Goal: Task Accomplishment & Management: Manage account settings

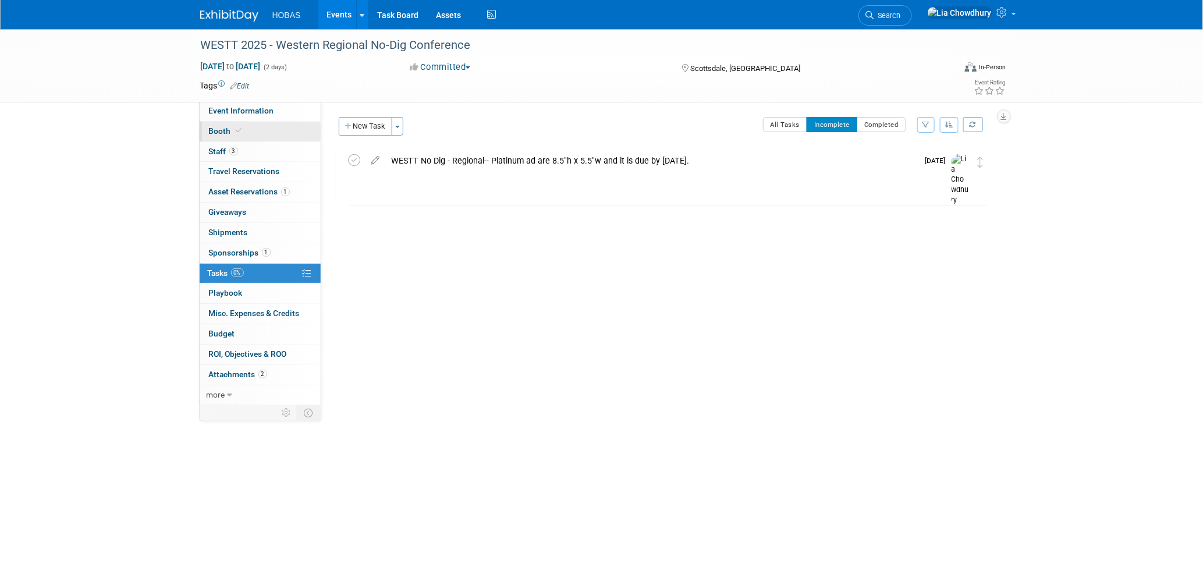
click at [219, 127] on span "Booth" at bounding box center [227, 130] width 36 height 9
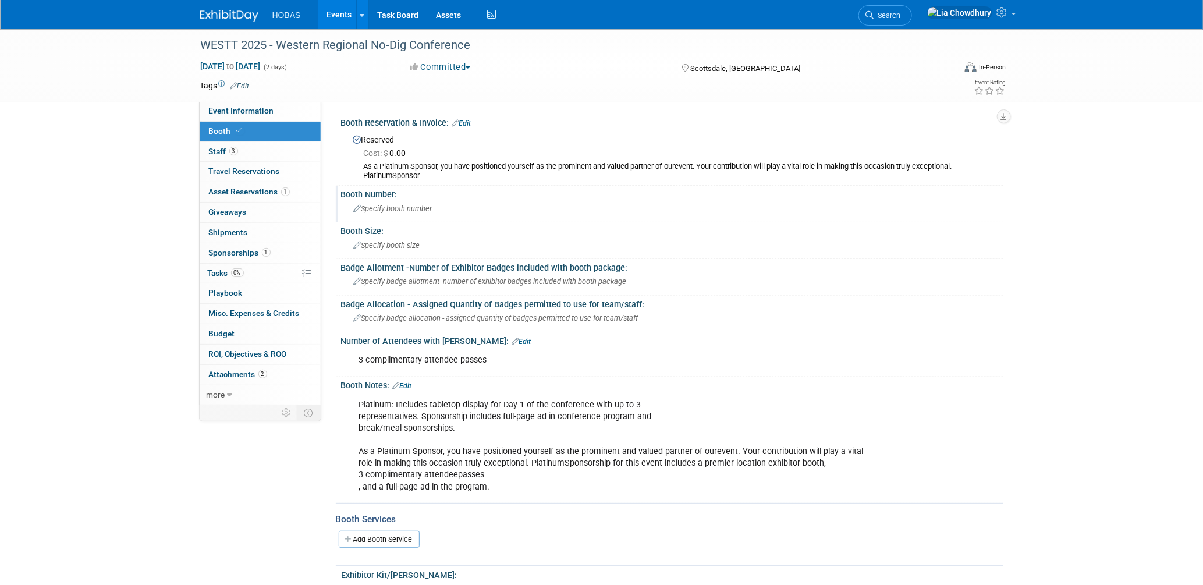
click at [387, 205] on span "Specify booth number" at bounding box center [393, 208] width 79 height 9
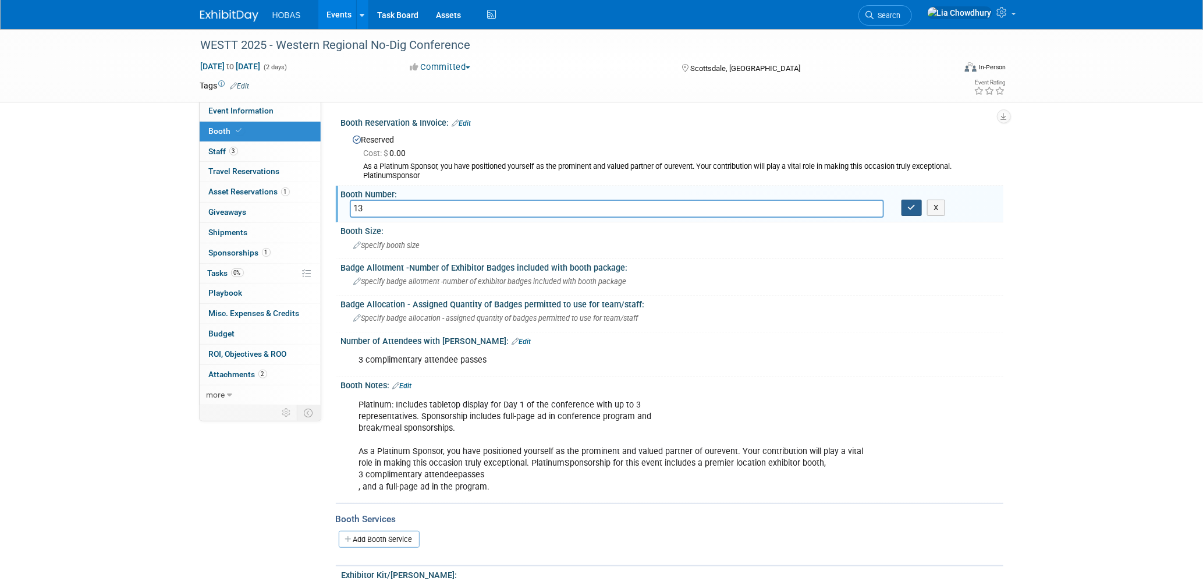
type input "13"
click at [904, 209] on button "button" at bounding box center [912, 208] width 21 height 16
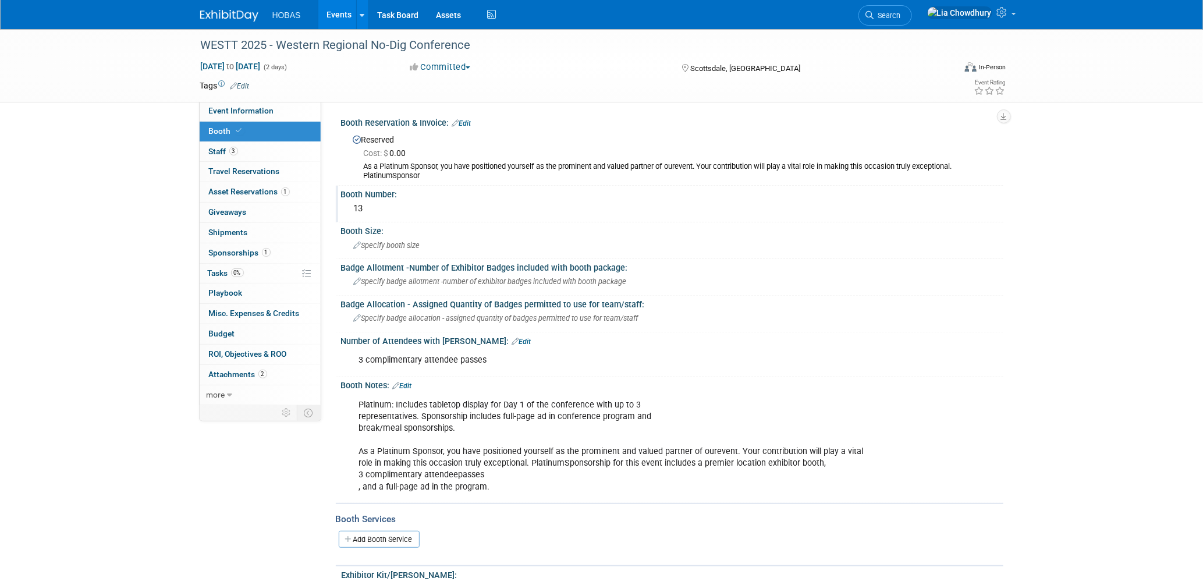
click at [339, 23] on link "Events" at bounding box center [339, 14] width 42 height 29
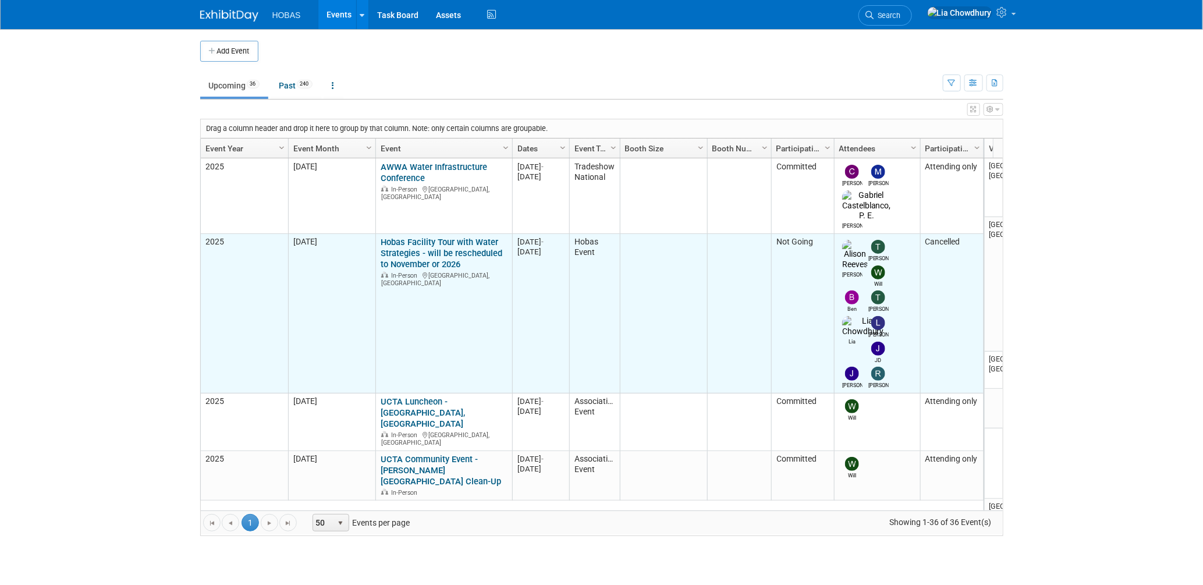
click at [445, 237] on link "Hobas Facility Tour with Water Strategies - will be rescheduled to November or …" at bounding box center [442, 253] width 122 height 33
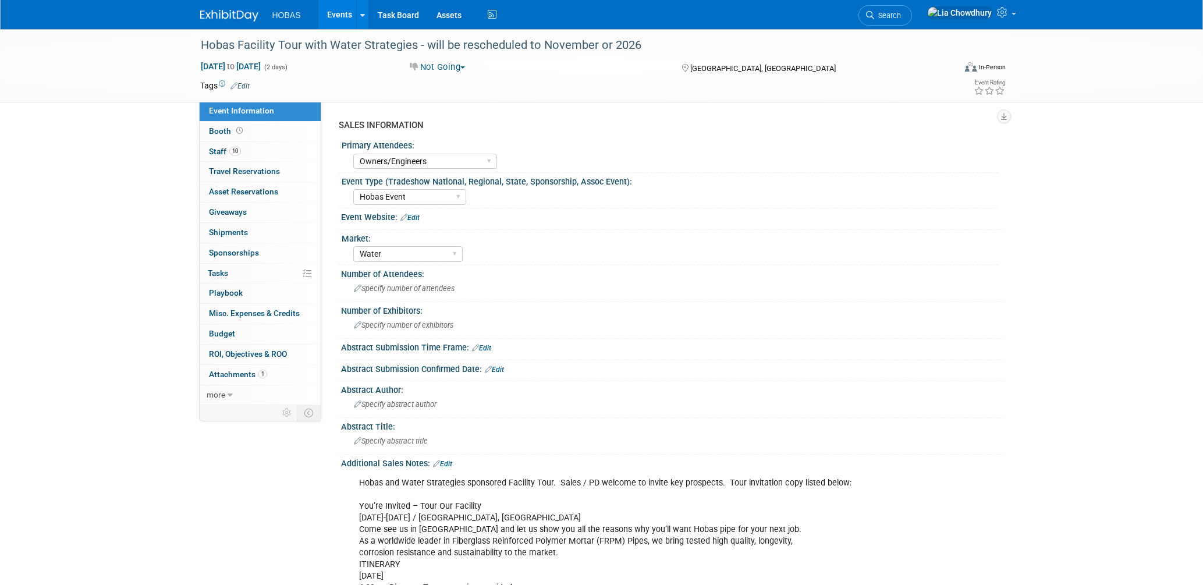
select select "Owners/Engineers"
select select "Hobas Event"
select select "Water"
select select "Cancelled"
click at [440, 19] on link "Assets" at bounding box center [449, 14] width 42 height 29
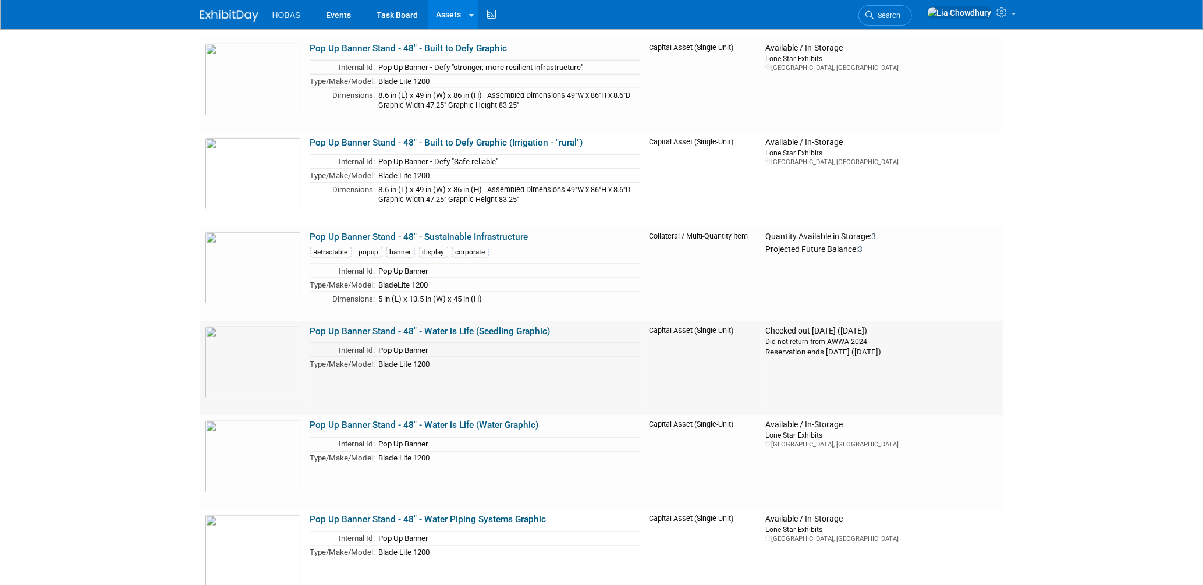
scroll to position [2845, 0]
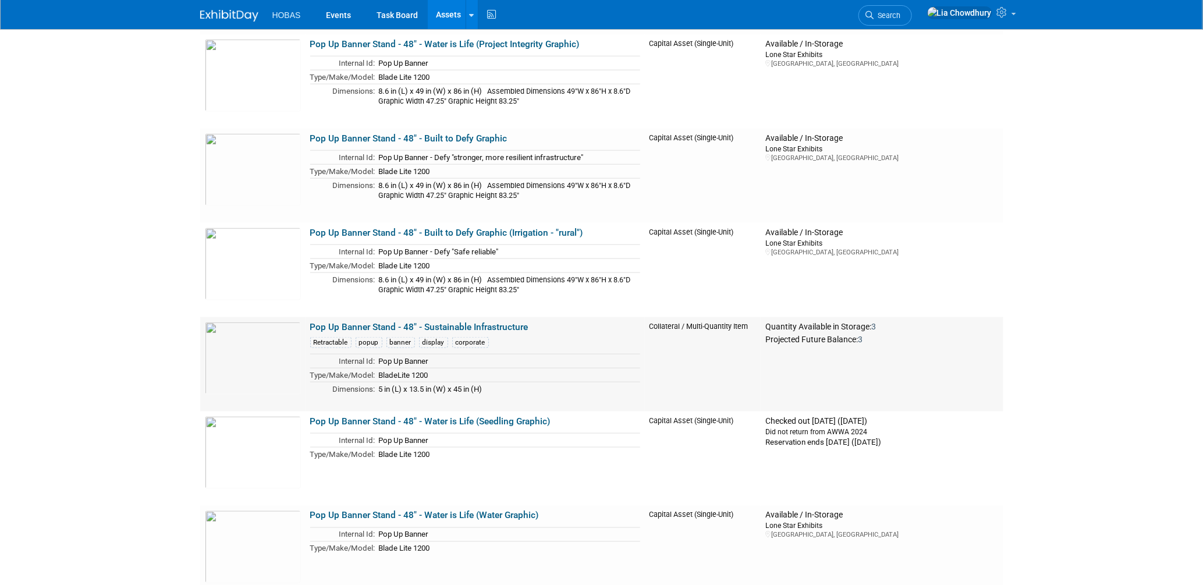
click at [387, 325] on link "Pop Up Banner Stand - 48" - Sustainable Infrastructure" at bounding box center [419, 327] width 218 height 10
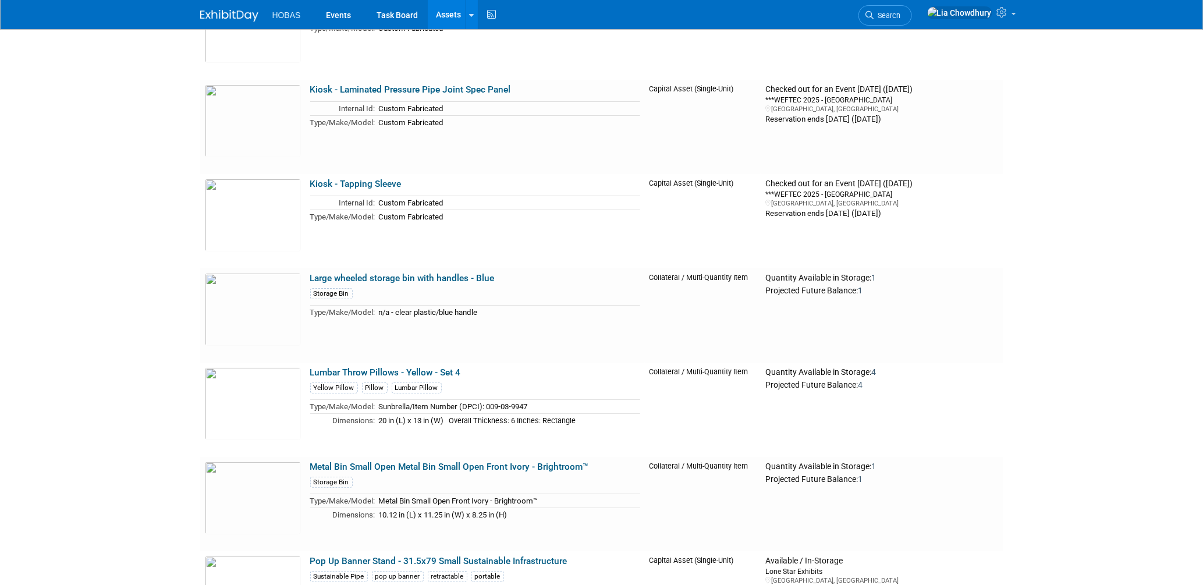
scroll to position [2393, 0]
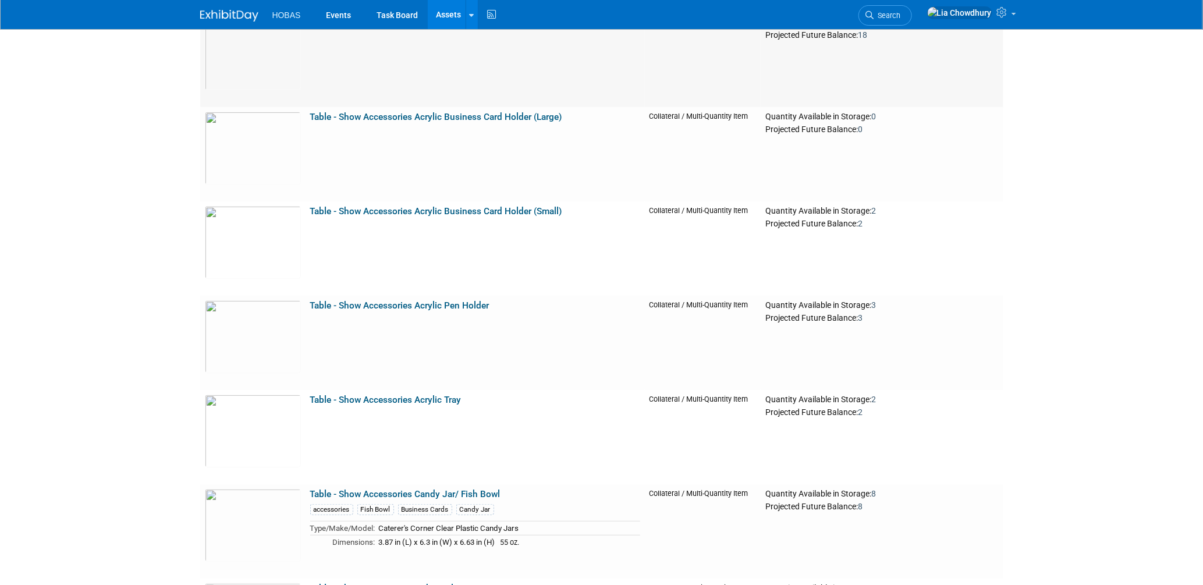
scroll to position [7015, 0]
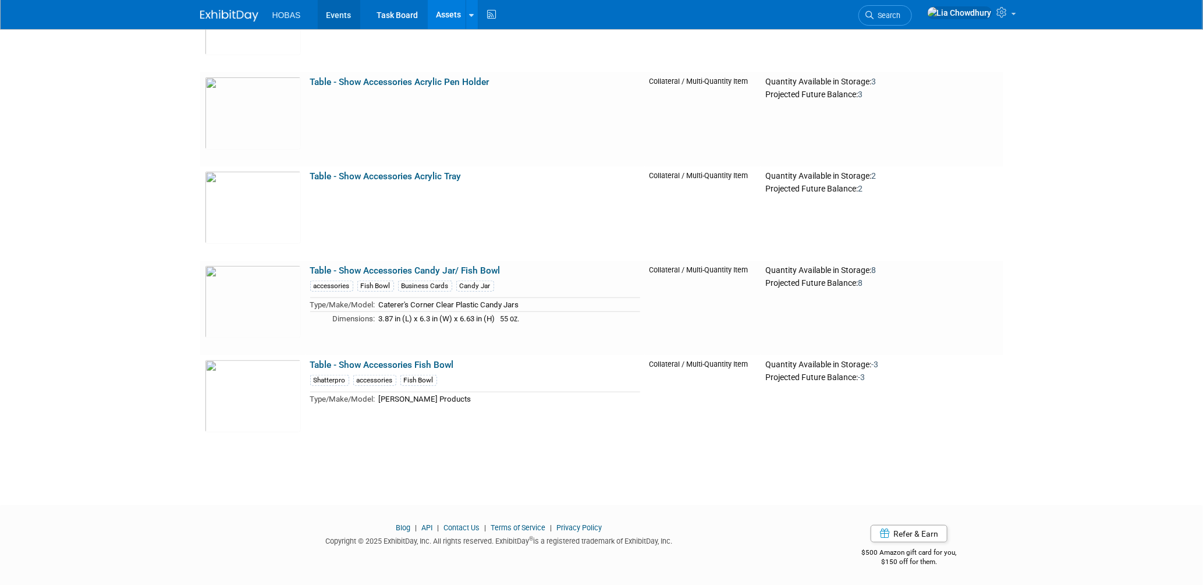
click at [345, 16] on link "Events" at bounding box center [339, 14] width 42 height 29
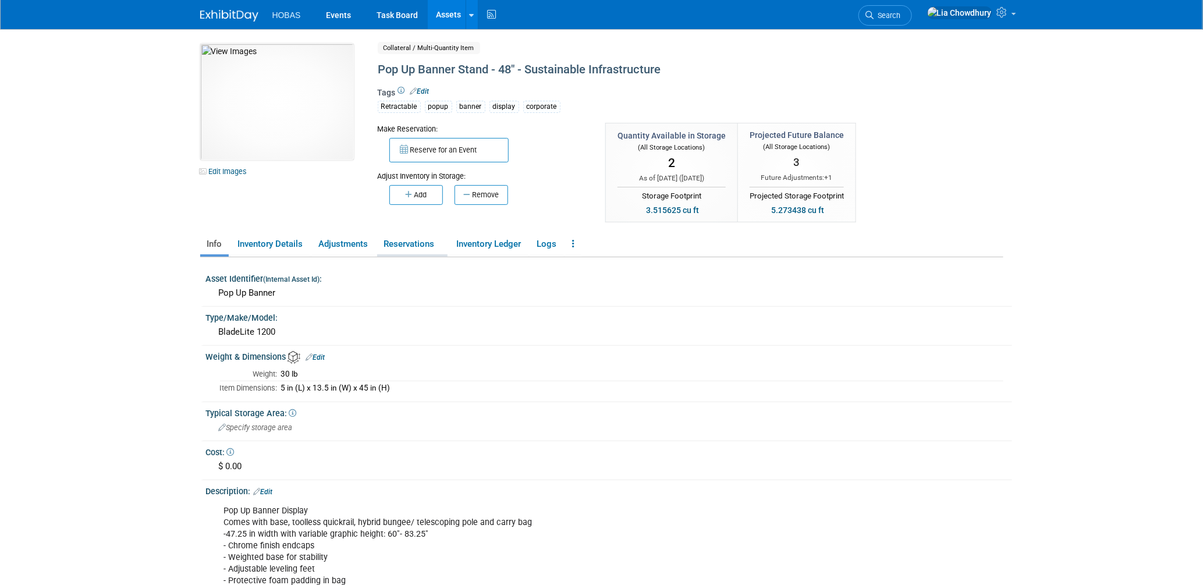
click at [401, 248] on link "Reservations" at bounding box center [412, 244] width 70 height 20
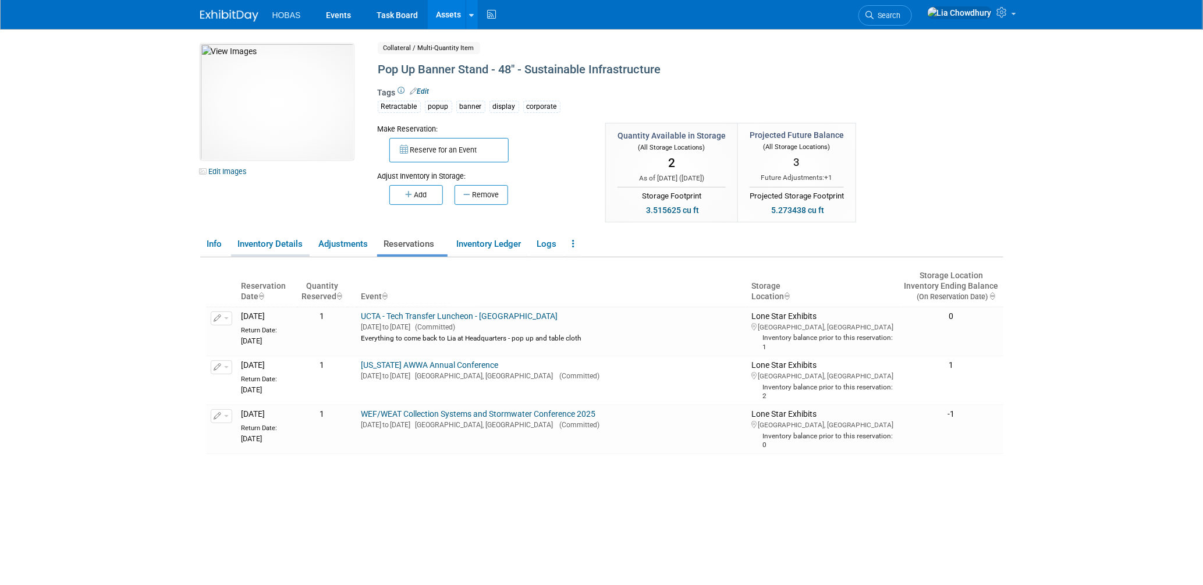
click at [251, 243] on link "Inventory Details" at bounding box center [270, 244] width 79 height 20
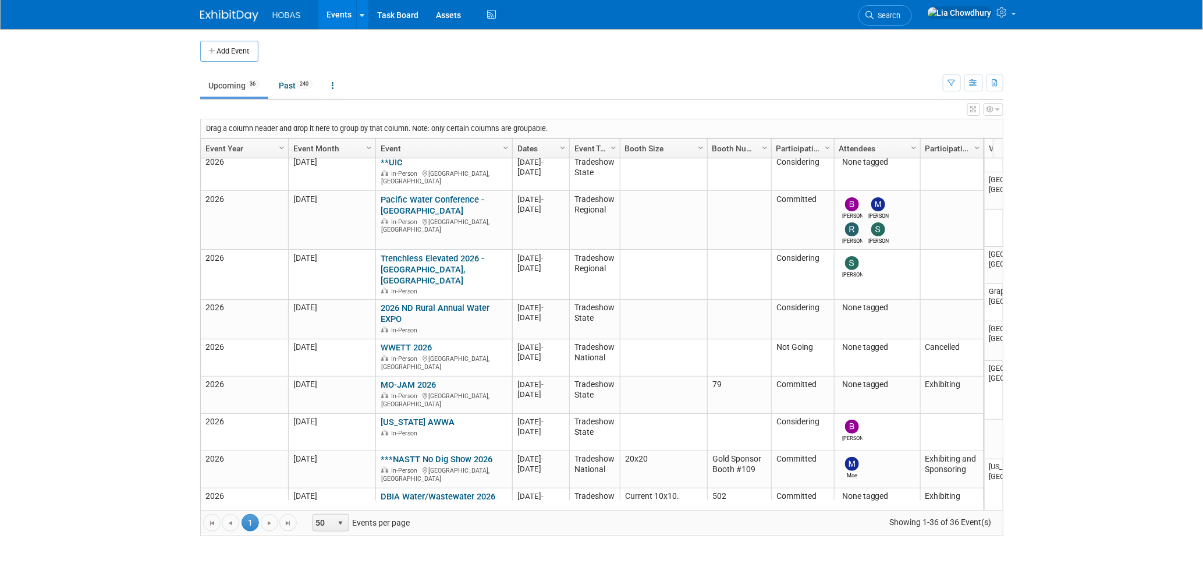
scroll to position [1578, 0]
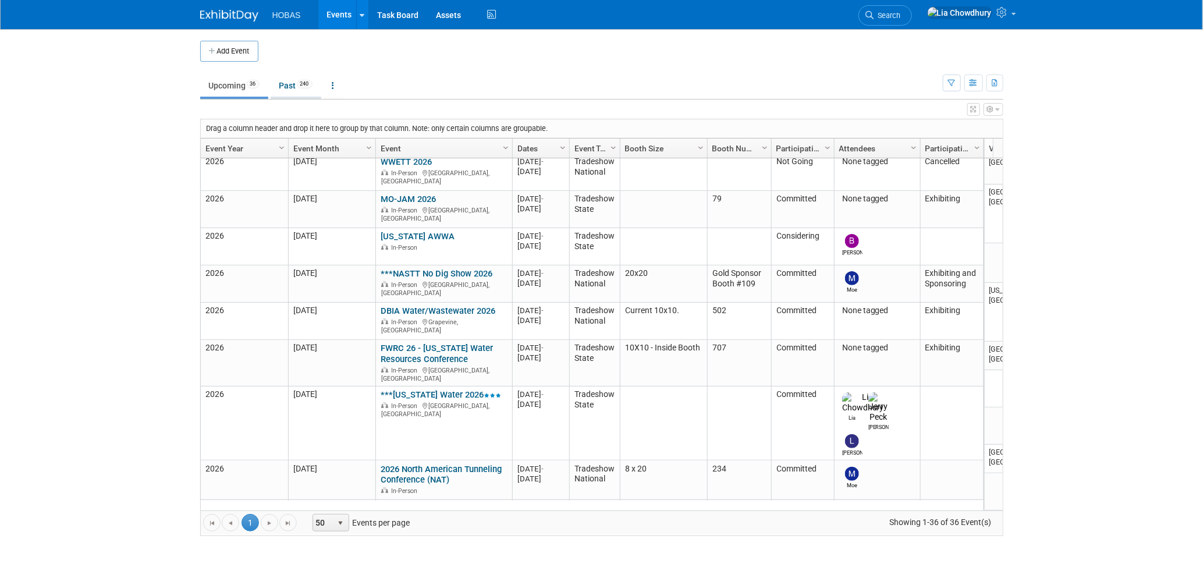
click at [286, 80] on link "Past 240" at bounding box center [296, 86] width 51 height 22
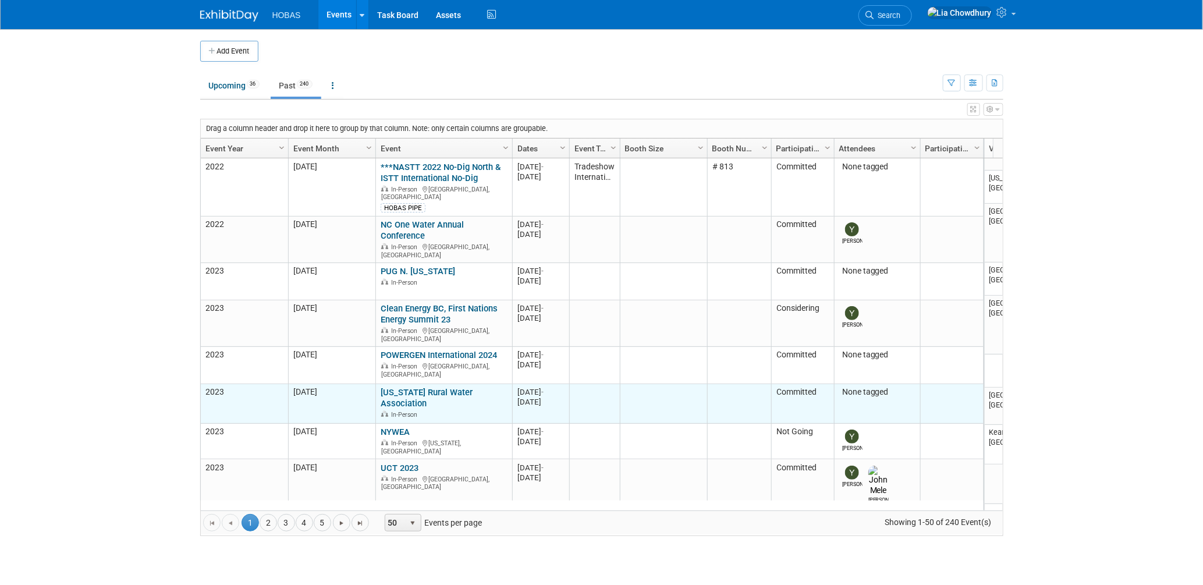
scroll to position [309, 0]
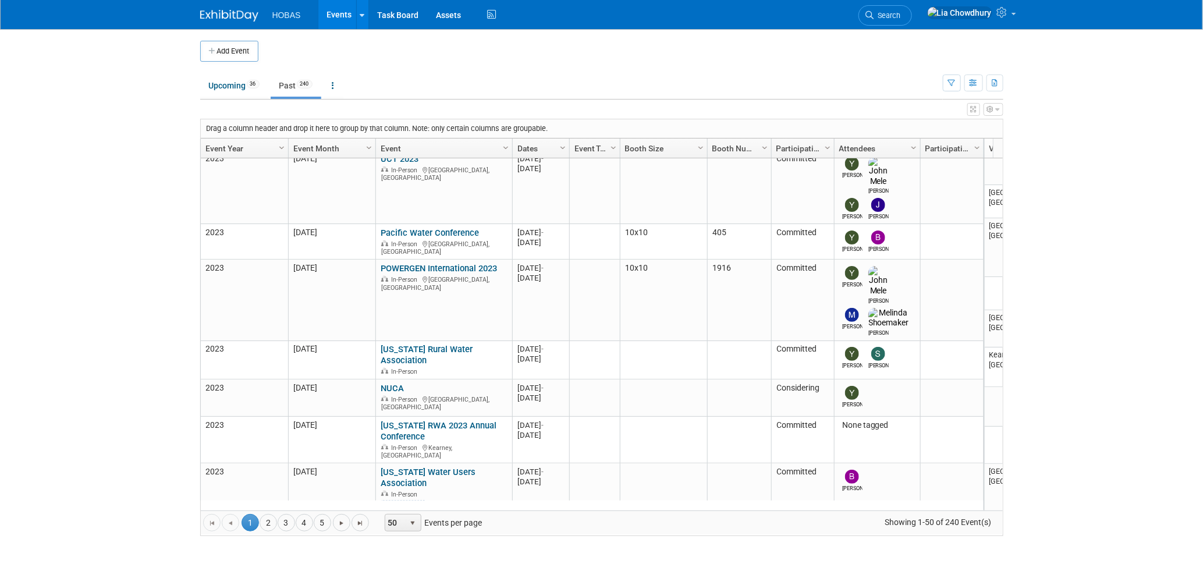
click at [222, 147] on link "Event Year" at bounding box center [242, 149] width 75 height 20
click at [227, 146] on link "Event Year" at bounding box center [242, 149] width 75 height 20
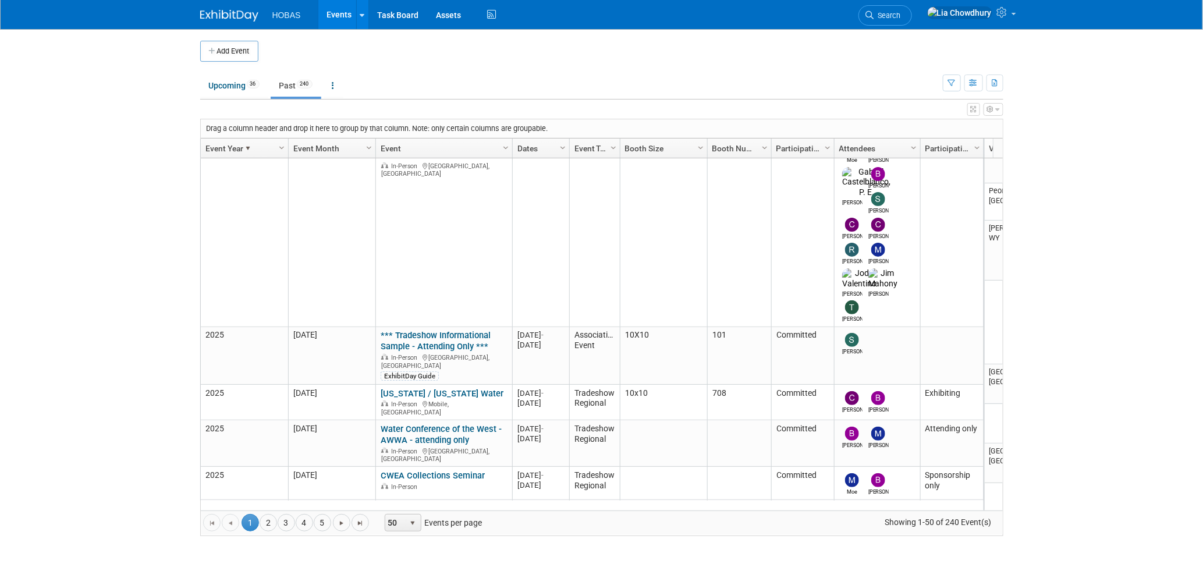
scroll to position [2316, 0]
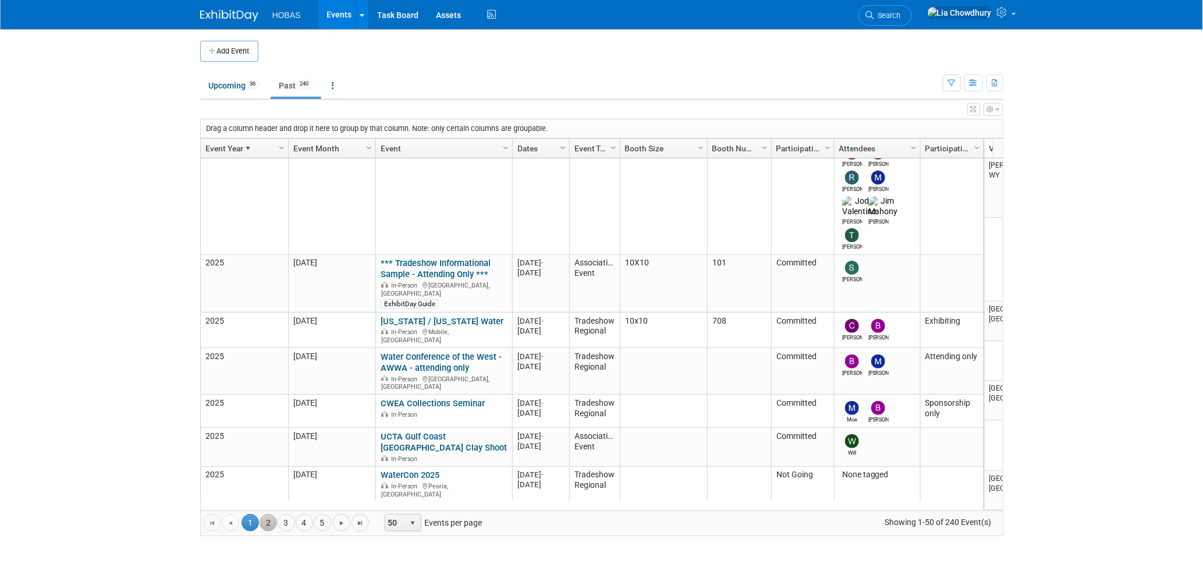
click at [267, 518] on link "2" at bounding box center [268, 522] width 17 height 17
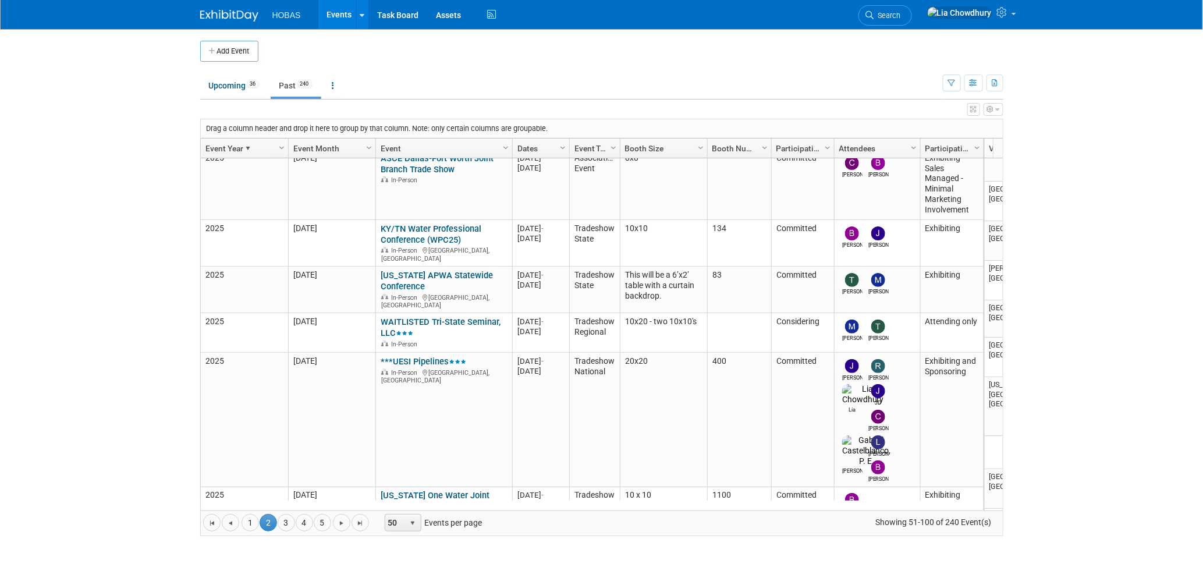
scroll to position [0, 0]
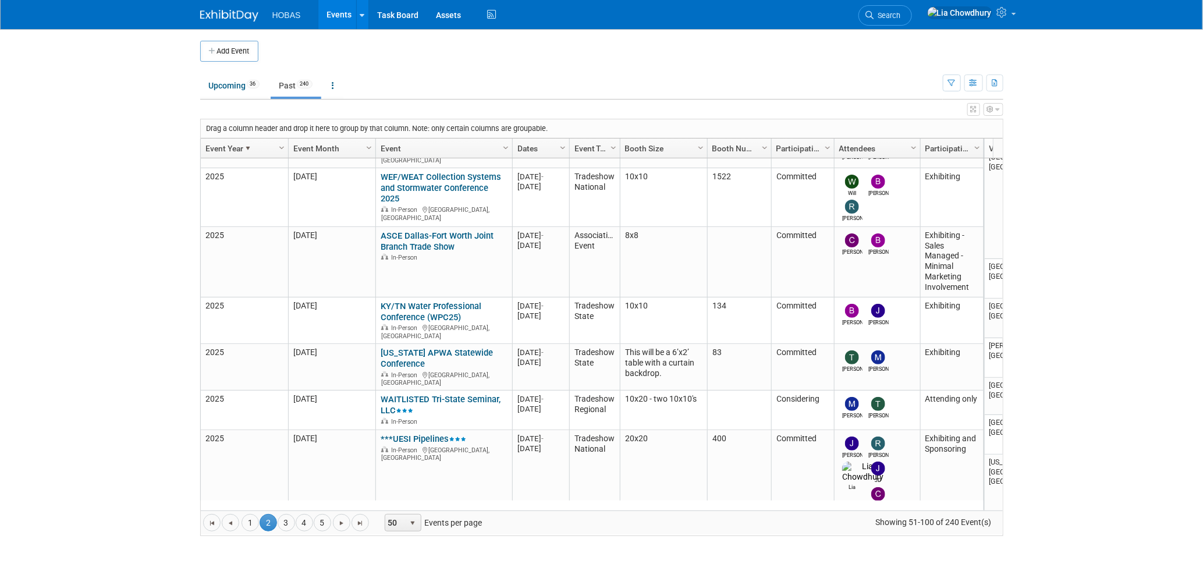
click at [407, 568] on link "[US_STATE] One Water Joint Conference and Expo" at bounding box center [435, 579] width 109 height 22
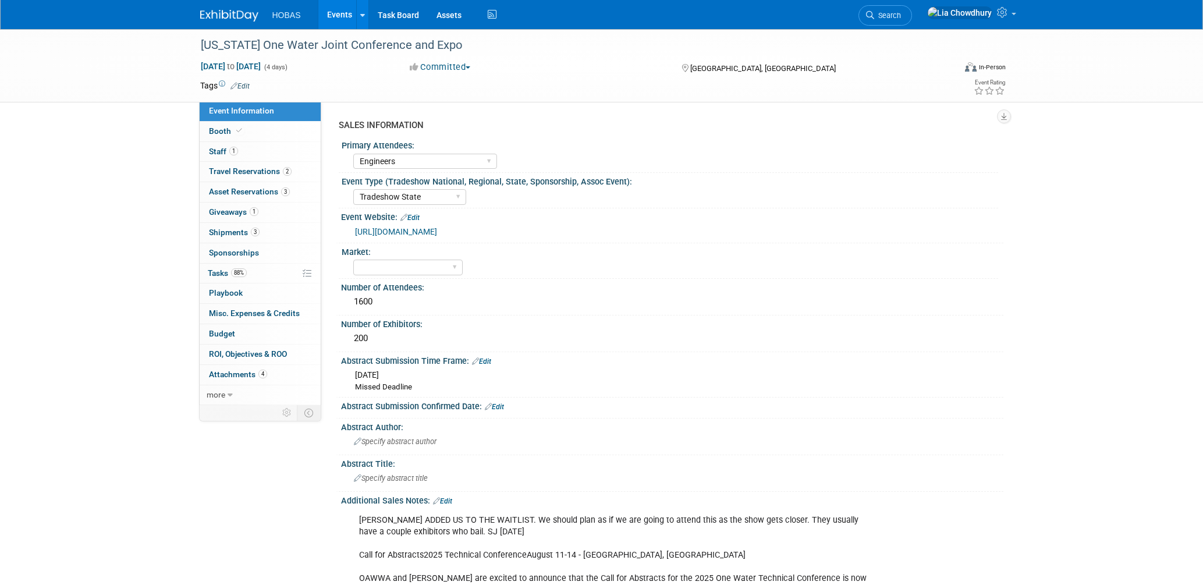
select select "Engineers"
select select "Tradeshow State"
select select "Exhibiting"
click at [226, 126] on span "Booth" at bounding box center [227, 130] width 36 height 9
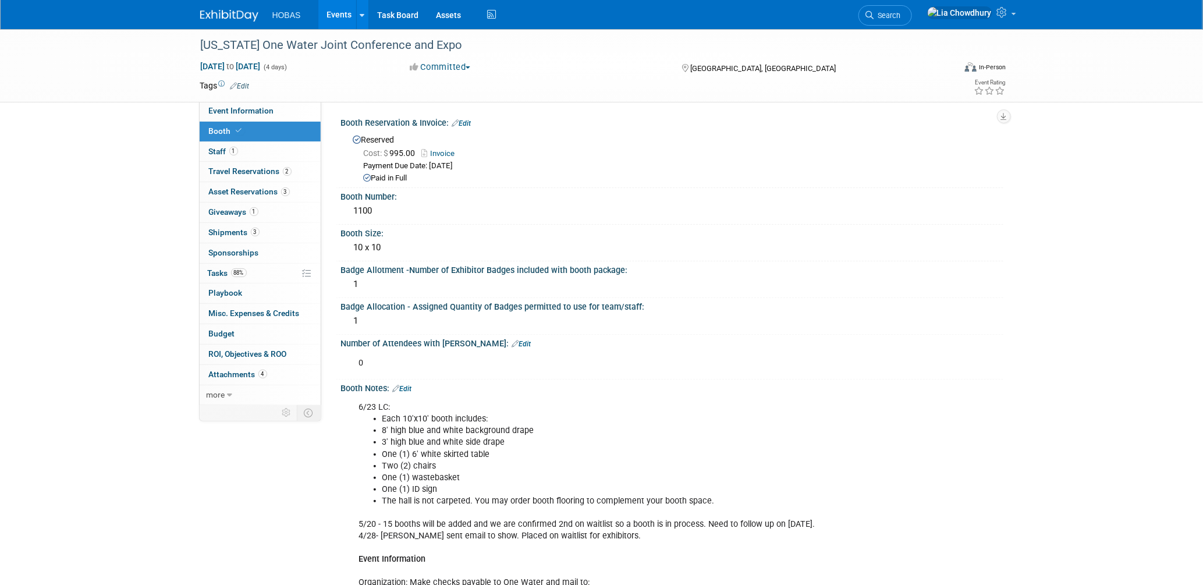
click at [445, 149] on link "Invoice" at bounding box center [441, 153] width 39 height 9
click at [239, 147] on link "1 Staff 1" at bounding box center [260, 152] width 121 height 20
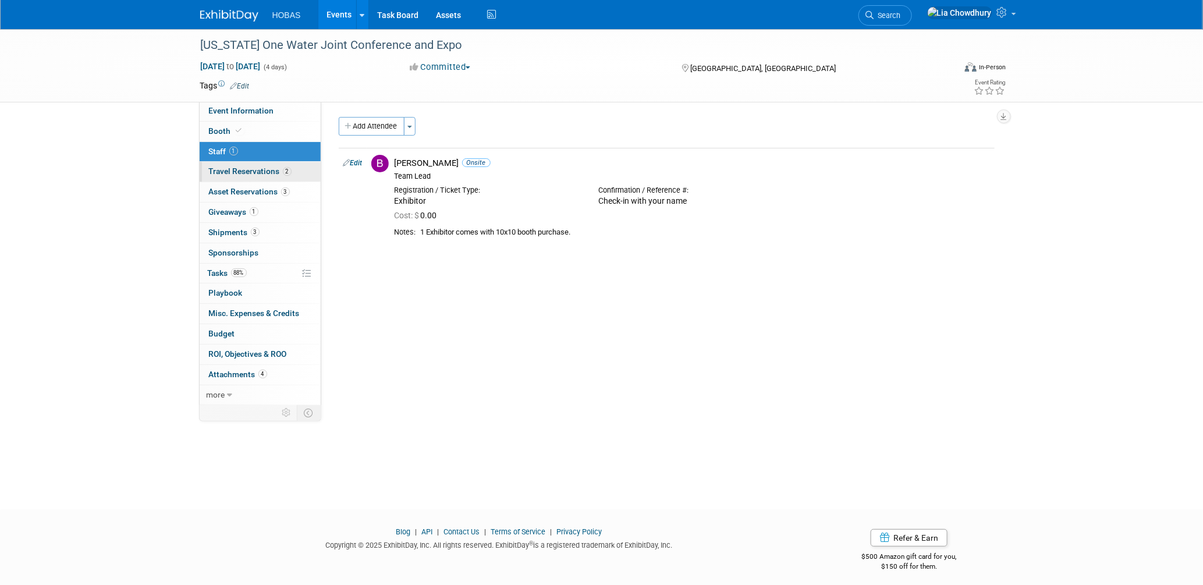
click at [229, 173] on span "Travel Reservations 2" at bounding box center [250, 170] width 83 height 9
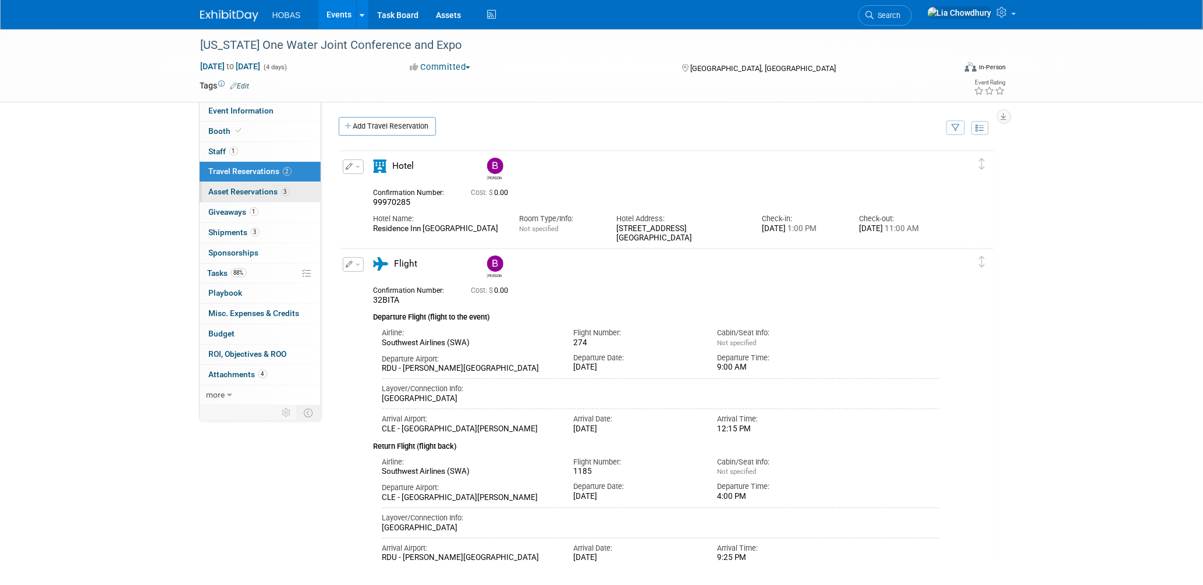
click at [232, 188] on span "Asset Reservations 3" at bounding box center [249, 191] width 81 height 9
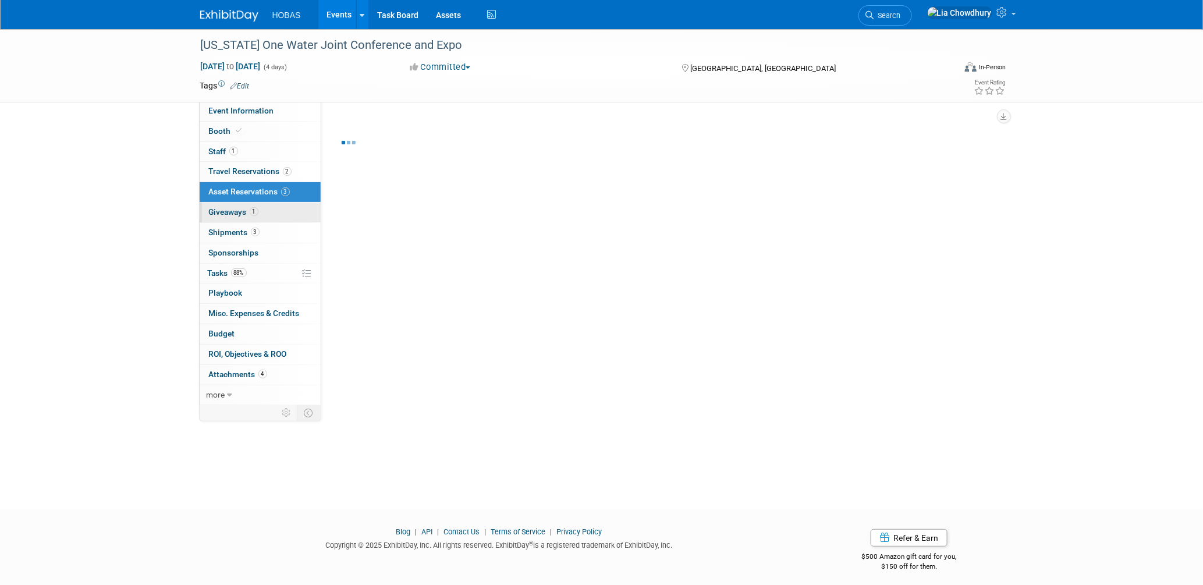
click at [218, 214] on span "Giveaways 1" at bounding box center [233, 211] width 49 height 9
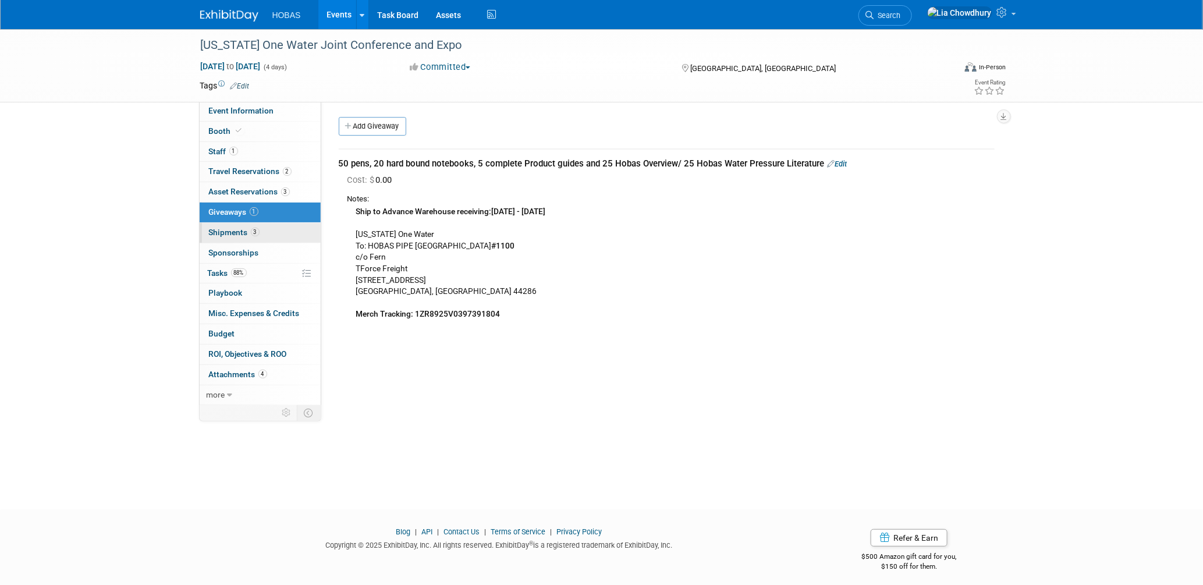
click at [218, 231] on span "Shipments 3" at bounding box center [234, 232] width 51 height 9
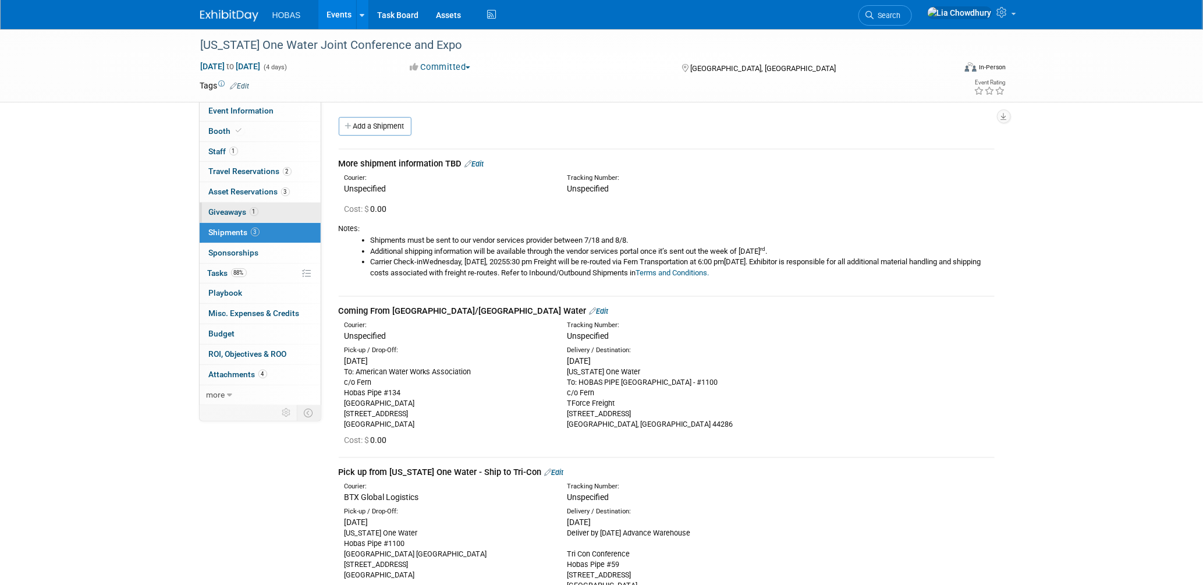
click at [219, 212] on span "Giveaways 1" at bounding box center [233, 211] width 49 height 9
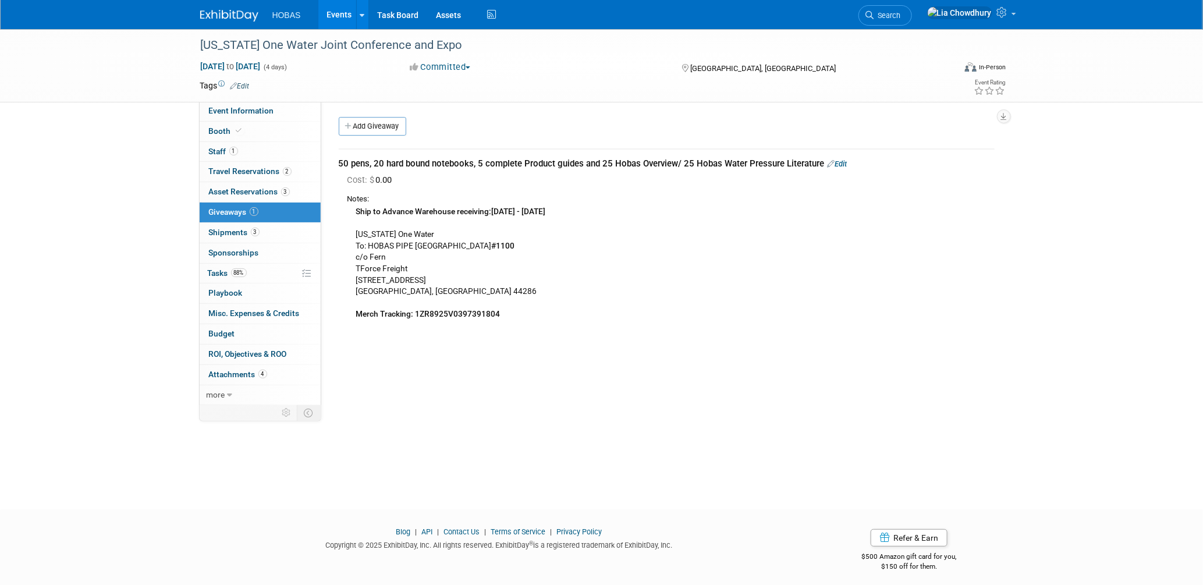
click at [832, 160] on icon at bounding box center [832, 164] width 8 height 8
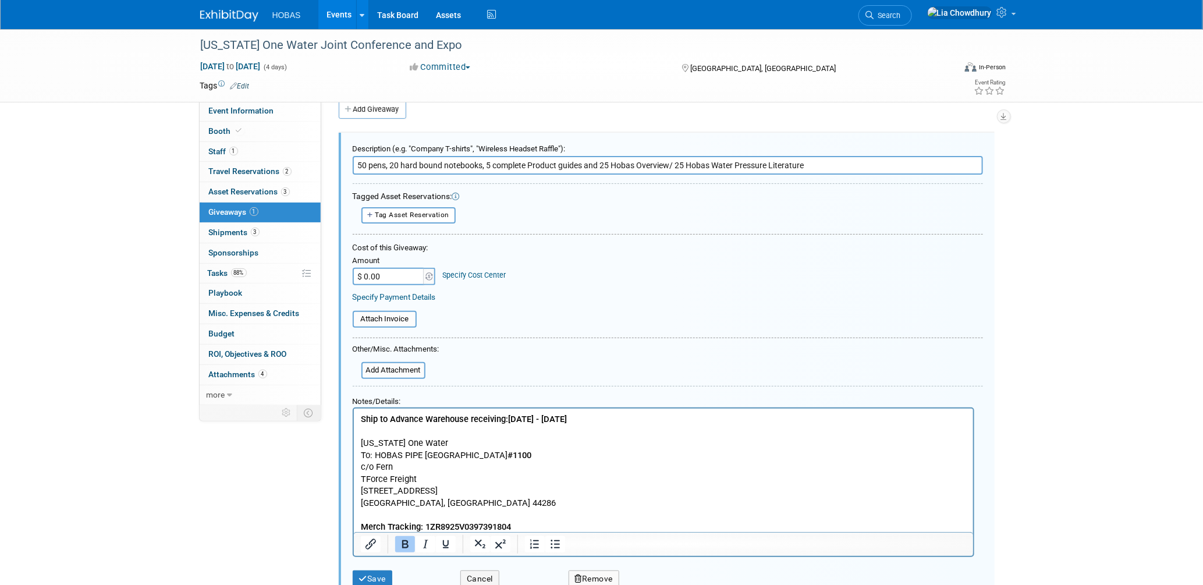
click at [386, 274] on input "$ 0.00" at bounding box center [389, 276] width 73 height 17
paste input "26.77"
type input "$ 26.77"
click at [453, 434] on p "Ship to Advance Warehouse receiving:July 18, 2025 - August 8, 2025 Ohio One Wat…" at bounding box center [663, 473] width 606 height 120
click at [357, 419] on html "Ship to Advance Warehouse receiving:July 18, 2025 - August 8, 2025 Ohio One Wat…" at bounding box center [662, 470] width 619 height 125
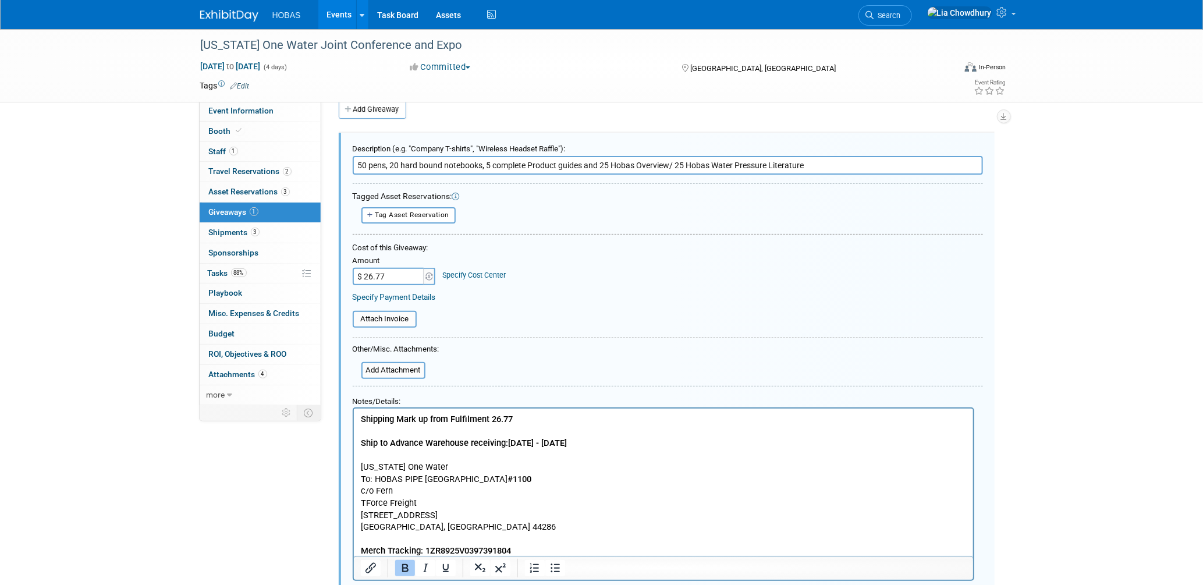
click at [591, 291] on div "Specify Payment Details" at bounding box center [668, 297] width 630 height 12
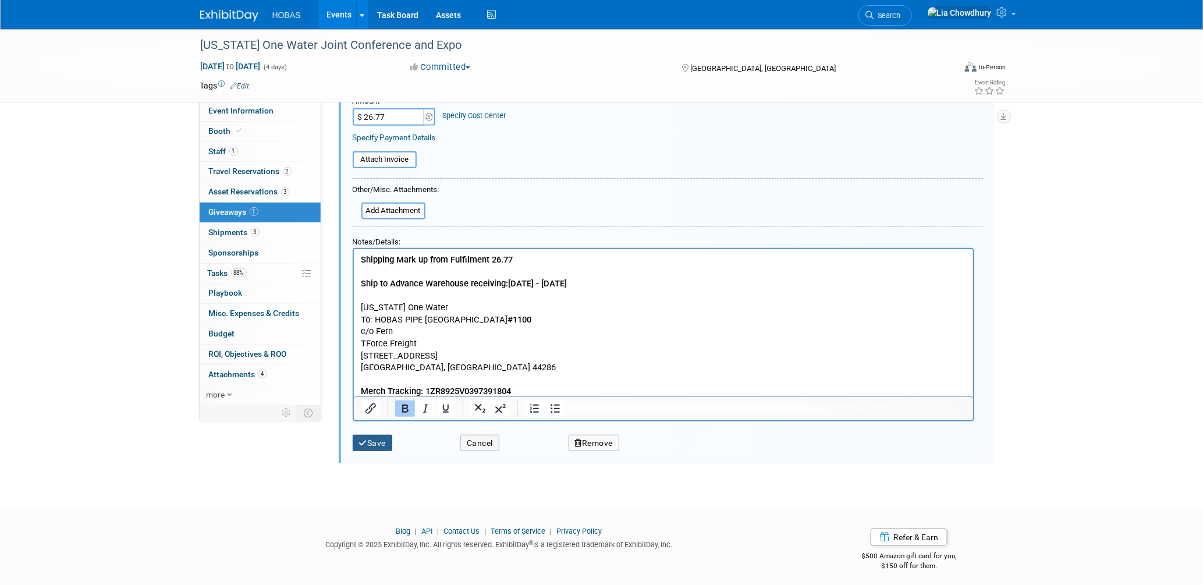
click at [387, 438] on button "Save" at bounding box center [373, 443] width 40 height 17
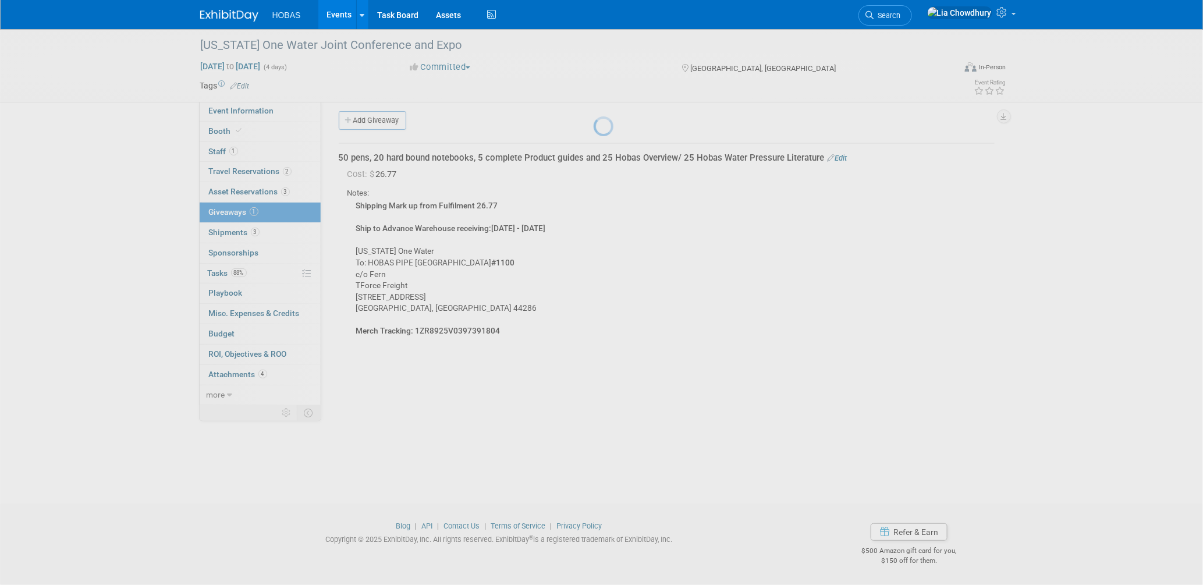
scroll to position [5, 0]
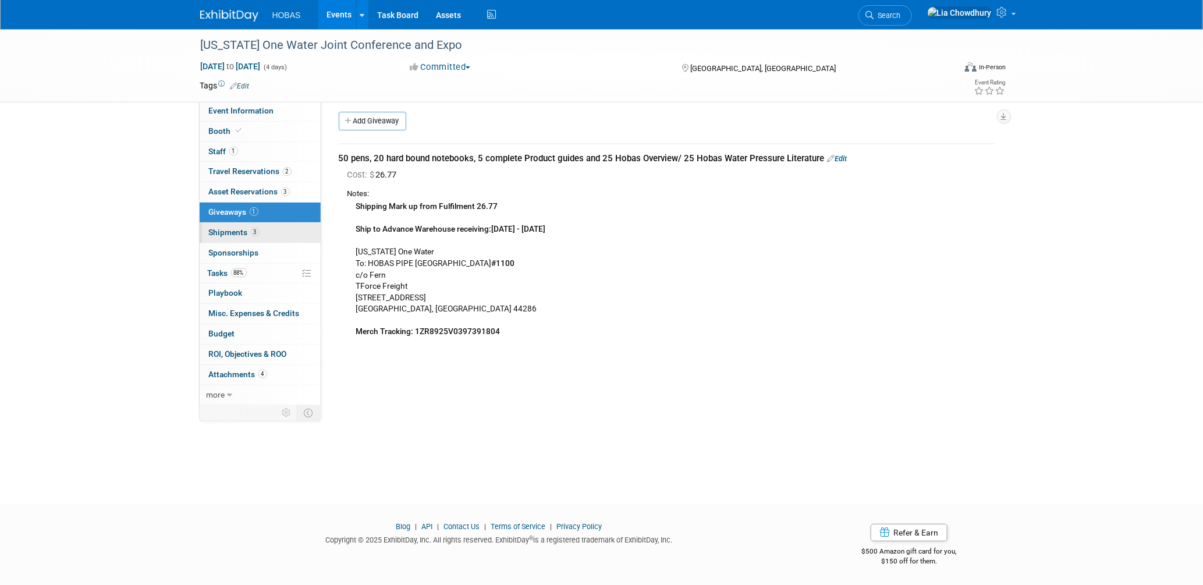
click at [226, 229] on span "Shipments 3" at bounding box center [234, 232] width 51 height 9
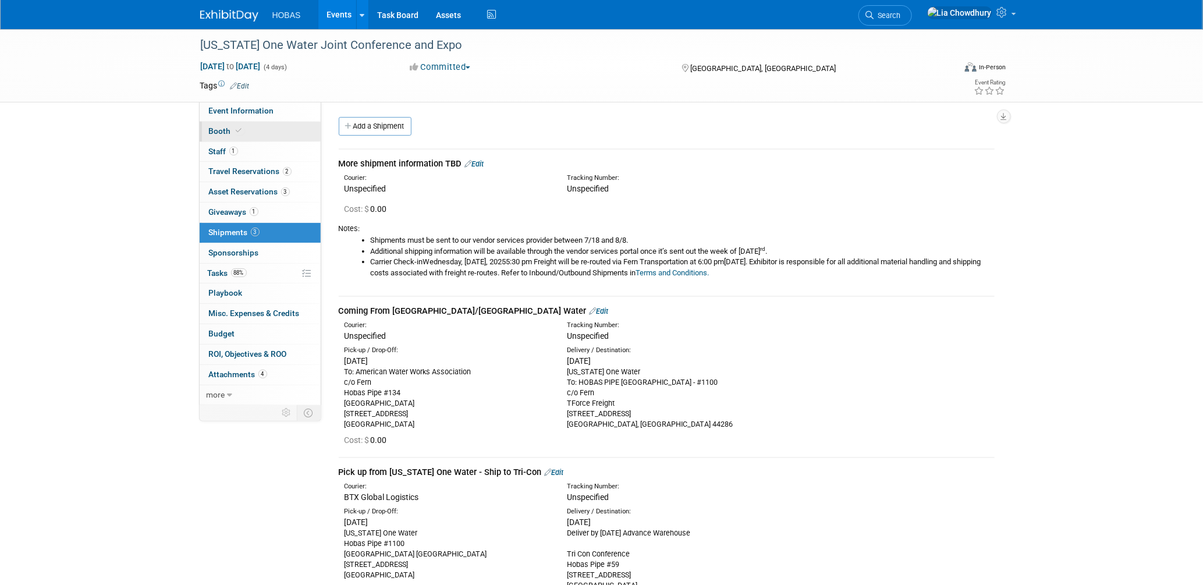
click at [217, 131] on span "Booth" at bounding box center [227, 130] width 36 height 9
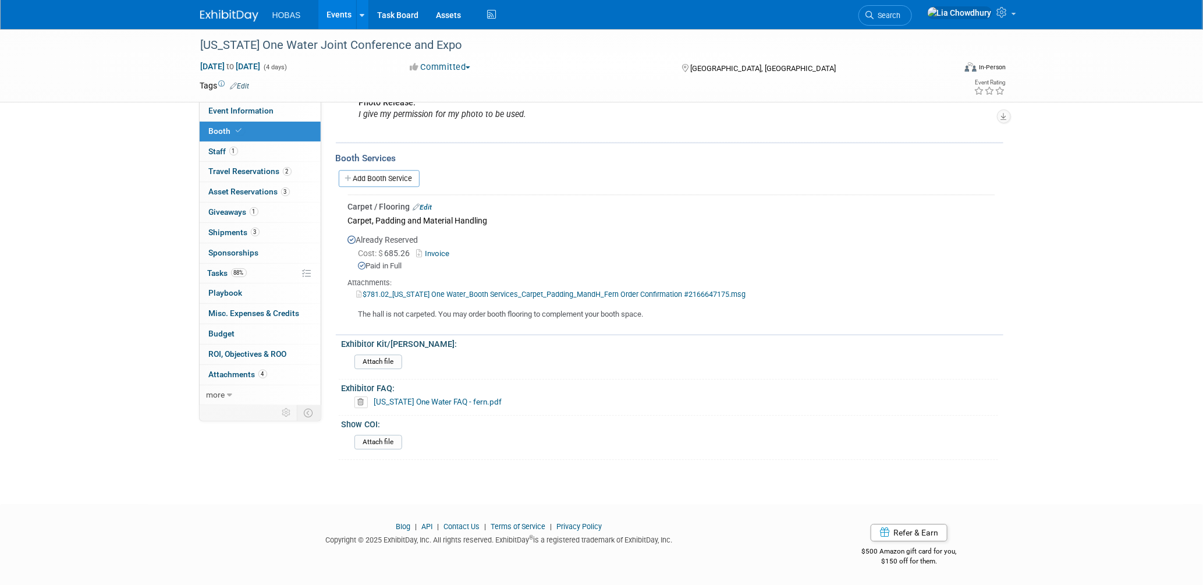
scroll to position [1441, 0]
click at [424, 210] on link "Edit" at bounding box center [422, 207] width 19 height 8
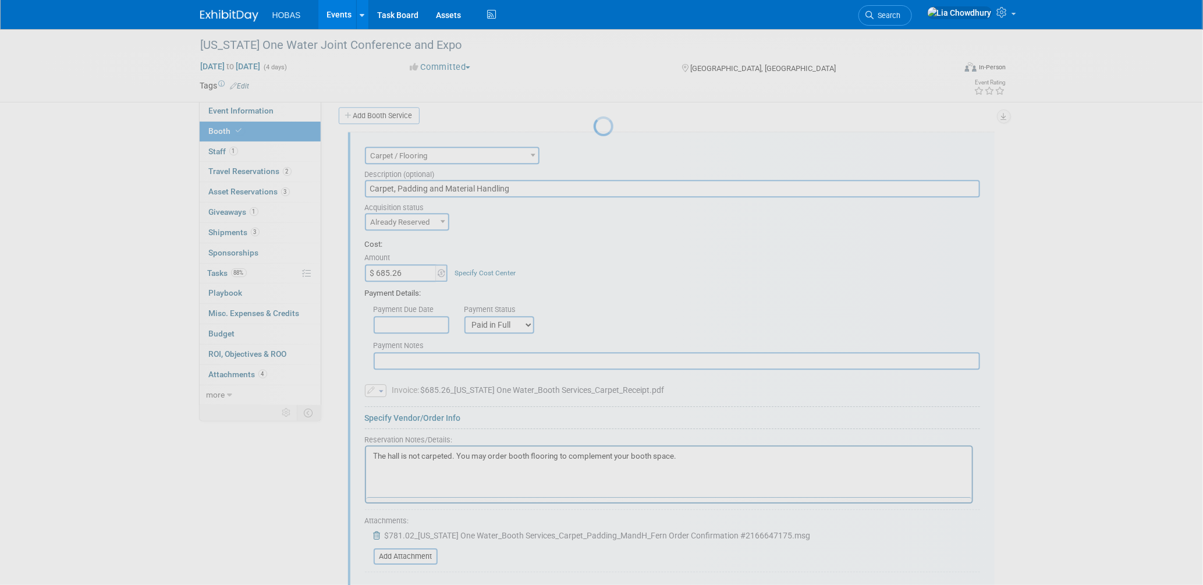
scroll to position [0, 0]
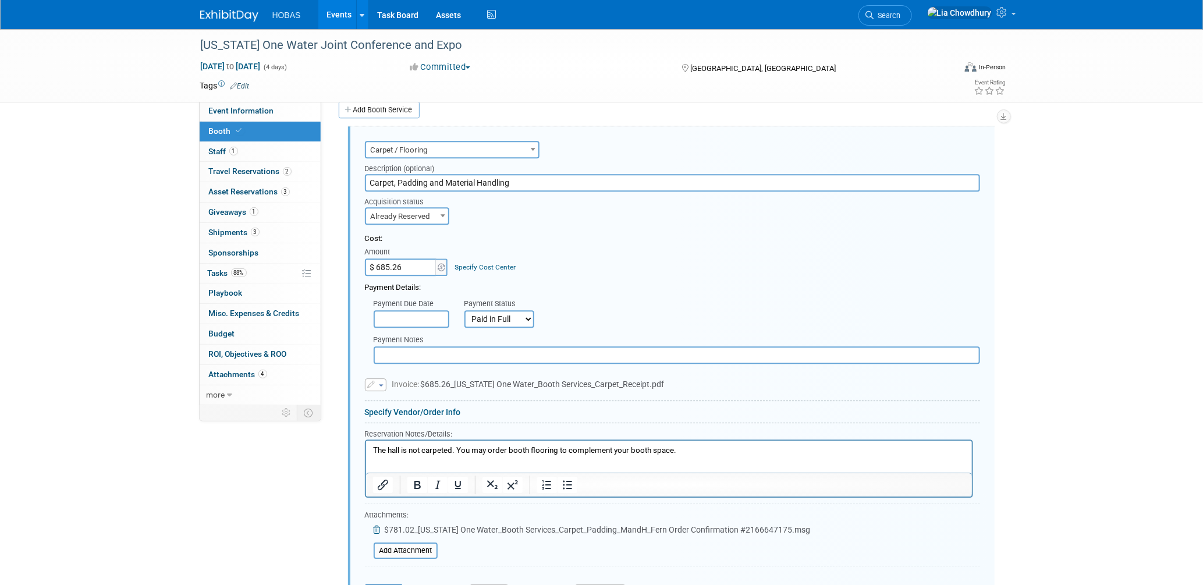
click at [417, 270] on input "$ 685.26" at bounding box center [401, 266] width 73 height 17
type input "$ 721.14"
click at [380, 387] on span "button" at bounding box center [381, 385] width 5 height 2
click at [395, 403] on link "Replace with a new file" at bounding box center [424, 402] width 116 height 16
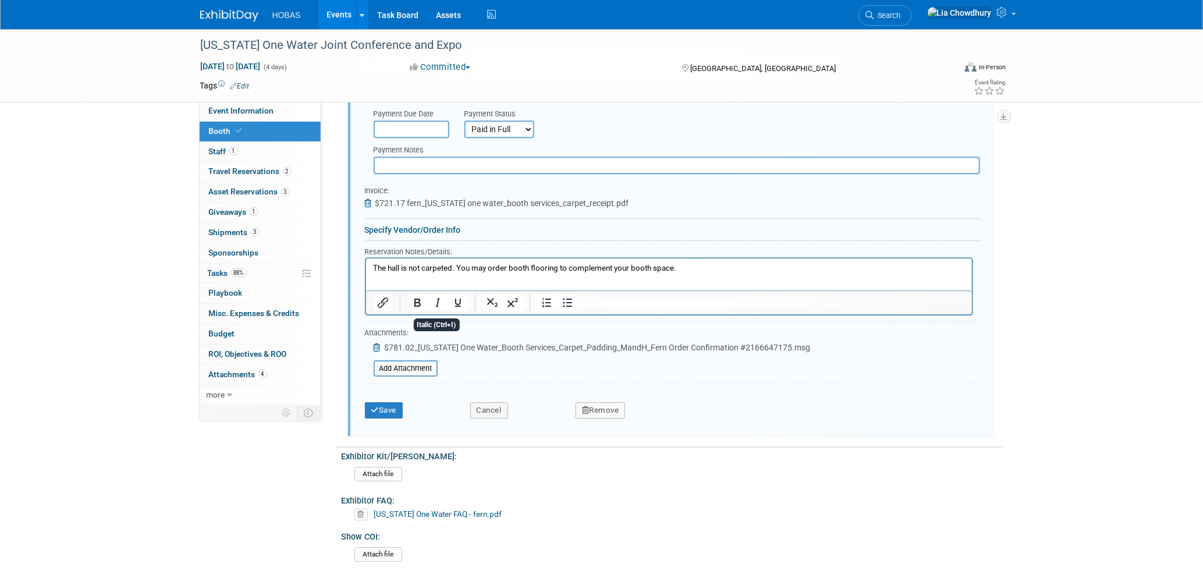
scroll to position [1701, 0]
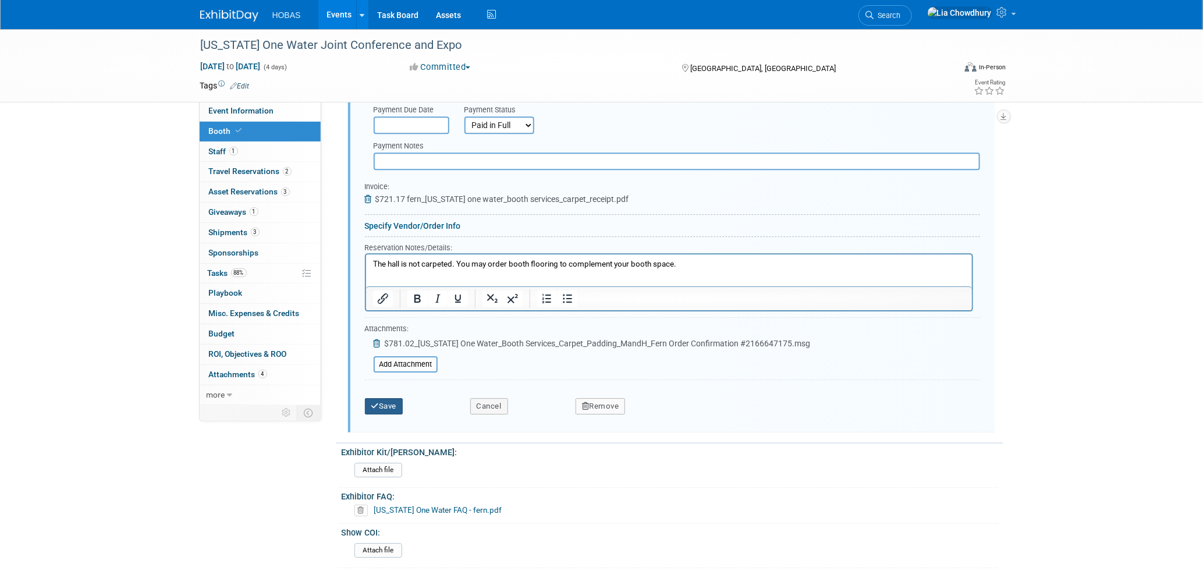
click at [394, 404] on button "Save" at bounding box center [384, 406] width 38 height 16
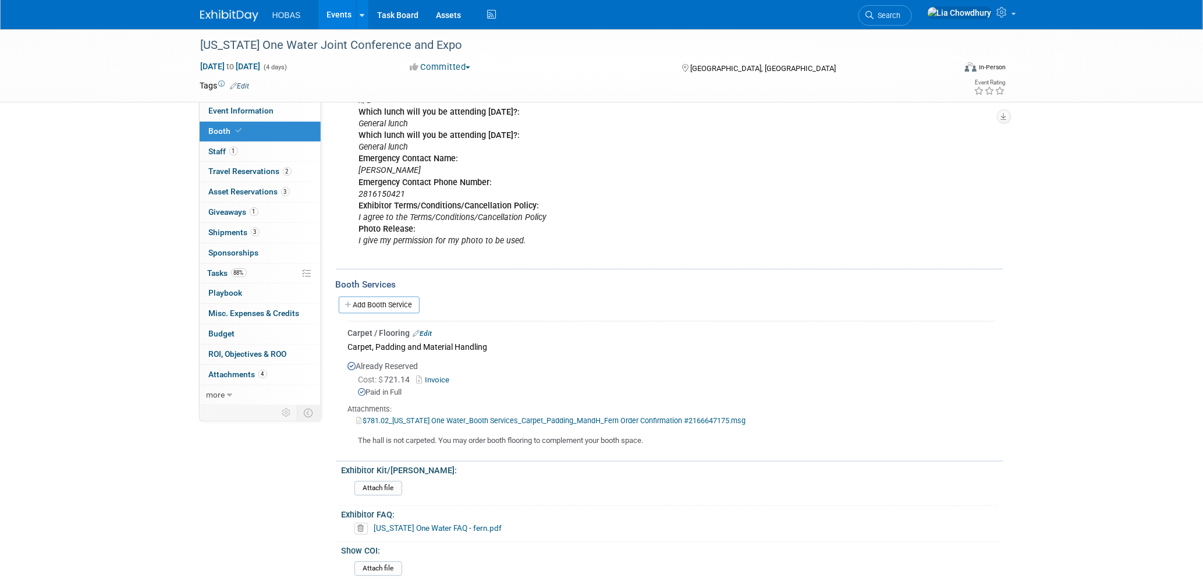
scroll to position [1312, 0]
click at [376, 308] on link "Add Booth Service" at bounding box center [379, 305] width 81 height 17
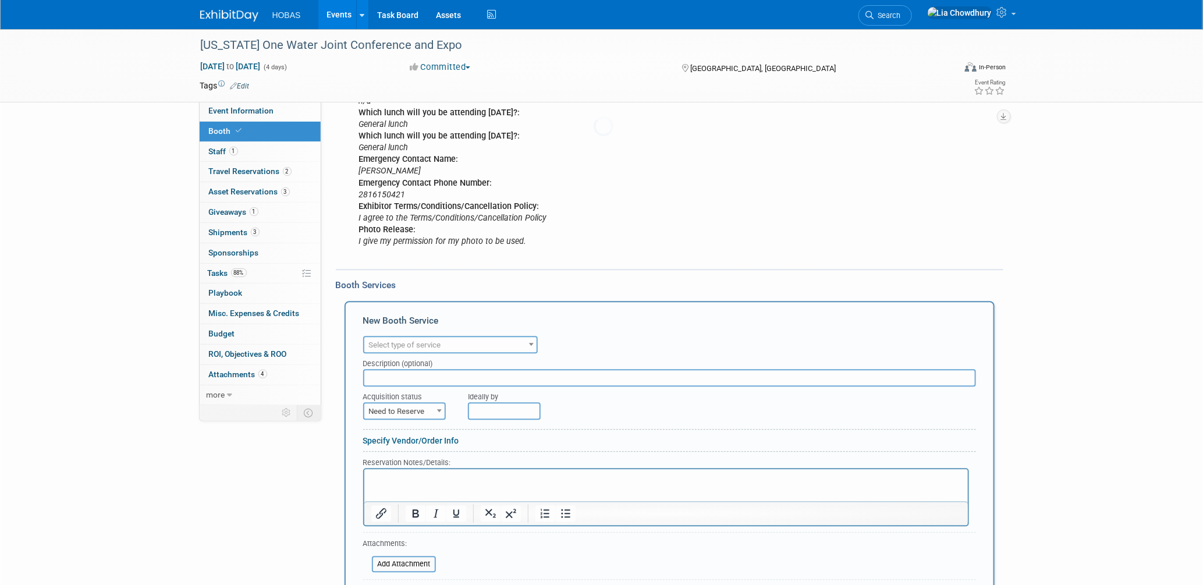
scroll to position [0, 0]
click at [401, 347] on span "Select type of service" at bounding box center [405, 345] width 72 height 9
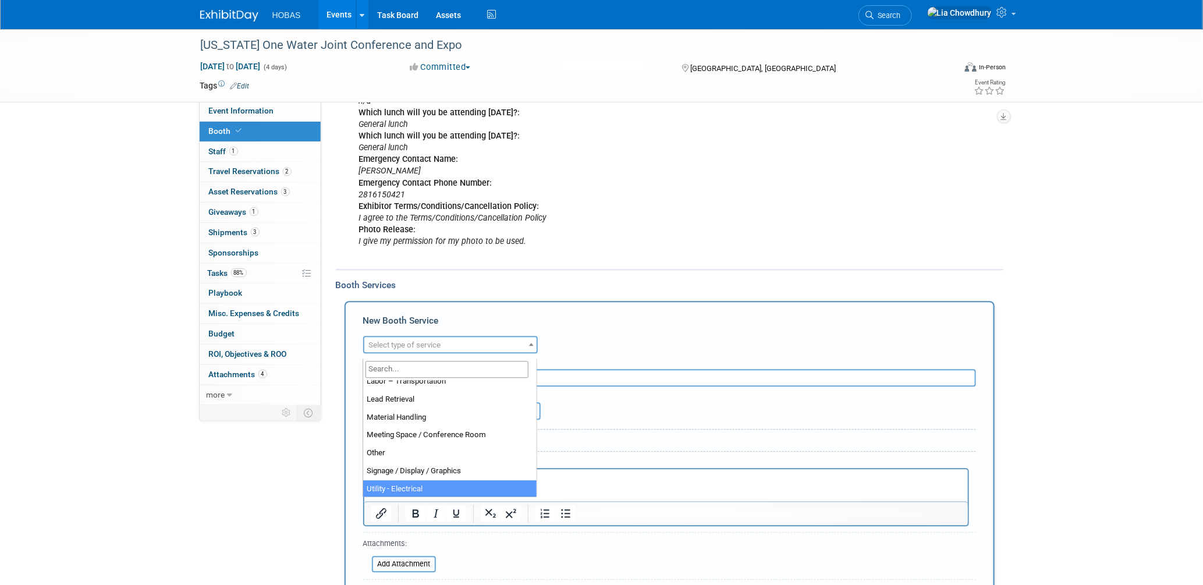
scroll to position [297, 0]
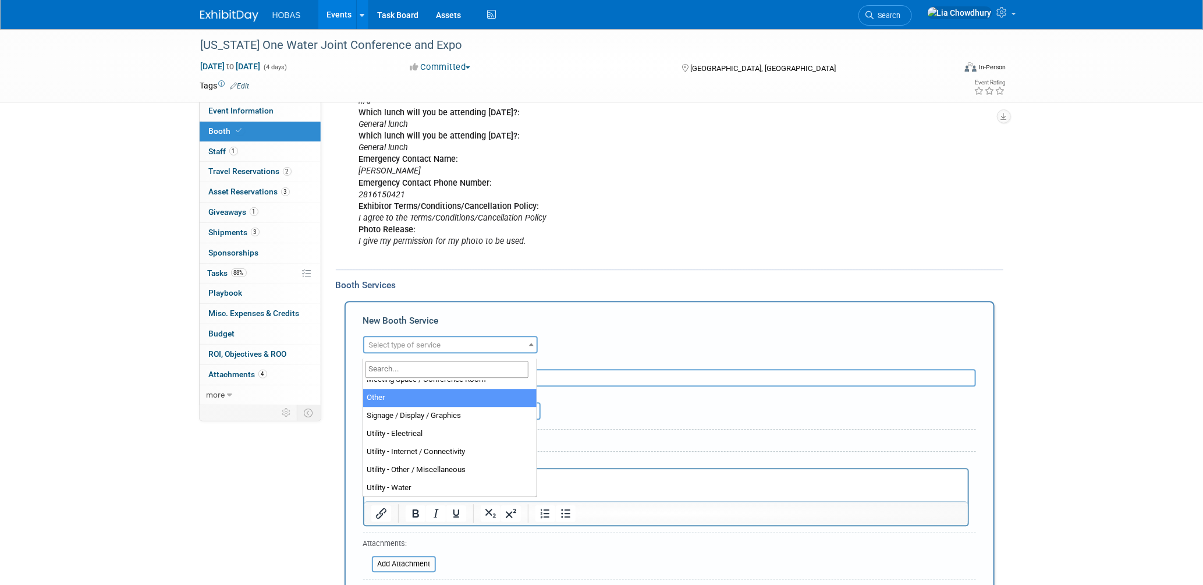
select select "1"
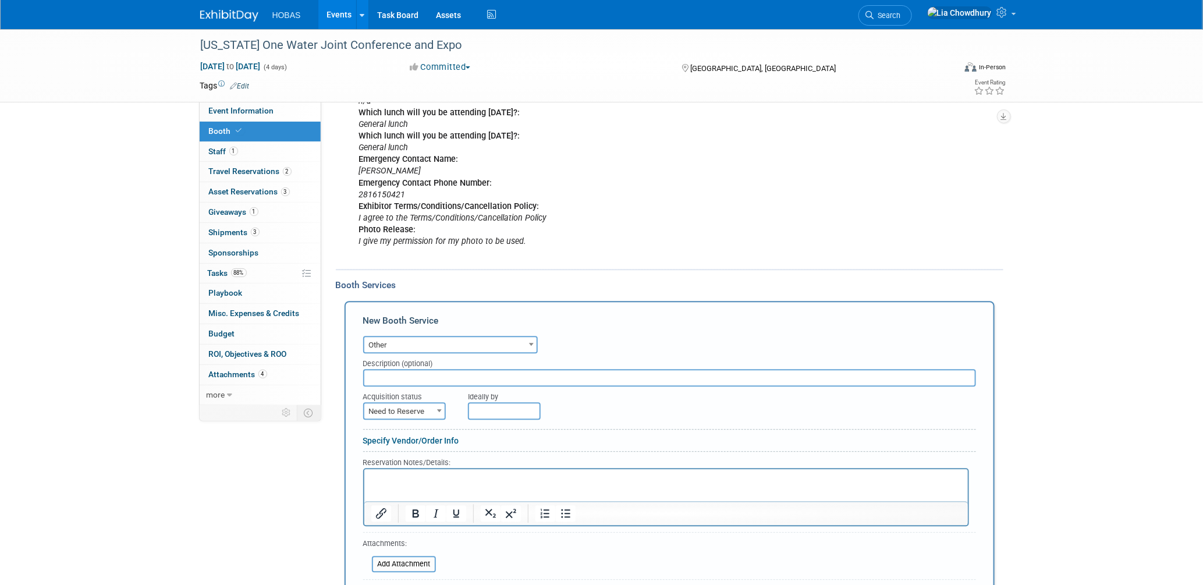
click at [410, 381] on input "text" at bounding box center [669, 377] width 613 height 17
type input "Exhibit Style"
click at [417, 369] on div "Description (optional)" at bounding box center [669, 361] width 613 height 16
drag, startPoint x: 420, startPoint y: 379, endPoint x: 351, endPoint y: 380, distance: 69.3
click at [351, 380] on div "New Booth Service Audio / Video Carpet / Flooring Catering / Food / Beverage Fl…" at bounding box center [670, 467] width 650 height 332
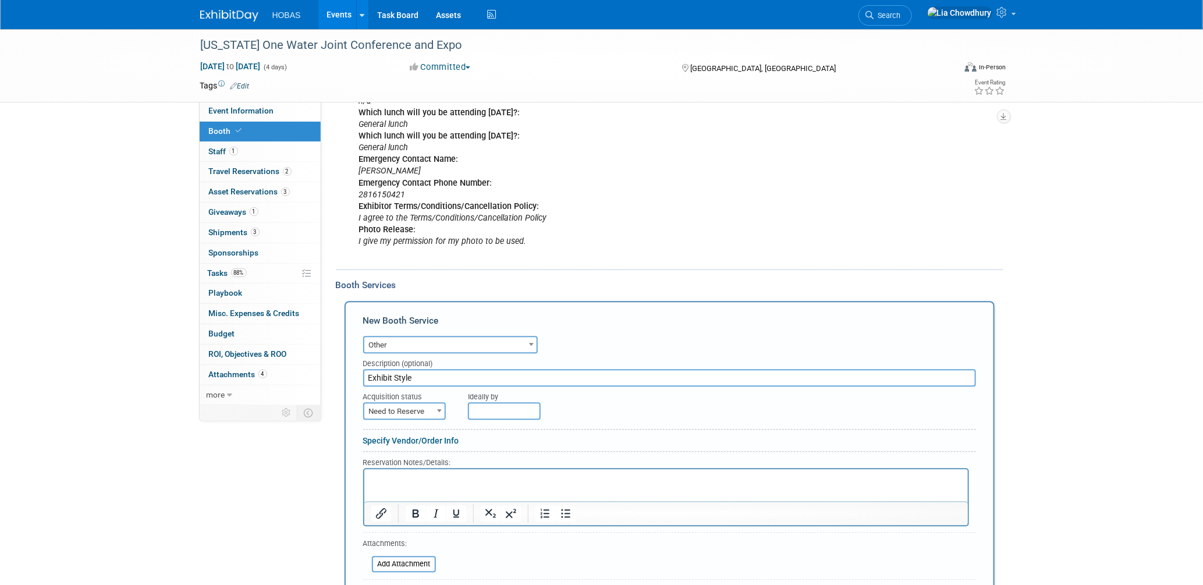
click at [428, 426] on form "Audio / Video Carpet / Flooring Catering / Food / Beverage Floral / Decorative …" at bounding box center [669, 476] width 613 height 287
click at [428, 416] on span "Need to Reserve" at bounding box center [404, 411] width 80 height 16
select select "2"
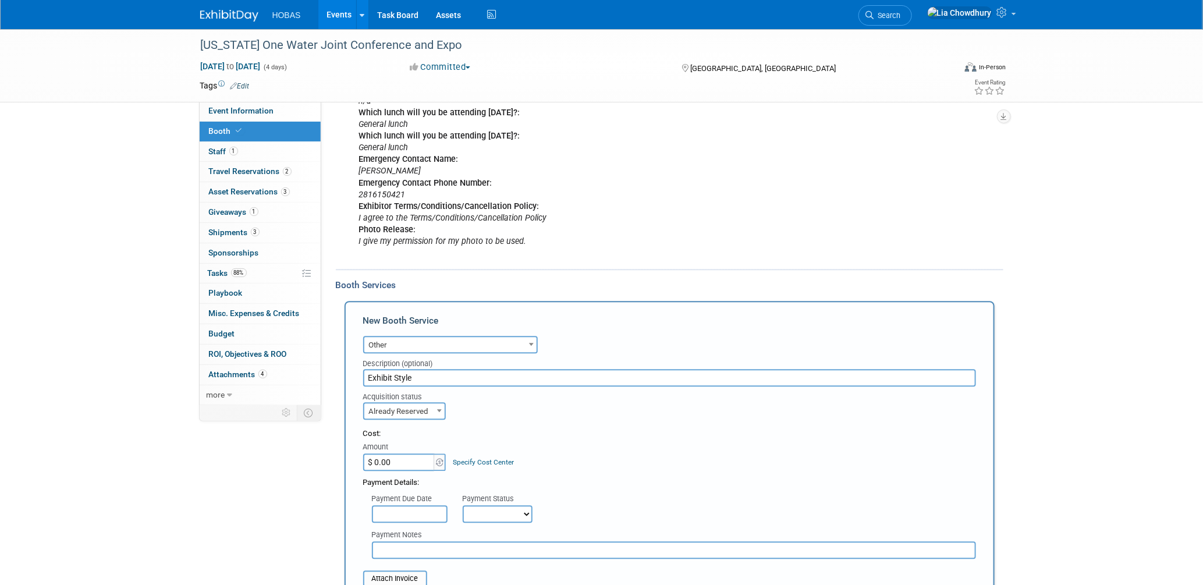
click at [495, 511] on select "Not Paid Yet Partially Paid Paid in Full" at bounding box center [498, 513] width 70 height 17
select select "3"
click at [463, 508] on select "Not Paid Yet Partially Paid Paid in Full" at bounding box center [498, 513] width 70 height 17
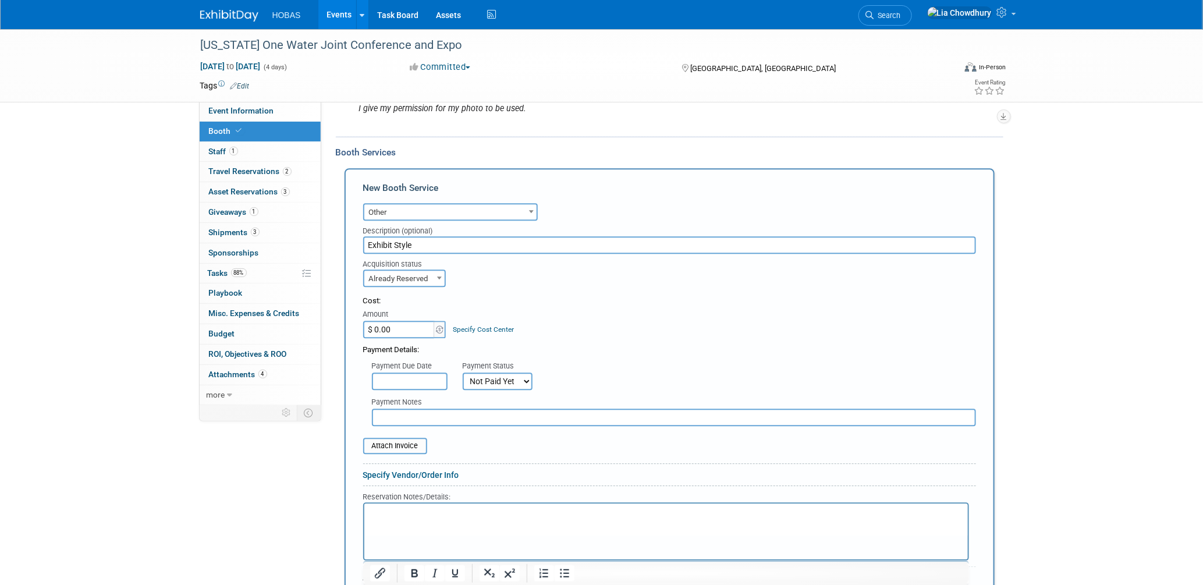
scroll to position [1571, 0]
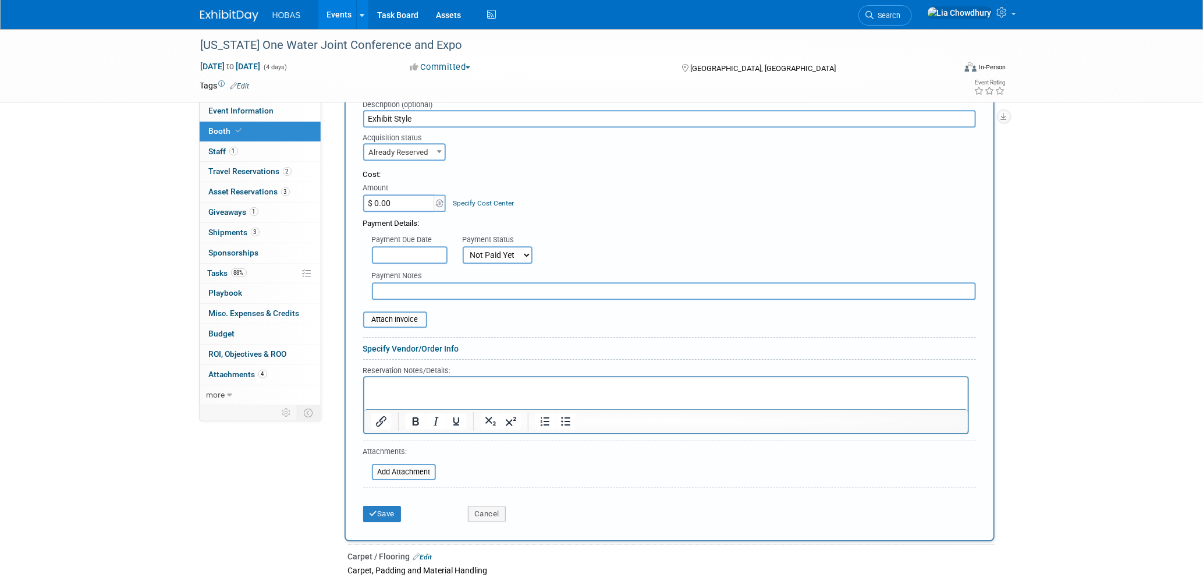
click at [395, 292] on input "text" at bounding box center [674, 290] width 604 height 17
paste input "Exhibit Style"
drag, startPoint x: 452, startPoint y: 290, endPoint x: 370, endPoint y: 293, distance: 82.1
click at [370, 293] on div "Payment Notes Exhibit Style: TBD" at bounding box center [674, 283] width 622 height 33
type input "Exhibit Style: TBD"
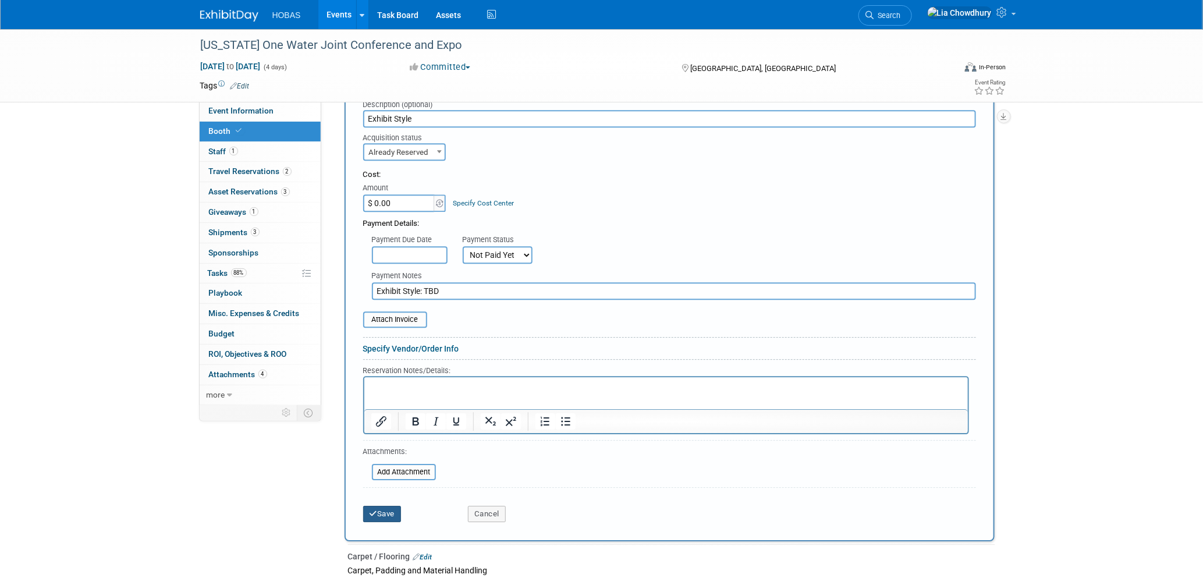
click at [374, 514] on icon "submit" at bounding box center [374, 514] width 8 height 8
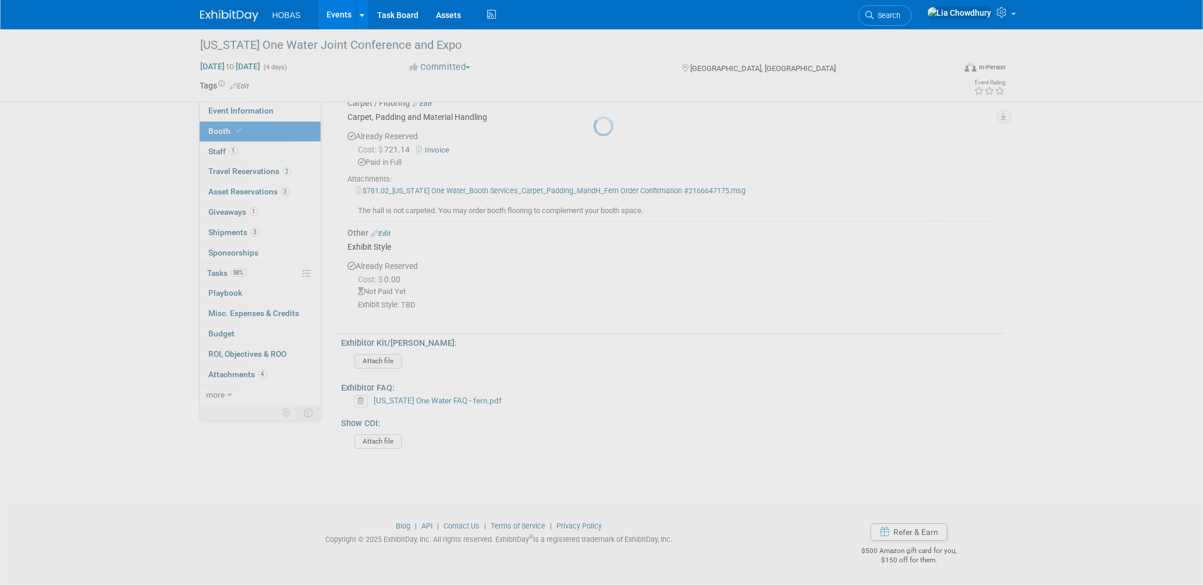
scroll to position [1544, 0]
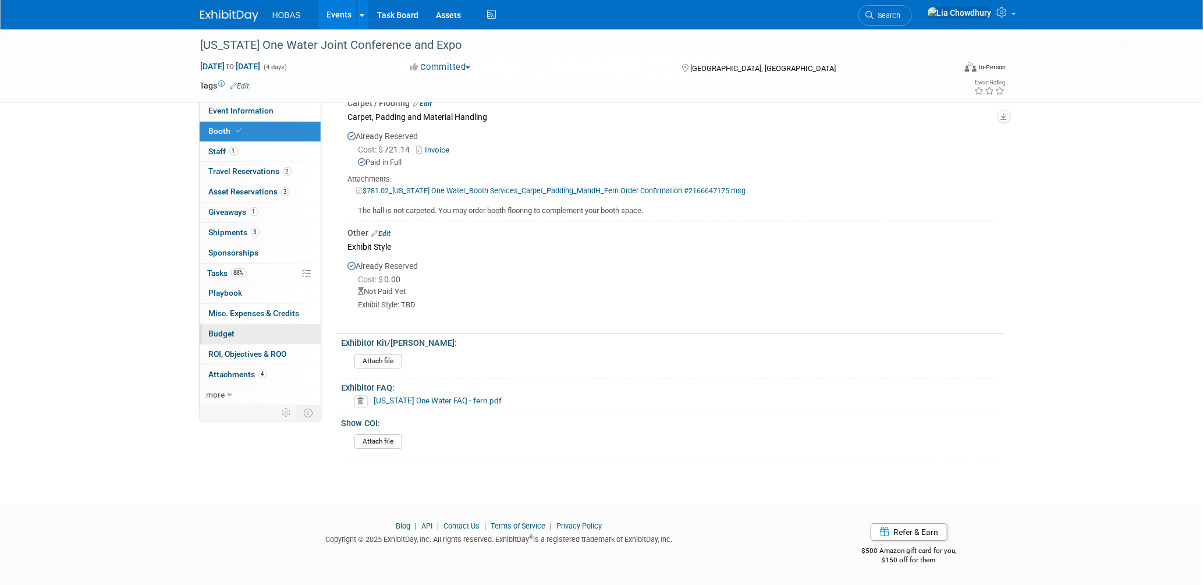
click at [219, 337] on span "Budget" at bounding box center [222, 333] width 26 height 9
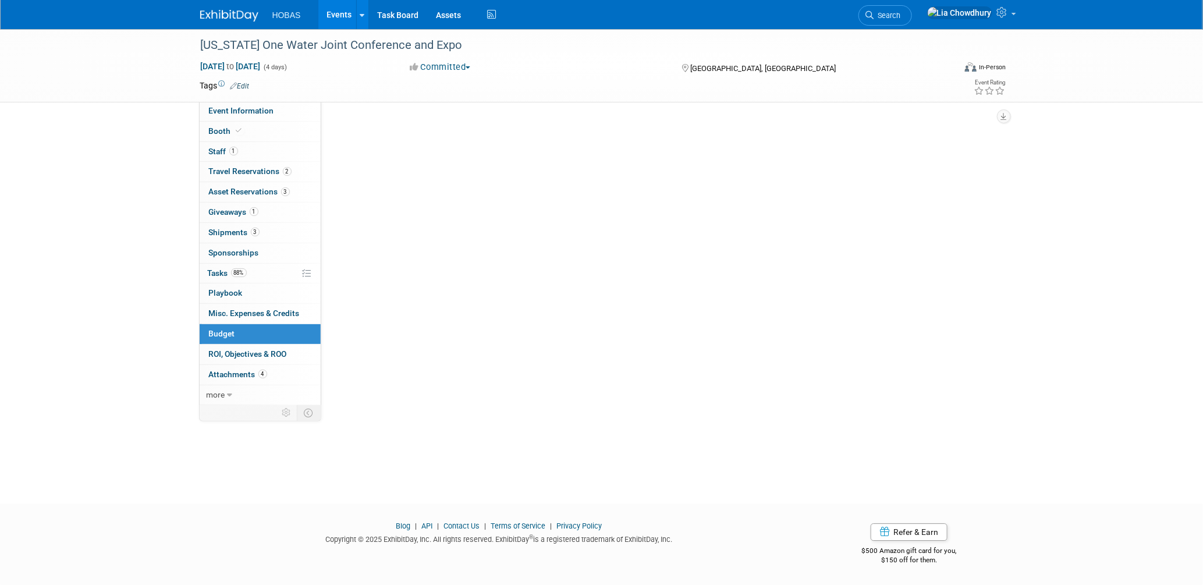
scroll to position [0, 0]
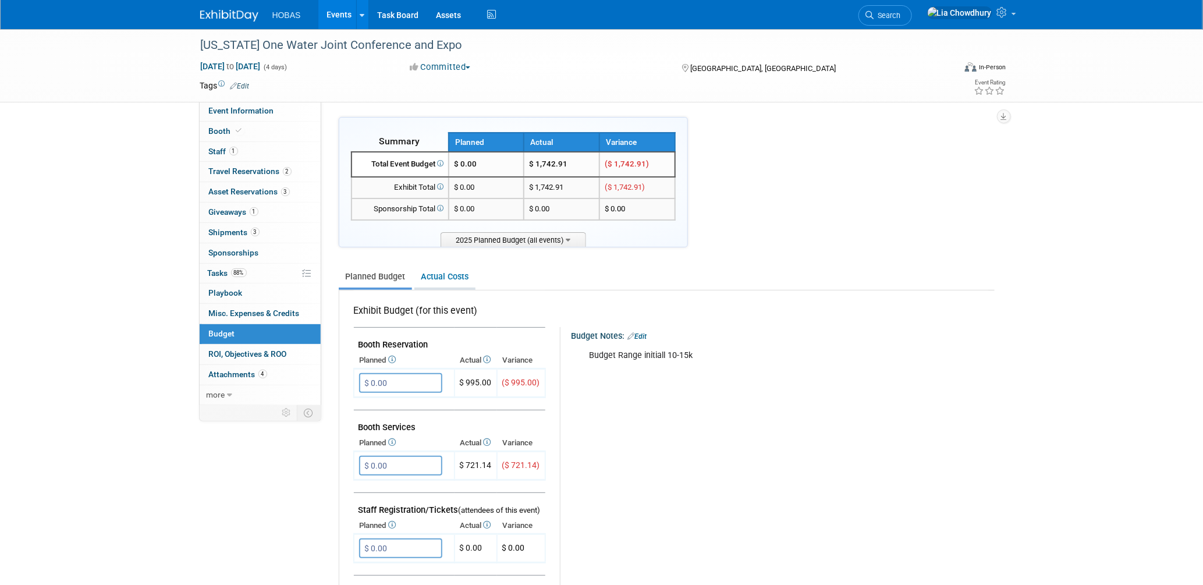
click at [439, 276] on link "Actual Costs" at bounding box center [444, 277] width 61 height 22
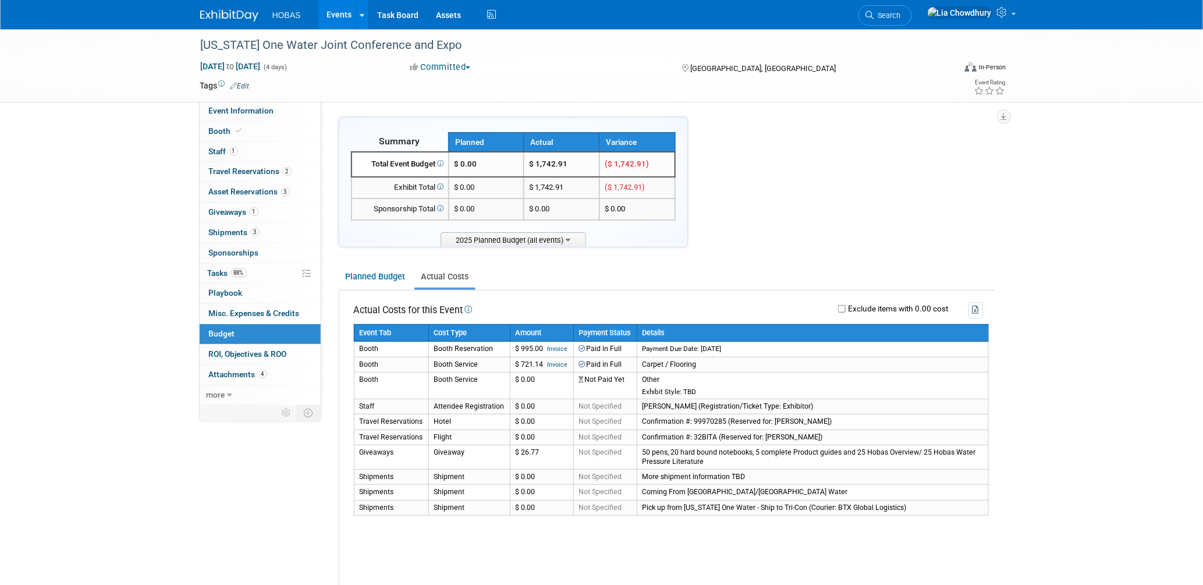
click at [837, 302] on div "Exclude items with 0.00 cost" at bounding box center [733, 310] width 499 height 16
click at [840, 305] on input "Exclude items with 0.00 cost" at bounding box center [842, 309] width 8 height 8
checkbox input "true"
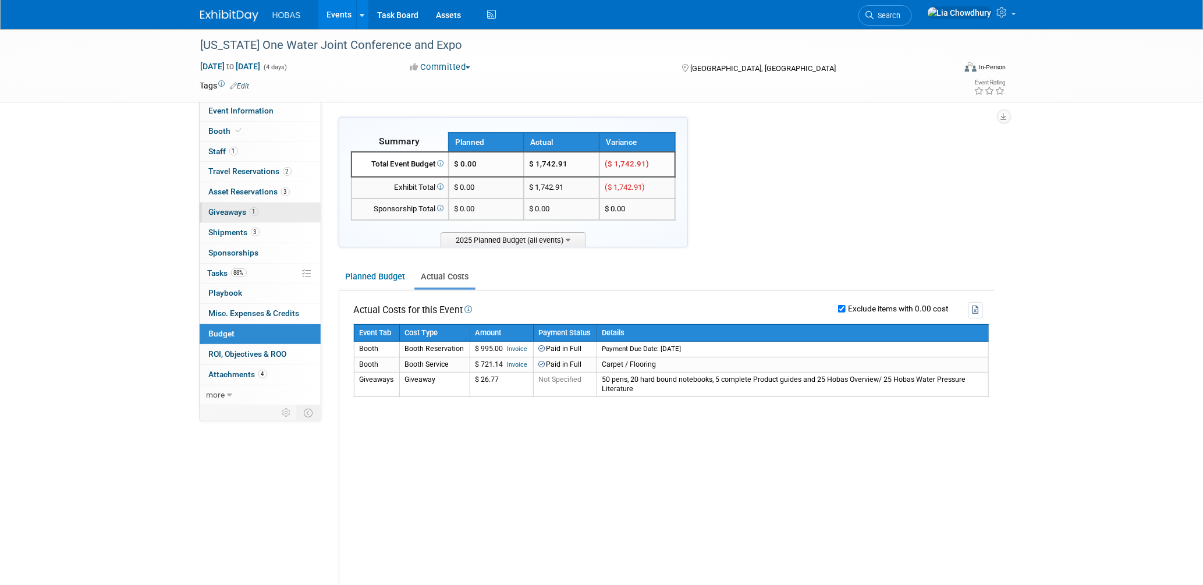
click at [224, 214] on span "Giveaways 1" at bounding box center [233, 211] width 49 height 9
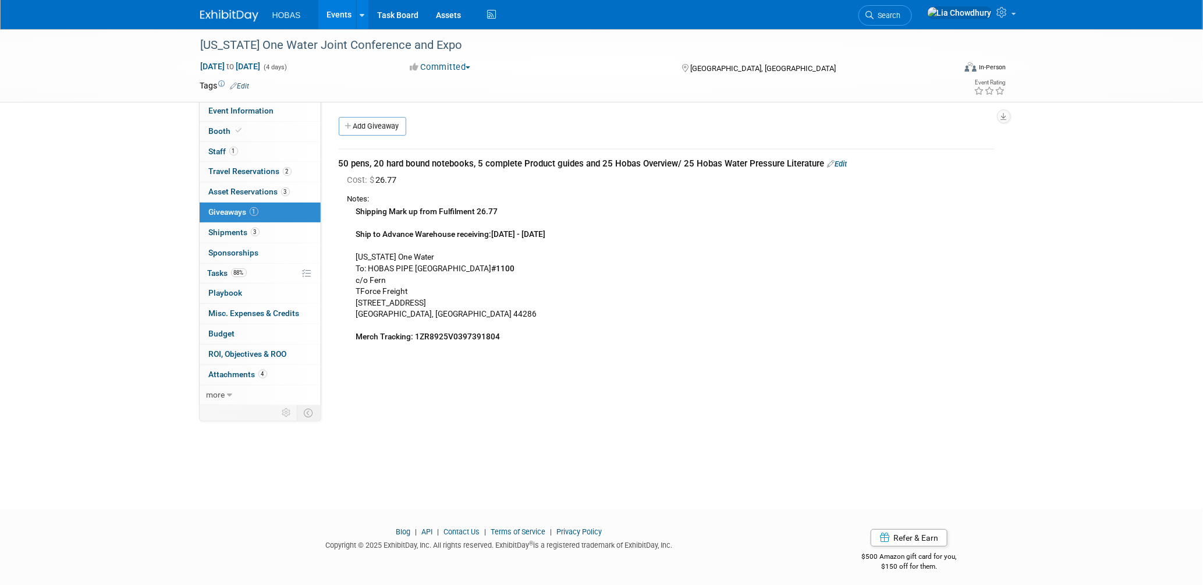
click at [842, 165] on link "Edit" at bounding box center [838, 164] width 20 height 9
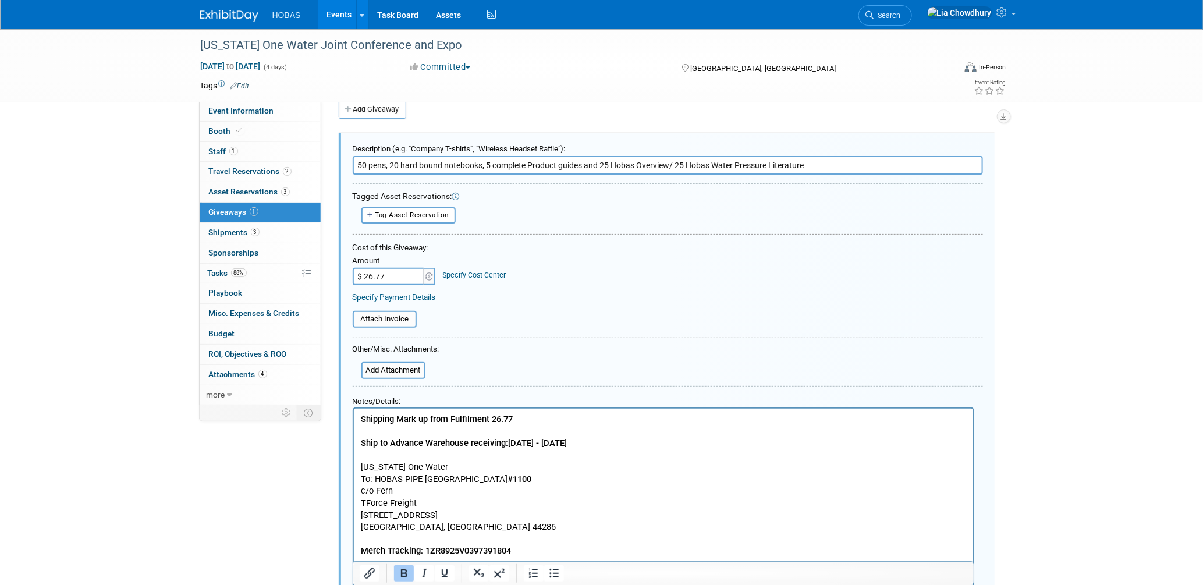
click at [353, 162] on input "50 pens, 20 hard bound notebooks, 5 complete Product guides and 25 Hobas Overvi…" at bounding box center [668, 165] width 630 height 19
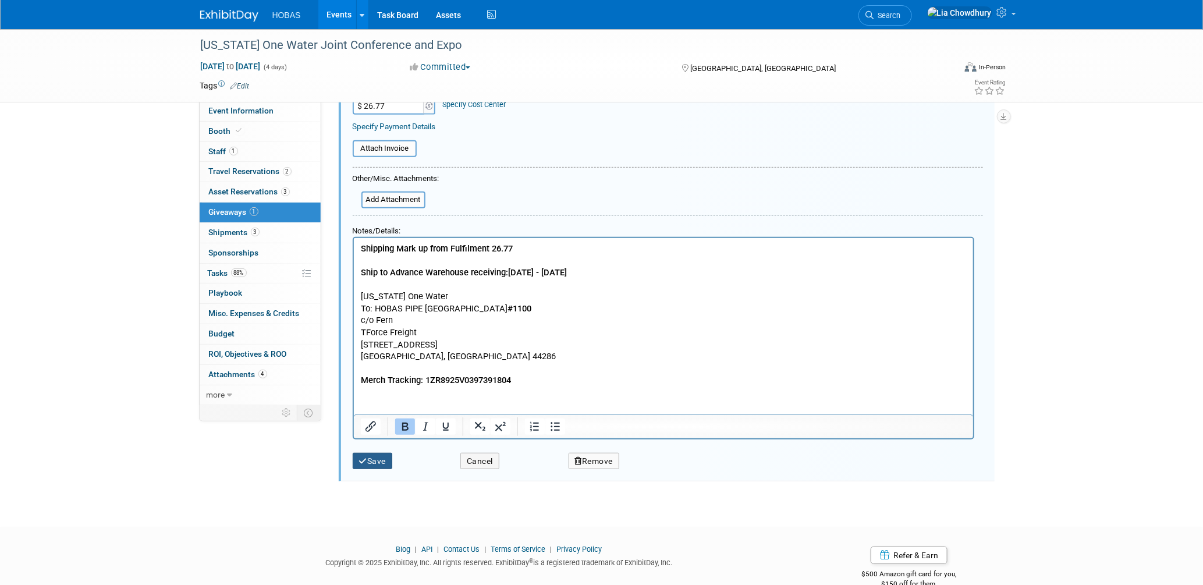
type input "Shipping cost from fulfillment: 50 pens, 20 hard bound notebooks, 5 complete Pr…"
click at [368, 453] on button "Save" at bounding box center [373, 461] width 40 height 17
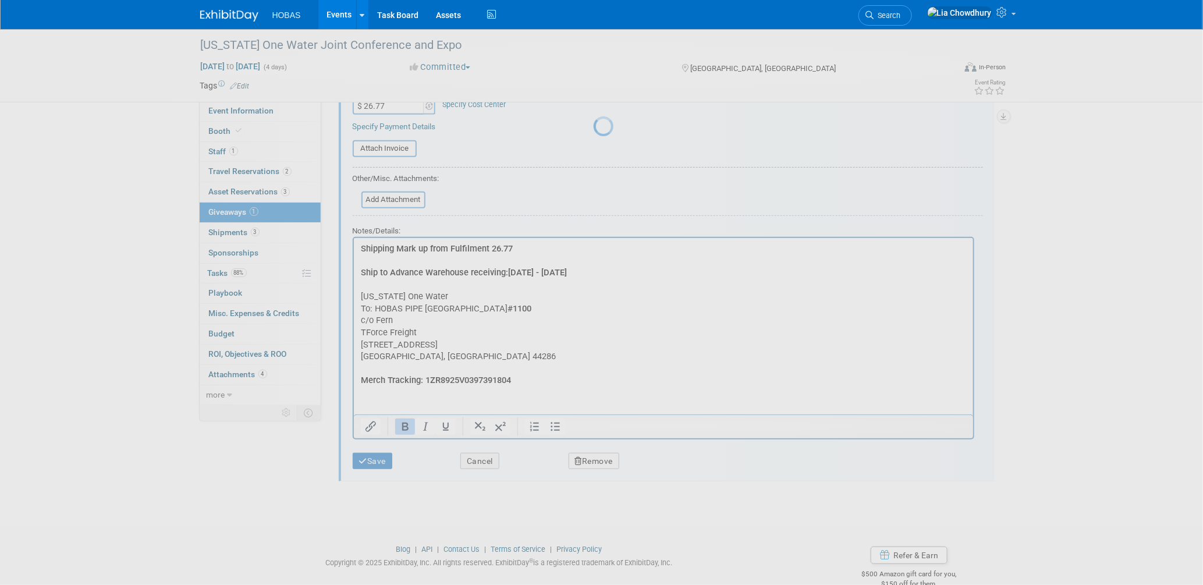
scroll to position [5, 0]
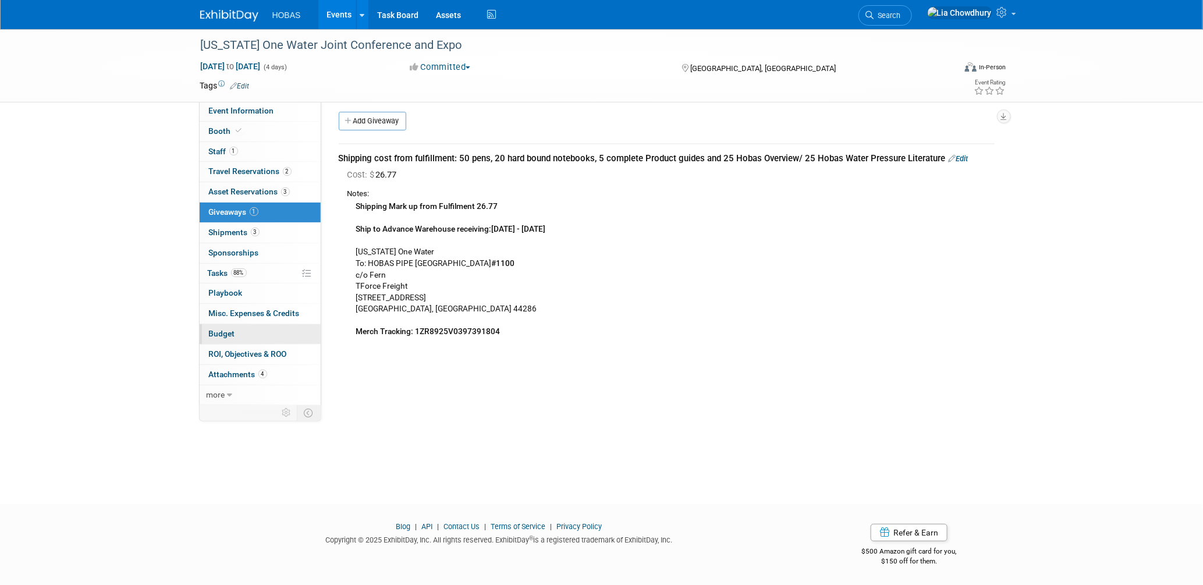
click at [214, 342] on link "Budget" at bounding box center [260, 334] width 121 height 20
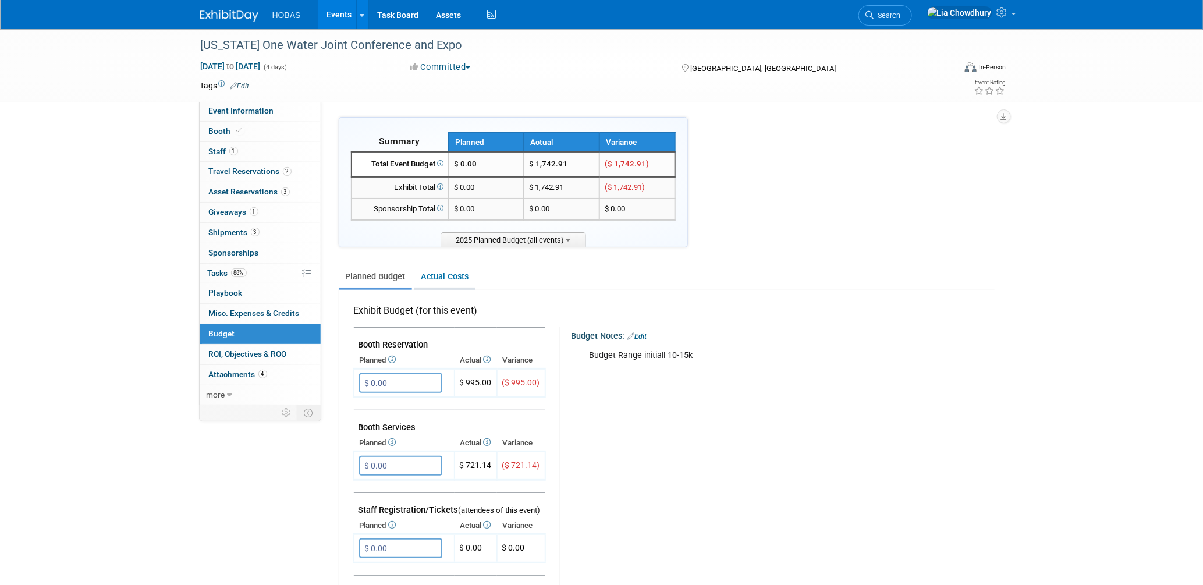
click at [427, 276] on link "Actual Costs" at bounding box center [444, 277] width 61 height 22
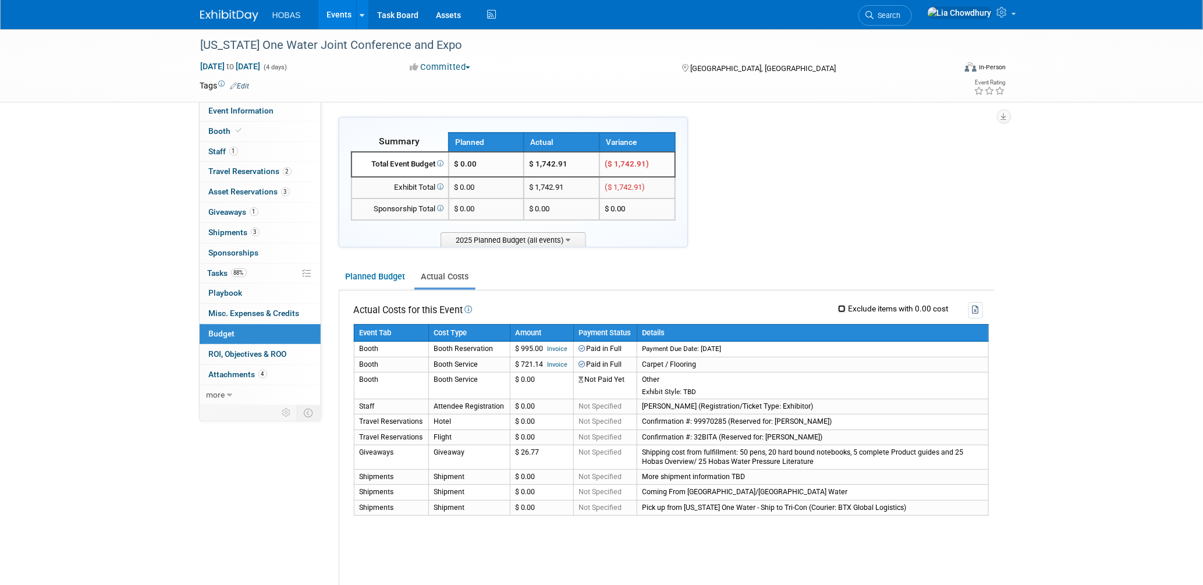
click at [838, 307] on input "Exclude items with 0.00 cost" at bounding box center [842, 309] width 8 height 8
checkbox input "true"
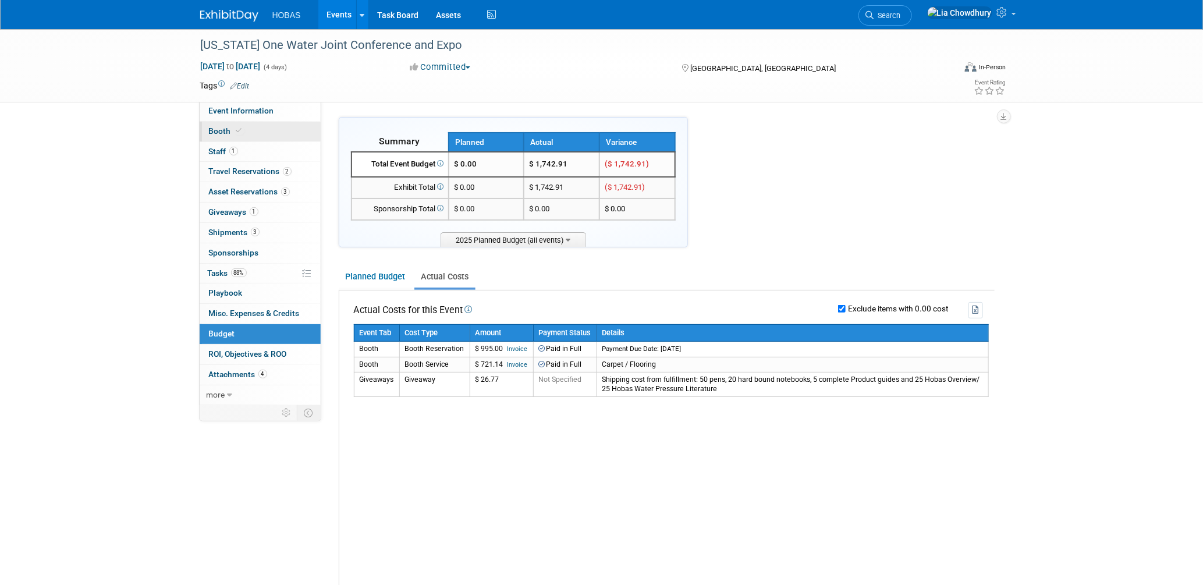
click at [232, 136] on span "Booth" at bounding box center [227, 130] width 36 height 9
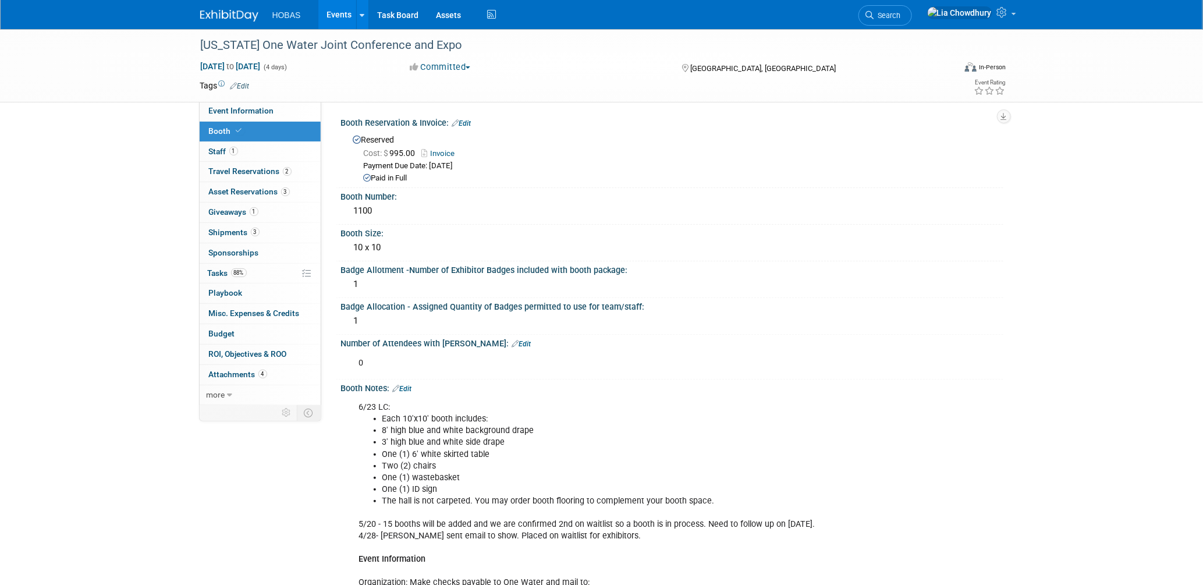
scroll to position [388, 0]
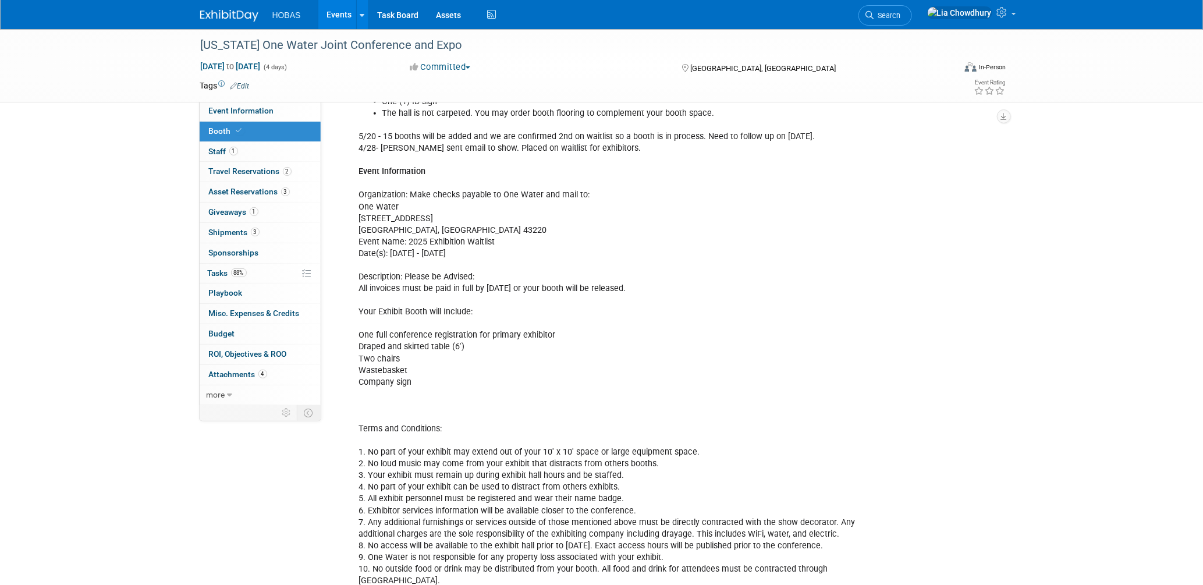
click at [345, 19] on link "Events" at bounding box center [339, 14] width 42 height 29
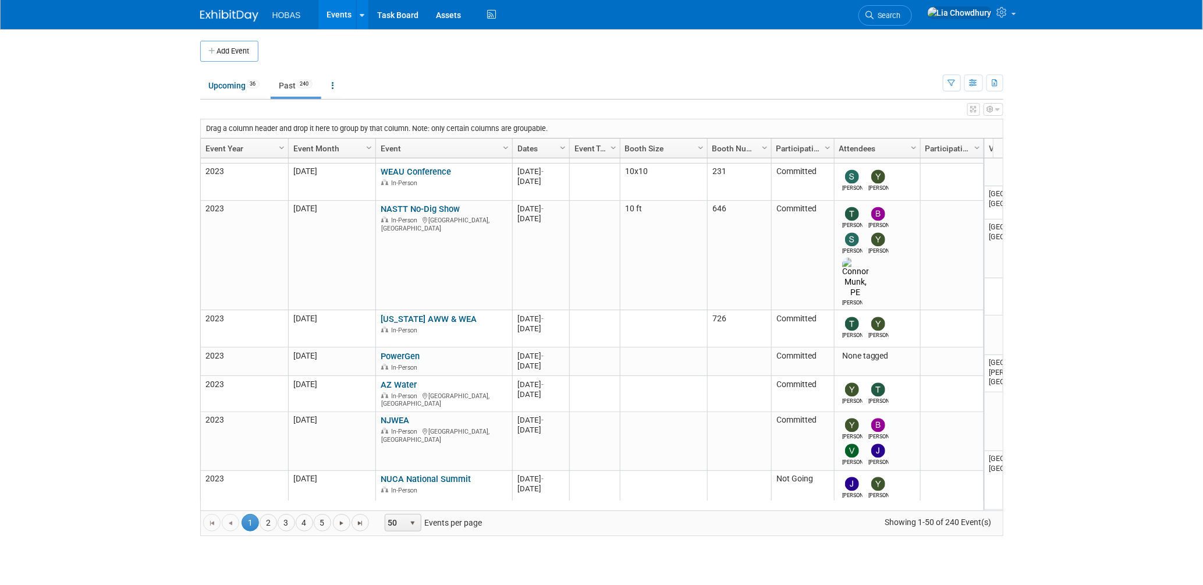
scroll to position [1547, 0]
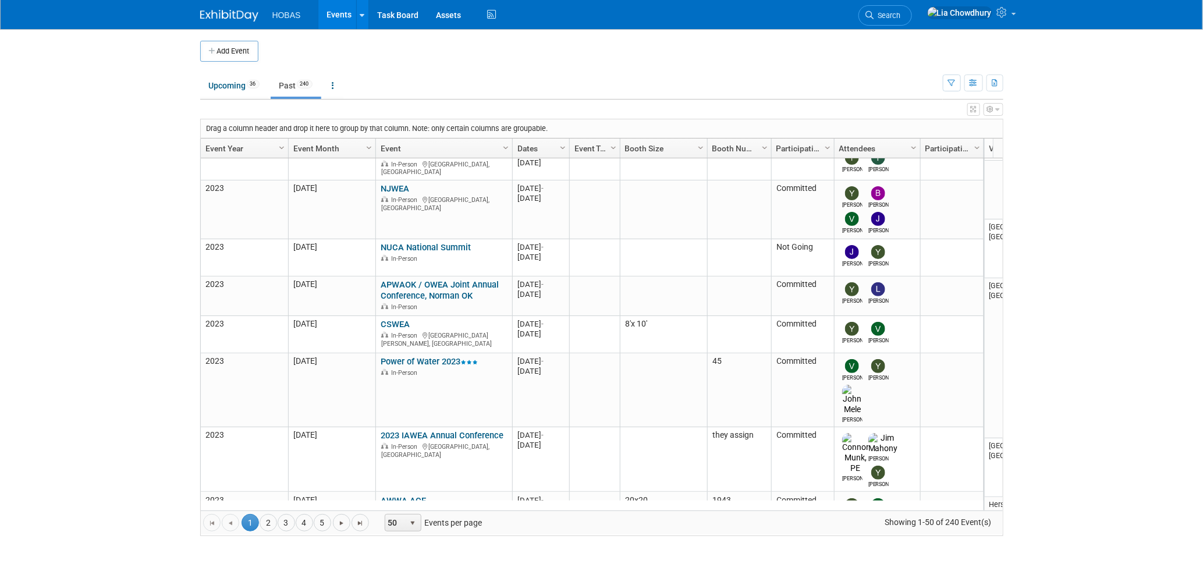
click at [286, 84] on link "Past 240" at bounding box center [296, 86] width 51 height 22
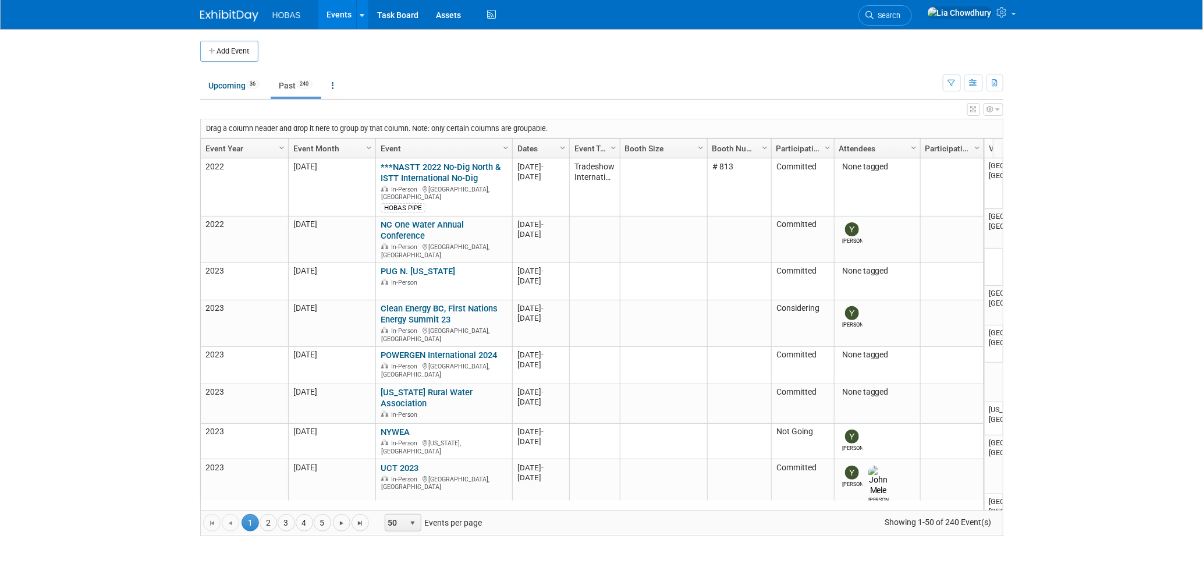
click at [250, 150] on link "Event Year" at bounding box center [242, 149] width 75 height 20
click at [250, 150] on span at bounding box center [247, 148] width 9 height 9
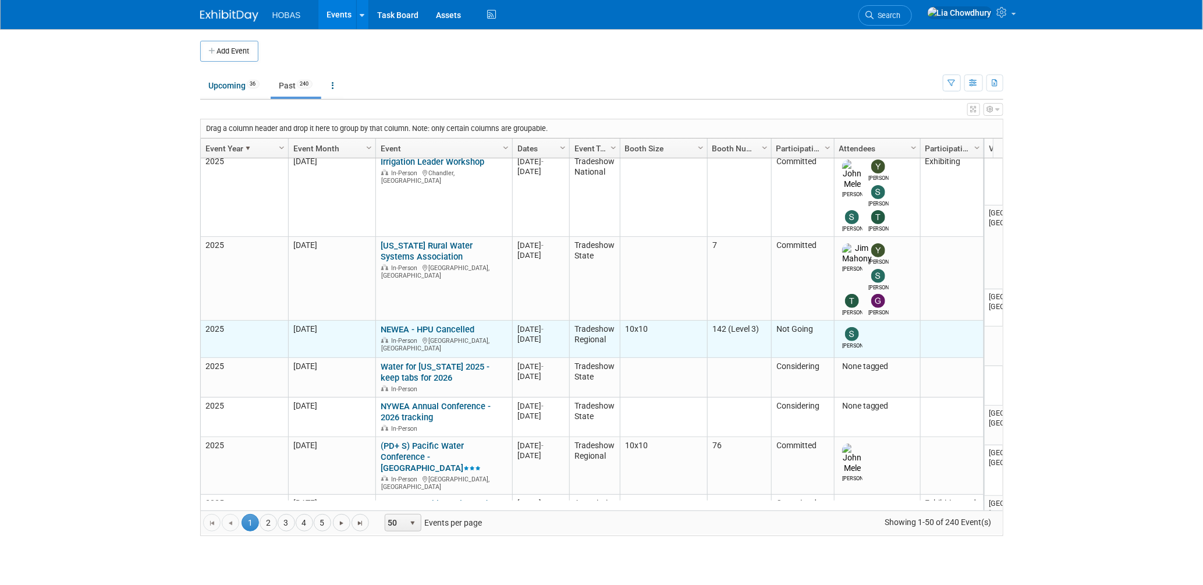
scroll to position [309, 0]
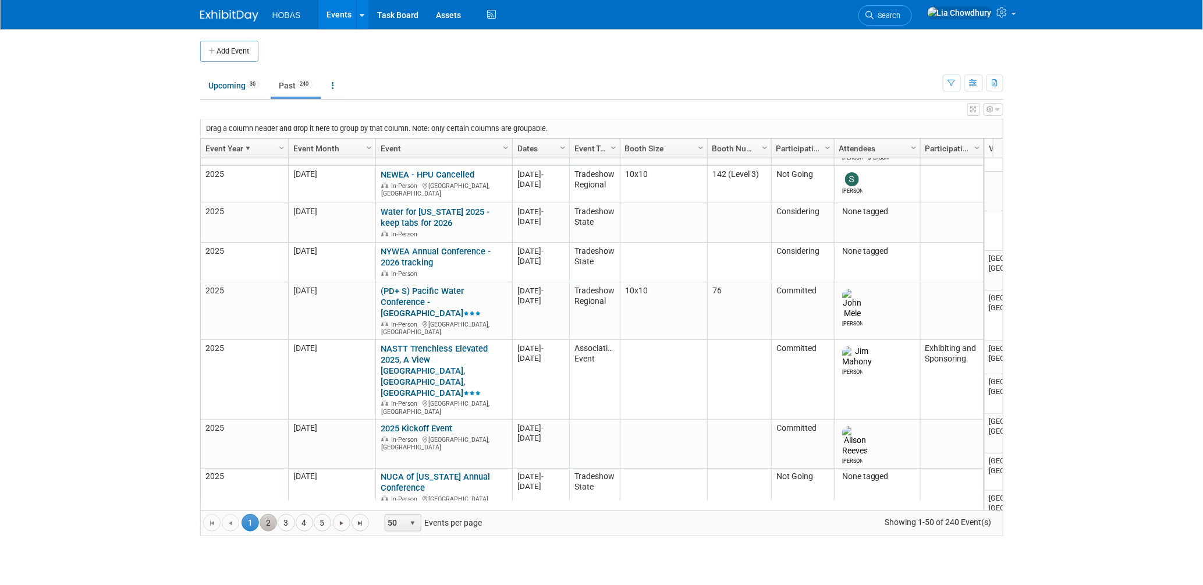
click at [268, 526] on link "2" at bounding box center [268, 522] width 17 height 17
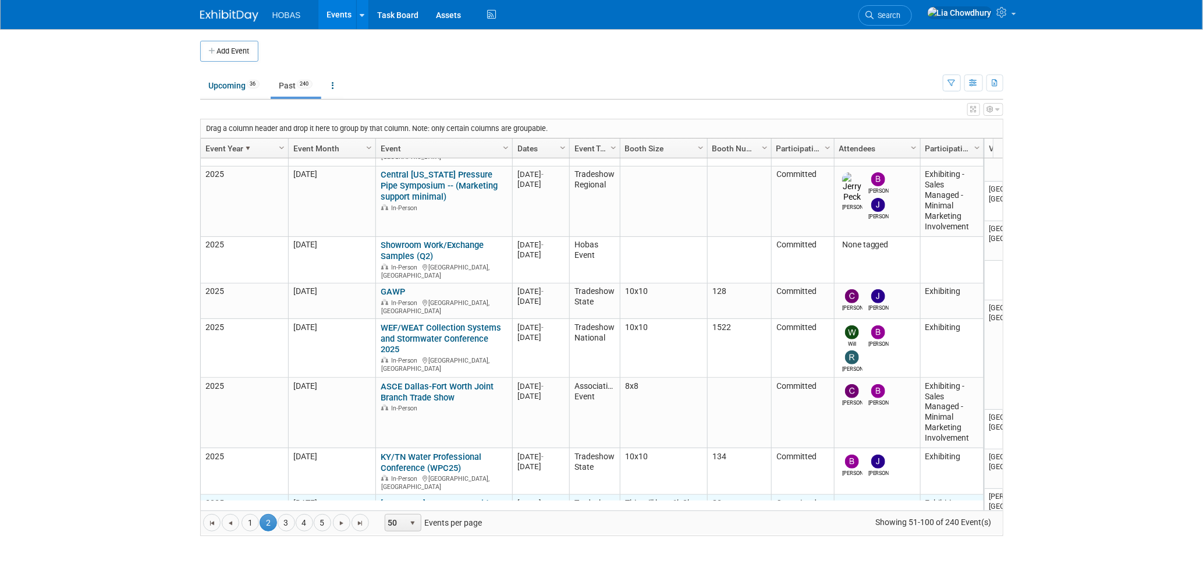
scroll to position [1702, 0]
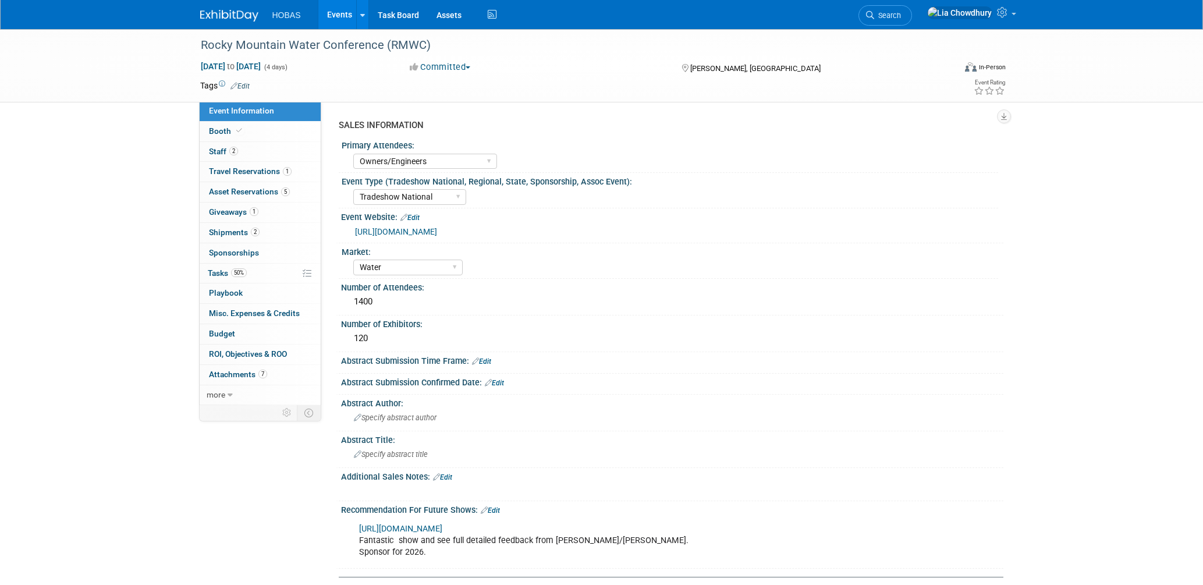
select select "Owners/Engineers"
select select "Tradeshow National"
select select "Water"
select select "Exhibiting"
click at [217, 125] on link "Booth" at bounding box center [260, 132] width 121 height 20
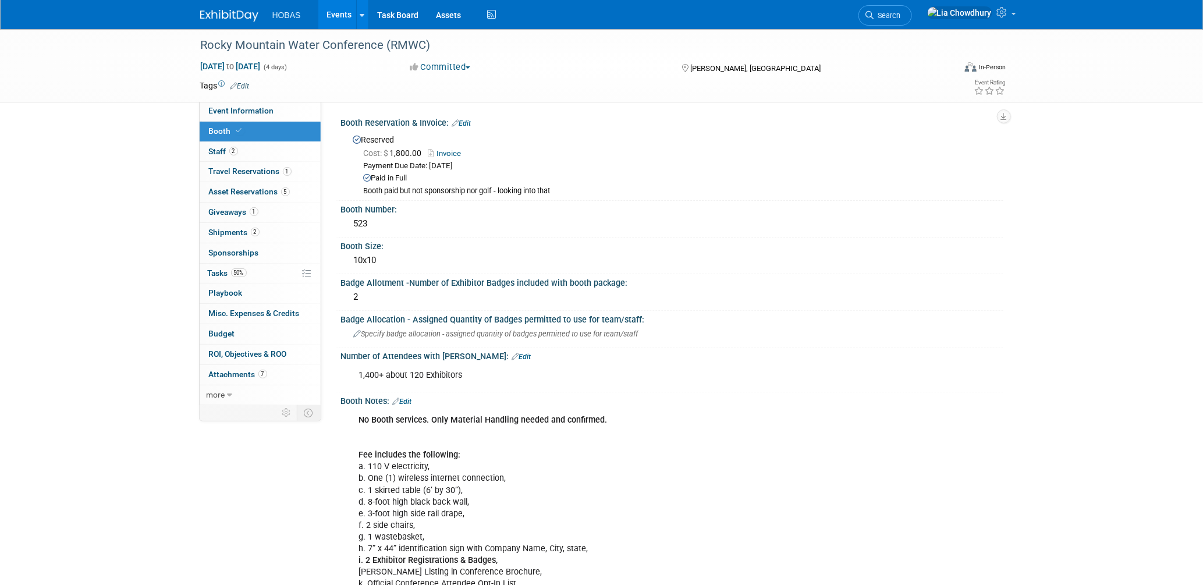
click at [448, 152] on link "Invoice" at bounding box center [447, 153] width 39 height 9
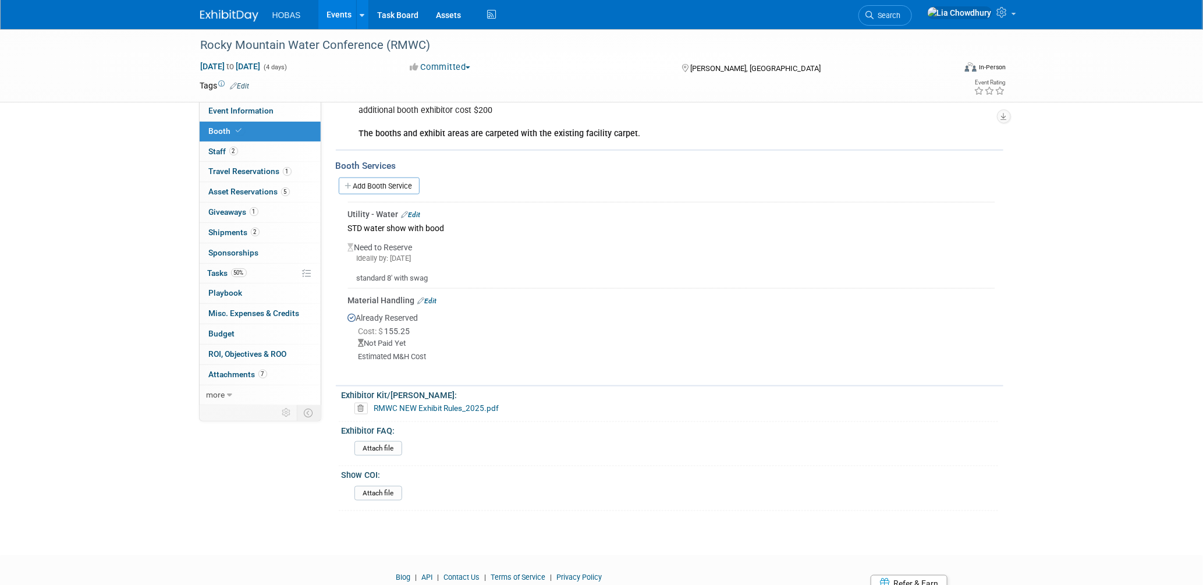
scroll to position [582, 0]
click at [421, 207] on link "Edit" at bounding box center [411, 211] width 19 height 8
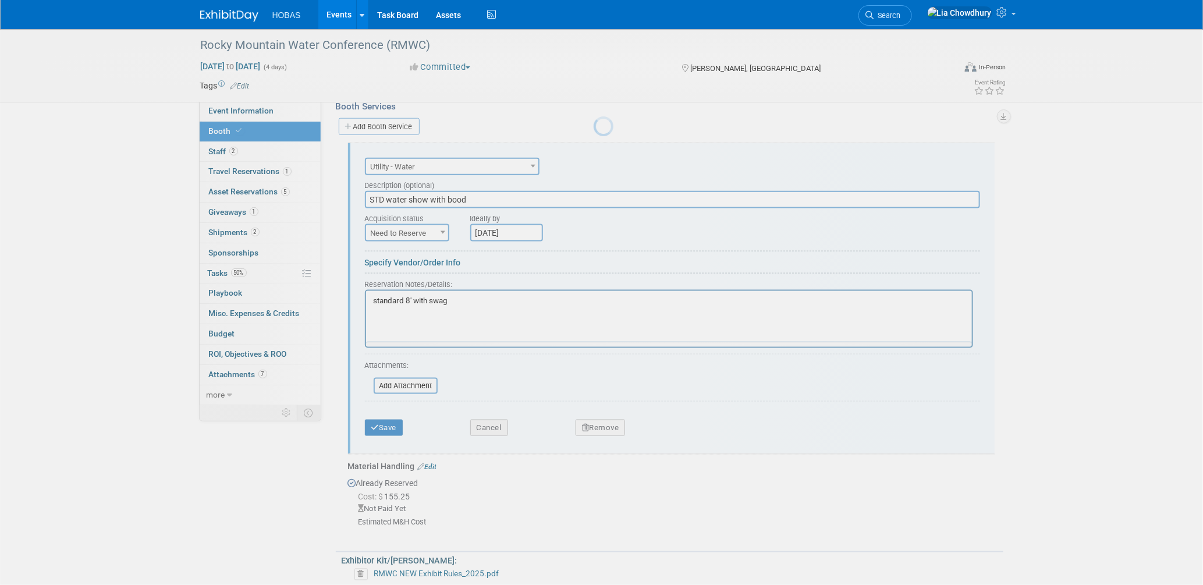
scroll to position [643, 0]
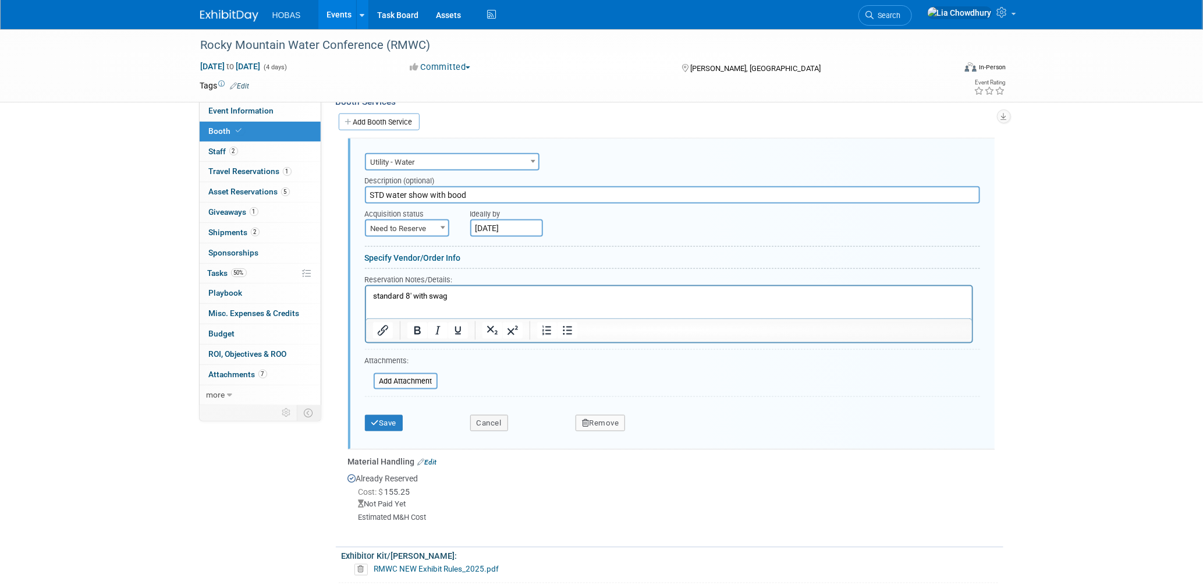
click at [598, 419] on button "Remove" at bounding box center [601, 423] width 50 height 16
click at [655, 430] on icon at bounding box center [657, 433] width 7 height 6
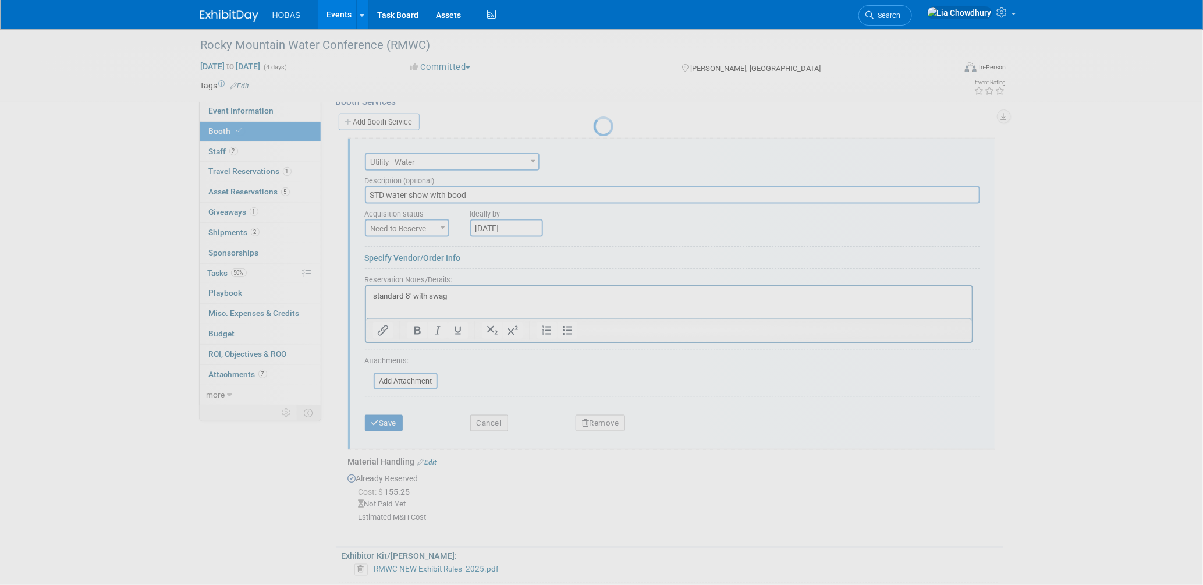
scroll to position [535, 0]
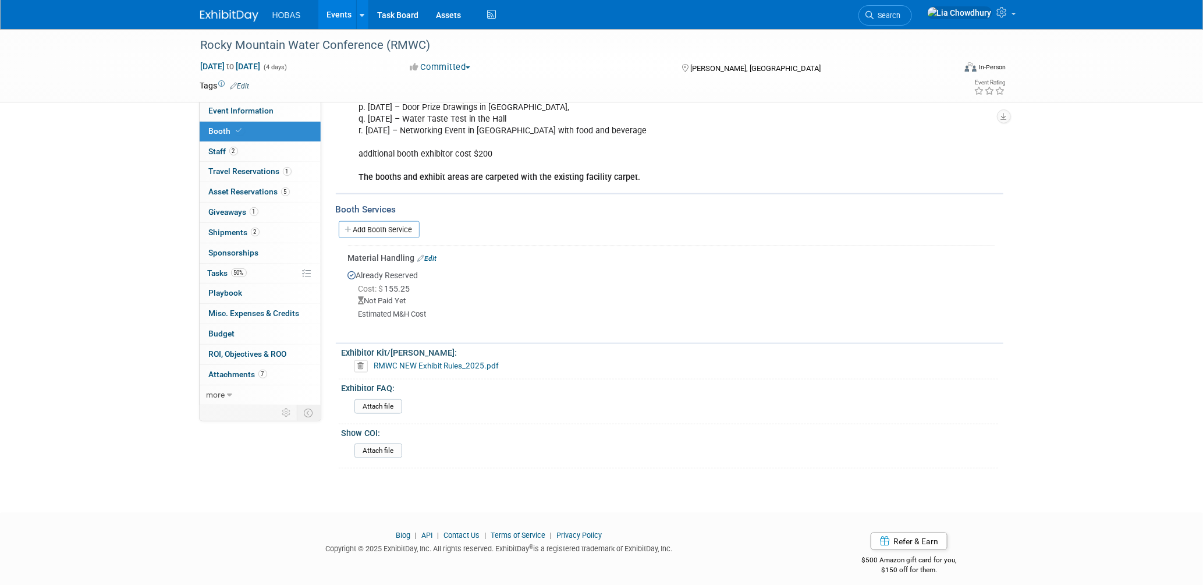
click at [431, 254] on link "Edit" at bounding box center [427, 258] width 19 height 8
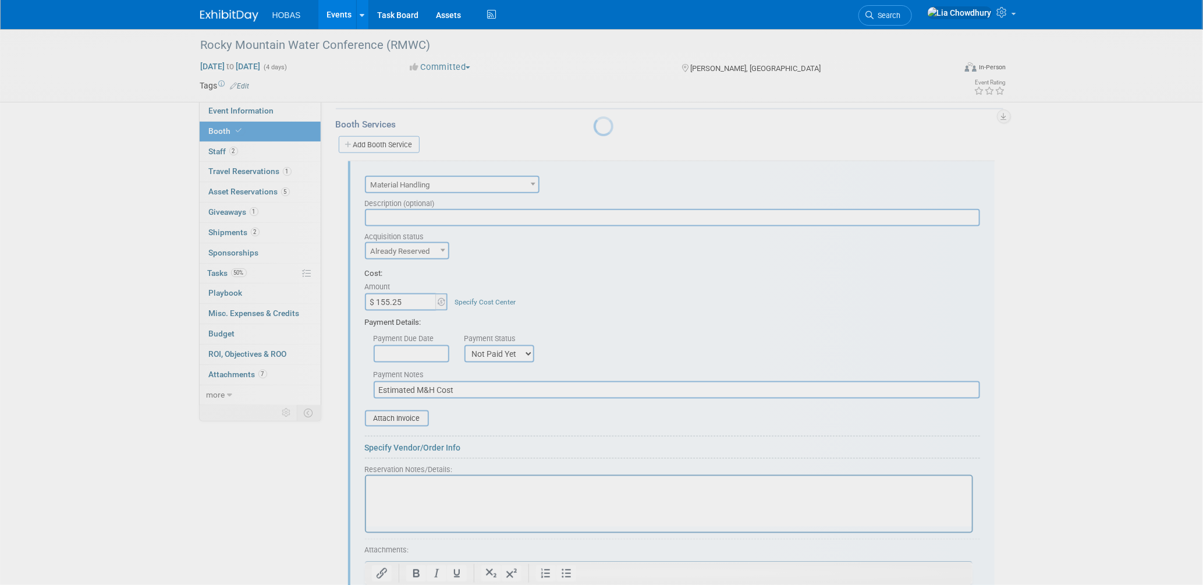
scroll to position [0, 0]
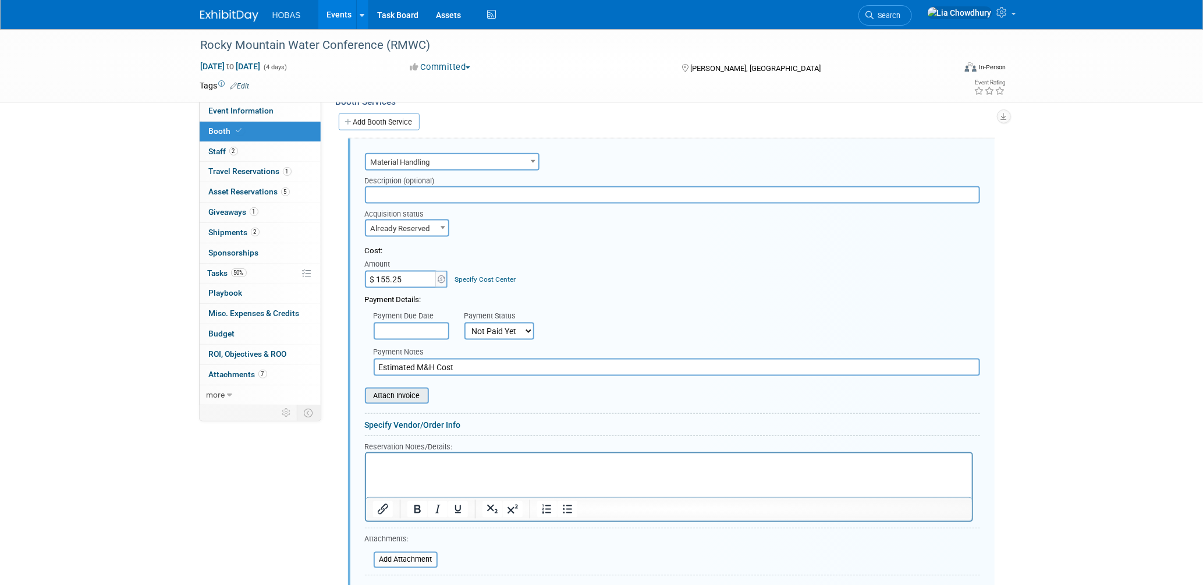
click at [400, 389] on input "file" at bounding box center [358, 396] width 139 height 14
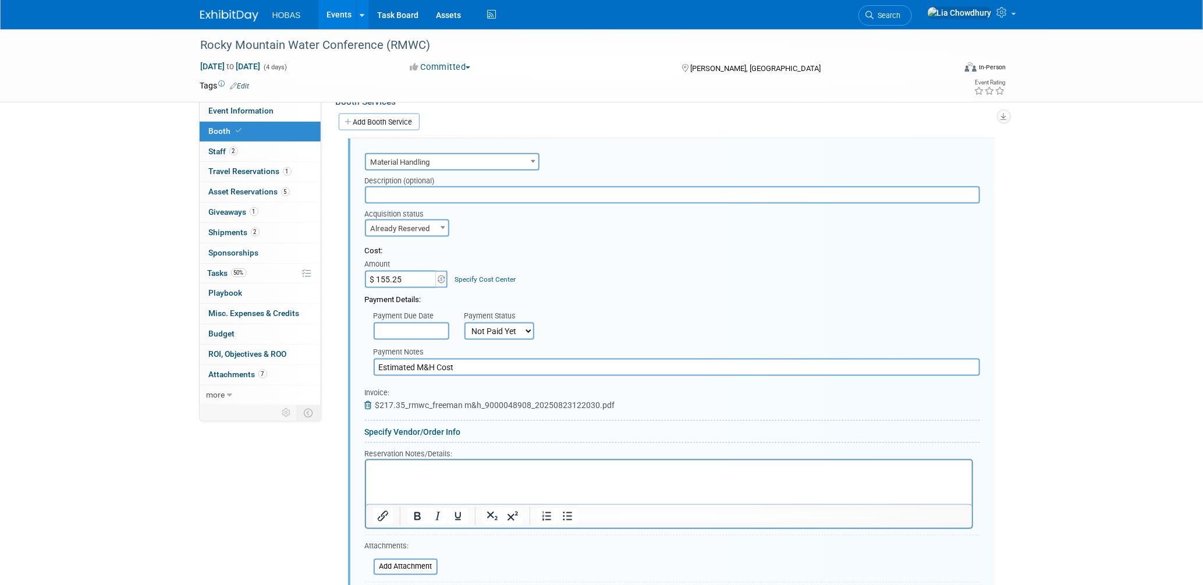
click at [413, 272] on input "$ 155.25" at bounding box center [401, 279] width 73 height 17
click at [1027, 318] on div "Rocky Mountain Water Conference (RMWC) [DATE] to [DATE] (4 days) [DATE] to [DAT…" at bounding box center [601, 90] width 1203 height 1408
click at [659, 306] on div "Payment Due Date Payment Status Not Paid Yet Partially Paid Paid in Full Next P…" at bounding box center [672, 323] width 633 height 34
click at [416, 275] on input "$ 155.25" at bounding box center [401, 279] width 73 height 17
type input "$ 217.35"
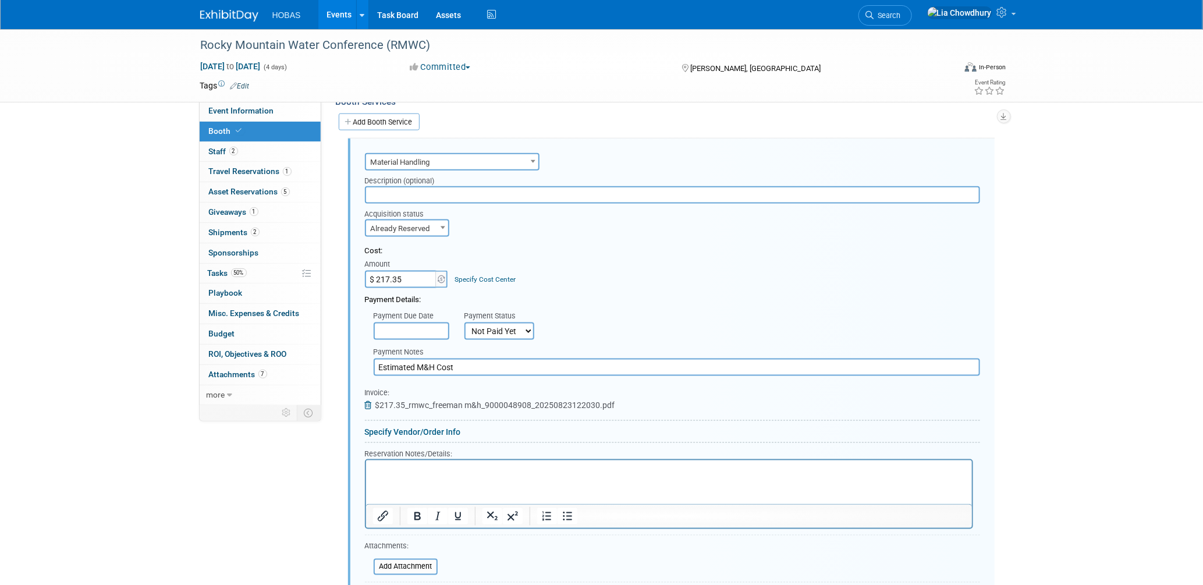
click at [492, 323] on select "Not Paid Yet Partially Paid Paid in Full" at bounding box center [500, 331] width 70 height 17
select select "1"
click at [465, 323] on select "Not Paid Yet Partially Paid Paid in Full" at bounding box center [500, 331] width 70 height 17
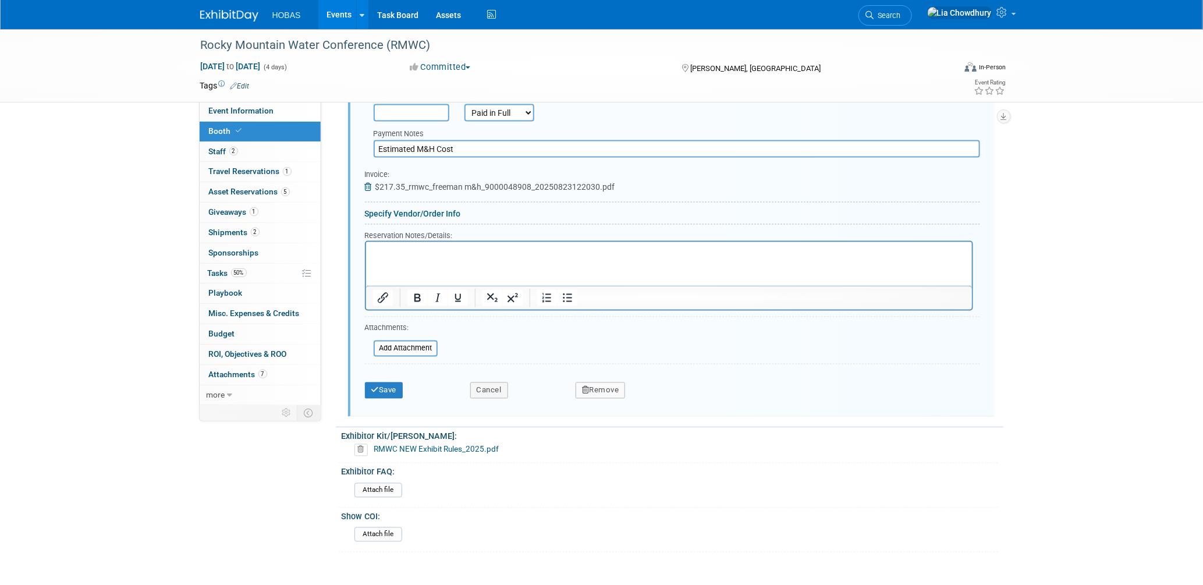
scroll to position [811, 0]
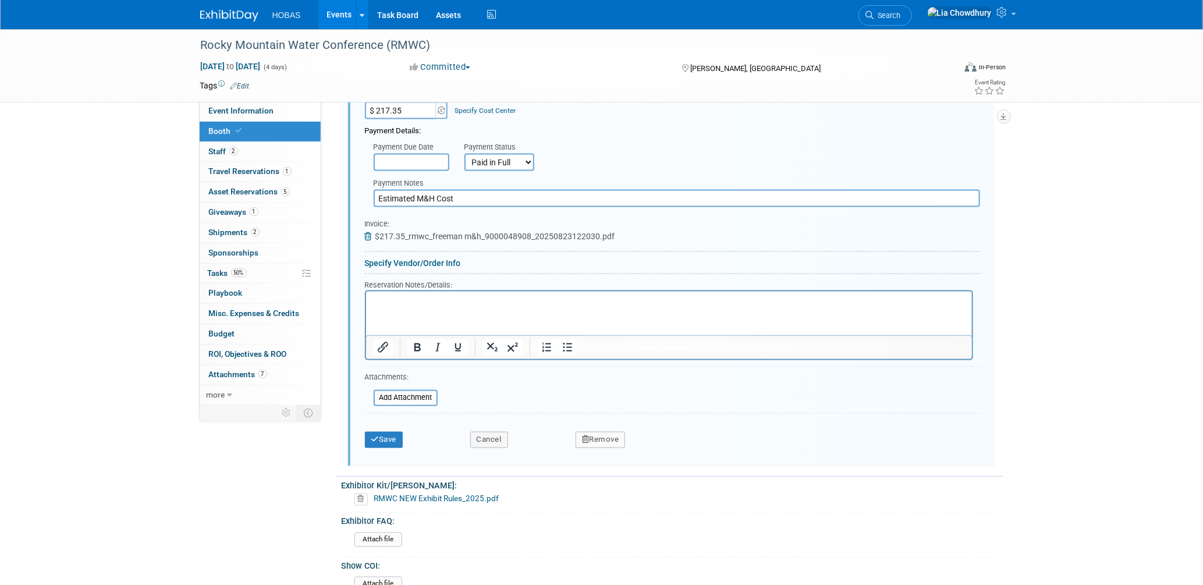
drag, startPoint x: 375, startPoint y: 186, endPoint x: 525, endPoint y: 191, distance: 149.7
click at [525, 191] on input "Estimated M&H Cost" at bounding box center [677, 198] width 607 height 17
type input "[PERSON_NAME]: Material Handling"
click at [382, 424] on div "Save" at bounding box center [408, 436] width 105 height 24
click at [382, 432] on button "Save" at bounding box center [384, 440] width 38 height 16
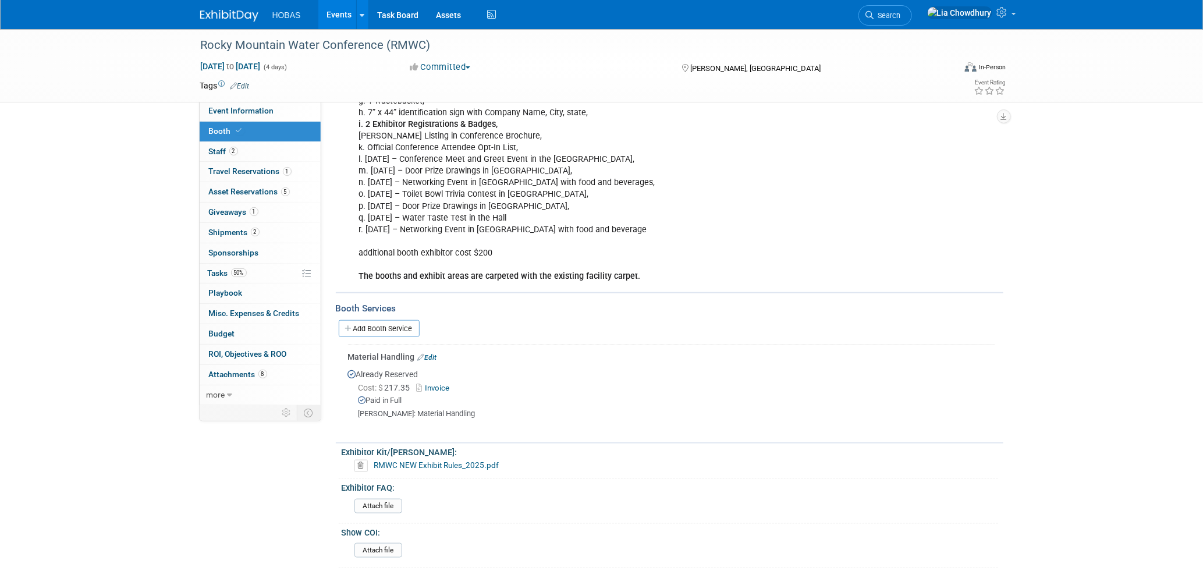
scroll to position [535, 0]
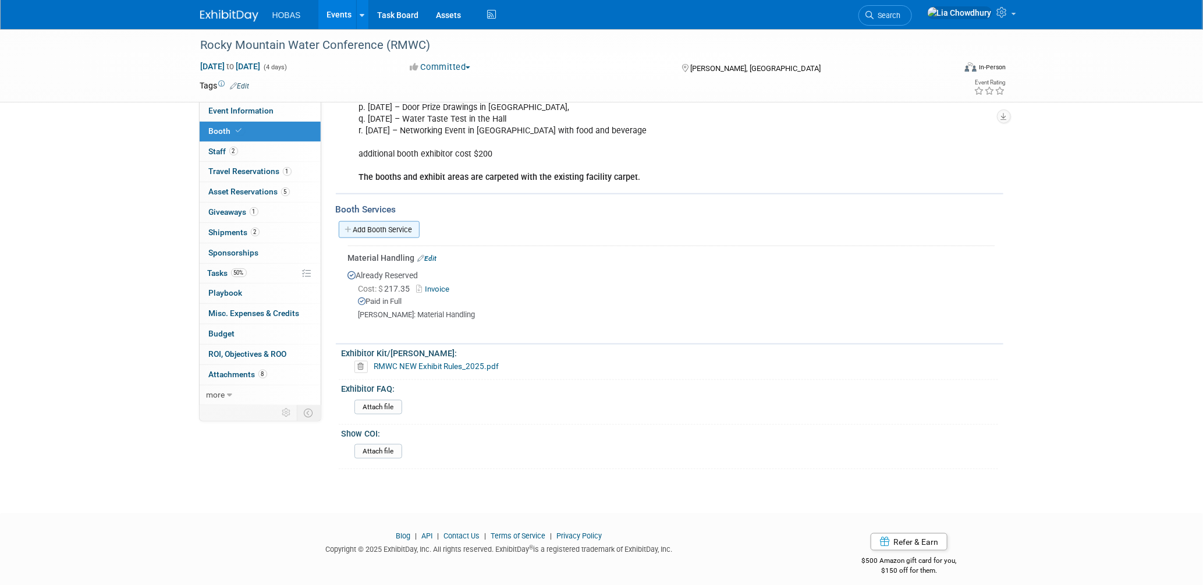
click at [395, 222] on link "Add Booth Service" at bounding box center [379, 229] width 81 height 17
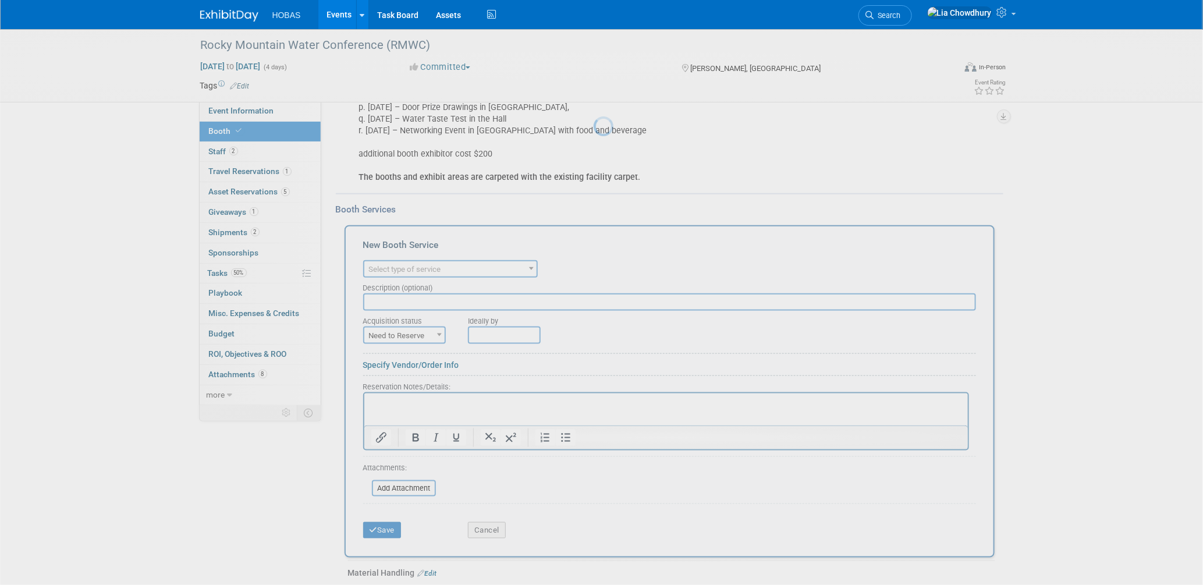
scroll to position [0, 0]
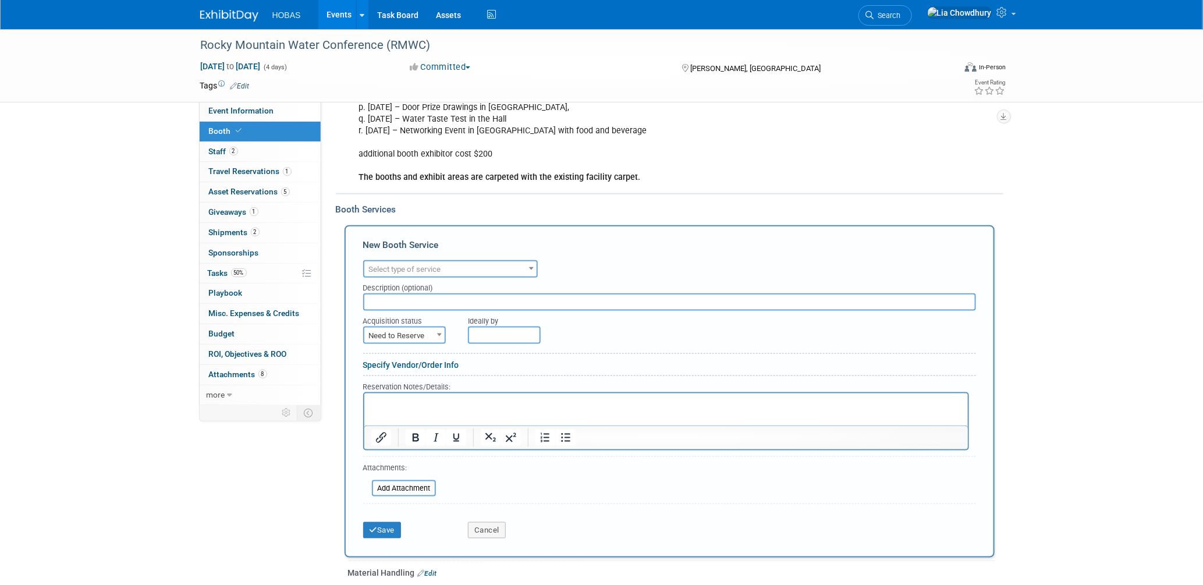
click at [408, 328] on span "Need to Reserve" at bounding box center [404, 336] width 80 height 16
select select "2"
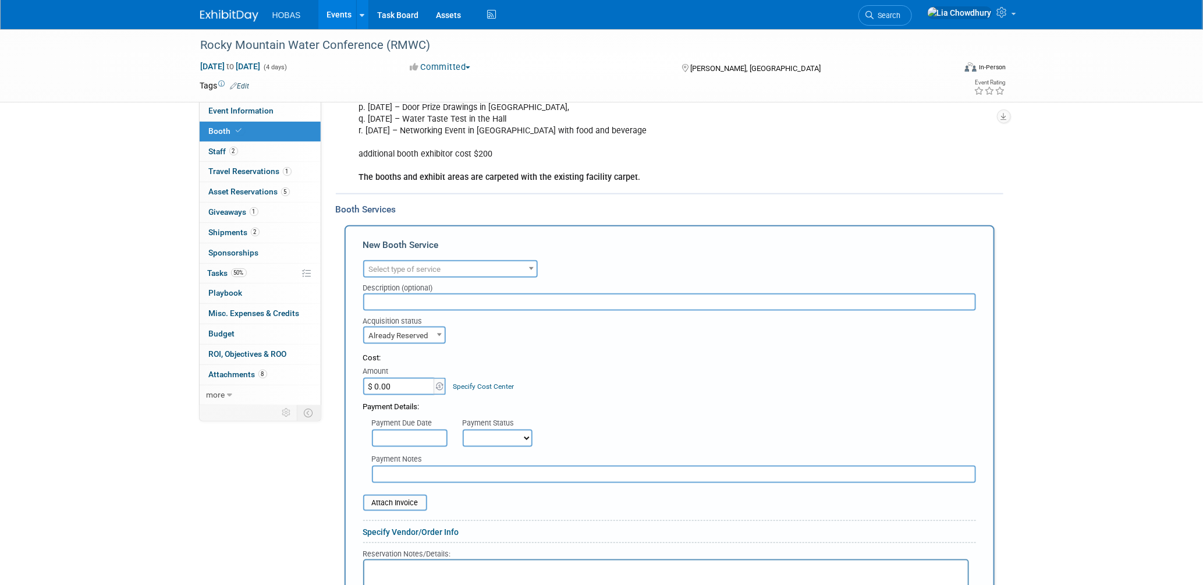
click at [484, 430] on select "Not Paid Yet Partially Paid Paid in Full" at bounding box center [498, 438] width 70 height 17
select select "3"
click at [463, 430] on select "Not Paid Yet Partially Paid Paid in Full" at bounding box center [498, 438] width 70 height 17
click at [413, 265] on span "Select type of service" at bounding box center [405, 269] width 72 height 9
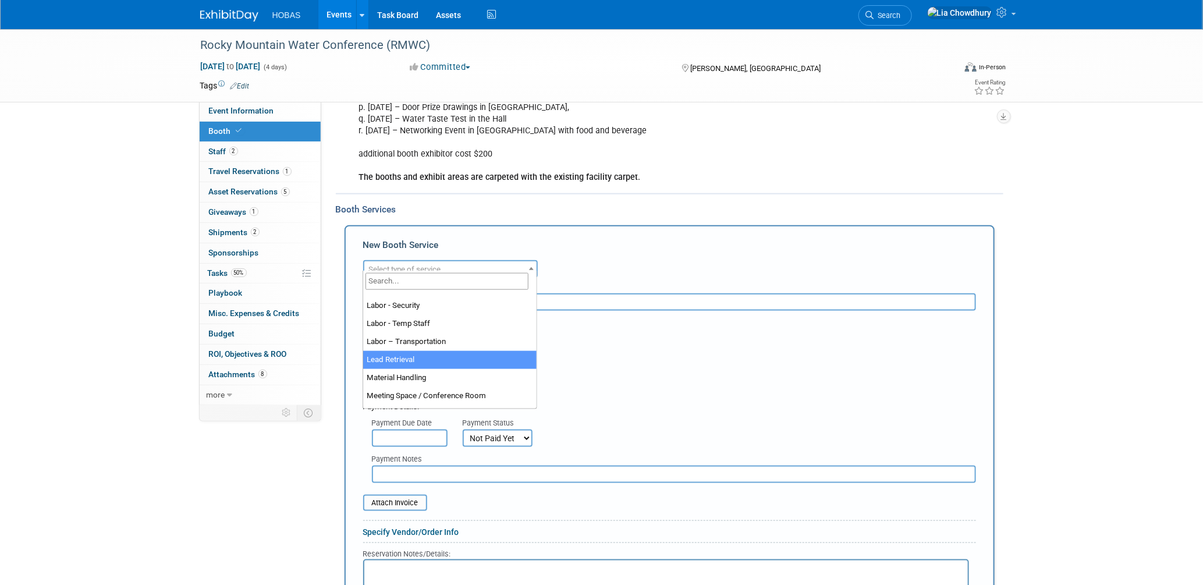
scroll to position [297, 0]
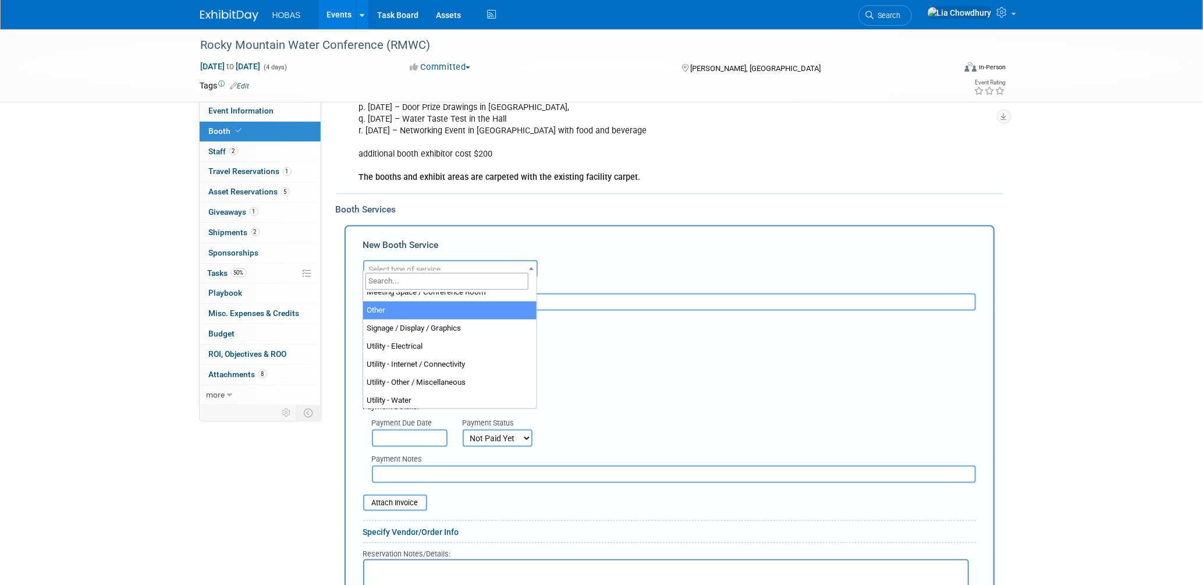
select select "1"
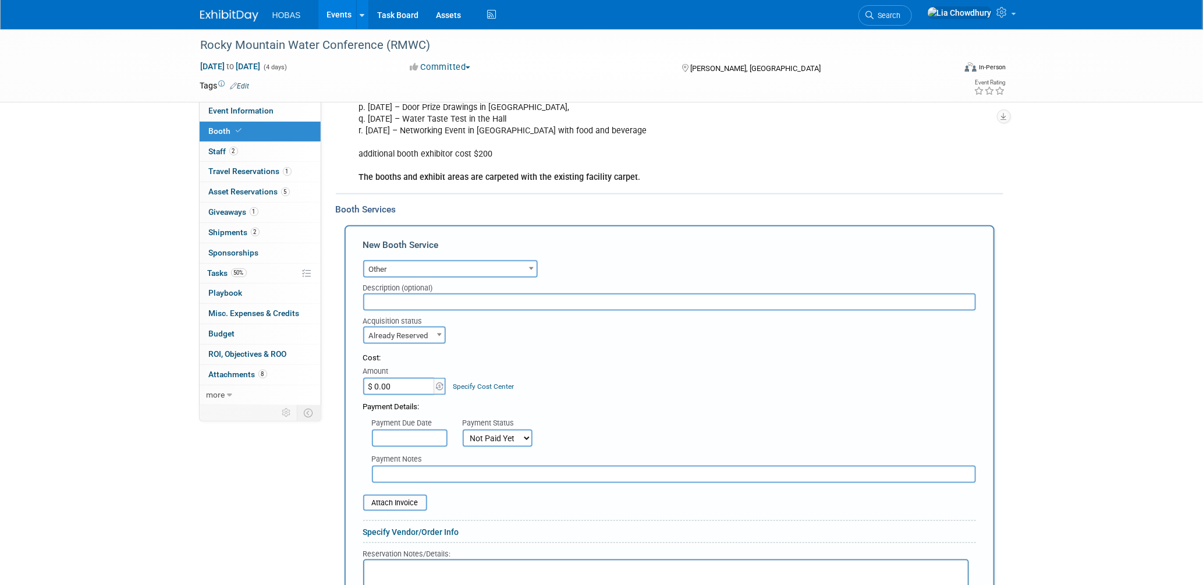
click at [401, 296] on input "text" at bounding box center [669, 301] width 613 height 17
type input "E"
type input "x"
type input "Exhibit Style"
drag, startPoint x: 395, startPoint y: 465, endPoint x: 397, endPoint y: 459, distance: 6.6
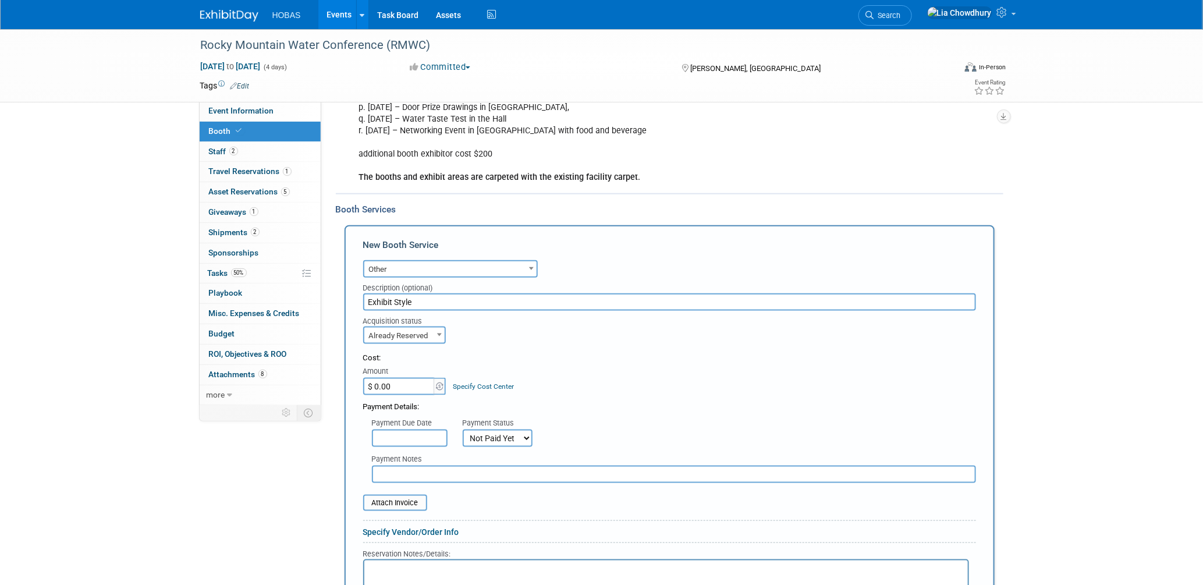
click at [395, 466] on input "text" at bounding box center [674, 474] width 604 height 17
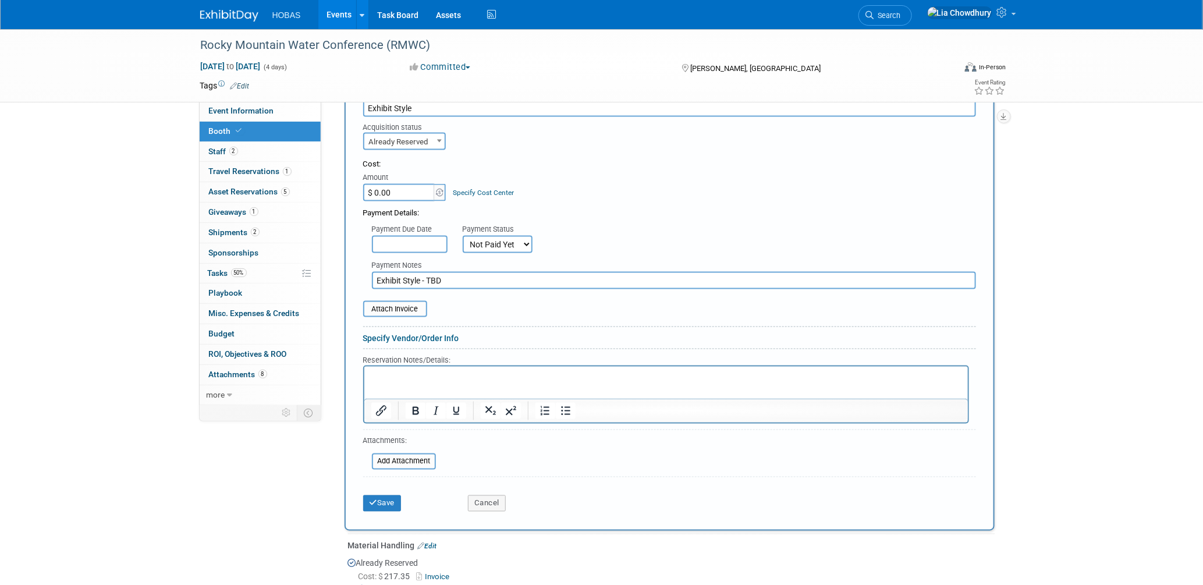
type input "Exhibit Style - TBD"
click at [377, 495] on button "Save" at bounding box center [382, 503] width 38 height 16
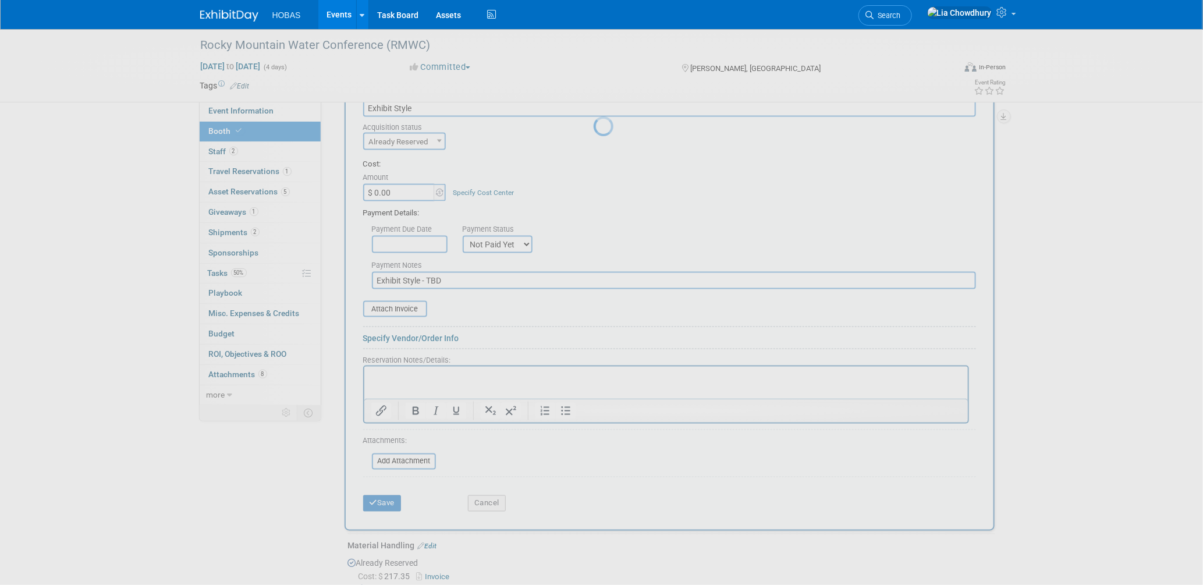
scroll to position [637, 0]
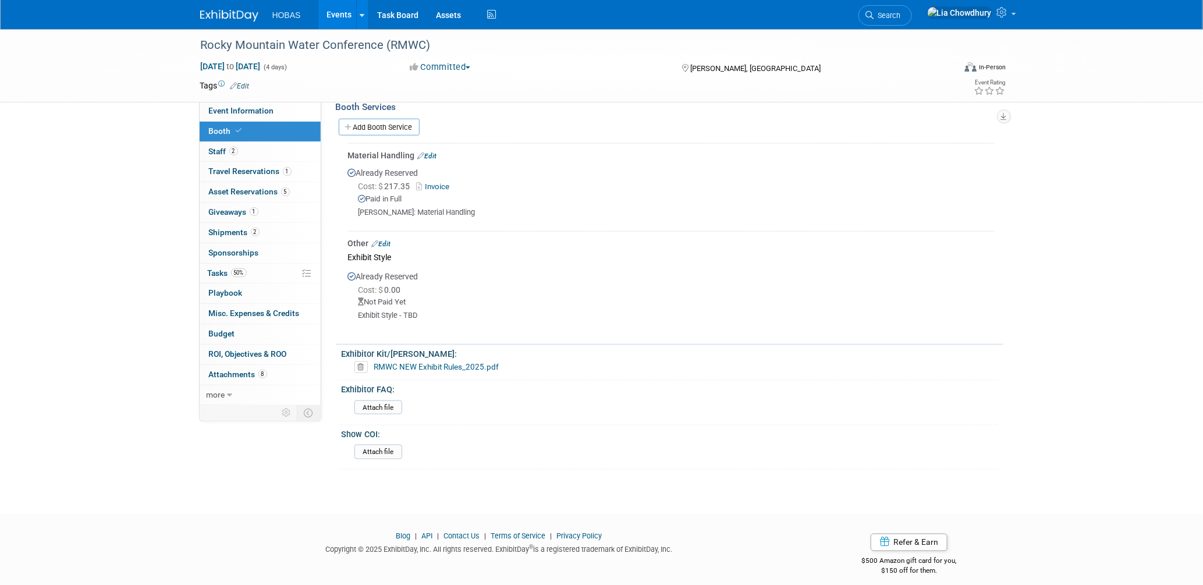
click at [343, 14] on link "Events" at bounding box center [339, 14] width 42 height 29
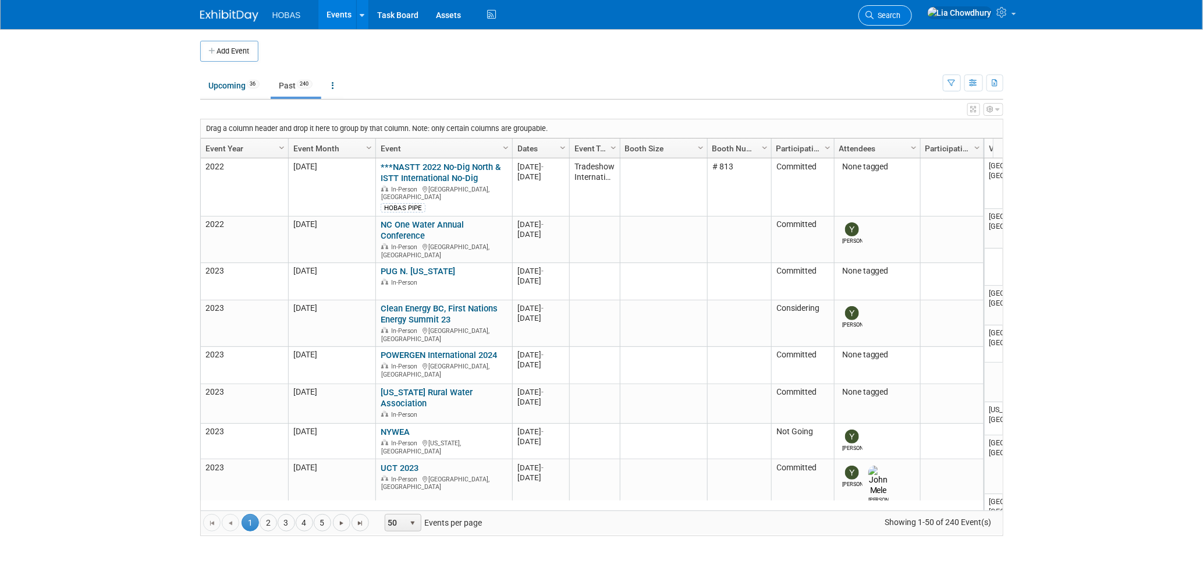
click at [901, 16] on span "Search" at bounding box center [887, 15] width 27 height 9
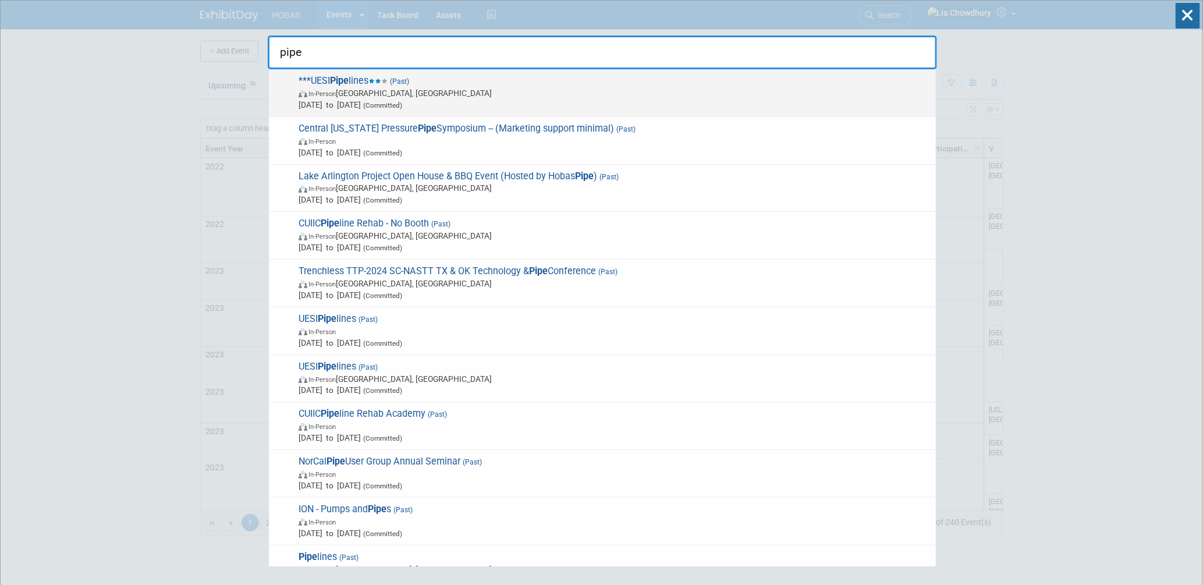
type input "pipe"
click at [408, 88] on span "In-Person Tampa, FL" at bounding box center [615, 93] width 632 height 12
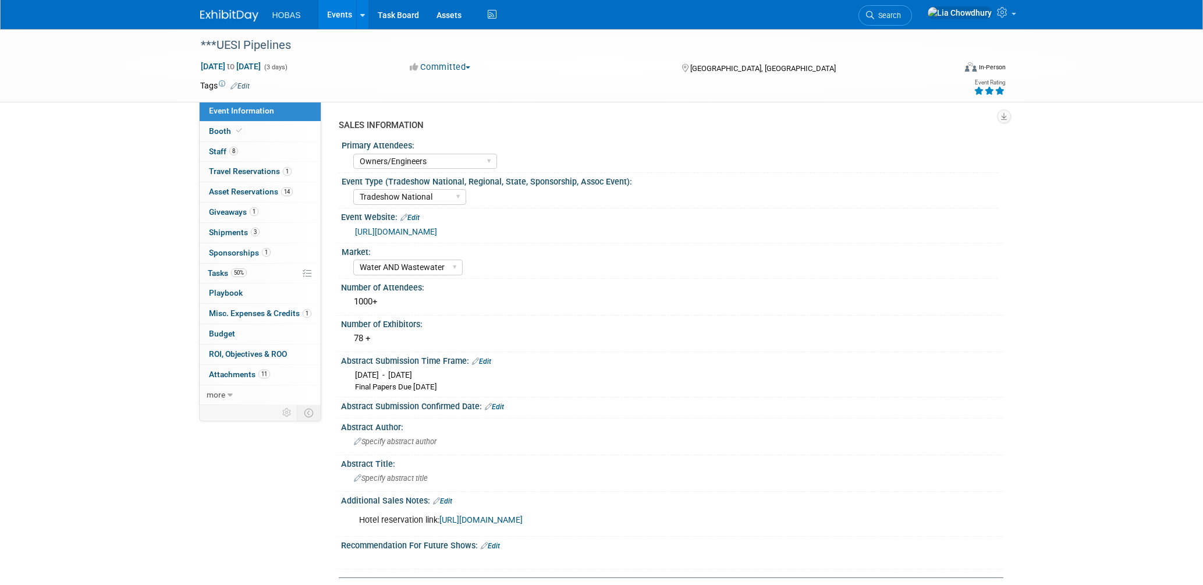
select select "Owners/Engineers"
select select "Tradeshow National"
select select "Water AND Wastewater"
select select "Exhibiting and Sponsoring"
click at [220, 335] on span "Budget" at bounding box center [222, 333] width 26 height 9
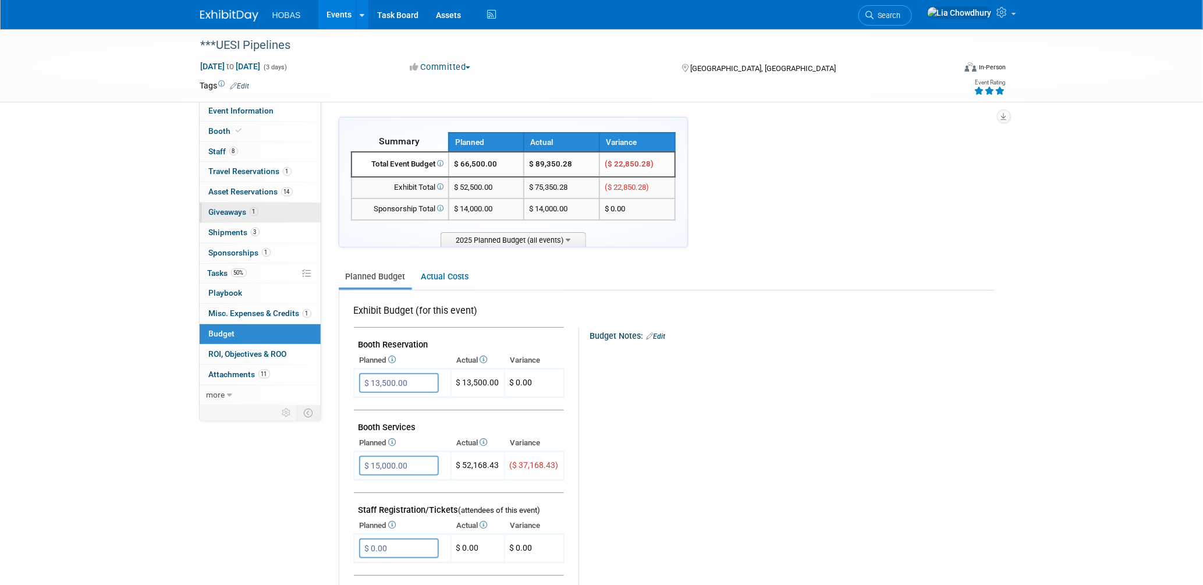
click at [229, 208] on span "Giveaways 1" at bounding box center [233, 211] width 49 height 9
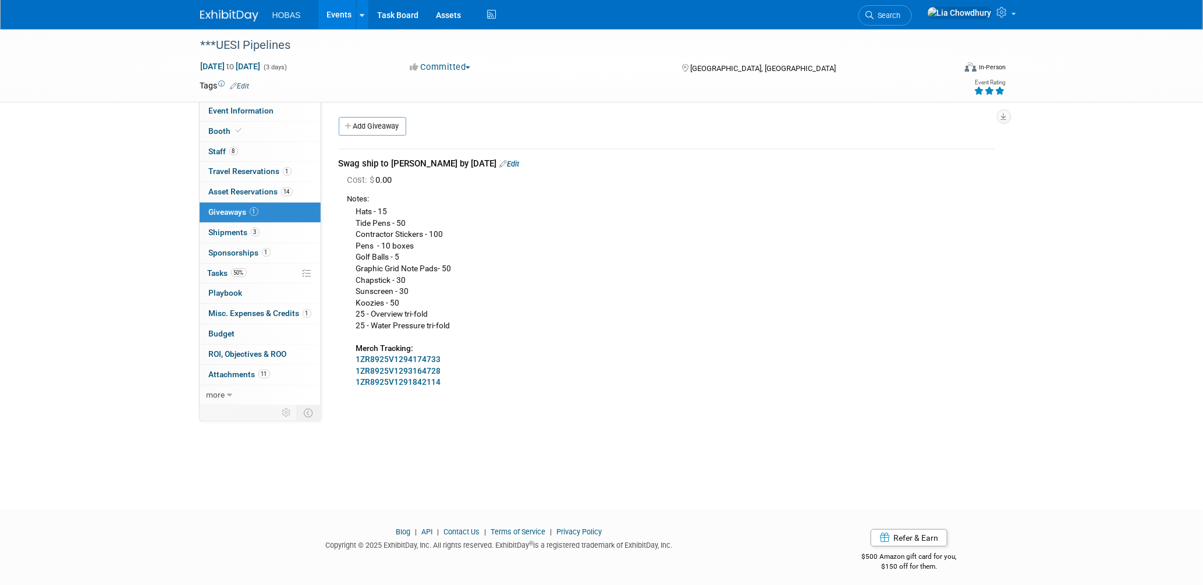
click at [500, 160] on link "Edit" at bounding box center [510, 164] width 20 height 9
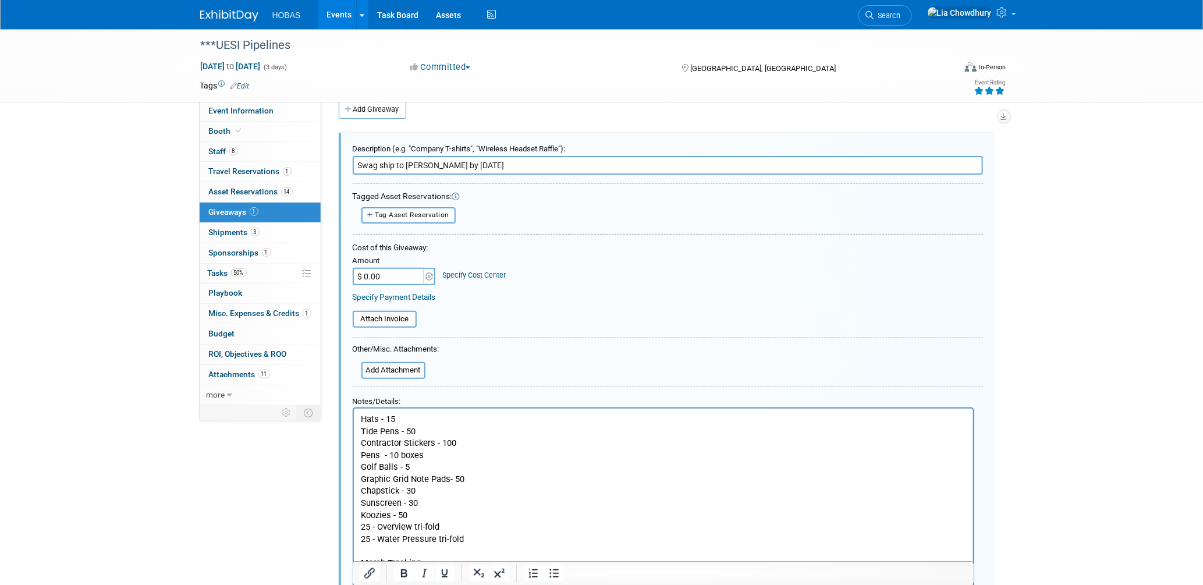
click at [392, 264] on div "Amount" at bounding box center [395, 262] width 84 height 12
click at [391, 271] on input "$ 0.00" at bounding box center [389, 276] width 73 height 17
paste input "219.66"
type input "$ 219.66"
click at [359, 162] on input "Swag ship to Lonestar by July 31st" at bounding box center [668, 165] width 630 height 19
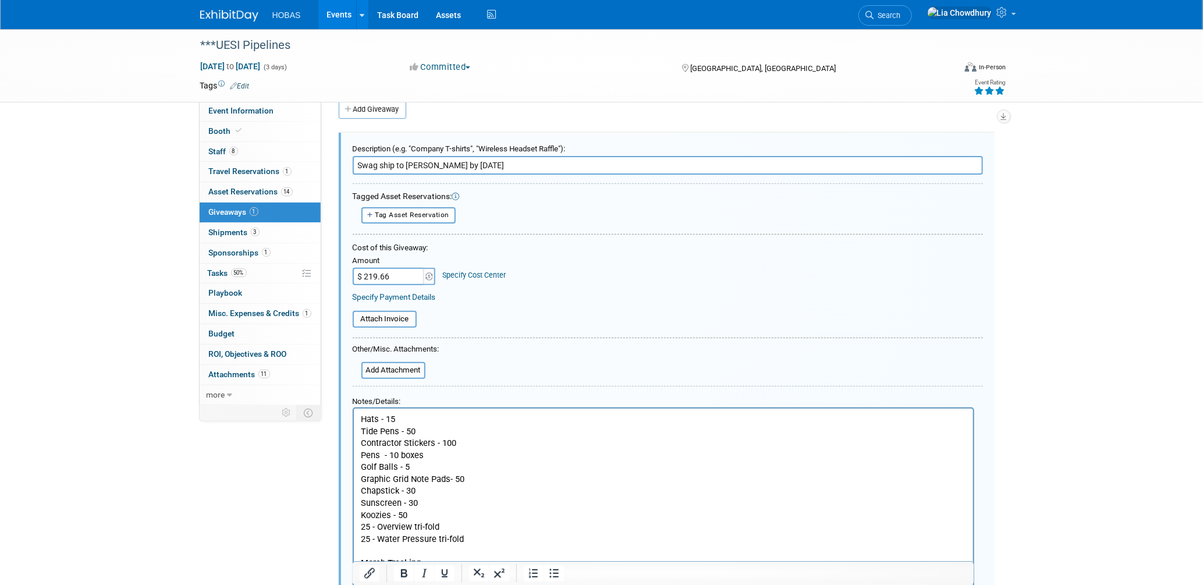
click at [355, 162] on input "Swag ship to Lonestar by July 31st" at bounding box center [668, 165] width 630 height 19
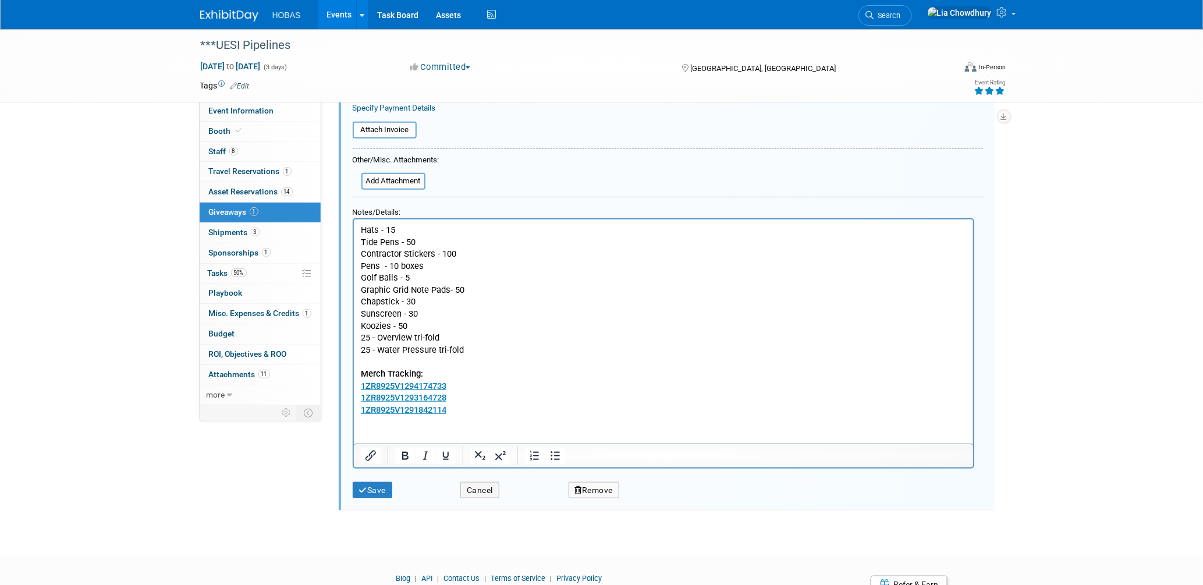
scroll to position [211, 0]
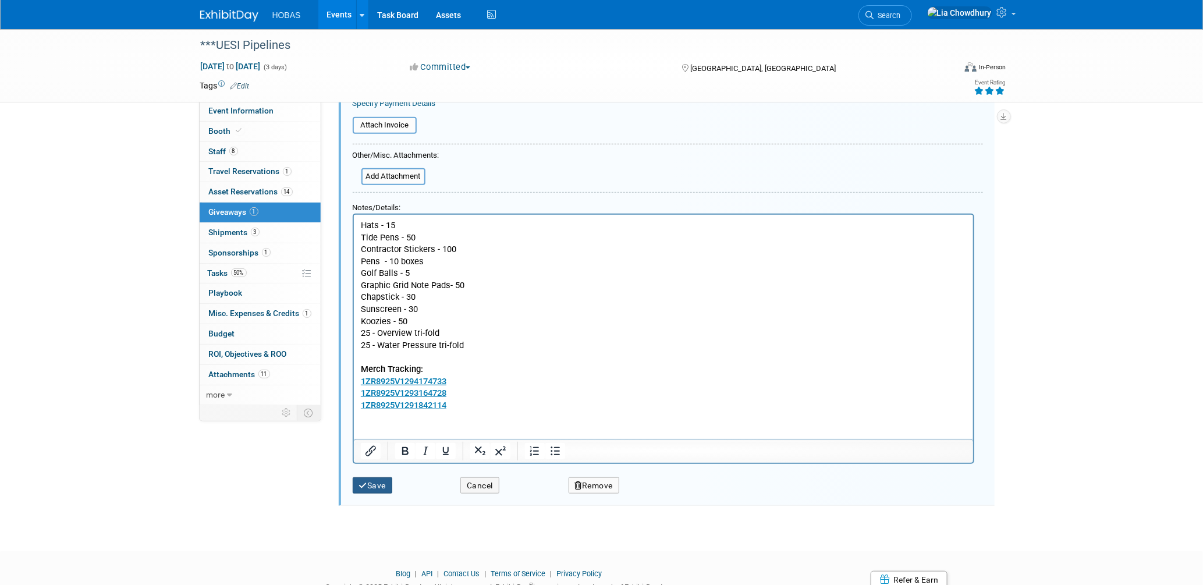
type input "Shipment cost from fulfillment: Swag ship to Lonestar by July 31st"
click at [398, 481] on div "Save" at bounding box center [398, 482] width 108 height 24
click at [387, 487] on button "Save" at bounding box center [373, 485] width 40 height 17
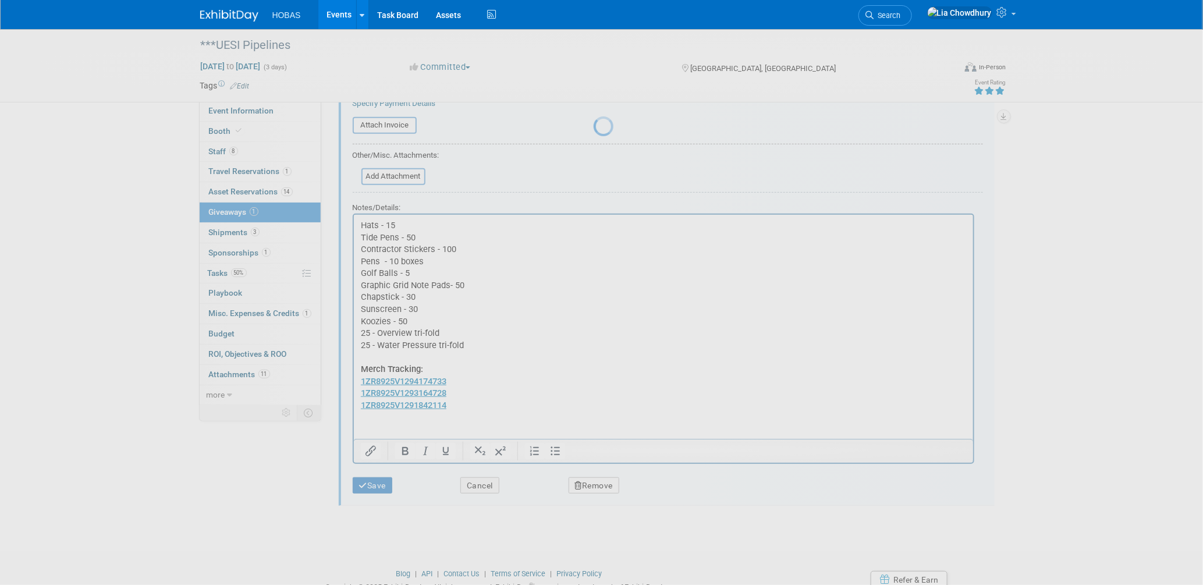
scroll to position [5, 0]
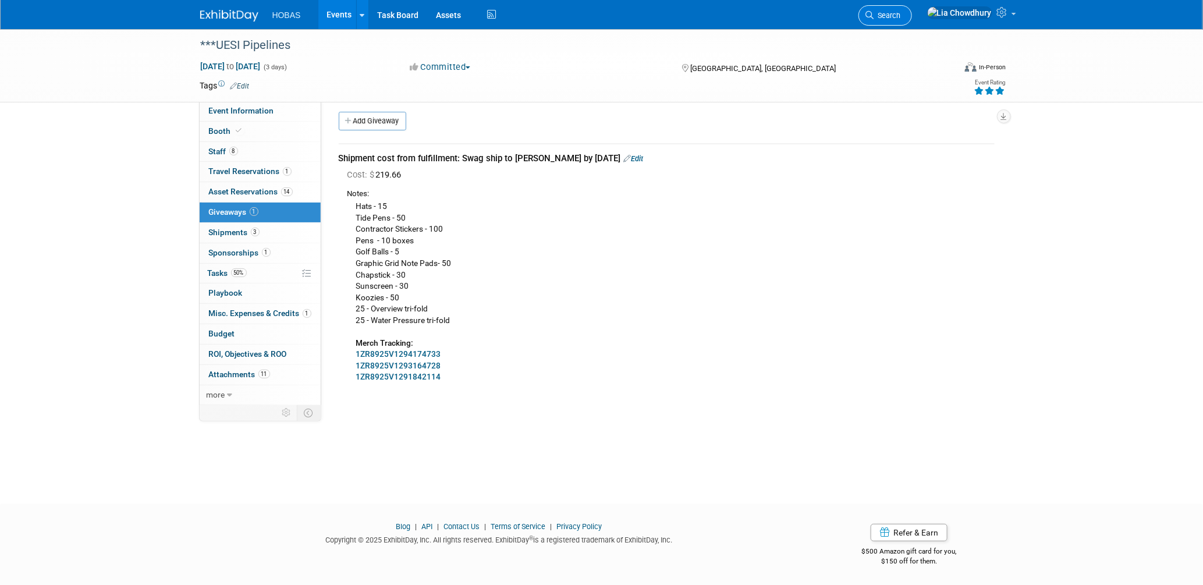
click at [901, 16] on span "Search" at bounding box center [887, 15] width 27 height 9
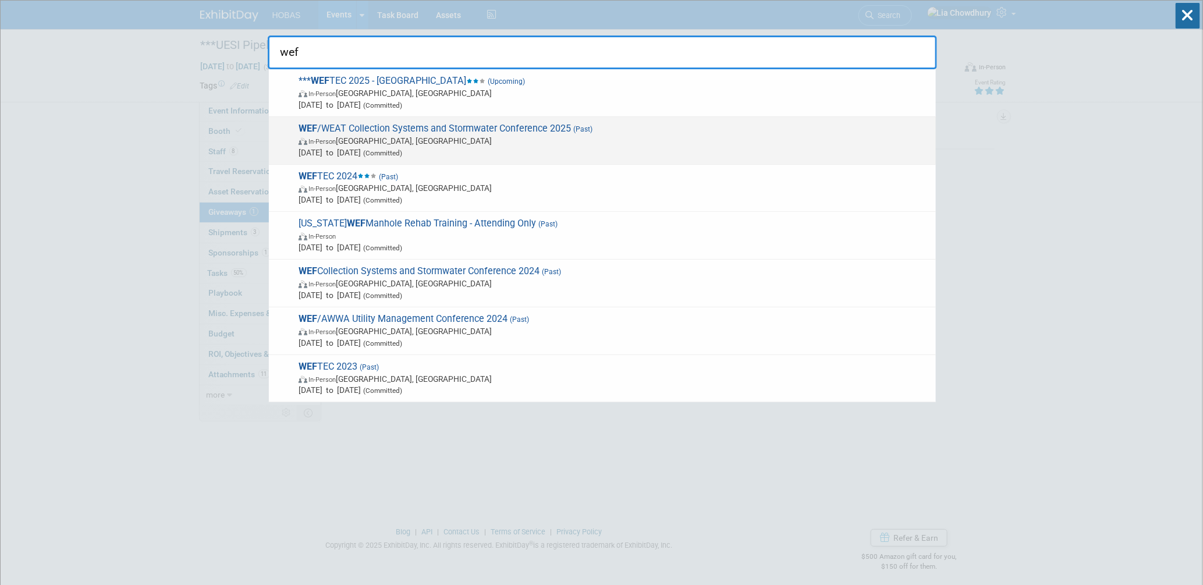
type input "wef"
click at [334, 140] on span "In-Person" at bounding box center [322, 142] width 27 height 8
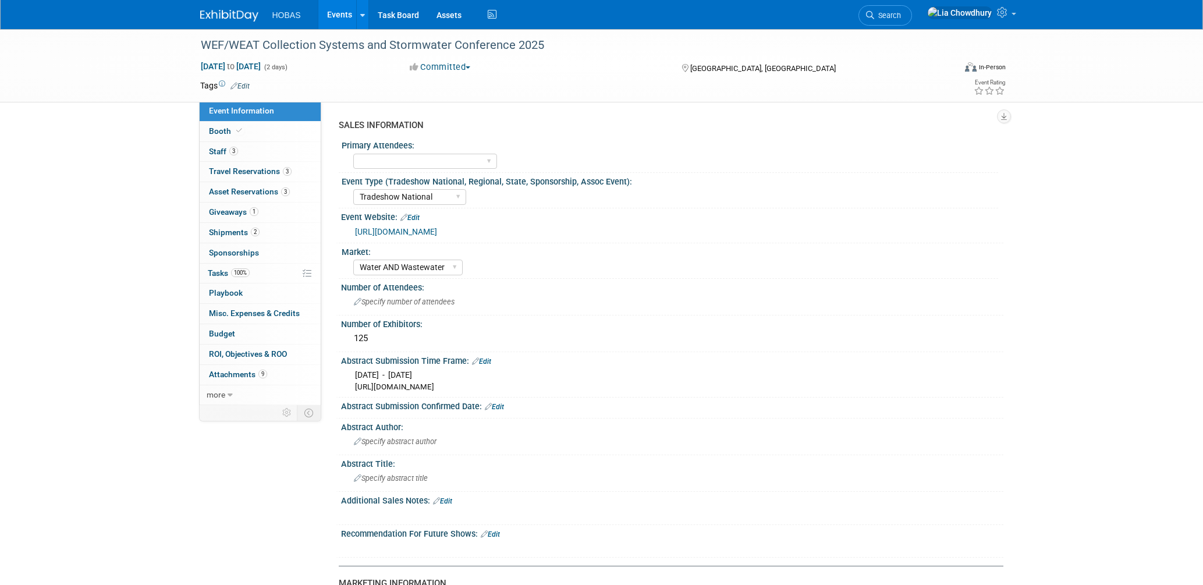
select select "Tradeshow National"
select select "Water AND Wastewater"
select select "Exhibiting"
click at [224, 214] on span "Giveaways 1" at bounding box center [233, 211] width 49 height 9
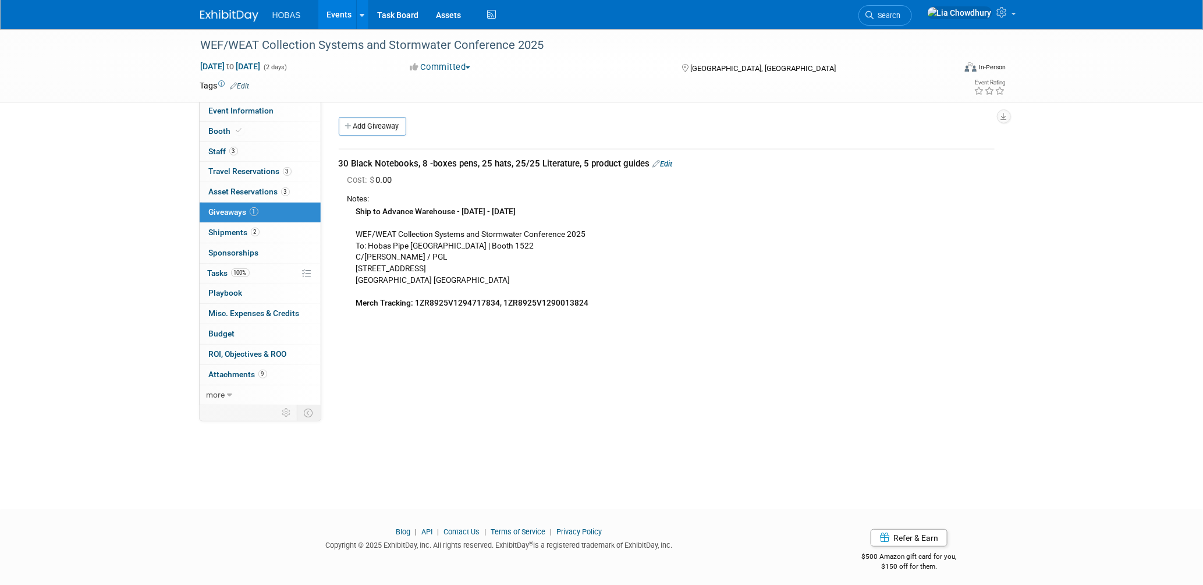
click at [655, 161] on icon at bounding box center [657, 164] width 8 height 8
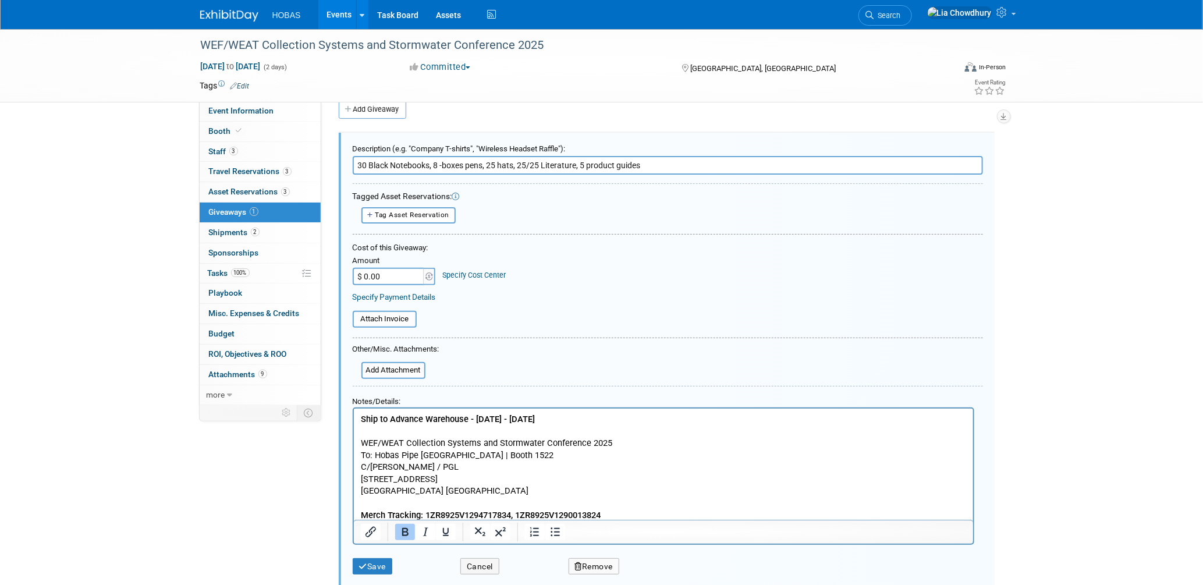
click at [381, 277] on input "$ 0.00" at bounding box center [389, 276] width 73 height 17
paste input "124.73"
type input "$ 124.73"
click at [356, 161] on input "30 Black Notebooks, 8 -boxes pens, 25 hats, 25/25 Literature, 5 product guides" at bounding box center [668, 165] width 630 height 19
type input "Shipment cost from fulfillment: 30 Black Notebooks, 8 -boxes pens, 25 hats, 25/…"
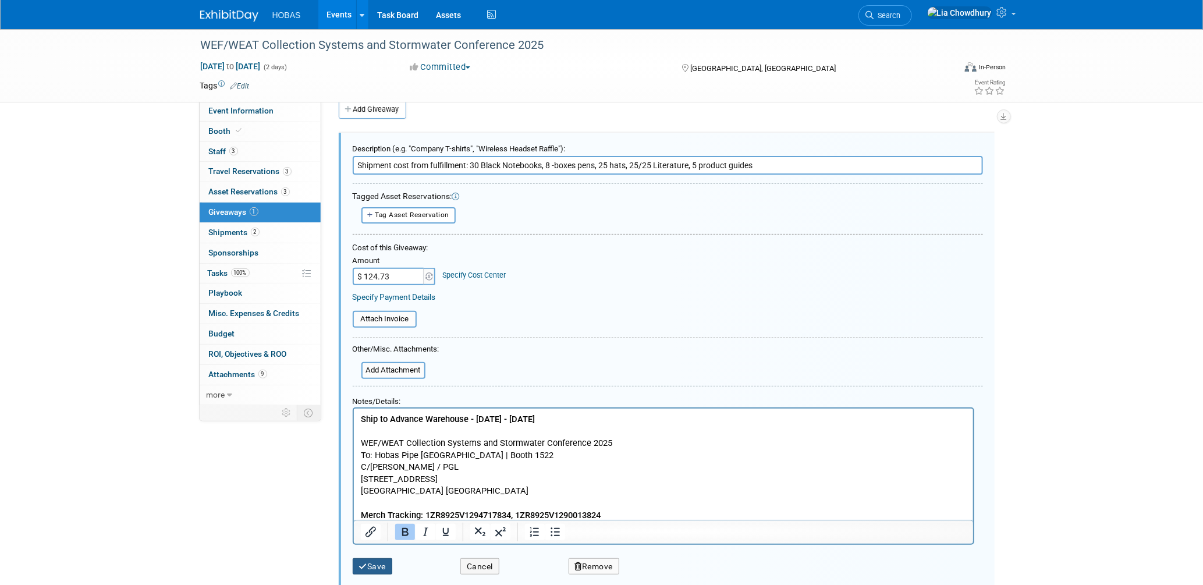
click at [373, 569] on button "Save" at bounding box center [373, 566] width 40 height 17
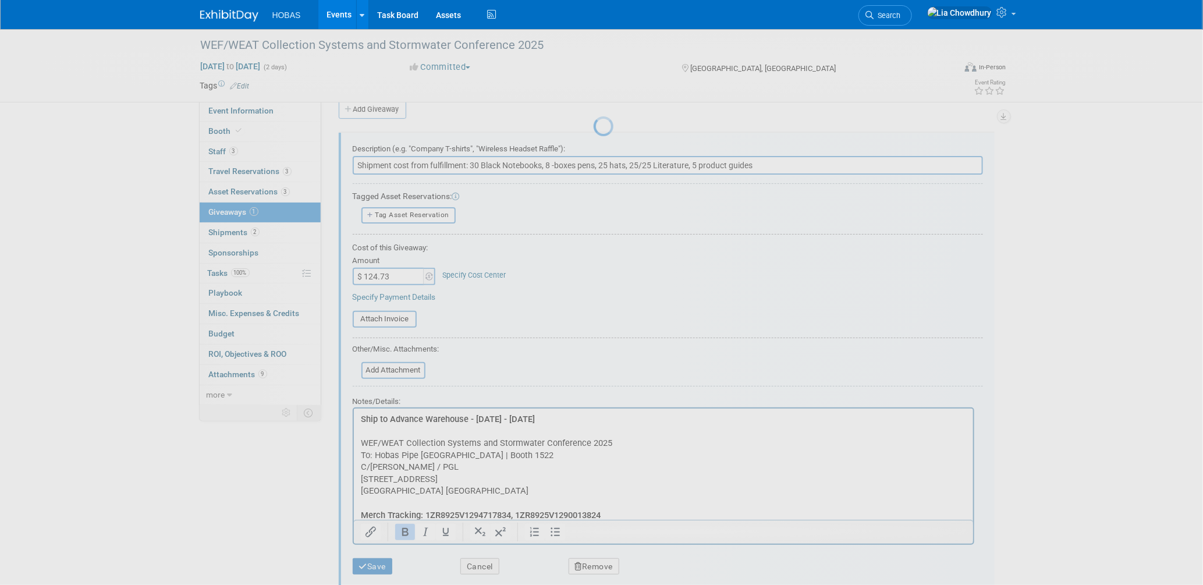
scroll to position [5, 0]
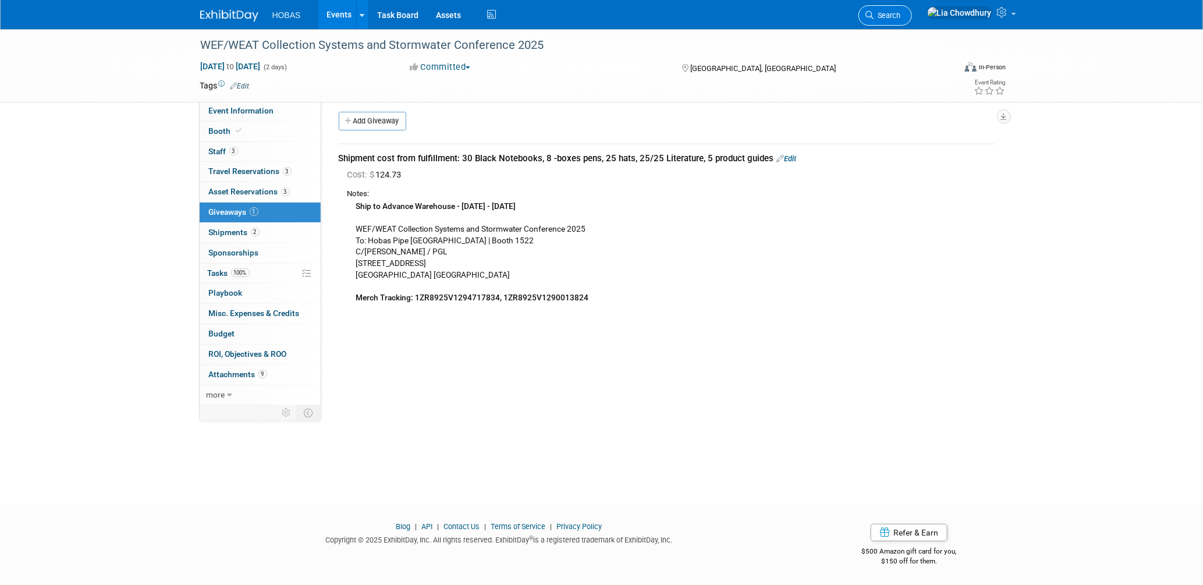
click at [901, 17] on span "Search" at bounding box center [887, 15] width 27 height 9
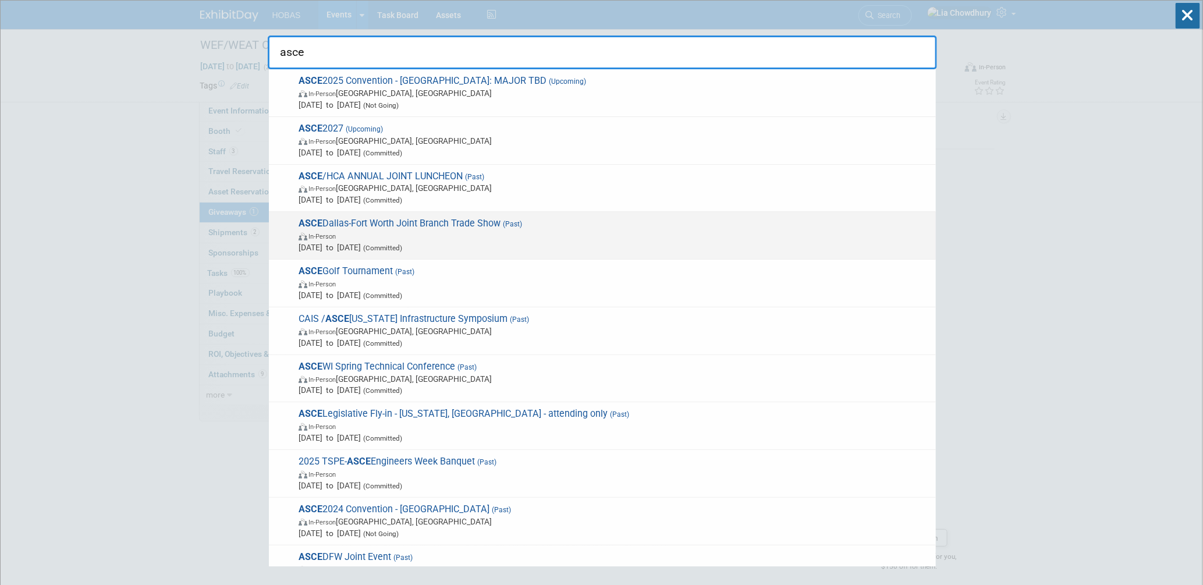
type input "asce"
click at [395, 225] on span "ASCE Dallas-Fort Worth Joint Branch Trade Show (Past) In-Person Jul 18, 2025 to…" at bounding box center [612, 236] width 635 height 36
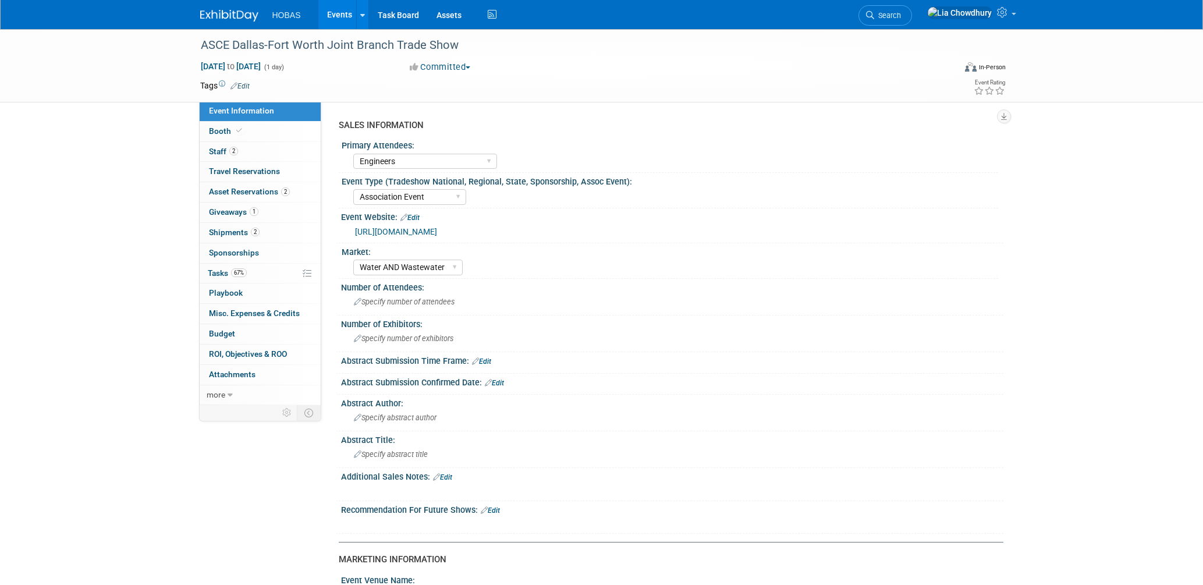
select select "Engineers"
select select "Association Event"
select select "Water AND Wastewater"
select select "Exhibiting - Sales Managed - Minimal Marketing Involvement"
click at [229, 210] on span "Giveaways 1" at bounding box center [233, 211] width 49 height 9
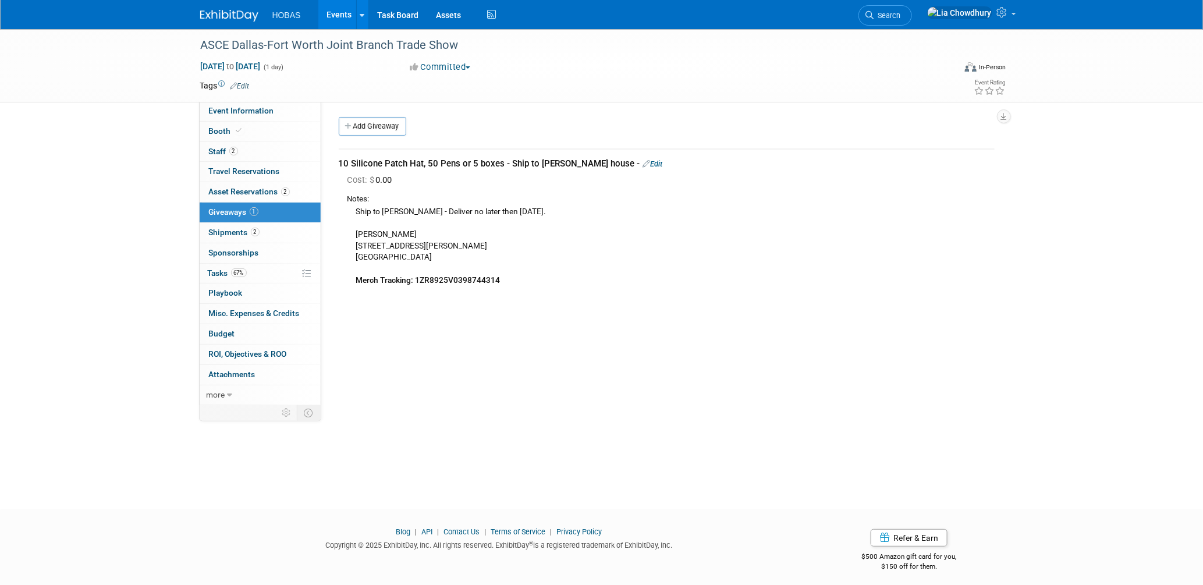
click at [609, 159] on div "10 Silicone Patch Hat, 50 Pens or 5 boxes - Ship to Cole's house - Edit" at bounding box center [667, 164] width 656 height 12
click at [643, 163] on link "Edit" at bounding box center [653, 164] width 20 height 9
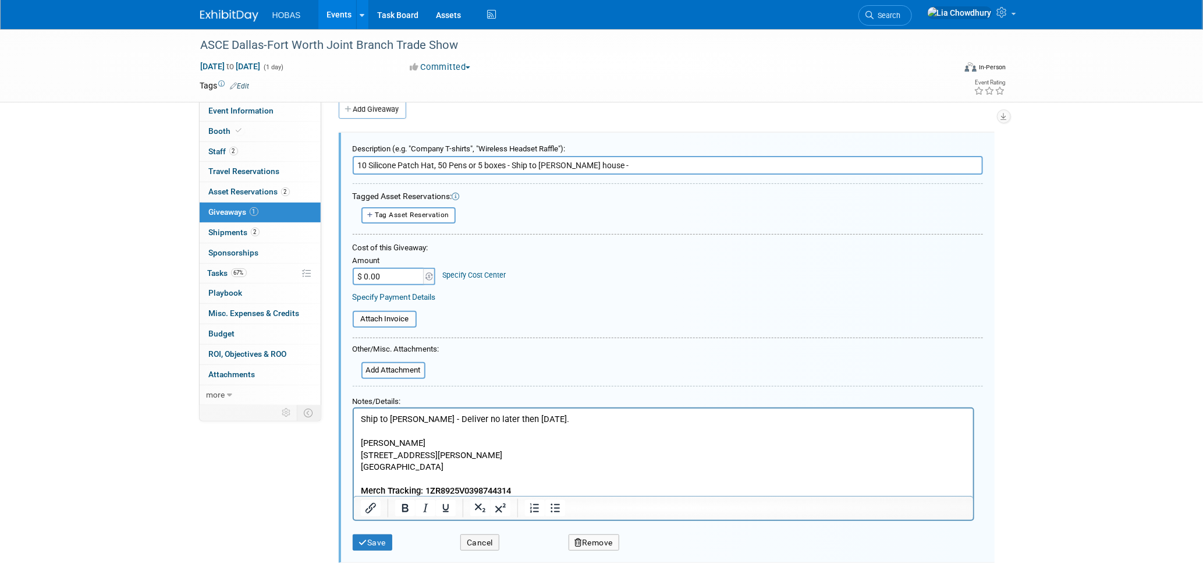
click at [380, 268] on input "$ 0.00" at bounding box center [389, 276] width 73 height 17
paste input "16.8"
type input "$ 16.80"
click at [359, 163] on input "10 Silicone Patch Hat, 50 Pens or 5 boxes - Ship to Cole's house -" at bounding box center [668, 165] width 630 height 19
type input "Shipment cost from fulfilment: 10 Silicone Patch Hat, 50 Pens or 5 boxes - Ship…"
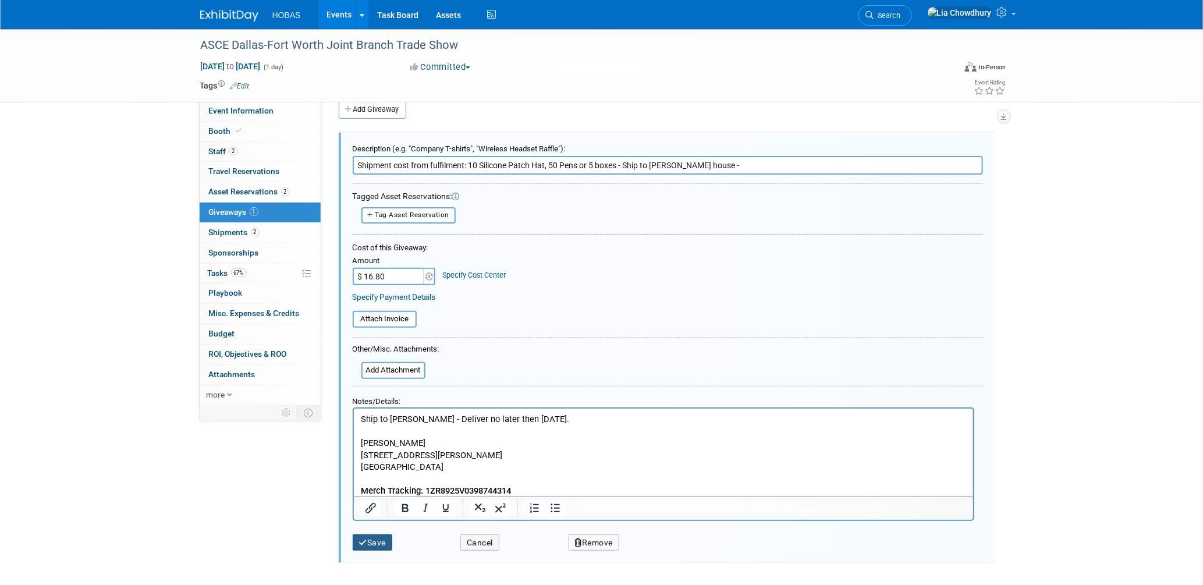
click at [374, 539] on button "Save" at bounding box center [373, 542] width 40 height 17
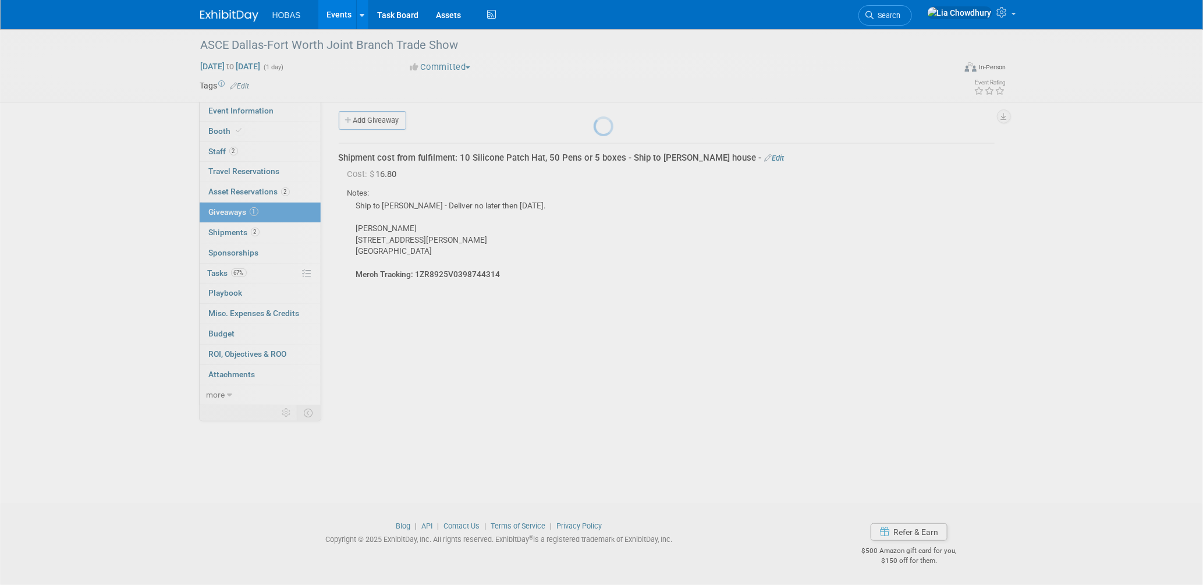
scroll to position [5, 0]
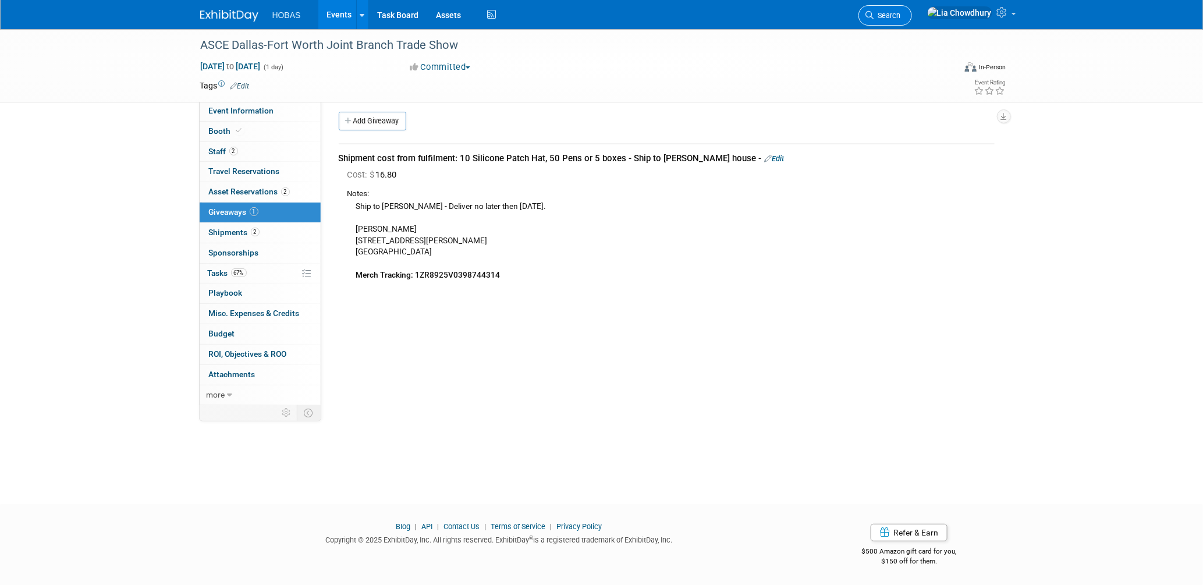
click at [912, 20] on link "Search" at bounding box center [886, 15] width 54 height 20
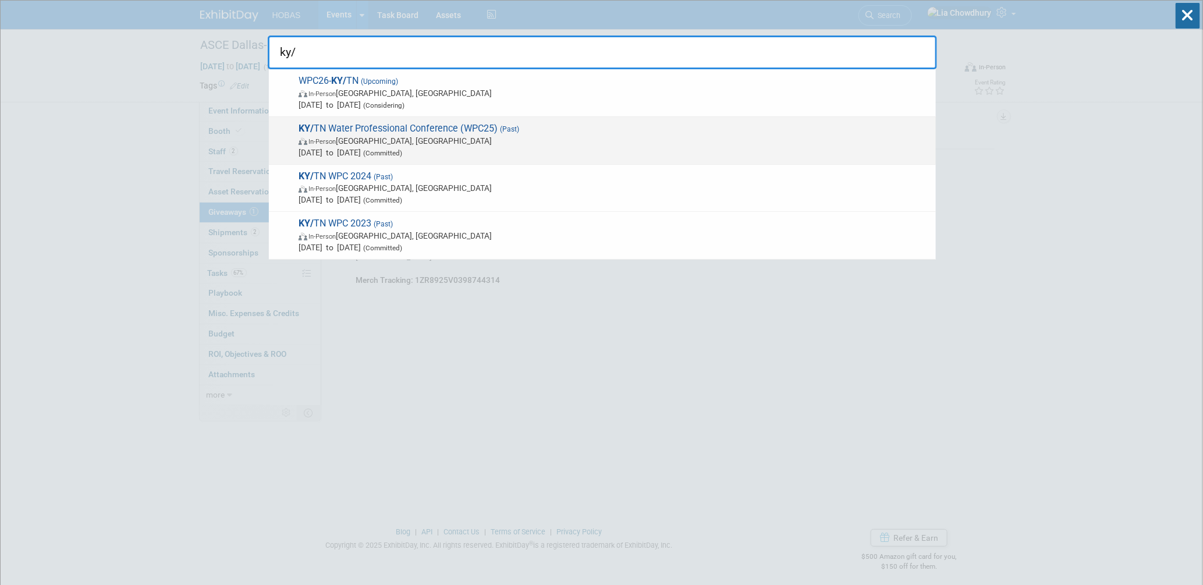
type input "ky/"
click at [400, 129] on span "KY/ TN Water Professional Conference (WPC25) (Past) In-Person Knoxville, TN Jul…" at bounding box center [612, 141] width 635 height 36
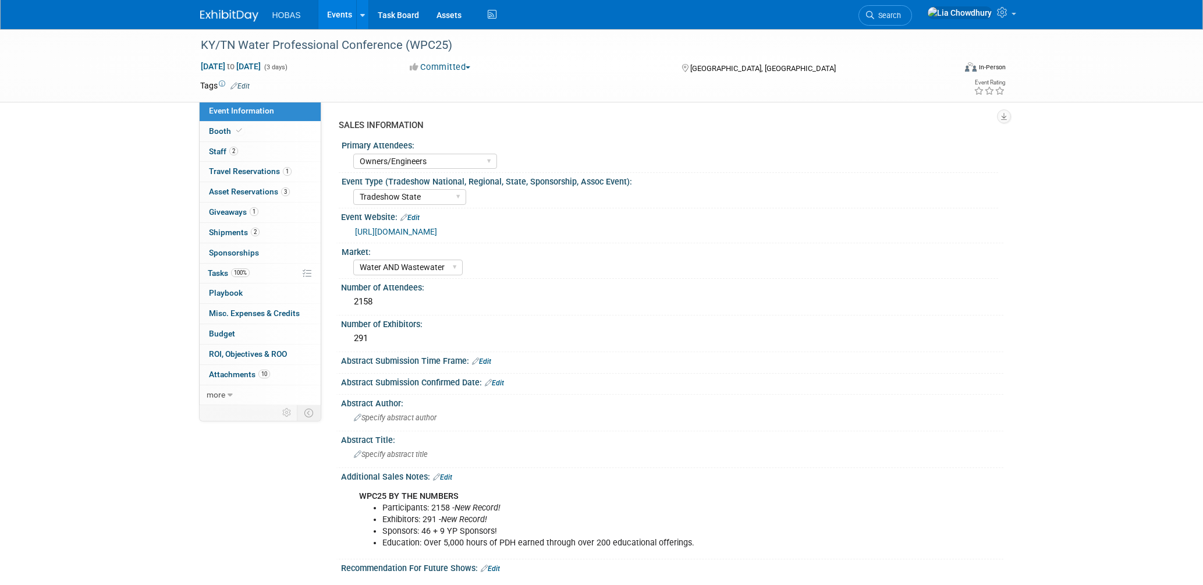
select select "Owners/Engineers"
select select "Tradeshow State"
select select "Water AND Wastewater"
select select "Exhibiting"
click at [223, 215] on span "Giveaways 1" at bounding box center [233, 211] width 49 height 9
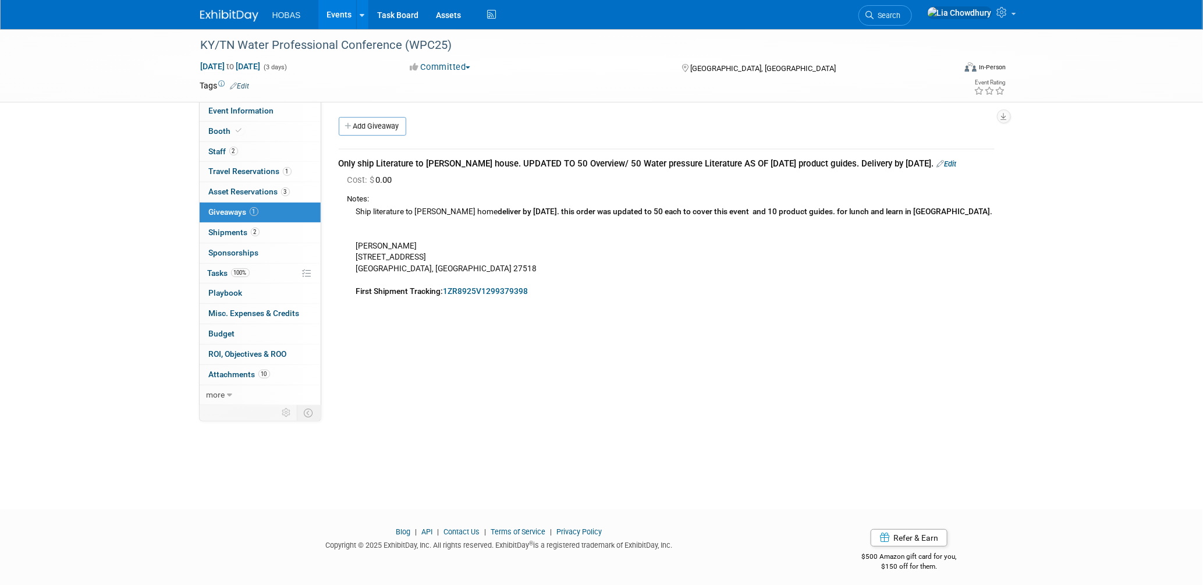
click at [942, 162] on link "Edit" at bounding box center [947, 164] width 20 height 9
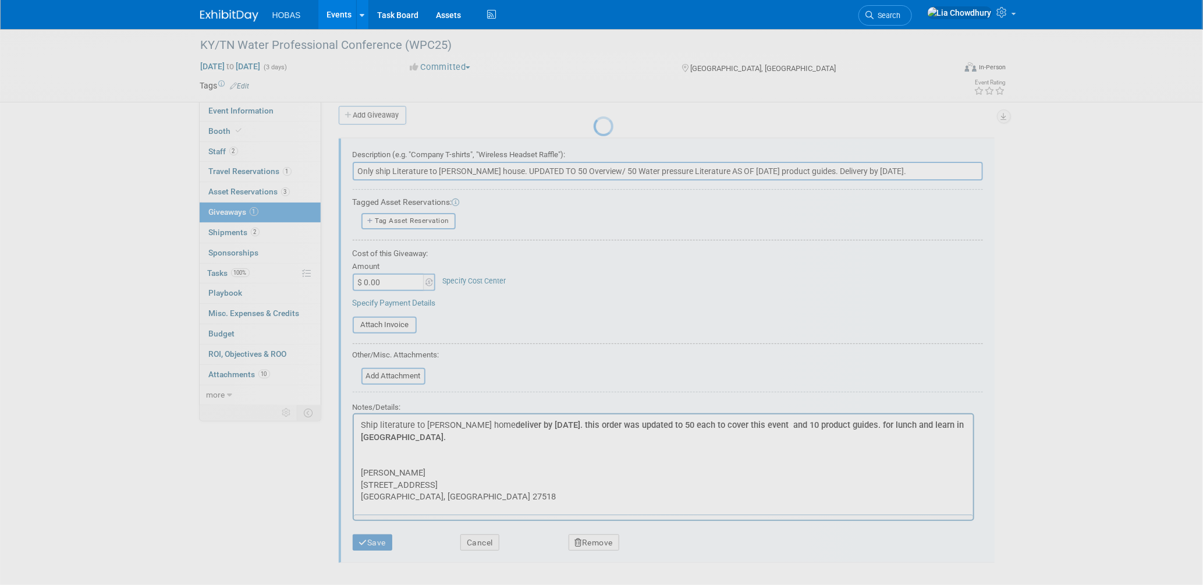
scroll to position [17, 0]
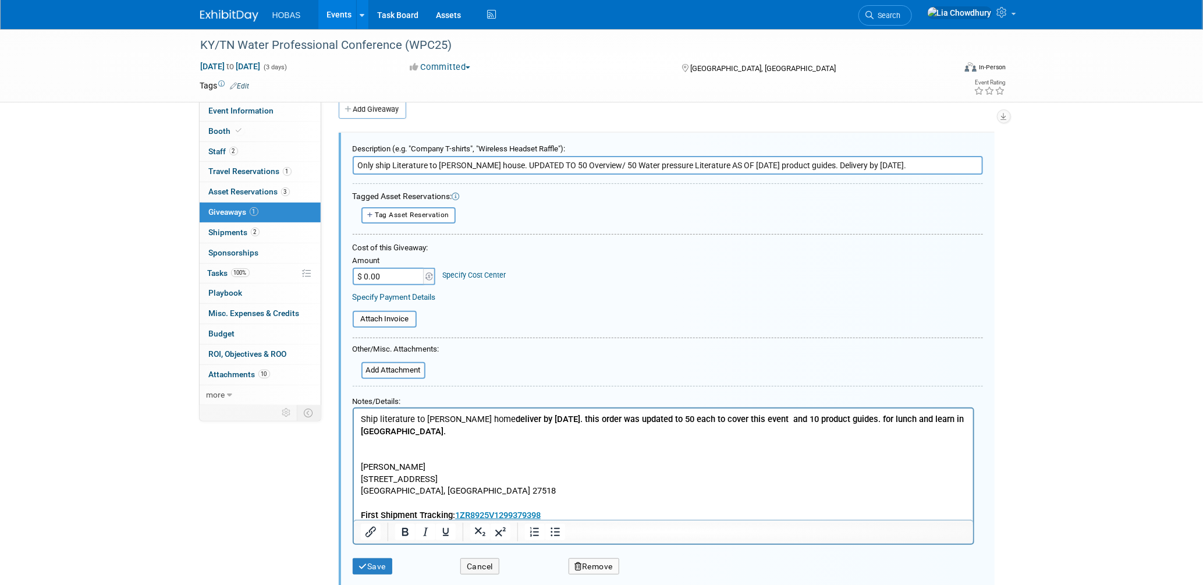
click at [385, 273] on input "$ 0.00" at bounding box center [389, 276] width 73 height 17
paste input "44.39"
type input "$ 44.39"
click at [353, 162] on input "Only ship Literature to [PERSON_NAME] house. UPDATED TO 50 Overview/ 50 Water p…" at bounding box center [668, 165] width 630 height 19
type input "Shipment from fulfillment: Only ship Literature to [PERSON_NAME] house. UPDATED…"
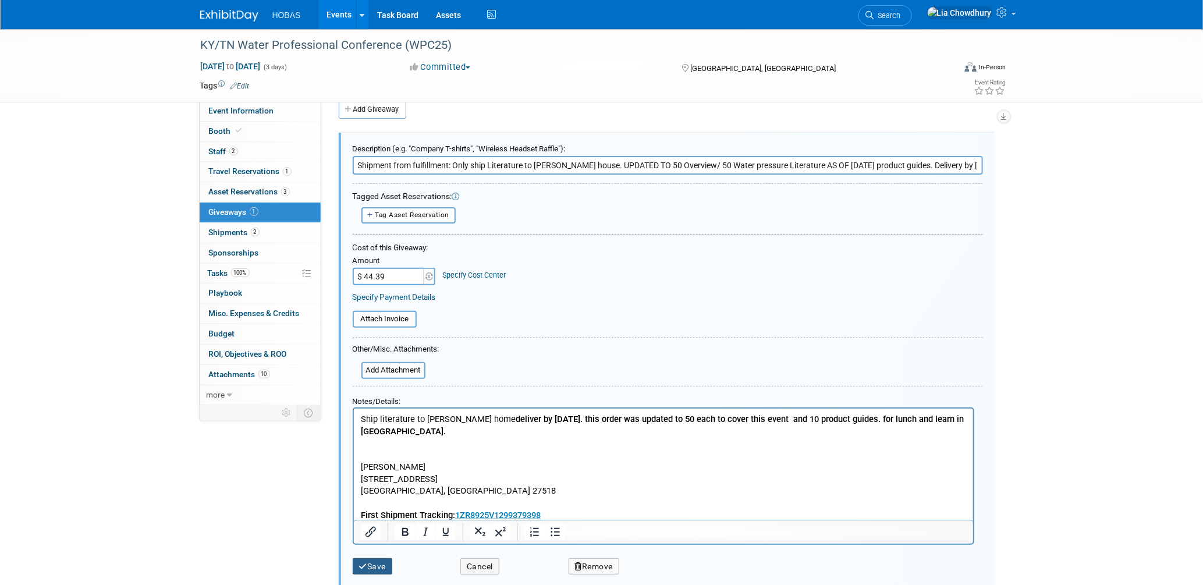
click at [376, 562] on button "Save" at bounding box center [373, 566] width 40 height 17
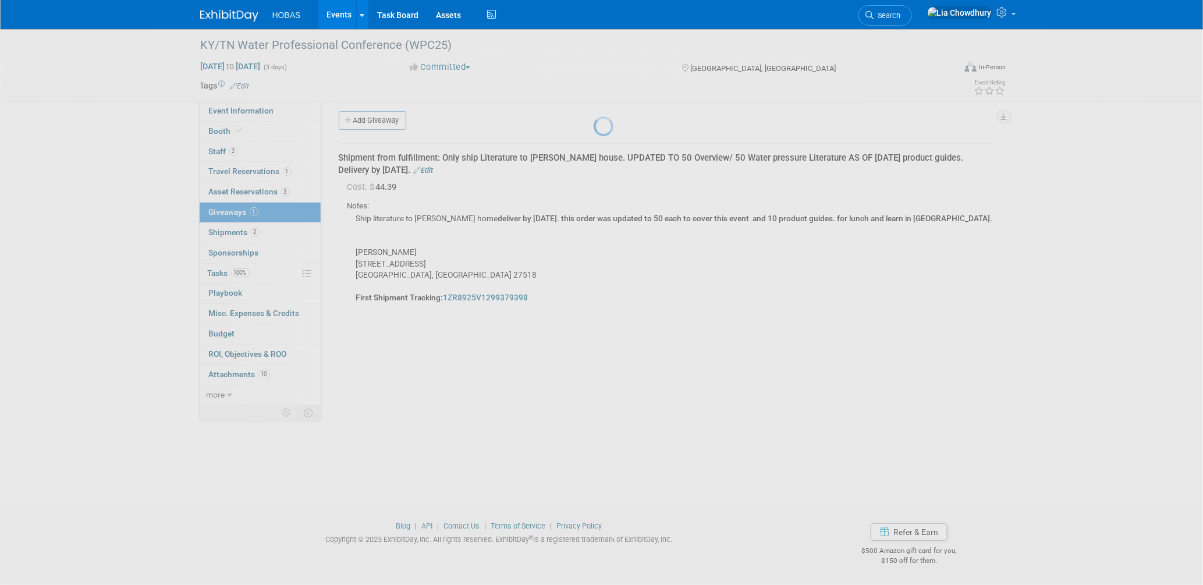
scroll to position [5, 0]
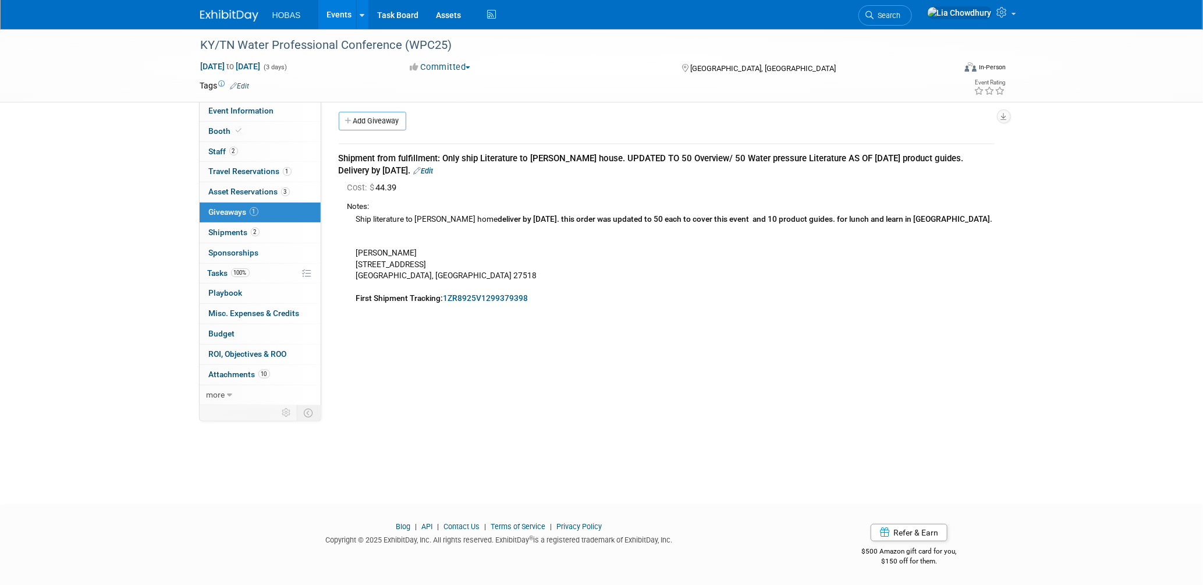
click at [874, 18] on icon at bounding box center [870, 15] width 8 height 8
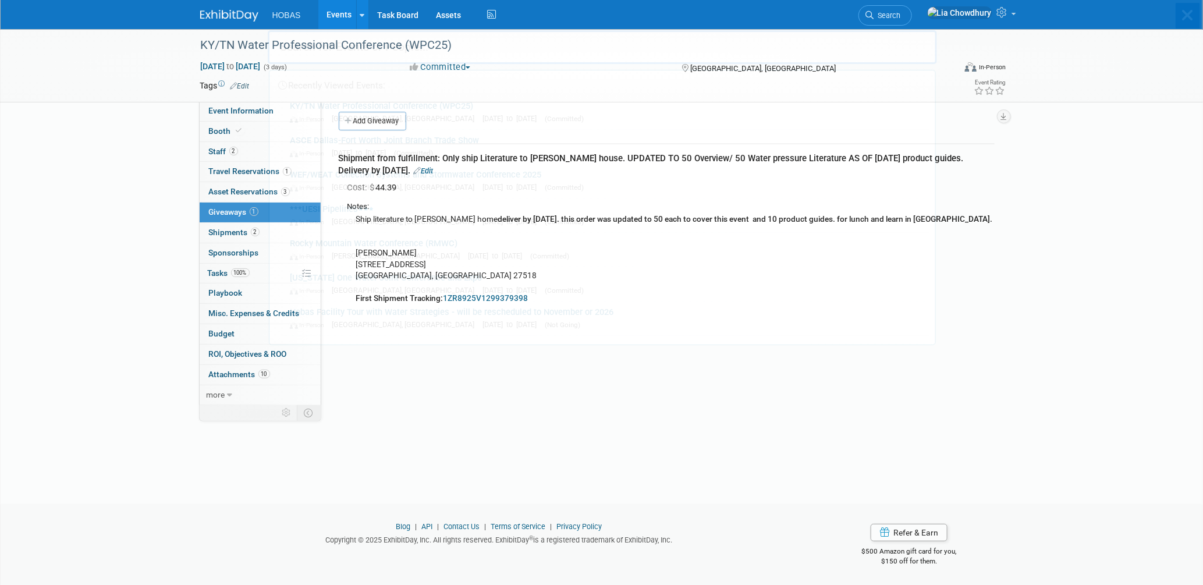
scroll to position [0, 0]
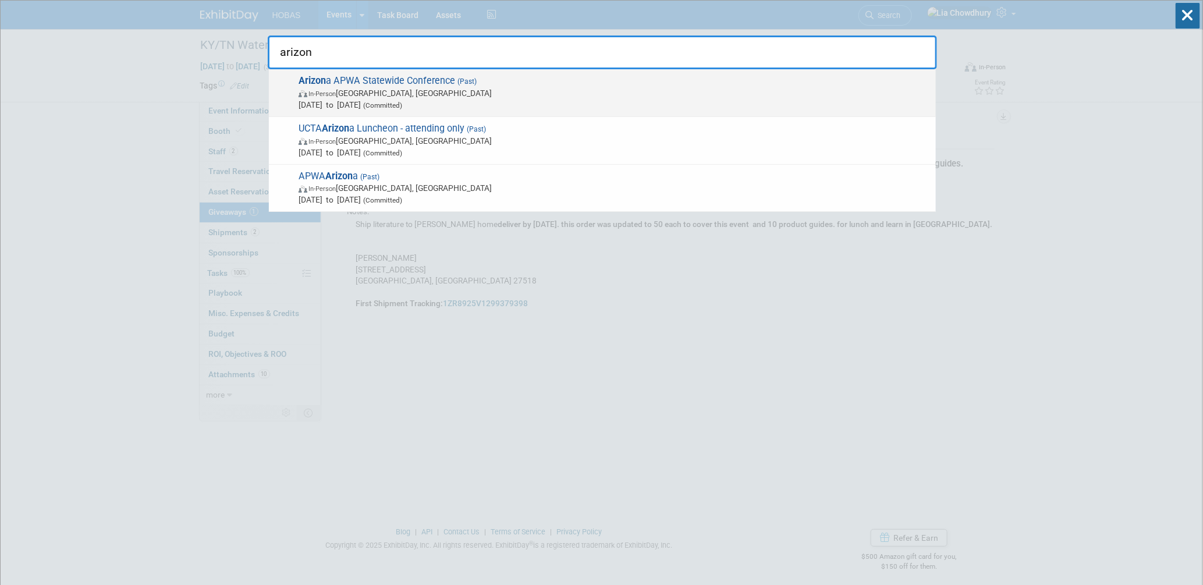
type input "arizon"
click at [323, 94] on span "In-Person" at bounding box center [322, 94] width 27 height 8
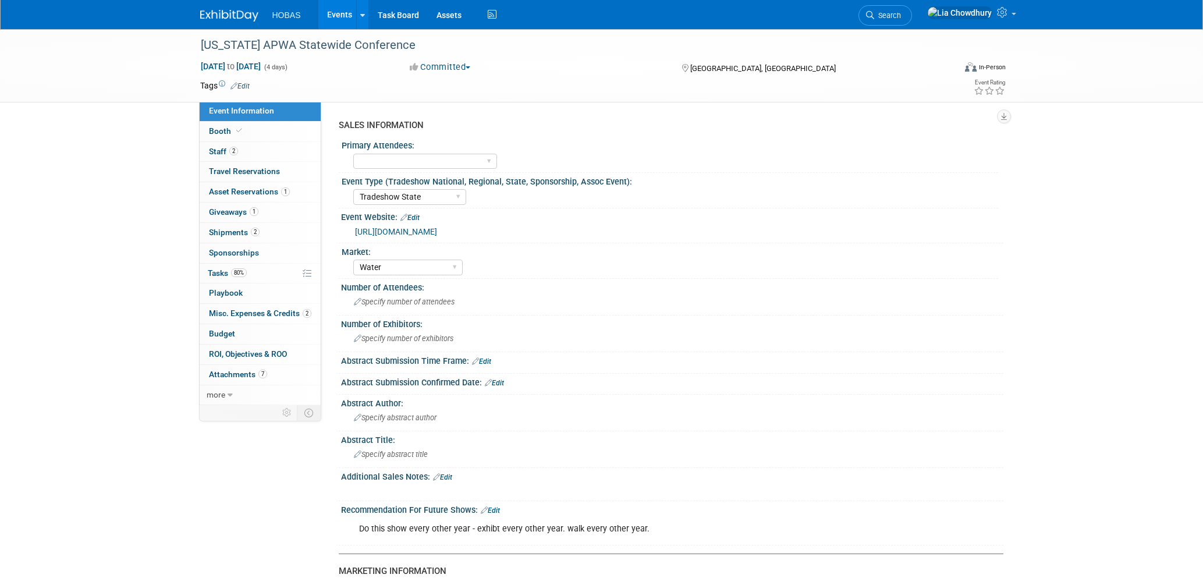
select select "Tradeshow State"
select select "Water"
select select "Exhibiting"
click at [237, 212] on span "Giveaways 1" at bounding box center [233, 211] width 49 height 9
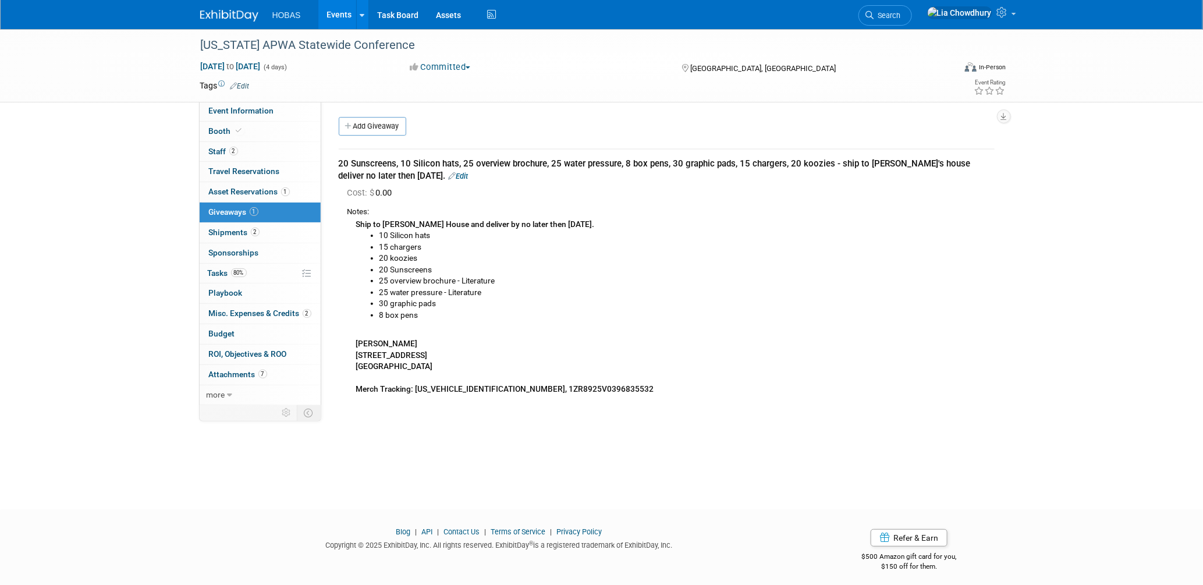
click at [449, 175] on link "Edit" at bounding box center [459, 176] width 20 height 9
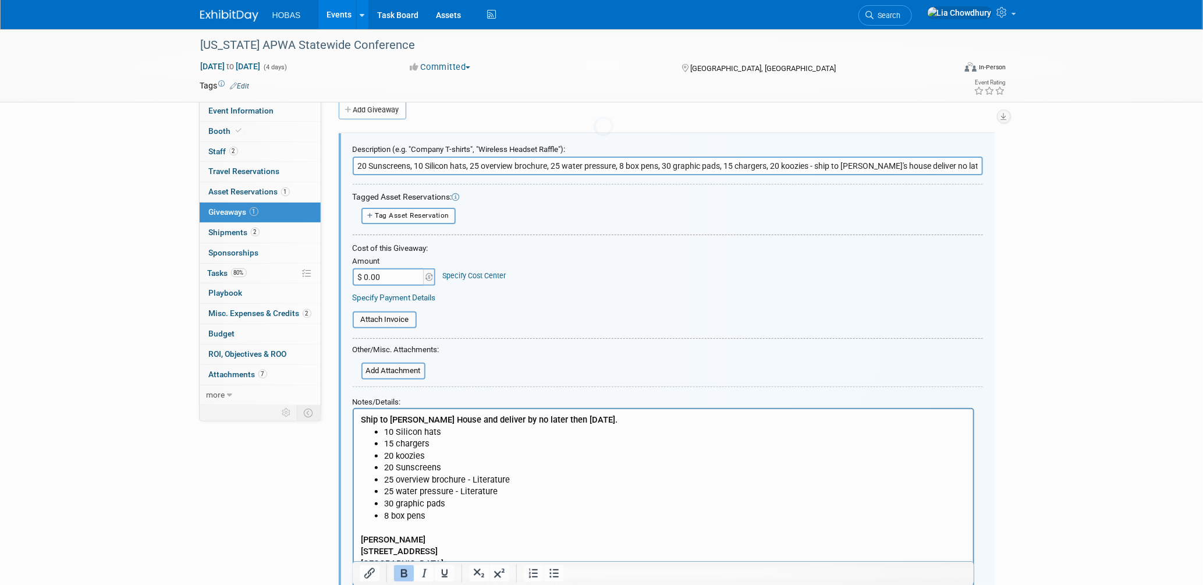
scroll to position [17, 0]
click at [357, 163] on input "20 Sunscreens, 10 Silicon hats, 25 overview brochure, 25 water pressure, 8 box …" at bounding box center [668, 165] width 630 height 19
type input "20 Sunscreens, 10 Silicon hats, 25 overview brochure, 25 water pressure, 8 box …"
click at [380, 272] on input "$ 0.00" at bounding box center [389, 276] width 73 height 17
paste input "44.96"
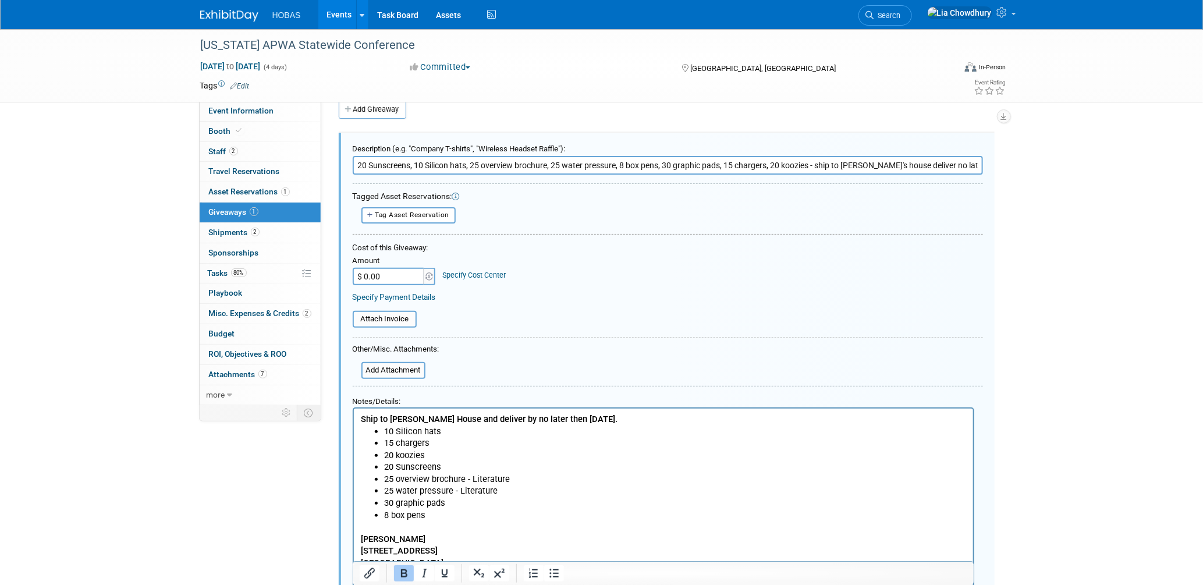
type input "$ 44.96"
click at [353, 161] on input "20 Sunscreens, 10 Silicon hats, 25 overview brochure, 25 water pressure, 8 box …" at bounding box center [668, 165] width 630 height 19
click at [506, 167] on input "Shipment cost from f20 Sunscreens, 10 Silicon hats, 25 overview brochure, 25 wa…" at bounding box center [668, 165] width 630 height 19
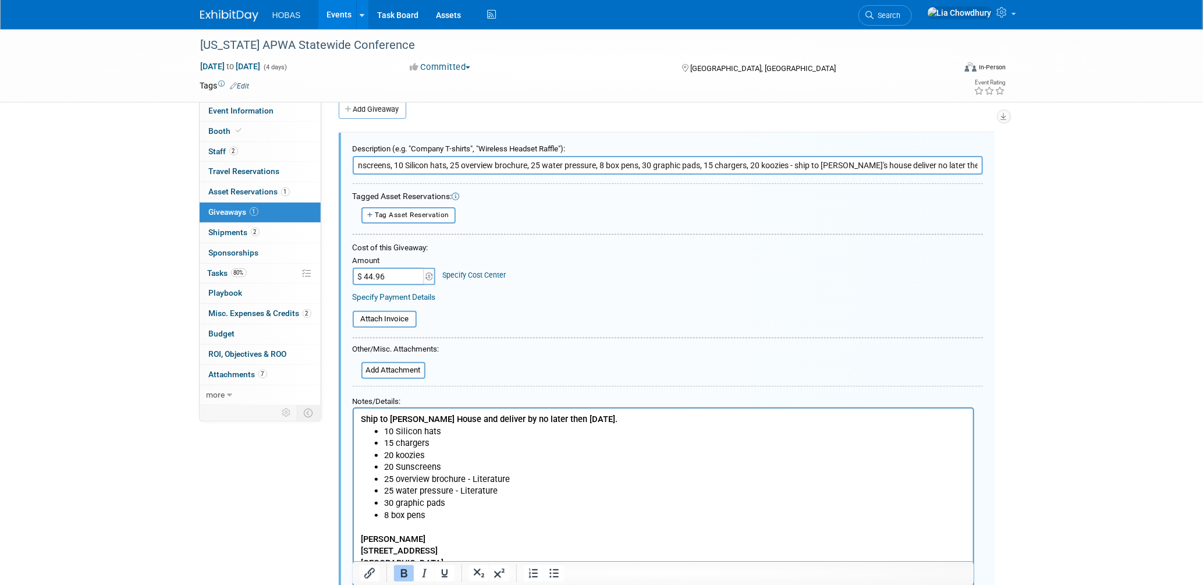
drag, startPoint x: 430, startPoint y: 162, endPoint x: 1172, endPoint y: 152, distance: 742.3
click at [1172, 152] on div "[US_STATE] APWA Statewide Conference [DATE] to [DATE] (4 days) [DATE] to [DATE]…" at bounding box center [601, 353] width 1203 height 682
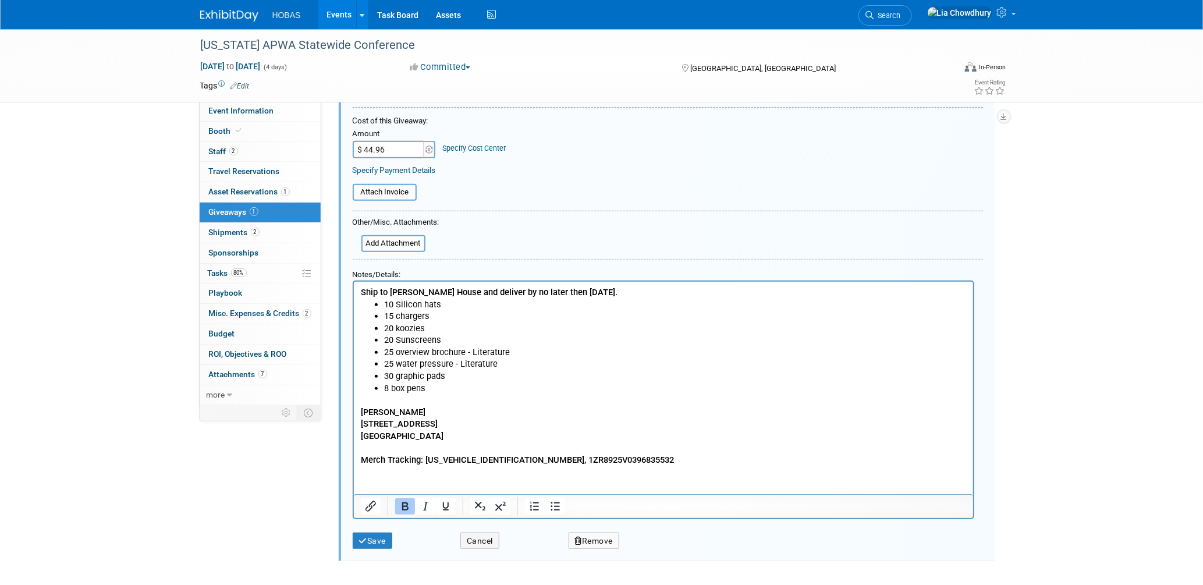
scroll to position [224, 0]
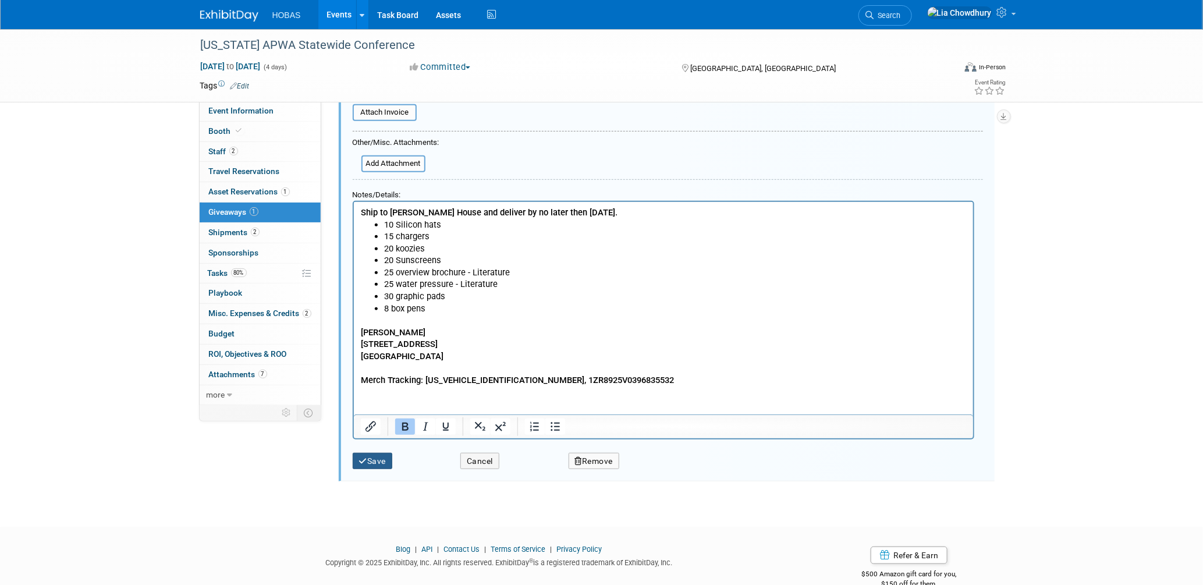
type input "Shipment cost from fullfilment"
click at [374, 453] on button "Save" at bounding box center [373, 461] width 40 height 17
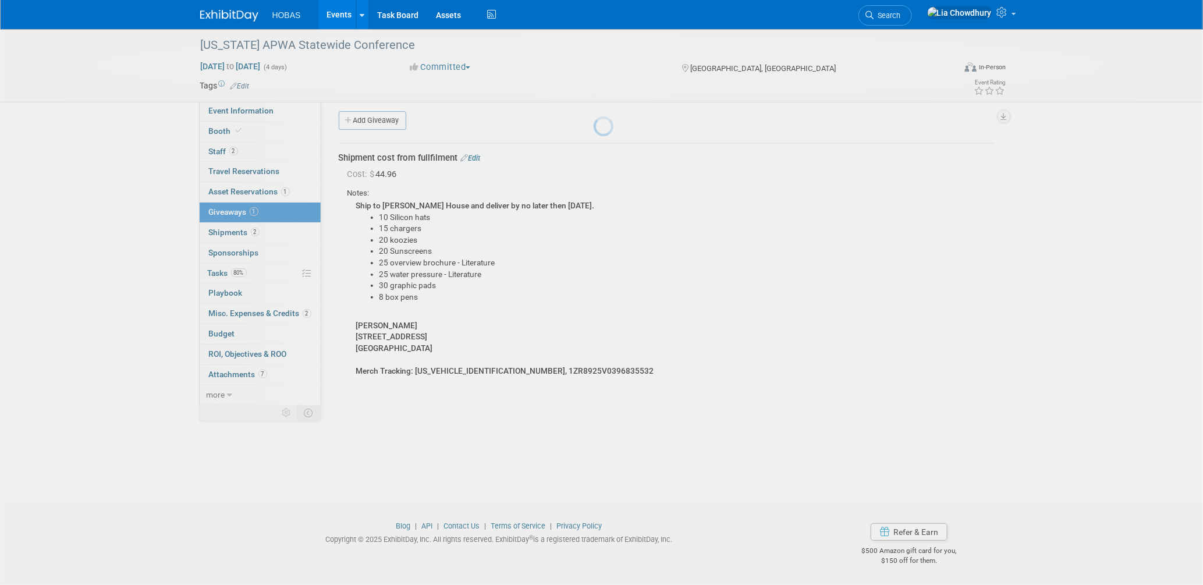
scroll to position [5, 0]
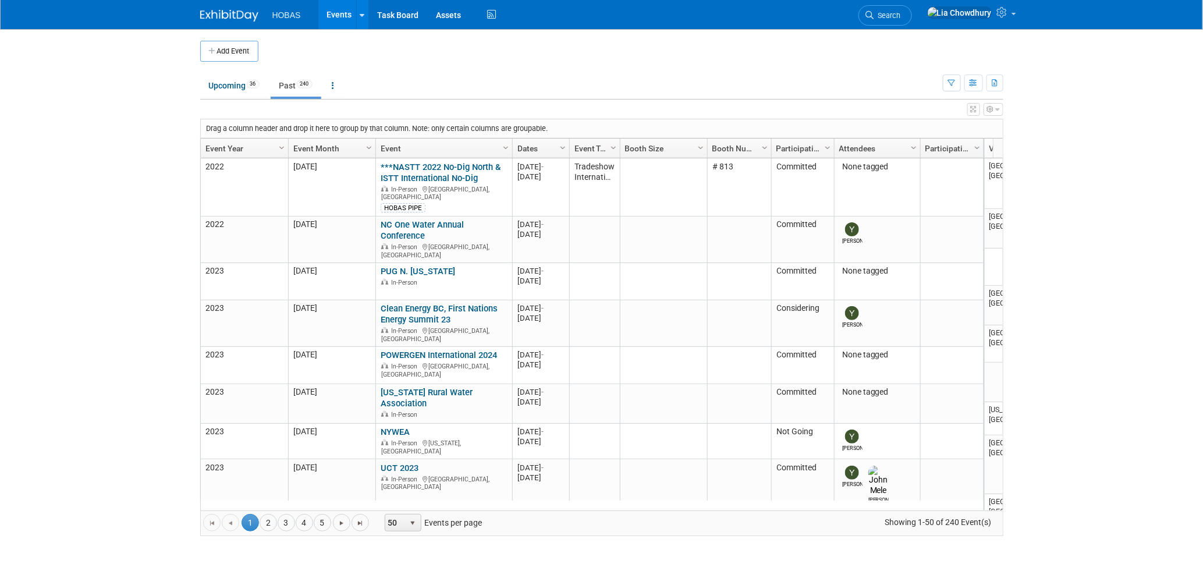
click at [293, 86] on link "Past 240" at bounding box center [296, 86] width 51 height 22
click at [207, 151] on link "Event Year" at bounding box center [242, 149] width 75 height 20
click at [233, 147] on link "Event Year" at bounding box center [242, 149] width 75 height 20
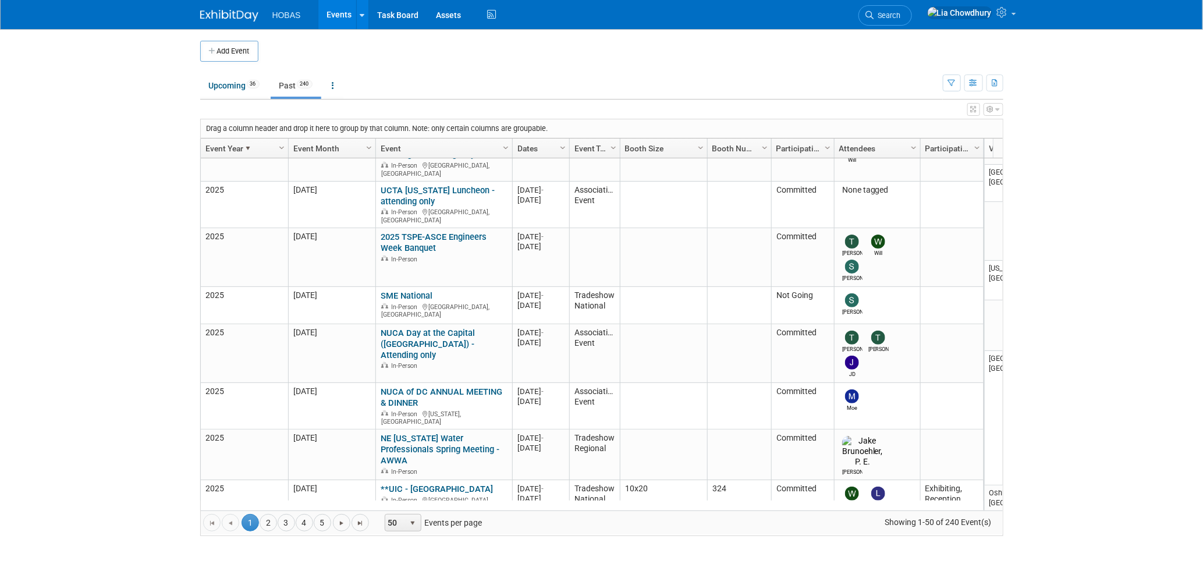
scroll to position [1083, 0]
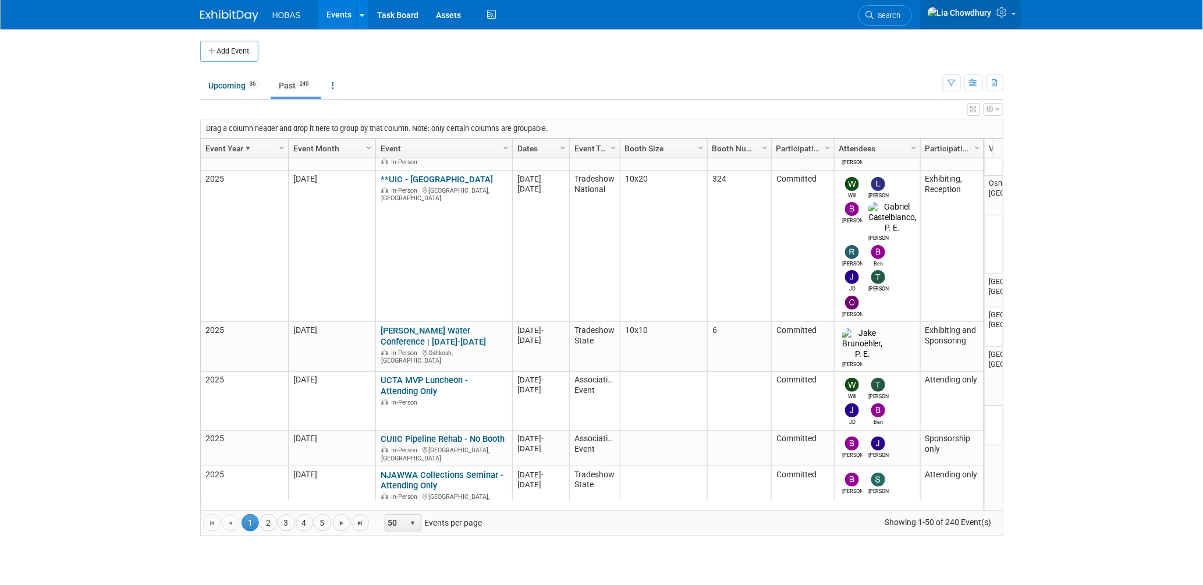
click at [1000, 16] on icon at bounding box center [1003, 12] width 13 height 10
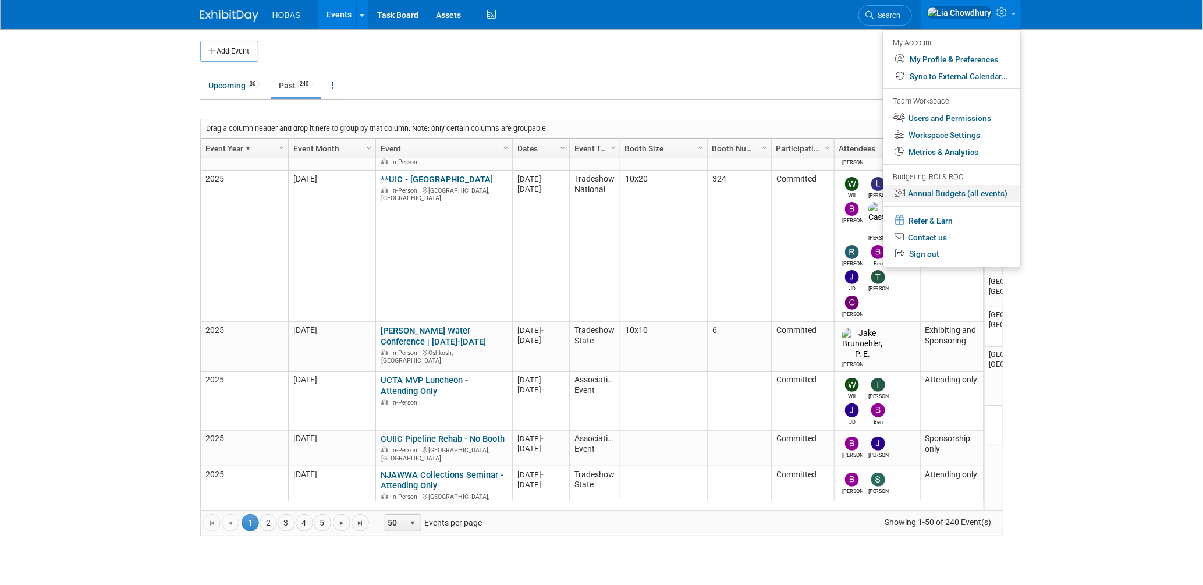
click at [934, 194] on link "Annual Budgets (all events)" at bounding box center [952, 193] width 137 height 17
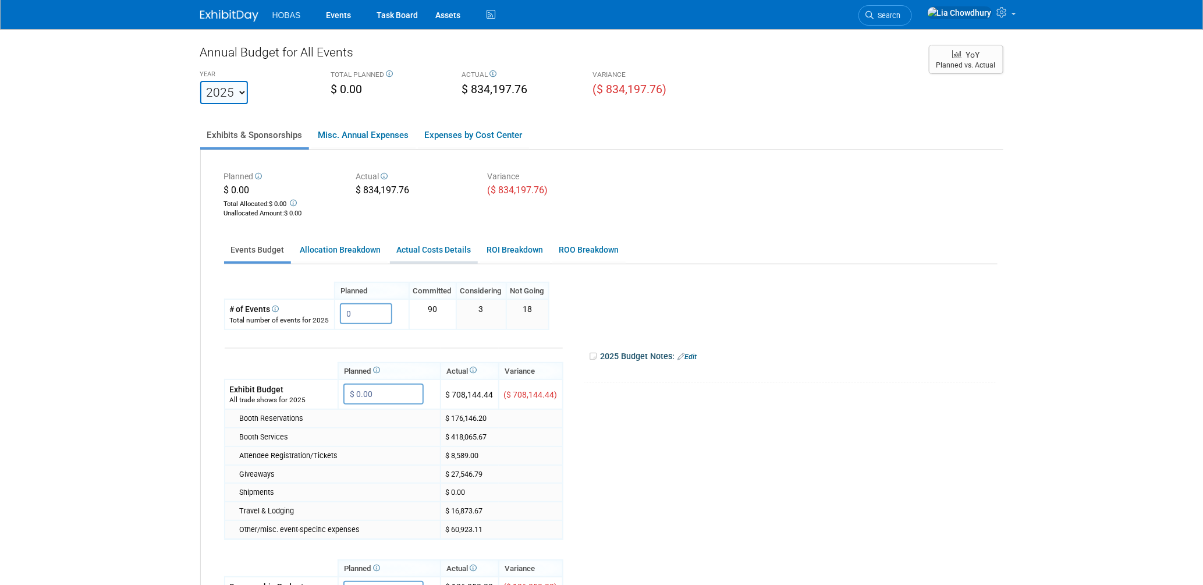
click at [415, 245] on link "Actual Costs Details" at bounding box center [434, 250] width 88 height 23
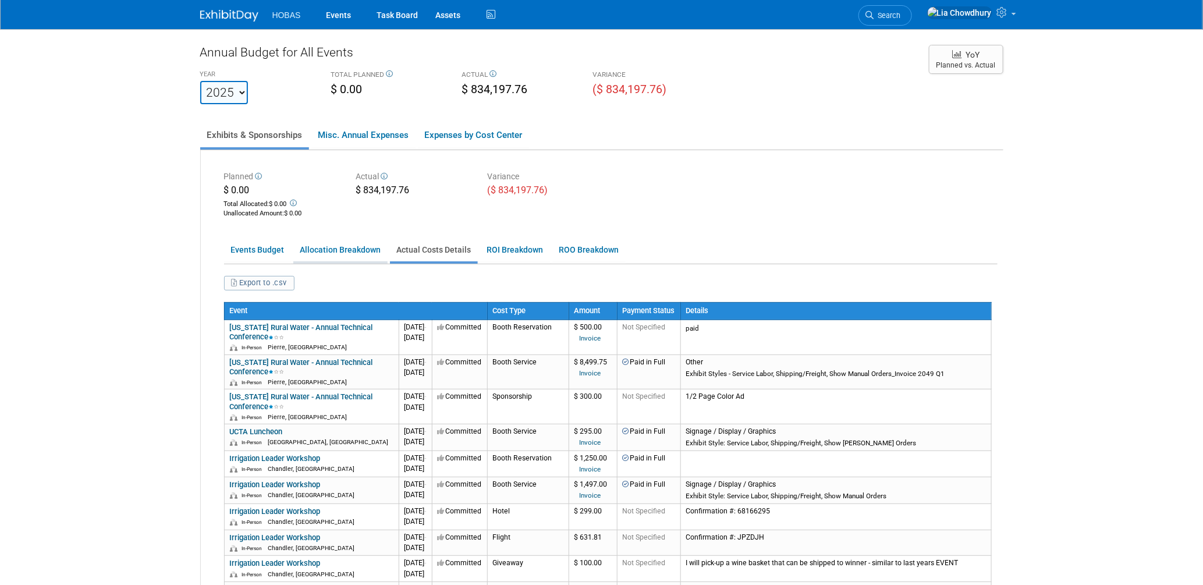
click at [367, 247] on link "Allocation Breakdown" at bounding box center [340, 250] width 94 height 23
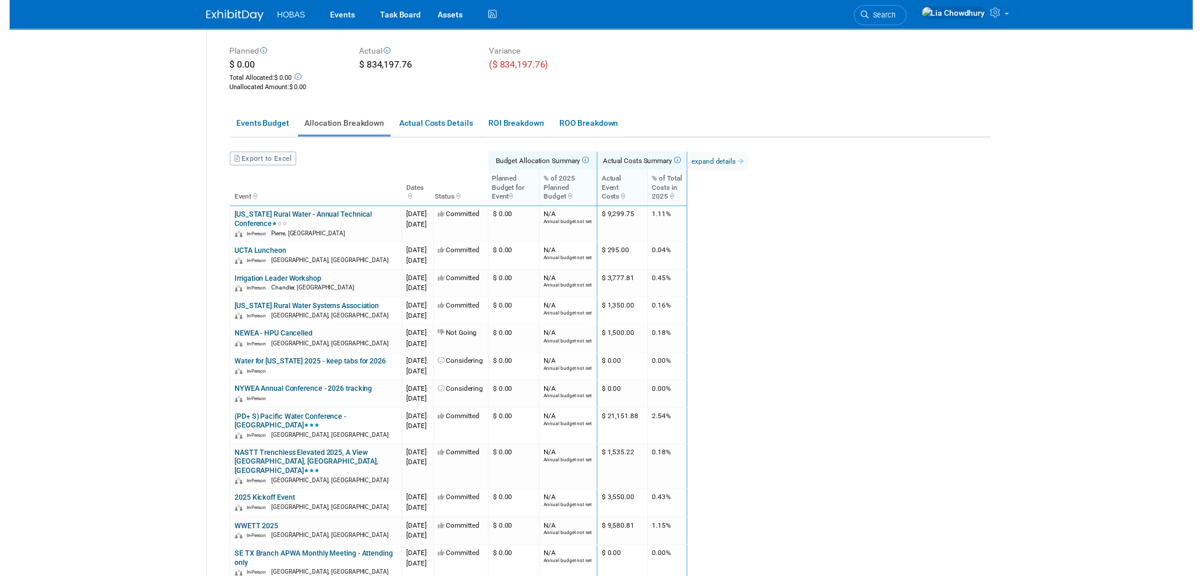
scroll to position [129, 0]
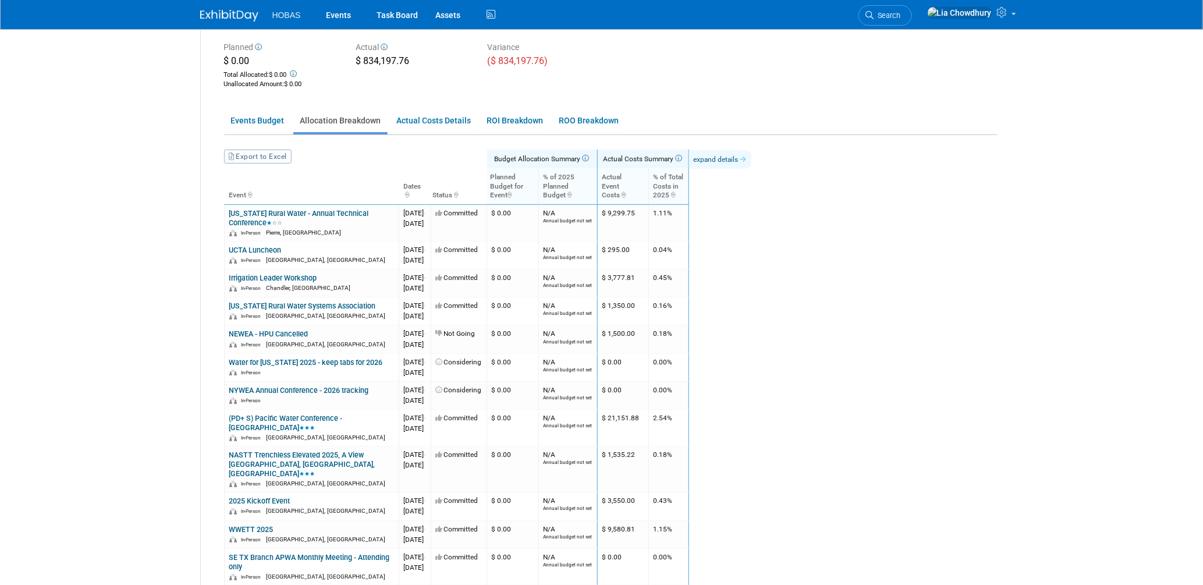
click at [752, 151] on link "expand details" at bounding box center [720, 159] width 62 height 19
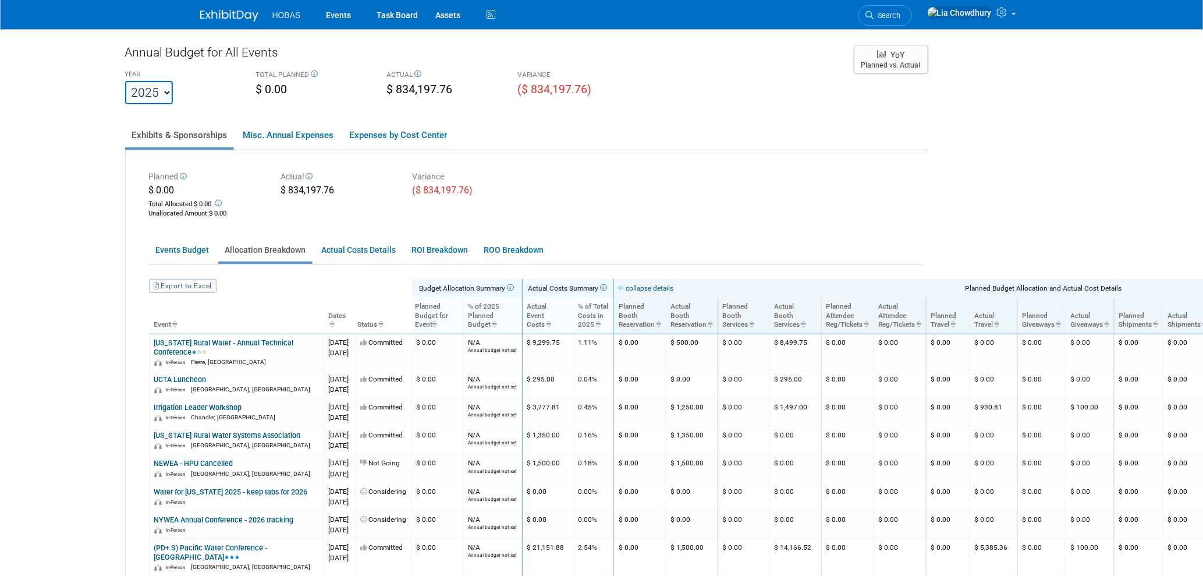
scroll to position [0, 0]
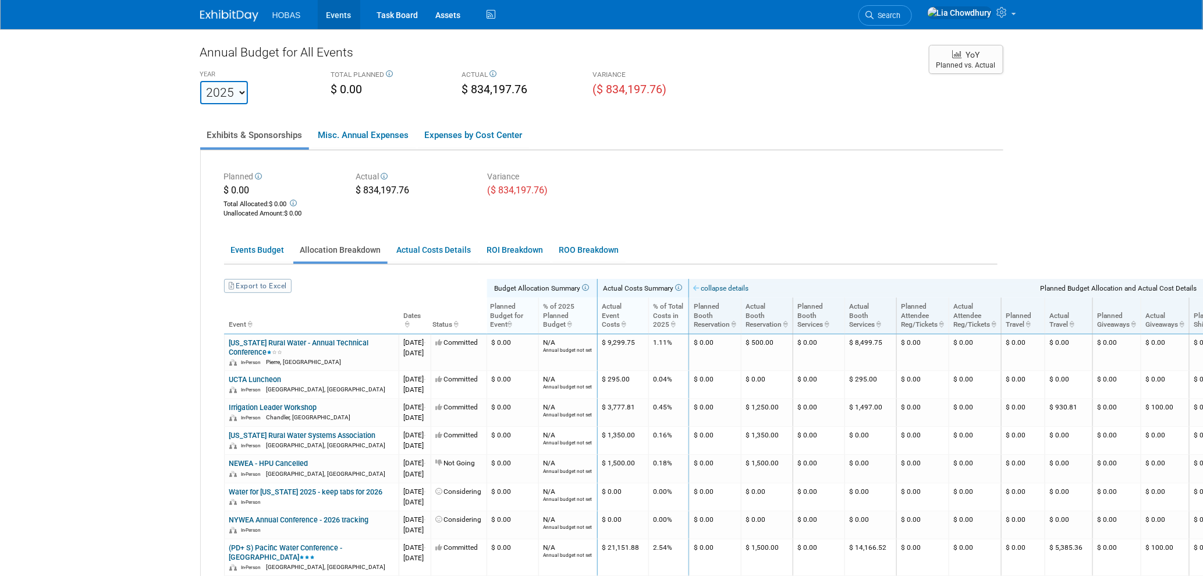
click at [329, 16] on link "Events" at bounding box center [339, 14] width 42 height 29
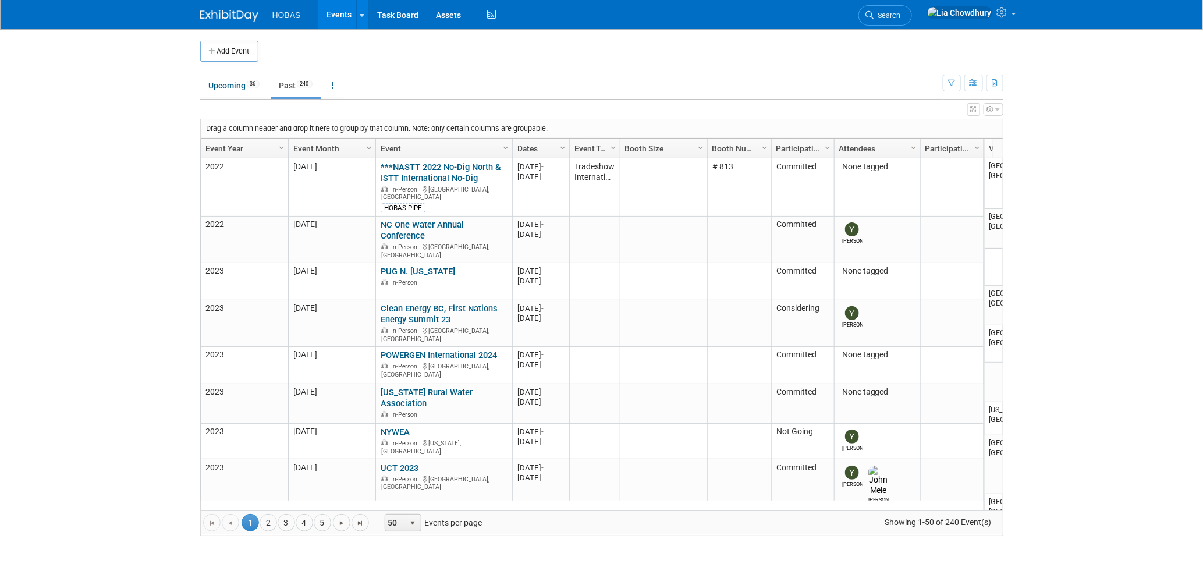
click at [289, 87] on link "Past 240" at bounding box center [296, 86] width 51 height 22
click at [222, 146] on link "Event Year" at bounding box center [242, 149] width 75 height 20
click at [230, 146] on link "Event Year" at bounding box center [242, 149] width 75 height 20
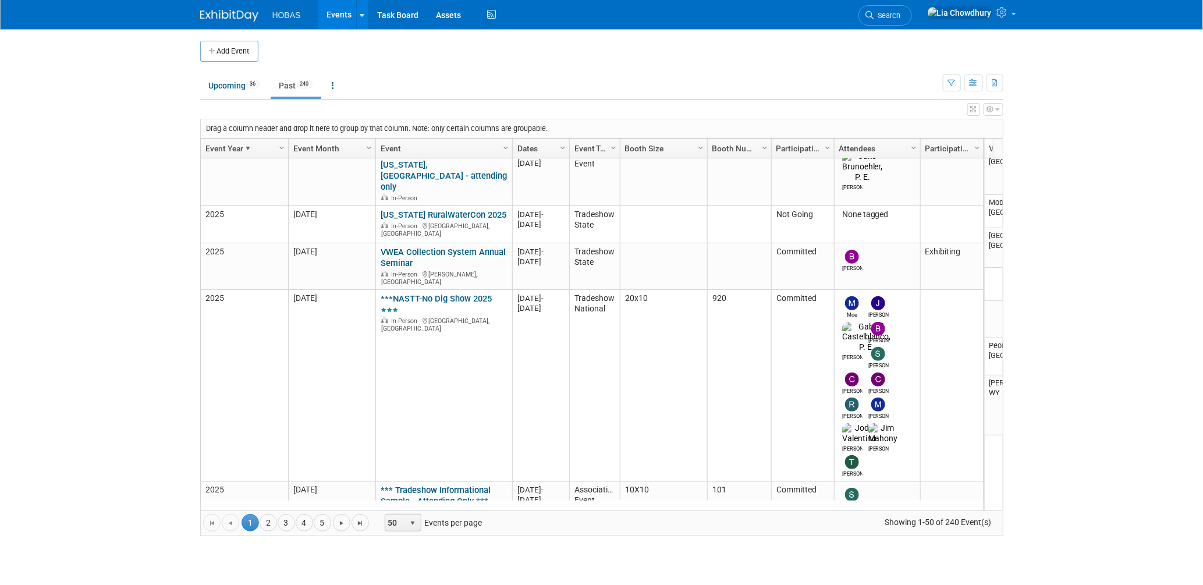
scroll to position [2316, 0]
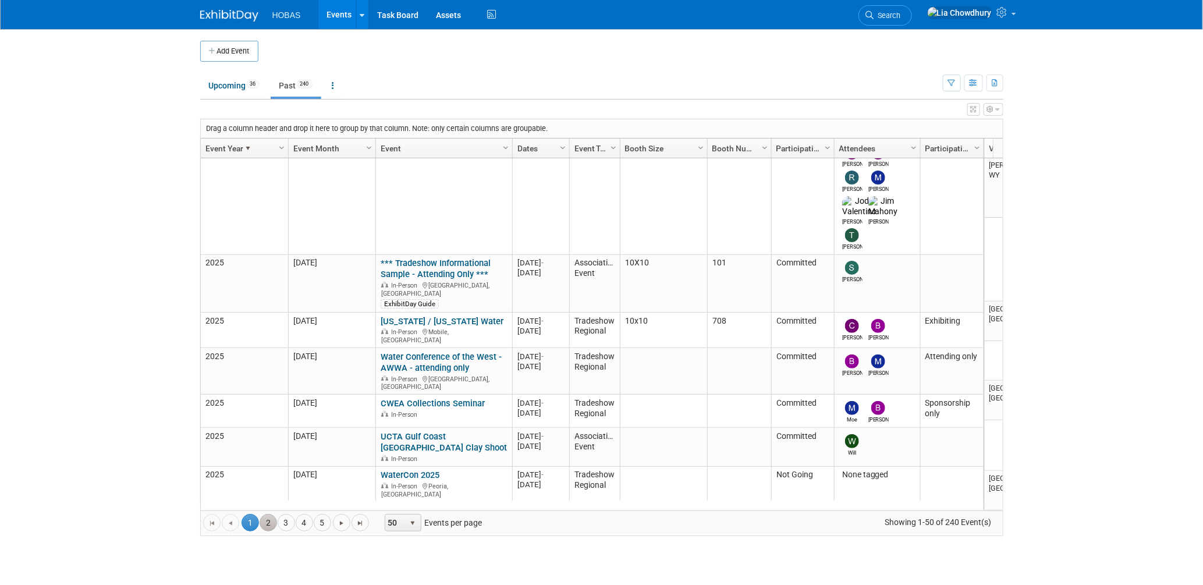
click at [272, 525] on link "2" at bounding box center [268, 522] width 17 height 17
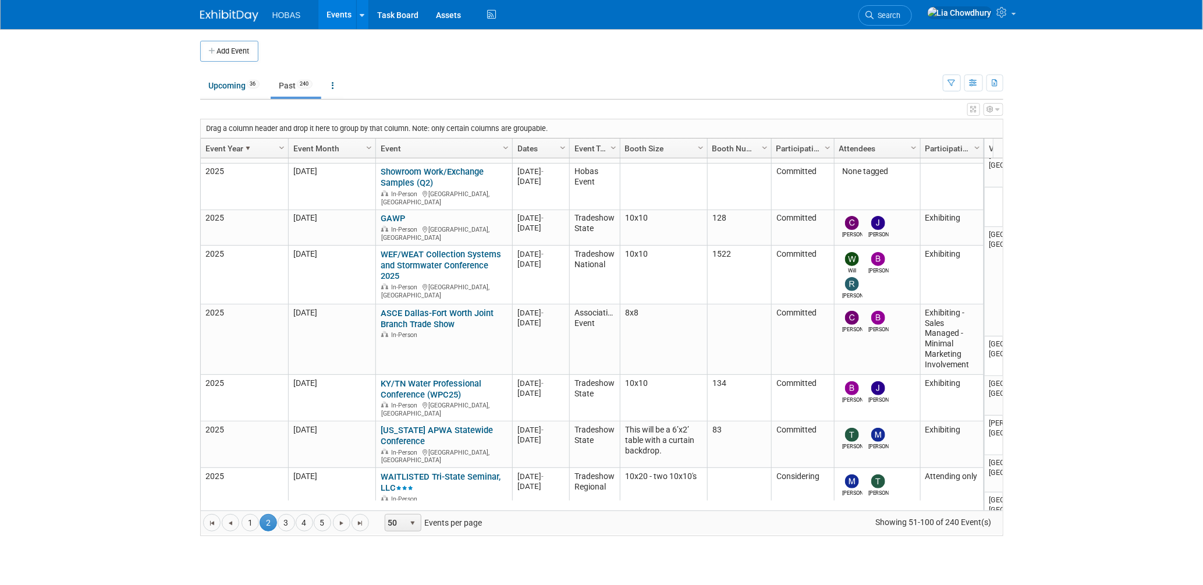
scroll to position [0, 0]
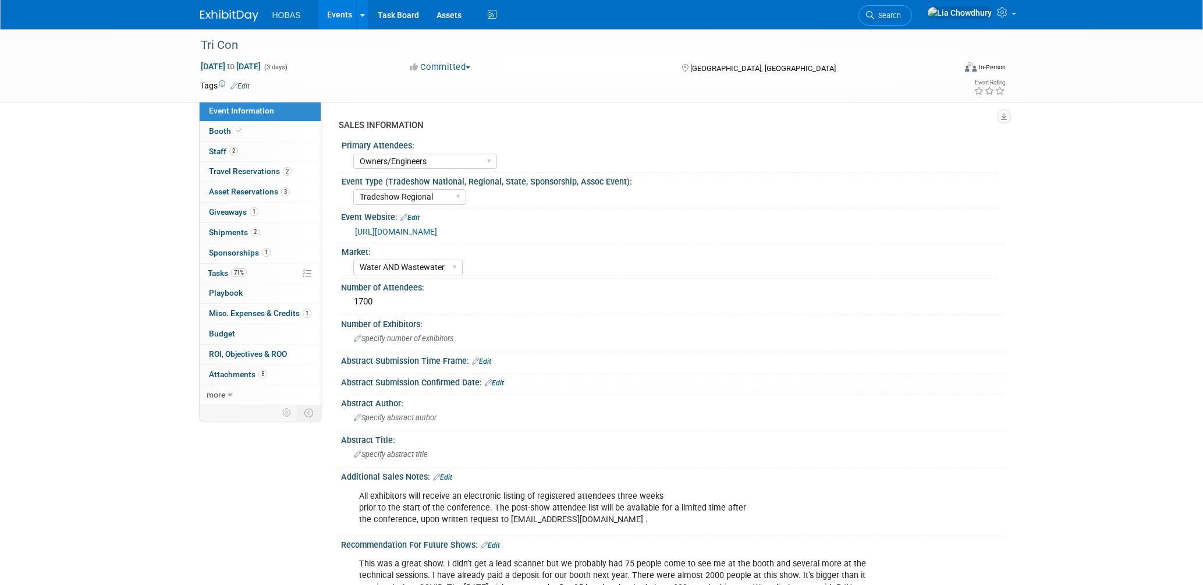
select select "Owners/Engineers"
select select "Tradeshow Regional"
select select "Water AND Wastewater"
select select "Exhibiting"
click at [216, 136] on span "Booth" at bounding box center [227, 130] width 36 height 9
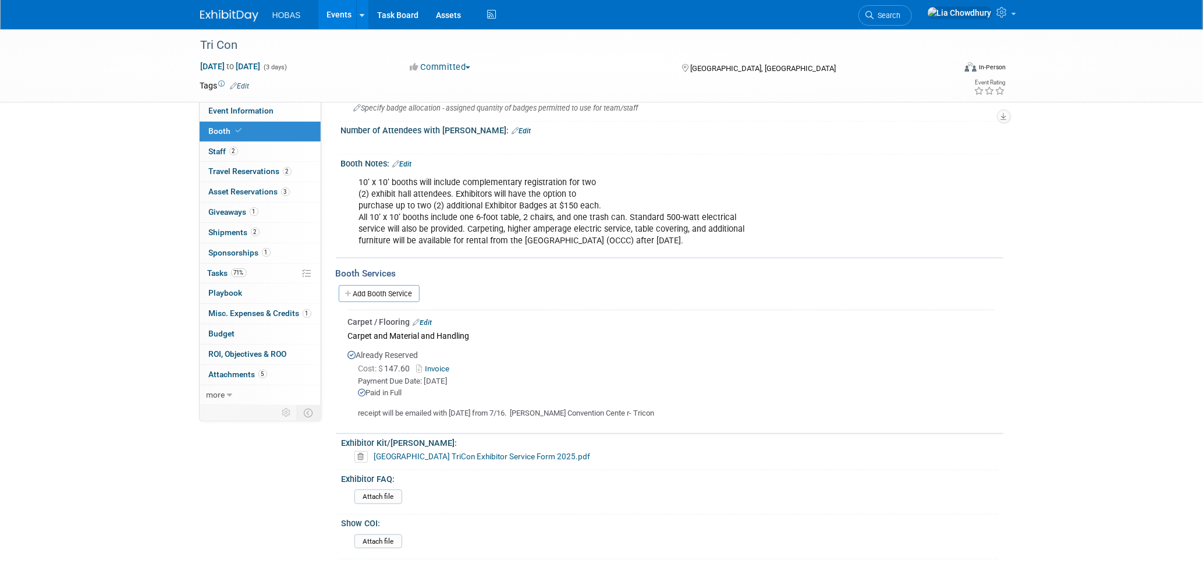
scroll to position [292, 0]
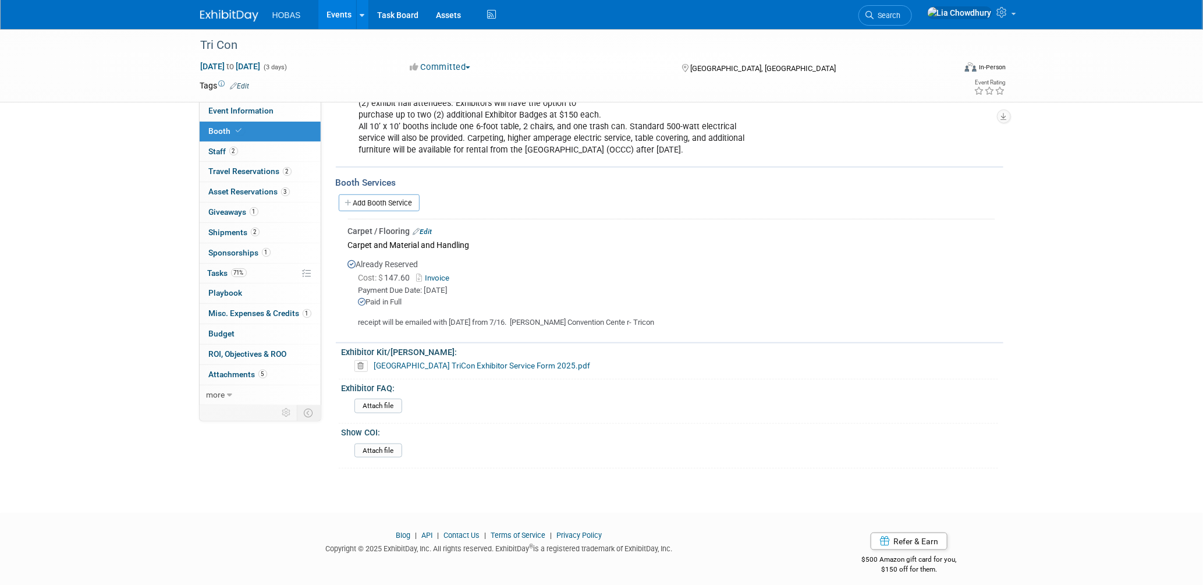
click at [435, 274] on link "Invoice" at bounding box center [436, 278] width 38 height 9
click at [425, 228] on link "Edit" at bounding box center [422, 232] width 19 height 8
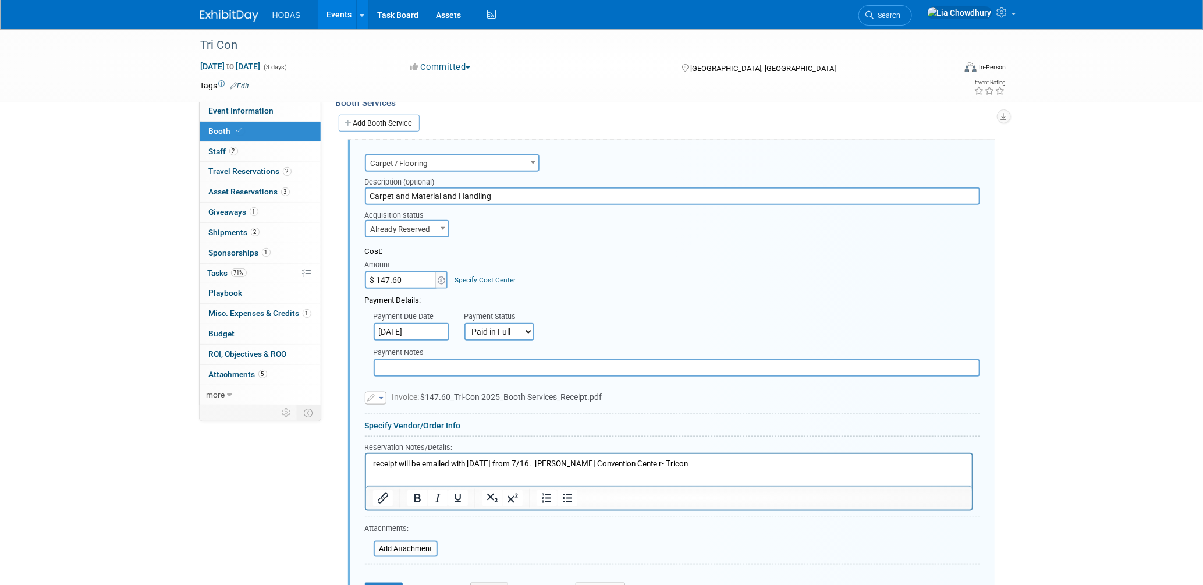
scroll to position [373, 0]
click at [370, 458] on html "receipt will be emailed with [DATE] from 7/16. [PERSON_NAME] Convention Cente r…" at bounding box center [669, 460] width 606 height 16
click at [393, 358] on input "text" at bounding box center [677, 366] width 607 height 17
paste input "[PERSON_NAME][GEOGRAPHIC_DATA]"
type input "[PERSON_NAME] Convention Center - Final Receipt"
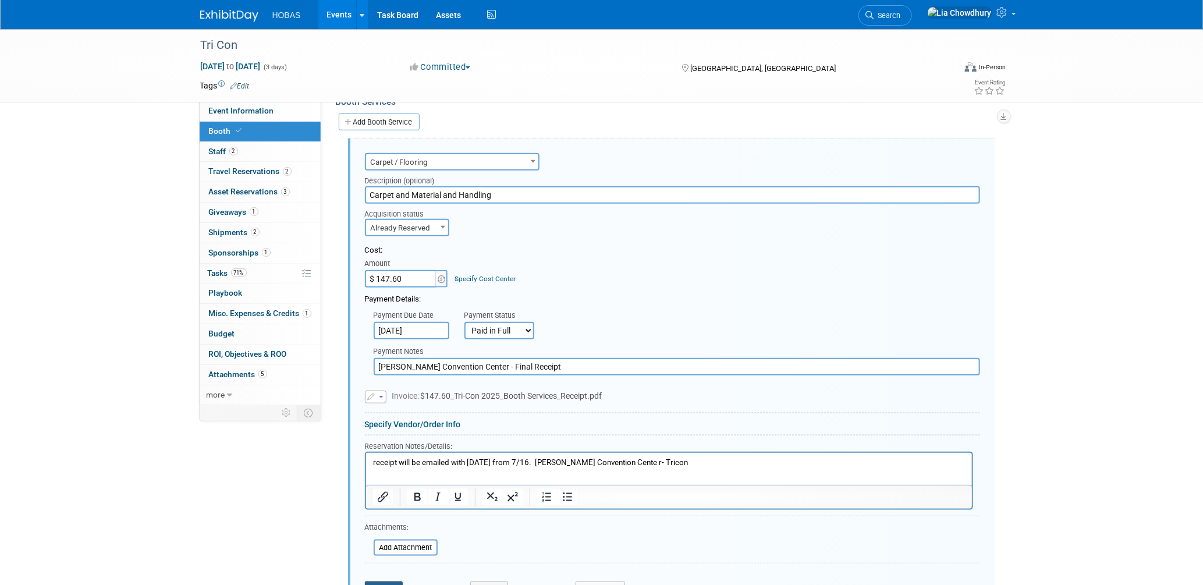
click at [385, 582] on button "Save" at bounding box center [384, 590] width 38 height 16
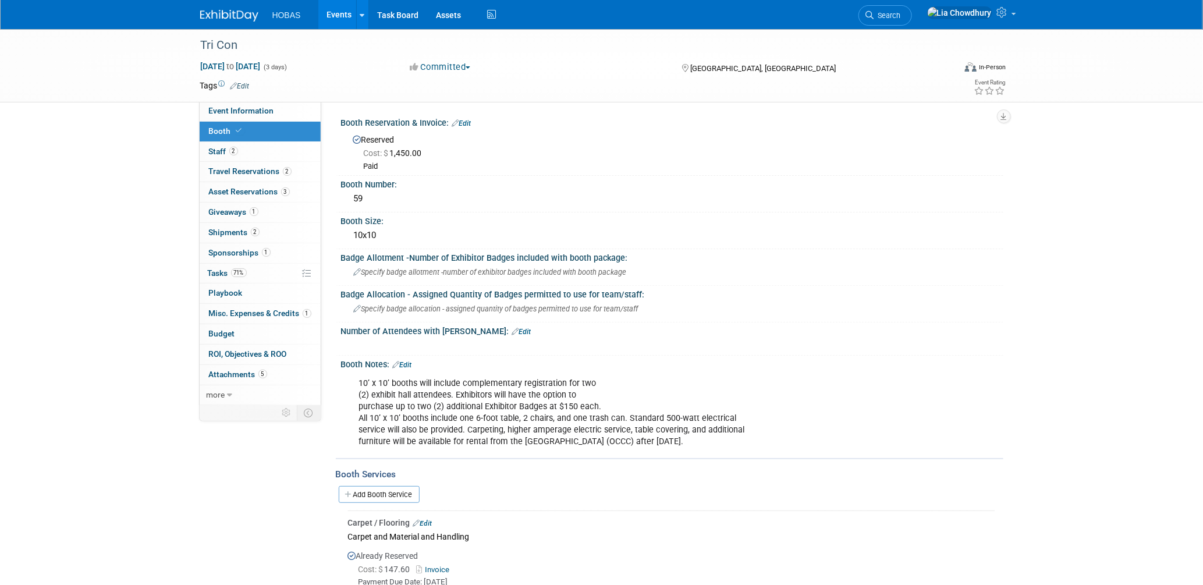
scroll to position [129, 0]
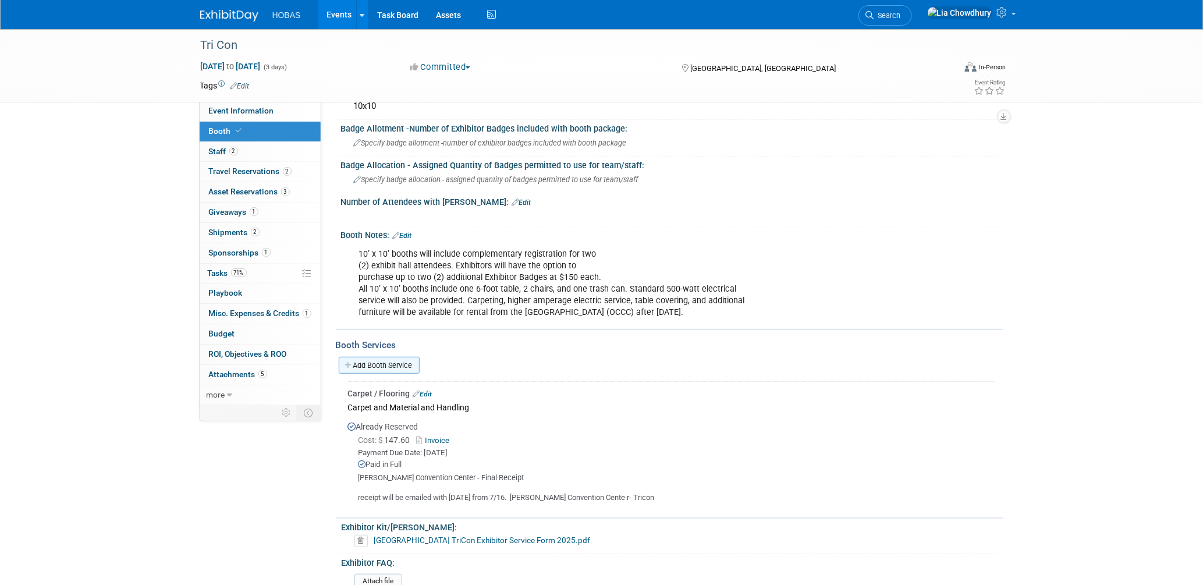
click at [381, 357] on link "Add Booth Service" at bounding box center [379, 365] width 81 height 17
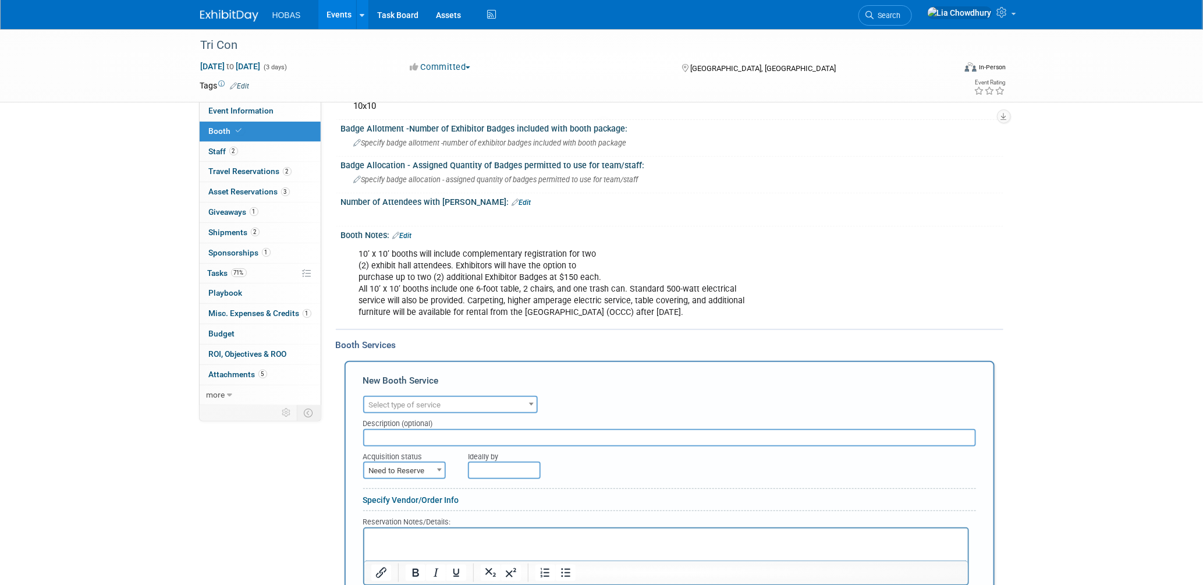
scroll to position [0, 0]
click at [403, 401] on span "Select type of service" at bounding box center [405, 405] width 72 height 9
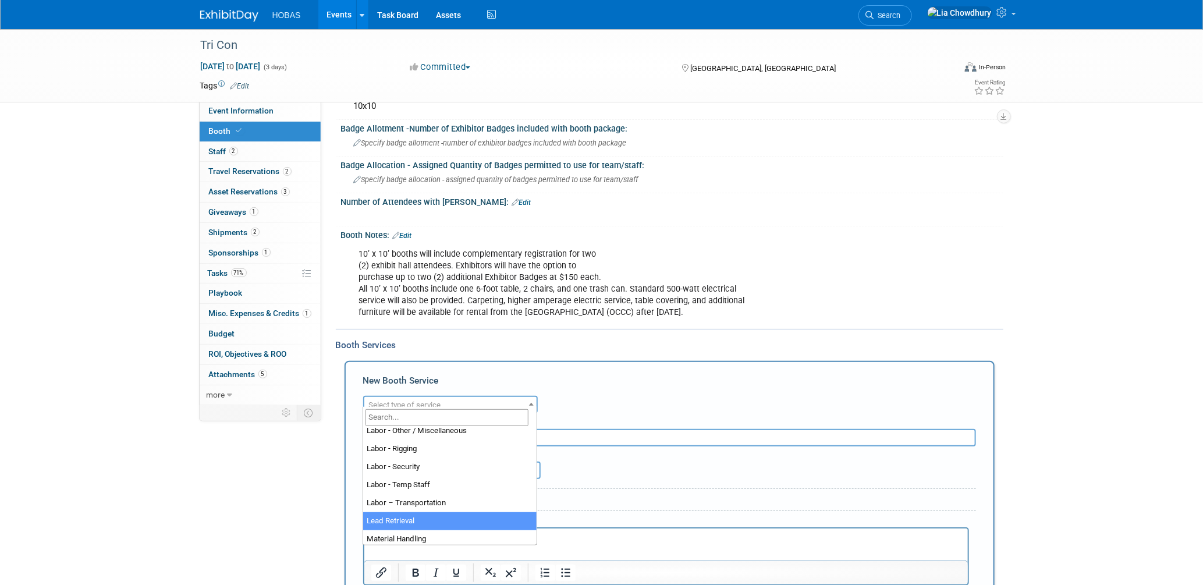
scroll to position [297, 0]
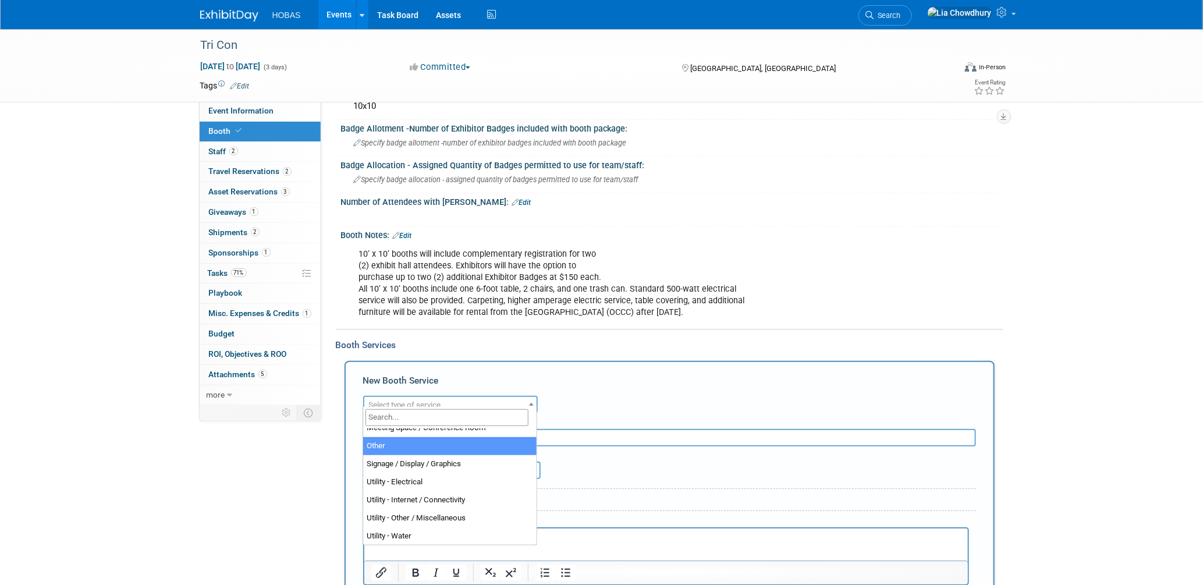
select select "1"
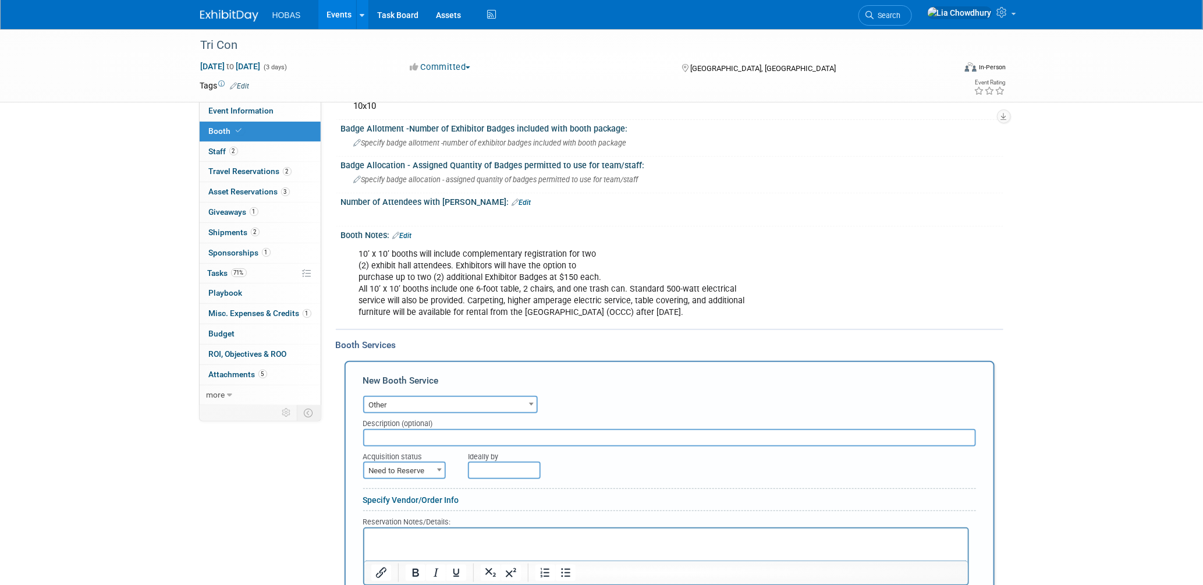
scroll to position [388, 0]
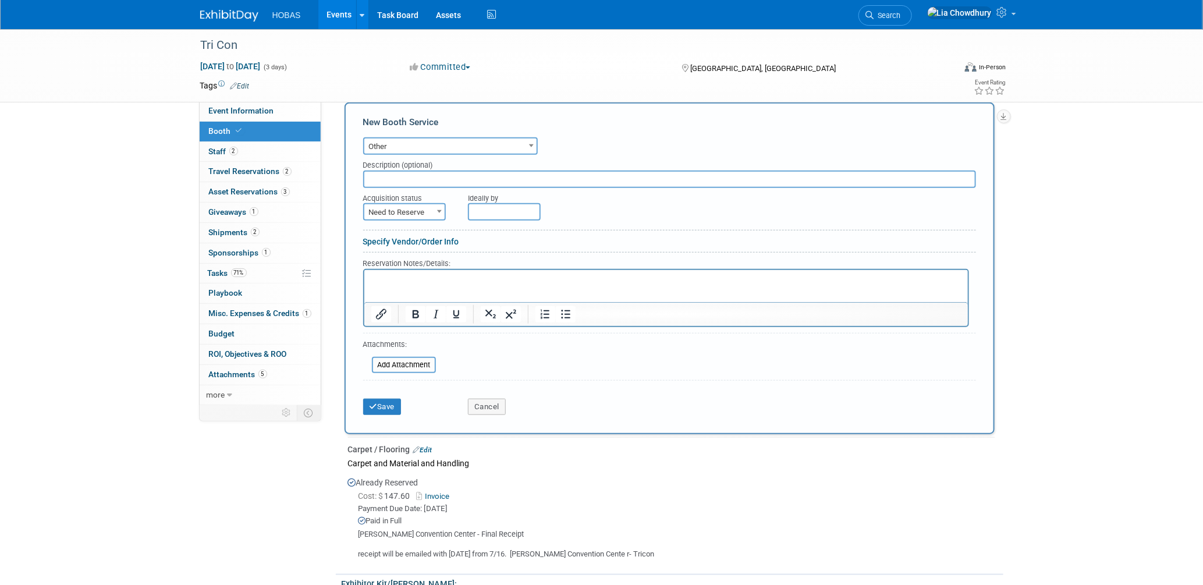
click at [492, 205] on input "text" at bounding box center [504, 211] width 73 height 17
click at [426, 204] on span "Need to Reserve" at bounding box center [404, 212] width 80 height 16
select select "2"
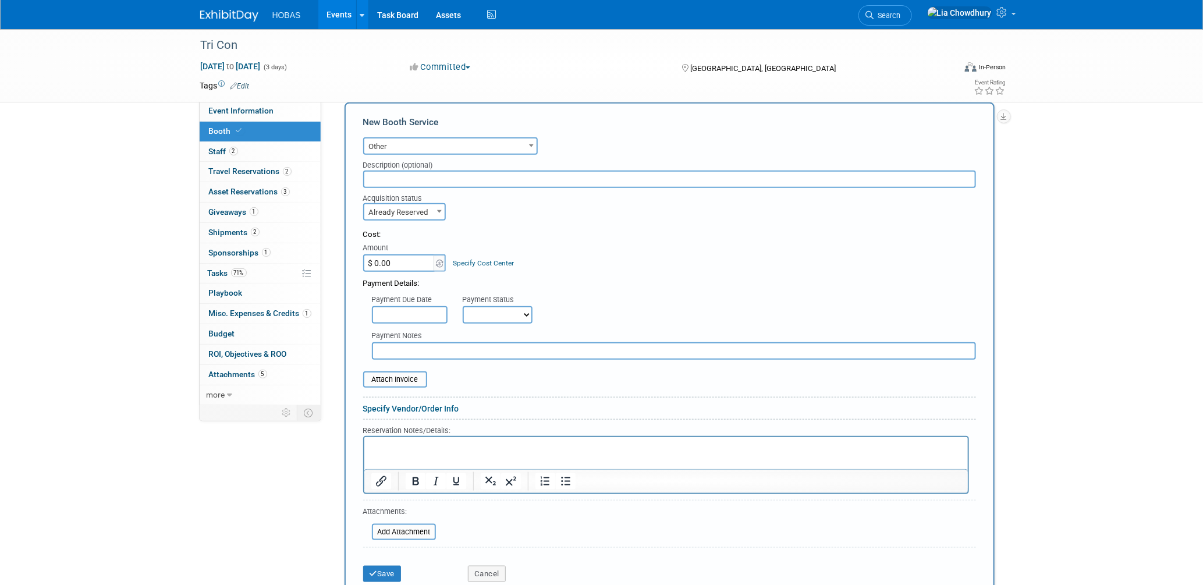
click at [497, 311] on select "Not Paid Yet Partially Paid Paid in Full" at bounding box center [498, 314] width 70 height 17
select select "3"
click at [463, 306] on select "Not Paid Yet Partially Paid Paid in Full" at bounding box center [498, 314] width 70 height 17
click at [403, 342] on input "text" at bounding box center [674, 350] width 604 height 17
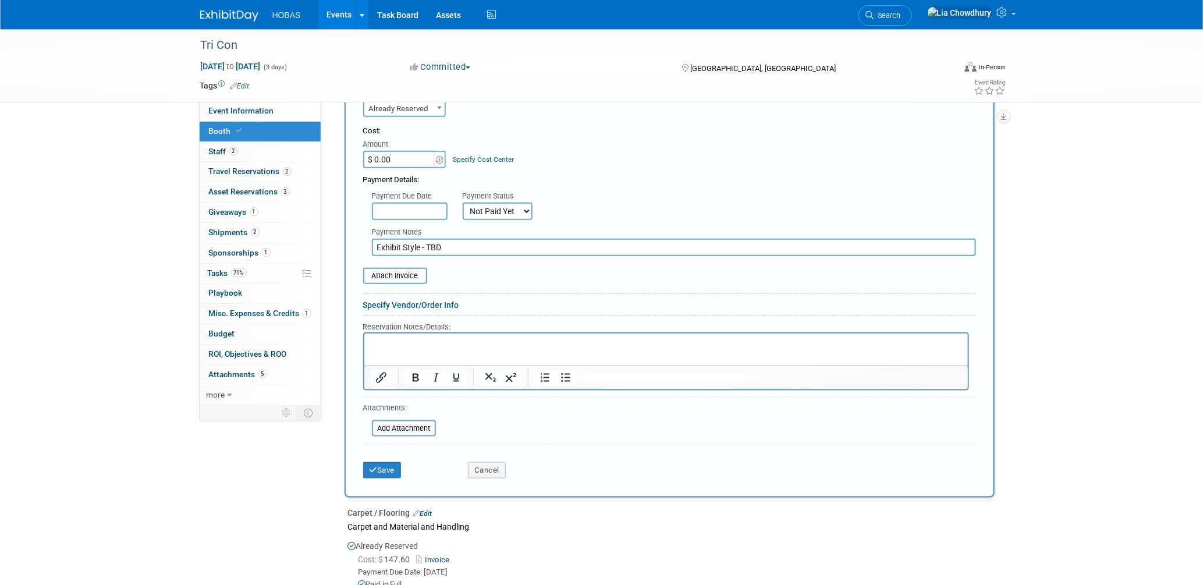
scroll to position [582, 0]
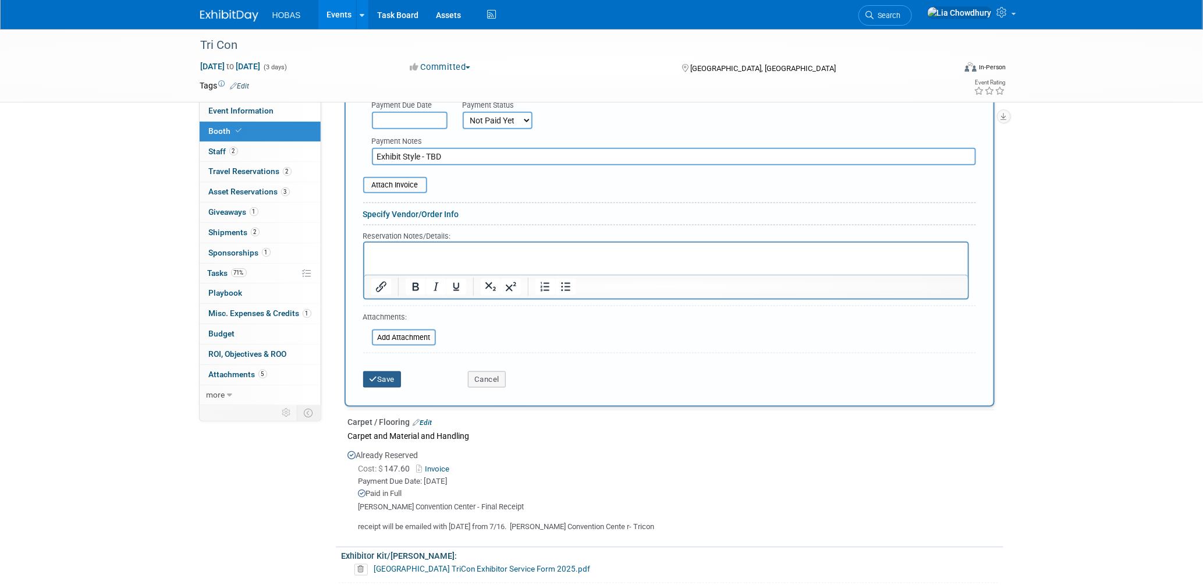
type input "Exhibit Style - TBD"
click at [370, 375] on icon "submit" at bounding box center [374, 379] width 8 height 8
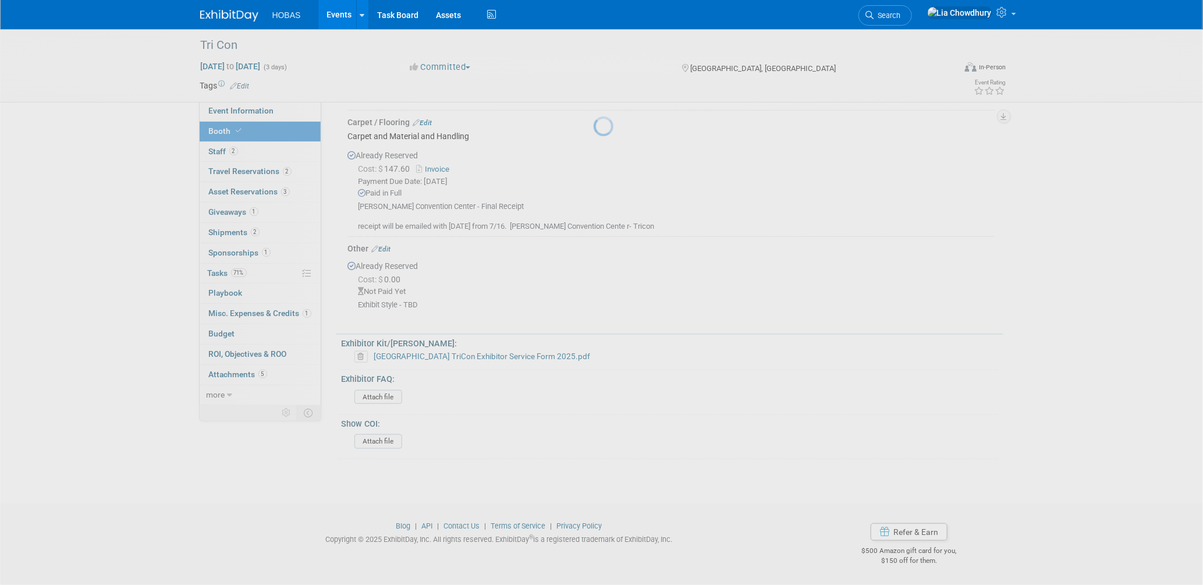
scroll to position [391, 0]
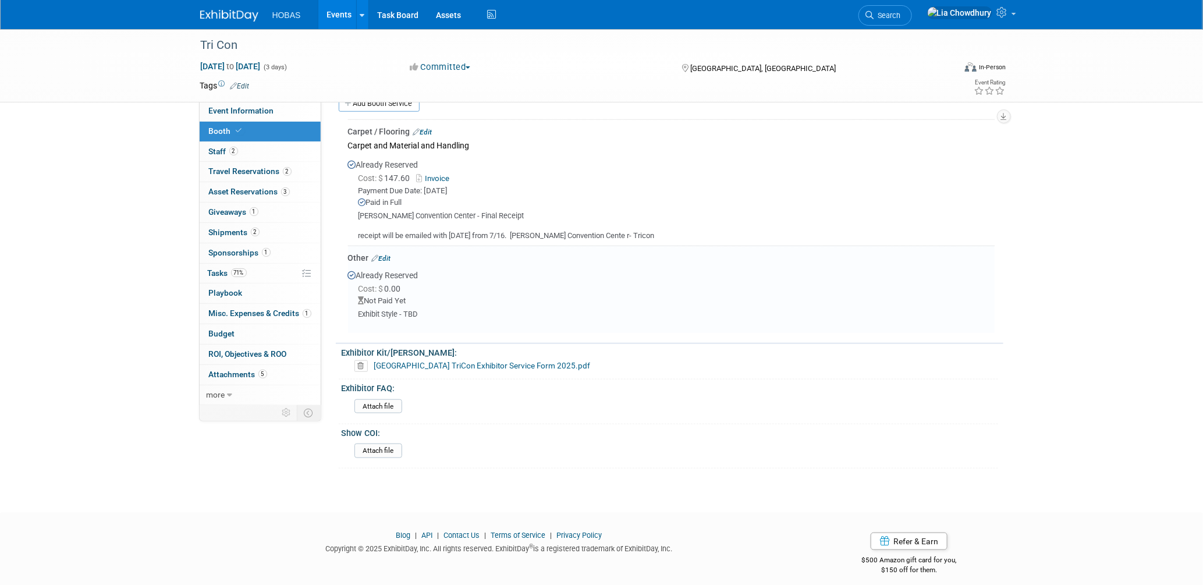
click at [342, 16] on link "Events" at bounding box center [339, 14] width 42 height 29
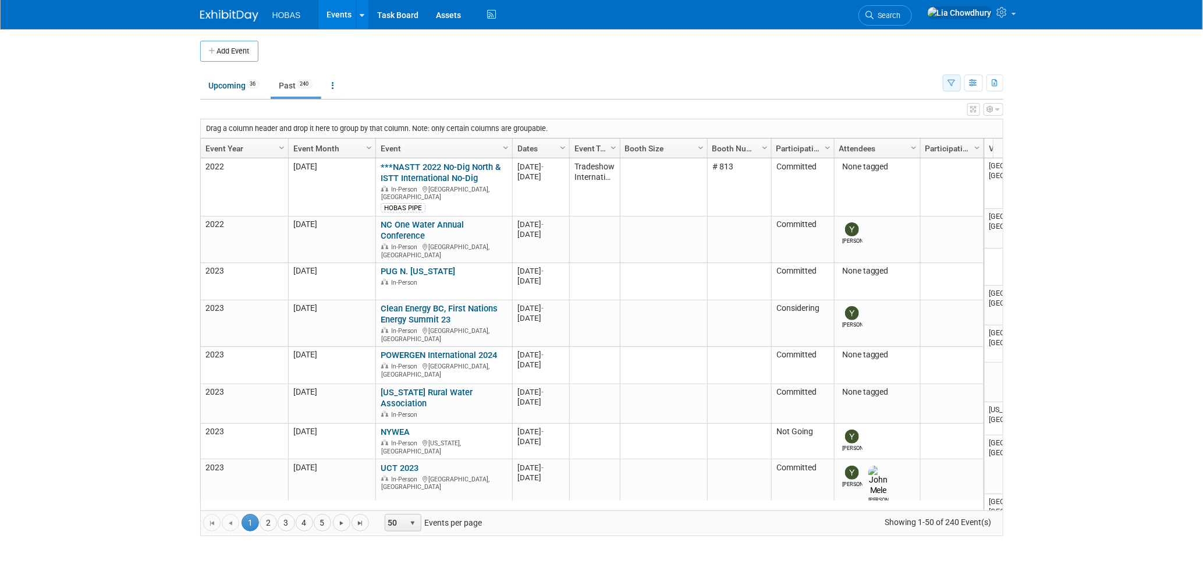
click at [945, 82] on button "button" at bounding box center [952, 83] width 18 height 17
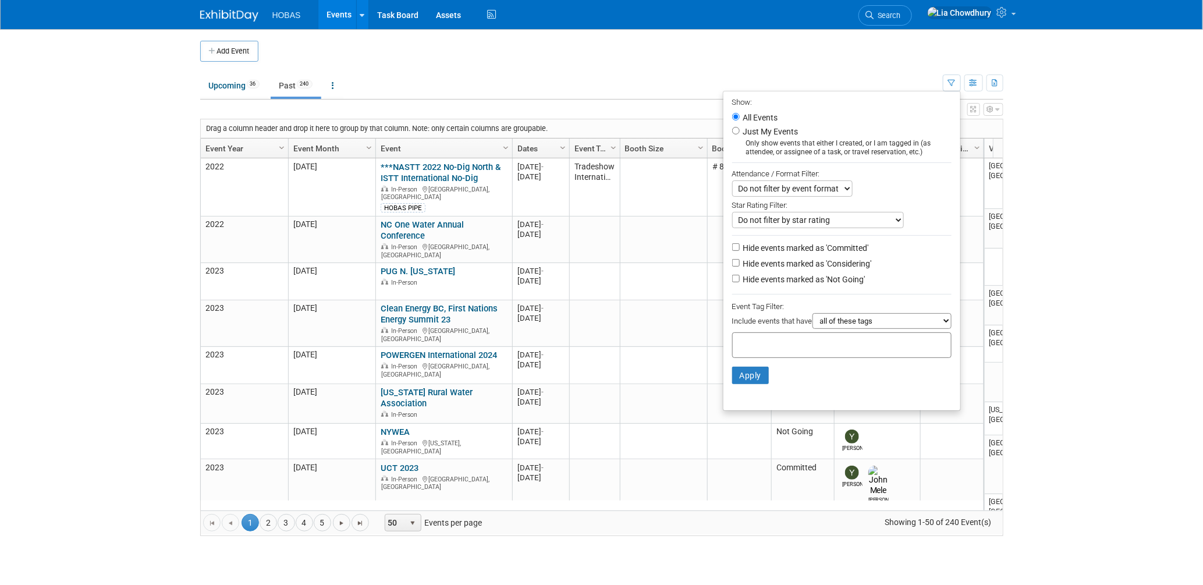
click at [760, 282] on label "Hide events marked as 'Not Going'" at bounding box center [803, 280] width 125 height 12
click at [740, 282] on input "Hide events marked as 'Not Going'" at bounding box center [736, 279] width 8 height 8
checkbox input "true"
click at [742, 377] on button "Apply" at bounding box center [750, 375] width 37 height 17
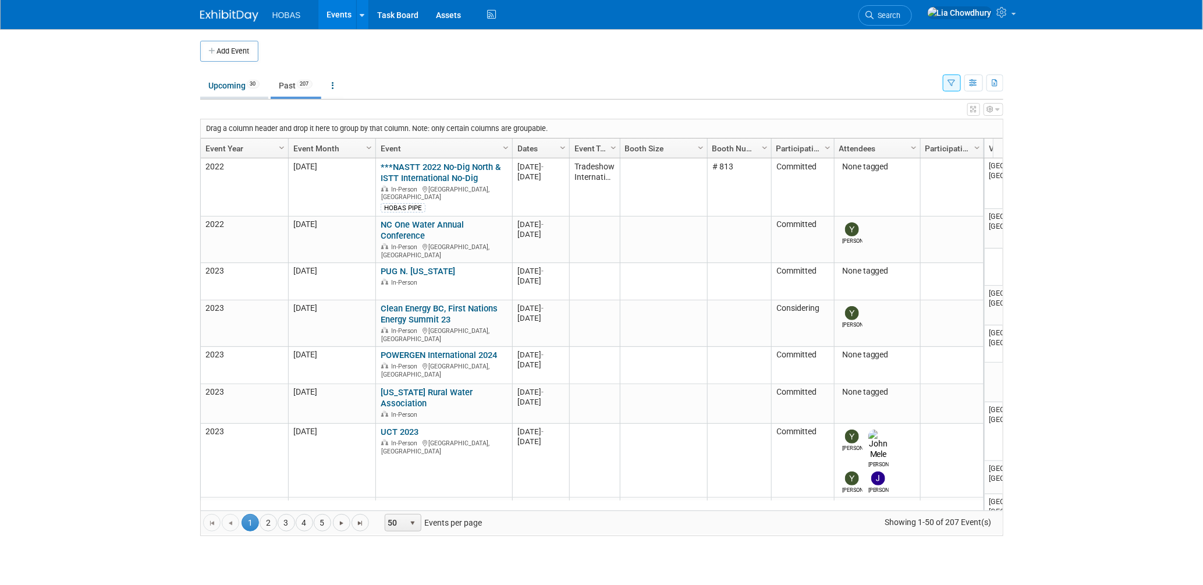
click at [231, 86] on link "Upcoming 30" at bounding box center [234, 86] width 68 height 22
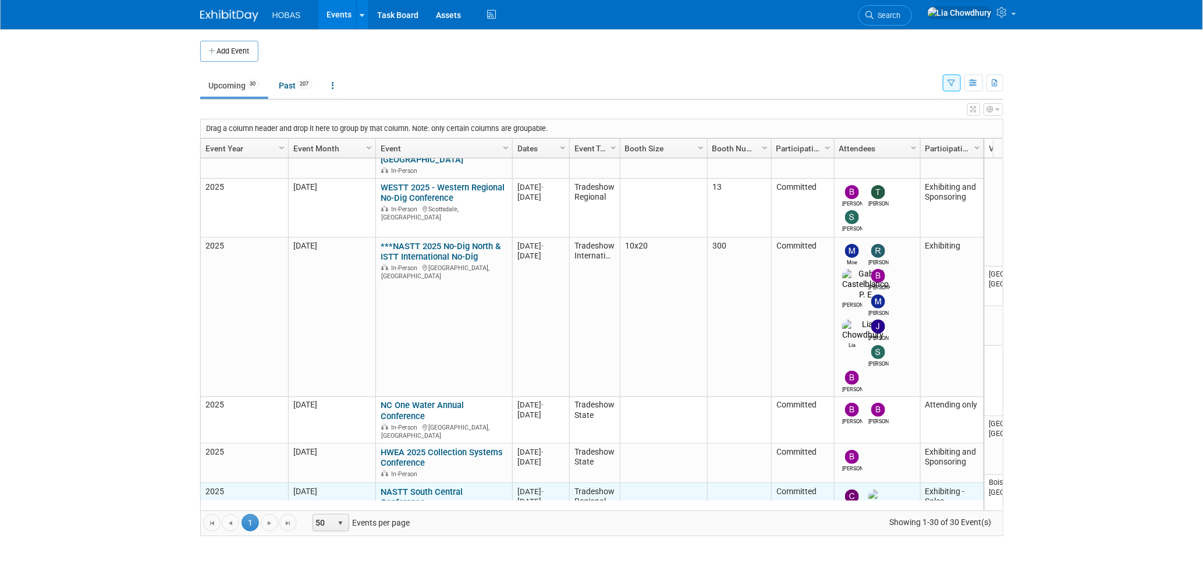
scroll to position [619, 0]
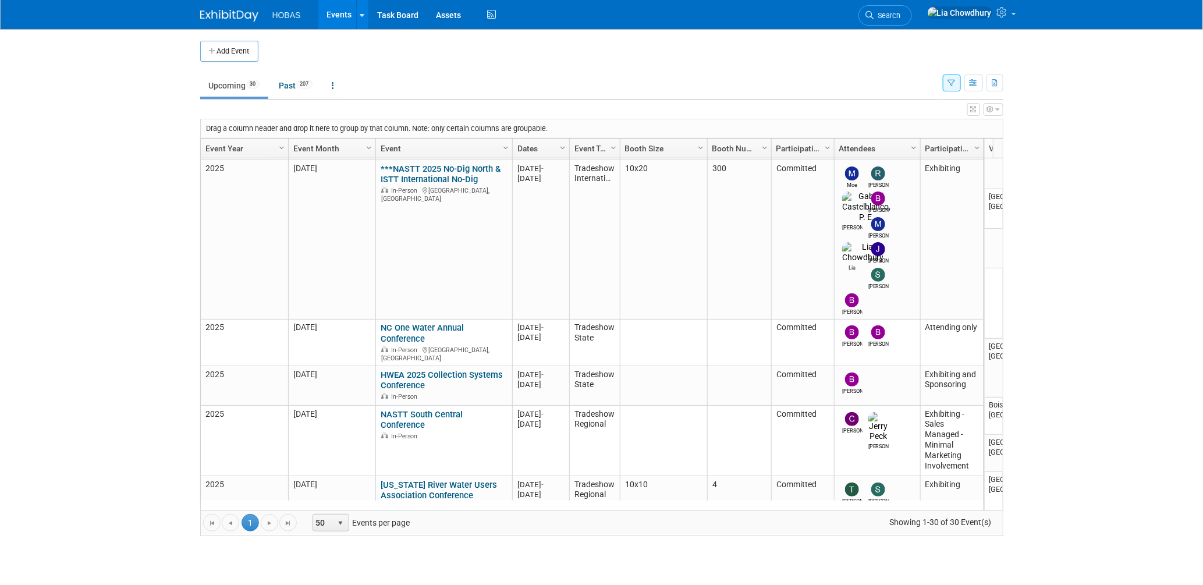
click at [958, 84] on button "button" at bounding box center [952, 83] width 18 height 17
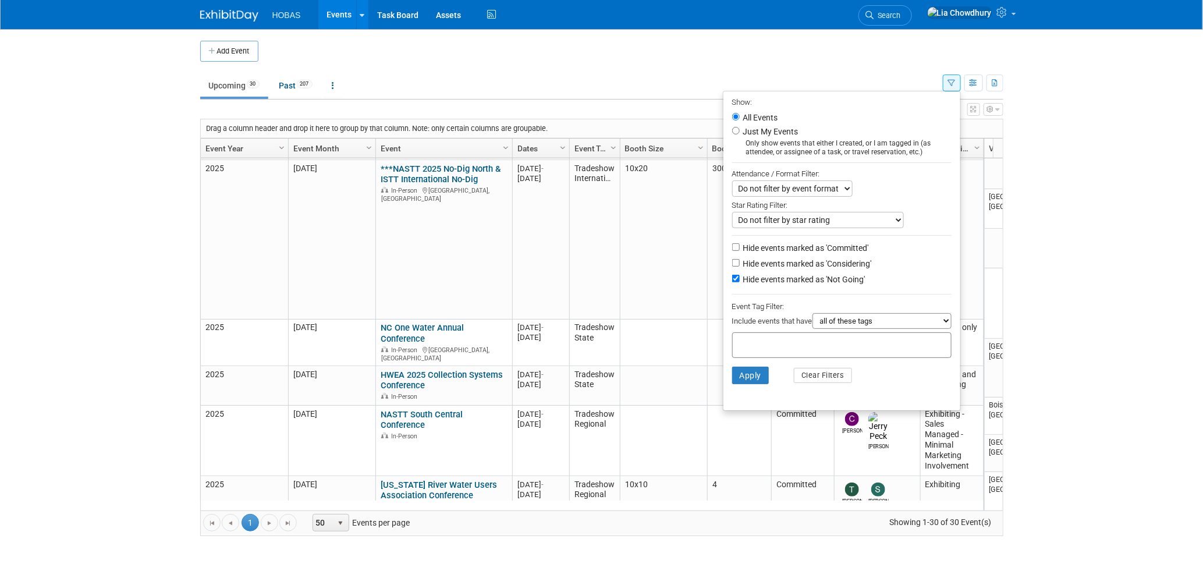
click at [744, 278] on label "Hide events marked as 'Not Going'" at bounding box center [803, 280] width 125 height 12
click at [740, 278] on input "Hide events marked as 'Not Going'" at bounding box center [736, 279] width 8 height 8
checkbox input "false"
click at [750, 248] on label "Hide events marked as 'Committed'" at bounding box center [805, 248] width 128 height 12
click at [740, 248] on input "Hide events marked as 'Committed'" at bounding box center [736, 247] width 8 height 8
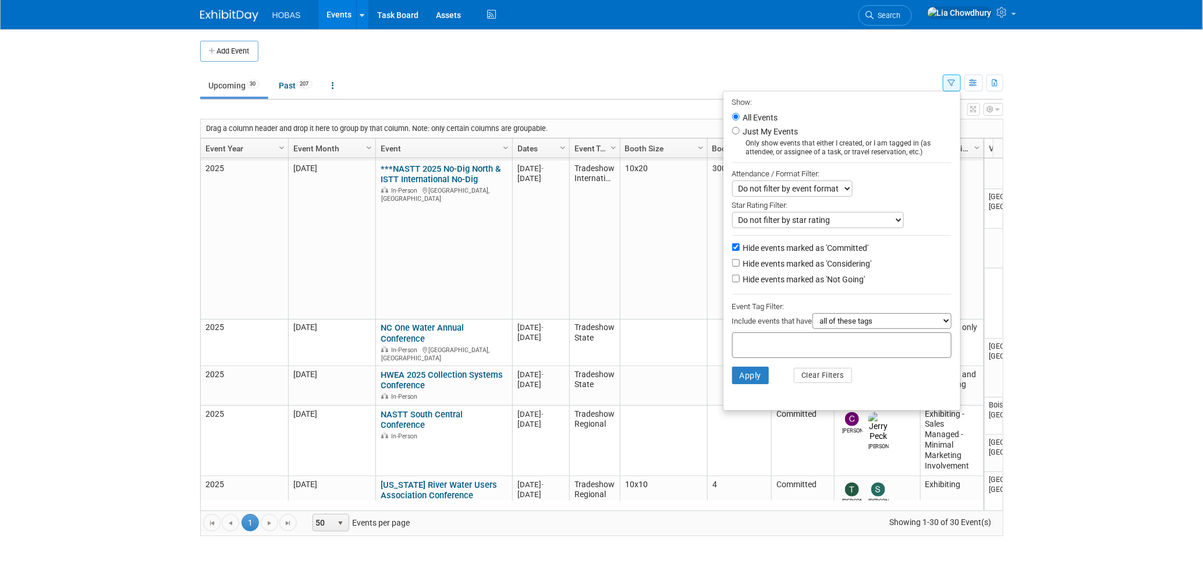
click at [750, 248] on label "Hide events marked as 'Committed'" at bounding box center [805, 248] width 128 height 12
click at [740, 248] on input "Hide events marked as 'Committed'" at bounding box center [736, 247] width 8 height 8
checkbox input "false"
click at [751, 259] on label "Hide events marked as 'Considering'" at bounding box center [806, 264] width 131 height 12
click at [740, 259] on input "Hide events marked as 'Considering'" at bounding box center [736, 263] width 8 height 8
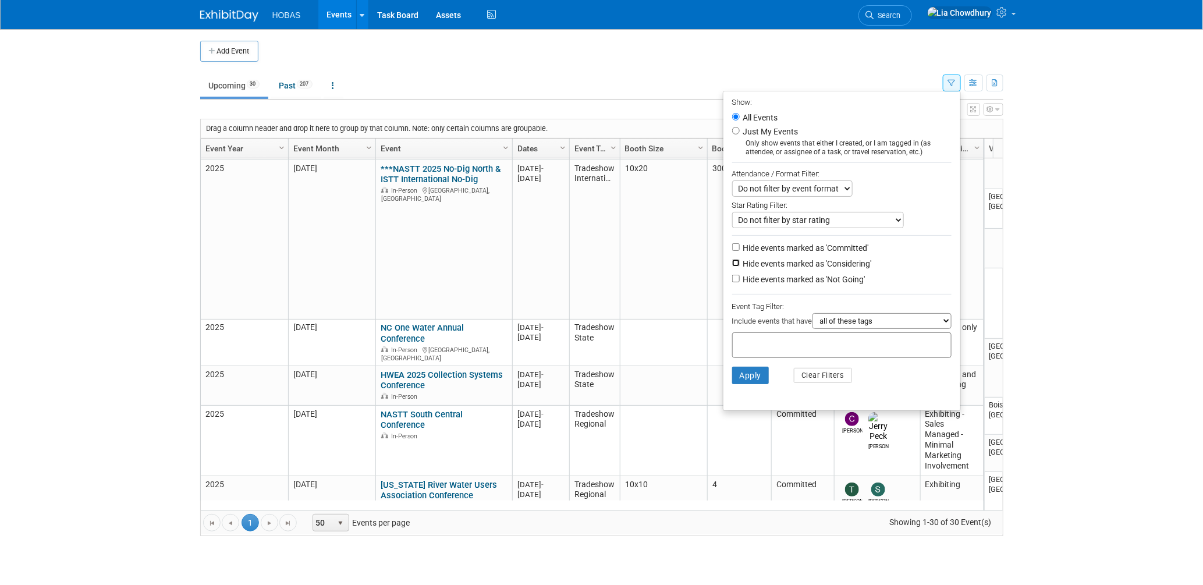
checkbox input "true"
click at [751, 277] on label "Hide events marked as 'Not Going'" at bounding box center [803, 280] width 125 height 12
drag, startPoint x: 751, startPoint y: 277, endPoint x: 772, endPoint y: 279, distance: 21.1
click at [772, 279] on label "Hide events marked as 'Not Going'" at bounding box center [803, 280] width 125 height 12
click at [740, 279] on input "Hide events marked as 'Not Going'" at bounding box center [736, 279] width 8 height 8
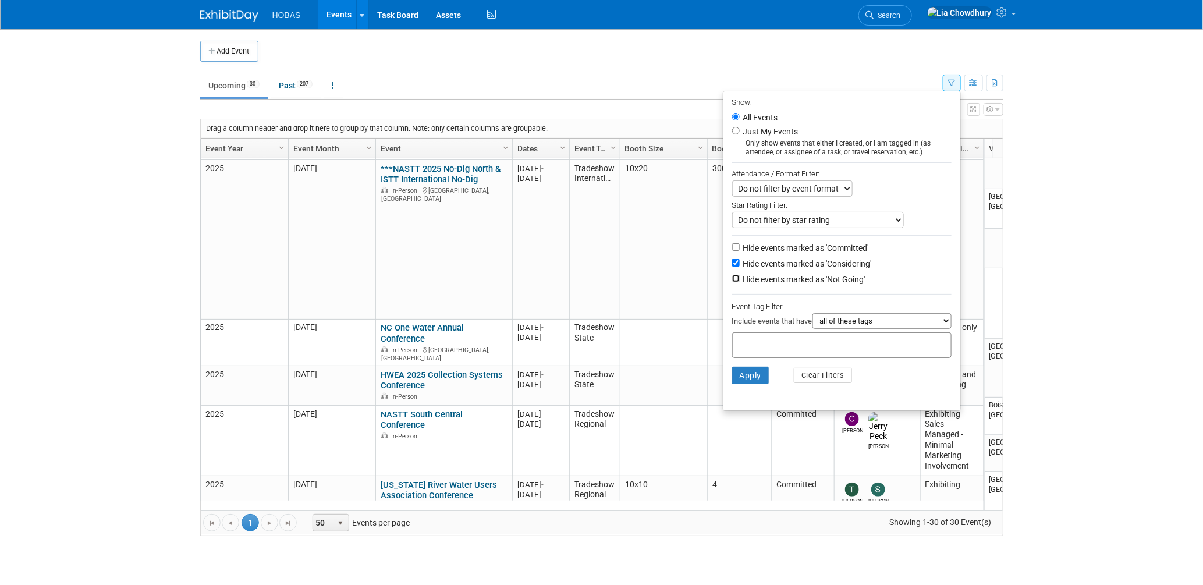
checkbox input "true"
click at [739, 370] on button "Apply" at bounding box center [750, 375] width 37 height 17
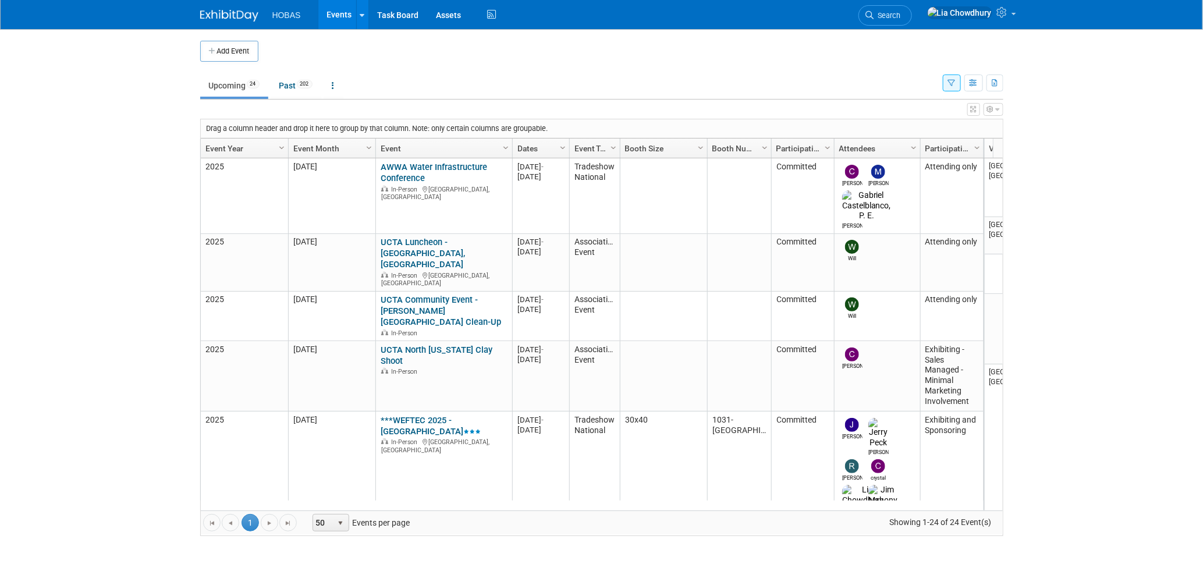
click at [954, 82] on icon "button" at bounding box center [952, 84] width 8 height 8
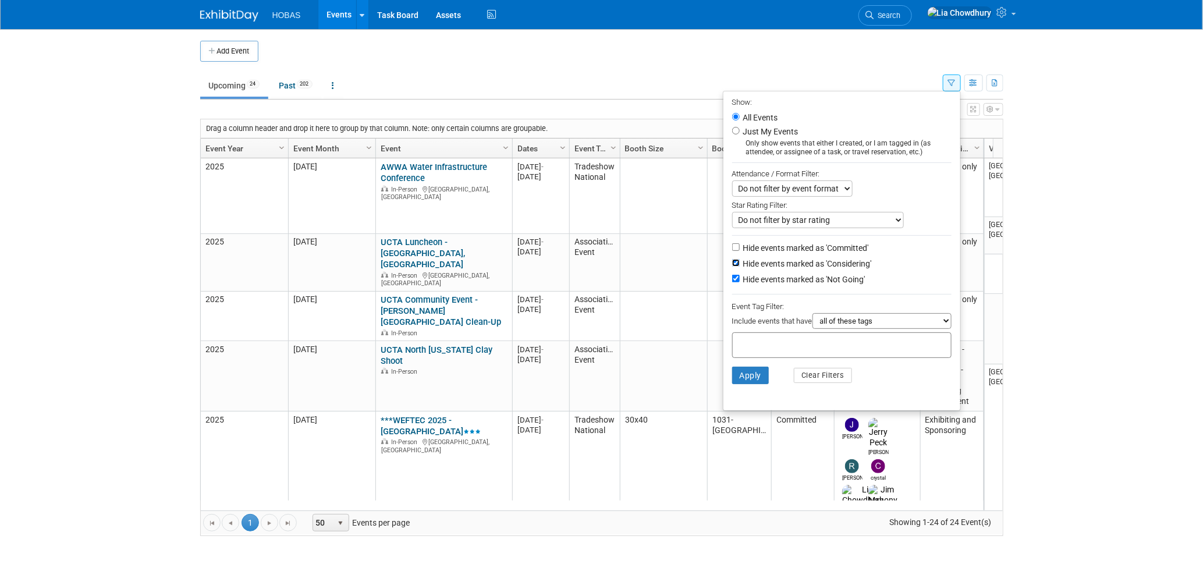
click at [732, 265] on input "Hide events marked as 'Considering'" at bounding box center [736, 263] width 8 height 8
checkbox input "false"
click at [732, 275] on input "Hide events marked as 'Not Going'" at bounding box center [736, 279] width 8 height 8
checkbox input "false"
click at [732, 248] on input "Hide events marked as 'Committed'" at bounding box center [736, 247] width 8 height 8
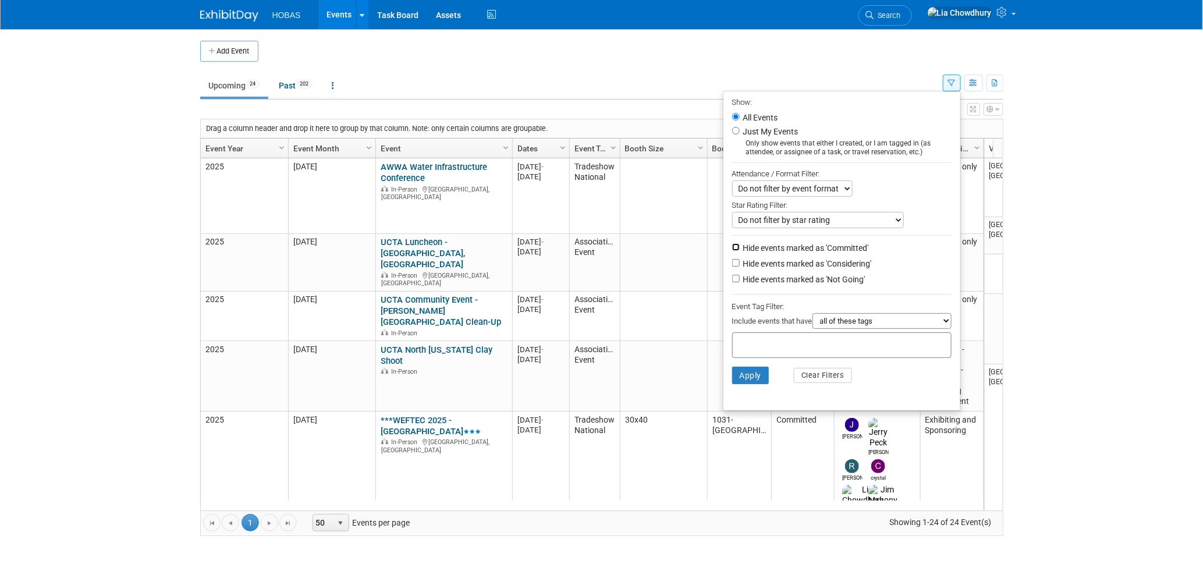
checkbox input "true"
click at [743, 371] on button "Apply" at bounding box center [750, 375] width 37 height 17
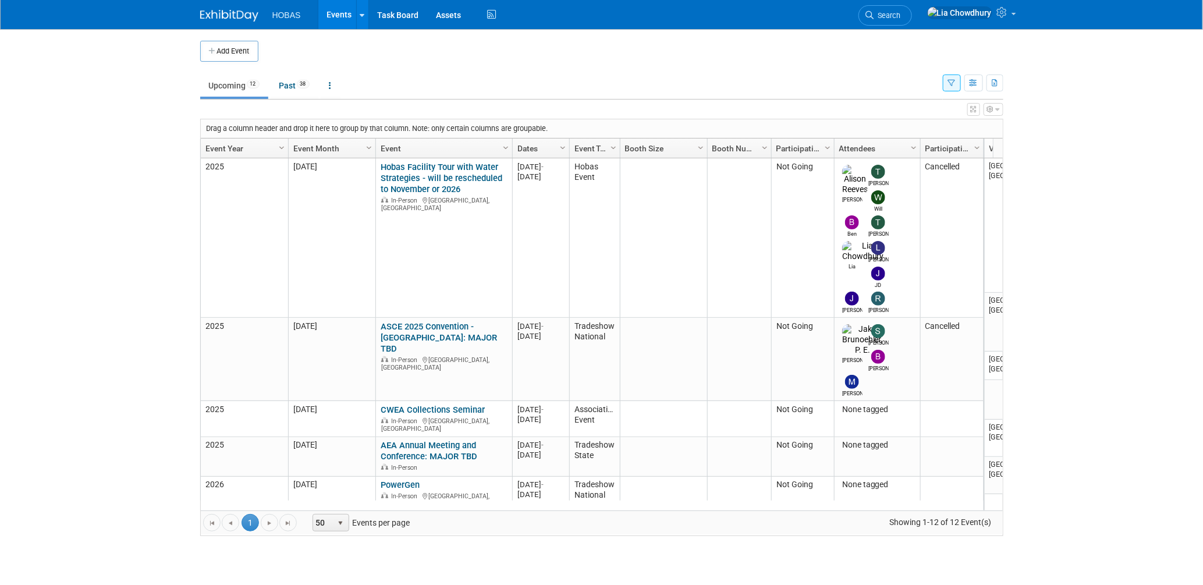
click at [345, 9] on link "Events" at bounding box center [339, 14] width 42 height 29
click at [289, 85] on link "Past 38" at bounding box center [295, 86] width 48 height 22
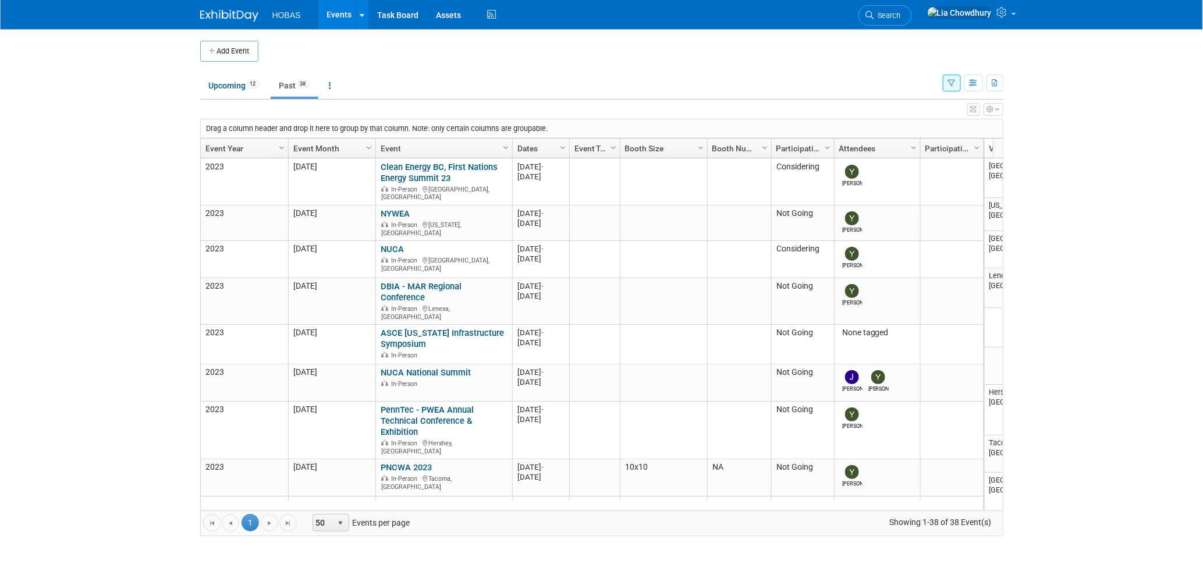
click at [225, 145] on link "Event Year" at bounding box center [242, 149] width 75 height 20
click at [230, 148] on link "Event Year" at bounding box center [242, 149] width 75 height 20
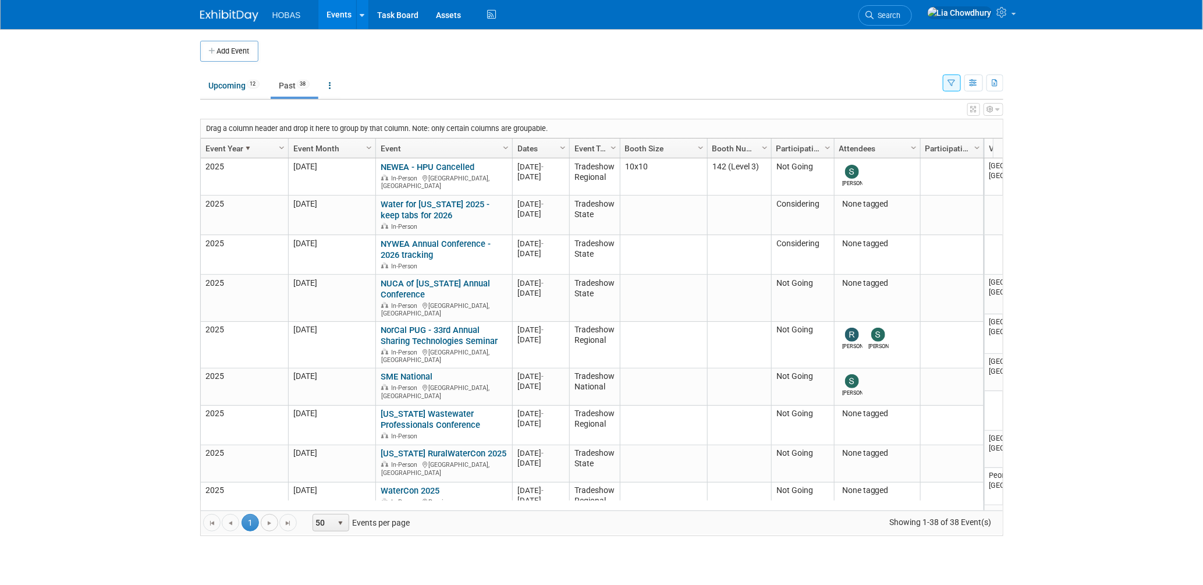
click at [275, 523] on link "Go to the next page" at bounding box center [269, 522] width 17 height 17
click at [344, 522] on span "select" at bounding box center [340, 523] width 9 height 9
click at [327, 503] on li "100" at bounding box center [331, 504] width 33 height 16
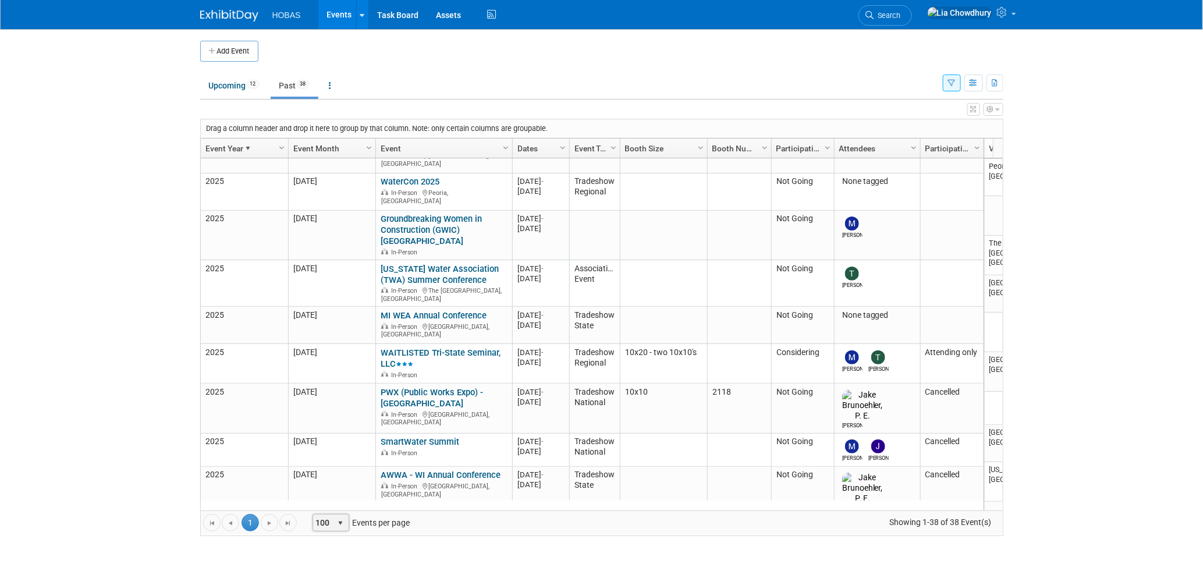
click at [235, 147] on link "Event Year" at bounding box center [242, 149] width 75 height 20
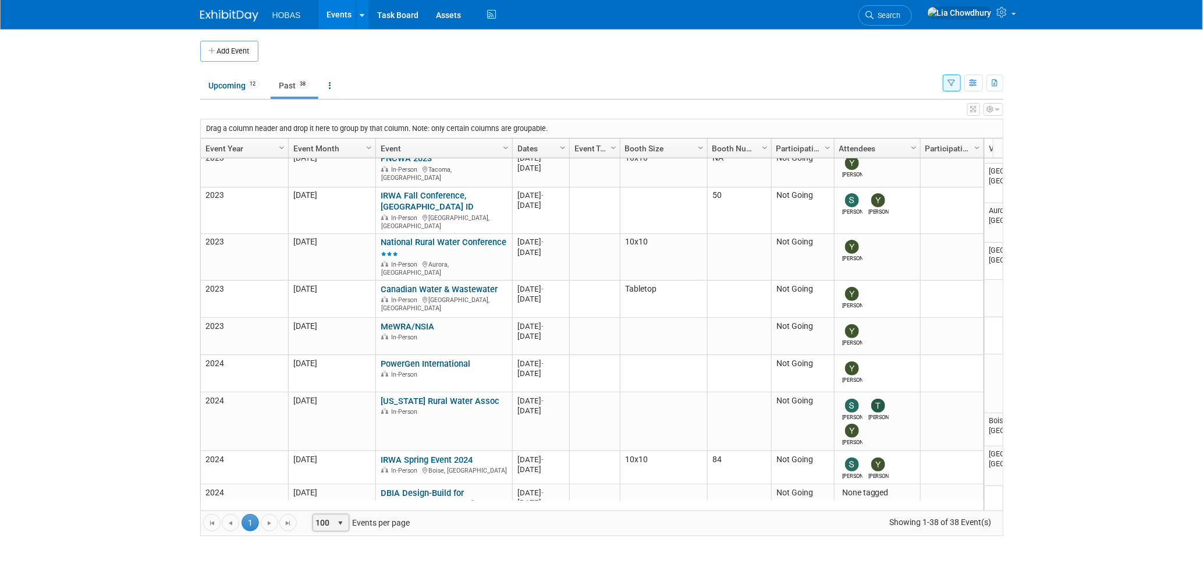
click at [234, 147] on link "Event Year" at bounding box center [242, 149] width 75 height 20
click at [242, 148] on link "Event Year" at bounding box center [242, 149] width 75 height 20
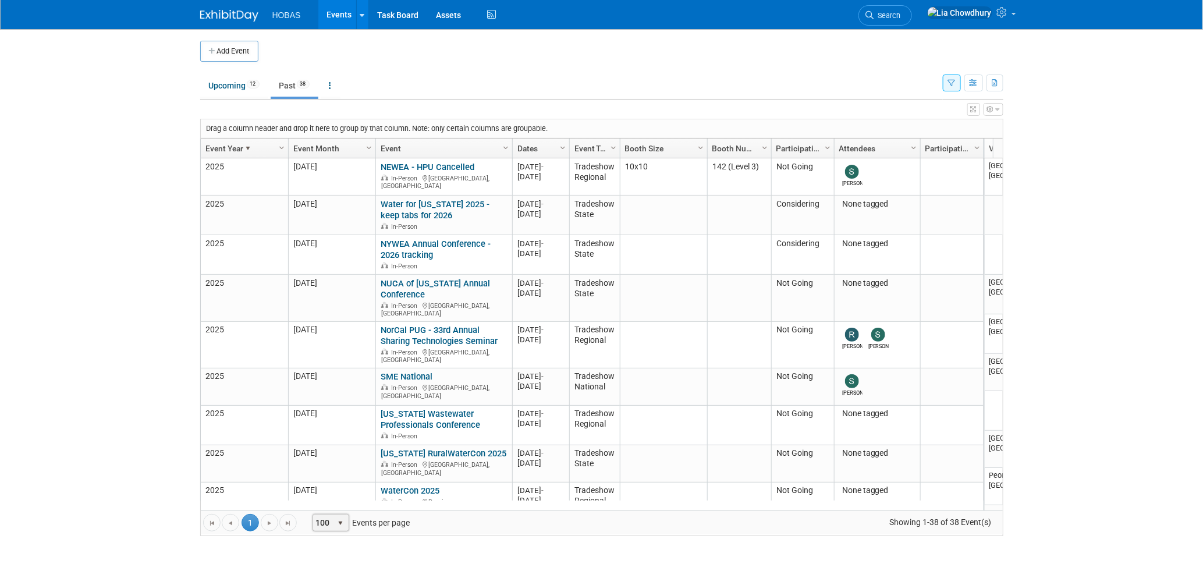
click at [323, 147] on link "Event Month" at bounding box center [330, 149] width 75 height 20
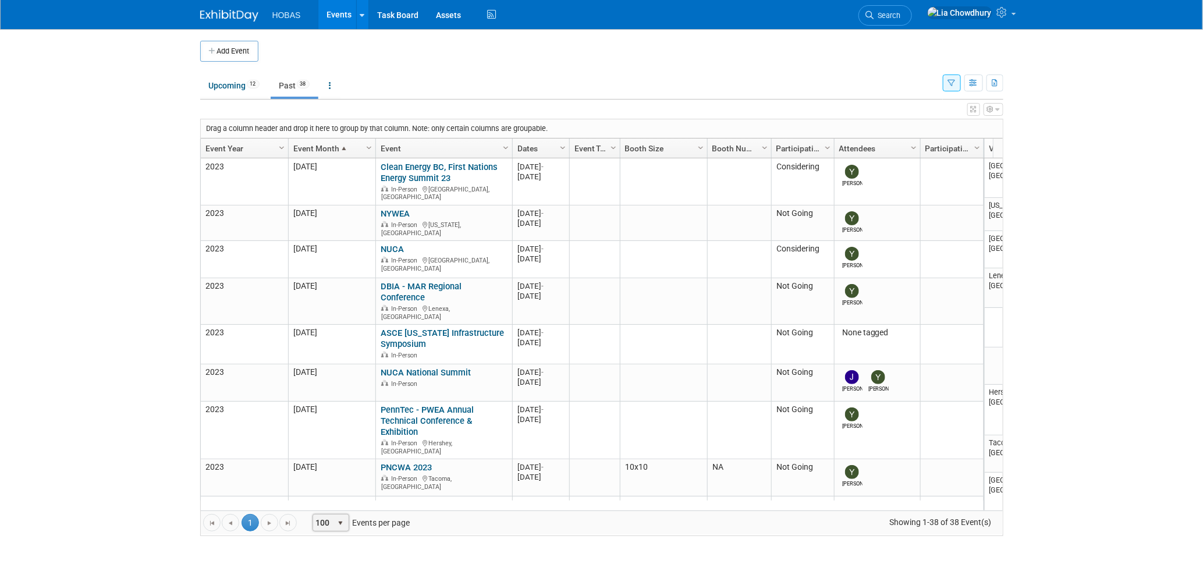
click at [323, 147] on link "Event Month" at bounding box center [330, 149] width 75 height 20
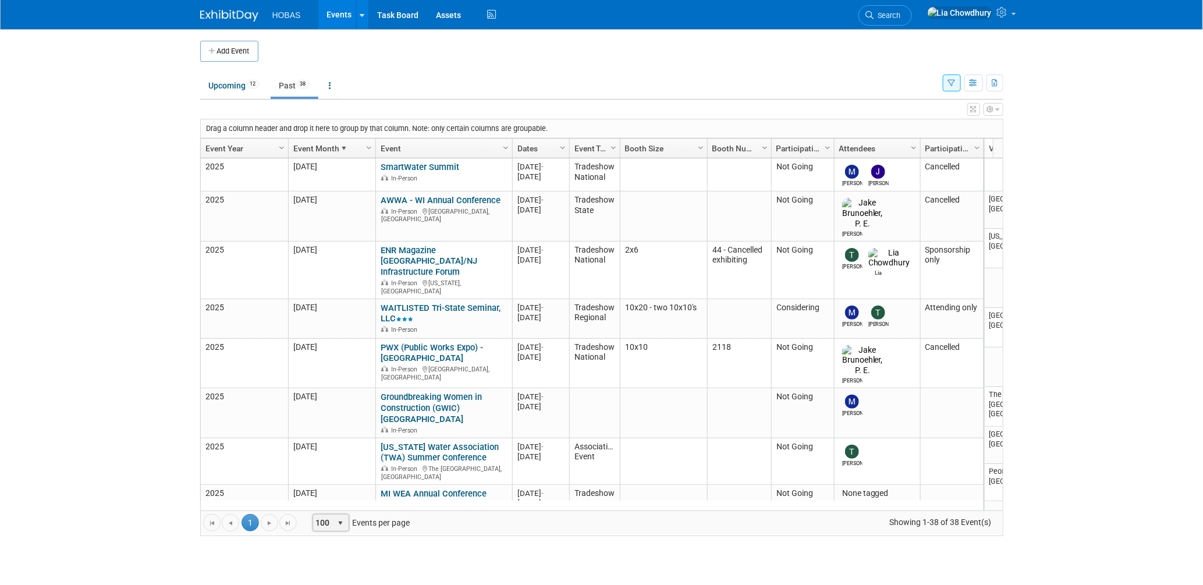
click at [949, 76] on button "button" at bounding box center [952, 83] width 18 height 17
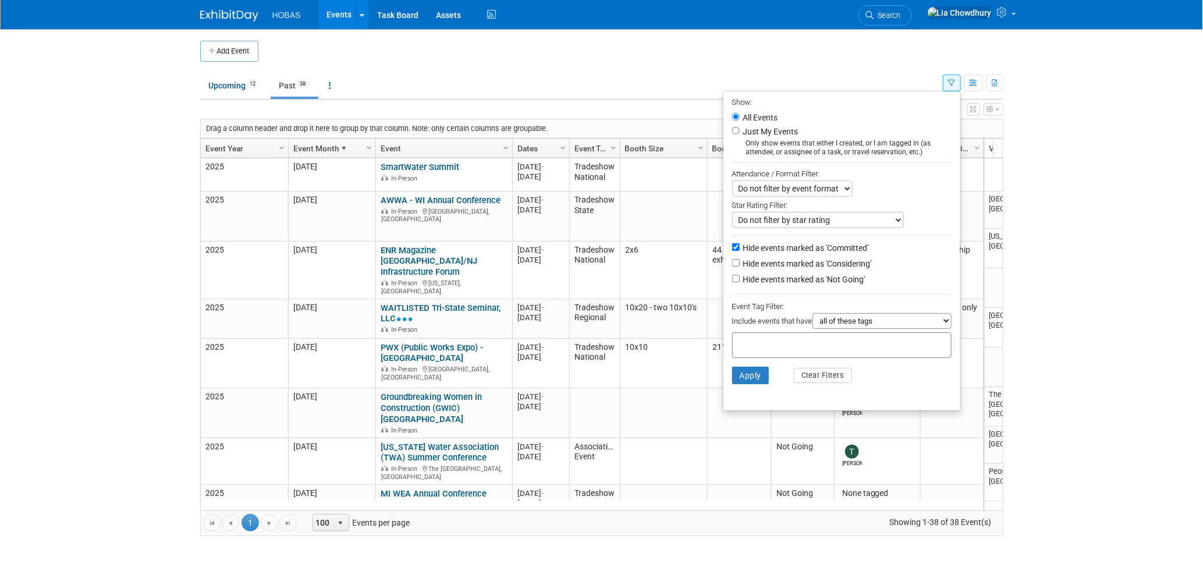
click at [741, 246] on label "Hide events marked as 'Committed'" at bounding box center [805, 248] width 128 height 12
click at [738, 246] on input "Hide events marked as 'Committed'" at bounding box center [736, 247] width 8 height 8
checkbox input "false"
click at [757, 264] on label "Hide events marked as 'Considering'" at bounding box center [806, 264] width 131 height 12
click at [740, 264] on input "Hide events marked as 'Considering'" at bounding box center [736, 263] width 8 height 8
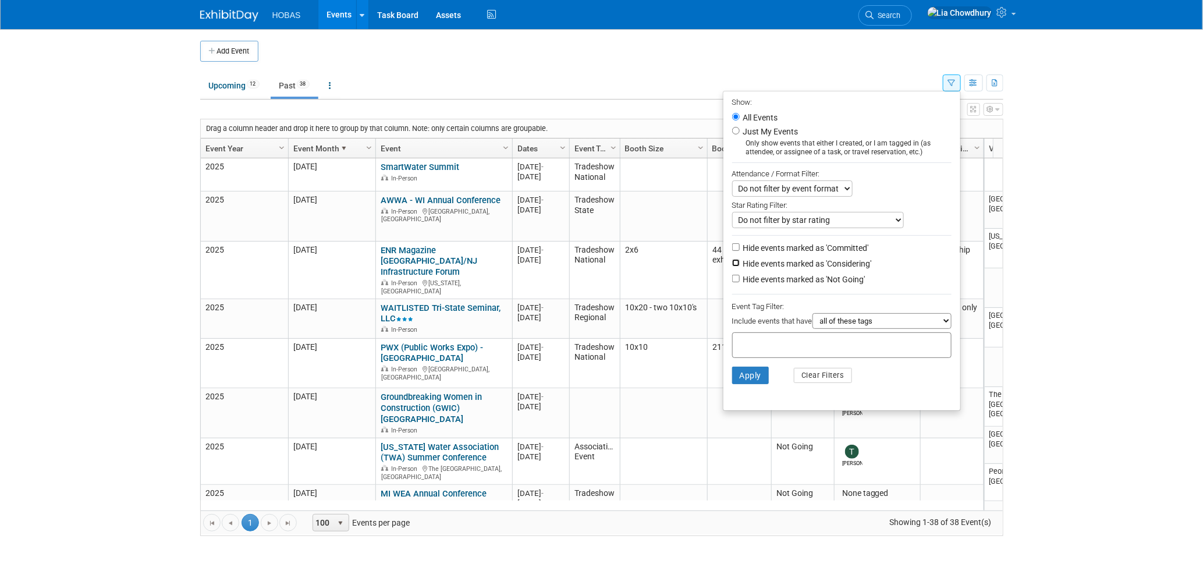
checkbox input "true"
click at [759, 246] on label "Hide events marked as 'Committed'" at bounding box center [805, 248] width 128 height 12
click at [740, 246] on input "Hide events marked as 'Committed'" at bounding box center [736, 247] width 8 height 8
click at [768, 249] on label "Hide events marked as 'Committed'" at bounding box center [805, 248] width 128 height 12
click at [740, 249] on input "Hide events marked as 'Committed'" at bounding box center [736, 247] width 8 height 8
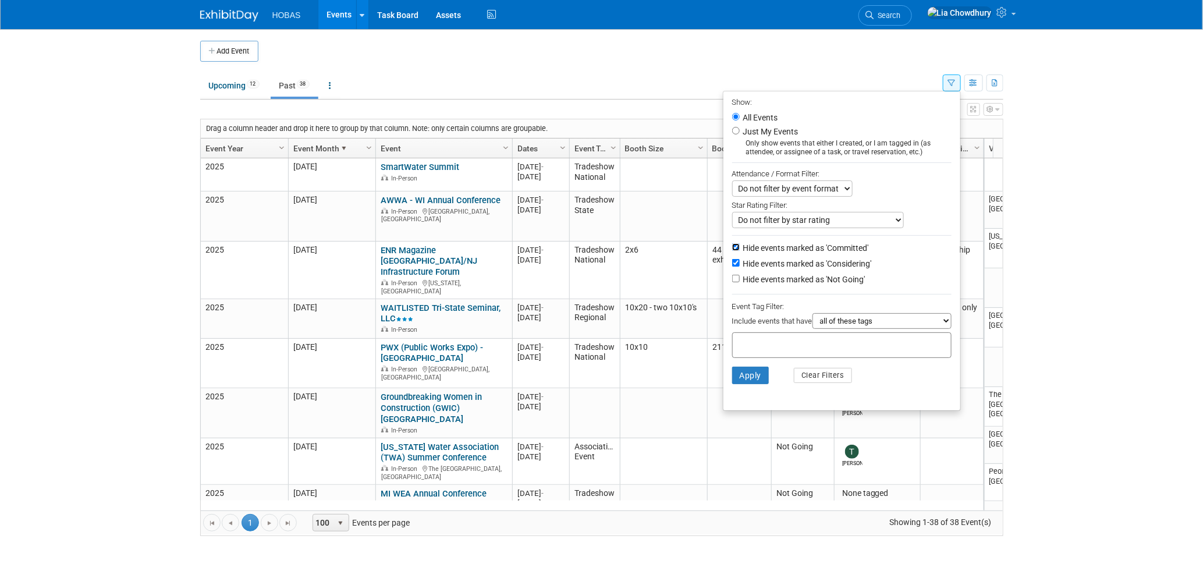
checkbox input "false"
click at [766, 264] on label "Hide events marked as 'Considering'" at bounding box center [806, 264] width 131 height 12
click at [740, 264] on input "Hide events marked as 'Considering'" at bounding box center [736, 263] width 8 height 8
checkbox input "false"
click at [764, 278] on label "Hide events marked as 'Not Going'" at bounding box center [803, 280] width 125 height 12
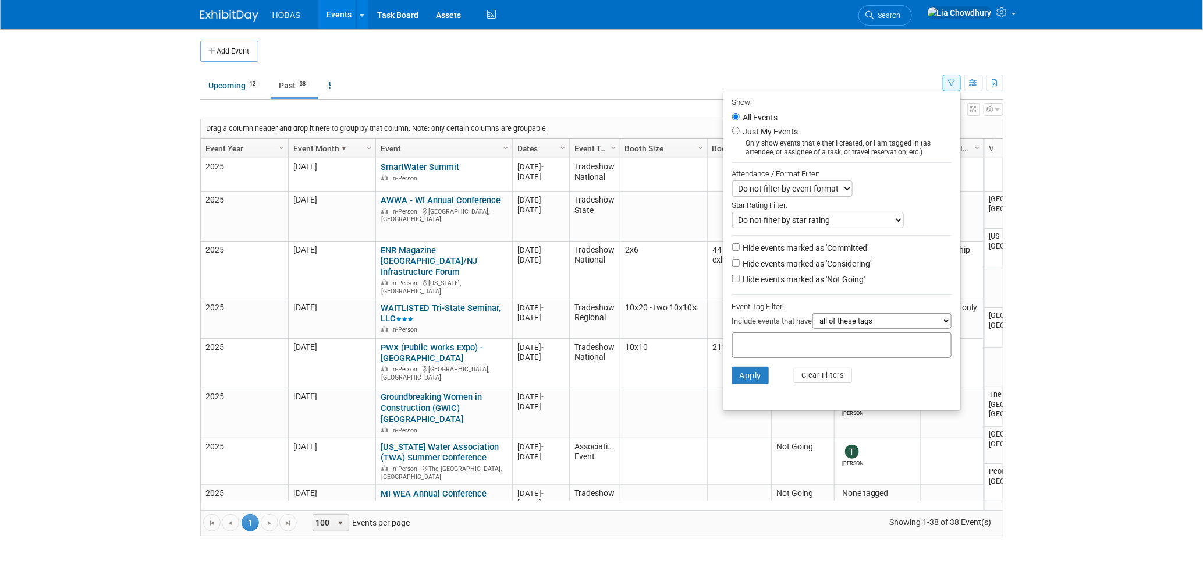
click at [740, 278] on input "Hide events marked as 'Not Going'" at bounding box center [736, 279] width 8 height 8
checkbox input "true"
click at [754, 379] on button "Apply" at bounding box center [750, 375] width 37 height 17
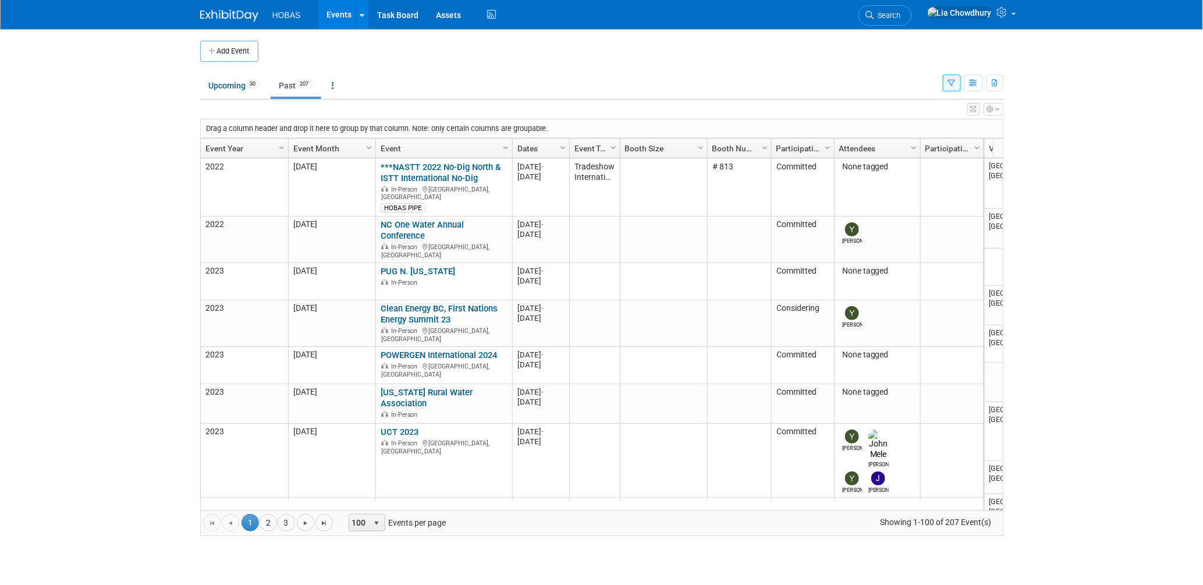
click at [238, 147] on link "Event Year" at bounding box center [242, 149] width 75 height 20
click at [236, 149] on link "Event Year" at bounding box center [242, 149] width 75 height 20
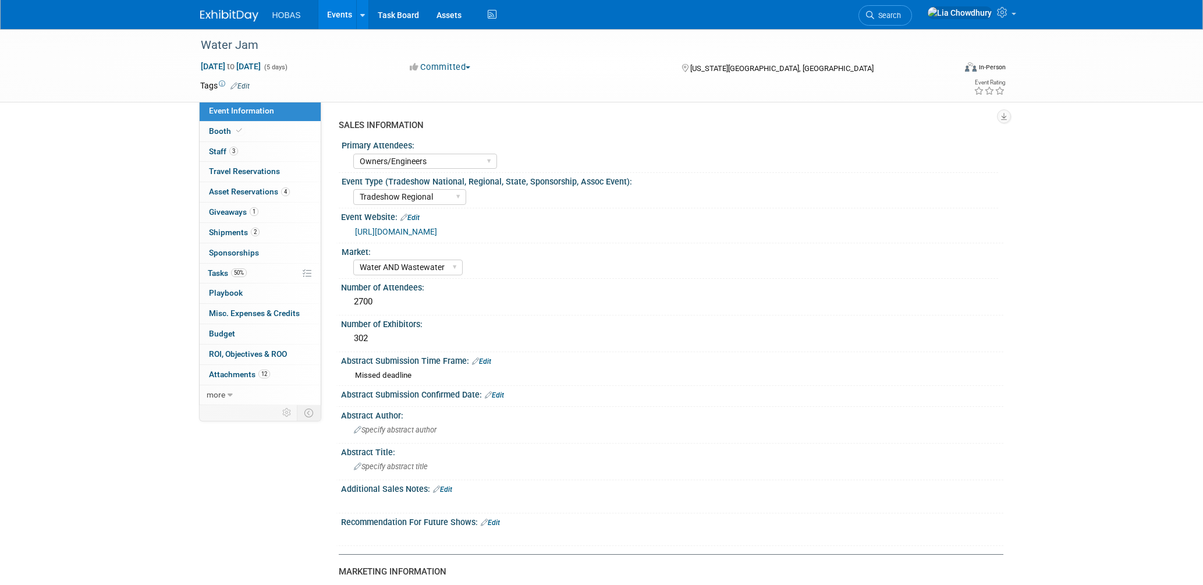
select select "Owners/Engineers"
select select "Tradeshow Regional"
select select "Water AND Wastewater"
select select "Exhibiting"
click at [222, 132] on span "Booth" at bounding box center [227, 130] width 36 height 9
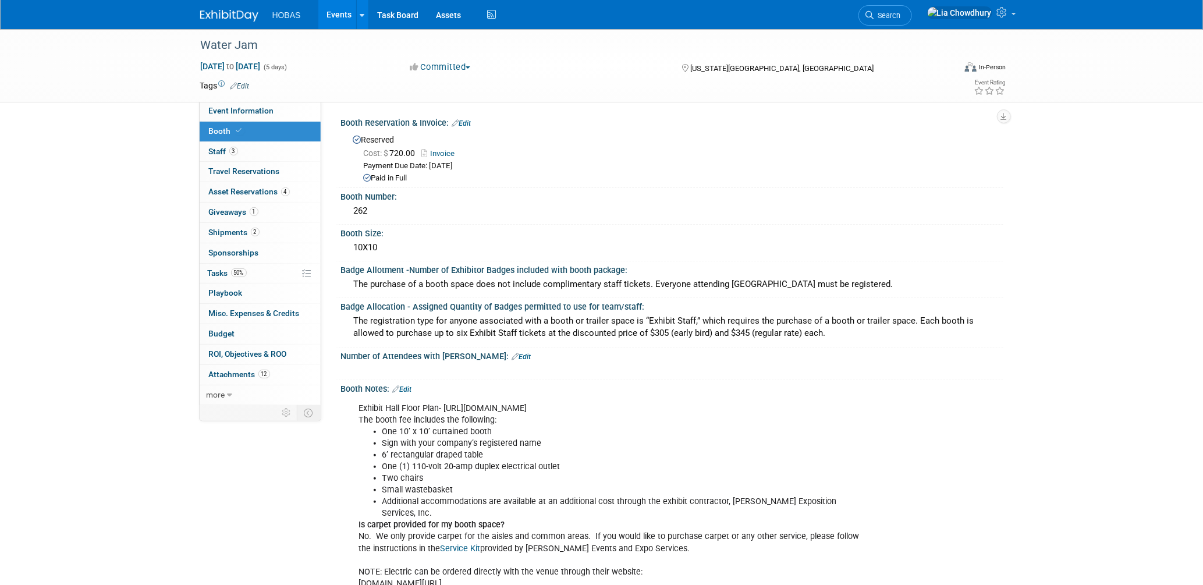
click at [448, 151] on link "Invoice" at bounding box center [441, 153] width 39 height 9
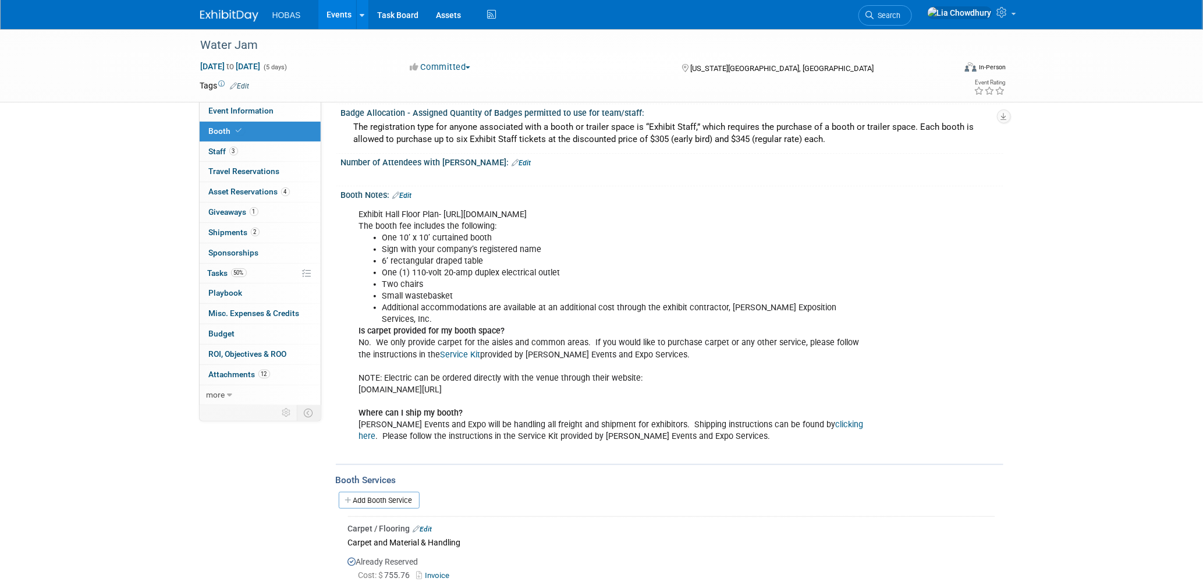
scroll to position [452, 0]
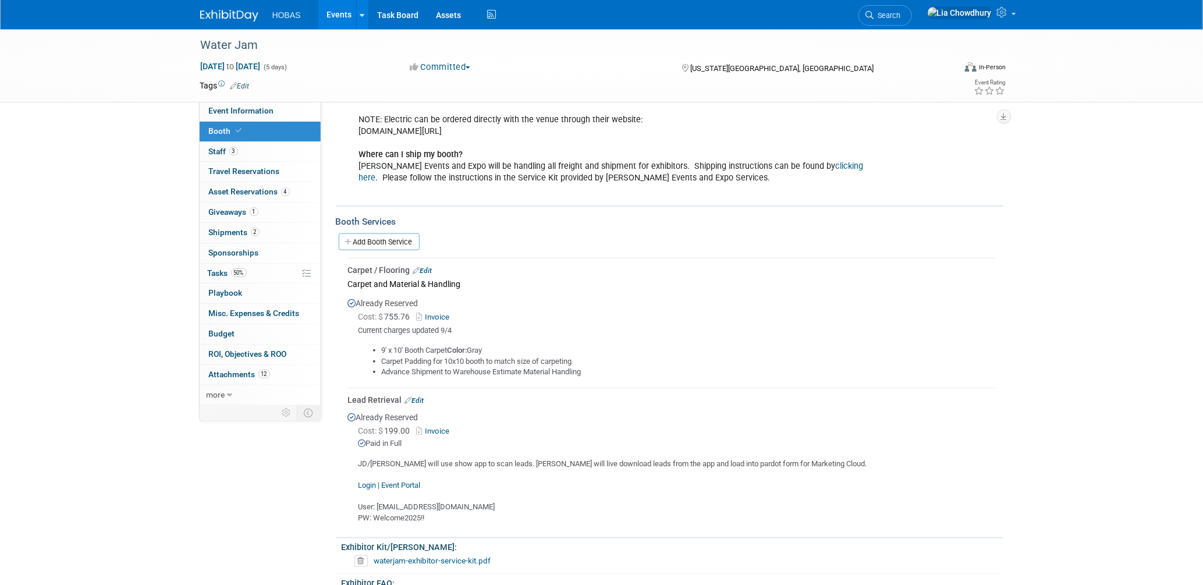
click at [437, 313] on link "Invoice" at bounding box center [436, 317] width 38 height 9
click at [431, 267] on link "Edit" at bounding box center [422, 271] width 19 height 8
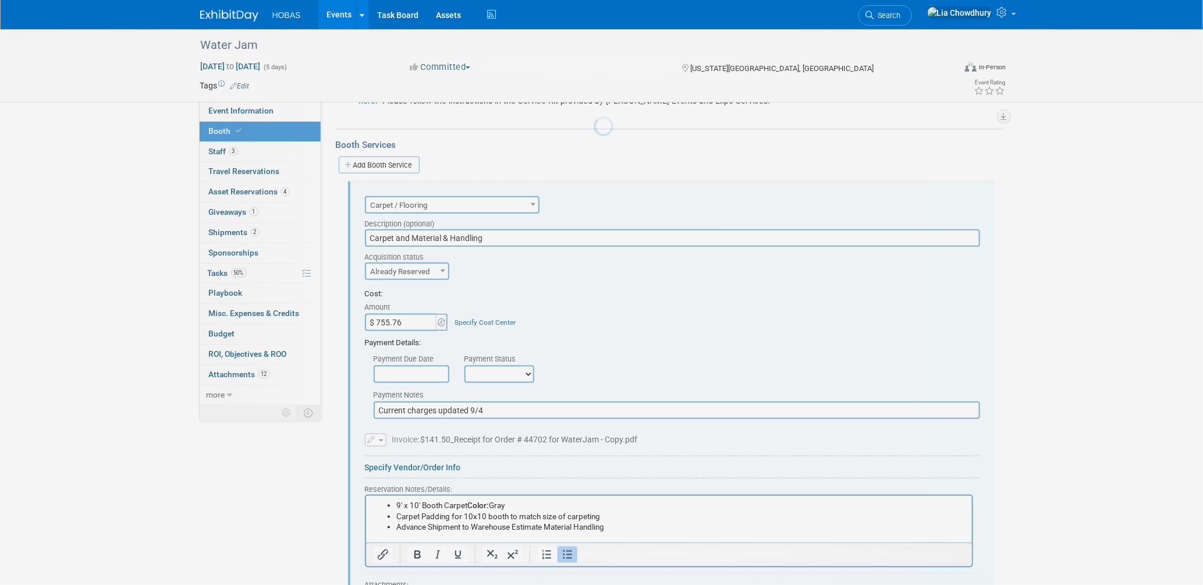
scroll to position [561, 0]
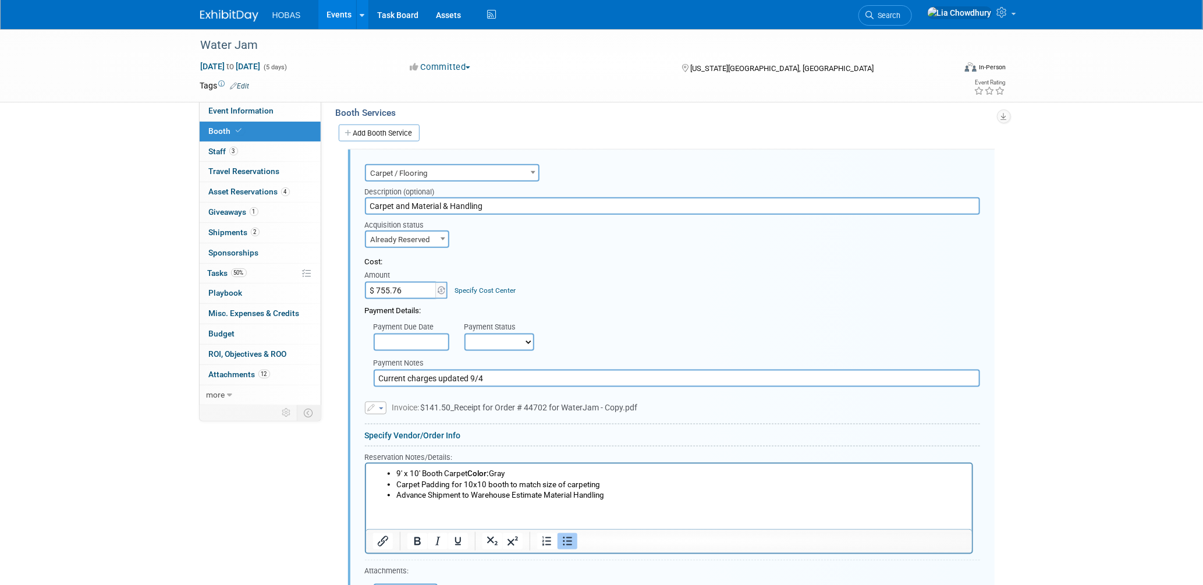
click at [379, 370] on input "Current charges updated 9/4" at bounding box center [677, 378] width 607 height 17
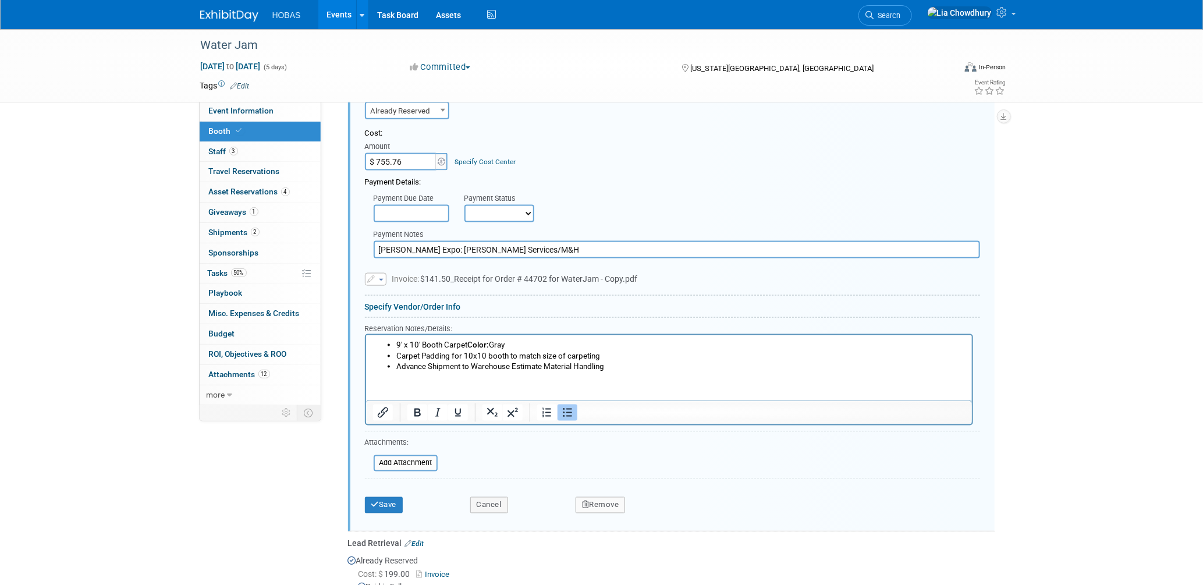
scroll to position [690, 0]
type input "[PERSON_NAME] Expo: [PERSON_NAME] Services/M&H"
click at [503, 274] on span "Invoice: $141.50_Receipt for Order # 44702 for WaterJam - Copy.pdf" at bounding box center [515, 278] width 246 height 9
click at [430, 274] on span "Invoice: $141.50_Receipt for Order # 44702 for WaterJam - Copy.pdf" at bounding box center [515, 278] width 246 height 9
click at [405, 153] on input "$ 755.76" at bounding box center [401, 161] width 73 height 17
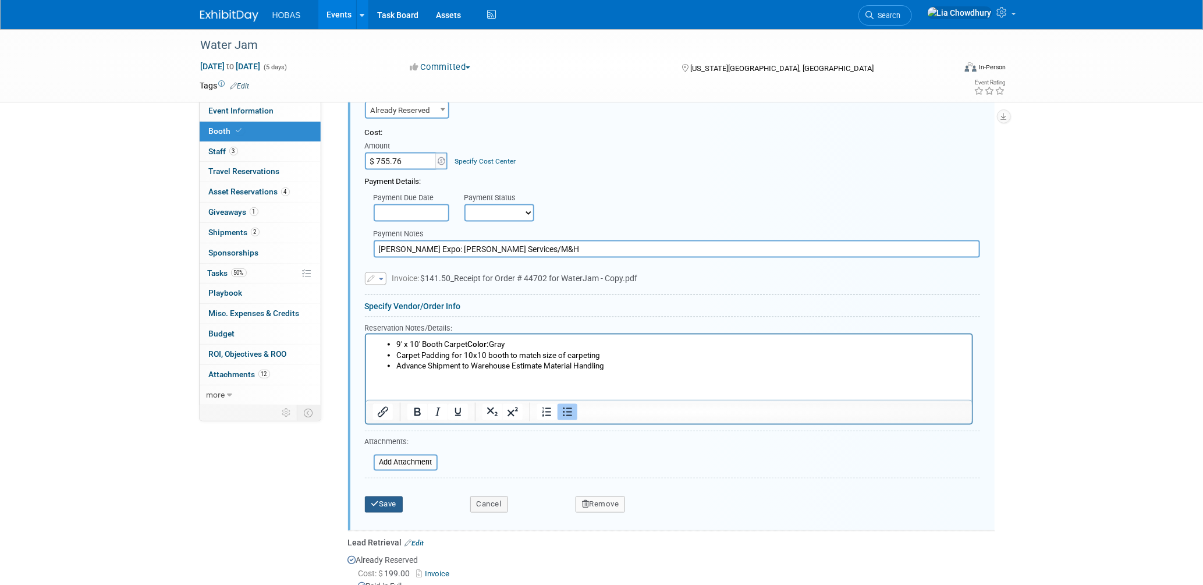
click at [393, 497] on button "Save" at bounding box center [384, 505] width 38 height 16
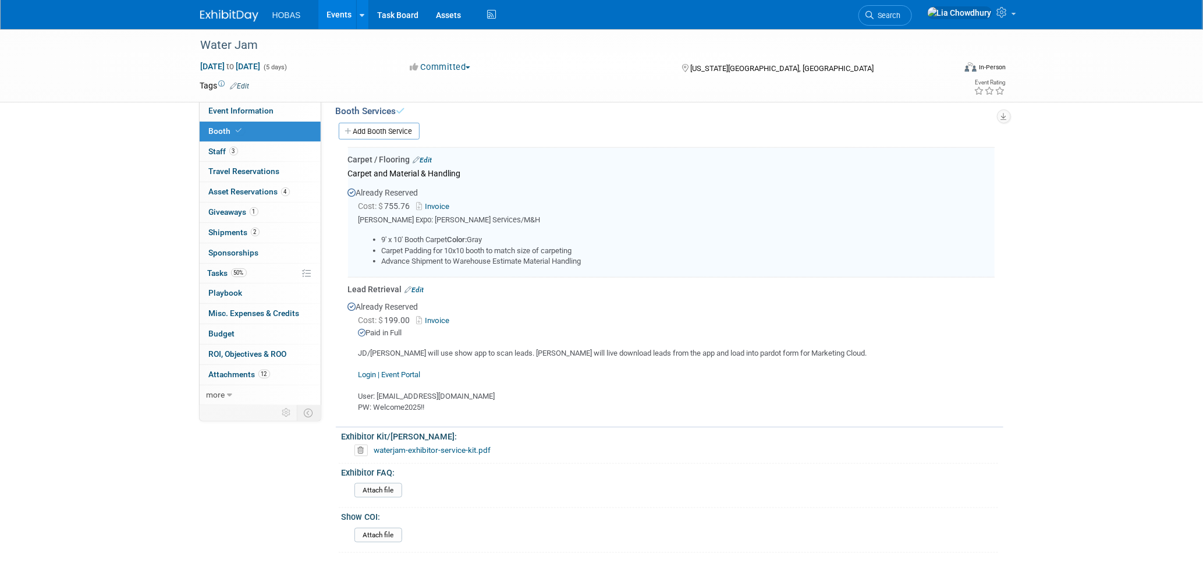
scroll to position [561, 0]
click at [436, 318] on link "Invoice" at bounding box center [436, 322] width 38 height 9
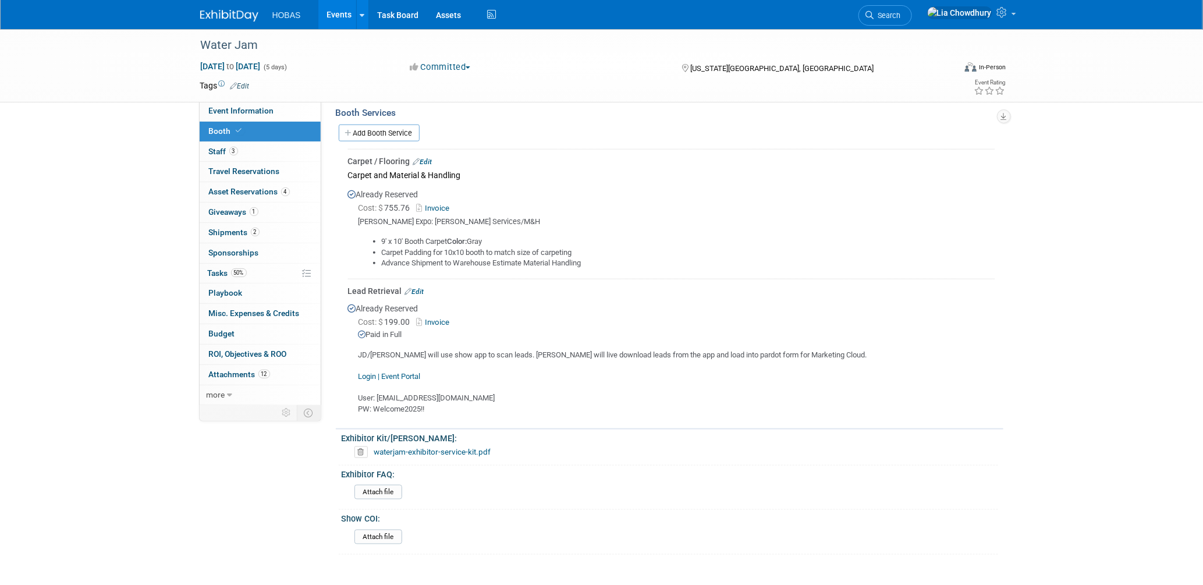
click at [415, 288] on link "Edit" at bounding box center [414, 292] width 19 height 8
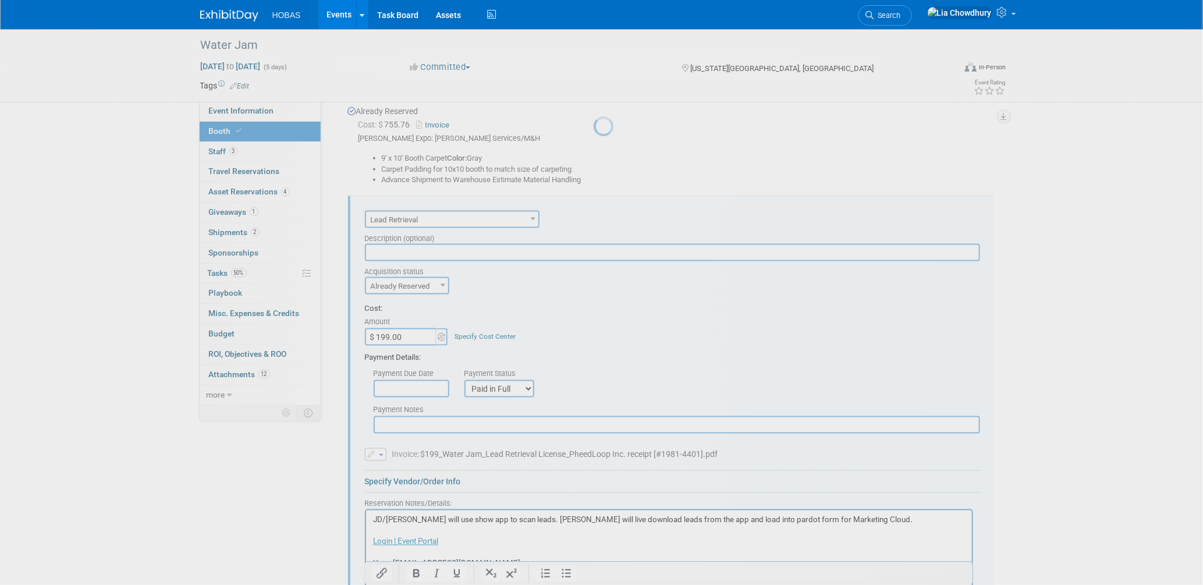
scroll to position [690, 0]
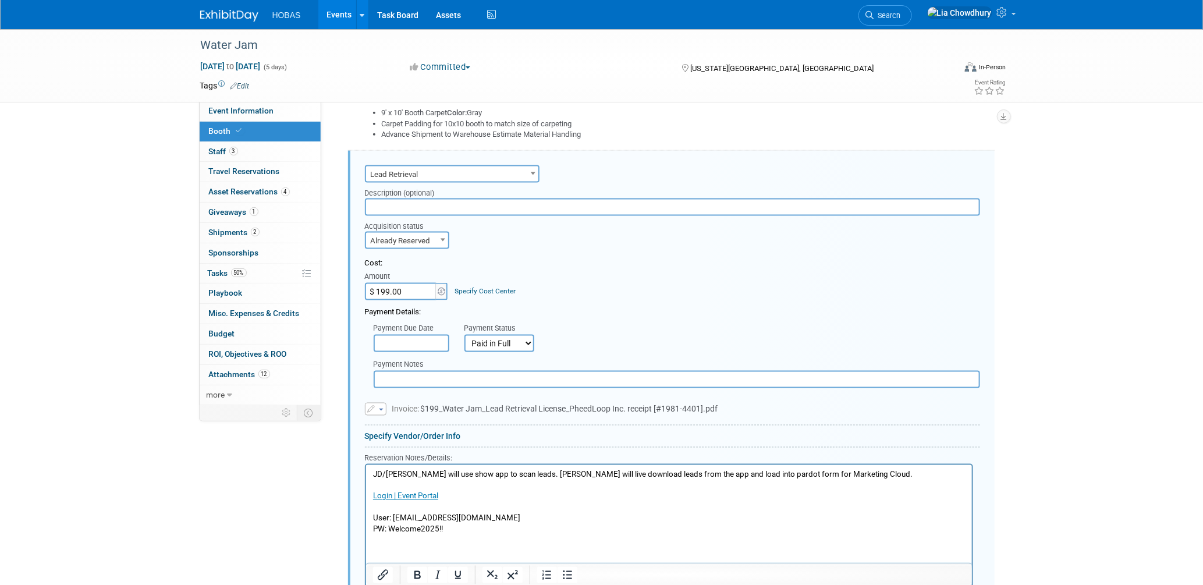
click at [400, 371] on input "text" at bounding box center [677, 379] width 607 height 17
paste input "Eventaddon* Exhyxntgds"
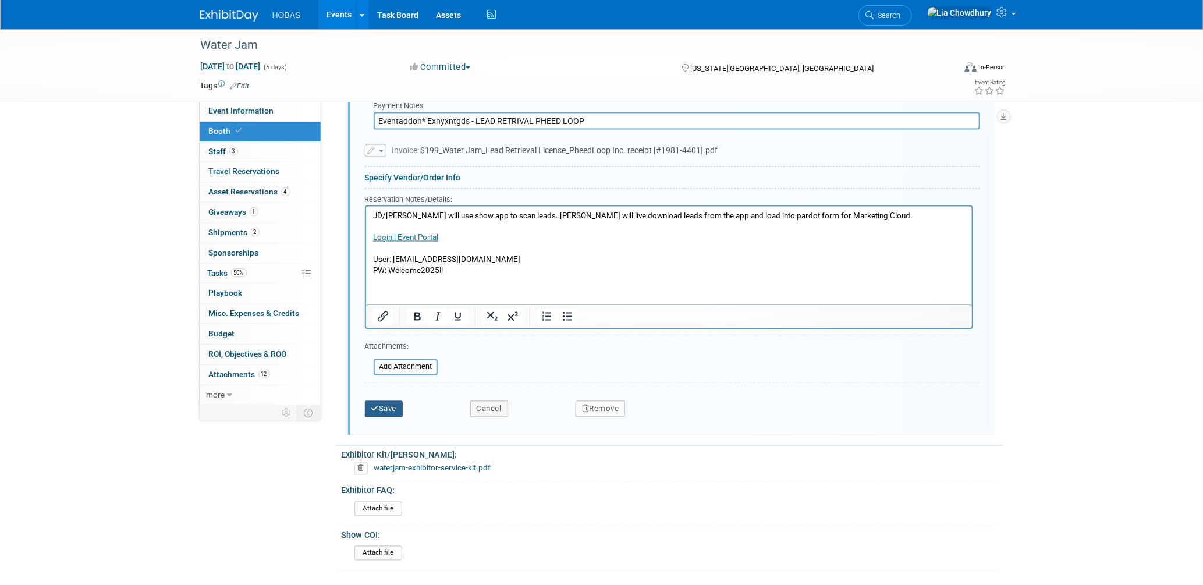
type input "Eventaddon* Exhyxntgds - LEAD RETRIVAL PHEED LOOP"
click at [394, 401] on button "Save" at bounding box center [384, 409] width 38 height 16
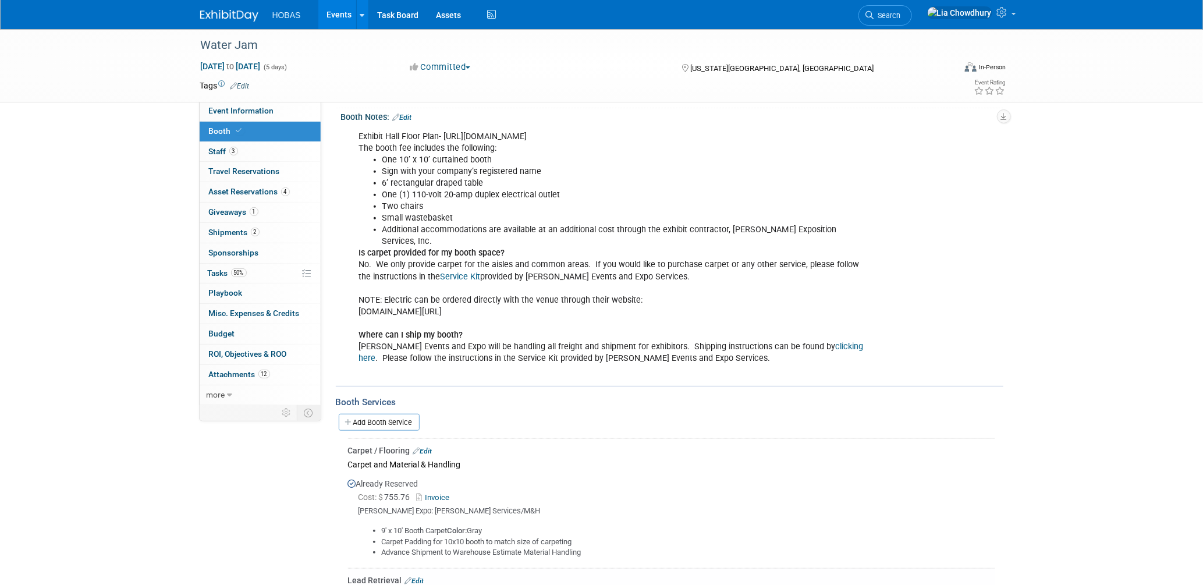
scroll to position [194, 0]
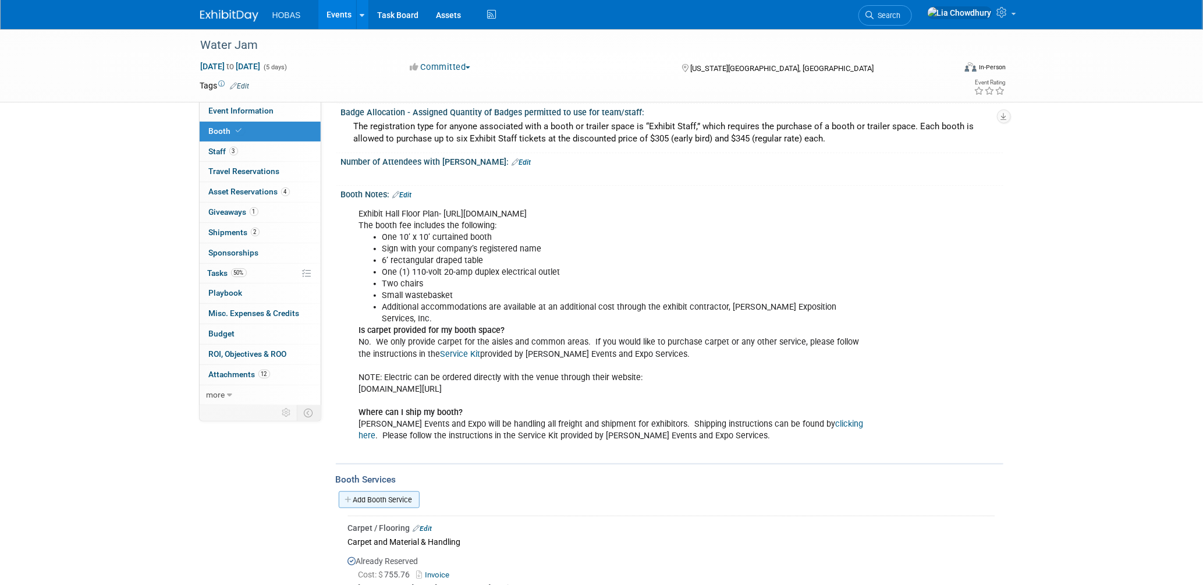
click at [373, 491] on link "Add Booth Service" at bounding box center [379, 499] width 81 height 17
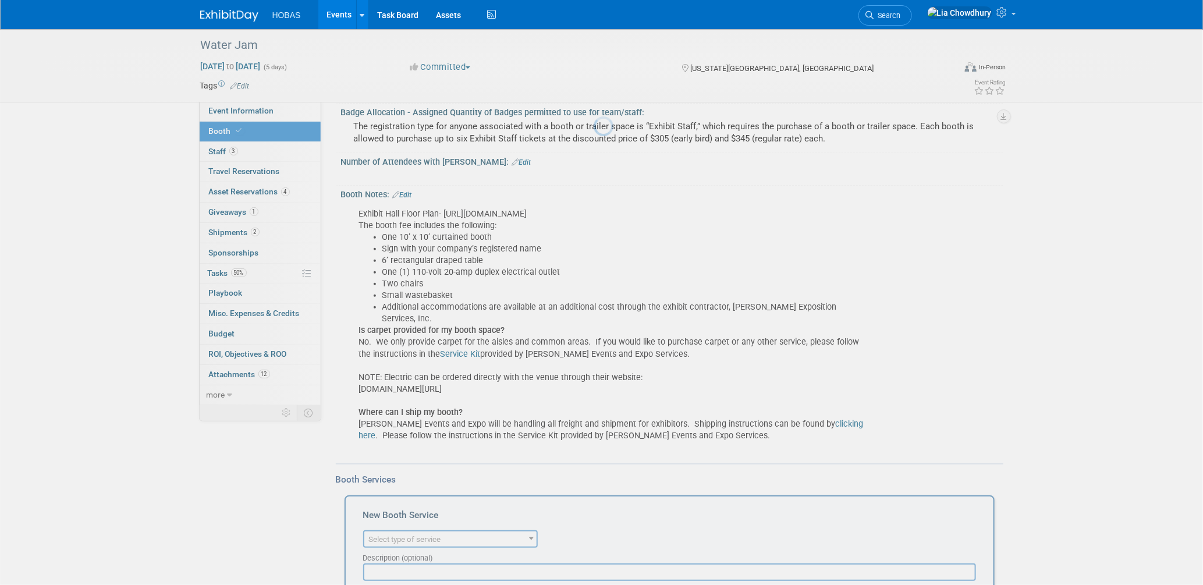
scroll to position [0, 0]
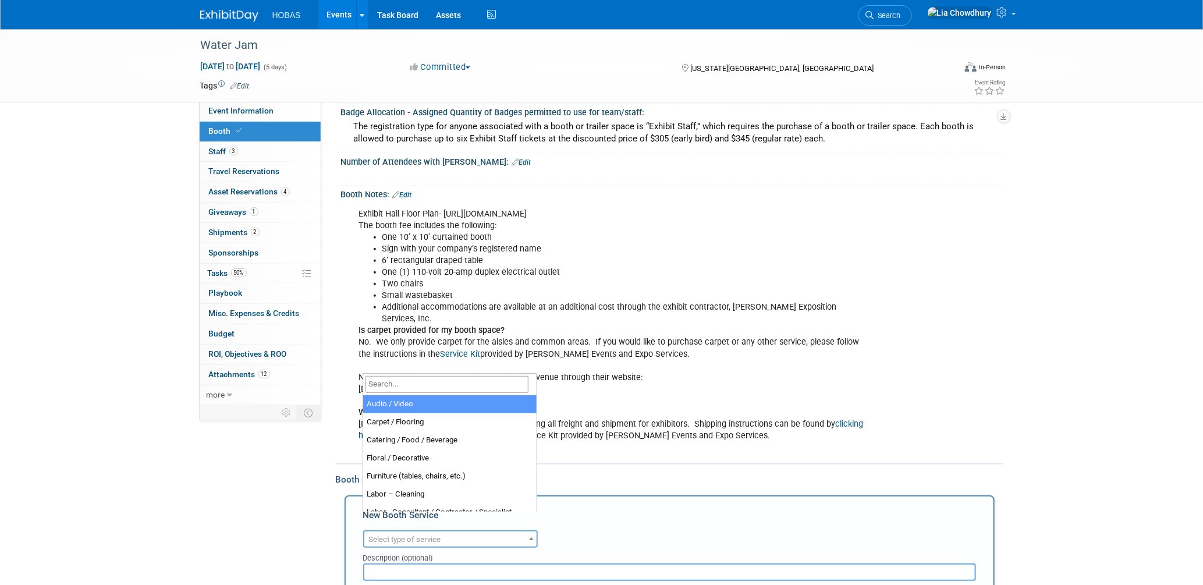
click at [392, 535] on span "Select type of service" at bounding box center [405, 539] width 72 height 9
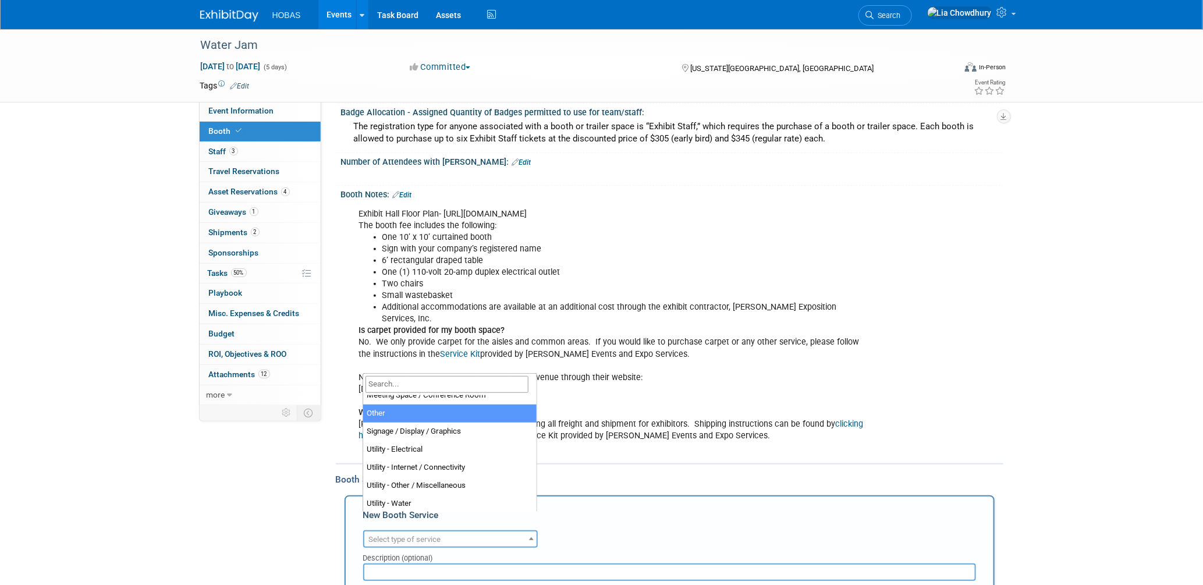
select select "1"
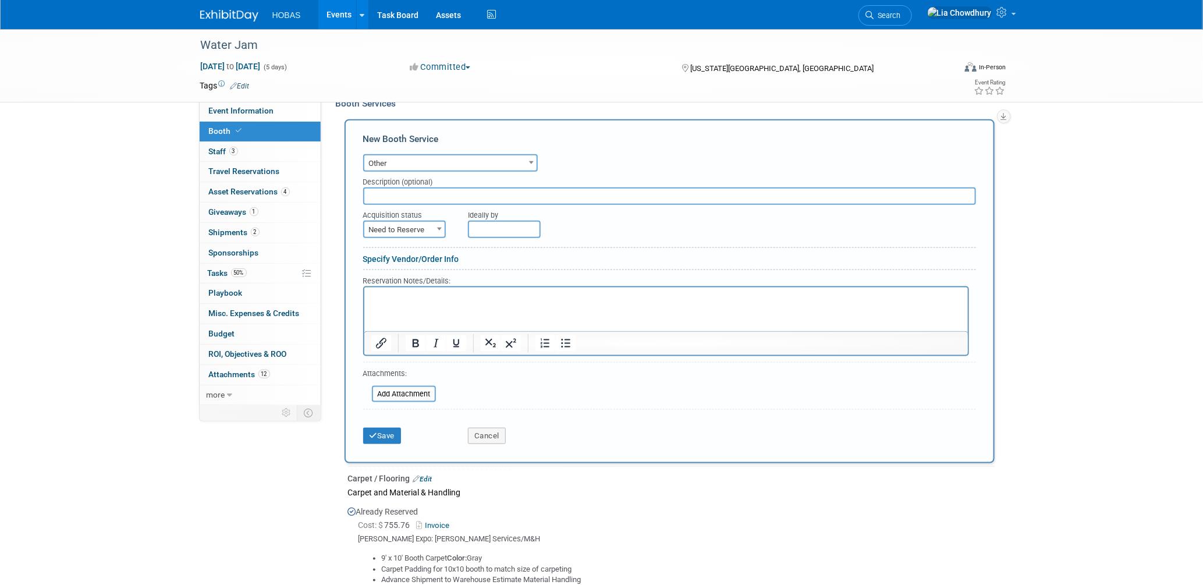
scroll to position [388, 0]
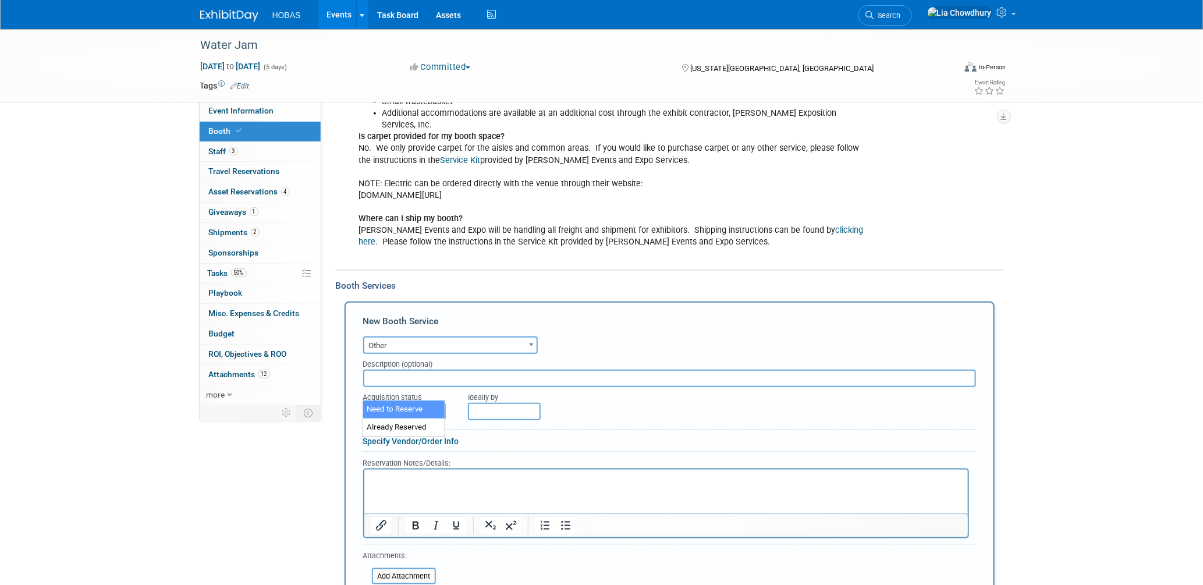
click at [434, 403] on span at bounding box center [440, 410] width 12 height 15
select select "2"
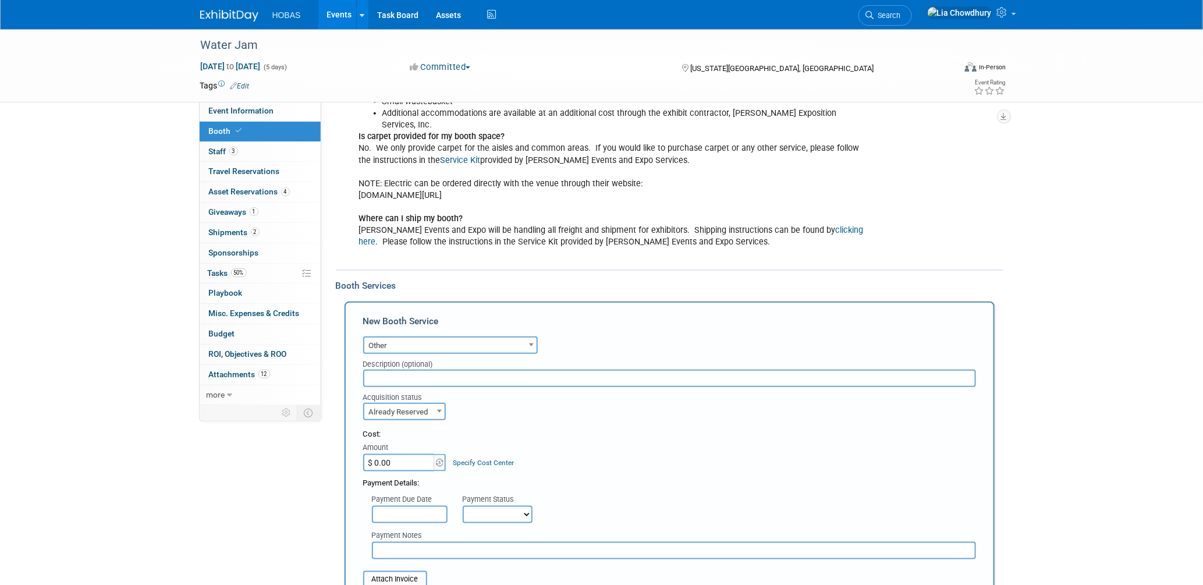
click at [479, 506] on select "Not Paid Yet Partially Paid Paid in Full" at bounding box center [498, 514] width 70 height 17
select select "3"
click at [463, 506] on select "Not Paid Yet Partially Paid Paid in Full" at bounding box center [498, 514] width 70 height 17
click at [396, 542] on input "text" at bounding box center [674, 550] width 604 height 17
type input "e"
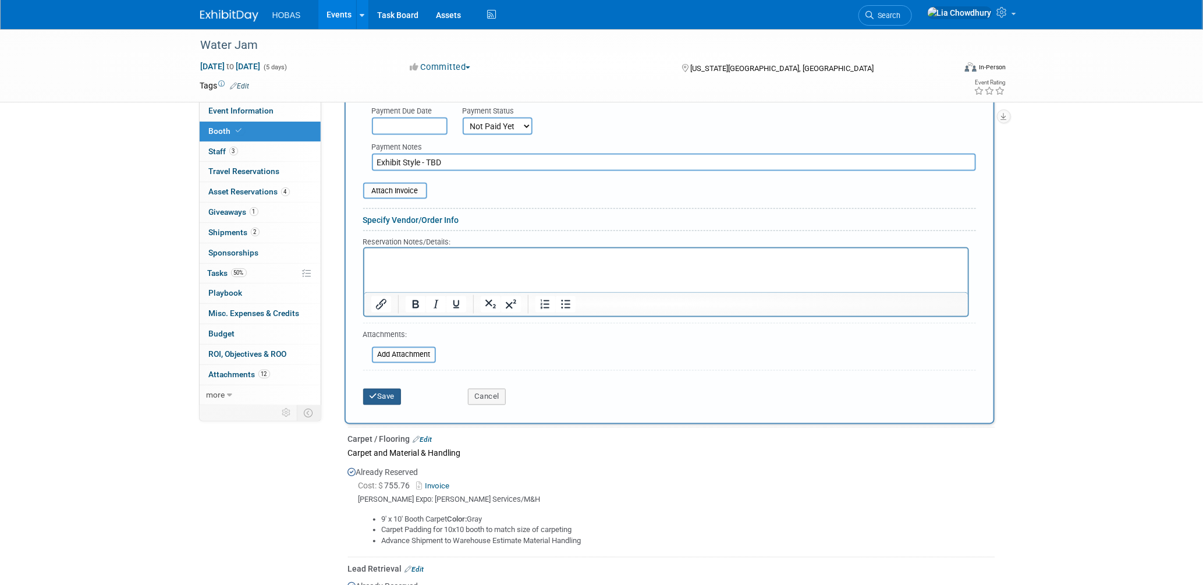
type input "Exhibit Style - TBD"
click at [381, 389] on button "Save" at bounding box center [382, 397] width 38 height 16
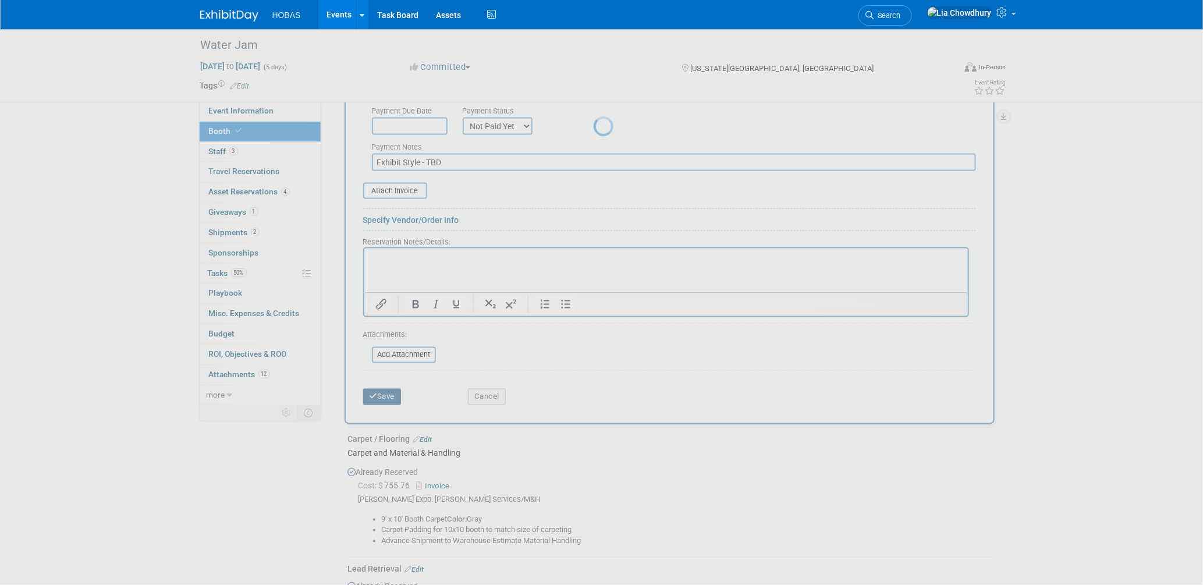
scroll to position [734, 0]
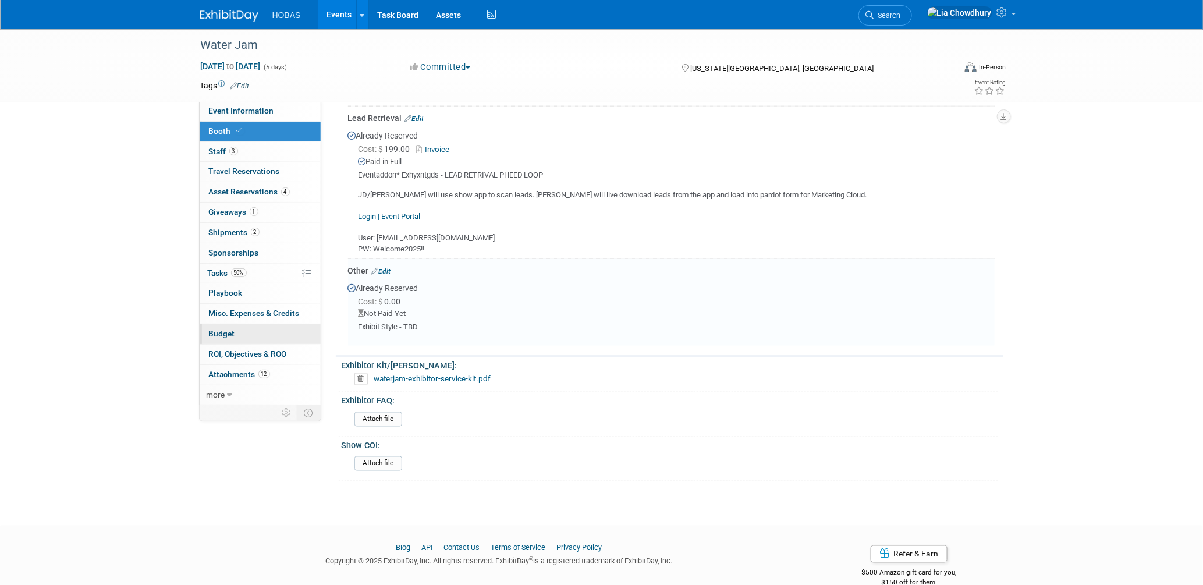
click at [221, 332] on span "Budget" at bounding box center [222, 333] width 26 height 9
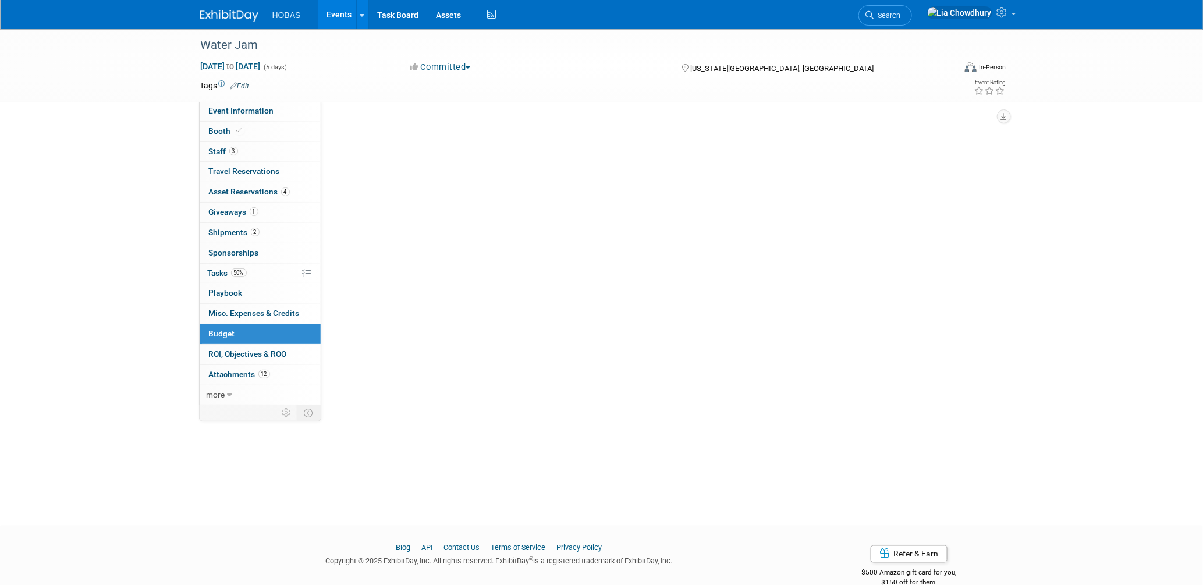
scroll to position [0, 0]
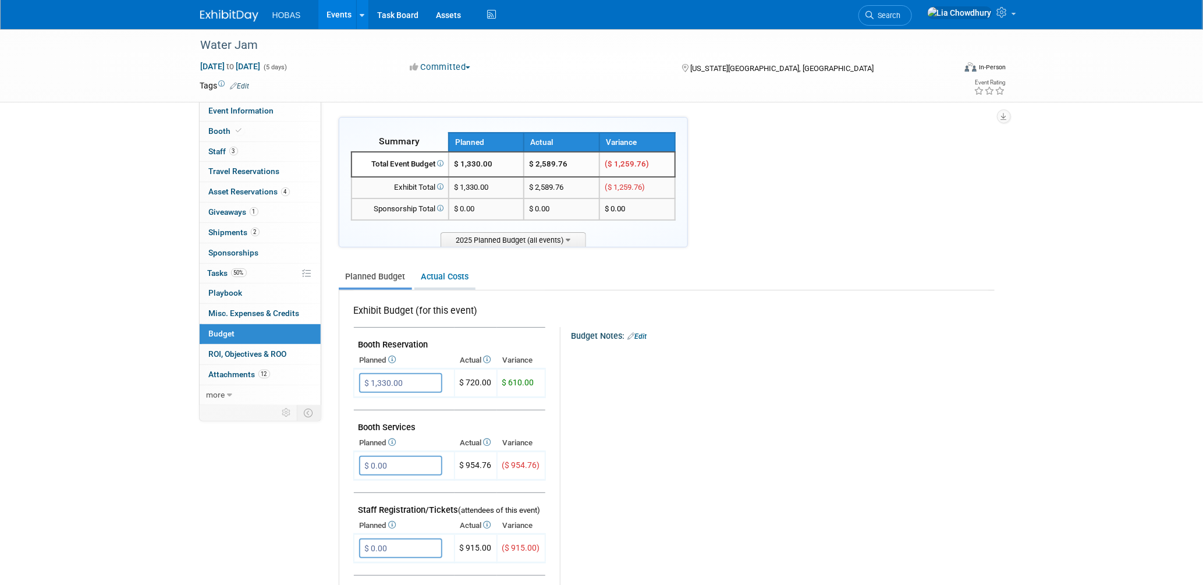
click at [451, 274] on link "Actual Costs" at bounding box center [444, 277] width 61 height 22
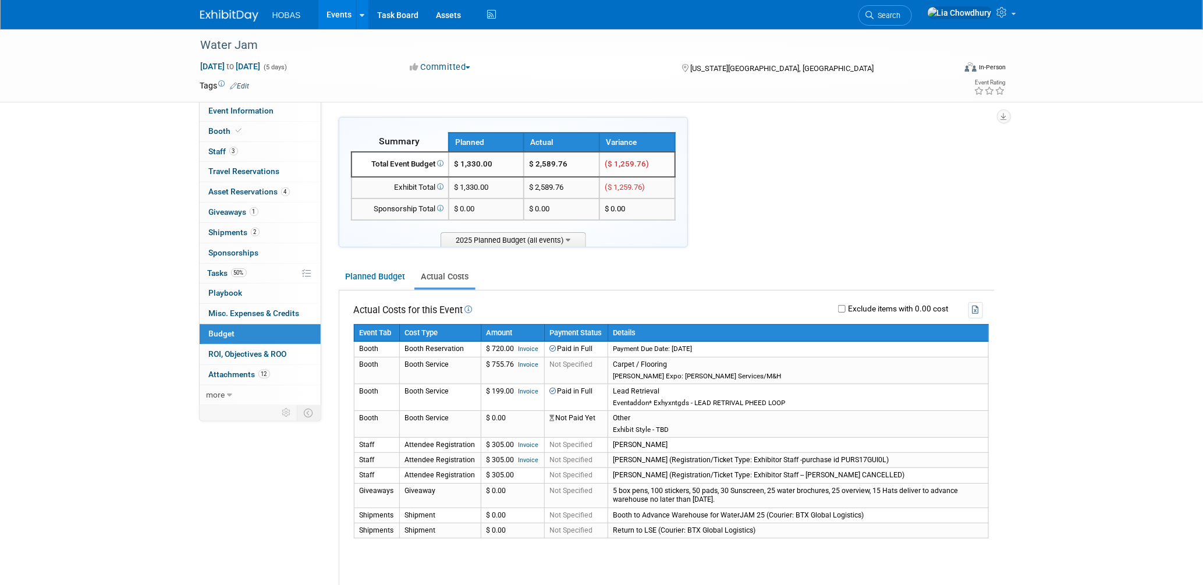
click at [839, 302] on div "Exclude items with 0.00 cost" at bounding box center [733, 310] width 499 height 16
click at [841, 308] on input "Exclude items with 0.00 cost" at bounding box center [842, 309] width 8 height 8
checkbox input "true"
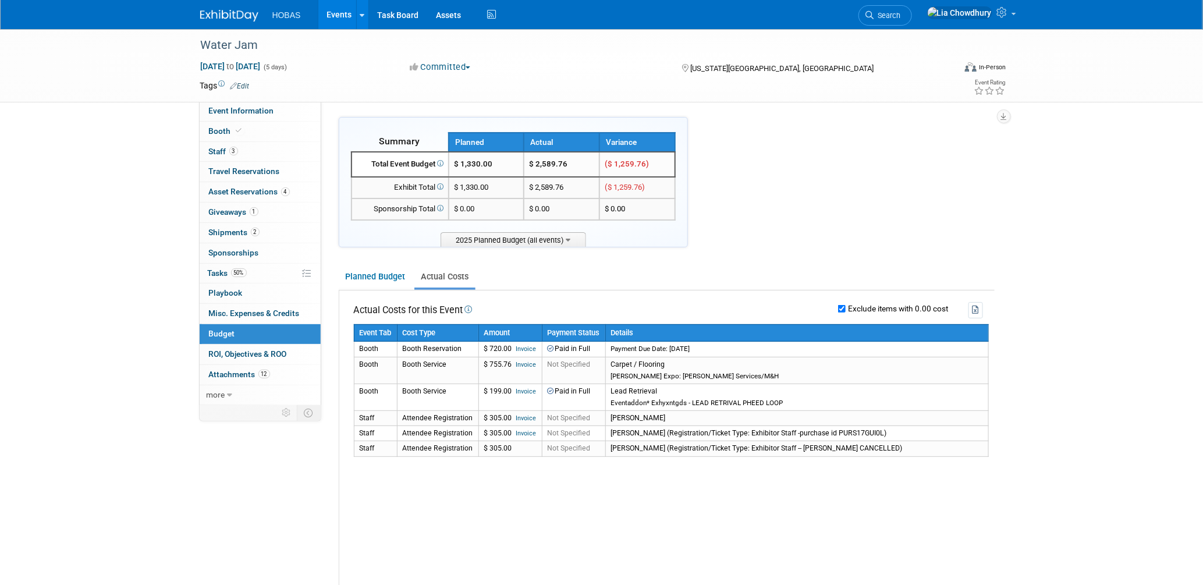
click at [333, 15] on link "Events" at bounding box center [339, 14] width 42 height 29
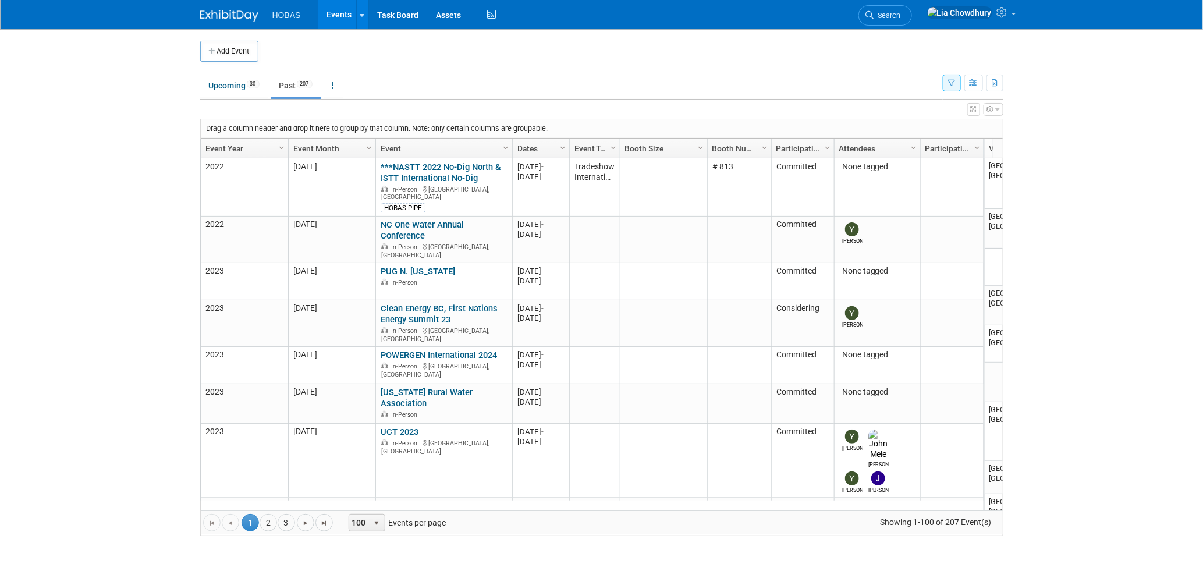
click at [230, 148] on link "Event Year" at bounding box center [242, 149] width 75 height 20
click at [233, 150] on link "Event Year" at bounding box center [242, 149] width 75 height 20
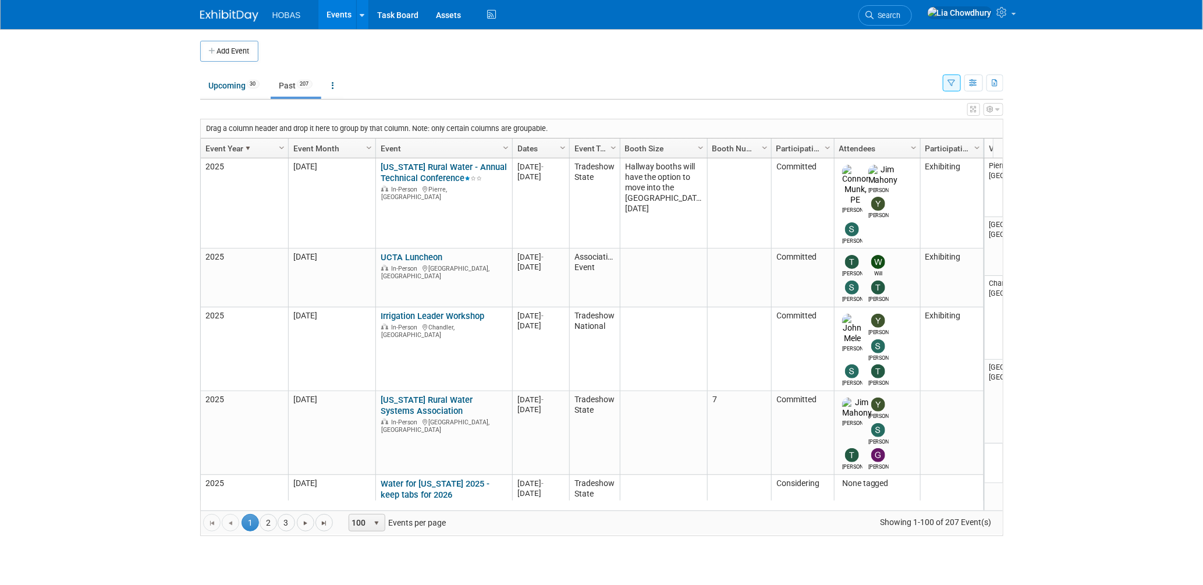
click at [309, 151] on link "Event Month" at bounding box center [330, 149] width 75 height 20
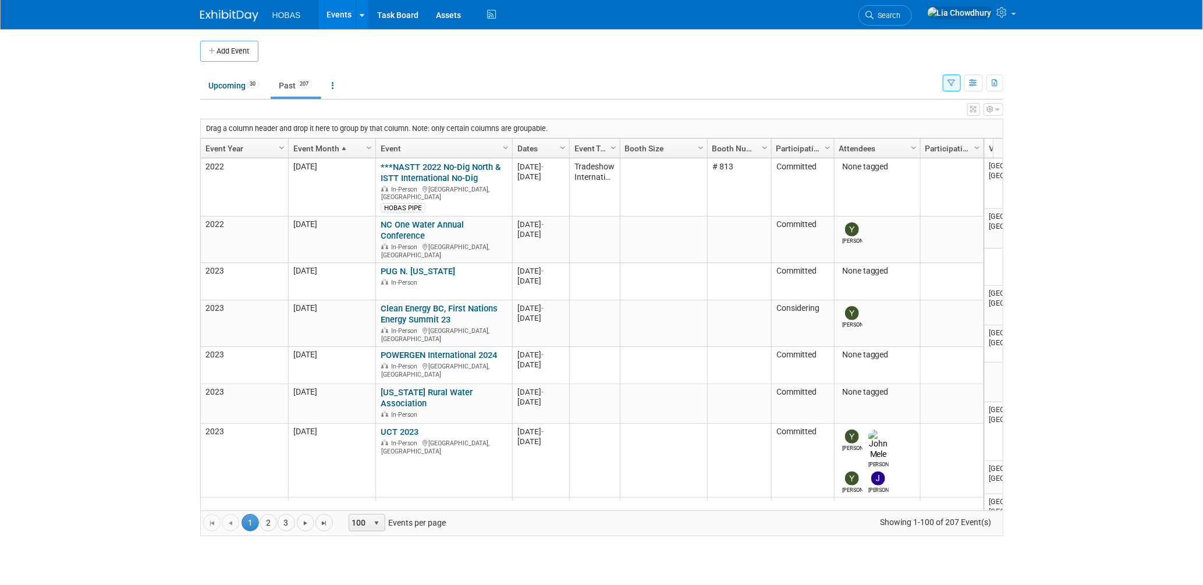
click at [309, 151] on link "Event Month" at bounding box center [330, 149] width 75 height 20
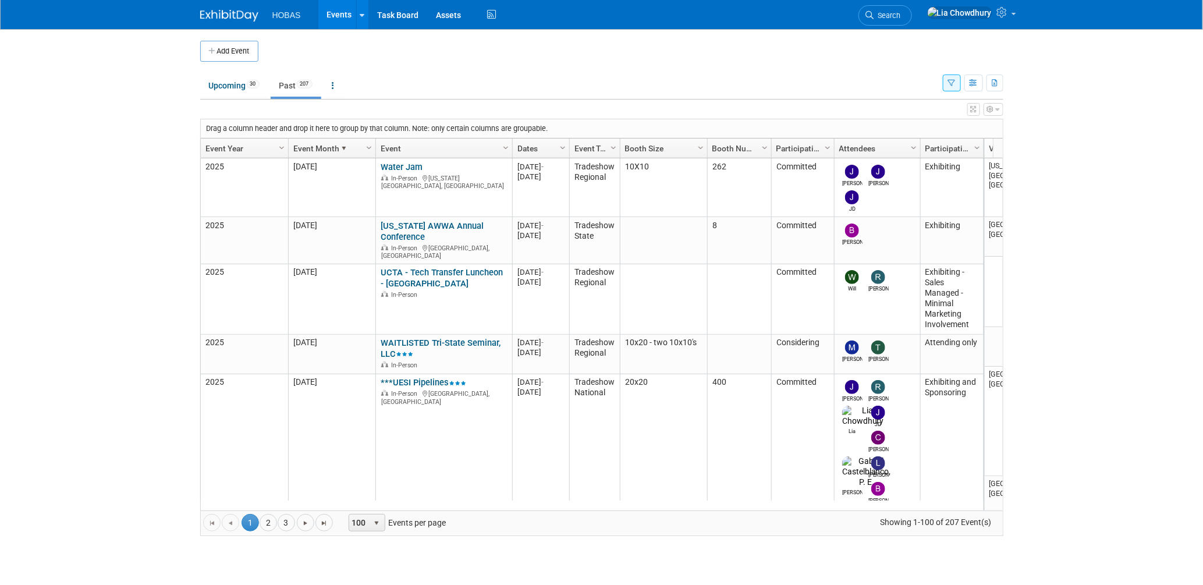
click at [874, 13] on icon at bounding box center [870, 15] width 8 height 8
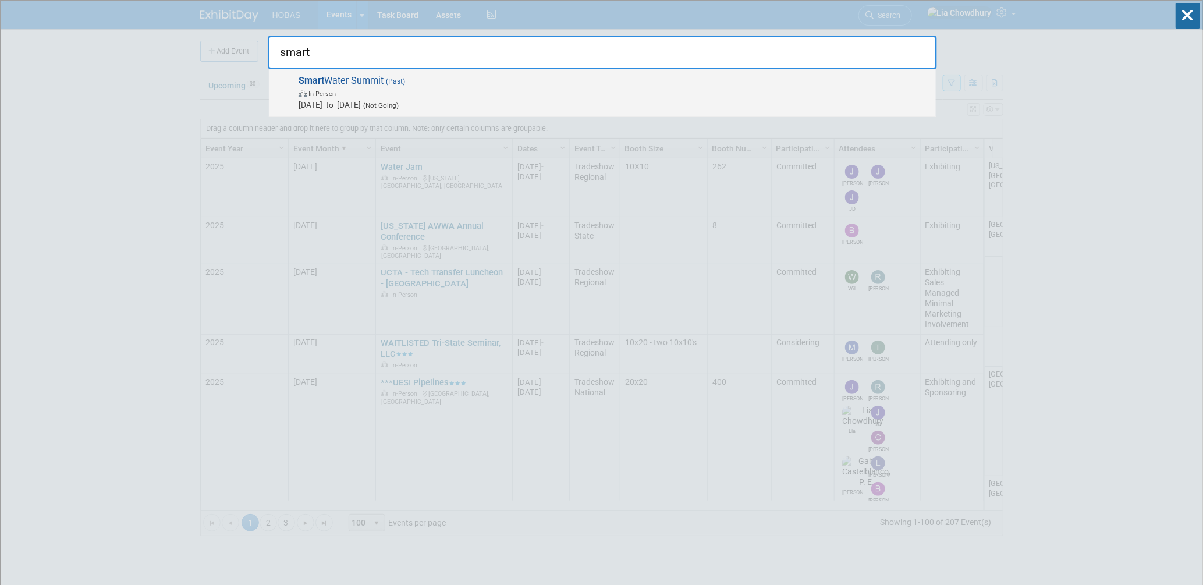
type input "smart"
click at [402, 91] on span "In-Person" at bounding box center [615, 93] width 632 height 12
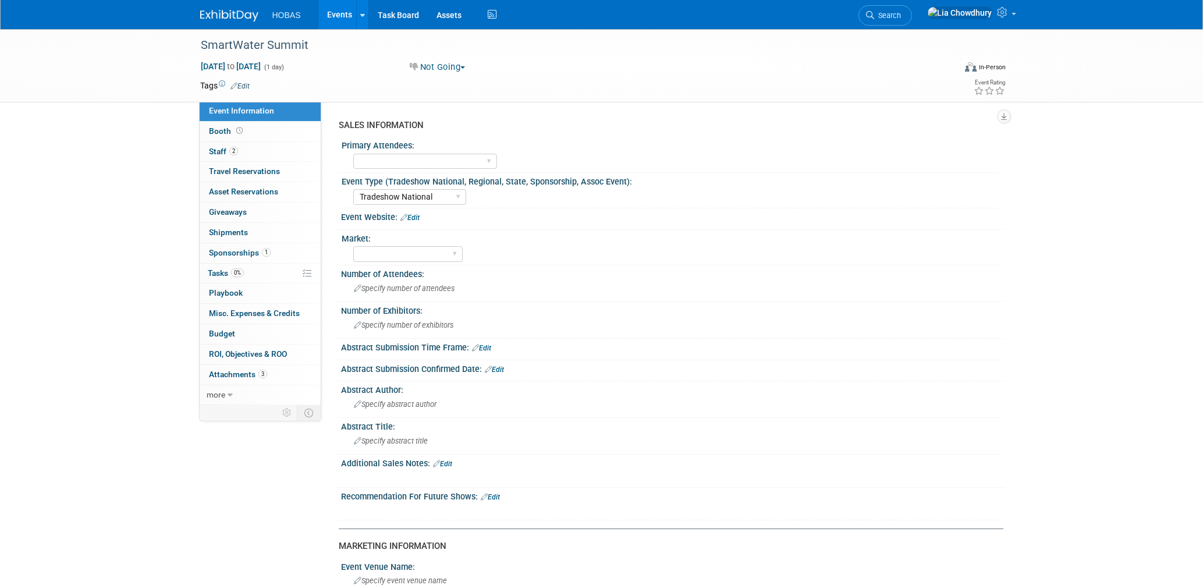
select select "Tradeshow National"
select select "Cancelled"
click at [236, 254] on span "Sponsorships 1" at bounding box center [240, 252] width 62 height 9
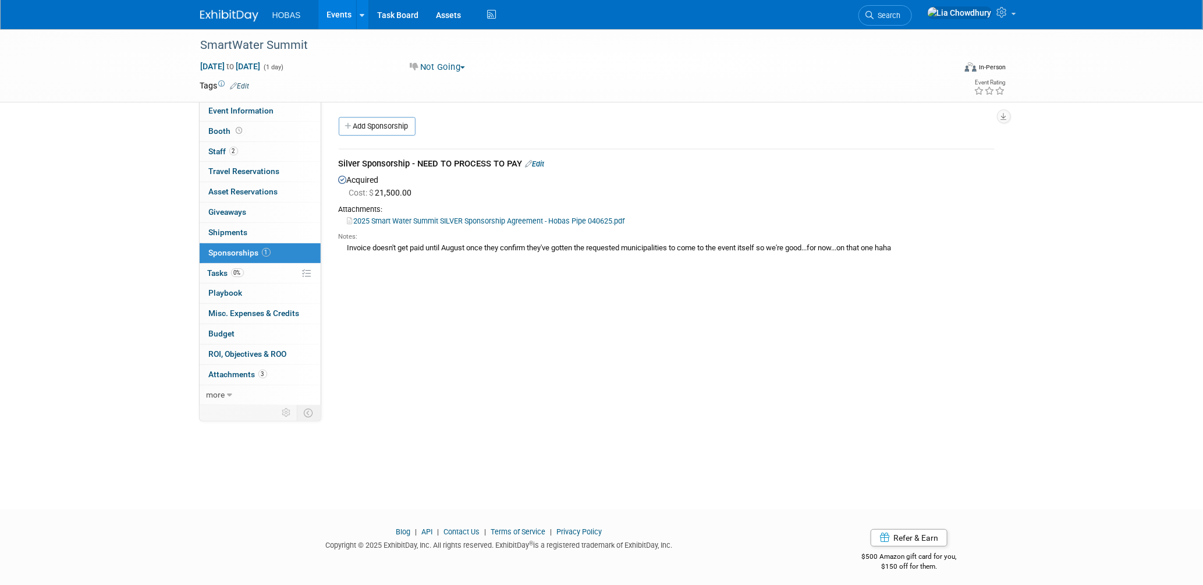
click at [537, 165] on link "Edit" at bounding box center [535, 164] width 19 height 9
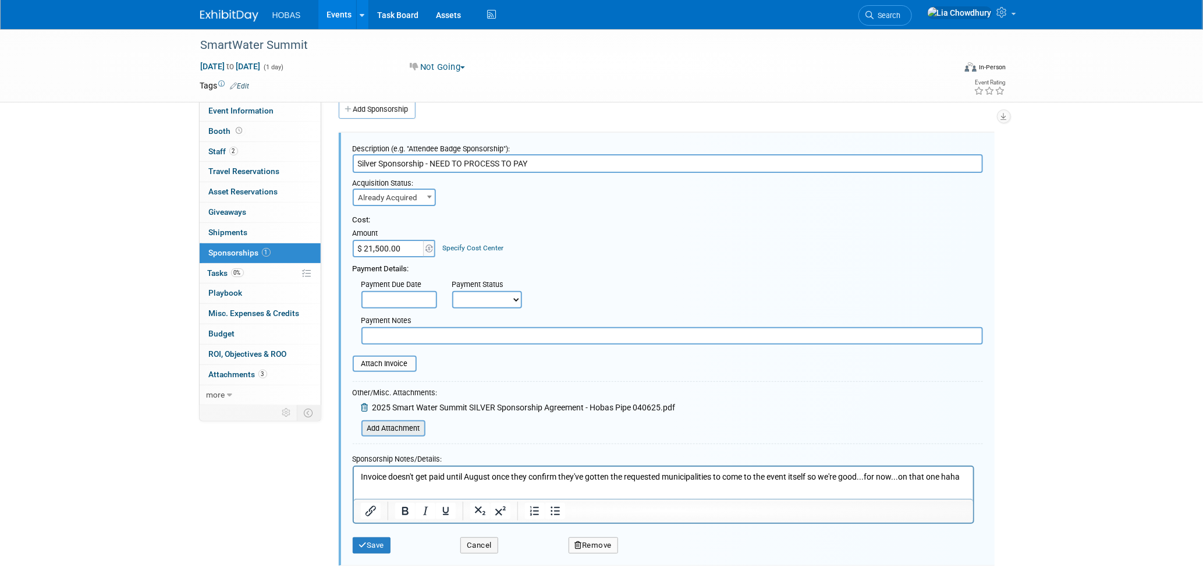
click at [382, 421] on input "file" at bounding box center [355, 428] width 139 height 14
click at [400, 359] on input "file" at bounding box center [346, 364] width 139 height 14
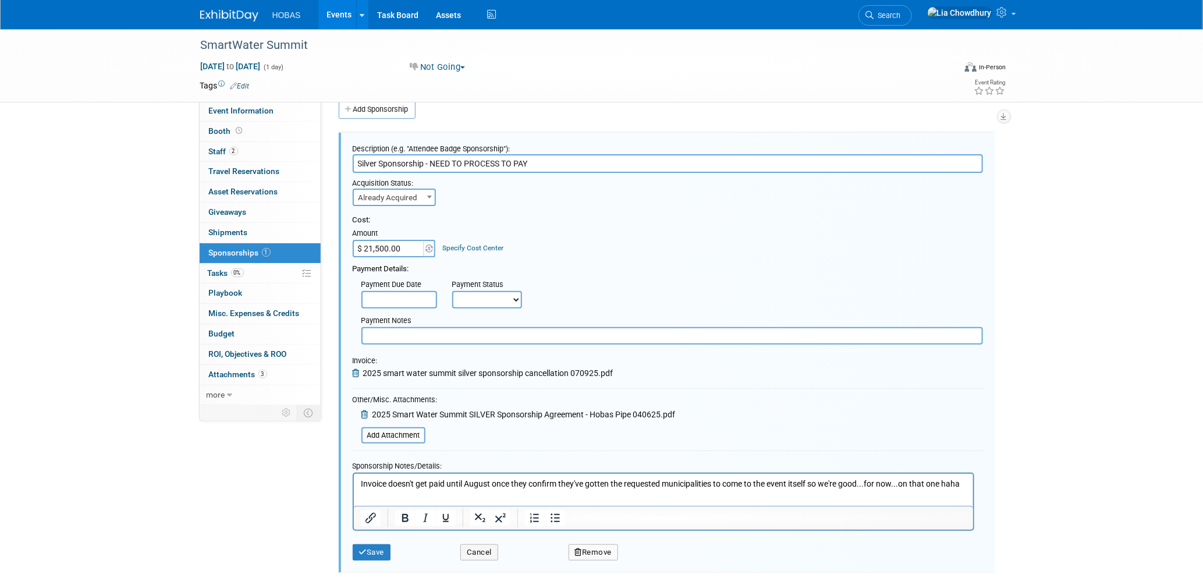
click at [488, 291] on select "Not Paid Yet Partially Paid Paid in Full" at bounding box center [487, 299] width 70 height 17
select select "1"
click at [452, 291] on select "Not Paid Yet Partially Paid Paid in Full" at bounding box center [487, 299] width 70 height 17
click at [428, 335] on input "text" at bounding box center [673, 335] width 622 height 17
click at [478, 484] on p "Invoice doesn't get paid until August once they confirm they've gotten the requ…" at bounding box center [663, 484] width 606 height 12
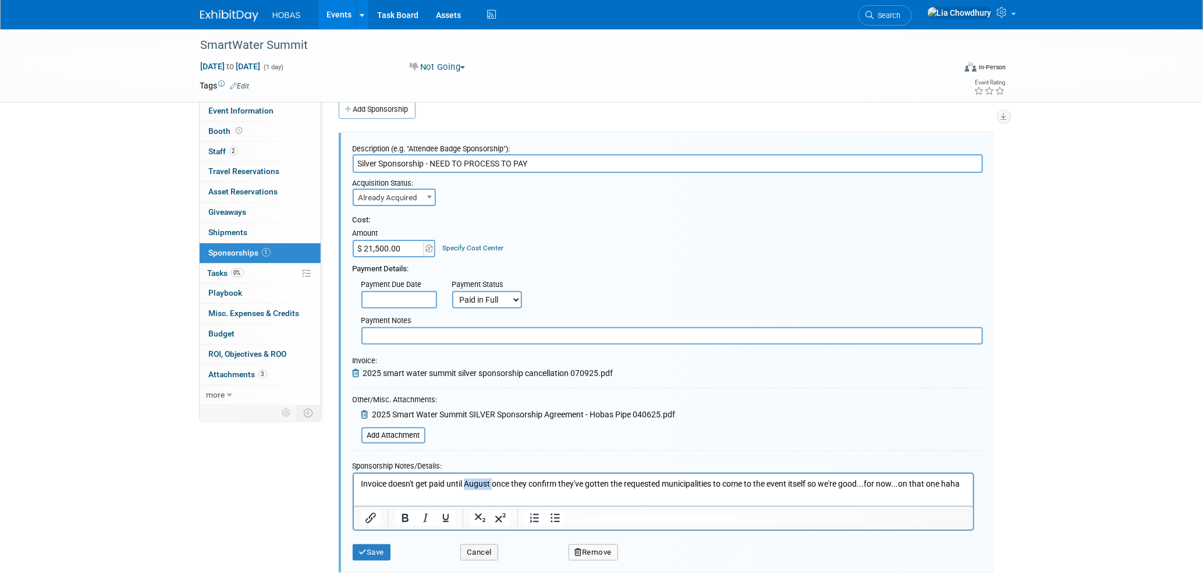
click at [478, 484] on p "Invoice doesn't get paid until August once they confirm they've gotten the requ…" at bounding box center [663, 484] width 606 height 12
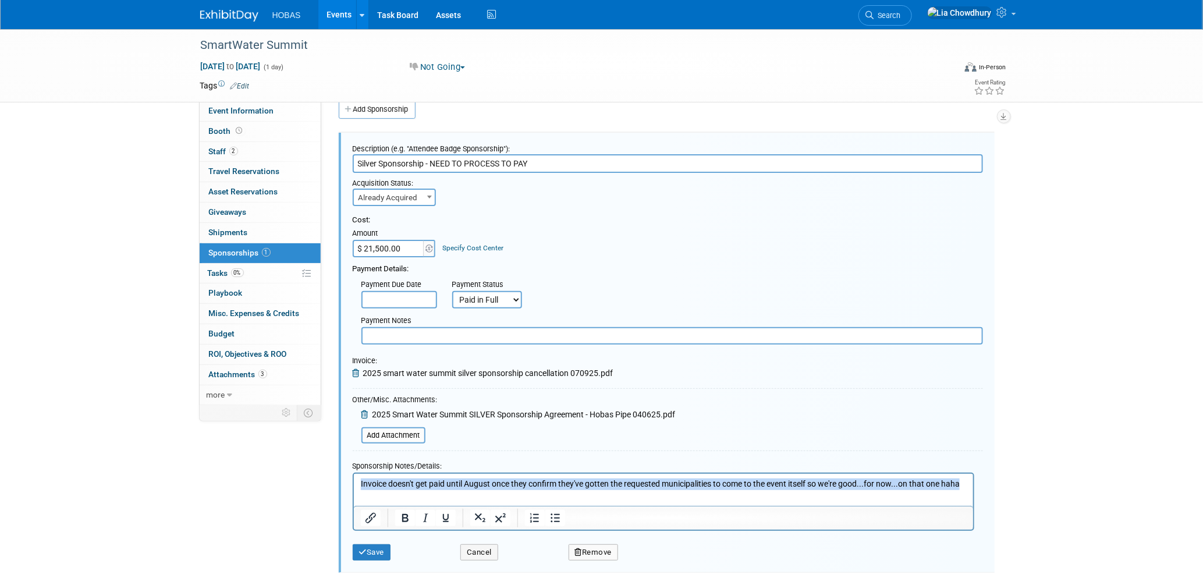
click at [478, 484] on p "Invoice doesn't get paid until August once they confirm they've gotten the requ…" at bounding box center [663, 484] width 606 height 12
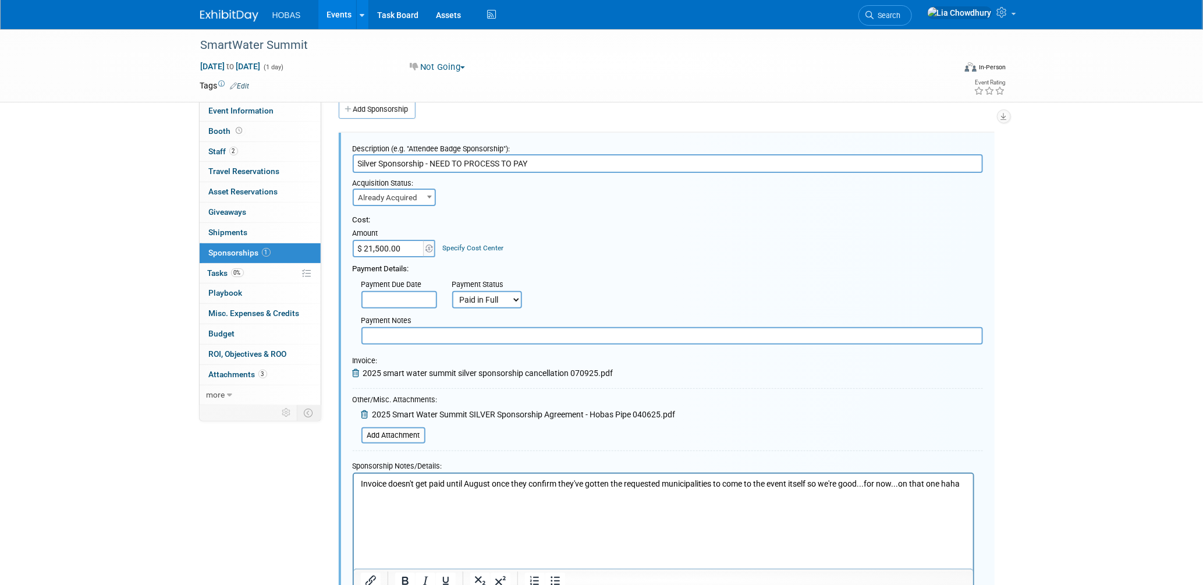
scroll to position [20, 0]
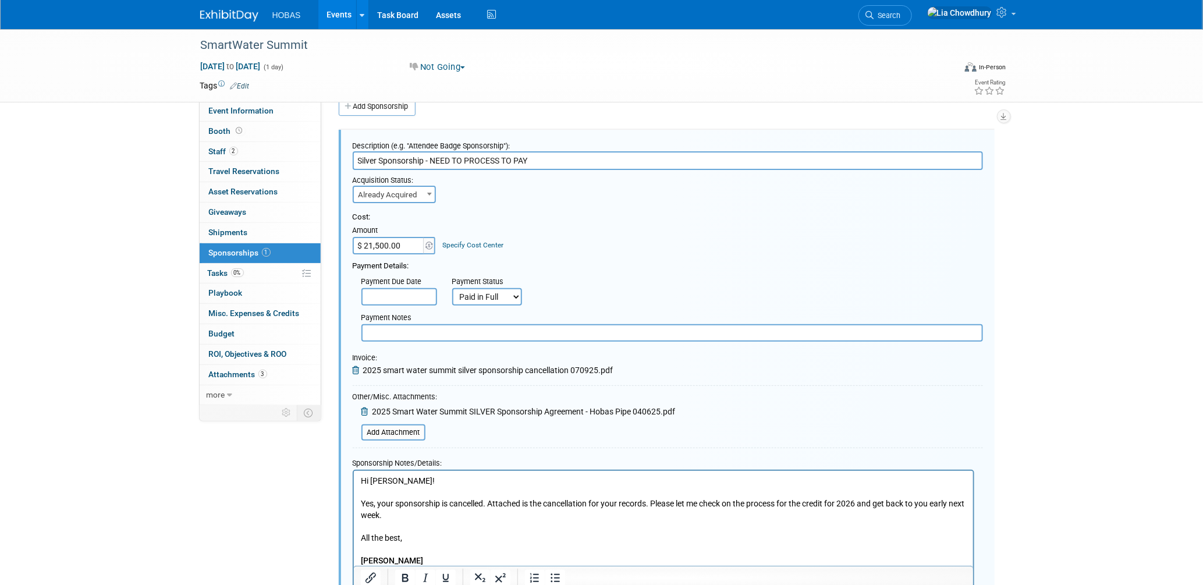
click at [430, 521] on p "Rich Text Area. Press ALT-0 for help." at bounding box center [663, 526] width 606 height 12
click at [430, 550] on p "Rich Text Area. Press ALT-0 for help." at bounding box center [663, 550] width 606 height 12
click at [458, 508] on p "Yes, your sponsorship is cancelled. Attached is the cancellation for your recor…" at bounding box center [663, 509] width 606 height 23
click at [587, 501] on p "Yes, your sponsorship is cancelled. Attached is the cancellation for your recor…" at bounding box center [663, 509] width 606 height 23
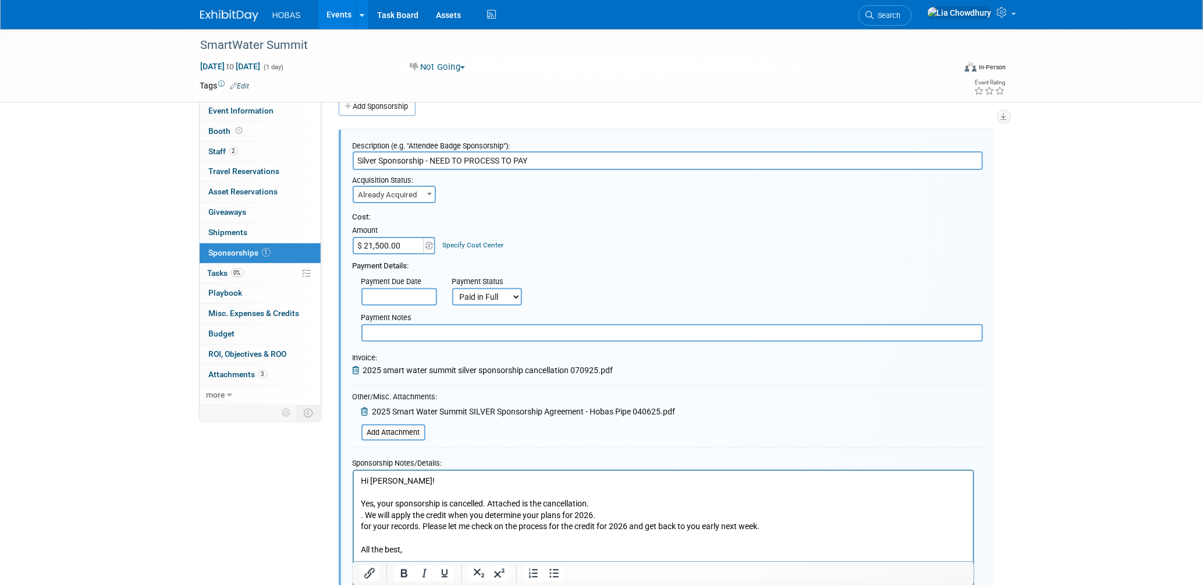
click at [617, 504] on p "Yes, your sponsorship is cancelled. Attached is the cancellation." at bounding box center [663, 504] width 606 height 12
click at [360, 515] on p ". We will apply the credit when you determine your plans for 2026." at bounding box center [663, 515] width 606 height 12
click at [504, 513] on p "50% will apply the credit when you determine your plans for 2026." at bounding box center [663, 515] width 606 height 12
click at [425, 521] on p "for your records. Please let me check on the process for the credit for 2026 an…" at bounding box center [663, 526] width 606 height 12
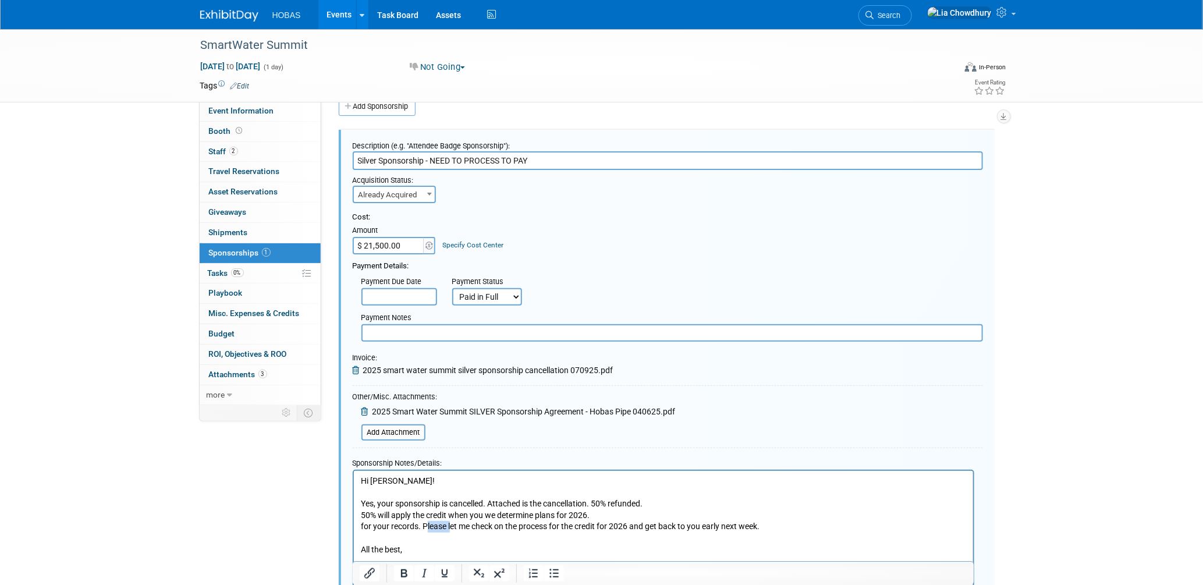
click at [425, 521] on p "for your records. Please let me check on the process for the credit for 2026 an…" at bounding box center [663, 526] width 606 height 12
drag, startPoint x: 395, startPoint y: 481, endPoint x: 330, endPoint y: 479, distance: 64.7
click at [353, 479] on html "Hi [PERSON_NAME]! Yes, your sponsorship is cancelled. Attached is the cancellat…" at bounding box center [662, 523] width 619 height 107
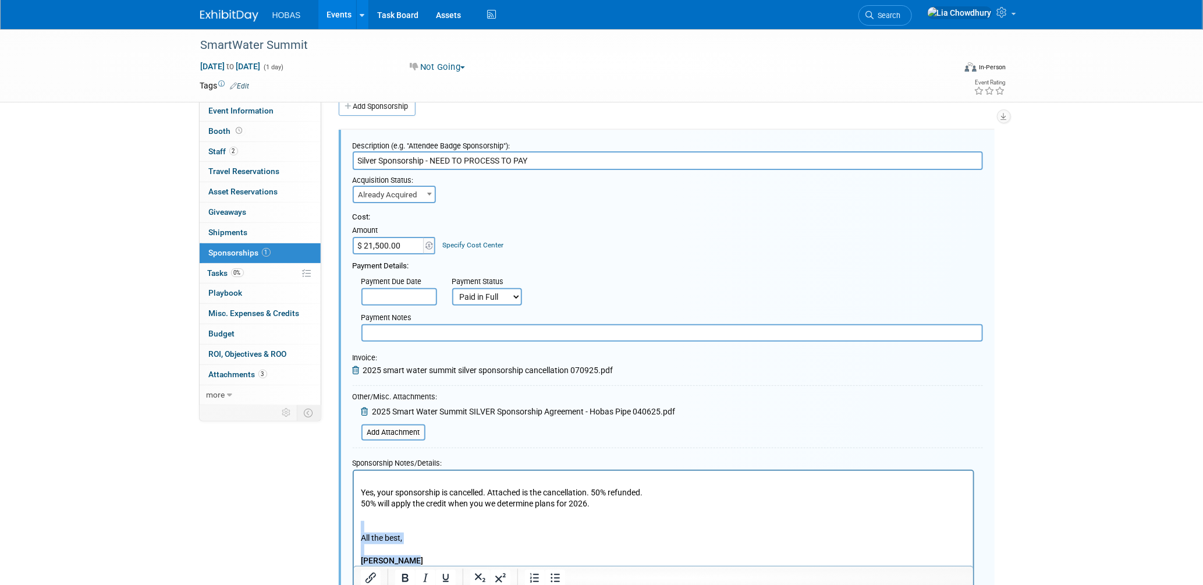
drag, startPoint x: 421, startPoint y: 559, endPoint x: 331, endPoint y: 522, distance: 97.4
click at [353, 522] on html "Yes, your sponsorship is cancelled. Attached is the cancellation. 50% refunded.…" at bounding box center [662, 518] width 619 height 96
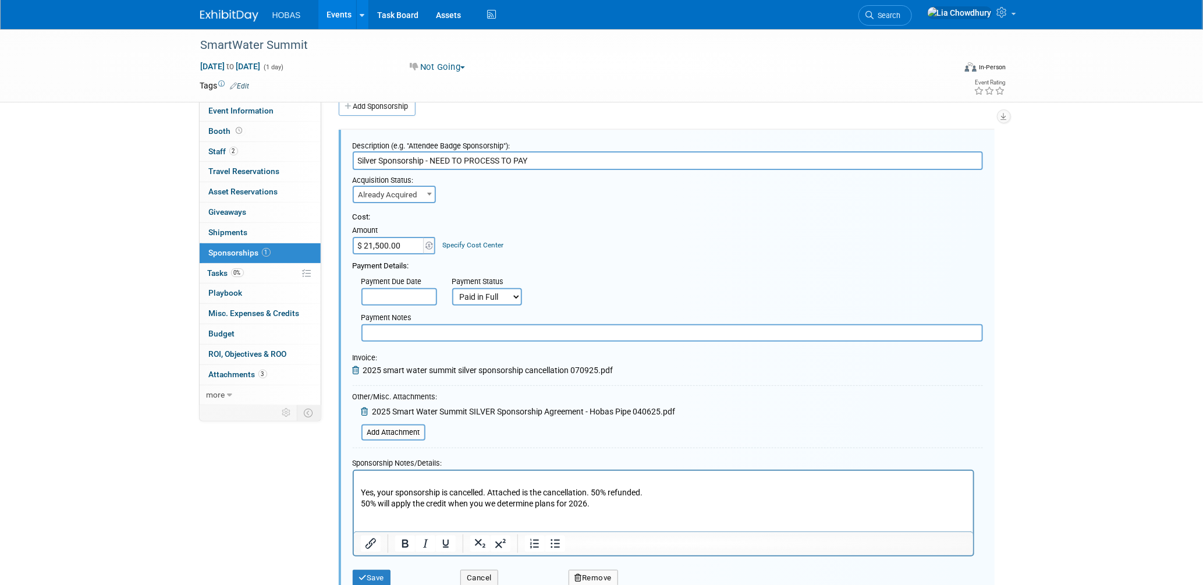
drag, startPoint x: 598, startPoint y: 505, endPoint x: 322, endPoint y: 490, distance: 276.9
click at [353, 490] on html "Yes, your sponsorship is cancelled. Attached is the cancellation. 50% refunded.…" at bounding box center [662, 501] width 619 height 62
click at [553, 541] on icon "Bullet list" at bounding box center [555, 544] width 14 height 14
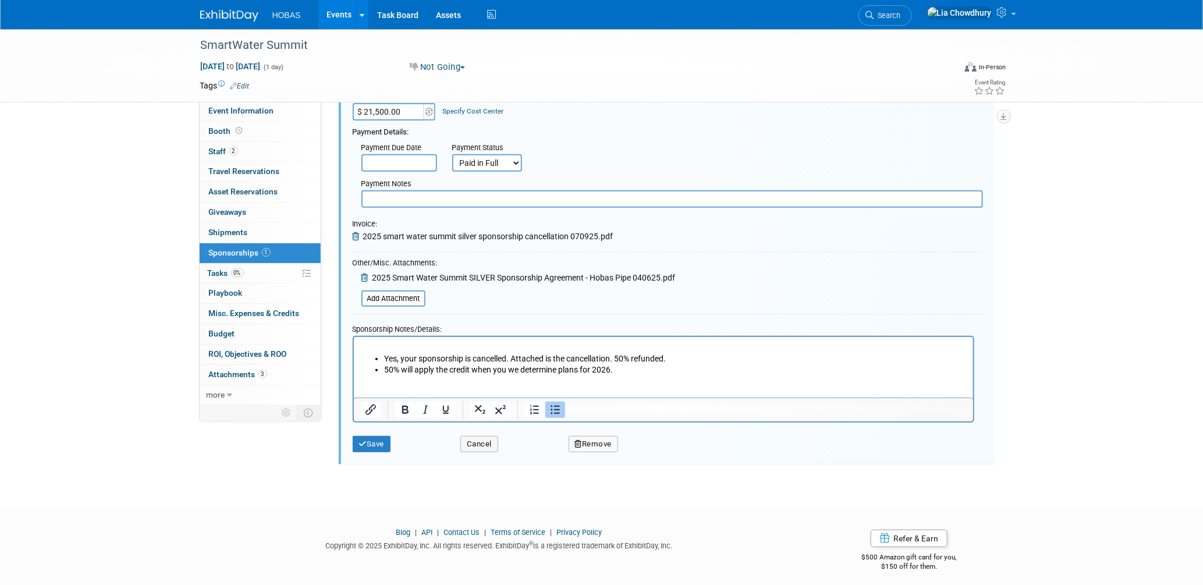
scroll to position [154, 0]
click at [391, 435] on button "Save" at bounding box center [372, 443] width 38 height 16
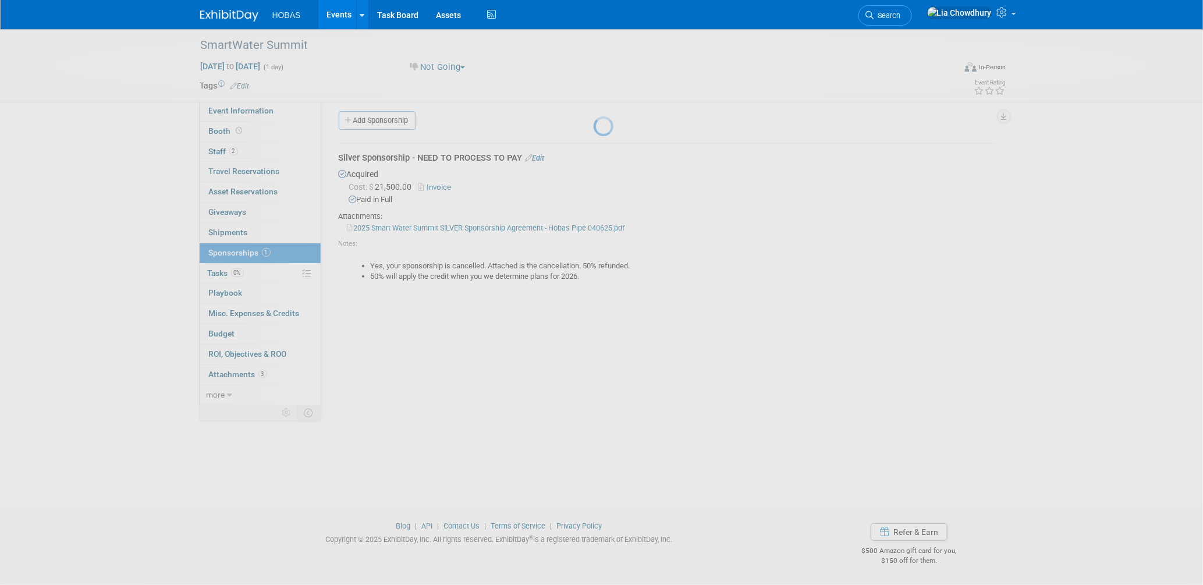
scroll to position [5, 0]
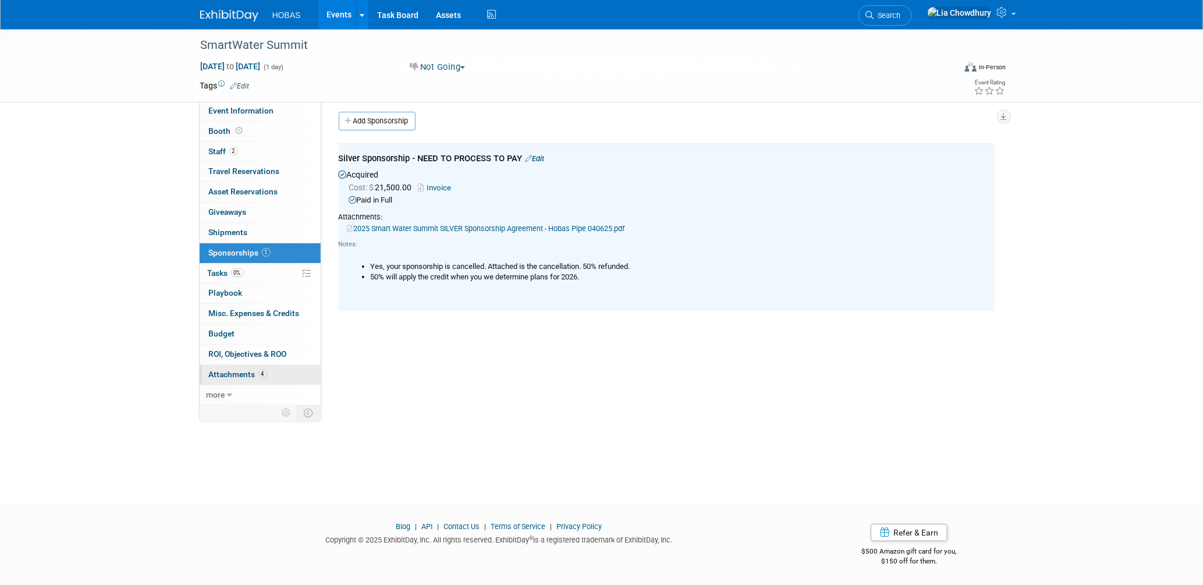
click at [234, 374] on span "Attachments 4" at bounding box center [238, 374] width 58 height 9
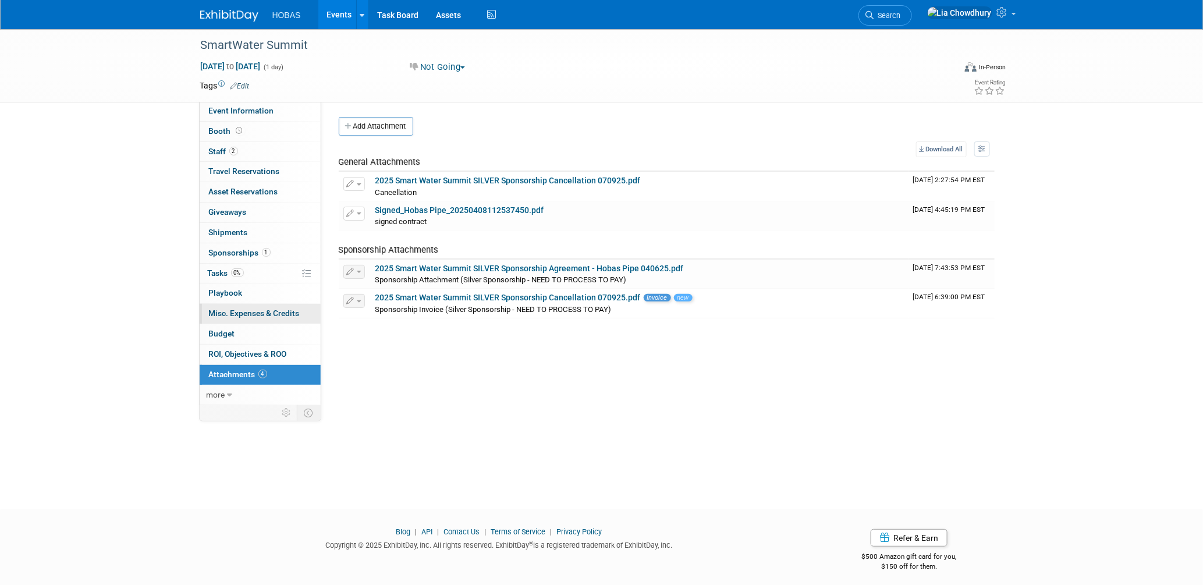
click at [229, 313] on span "Misc. Expenses & Credits 0" at bounding box center [254, 313] width 91 height 9
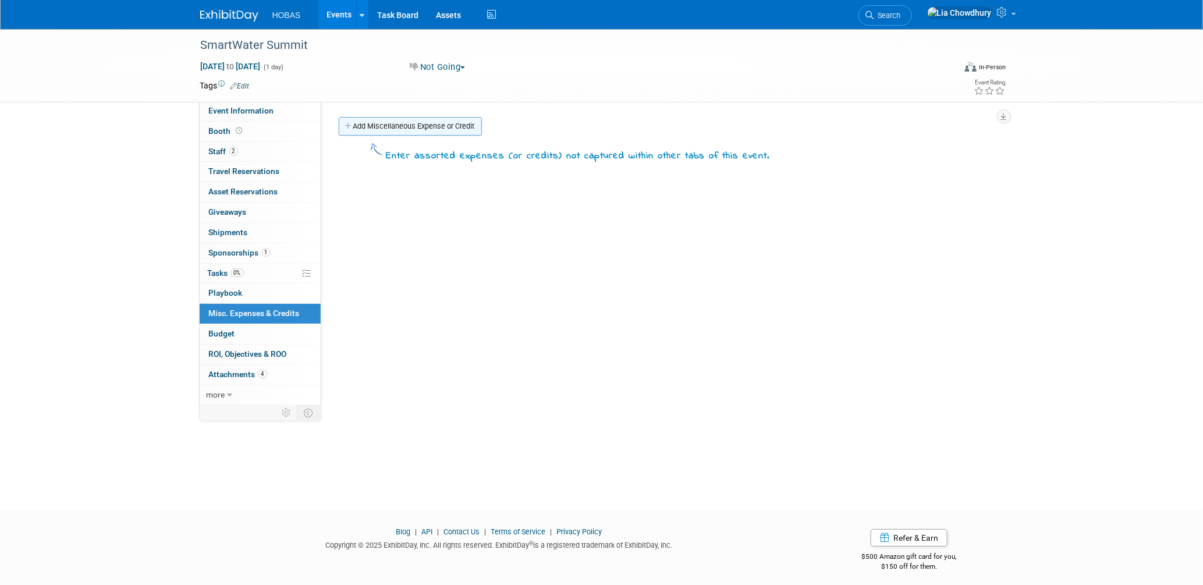
click at [396, 129] on link "Add Miscellaneous Expense or Credit" at bounding box center [410, 126] width 143 height 19
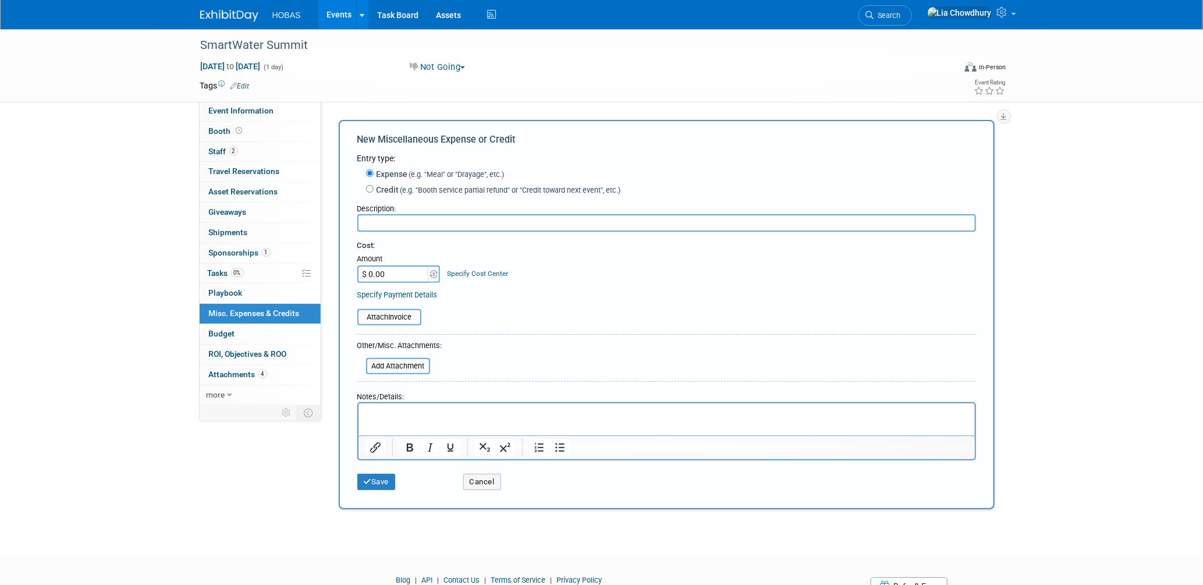
click at [395, 193] on label "Credit (e.g. "Booth service partial refund" or "Credit toward next event", etc.)" at bounding box center [497, 190] width 247 height 12
click at [374, 193] on input "Credit (e.g. "Booth service partial refund" or "Credit toward next event", etc.)" at bounding box center [370, 189] width 8 height 8
radio input "true"
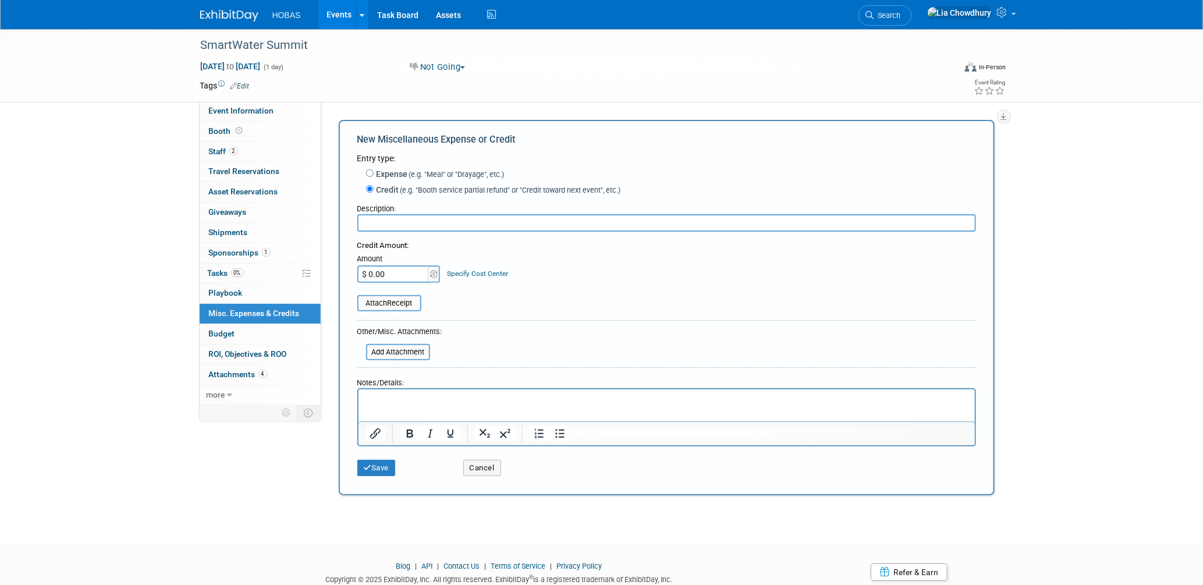
click at [389, 267] on input "$ 0.00" at bounding box center [393, 273] width 73 height 17
type input "$ 10,750.00"
click at [390, 215] on input "text" at bounding box center [666, 222] width 619 height 17
type input "Refund to be applied in [DATE]"
click at [375, 467] on button "Save" at bounding box center [376, 468] width 38 height 16
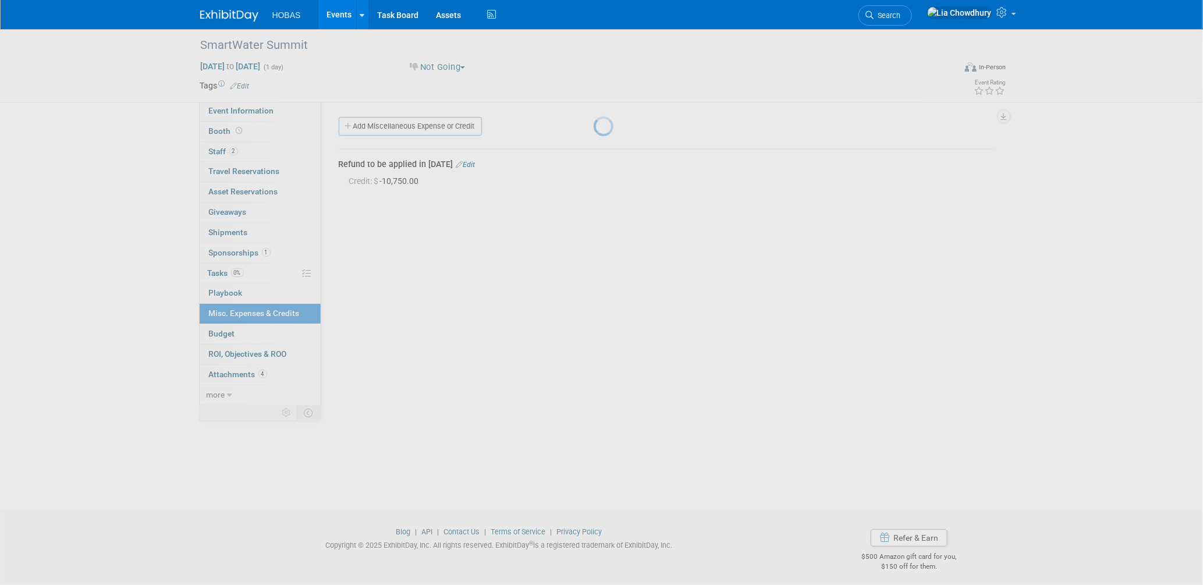
scroll to position [5, 0]
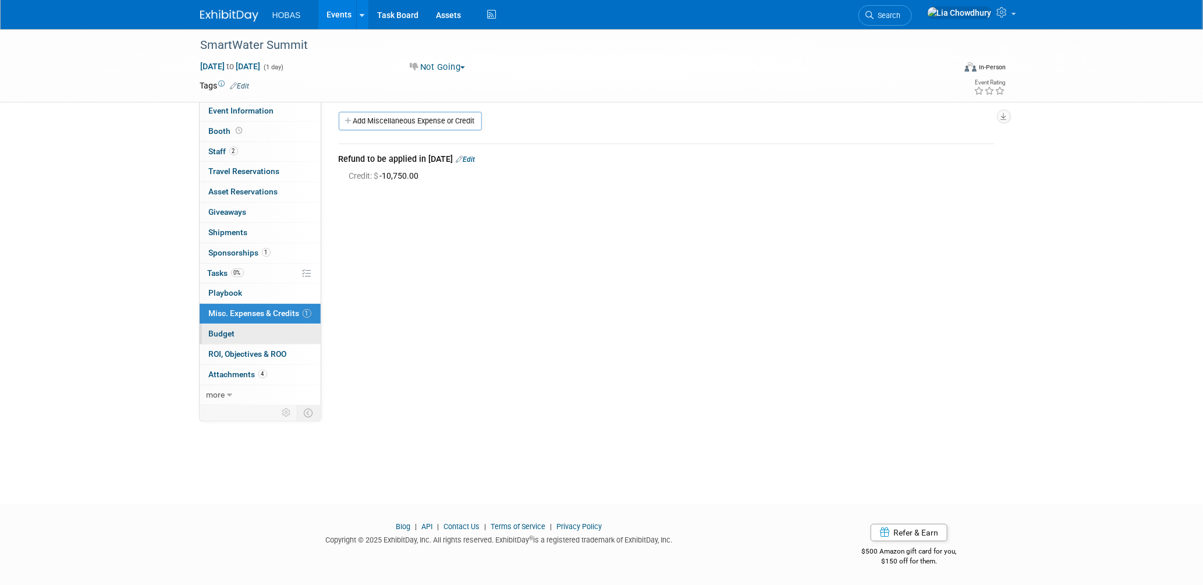
click at [222, 337] on span "Budget" at bounding box center [222, 333] width 26 height 9
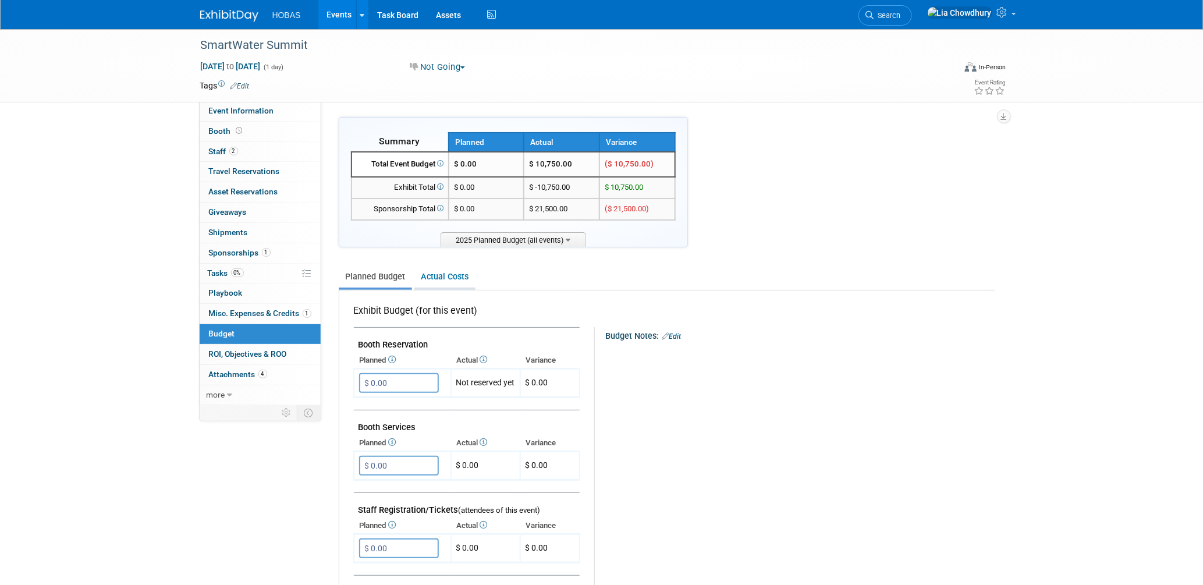
click at [465, 274] on link "Actual Costs" at bounding box center [444, 277] width 61 height 22
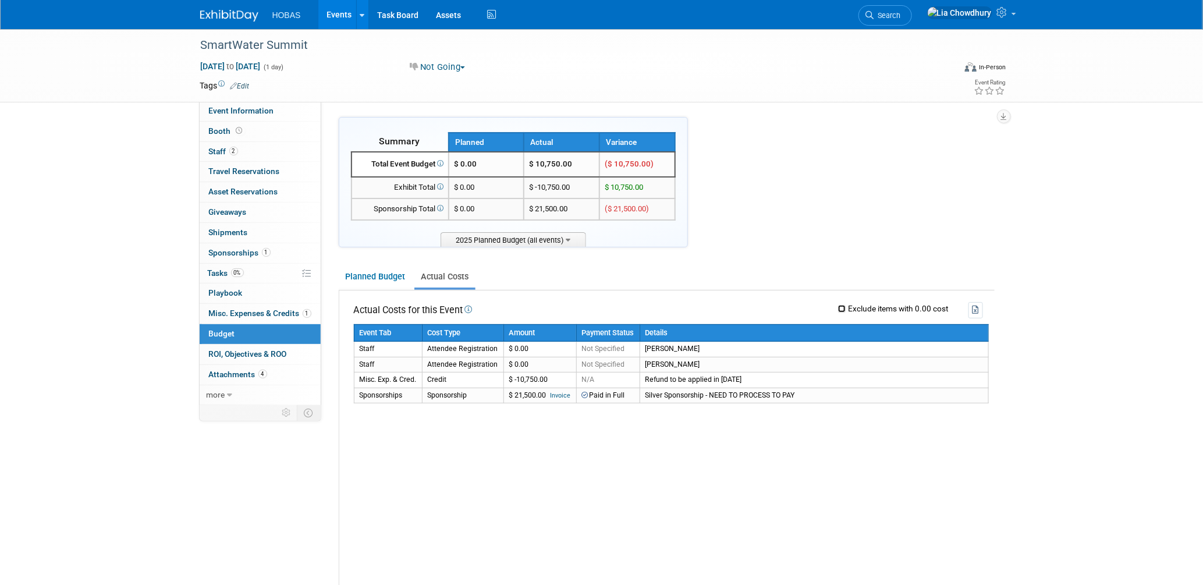
click at [842, 305] on input "Exclude items with 0.00 cost" at bounding box center [842, 309] width 8 height 8
checkbox input "true"
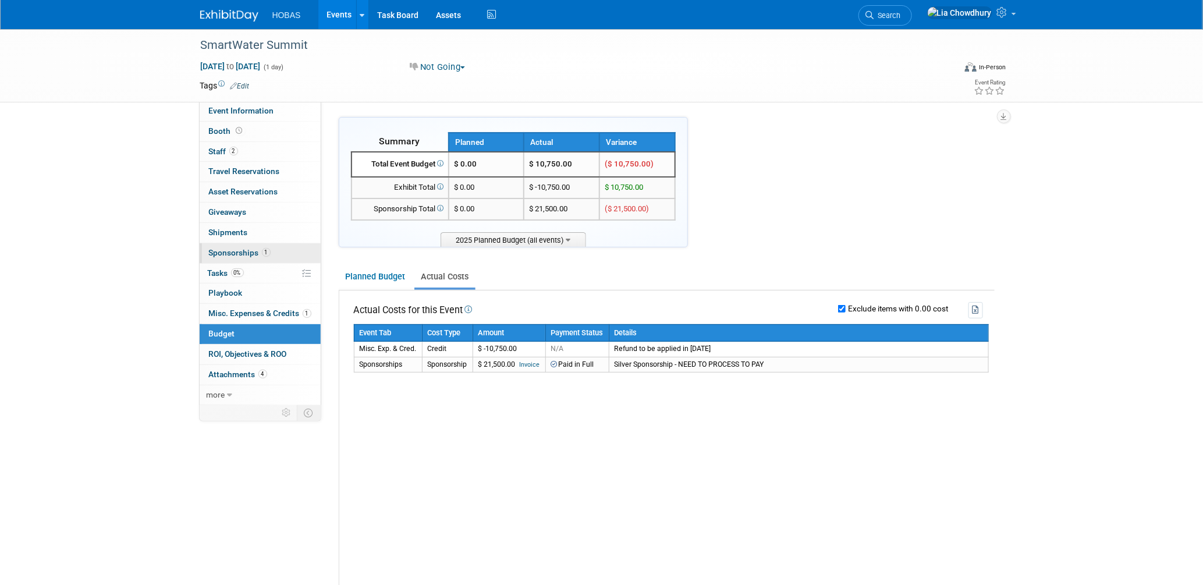
click at [225, 248] on span "Sponsorships 1" at bounding box center [240, 252] width 62 height 9
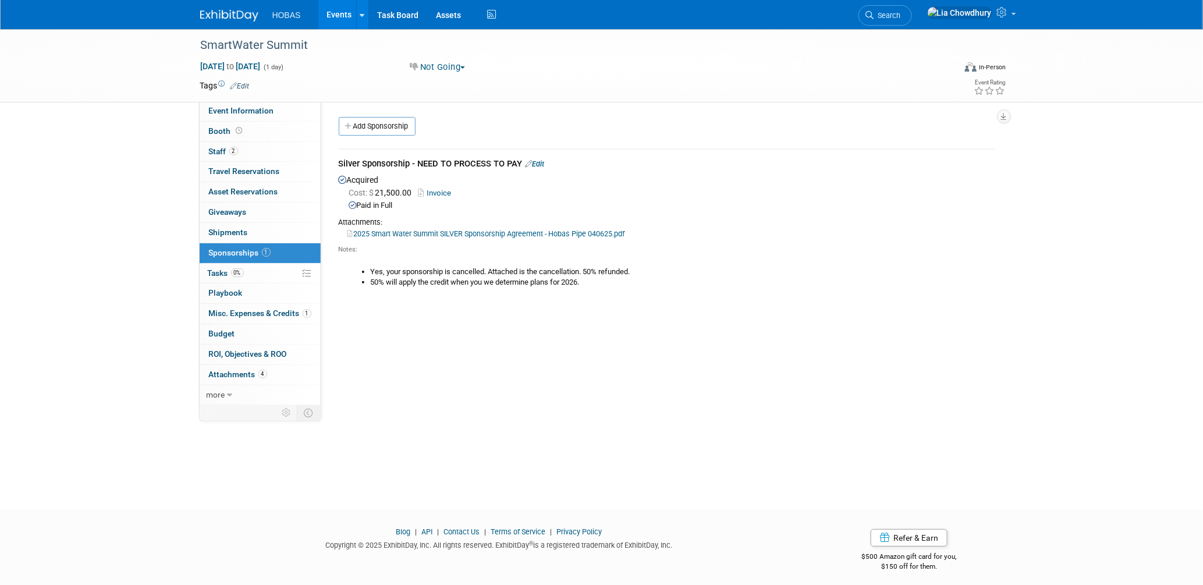
click at [536, 163] on link "Edit" at bounding box center [535, 164] width 19 height 9
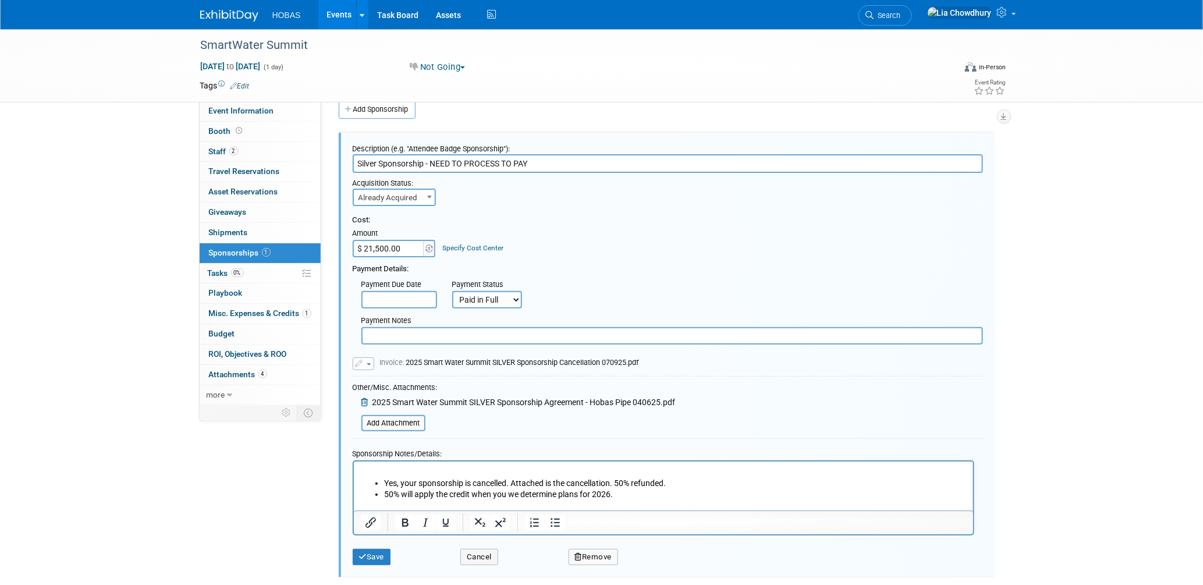
drag, startPoint x: 427, startPoint y: 161, endPoint x: 667, endPoint y: 159, distance: 240.4
click at [667, 159] on input "Silver Sponsorship - NEED TO PROCESS TO PAY" at bounding box center [668, 163] width 630 height 19
type input "Silver Sponsorship"
click at [348, 560] on div "Description (e.g. "Attendee Badge Sponsorship"): Silver Sponsorship Acquisition…" at bounding box center [667, 355] width 656 height 445
click at [373, 557] on button "Save" at bounding box center [372, 557] width 38 height 16
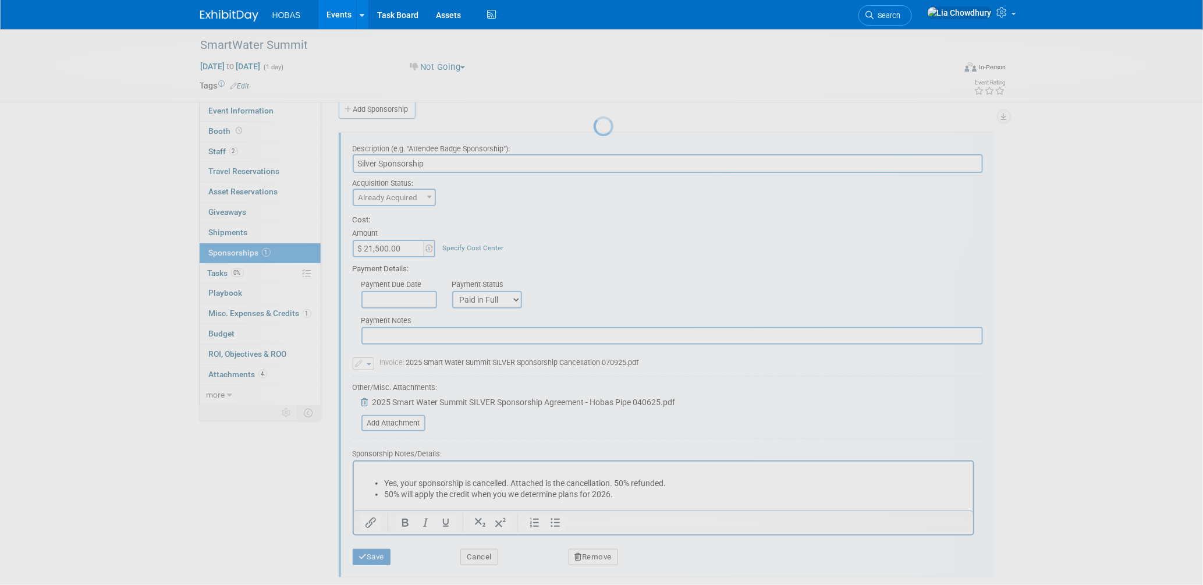
scroll to position [5, 0]
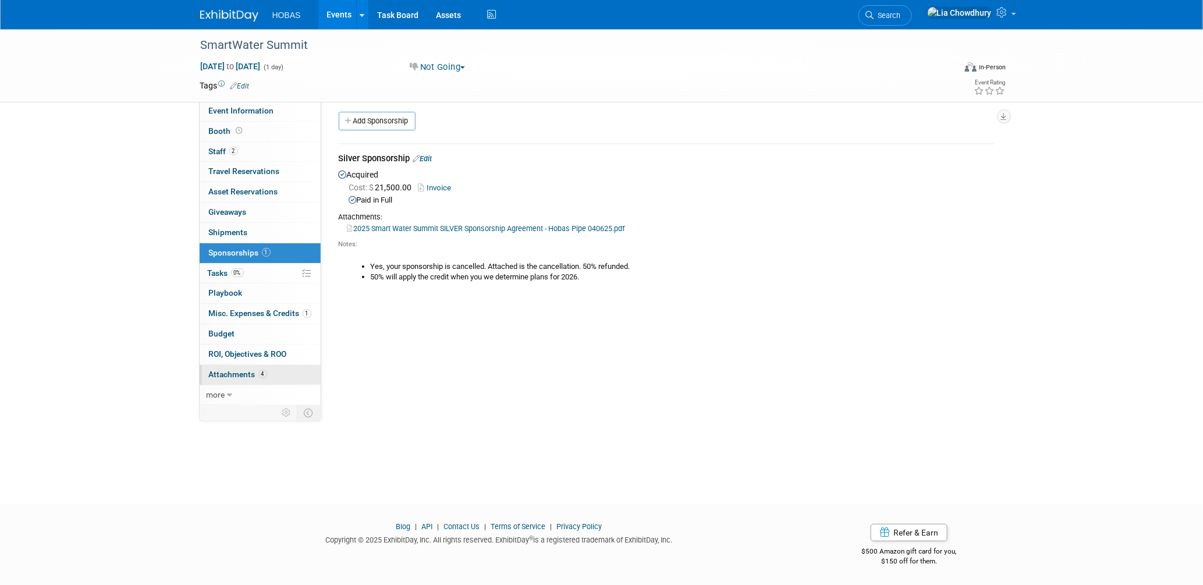
click at [247, 375] on span "Attachments 4" at bounding box center [238, 374] width 58 height 9
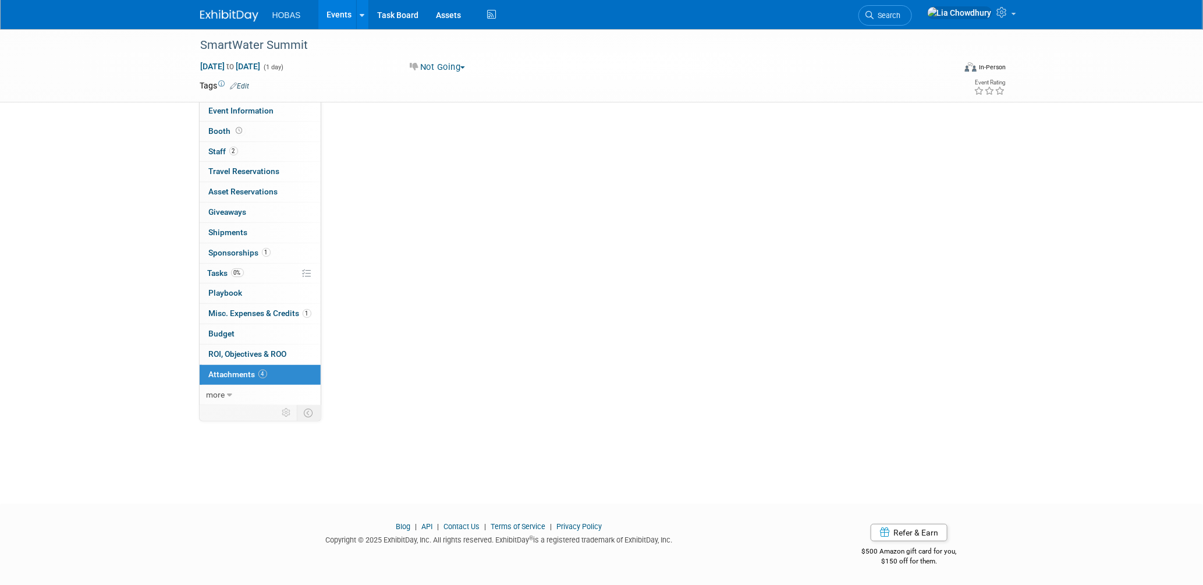
scroll to position [0, 0]
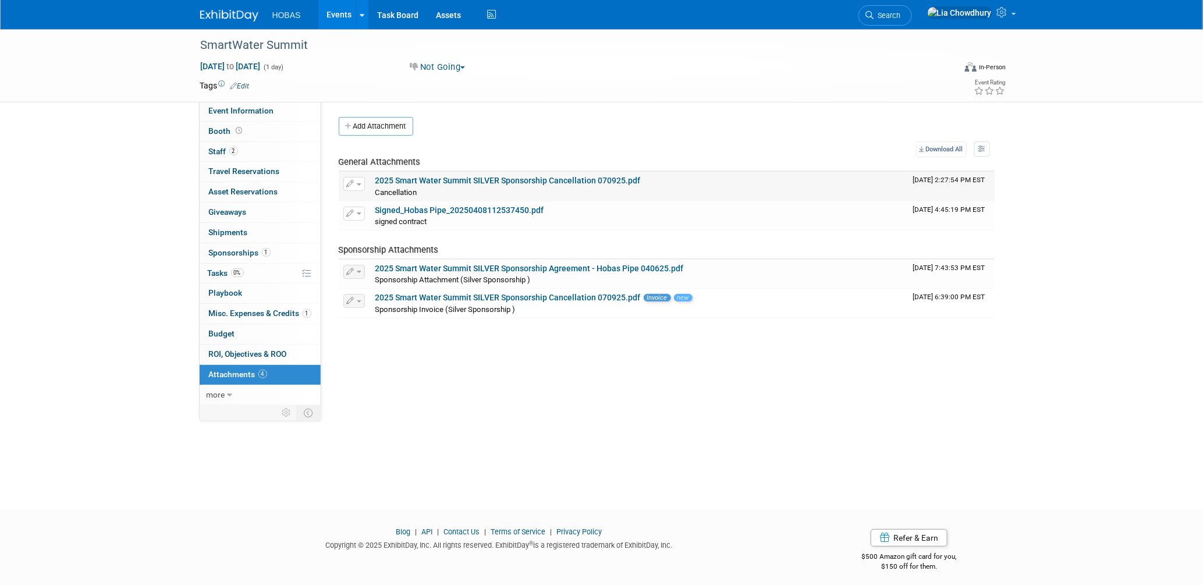
click at [401, 183] on link "2025 Smart Water Summit SILVER Sponsorship Cancellation 070925.pdf" at bounding box center [507, 180] width 265 height 9
click at [376, 127] on button "Add Attachment" at bounding box center [376, 126] width 75 height 19
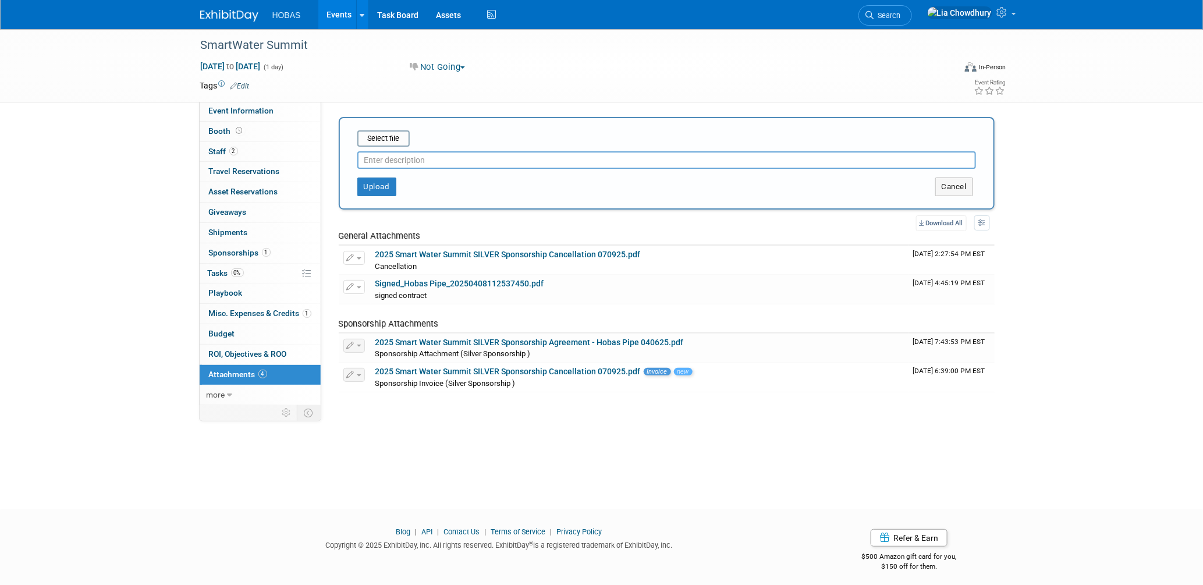
click at [395, 161] on input "text" at bounding box center [666, 159] width 619 height 17
type input "Email cancellation/credit"
click at [390, 134] on input "file" at bounding box center [339, 139] width 139 height 14
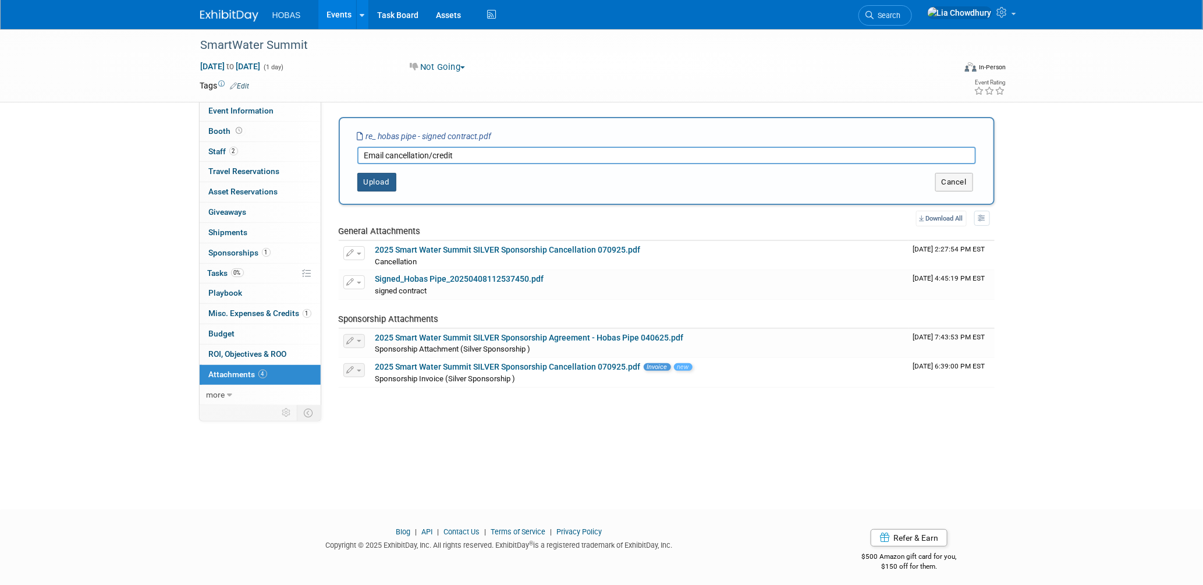
click at [359, 177] on button "Upload" at bounding box center [376, 182] width 39 height 19
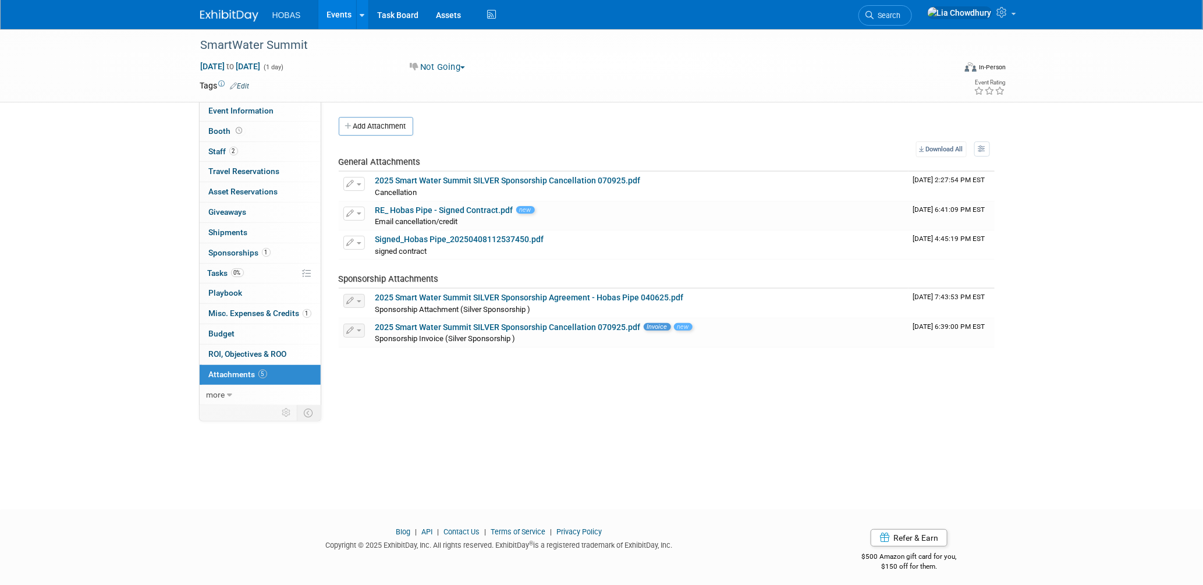
click at [344, 13] on link "Events" at bounding box center [339, 14] width 42 height 29
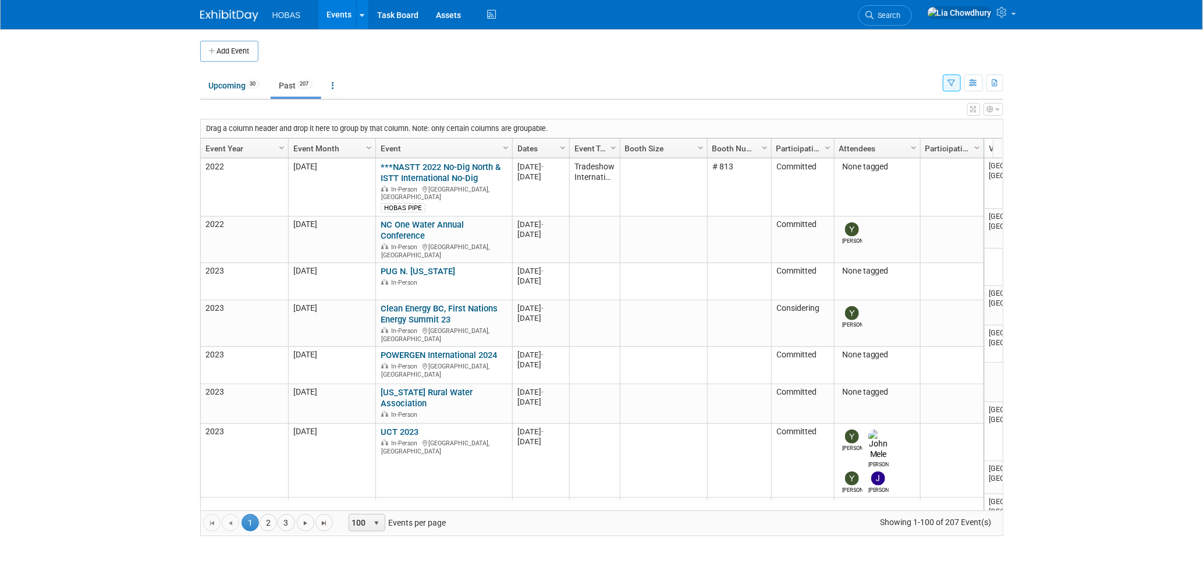
click at [222, 151] on link "Event Year" at bounding box center [242, 149] width 75 height 20
click at [226, 148] on link "Event Year" at bounding box center [242, 149] width 75 height 20
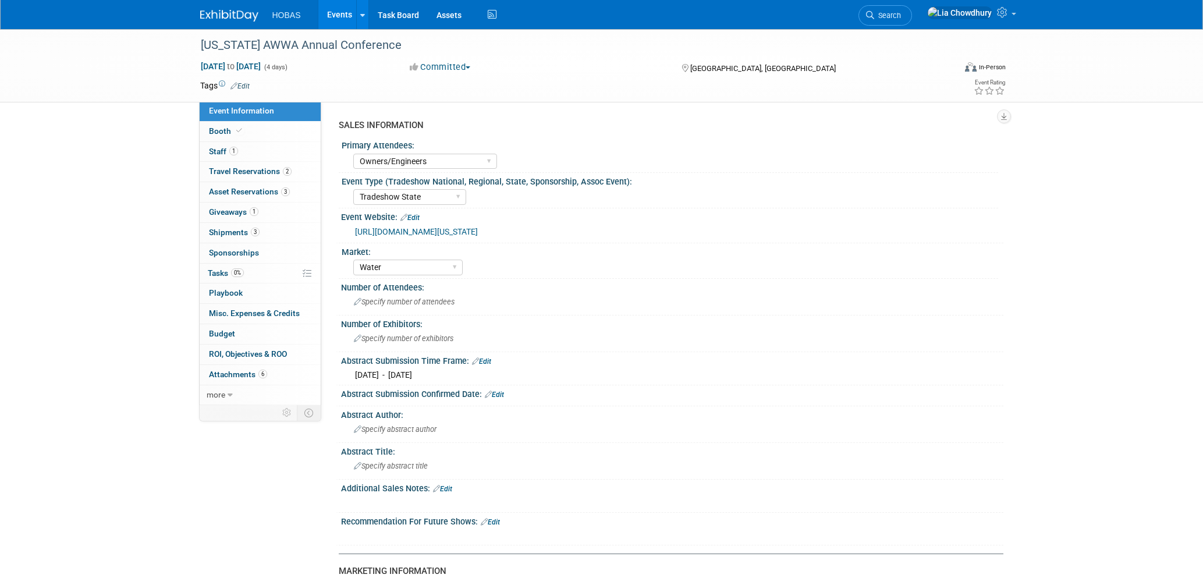
select select "Owners/Engineers"
select select "Tradeshow State"
select select "Water"
select select "Exhibiting"
click at [219, 136] on link "Booth" at bounding box center [260, 132] width 121 height 20
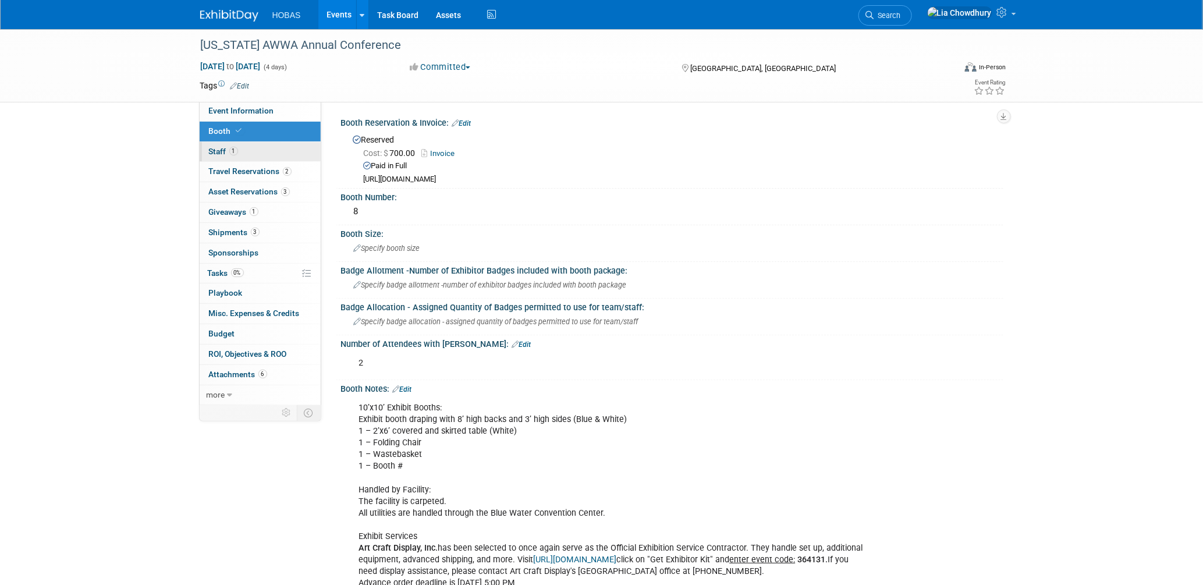
click at [216, 149] on span "Staff 1" at bounding box center [223, 151] width 29 height 9
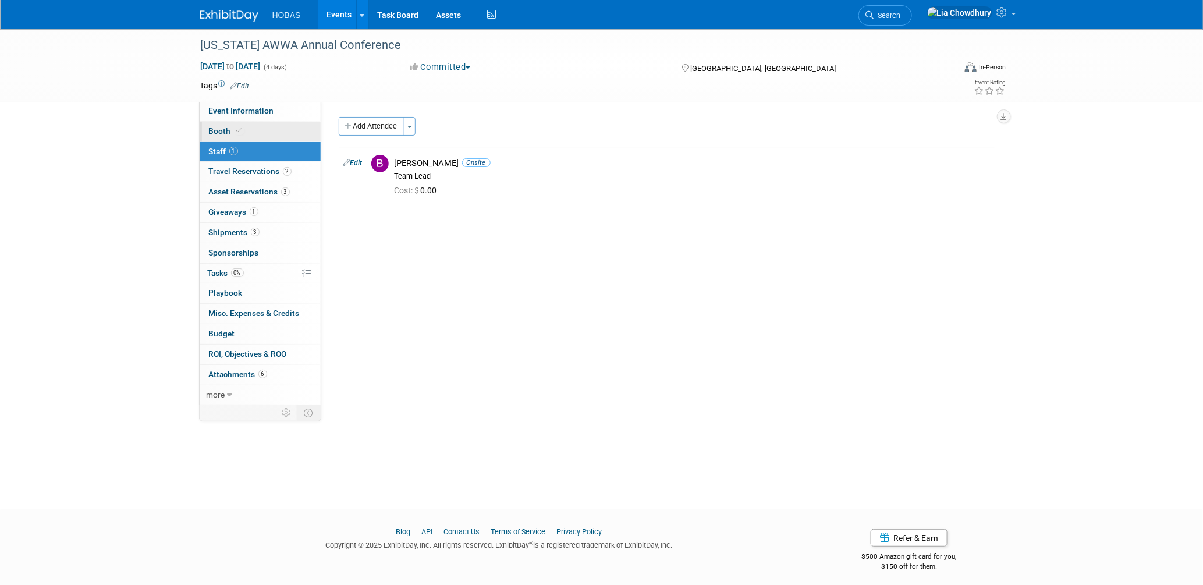
click at [215, 130] on span "Booth" at bounding box center [227, 130] width 36 height 9
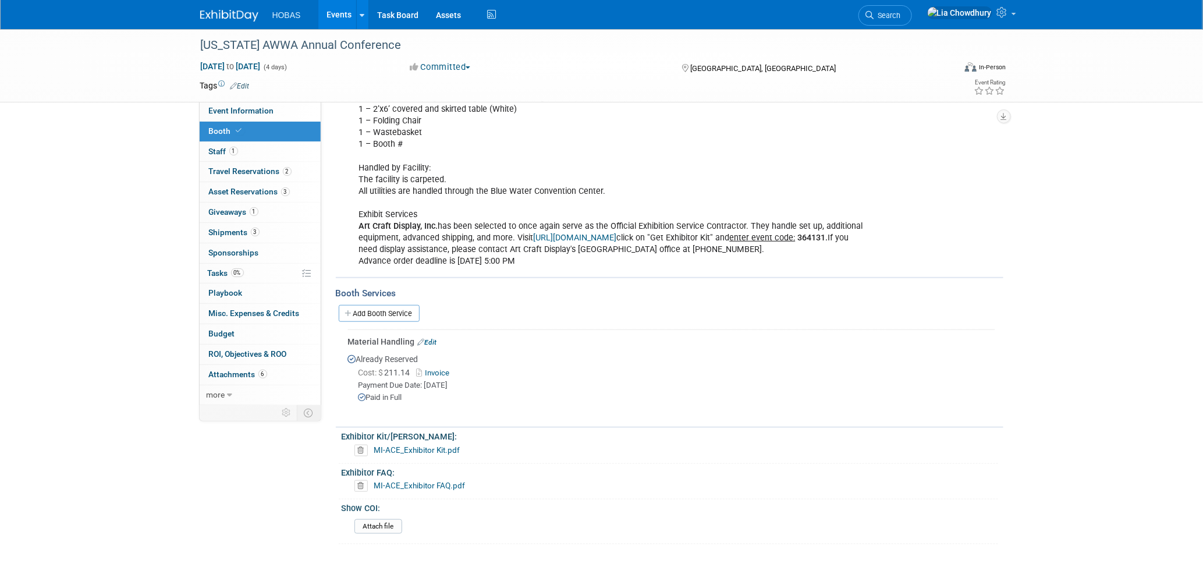
scroll to position [409, 0]
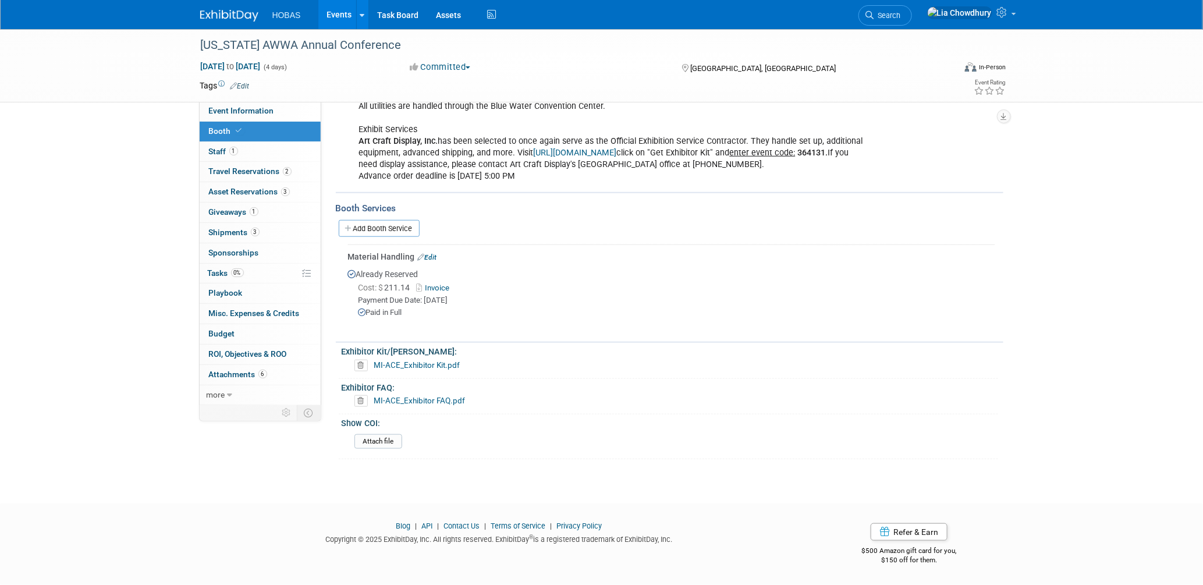
click at [446, 286] on link "Invoice" at bounding box center [436, 288] width 38 height 9
click at [373, 232] on link "Add Booth Service" at bounding box center [379, 228] width 81 height 17
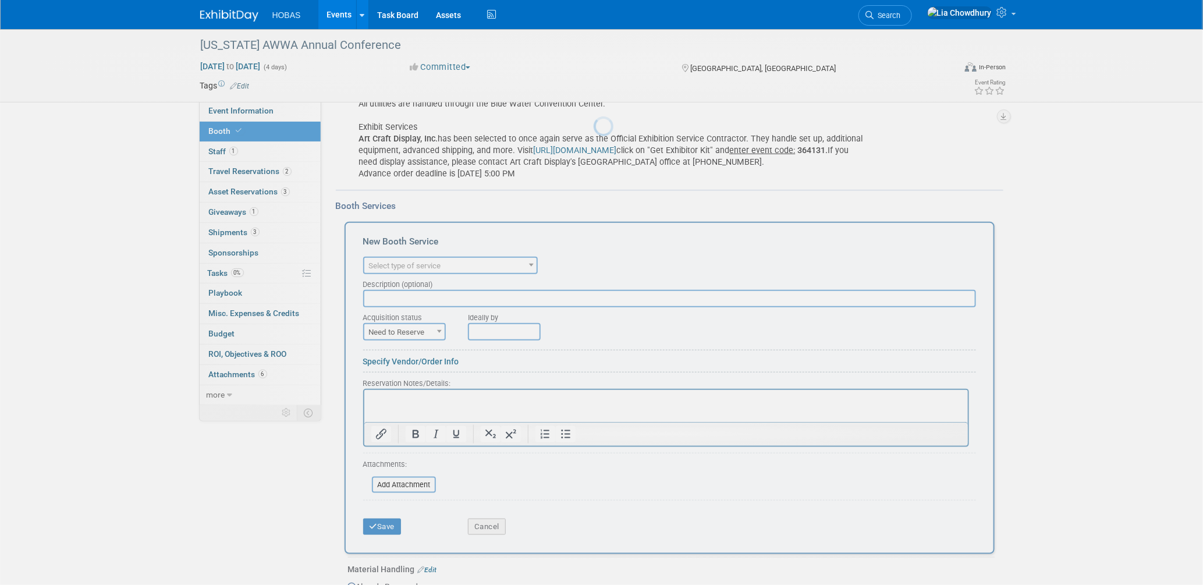
scroll to position [0, 0]
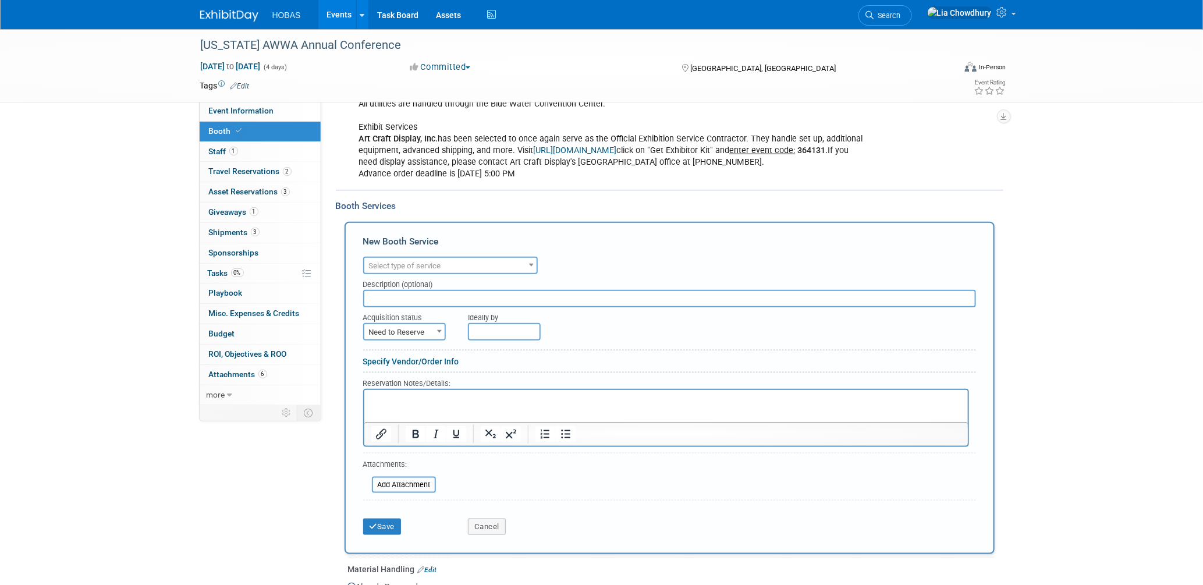
click at [393, 270] on span "Select type of service" at bounding box center [405, 265] width 72 height 9
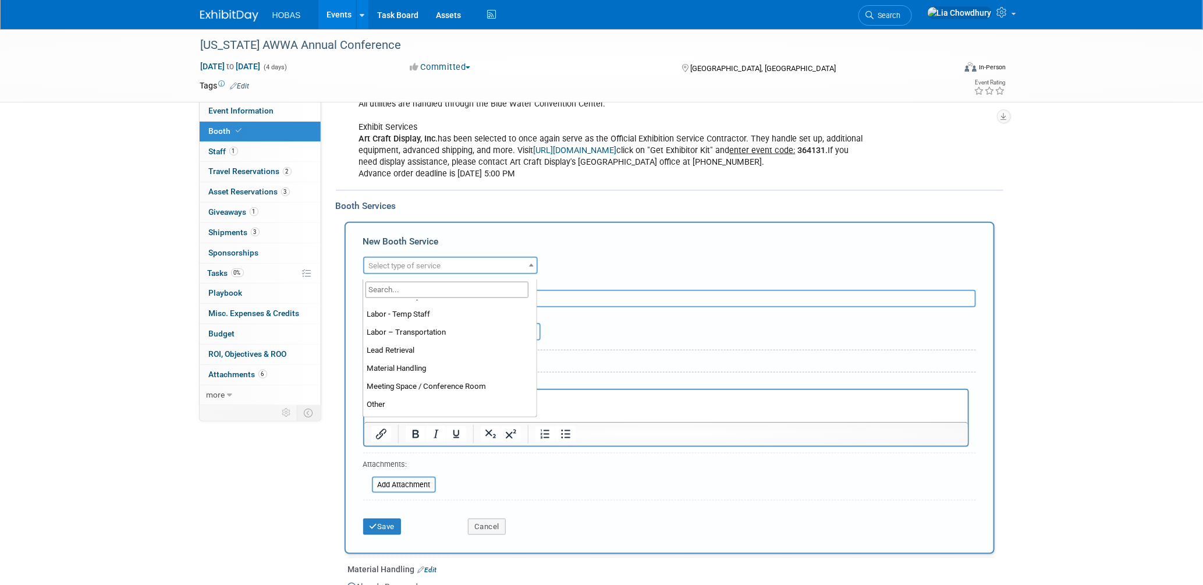
scroll to position [297, 0]
select select "1"
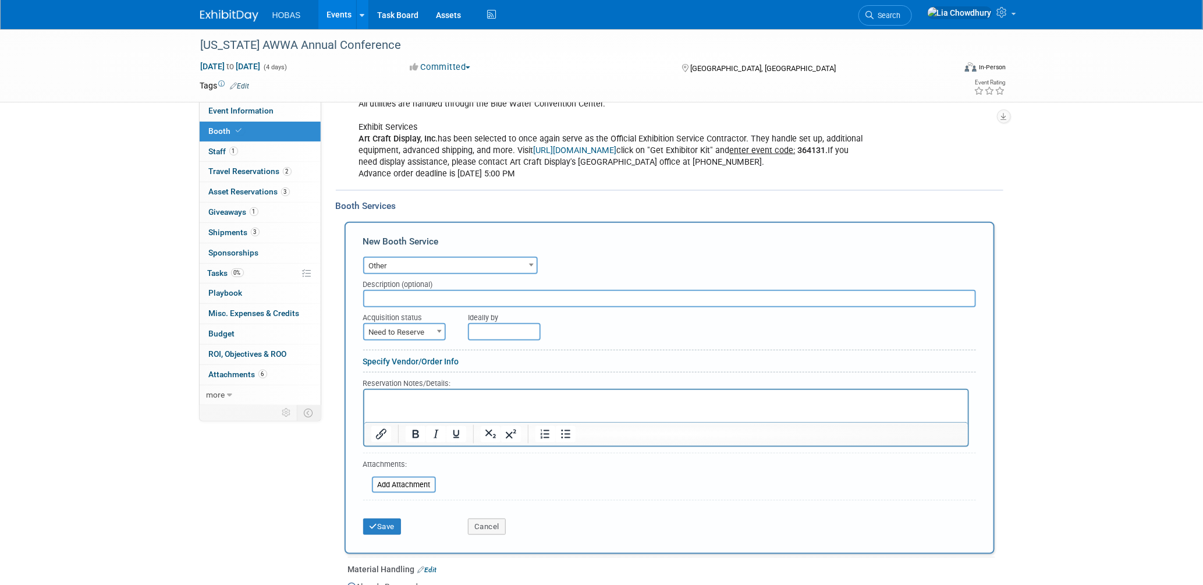
click at [416, 334] on span "Need to Reserve" at bounding box center [404, 332] width 80 height 16
drag, startPoint x: 406, startPoint y: 374, endPoint x: 413, endPoint y: 369, distance: 8.4
select select "2"
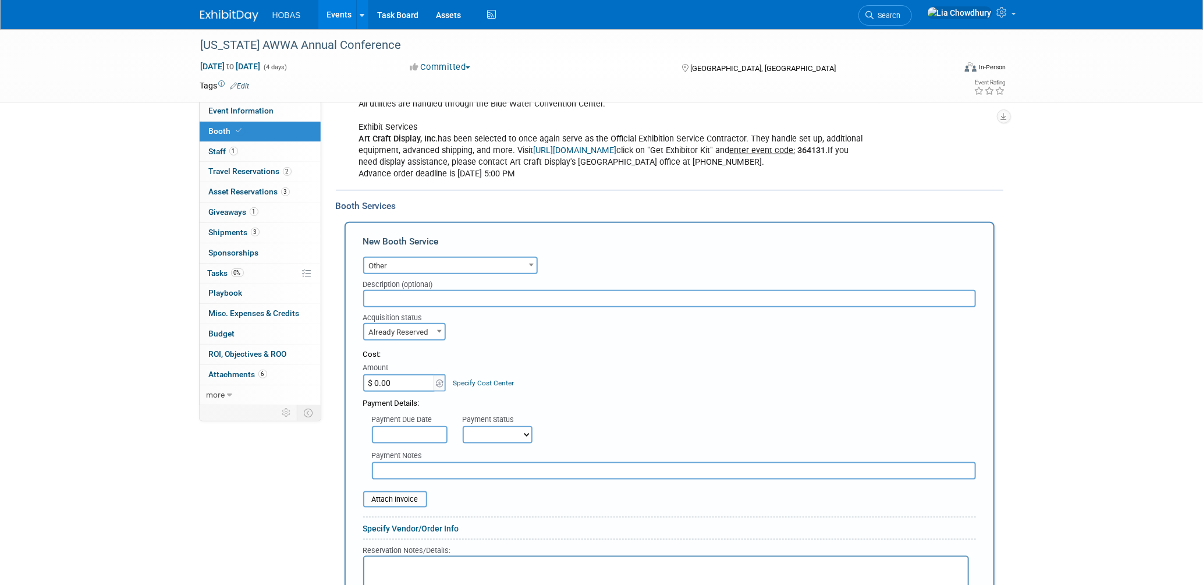
click at [489, 438] on select "Not Paid Yet Partially Paid Paid in Full" at bounding box center [498, 434] width 70 height 17
select select "3"
click at [463, 429] on select "Not Paid Yet Partially Paid Paid in Full" at bounding box center [498, 434] width 70 height 17
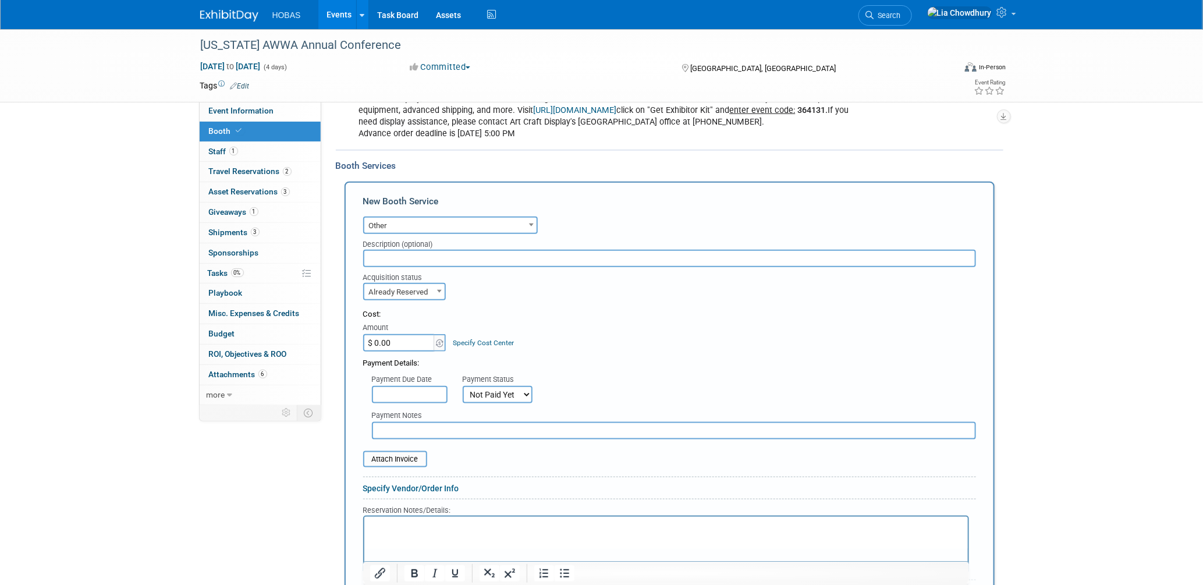
scroll to position [604, 0]
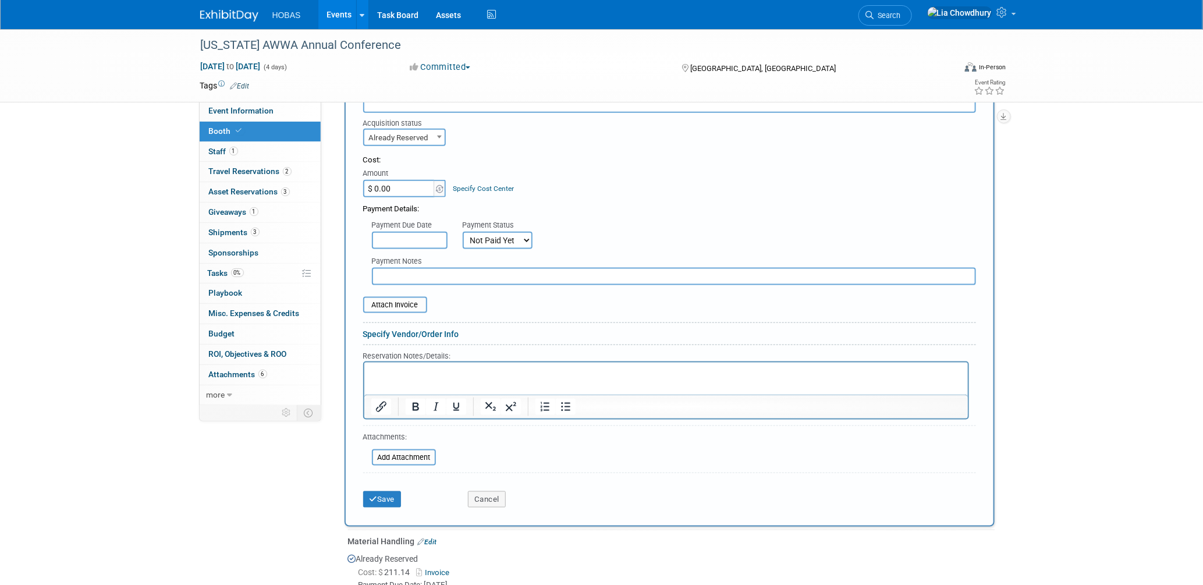
click at [397, 281] on input "text" at bounding box center [674, 276] width 604 height 17
type input "Exhibit Style - reship Pop Up to replace broken one."
click at [385, 491] on button "Save" at bounding box center [382, 499] width 38 height 16
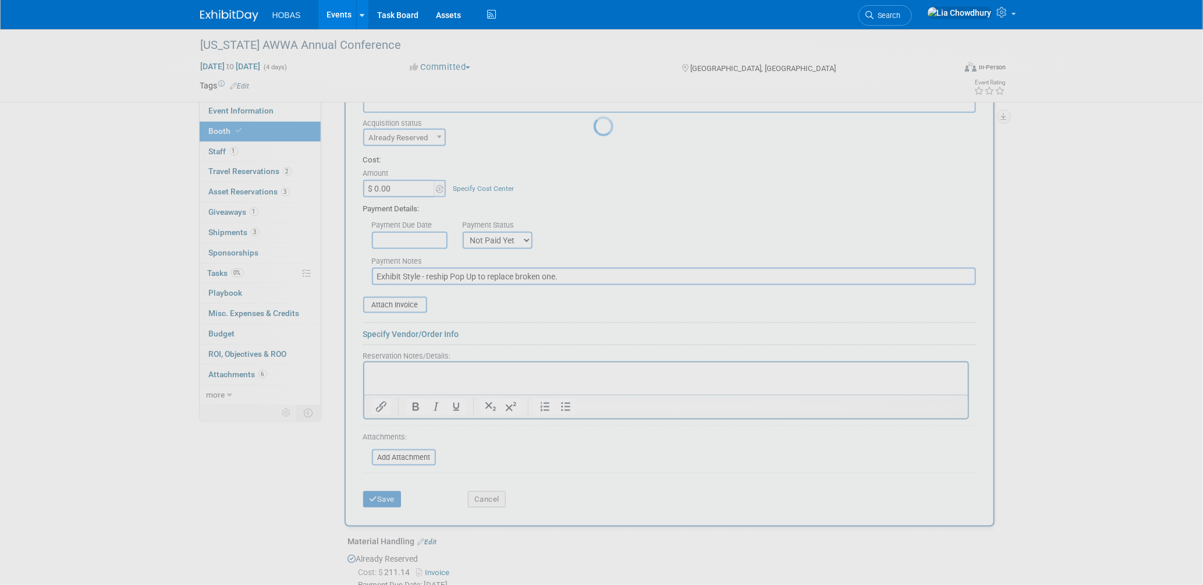
scroll to position [497, 0]
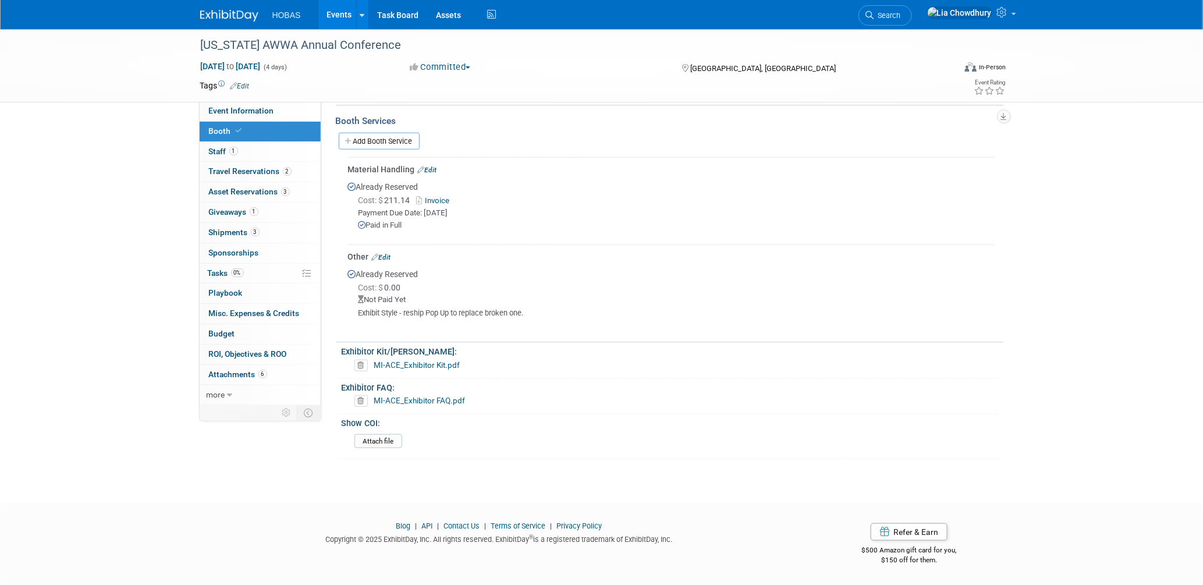
click at [342, 13] on link "Events" at bounding box center [339, 14] width 42 height 29
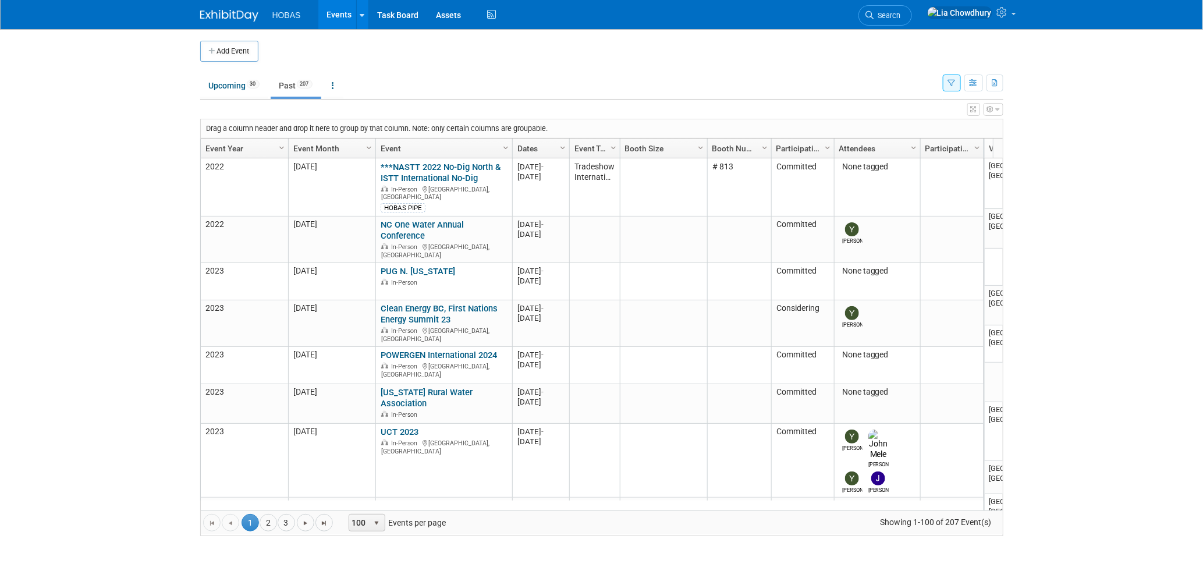
click at [229, 146] on link "Event Year" at bounding box center [242, 149] width 75 height 20
click at [231, 148] on link "Event Year" at bounding box center [242, 149] width 75 height 20
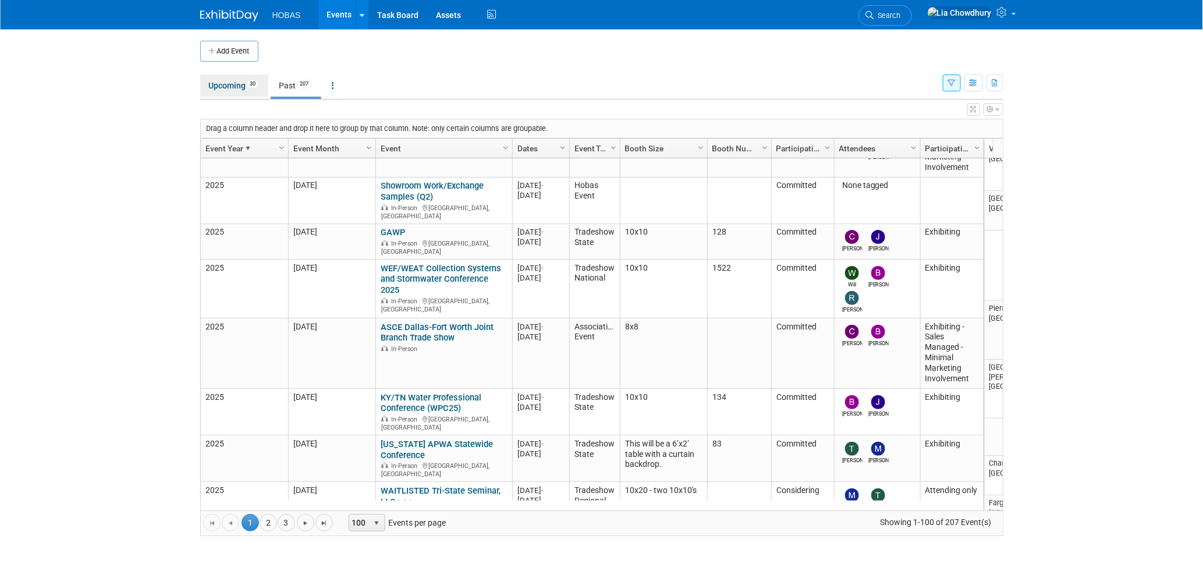
click at [224, 88] on link "Upcoming 30" at bounding box center [234, 86] width 68 height 22
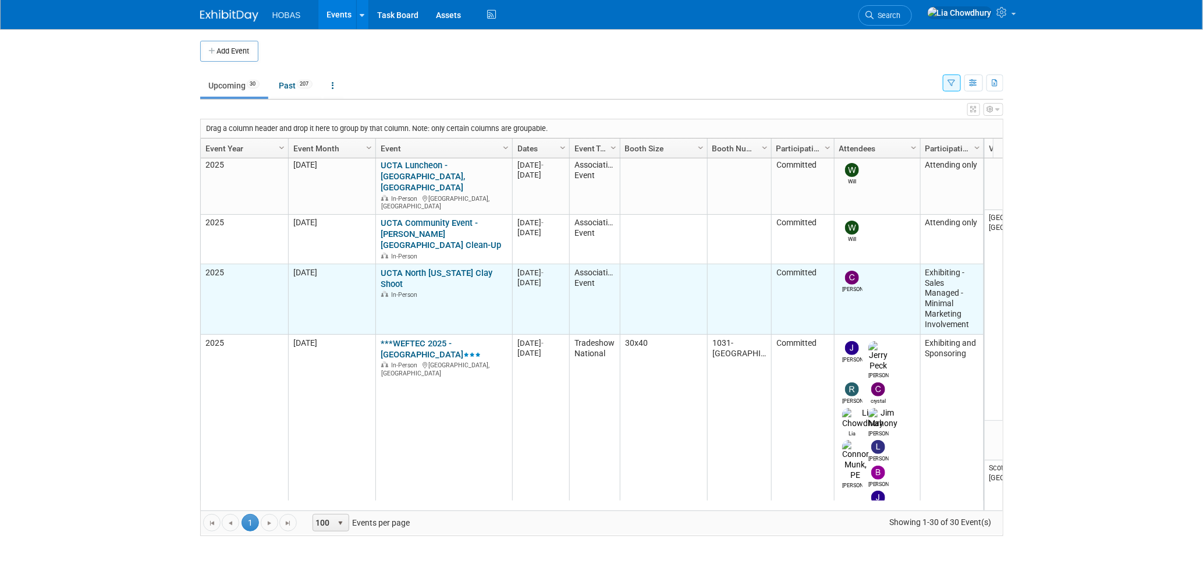
scroll to position [154, 0]
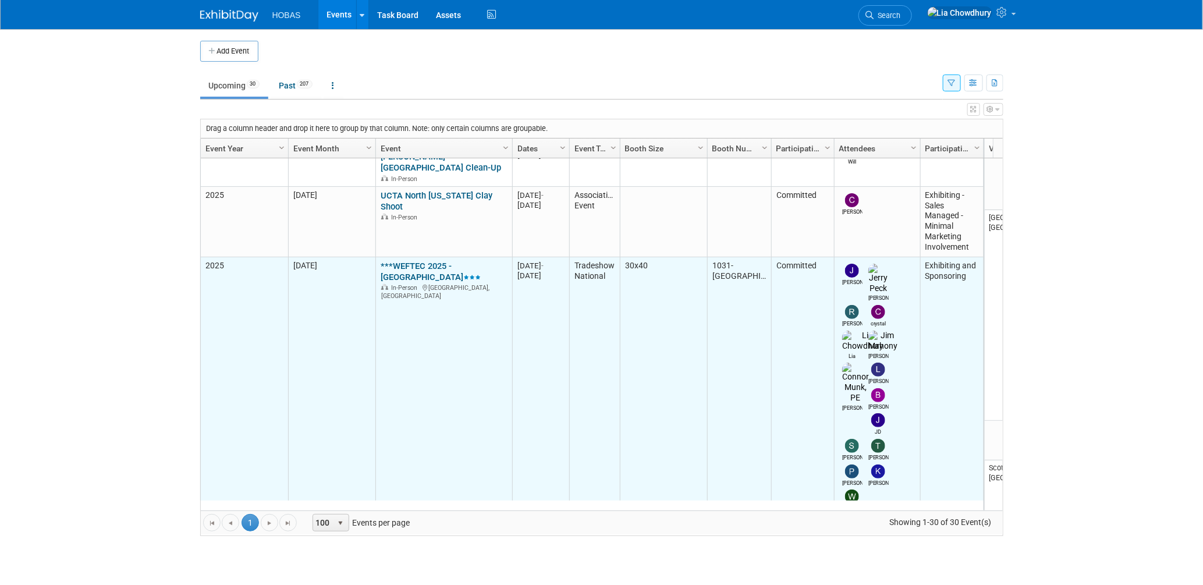
click at [416, 261] on link "***WEFTEC 2025 - [GEOGRAPHIC_DATA]" at bounding box center [431, 272] width 100 height 22
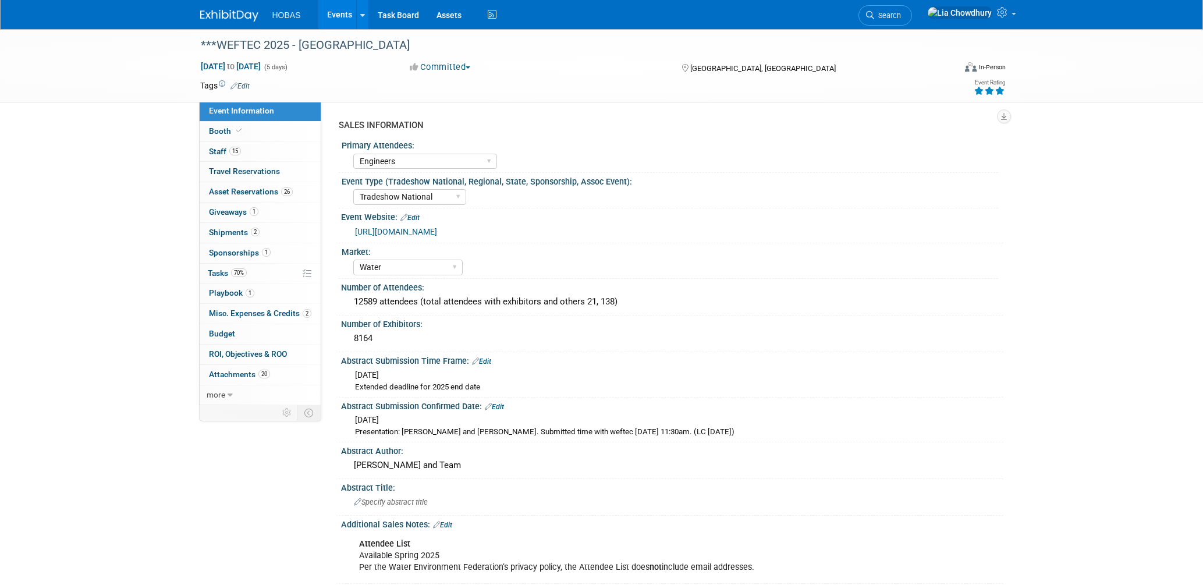
select select "Engineers"
select select "Tradeshow National"
select select "Water"
select select "Exhibiting and Sponsoring"
click at [223, 329] on link "Budget" at bounding box center [260, 334] width 121 height 20
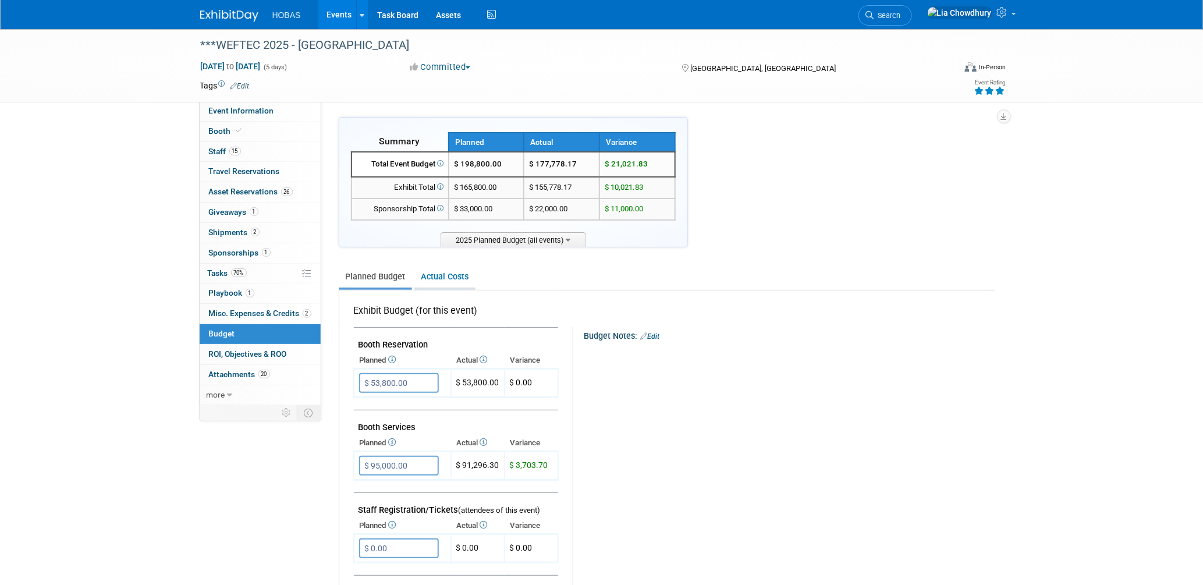
click at [440, 275] on link "Actual Costs" at bounding box center [444, 277] width 61 height 22
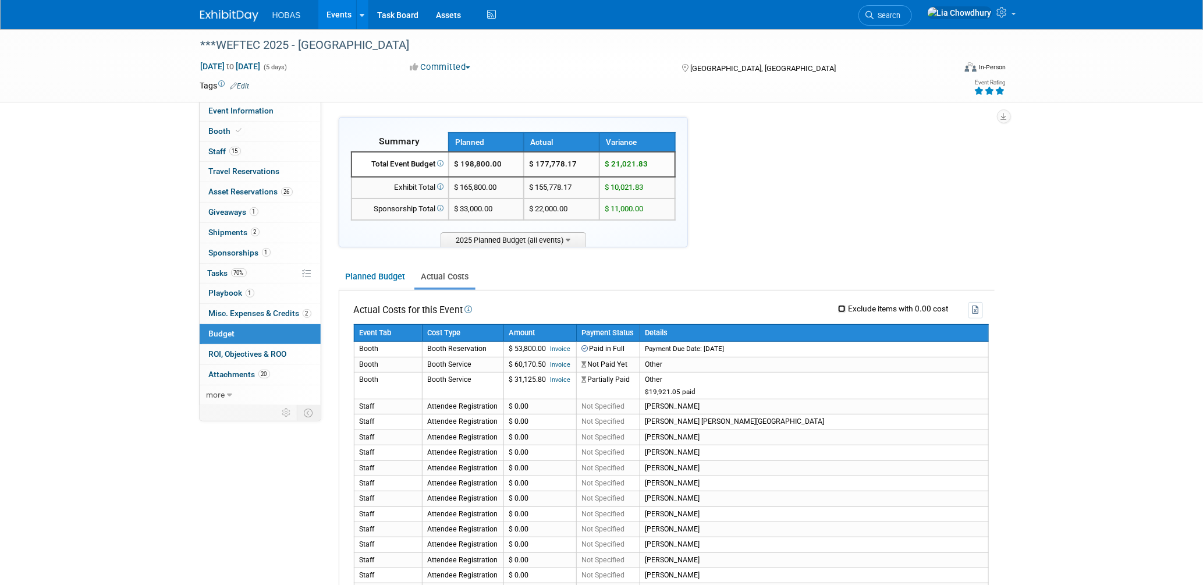
click at [840, 309] on input "Exclude items with 0.00 cost" at bounding box center [842, 309] width 8 height 8
checkbox input "true"
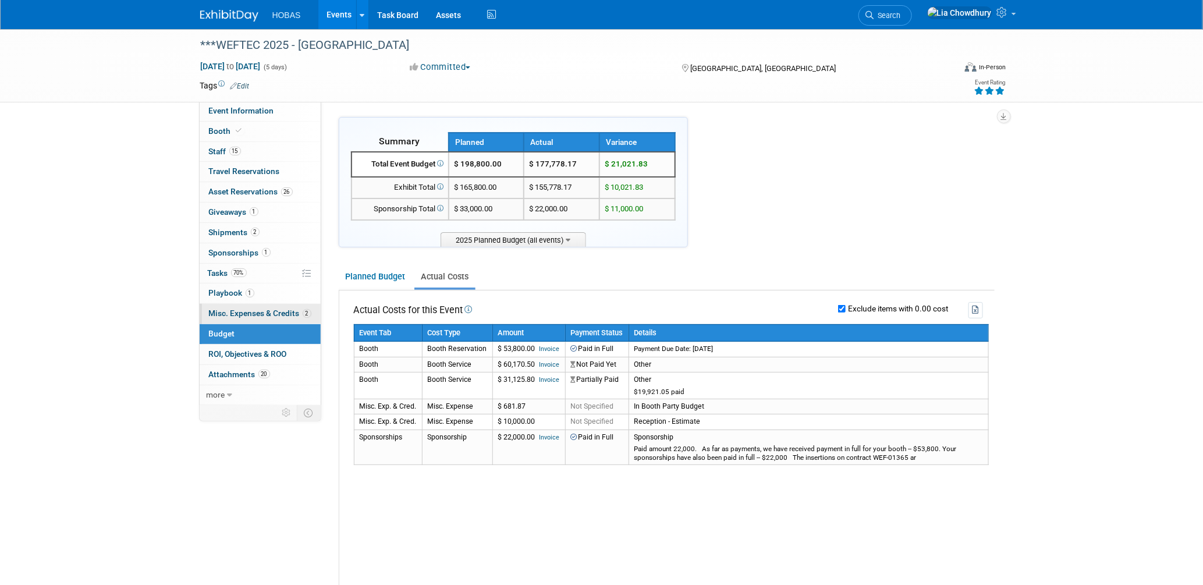
click at [232, 311] on span "Misc. Expenses & Credits 2" at bounding box center [260, 313] width 102 height 9
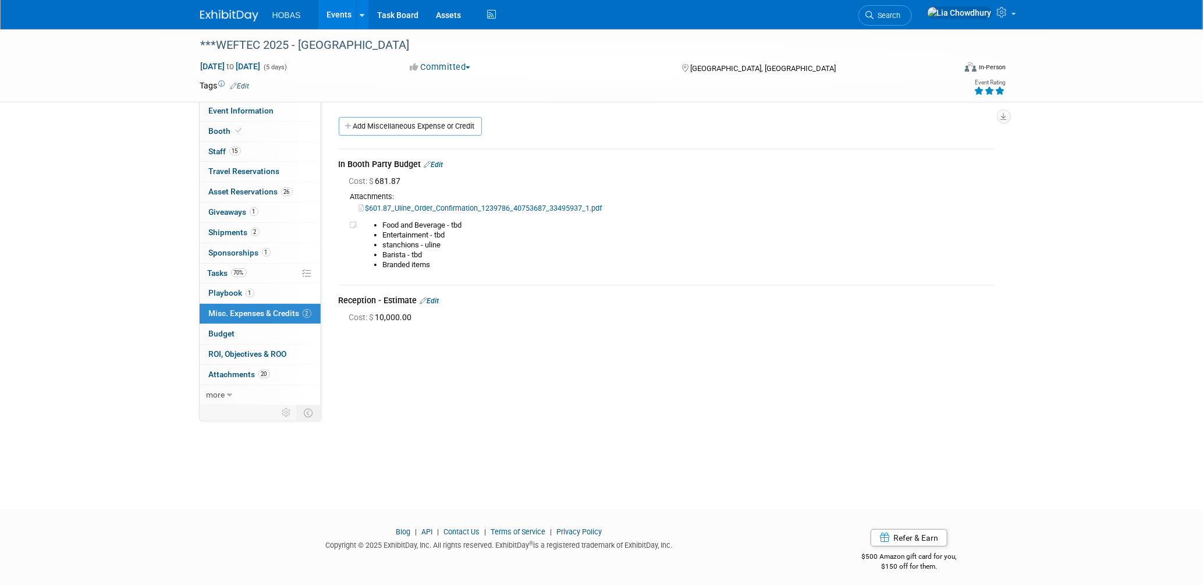
click at [436, 297] on link "Edit" at bounding box center [429, 301] width 19 height 8
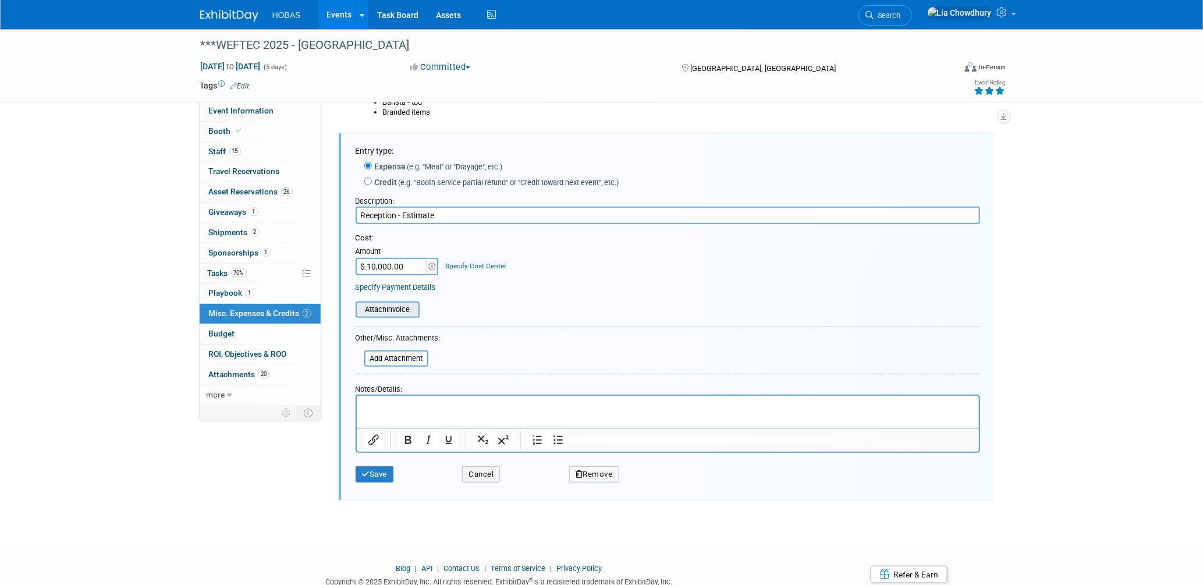
click at [403, 306] on input "file" at bounding box center [349, 310] width 139 height 14
click at [389, 310] on input "file" at bounding box center [349, 310] width 139 height 14
click at [410, 268] on input "$ 10,000.00" at bounding box center [392, 266] width 73 height 17
paste input "6,743.41"
type input "$ 6,743.41"
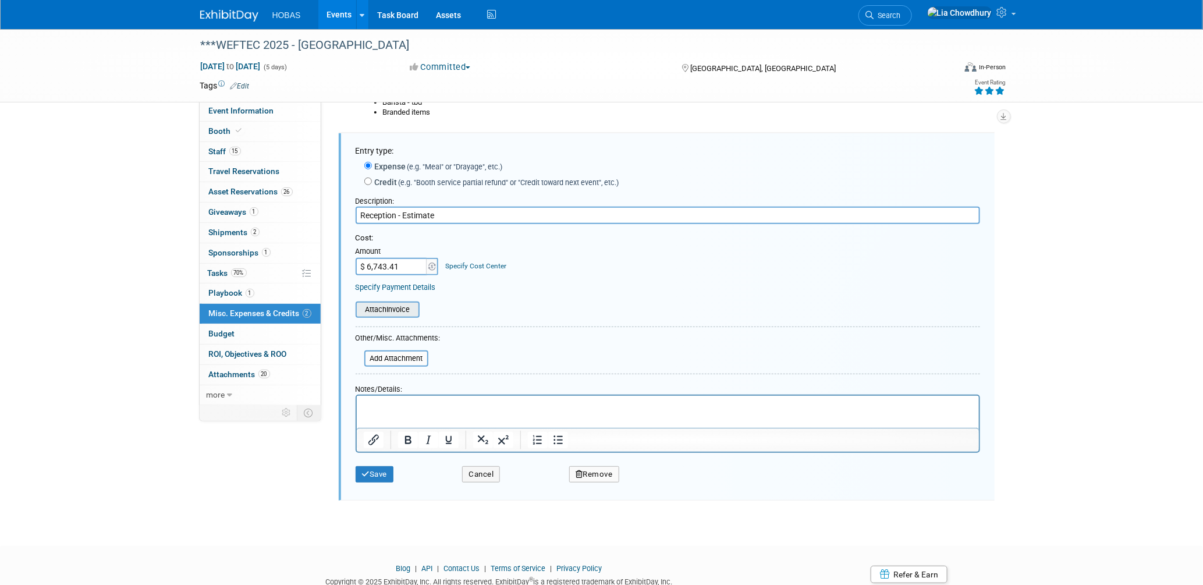
click at [401, 303] on input "file" at bounding box center [349, 310] width 139 height 14
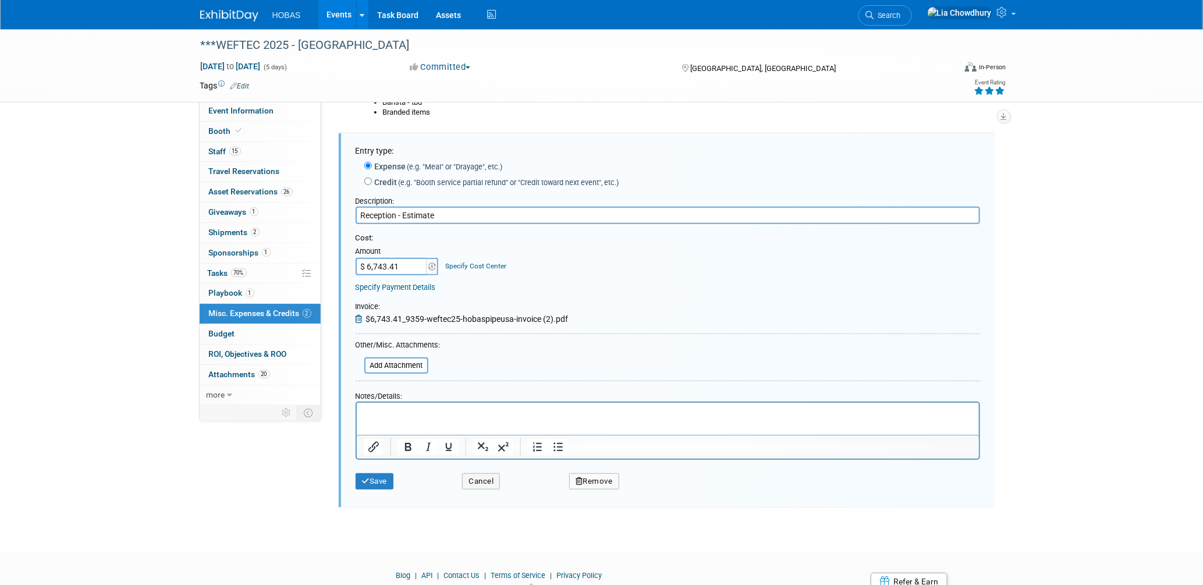
click at [387, 419] on html at bounding box center [667, 411] width 622 height 16
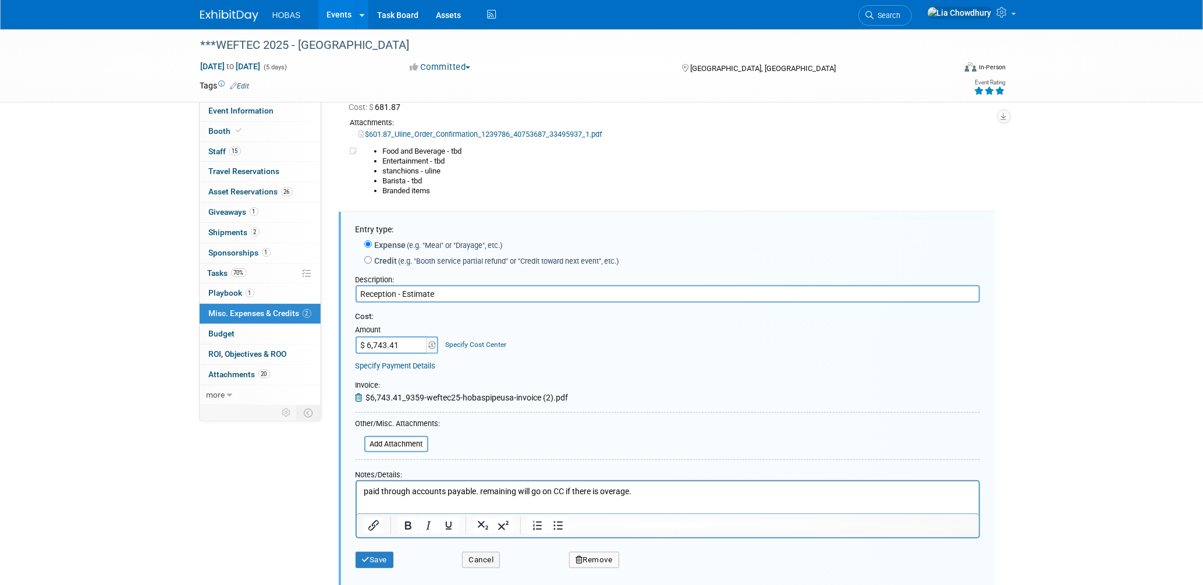
scroll to position [129, 0]
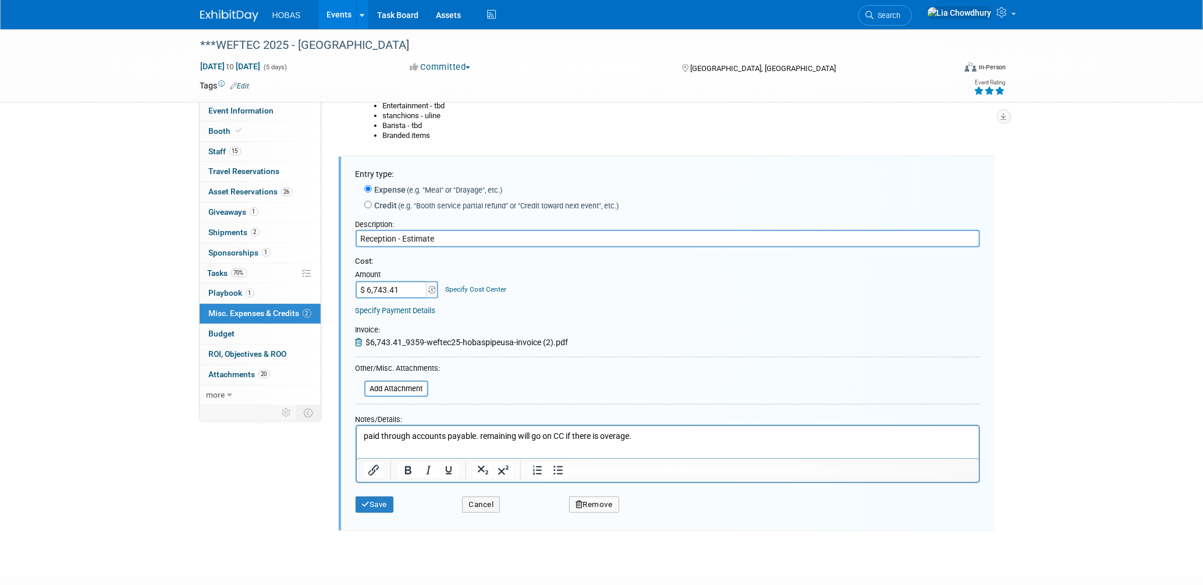
click at [421, 310] on link "Specify Payment Details" at bounding box center [396, 310] width 80 height 9
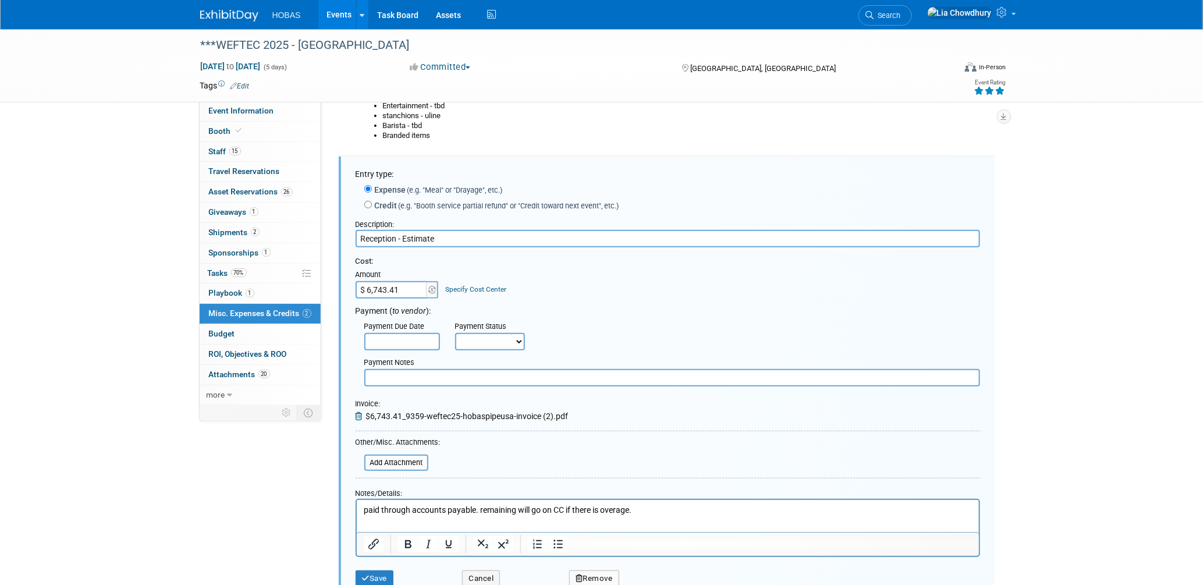
click at [501, 338] on select "Not Paid Yet Partially Paid Paid in Full" at bounding box center [490, 341] width 70 height 17
select select "3"
click at [455, 333] on select "Not Paid Yet Partially Paid Paid in Full" at bounding box center [490, 341] width 70 height 17
click at [434, 377] on input "text" at bounding box center [672, 377] width 616 height 17
paste input "OVG Hospitality - McCormick Place"
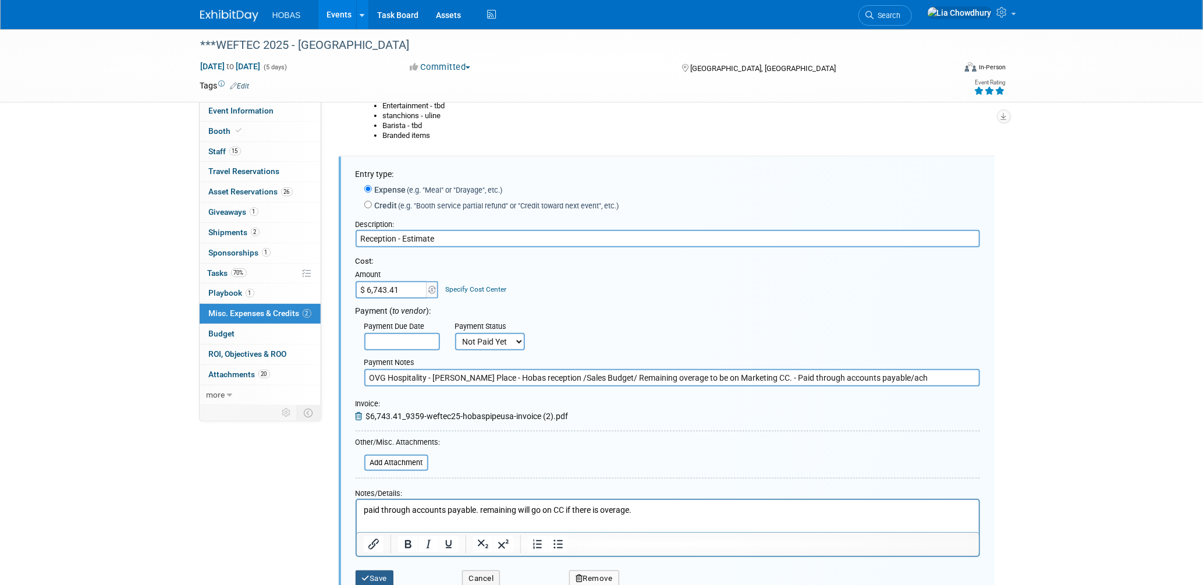
type input "OVG Hospitality - McCormick Place - Hobas reception /Sales Budget/ Remaining ov…"
click at [369, 577] on button "Save" at bounding box center [375, 578] width 38 height 16
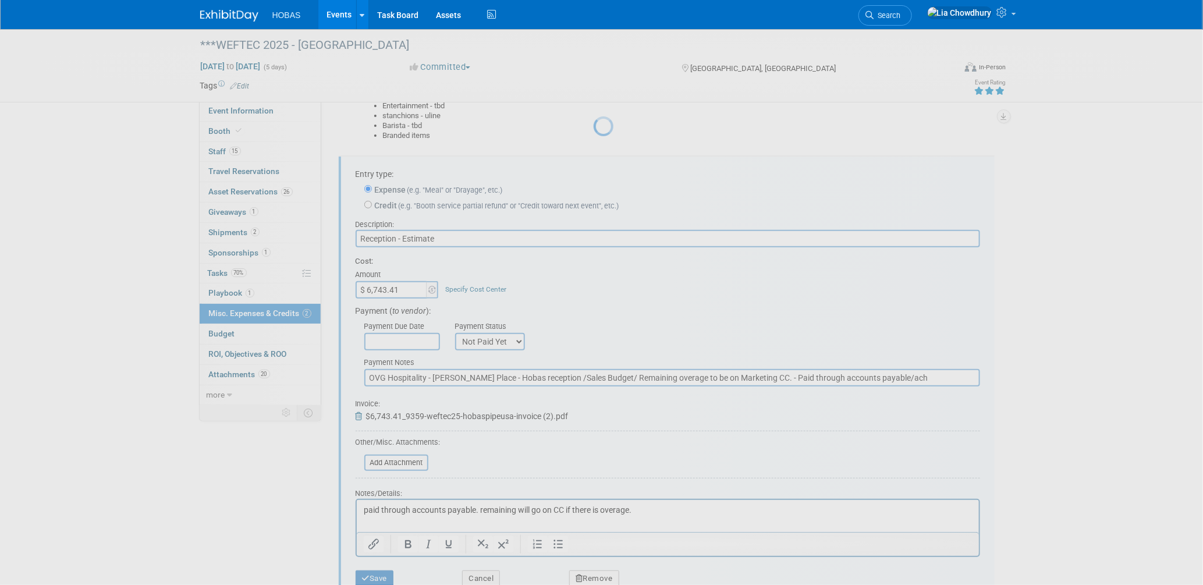
scroll to position [5, 0]
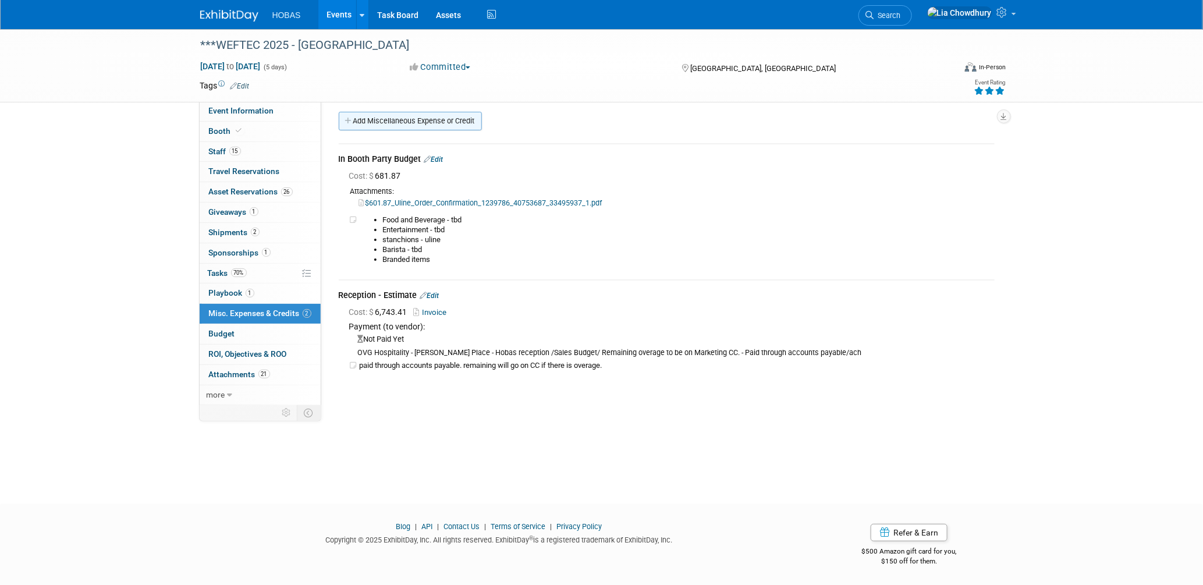
click at [409, 123] on link "Add Miscellaneous Expense or Credit" at bounding box center [410, 121] width 143 height 19
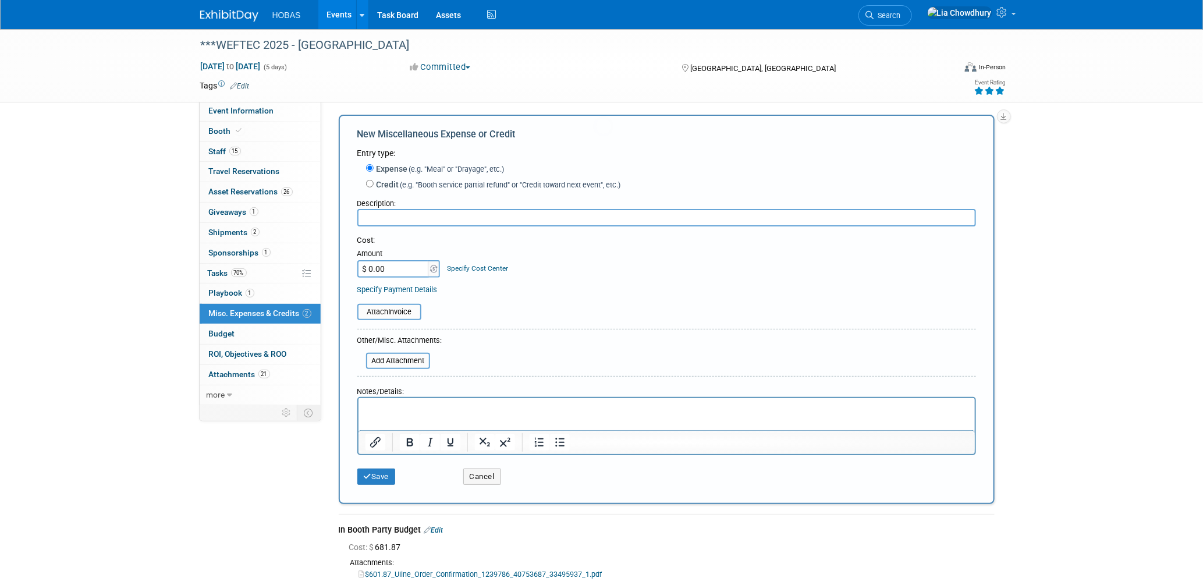
scroll to position [0, 0]
type input "Entertainment for Reception"
click at [386, 269] on input "$ 0.00" at bounding box center [393, 268] width 73 height 17
type input "$ 1,000.00"
click at [407, 290] on link "Specify Payment Details" at bounding box center [397, 289] width 80 height 9
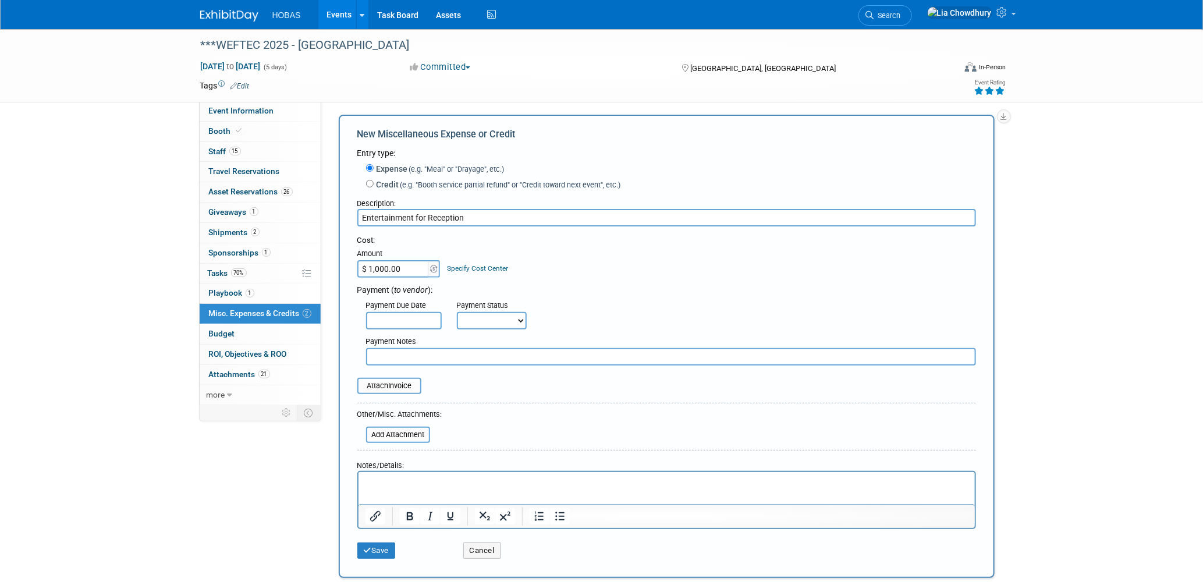
click at [479, 317] on select "Not Paid Yet Partially Paid Paid in Full" at bounding box center [492, 320] width 70 height 17
select select "2"
click at [457, 312] on select "Not Paid Yet Partially Paid Paid in Full" at bounding box center [492, 320] width 70 height 17
click at [557, 322] on input "text" at bounding box center [582, 320] width 76 height 17
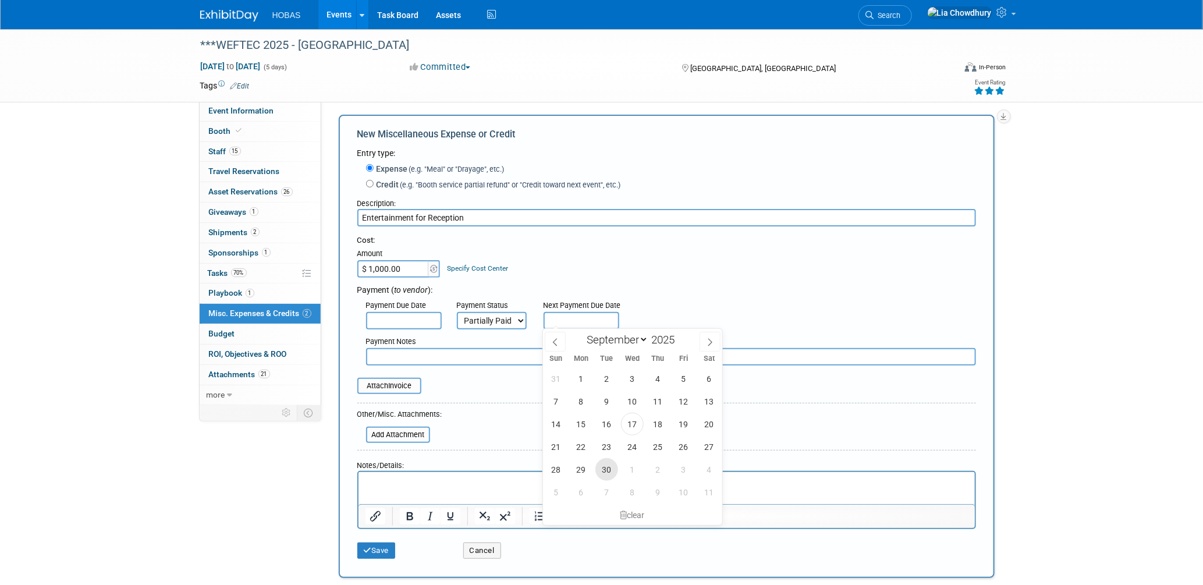
click at [604, 473] on span "30" at bounding box center [607, 469] width 23 height 23
type input "Sep 30, 2025"
click at [422, 357] on input "text" at bounding box center [671, 356] width 610 height 17
type input "R"
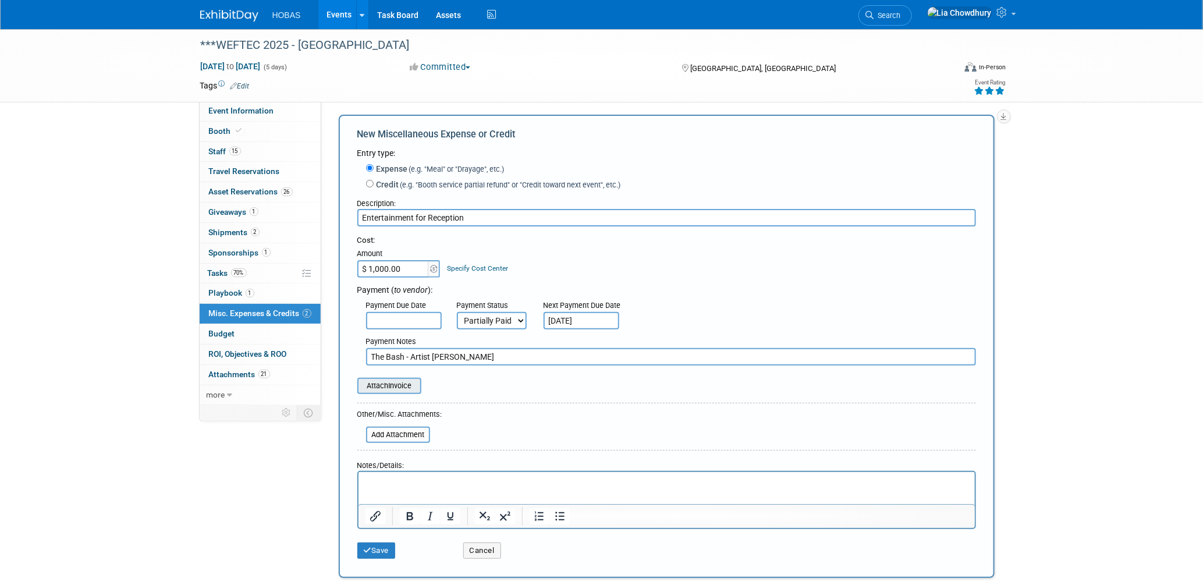
type input "The Bash - Artist Ryan Argast"
click at [379, 382] on input "file" at bounding box center [351, 386] width 139 height 14
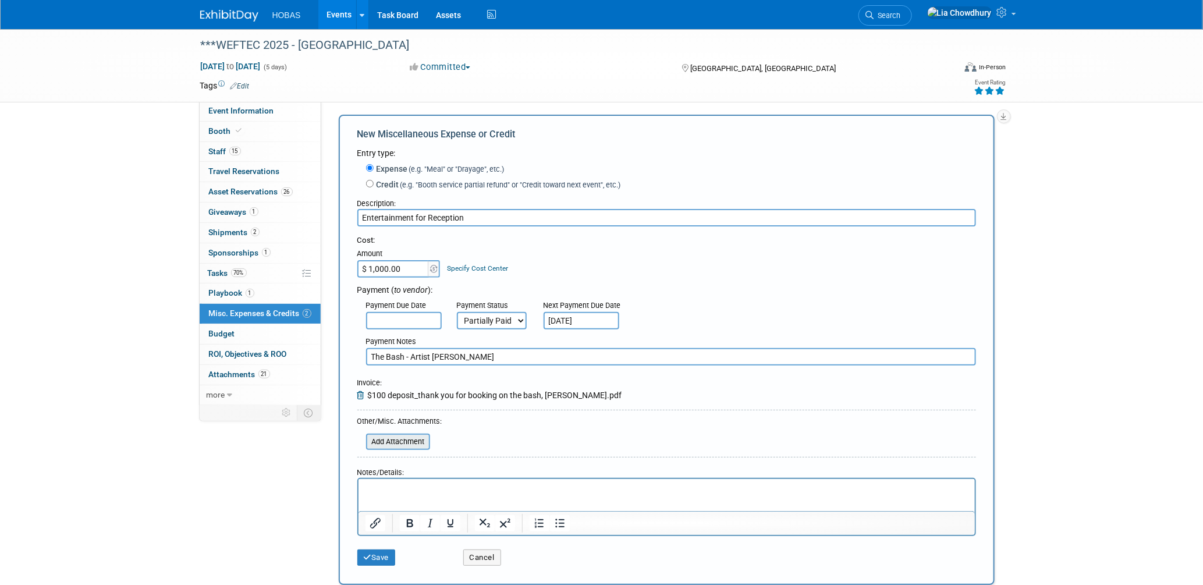
click at [399, 436] on input "file" at bounding box center [359, 442] width 139 height 14
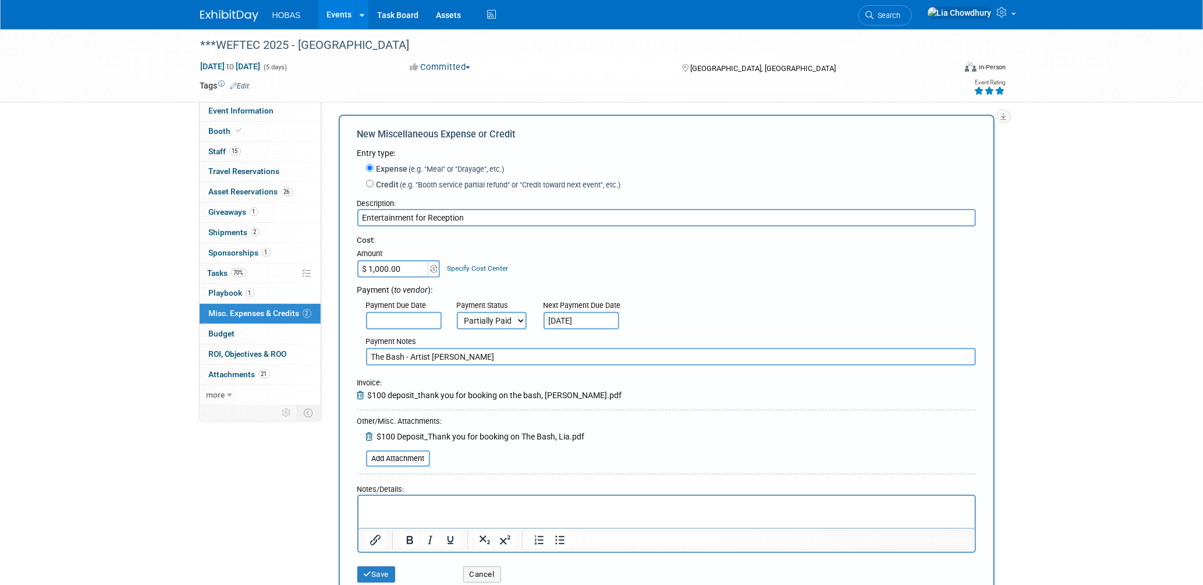
click at [368, 391] on span "$100 deposit_thank you for booking on the bash, lia.pdf" at bounding box center [495, 395] width 254 height 9
click at [363, 392] on icon at bounding box center [362, 395] width 10 height 8
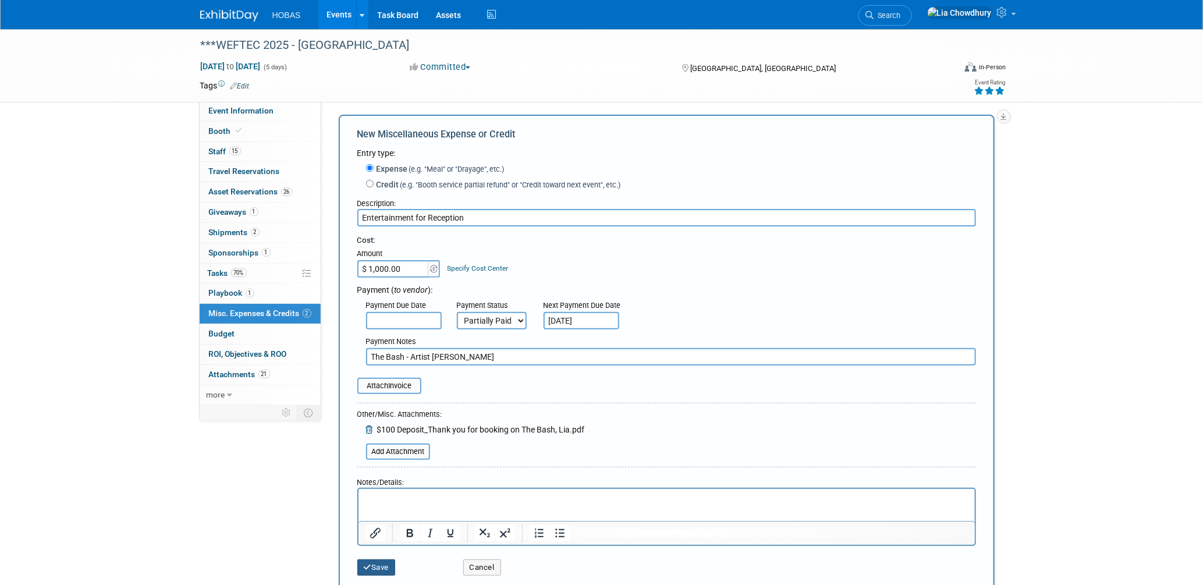
click at [380, 559] on button "Save" at bounding box center [376, 567] width 38 height 16
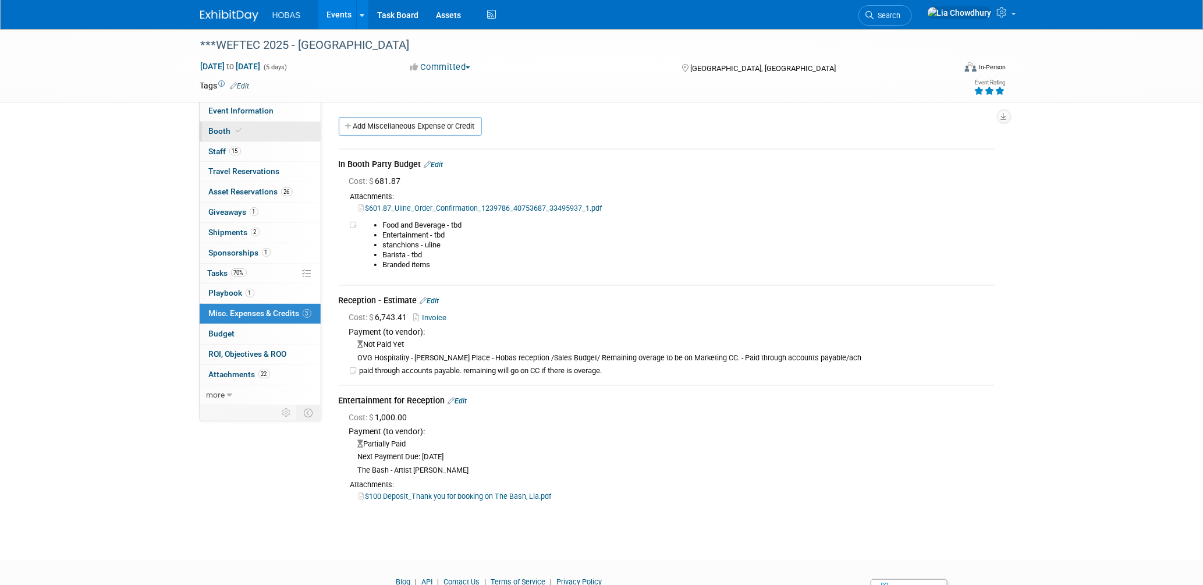
click at [215, 131] on span "Booth" at bounding box center [227, 130] width 36 height 9
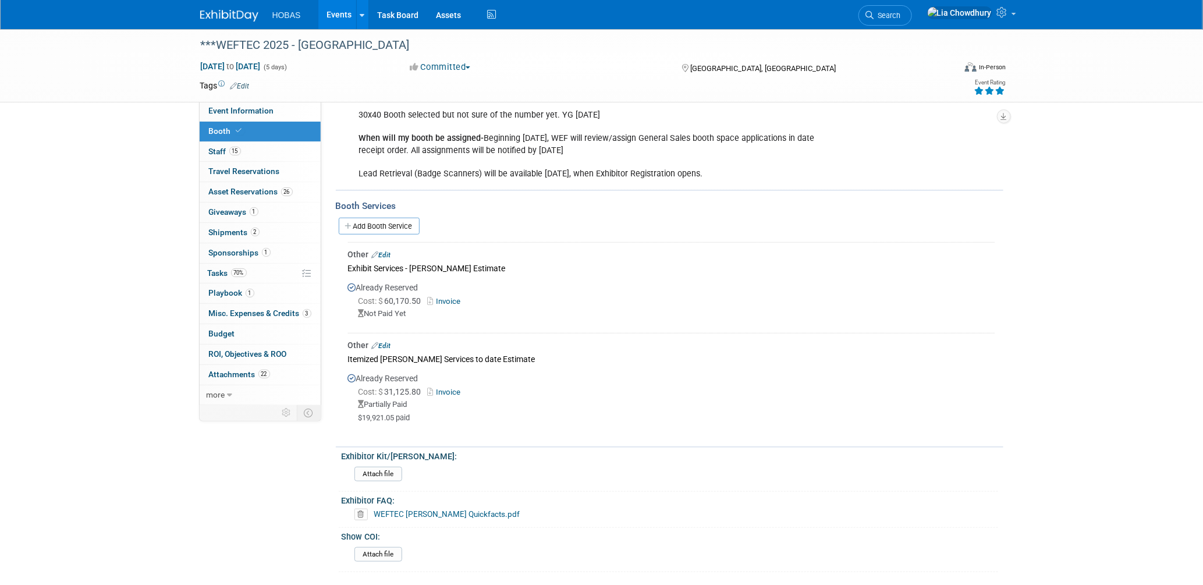
scroll to position [388, 0]
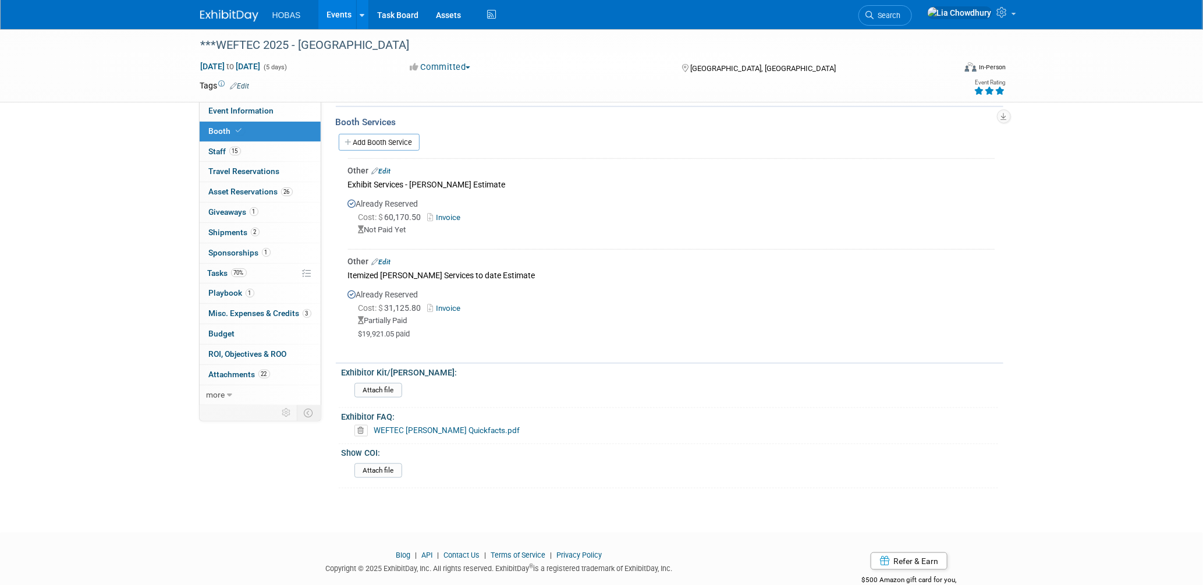
click at [383, 167] on link "Edit" at bounding box center [381, 171] width 19 height 8
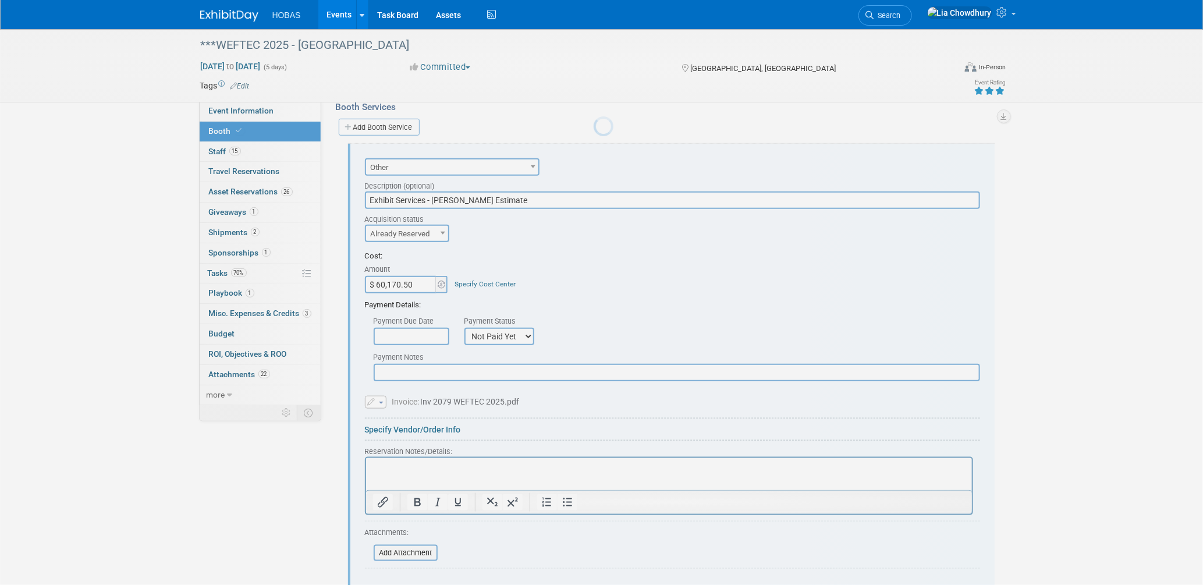
scroll to position [408, 0]
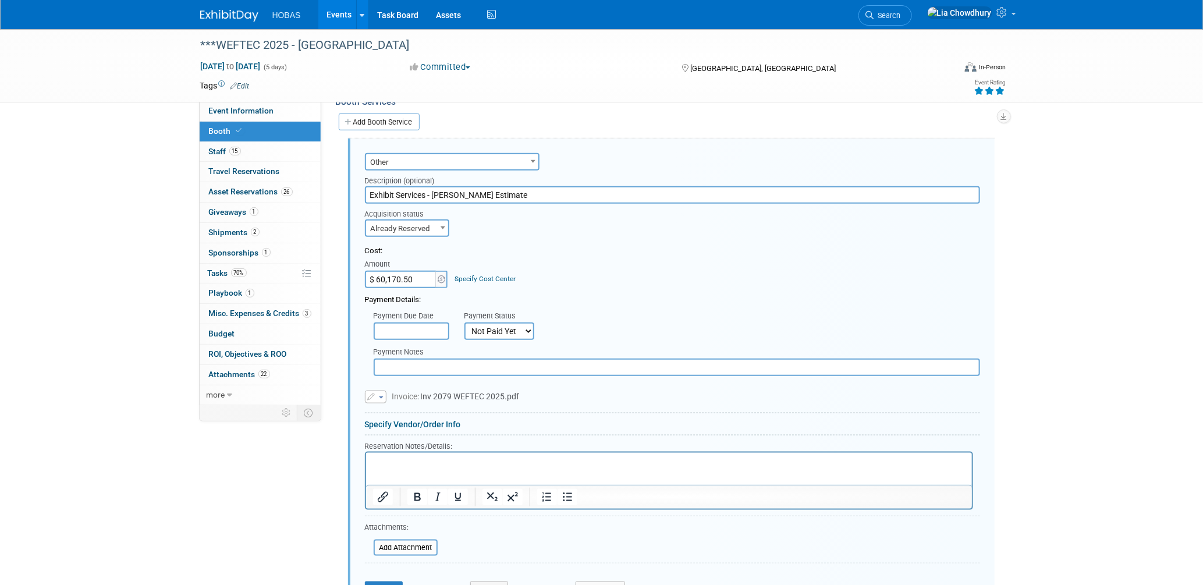
click at [492, 323] on select "Not Paid Yet Partially Paid Paid in Full" at bounding box center [500, 331] width 70 height 17
select select "1"
click at [465, 323] on select "Not Paid Yet Partially Paid Paid in Full" at bounding box center [500, 331] width 70 height 17
click at [413, 359] on input "text" at bounding box center [677, 367] width 607 height 17
type input "S"
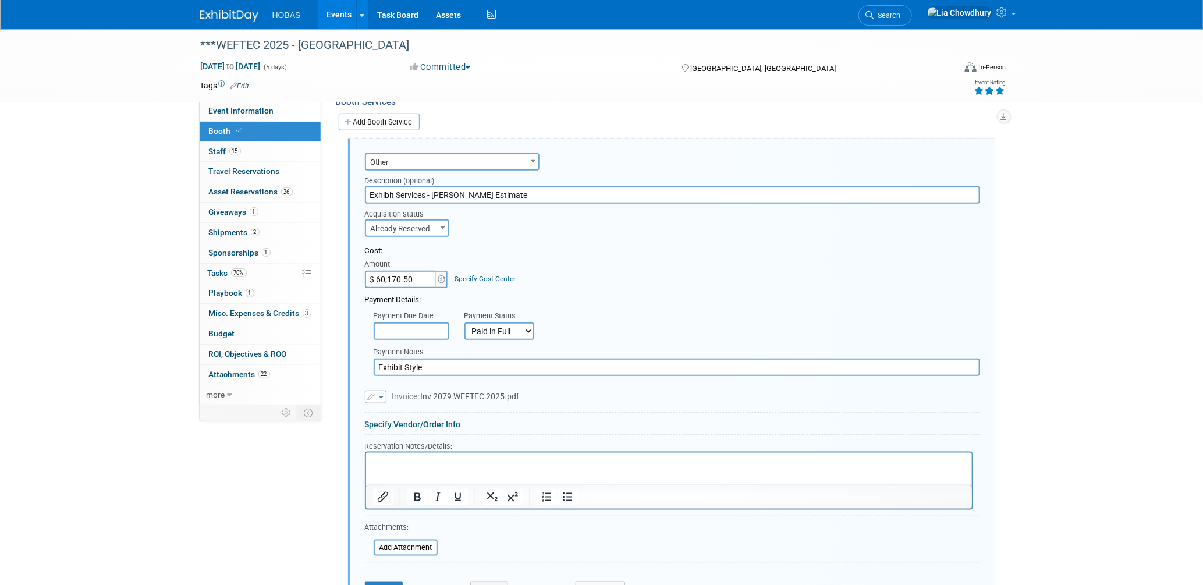
type input "Exhibit Style"
click at [412, 468] on html at bounding box center [669, 460] width 606 height 16
click at [508, 459] on p "approved by Joe and payment sent to AP." at bounding box center [669, 462] width 593 height 11
click at [369, 582] on button "Save" at bounding box center [384, 590] width 38 height 16
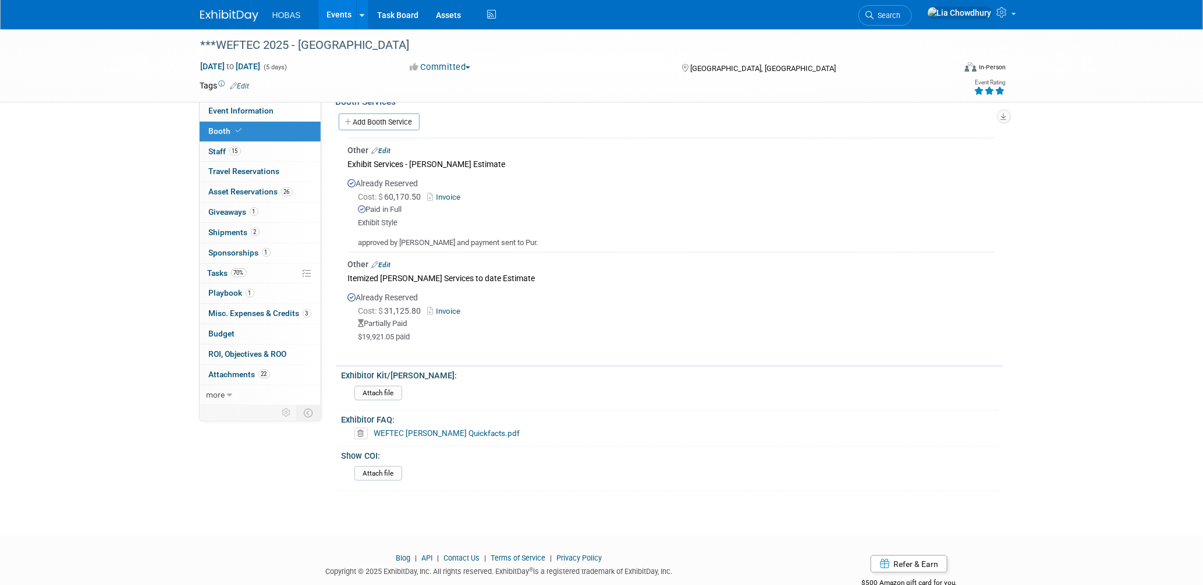
click at [342, 20] on link "Events" at bounding box center [339, 14] width 42 height 29
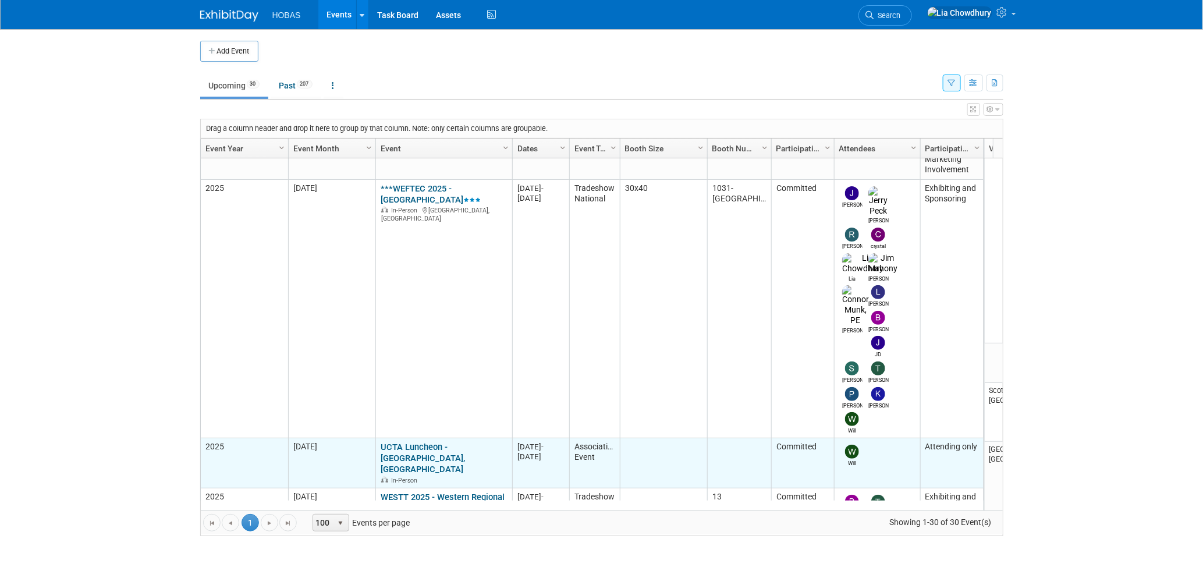
scroll to position [309, 0]
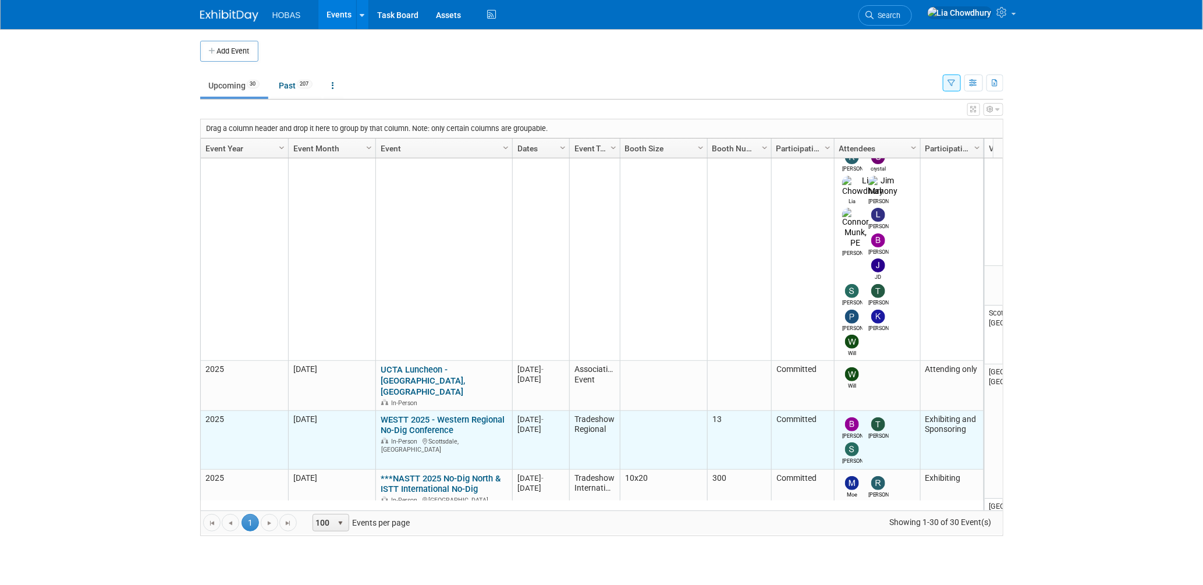
click at [404, 414] on link "WESTT 2025 - Western Regional No-Dig Conference" at bounding box center [443, 425] width 124 height 22
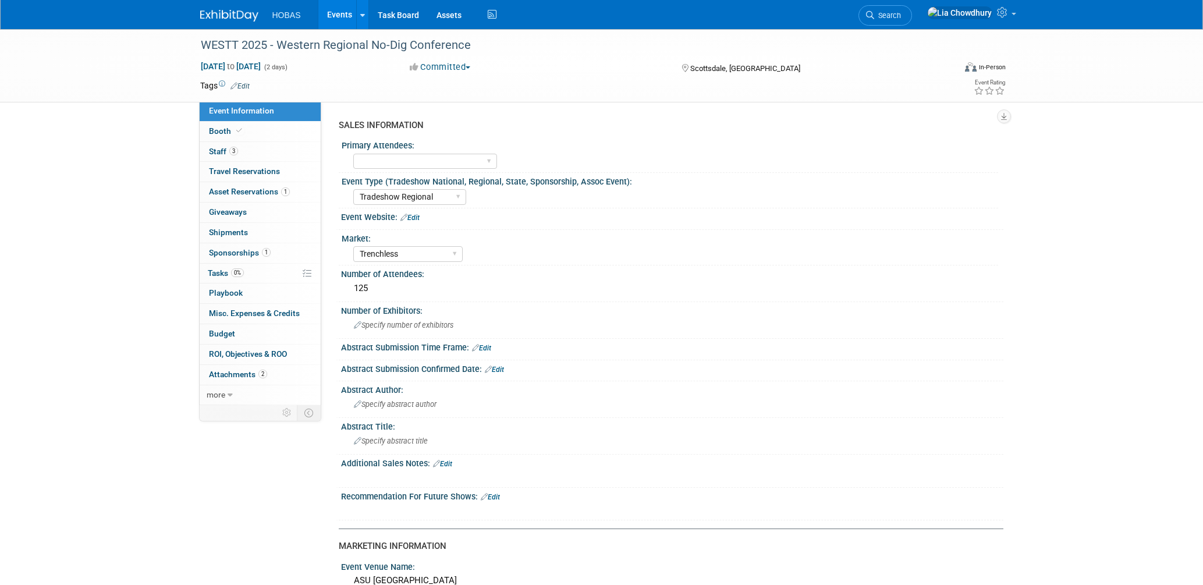
select select "Tradeshow Regional"
select select "Trenchless"
select select "Exhibiting and Sponsoring"
click at [232, 131] on span "Booth" at bounding box center [227, 130] width 36 height 9
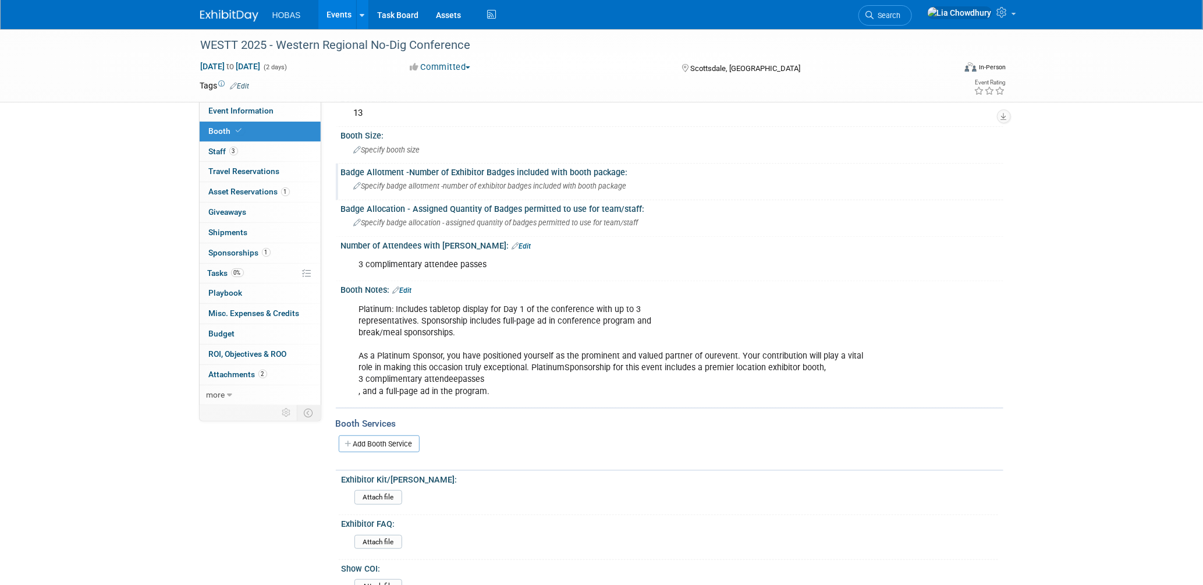
scroll to position [231, 0]
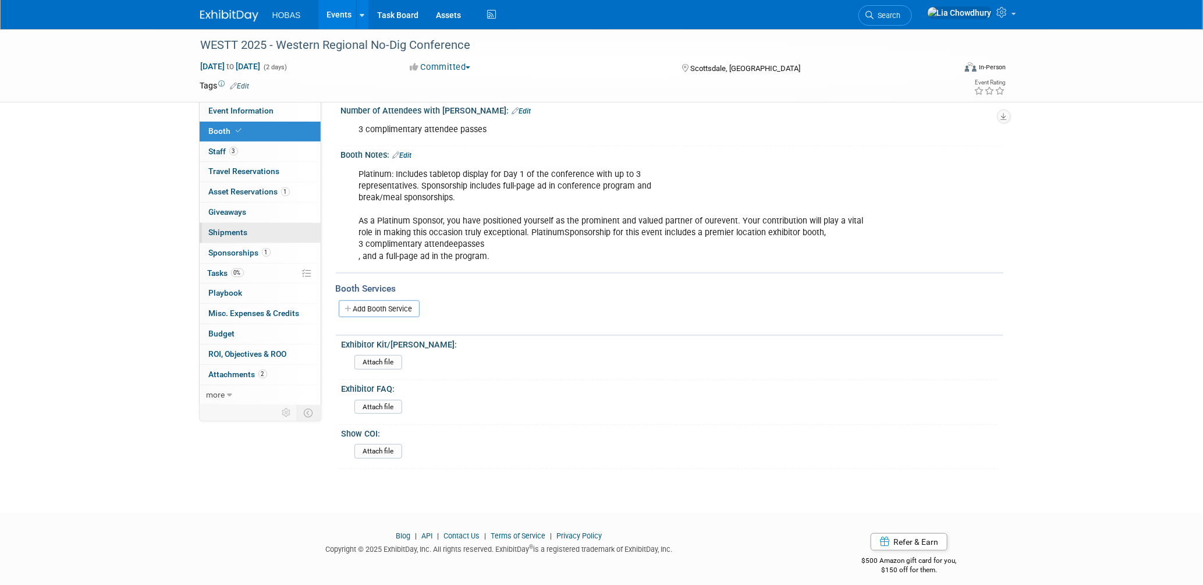
click at [218, 236] on span "Shipments 0" at bounding box center [228, 232] width 39 height 9
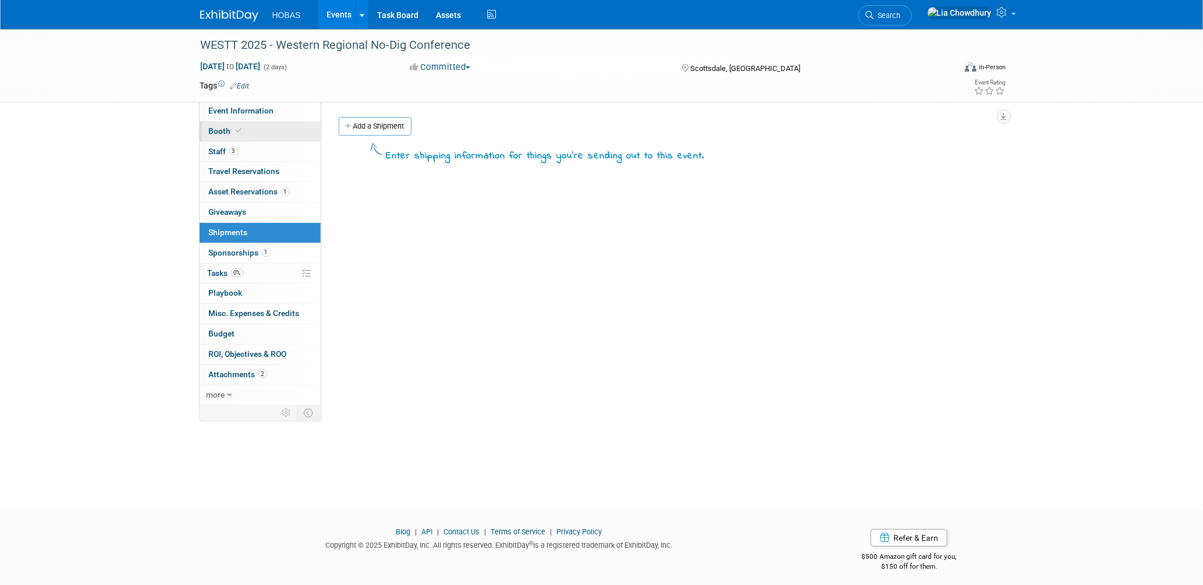
click at [216, 133] on span "Booth" at bounding box center [227, 130] width 36 height 9
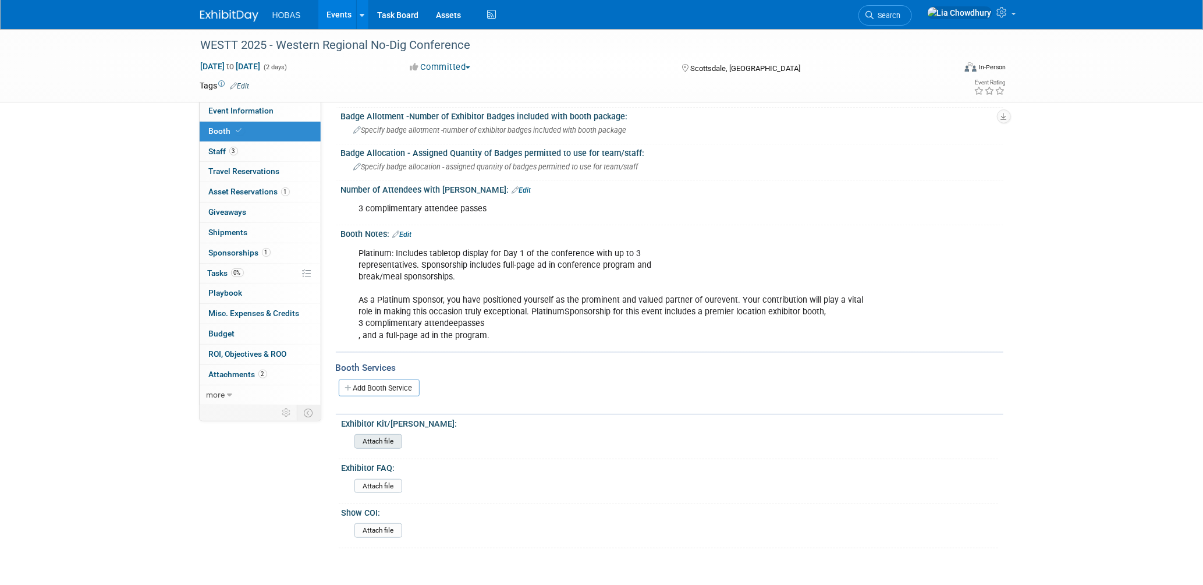
scroll to position [231, 0]
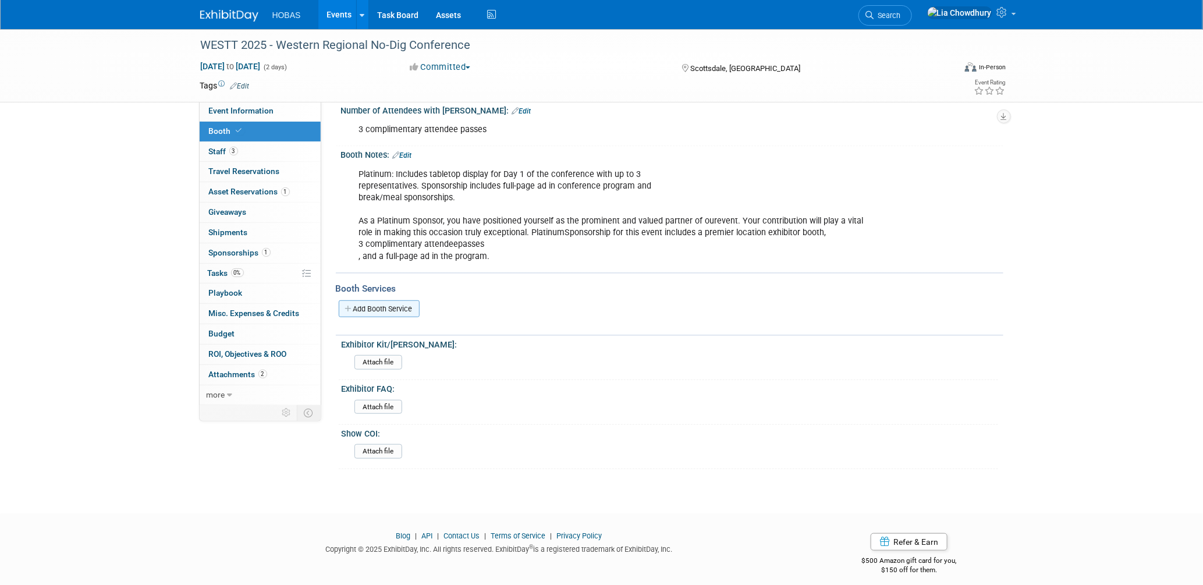
click at [371, 300] on link "Add Booth Service" at bounding box center [379, 308] width 81 height 17
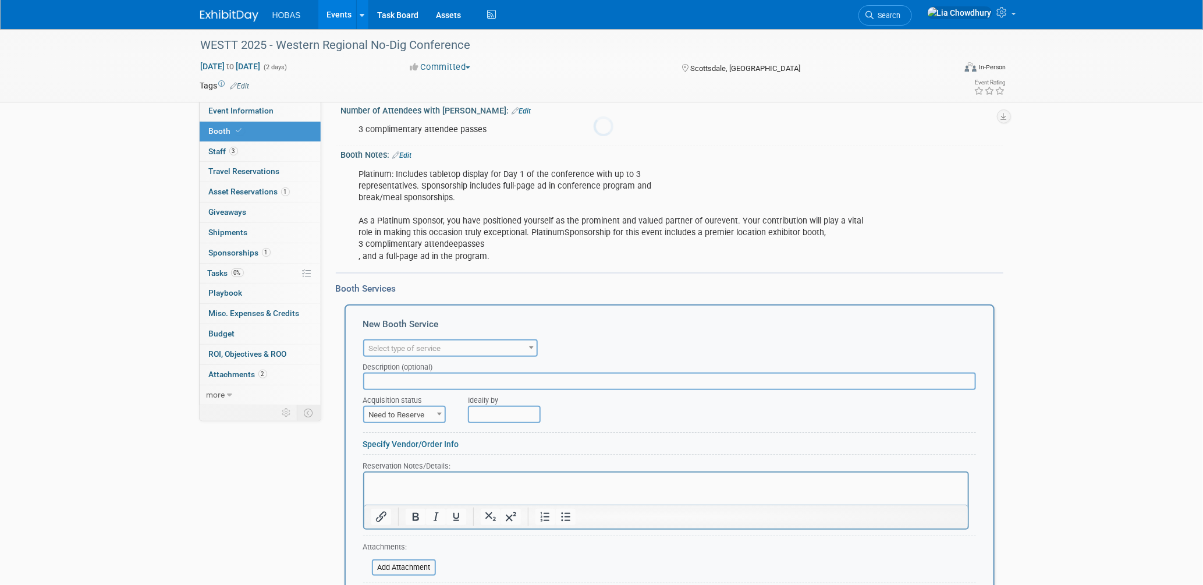
scroll to position [0, 0]
click at [391, 344] on span "Select type of service" at bounding box center [405, 348] width 72 height 9
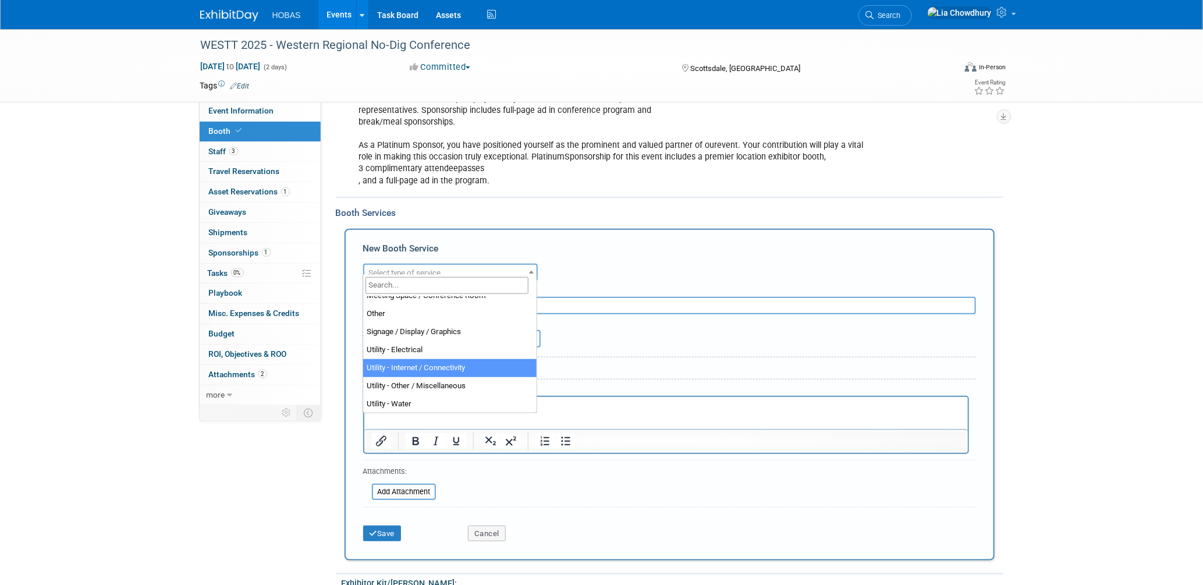
scroll to position [543, 0]
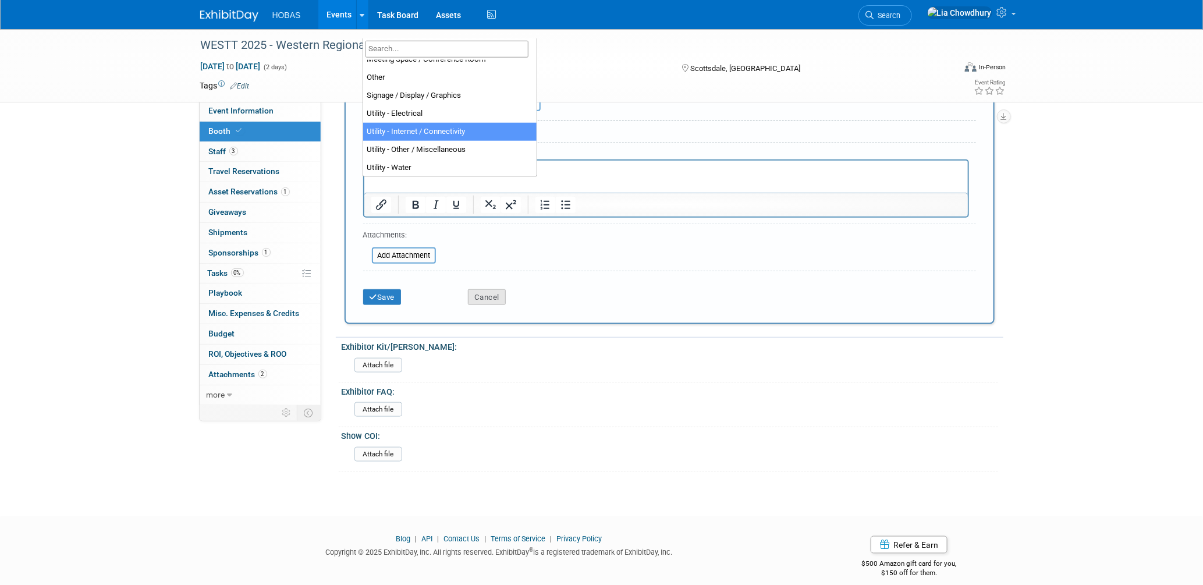
click at [477, 293] on button "Cancel" at bounding box center [487, 297] width 38 height 16
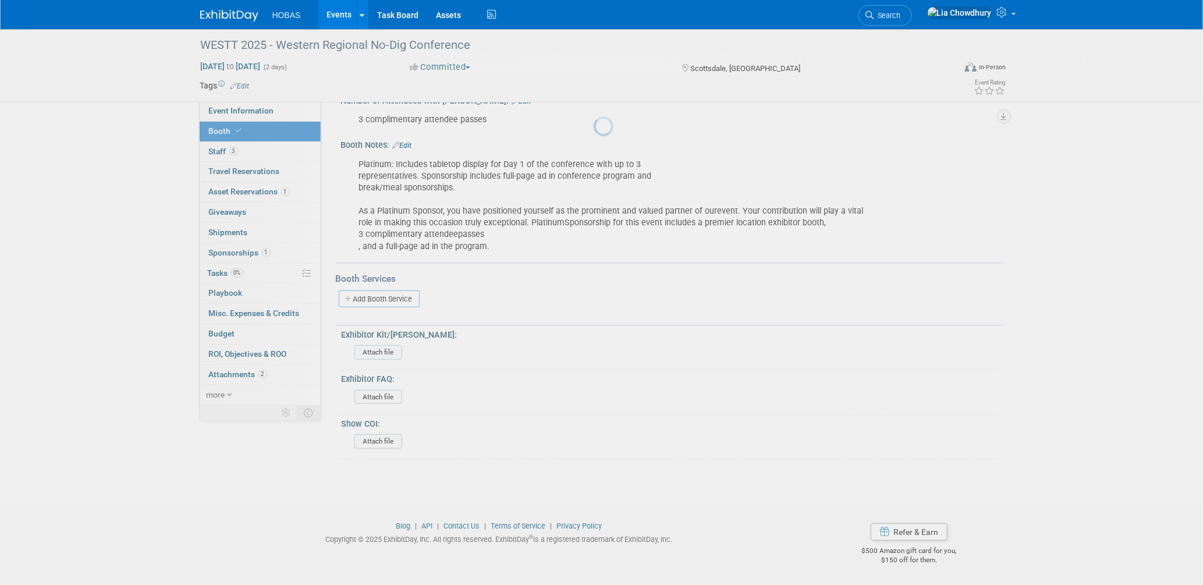
scroll to position [231, 0]
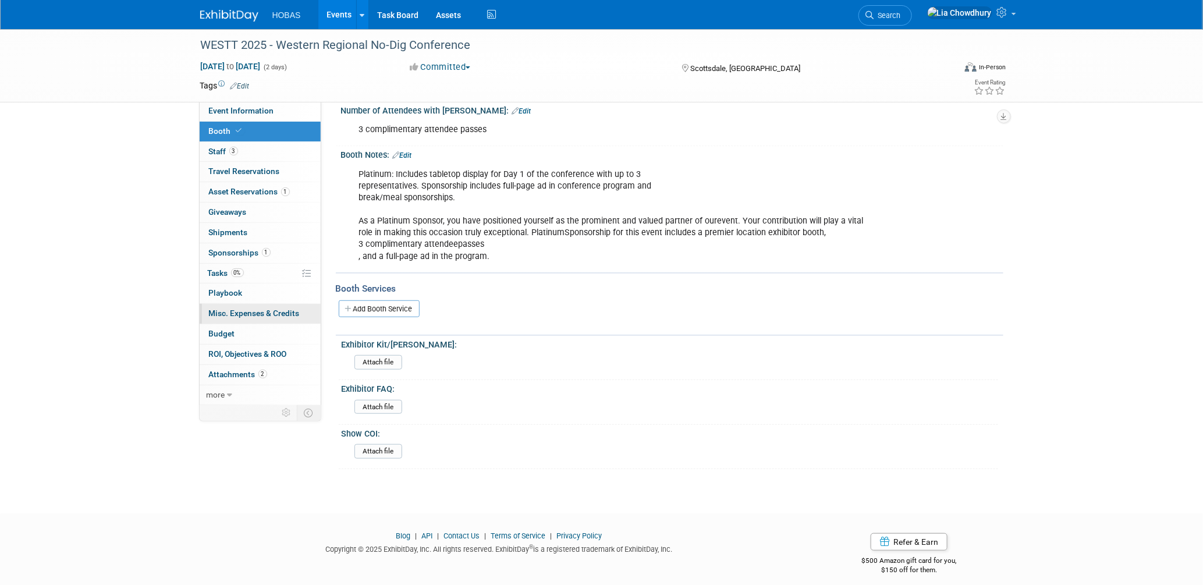
click at [236, 313] on span "Misc. Expenses & Credits 0" at bounding box center [254, 313] width 91 height 9
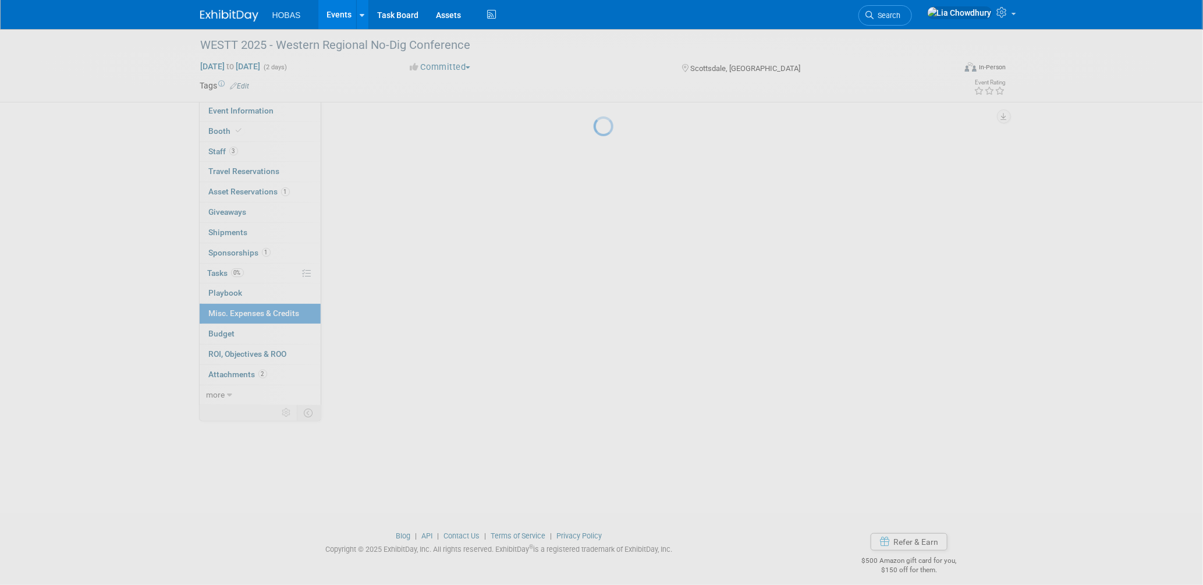
scroll to position [0, 0]
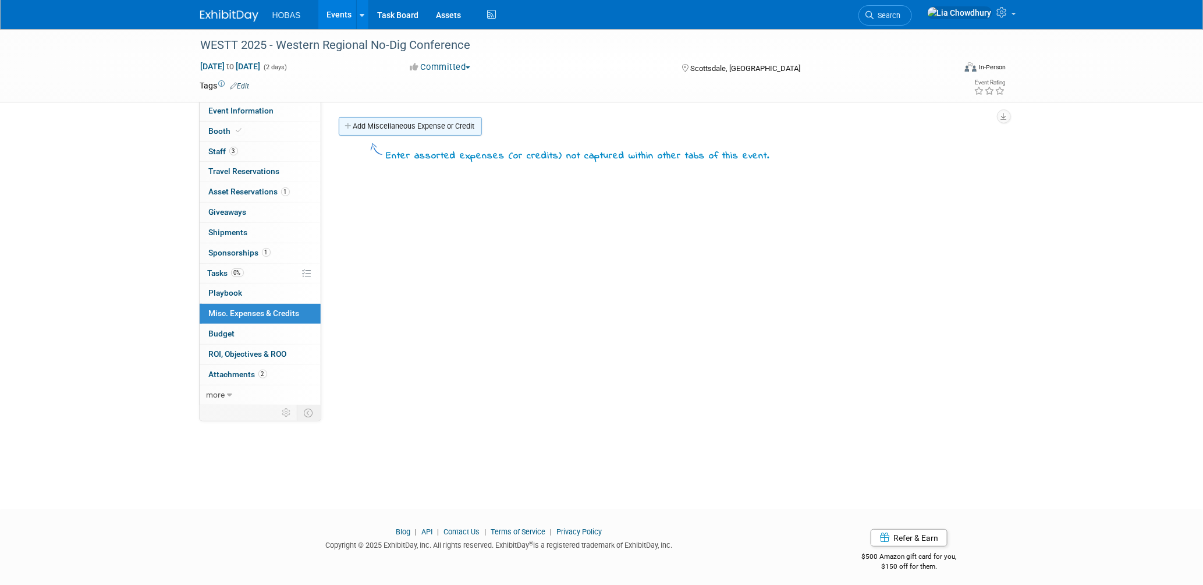
click at [403, 129] on link "Add Miscellaneous Expense or Credit" at bounding box center [410, 126] width 143 height 19
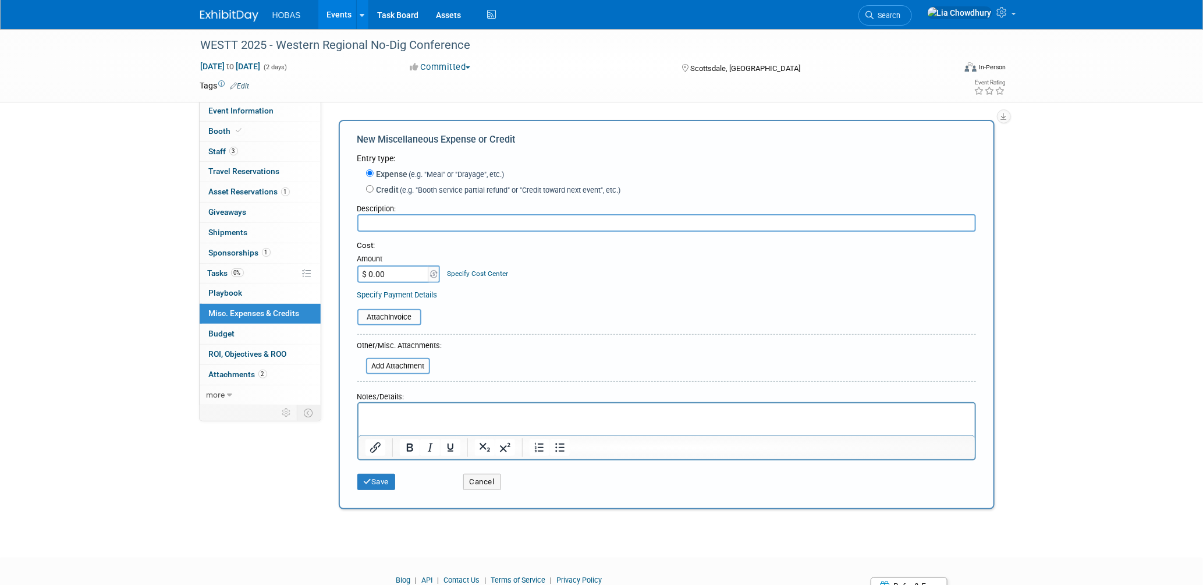
click at [381, 275] on input "$ 0.00" at bounding box center [393, 273] width 73 height 17
drag, startPoint x: 395, startPoint y: 274, endPoint x: 358, endPoint y: 276, distance: 37.3
click at [358, 276] on input "$ 500" at bounding box center [393, 273] width 73 height 17
type input "$ 1,000.00"
click at [408, 225] on input "text" at bounding box center [666, 222] width 619 height 17
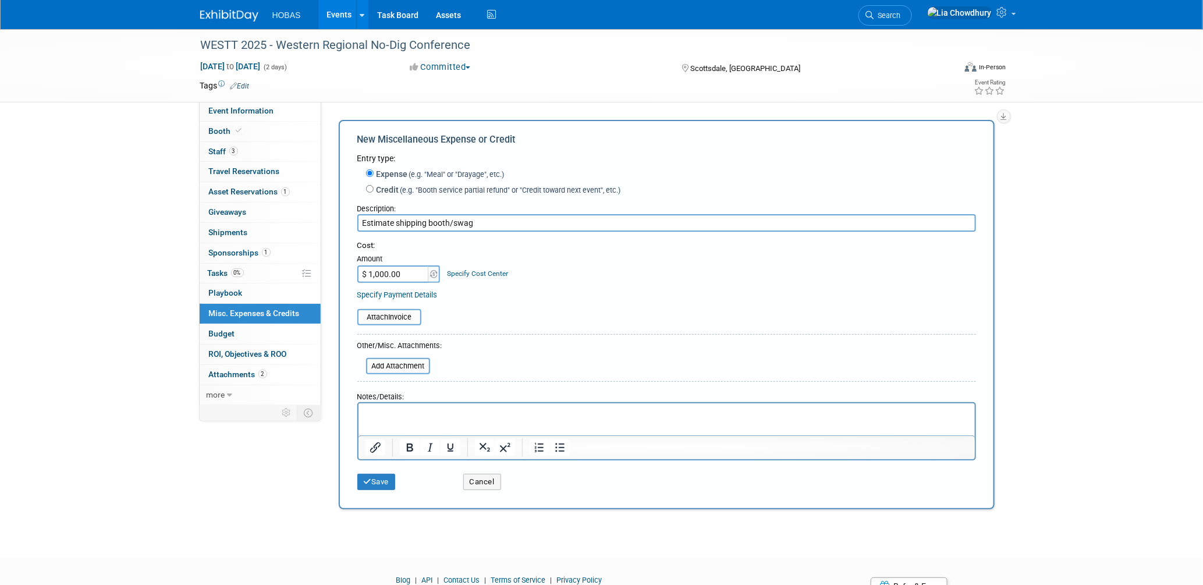
click at [409, 222] on input "Estimate shipping booth/swag" at bounding box center [666, 222] width 619 height 17
type input "Estimate shipping booth/swag"
click at [420, 296] on link "Specify Payment Details" at bounding box center [397, 294] width 80 height 9
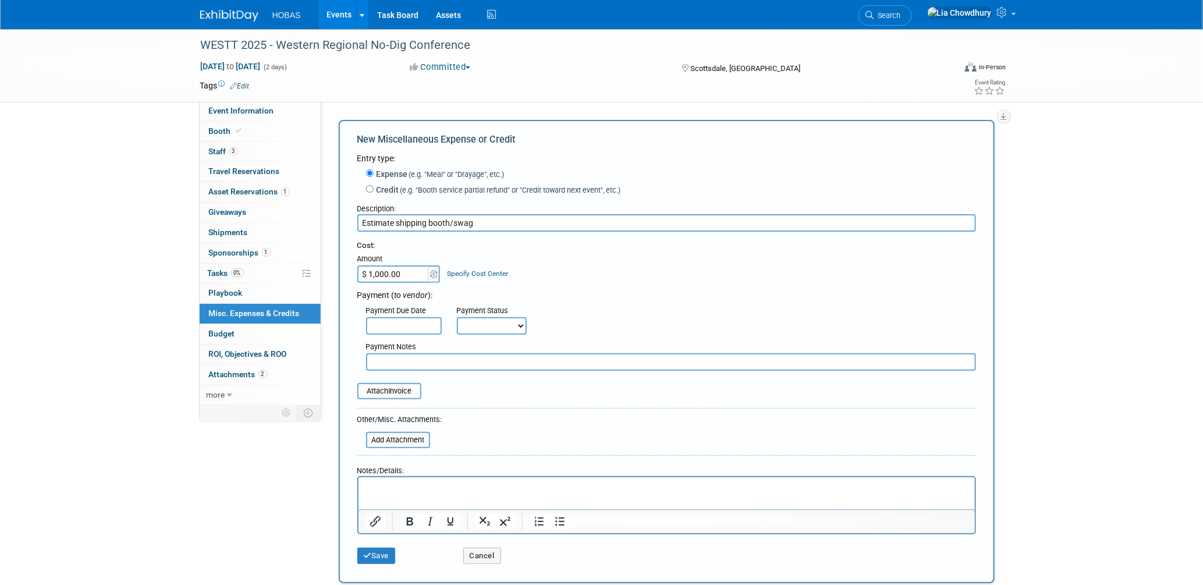
click at [484, 321] on select "Not Paid Yet Partially Paid Paid in Full" at bounding box center [492, 325] width 70 height 17
select select "3"
click at [457, 317] on select "Not Paid Yet Partially Paid Paid in Full" at bounding box center [492, 325] width 70 height 17
click at [403, 367] on input "text" at bounding box center [671, 361] width 610 height 17
paste input "Estimate shipping booth/swag"
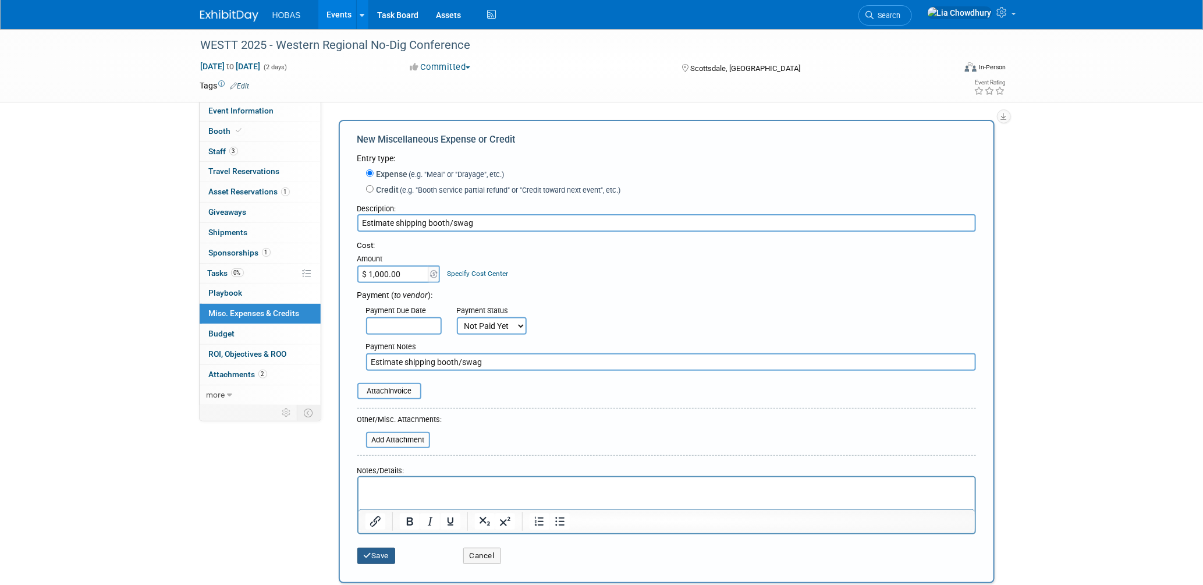
type input "Estimate shipping booth/swag"
click at [367, 552] on icon "submit" at bounding box center [368, 556] width 8 height 8
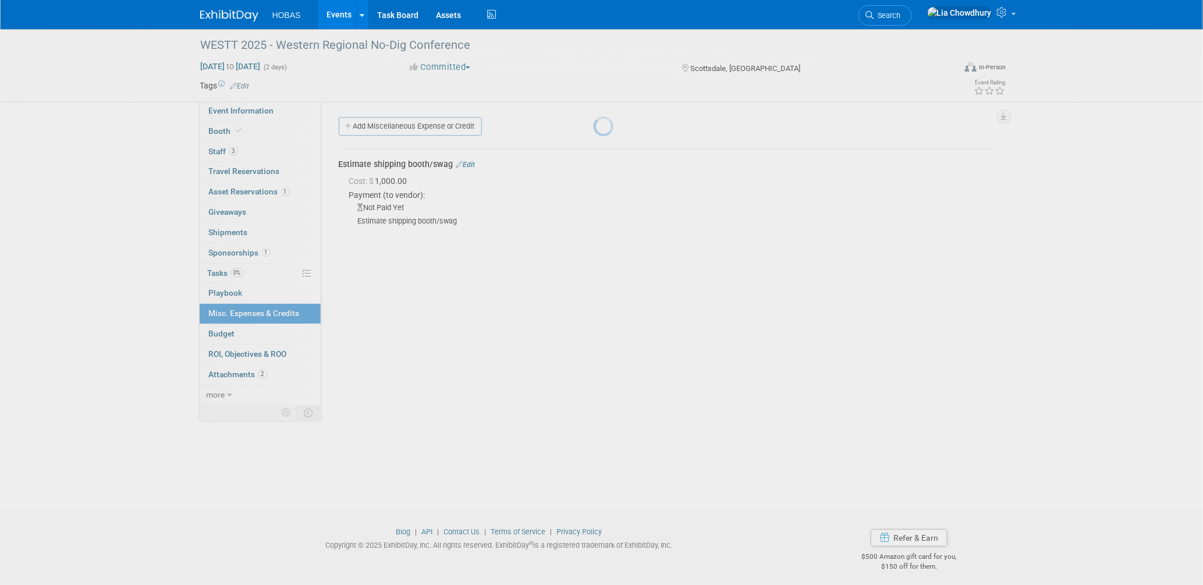
scroll to position [5, 0]
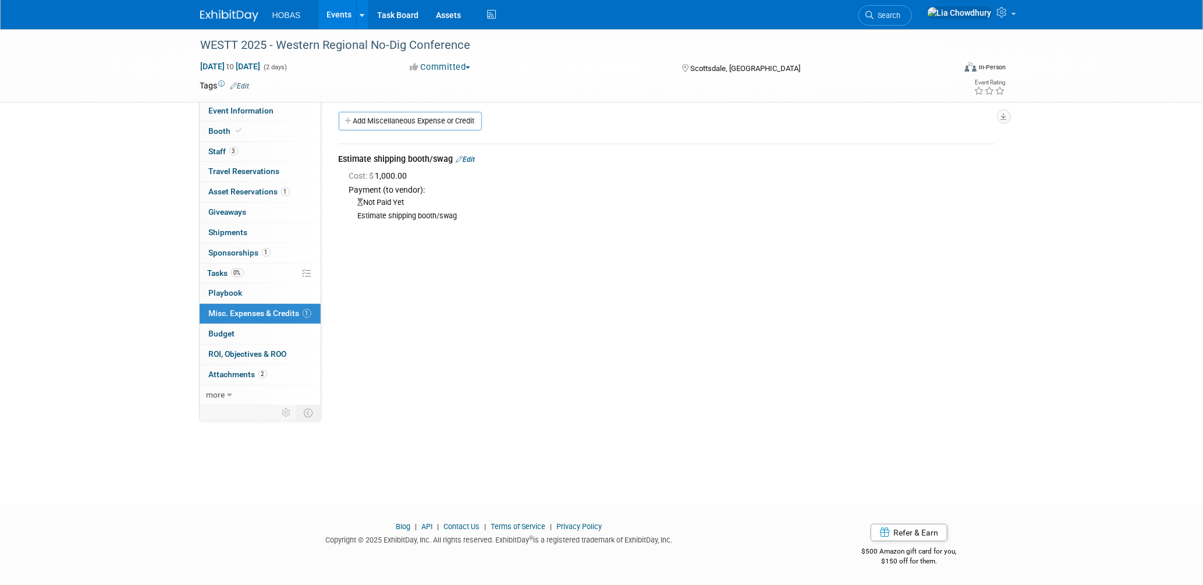
click at [341, 18] on link "Events" at bounding box center [339, 14] width 42 height 29
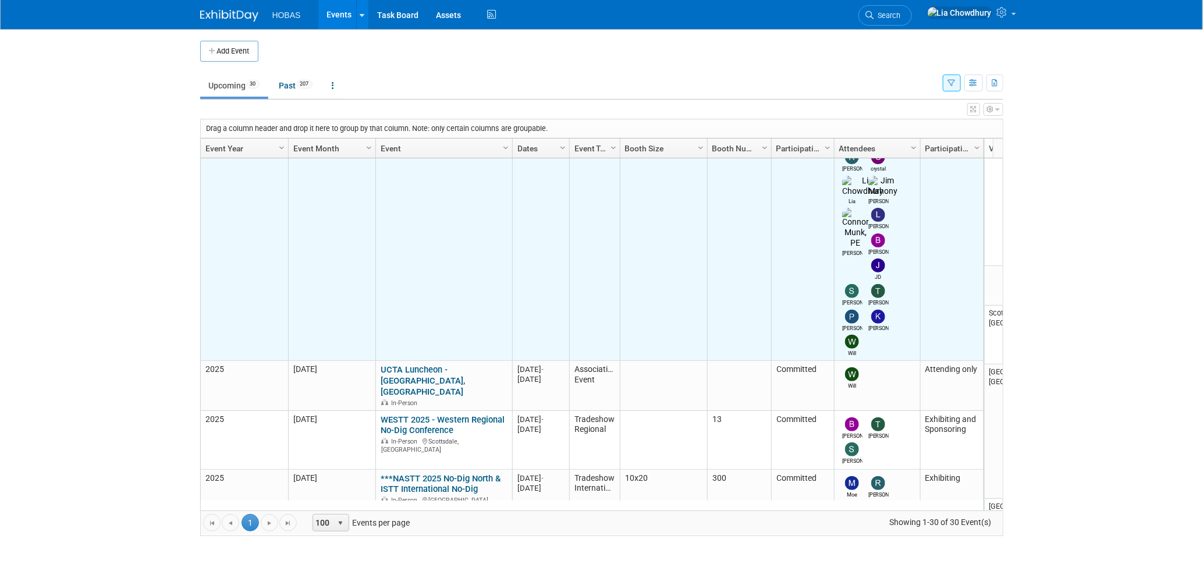
scroll to position [387, 0]
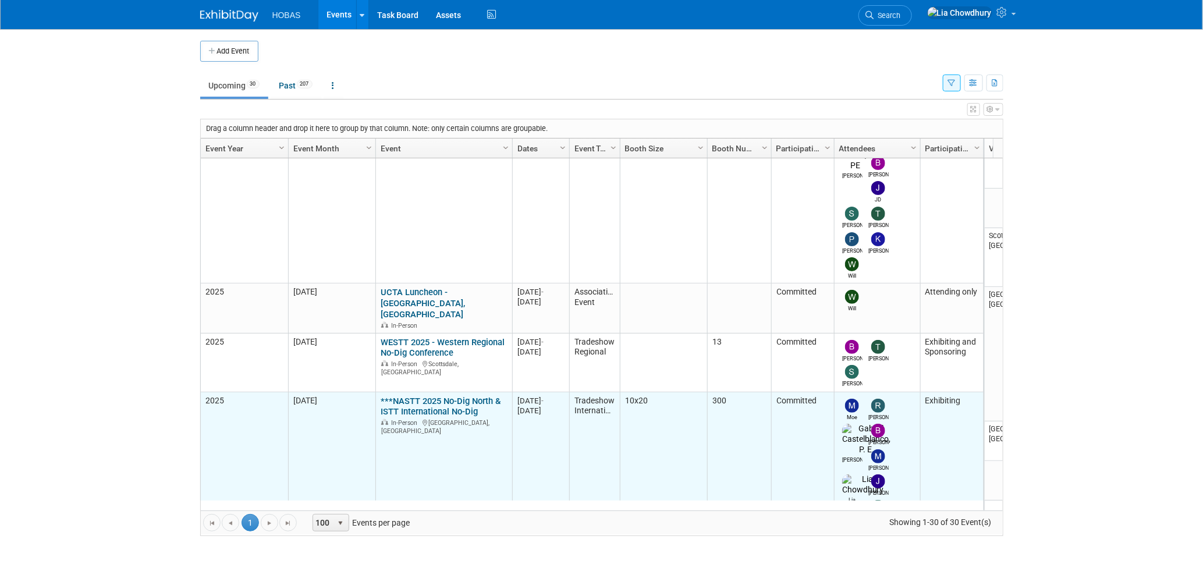
click at [411, 396] on link "***NASTT 2025 No-Dig North & ISTT International No-Dig" at bounding box center [441, 407] width 120 height 22
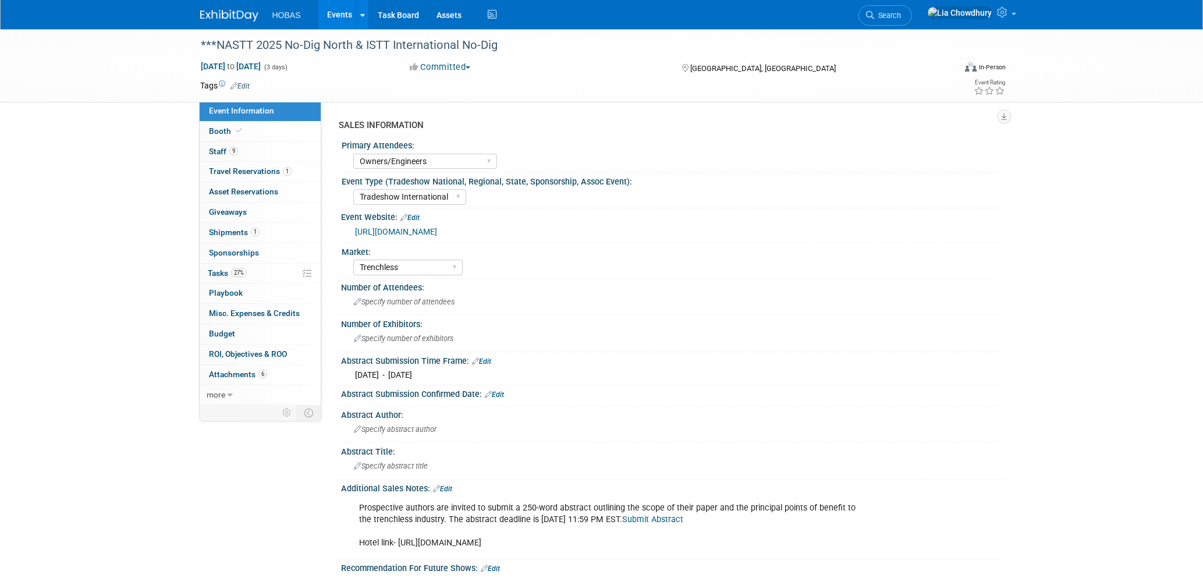
select select "Owners/Engineers"
select select "Tradeshow International"
select select "Trenchless"
select select "Exhibiting"
click at [228, 334] on span "Budget" at bounding box center [222, 333] width 26 height 9
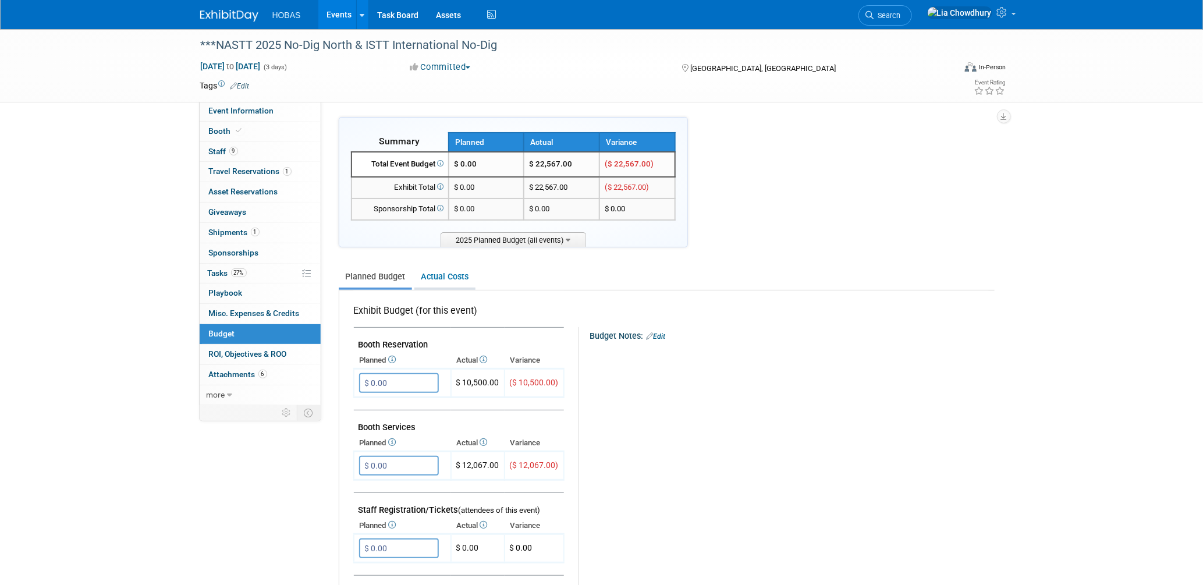
click at [430, 278] on link "Actual Costs" at bounding box center [444, 277] width 61 height 22
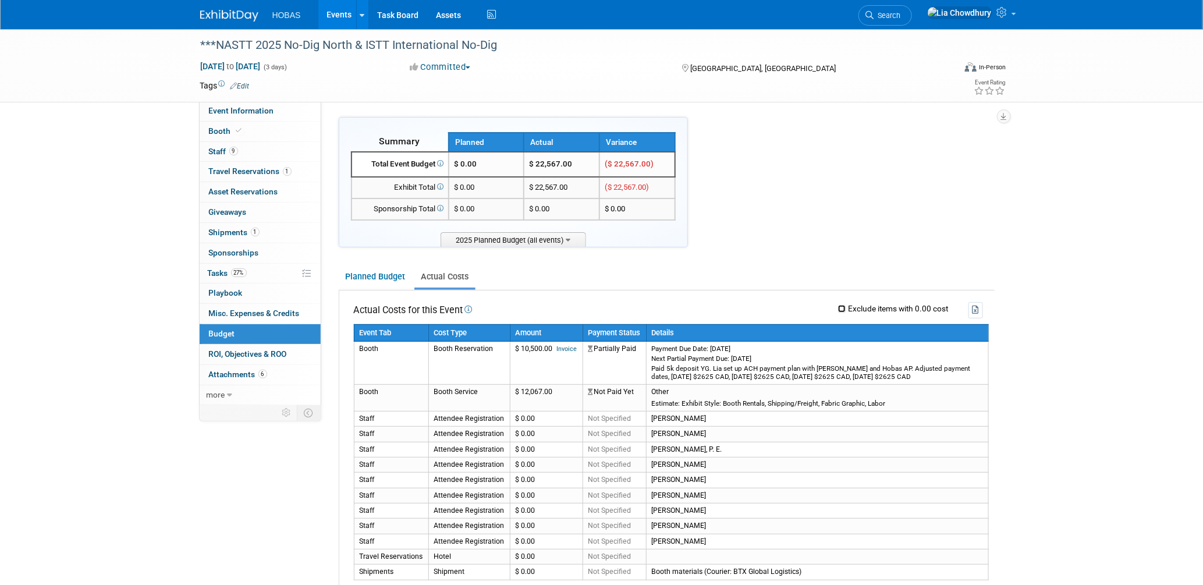
click at [842, 305] on input "Exclude items with 0.00 cost" at bounding box center [842, 309] width 8 height 8
checkbox input "true"
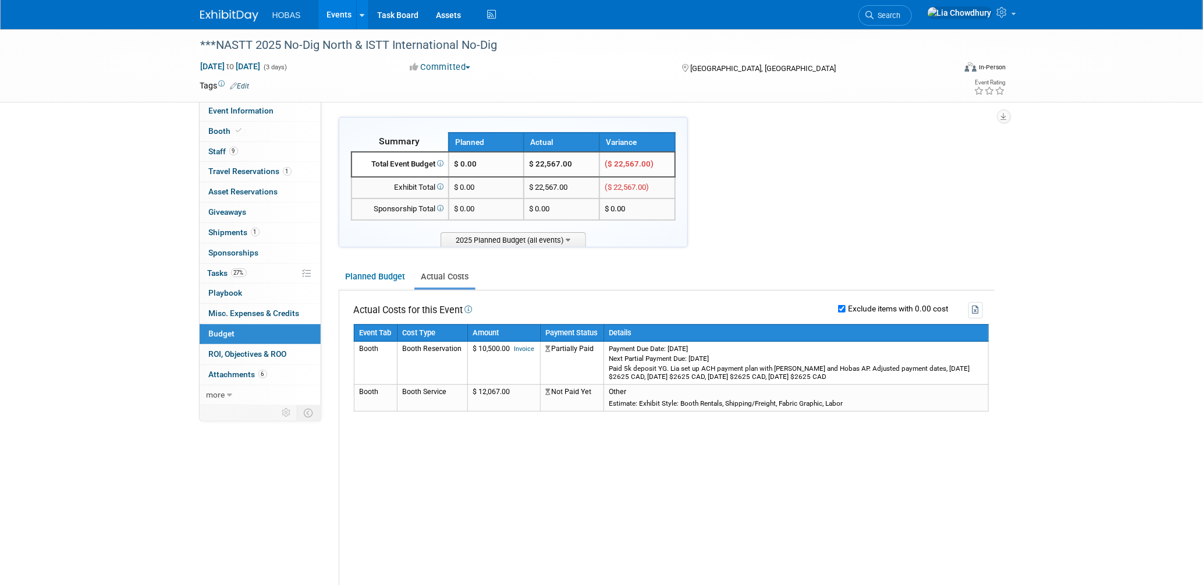
click at [339, 12] on link "Events" at bounding box center [339, 14] width 42 height 29
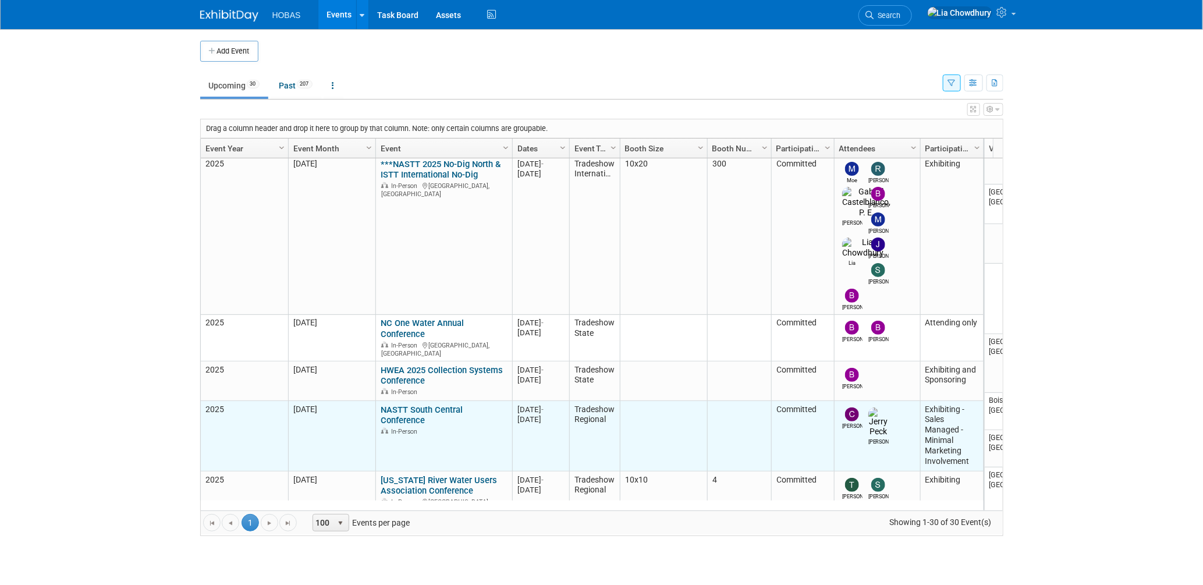
scroll to position [469, 0]
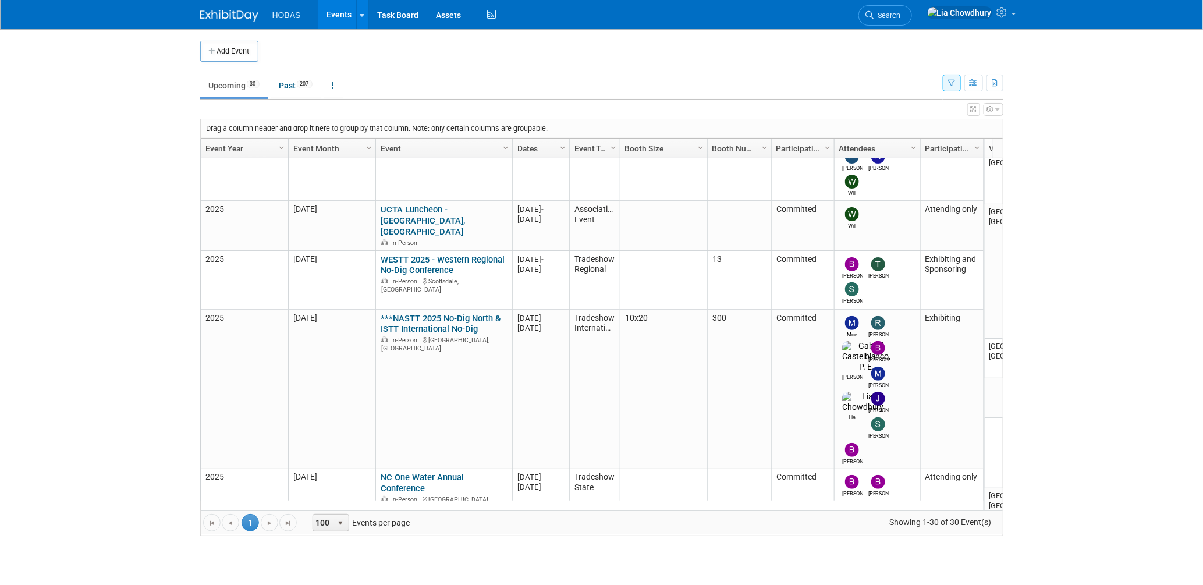
click at [403, 519] on link "HWEA 2025 Collection Systems Conference" at bounding box center [442, 530] width 122 height 22
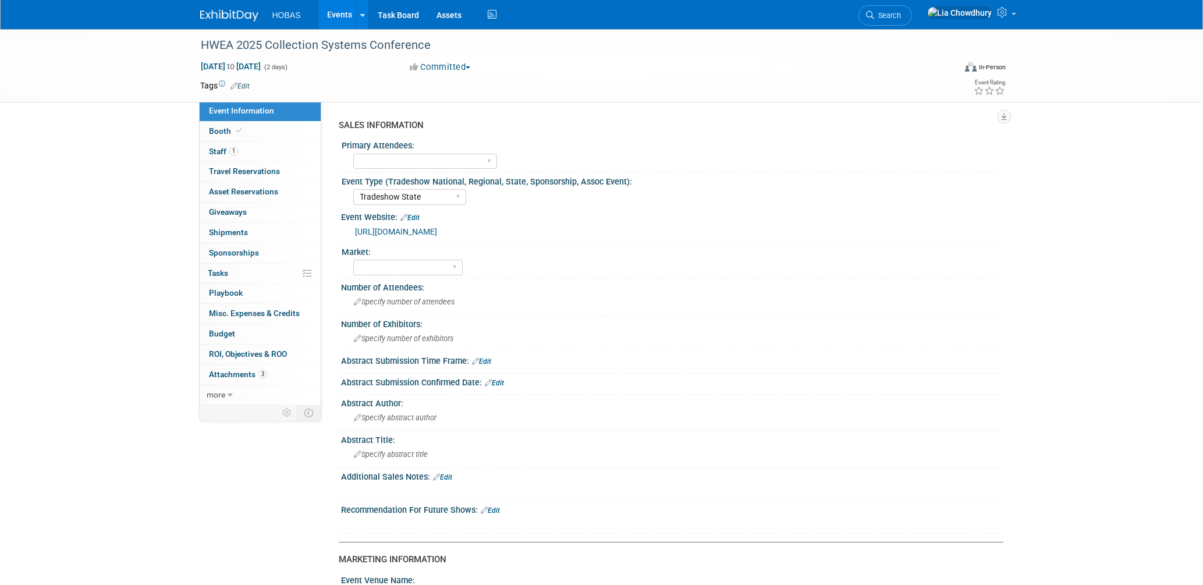
select select "Tradeshow State"
select select "Exhibiting and Sponsoring"
click at [237, 133] on icon at bounding box center [239, 130] width 6 height 6
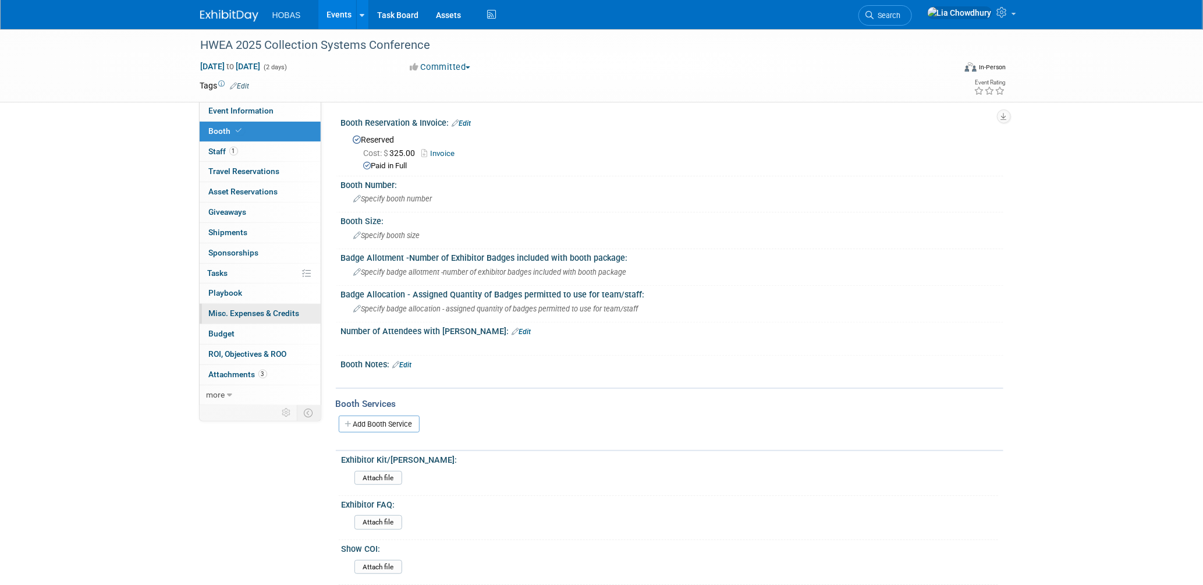
click at [224, 315] on span "Misc. Expenses & Credits 0" at bounding box center [254, 313] width 91 height 9
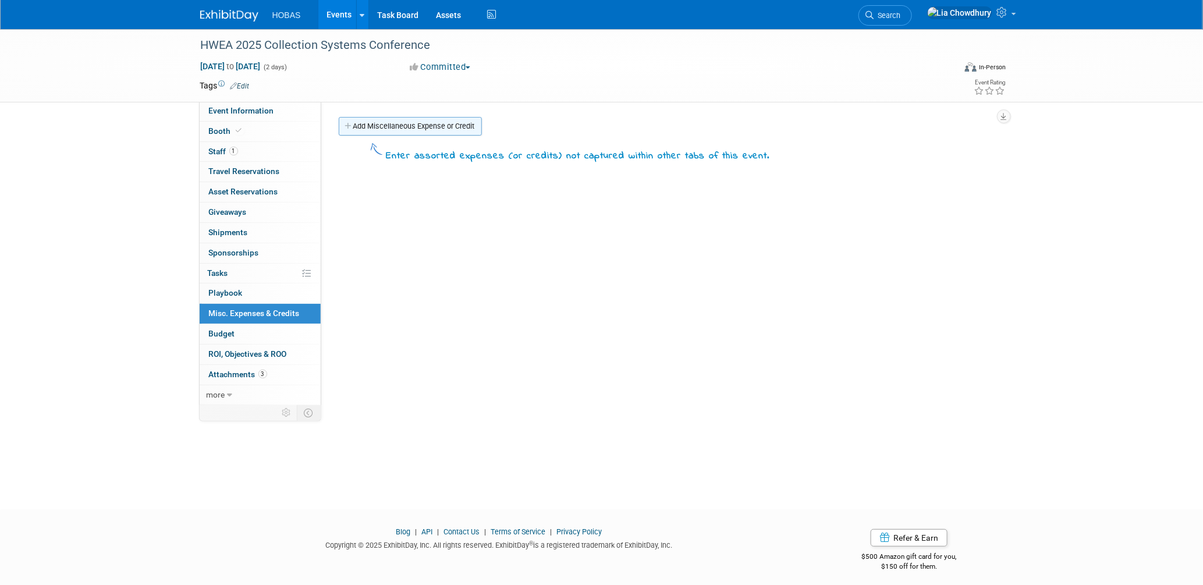
click at [377, 124] on link "Add Miscellaneous Expense or Credit" at bounding box center [410, 126] width 143 height 19
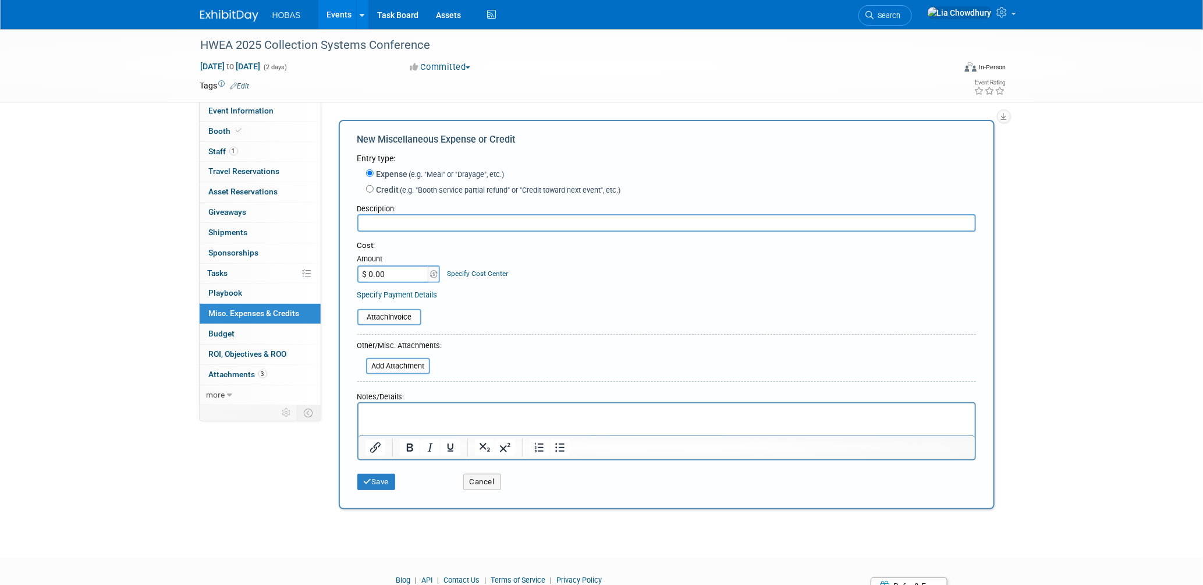
click at [392, 275] on input "$ 0.00" at bounding box center [393, 273] width 73 height 17
drag, startPoint x: 407, startPoint y: 256, endPoint x: 399, endPoint y: 262, distance: 9.9
click at [405, 261] on div "Amount" at bounding box center [399, 260] width 84 height 12
click at [394, 267] on input "$ 0.00" at bounding box center [393, 273] width 73 height 17
type input "$ 1,000.00"
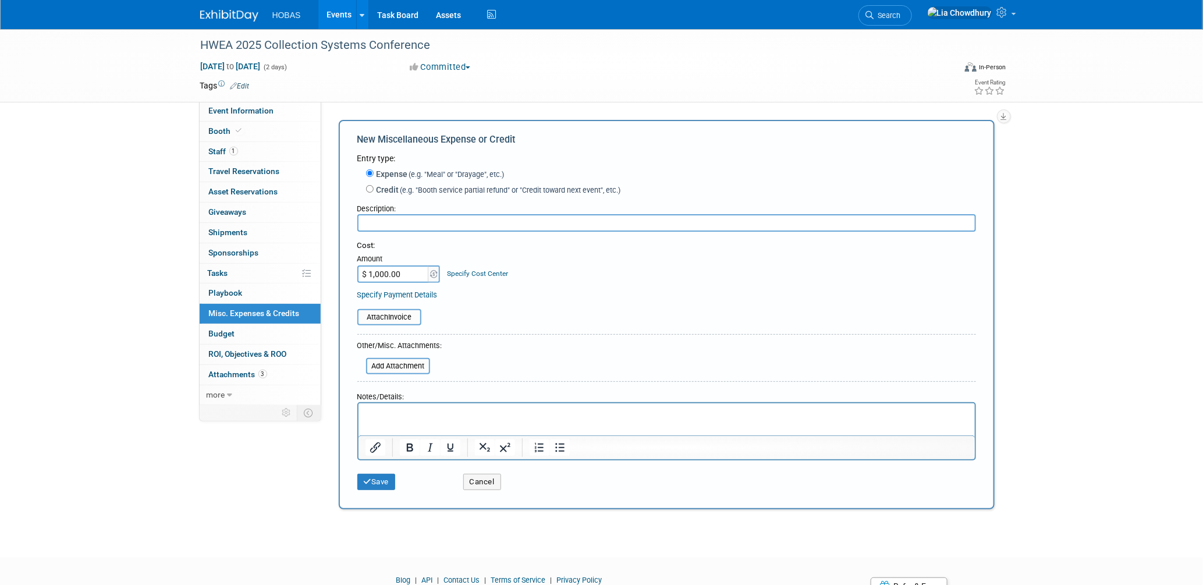
click at [473, 275] on link "Specify Cost Center" at bounding box center [477, 274] width 61 height 8
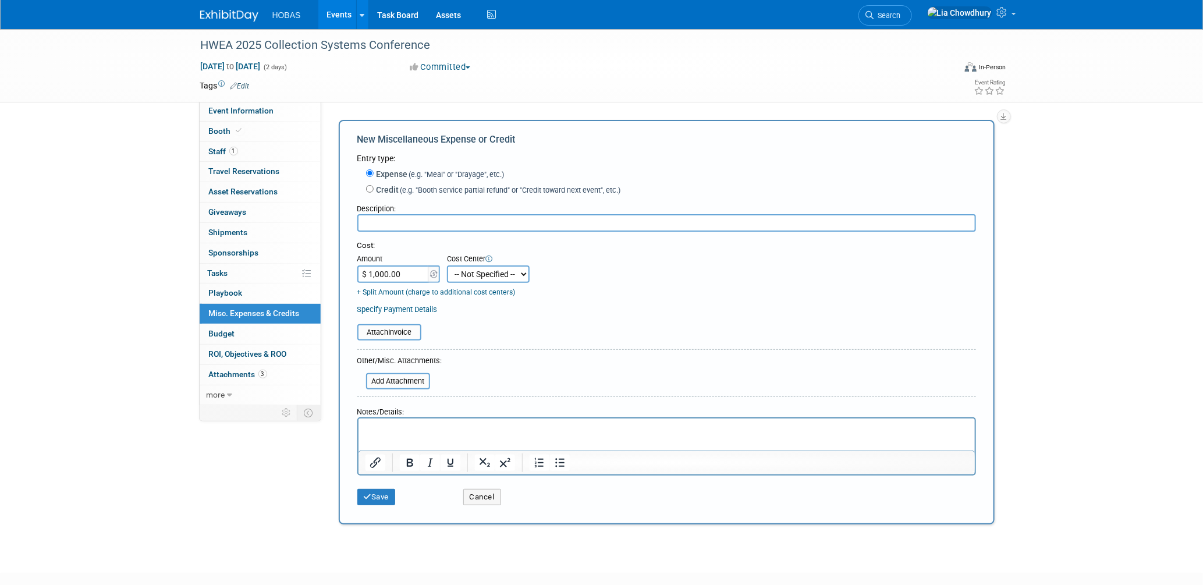
click at [480, 274] on select "-- Not Specified --" at bounding box center [488, 273] width 83 height 17
click at [411, 296] on link "+ Split Amount (charge to additional cost centers)" at bounding box center [436, 292] width 158 height 8
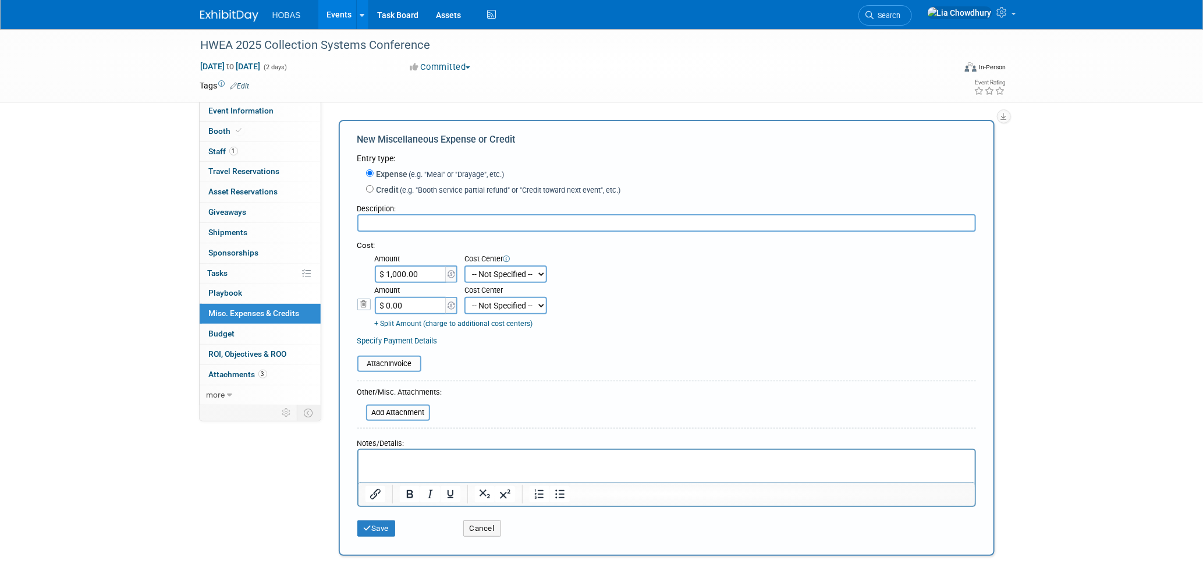
click at [360, 303] on icon at bounding box center [363, 305] width 13 height 12
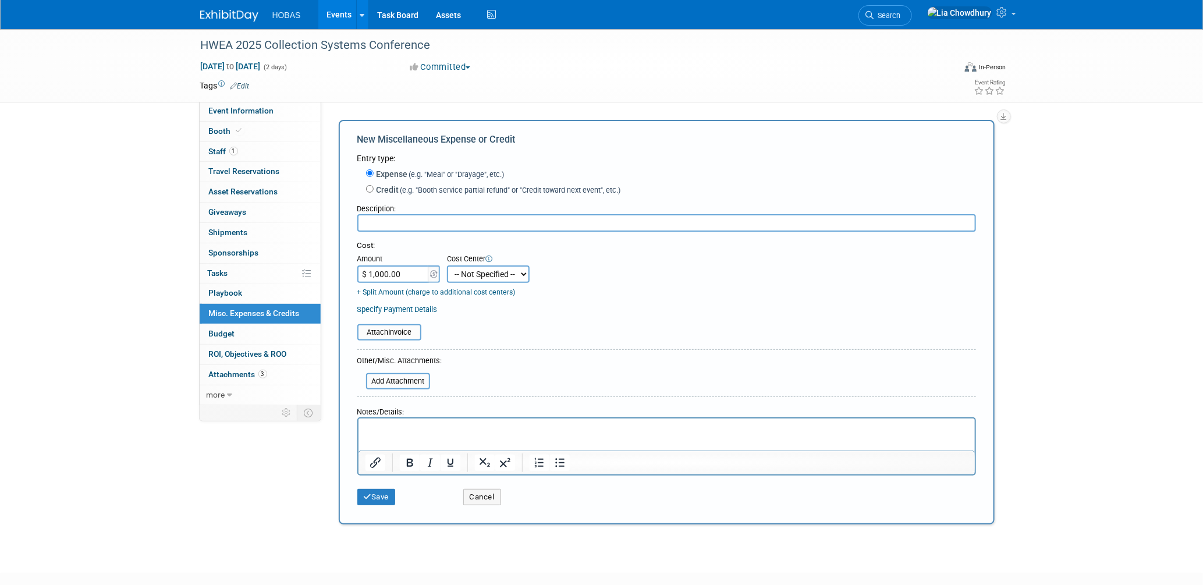
click at [393, 307] on link "Specify Payment Details" at bounding box center [397, 309] width 80 height 9
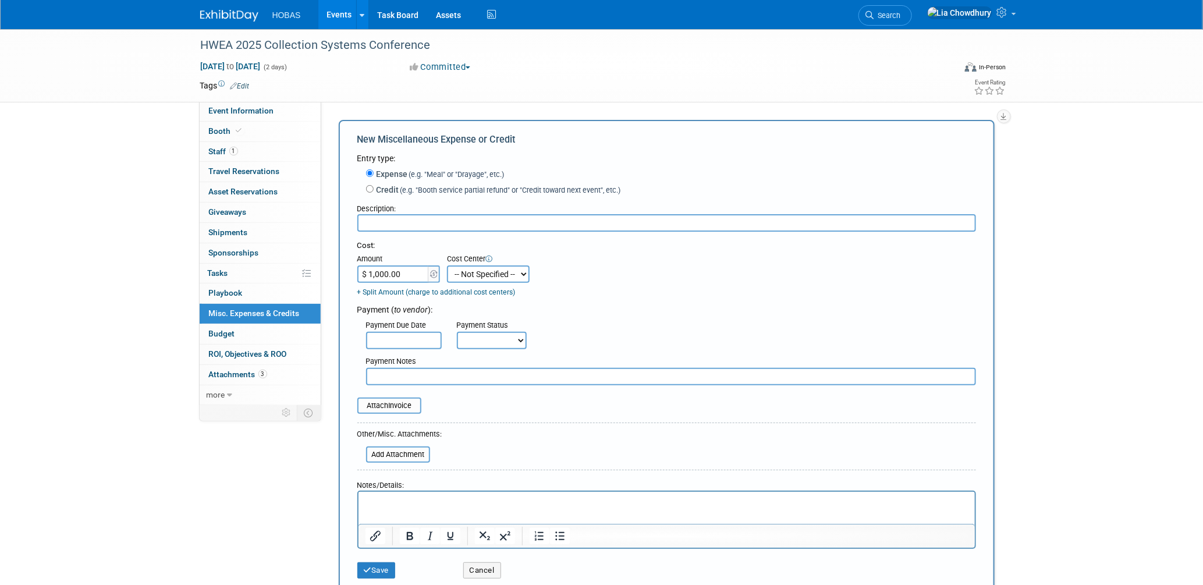
click at [486, 338] on select "Not Paid Yet Partially Paid Paid in Full" at bounding box center [492, 340] width 70 height 17
select select "3"
click at [457, 332] on select "Not Paid Yet Partially Paid Paid in Full" at bounding box center [492, 340] width 70 height 17
click at [405, 376] on input "text" at bounding box center [671, 376] width 610 height 17
type input "Estimate: Shipping/M&H"
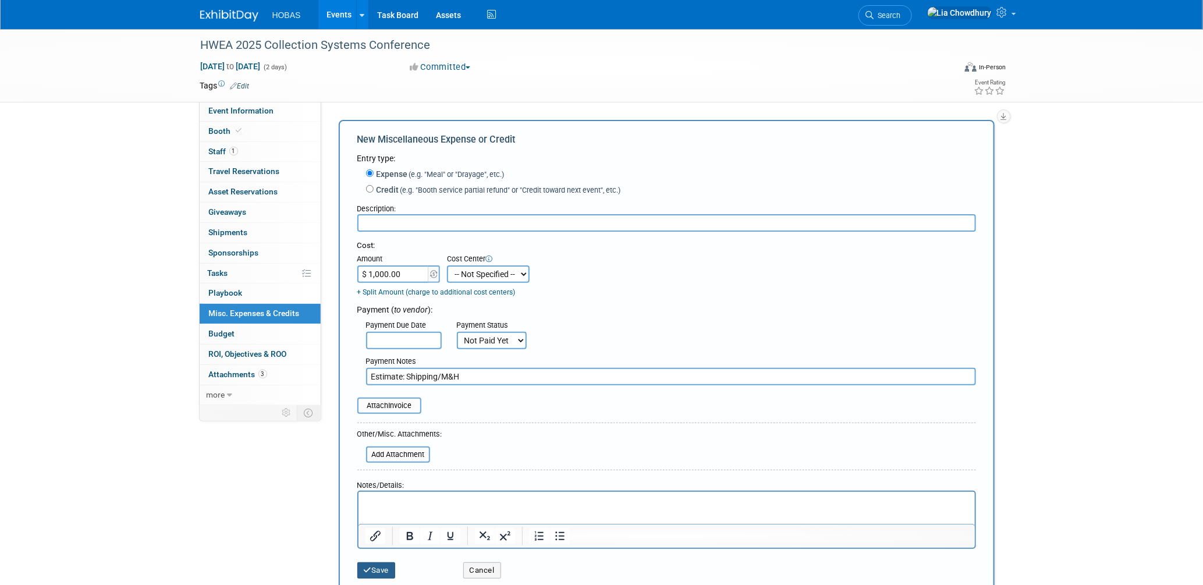
click at [389, 562] on button "Save" at bounding box center [376, 570] width 38 height 16
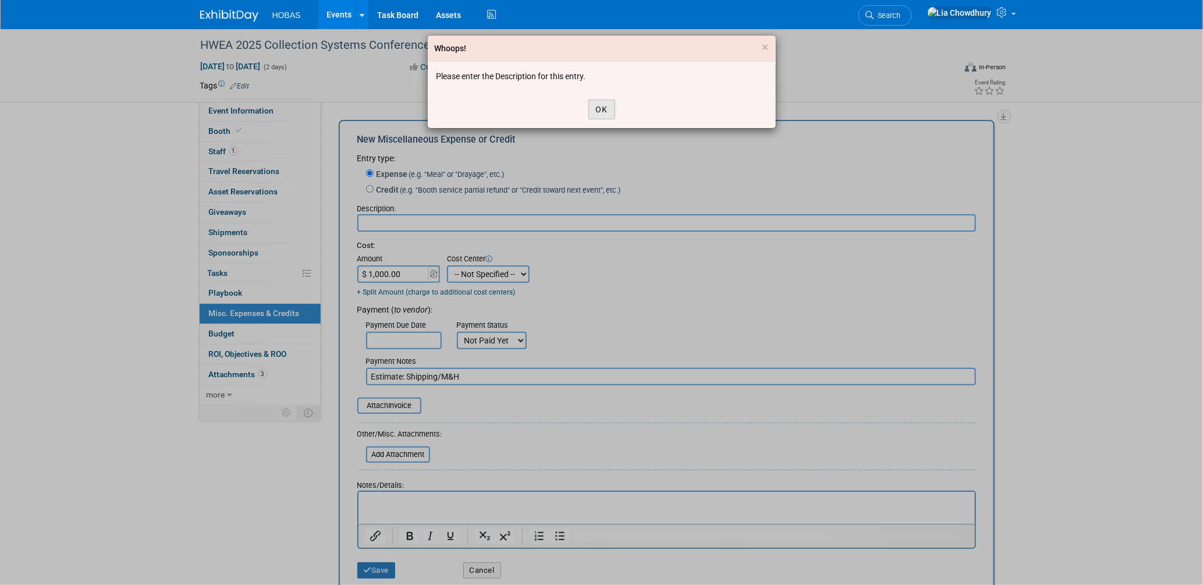
click at [601, 112] on button "OK" at bounding box center [602, 110] width 27 height 20
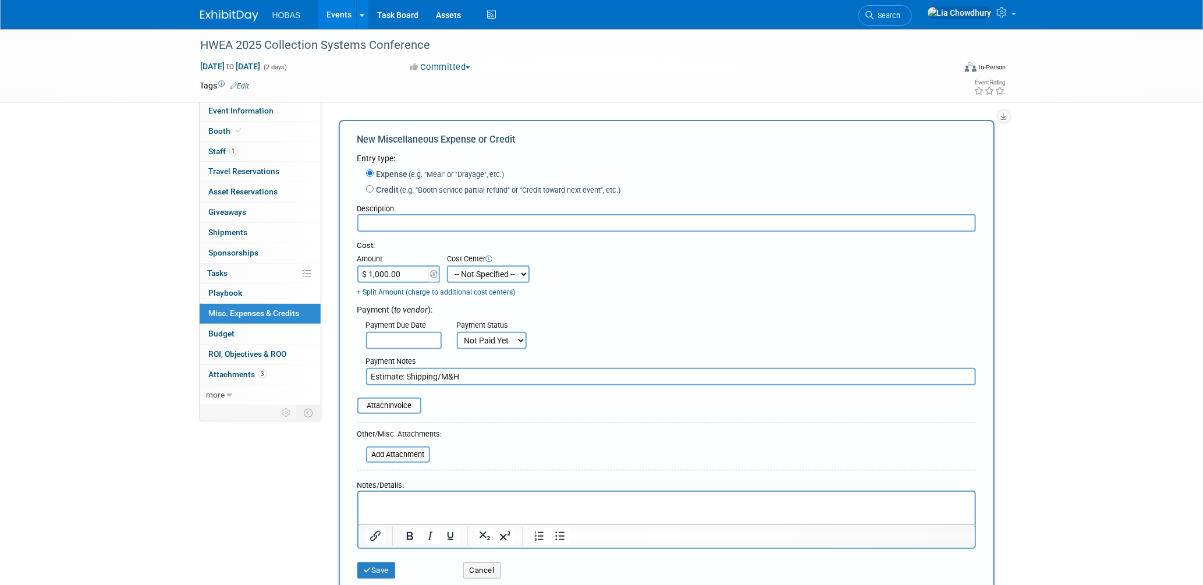
drag, startPoint x: 466, startPoint y: 369, endPoint x: 365, endPoint y: 371, distance: 100.7
click at [366, 371] on input "Estimate: Shipping/M&H" at bounding box center [671, 376] width 610 height 17
click at [428, 227] on input "text" at bounding box center [666, 222] width 619 height 17
paste input "Estimate: Shipping/M&H"
type input "Estimate: Shipping/M&H"
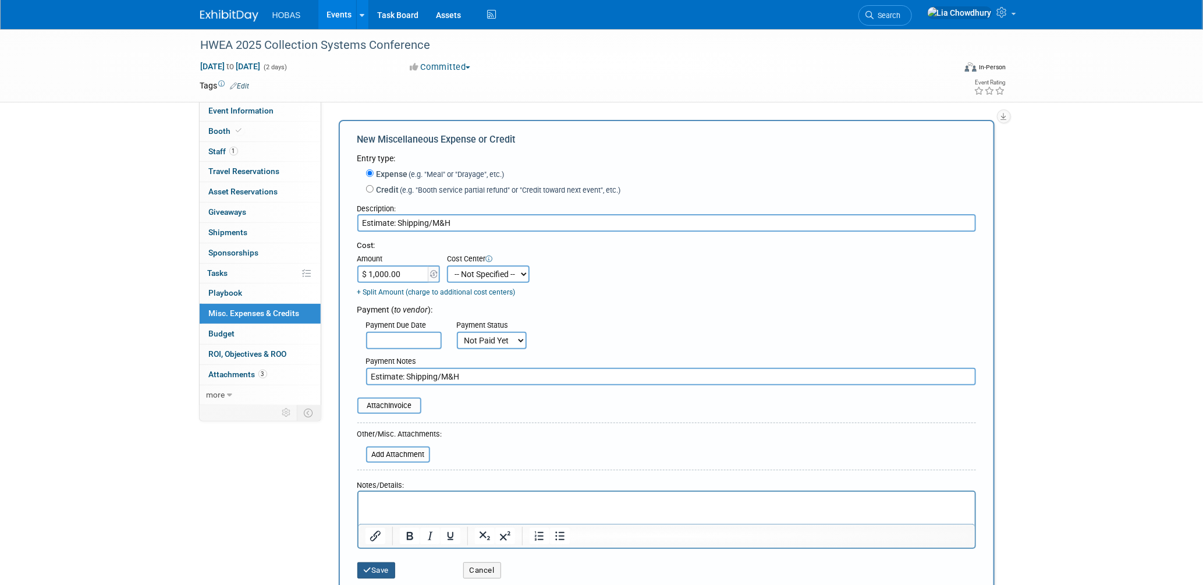
click at [379, 562] on button "Save" at bounding box center [376, 570] width 38 height 16
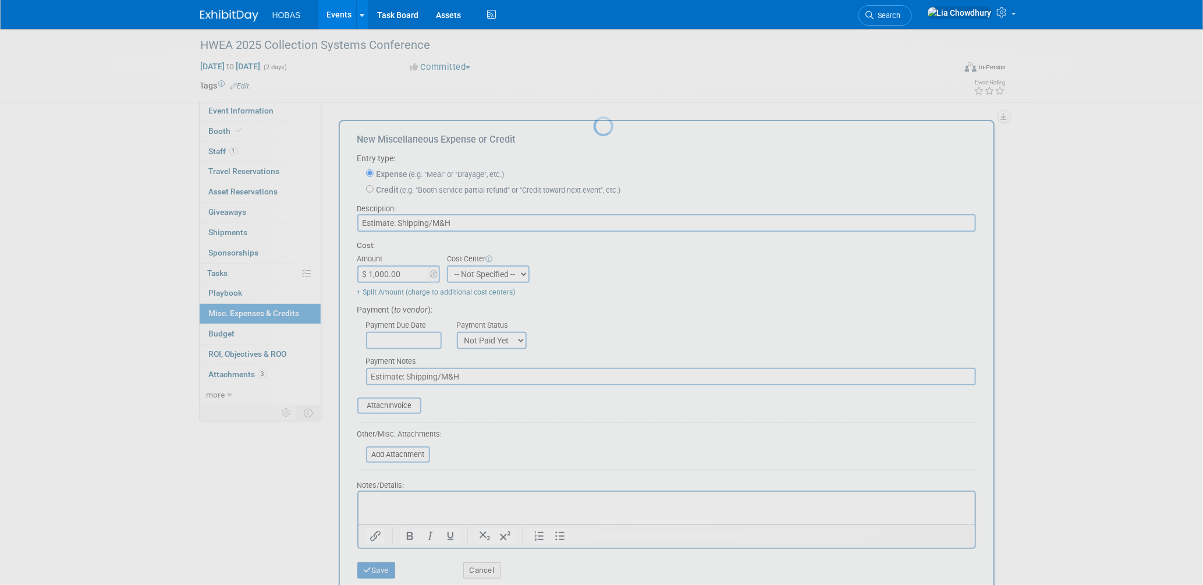
scroll to position [5, 0]
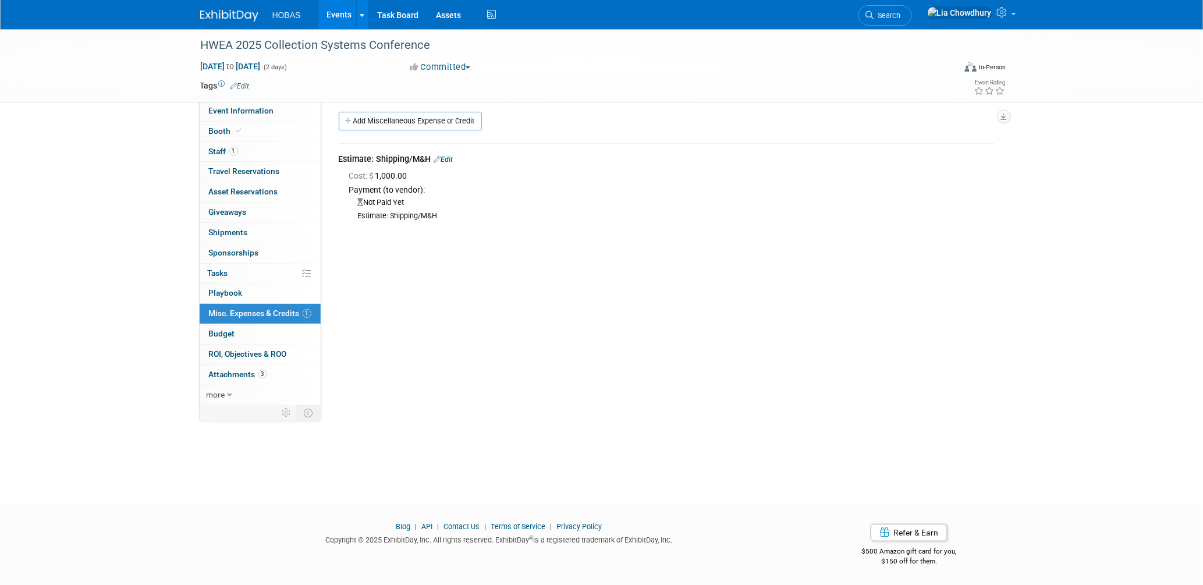
click at [326, 12] on link "Events" at bounding box center [339, 14] width 42 height 29
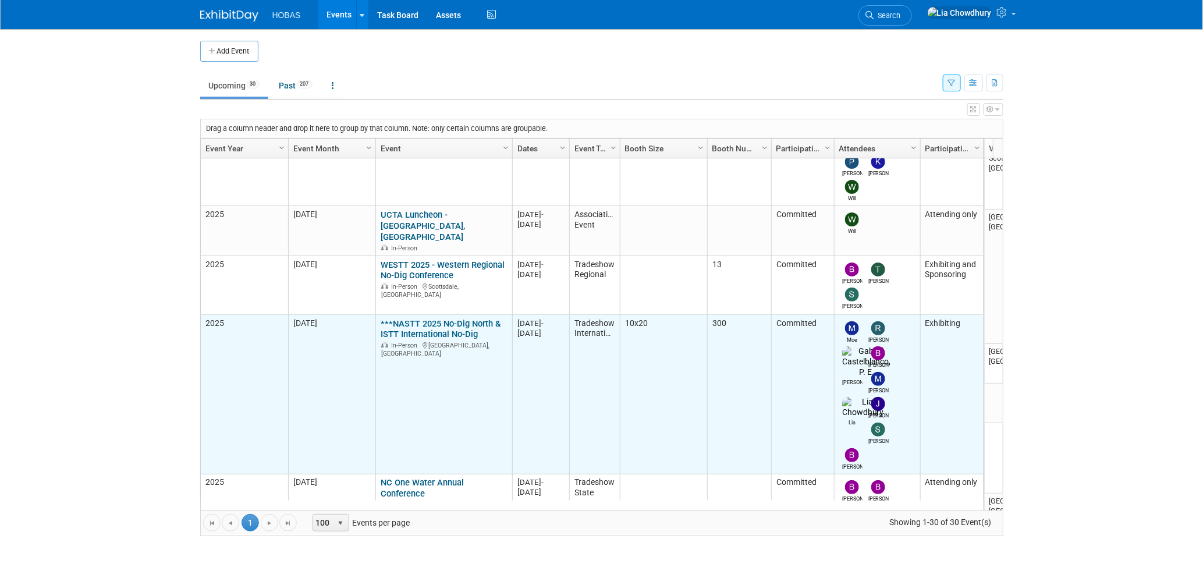
scroll to position [619, 0]
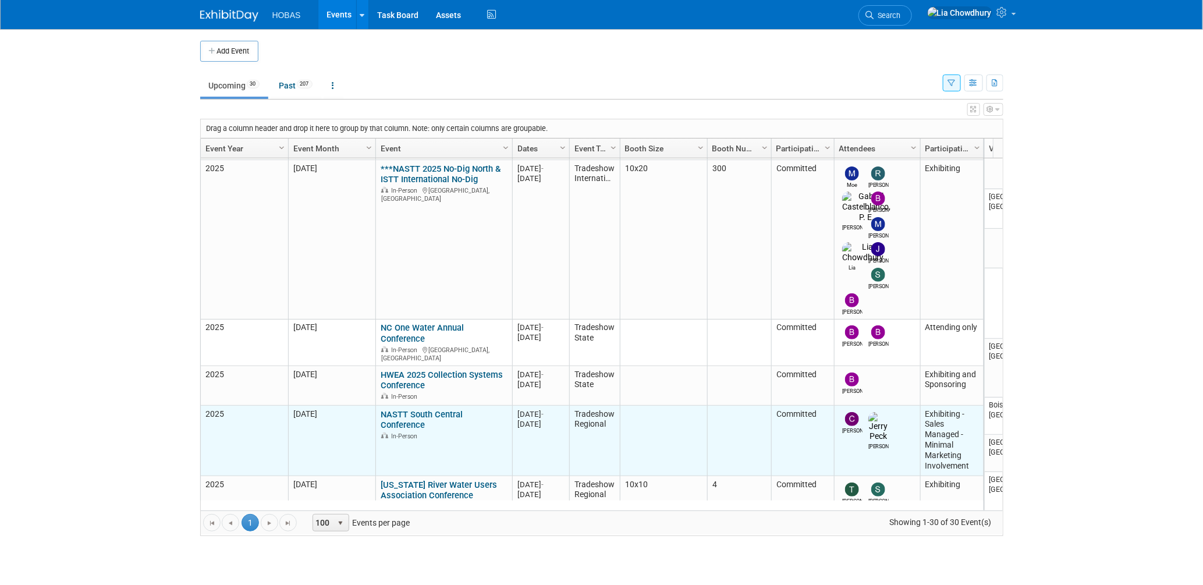
click at [411, 409] on link "NASTT South Central Conference" at bounding box center [422, 420] width 82 height 22
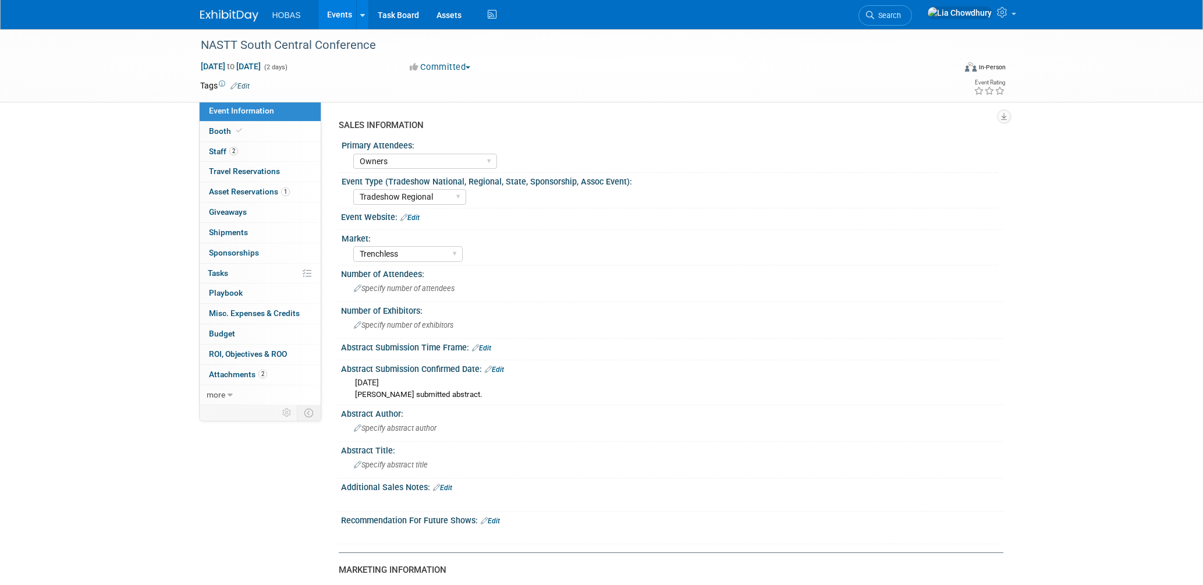
select select "Owners"
select select "Tradeshow Regional"
select select "Trenchless"
select select "Exhibiting - Sales Managed - Minimal Marketing Involvement"
click at [219, 139] on link "Booth" at bounding box center [260, 132] width 121 height 20
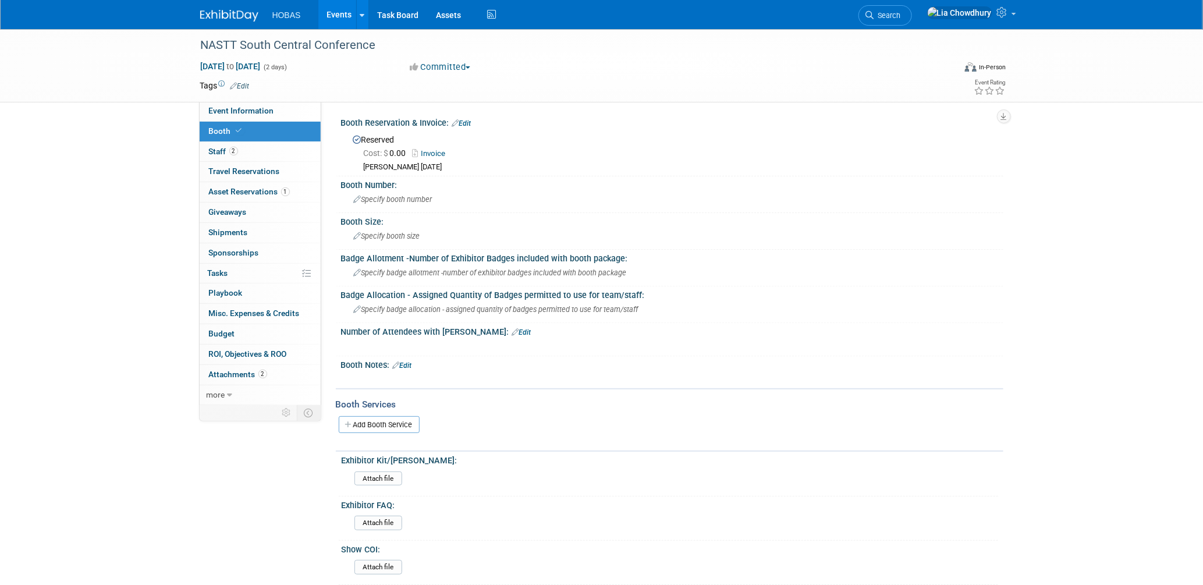
click at [437, 151] on link "Invoice" at bounding box center [432, 153] width 39 height 9
click at [402, 151] on span "Cost: $ 0.00" at bounding box center [387, 152] width 47 height 9
click at [459, 123] on link "Edit" at bounding box center [461, 123] width 19 height 8
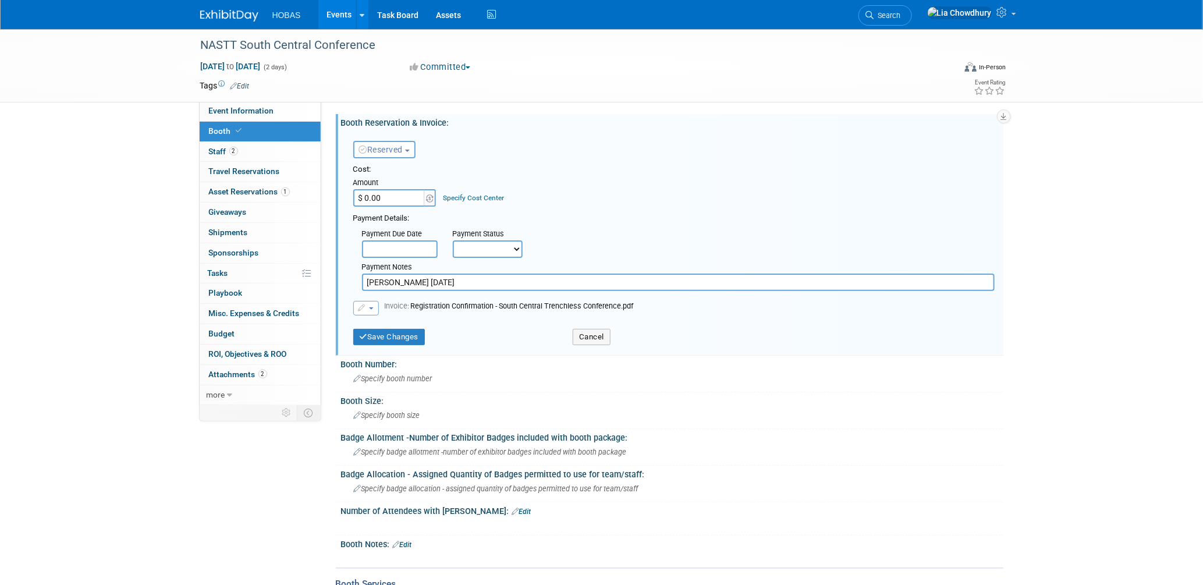
click at [400, 194] on input "$ 0.00" at bounding box center [389, 197] width 73 height 17
type input "$ 625.00"
click at [388, 335] on button "Save Changes" at bounding box center [389, 337] width 72 height 16
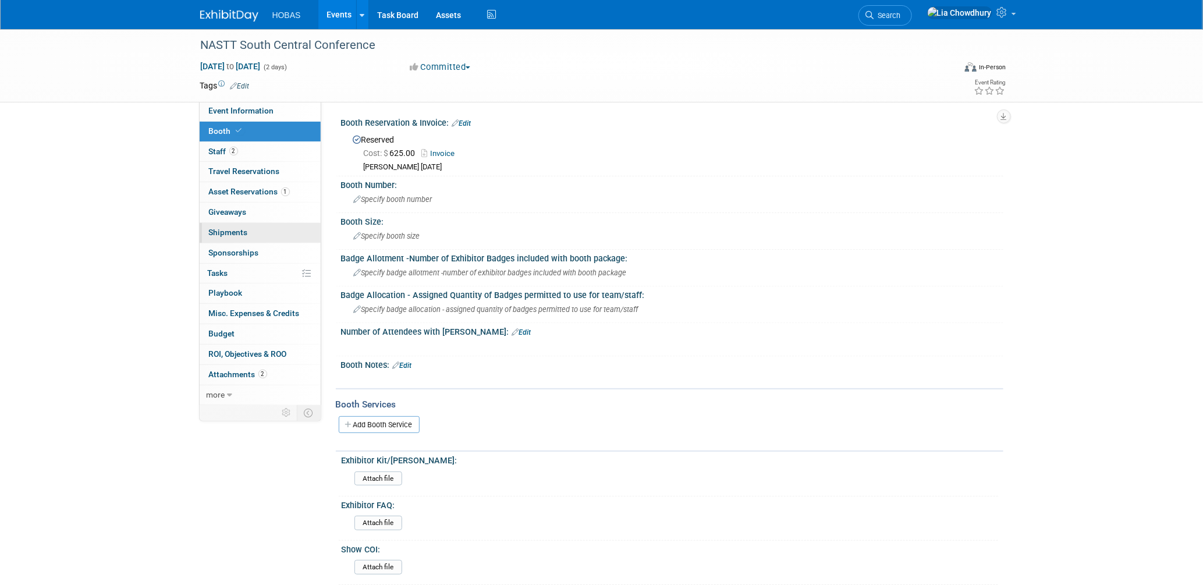
click at [229, 232] on span "Shipments 0" at bounding box center [228, 232] width 39 height 9
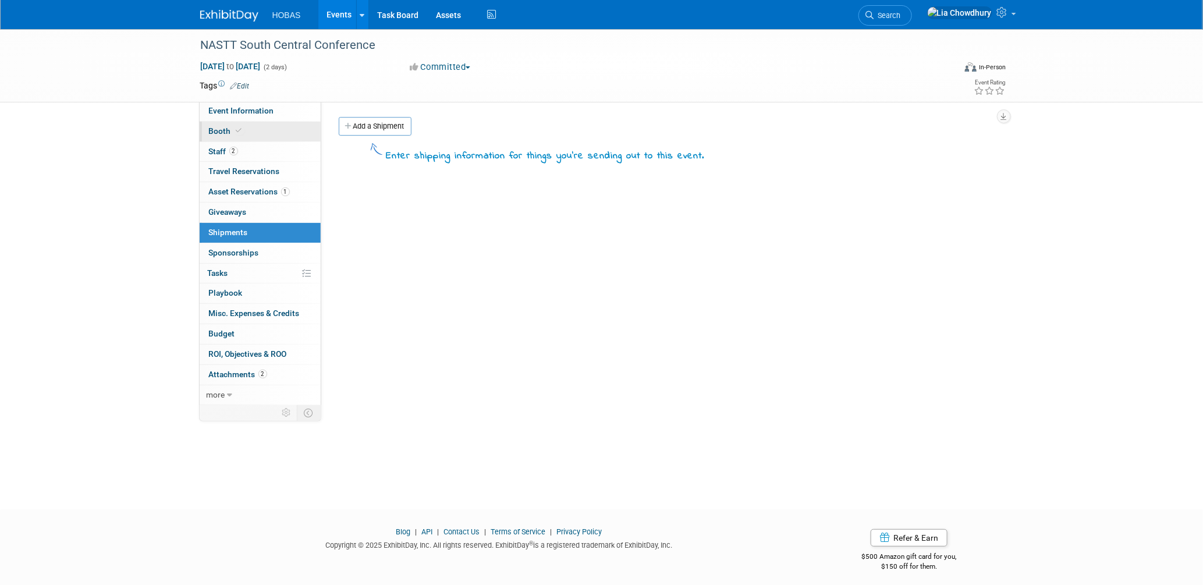
click at [219, 132] on span "Booth" at bounding box center [227, 130] width 36 height 9
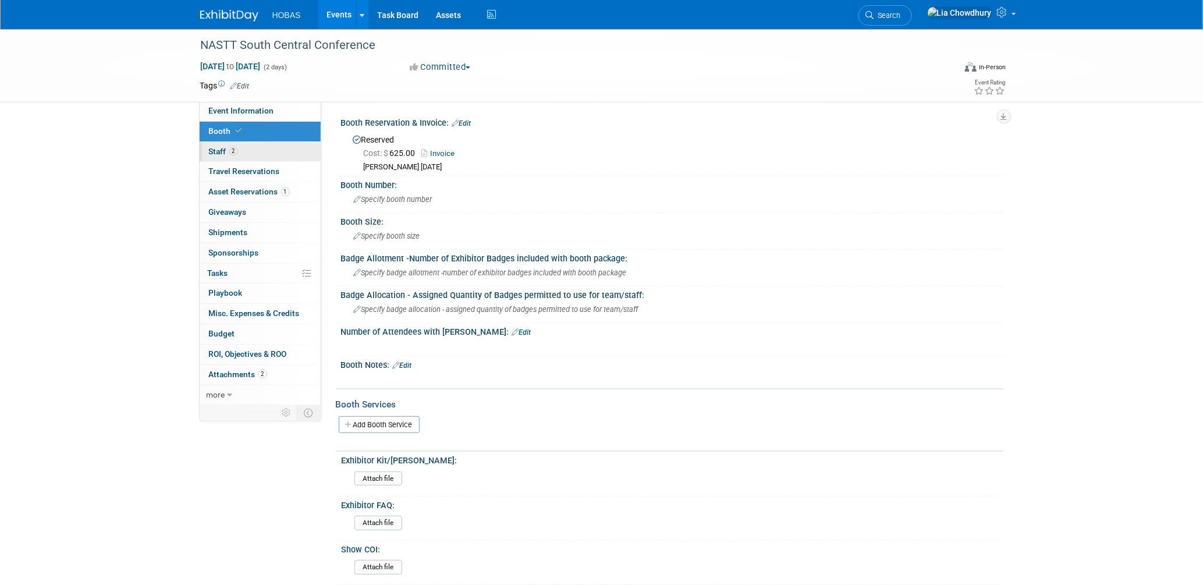
click at [222, 154] on span "Staff 2" at bounding box center [223, 151] width 29 height 9
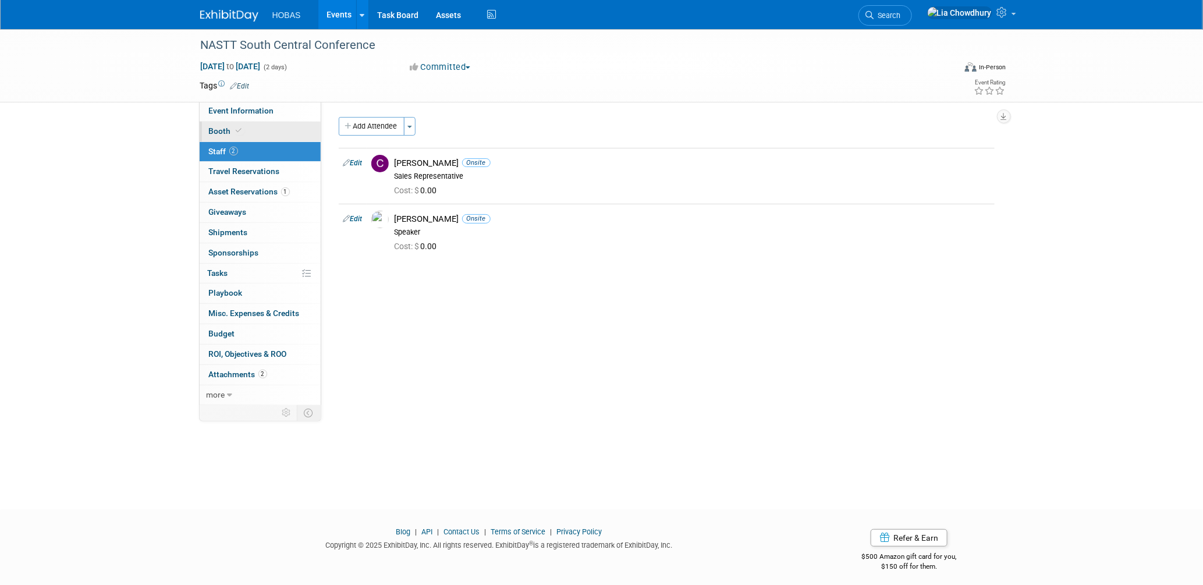
click at [233, 137] on link "Booth" at bounding box center [260, 132] width 121 height 20
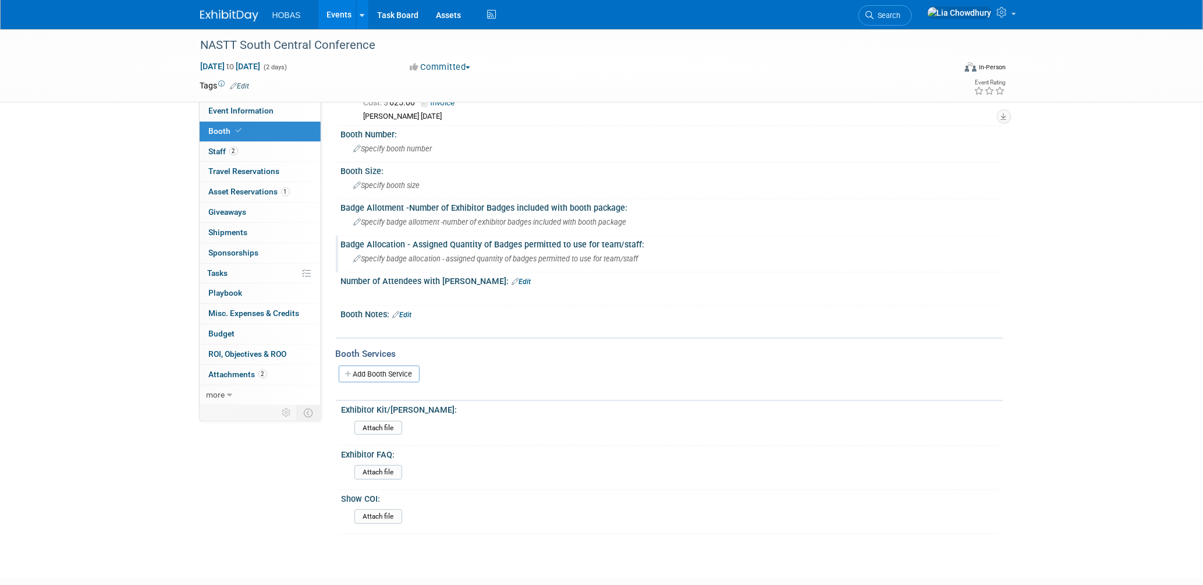
scroll to position [115, 0]
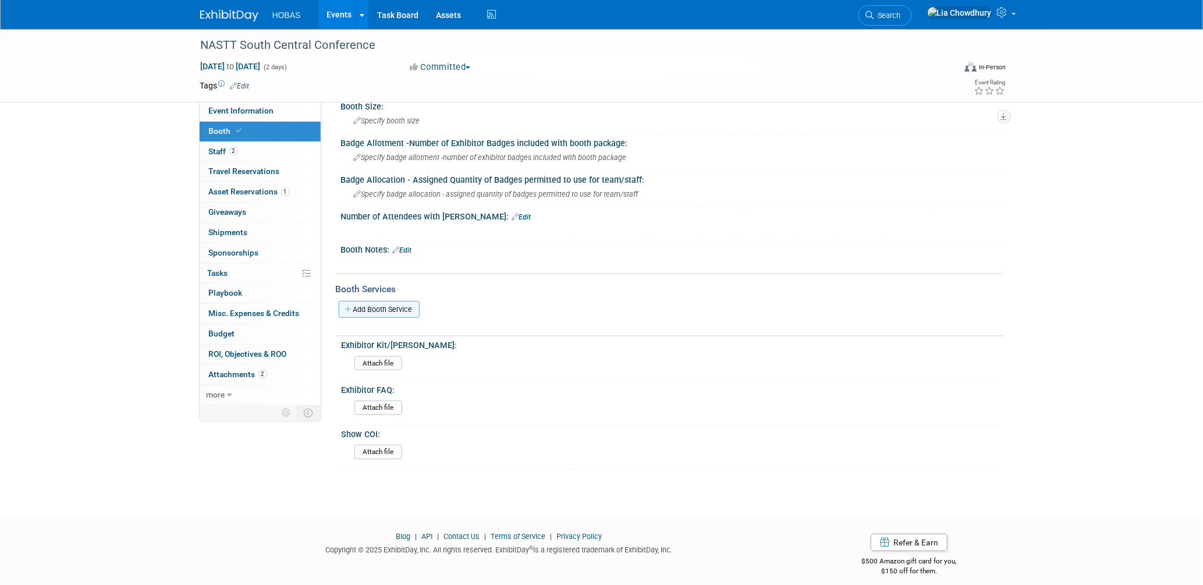
click at [382, 305] on link "Add Booth Service" at bounding box center [379, 309] width 81 height 17
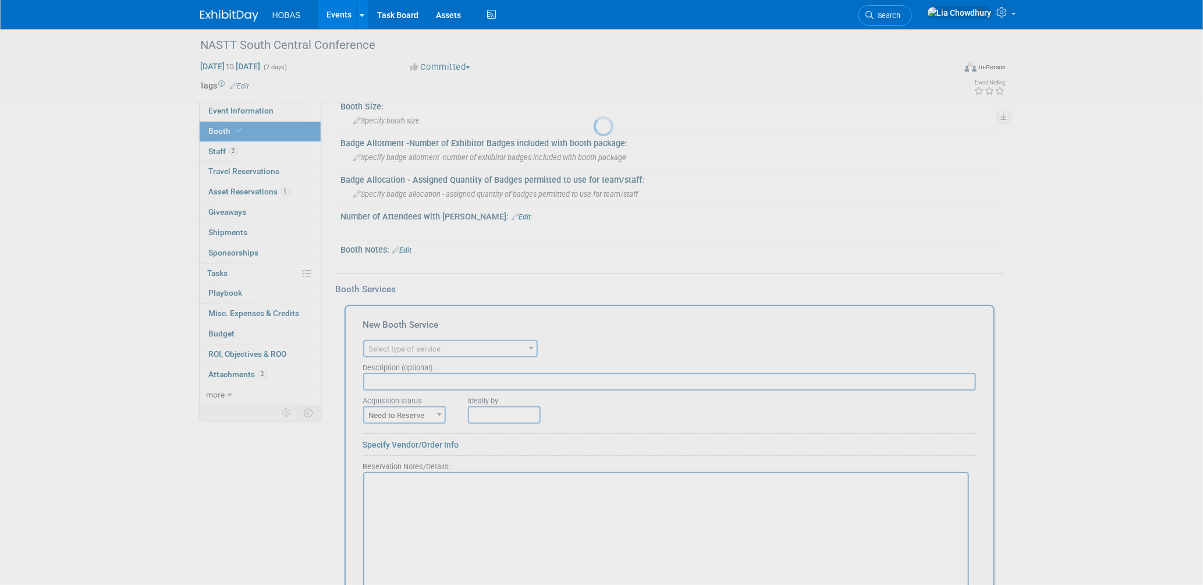
scroll to position [0, 0]
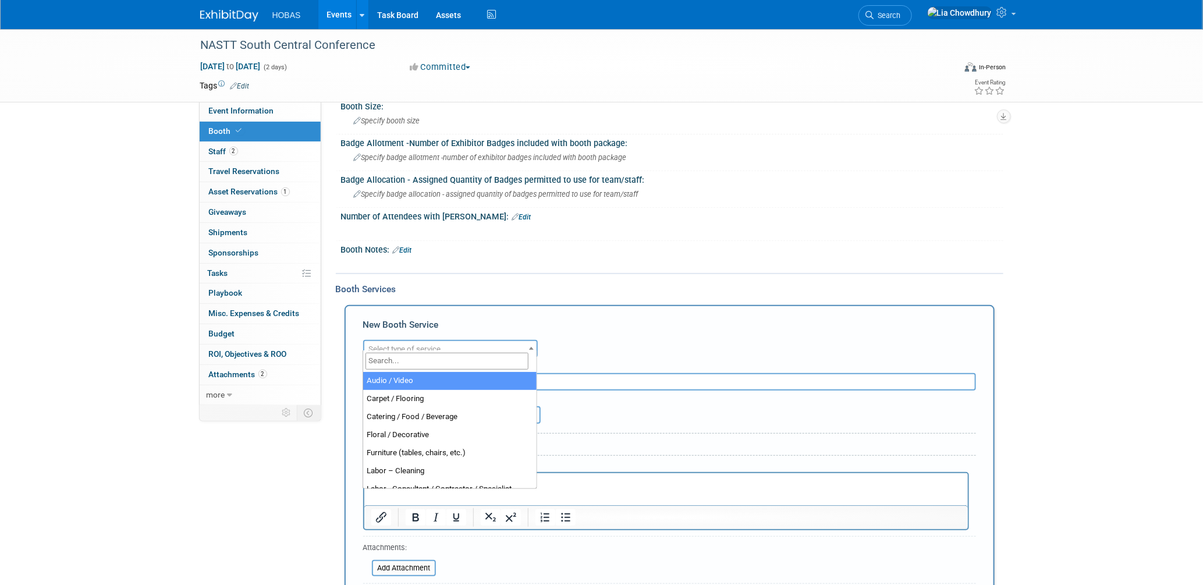
click at [401, 345] on span "Select type of service" at bounding box center [405, 349] width 72 height 9
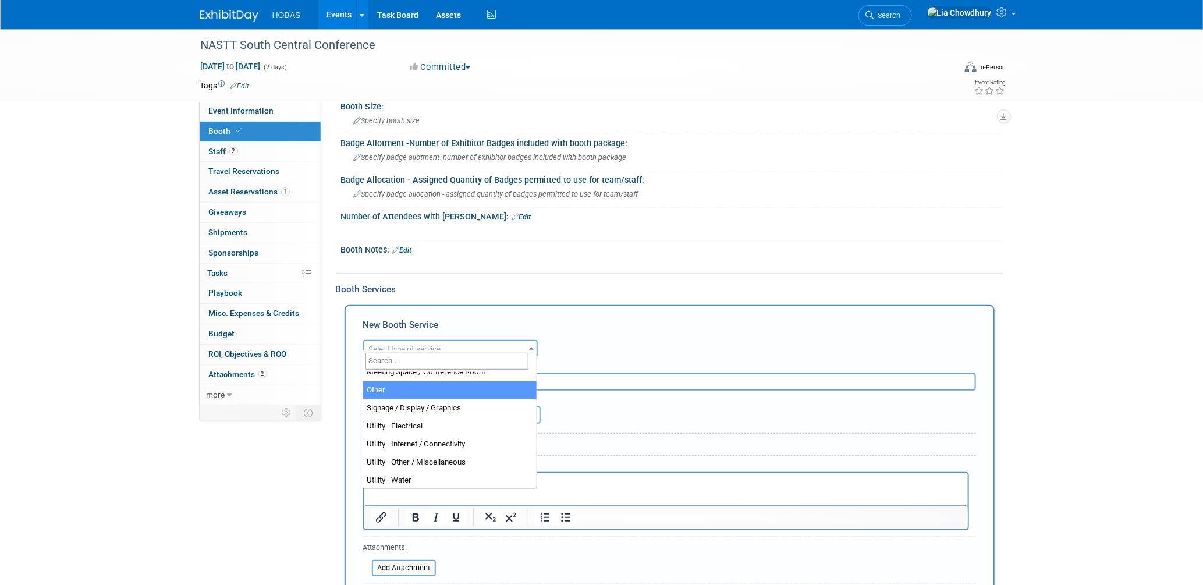
select select "1"
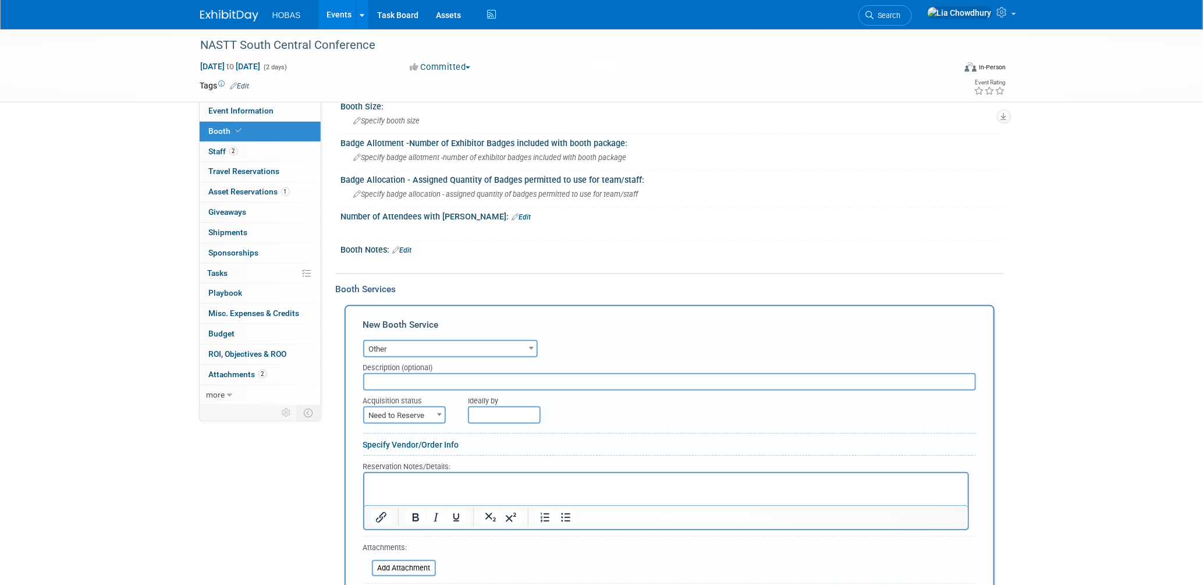
click at [401, 440] on link "Specify Vendor/Order Info" at bounding box center [411, 444] width 96 height 9
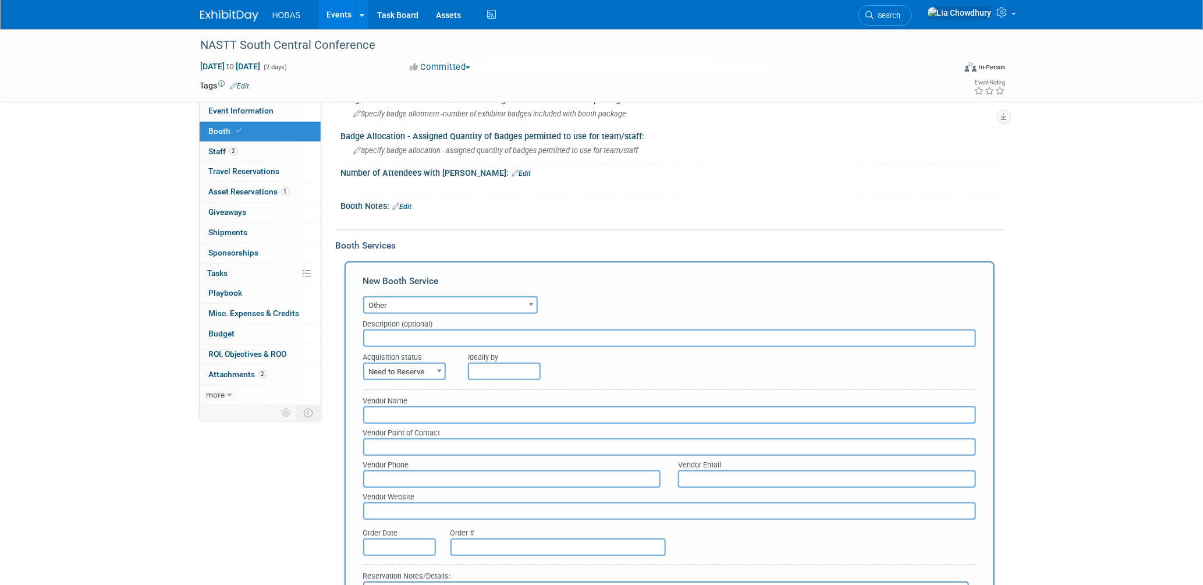
scroll to position [244, 0]
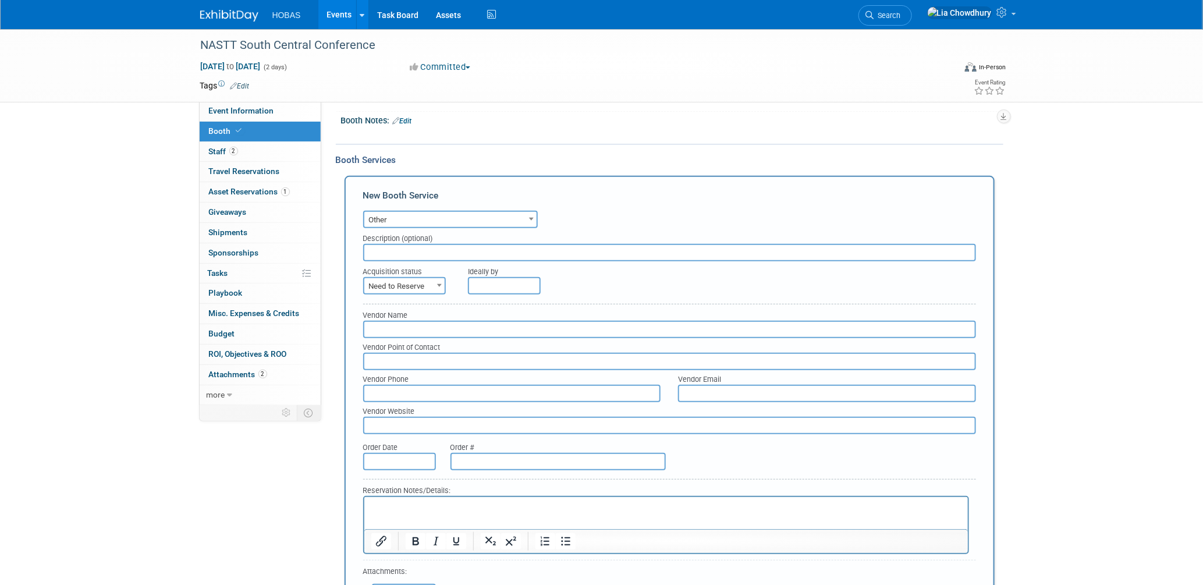
click at [417, 324] on input "text" at bounding box center [669, 329] width 613 height 17
type input "Exhibit Style"
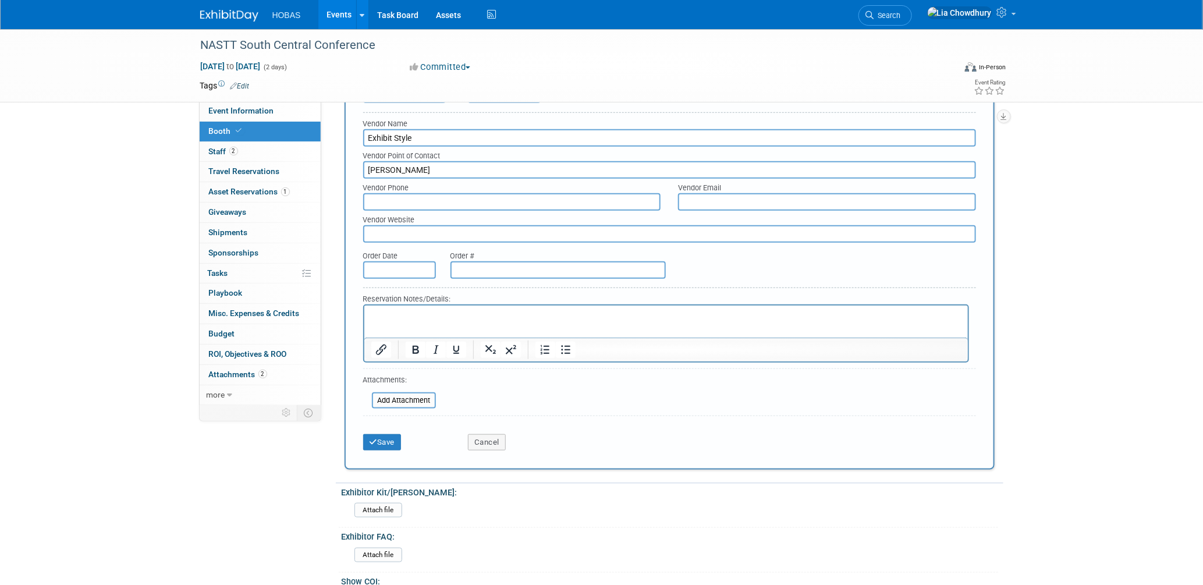
scroll to position [309, 0]
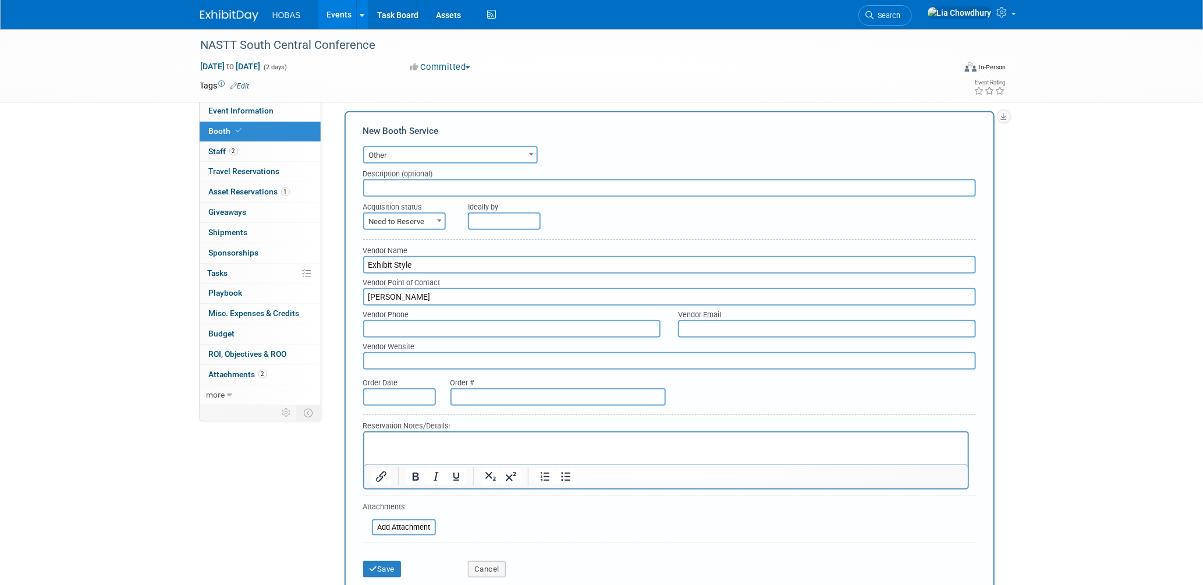
type input "Jody Valendtino"
click at [402, 444] on p "Rich Text Area. Press ALT-0 for help." at bounding box center [666, 442] width 590 height 11
click at [387, 561] on button "Save" at bounding box center [382, 569] width 38 height 16
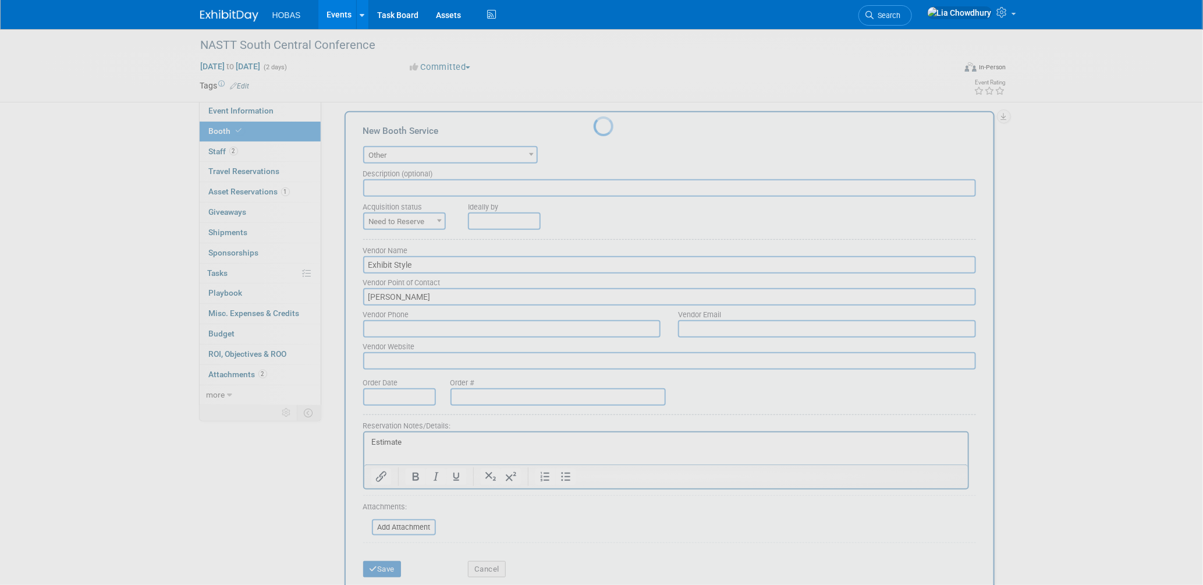
scroll to position [238, 0]
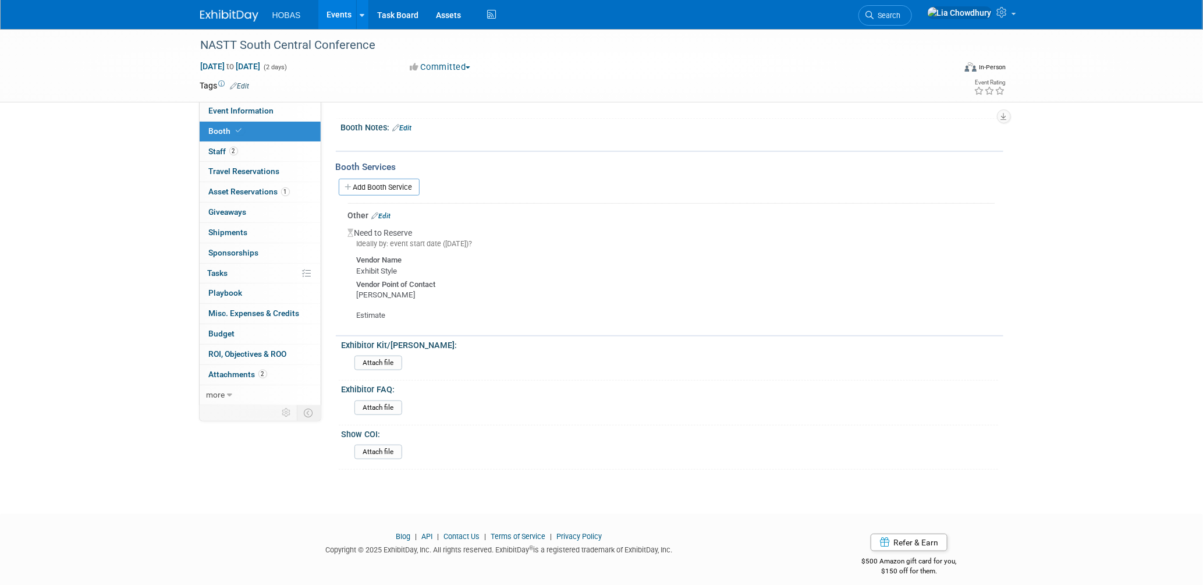
click at [389, 212] on link "Edit" at bounding box center [381, 216] width 19 height 8
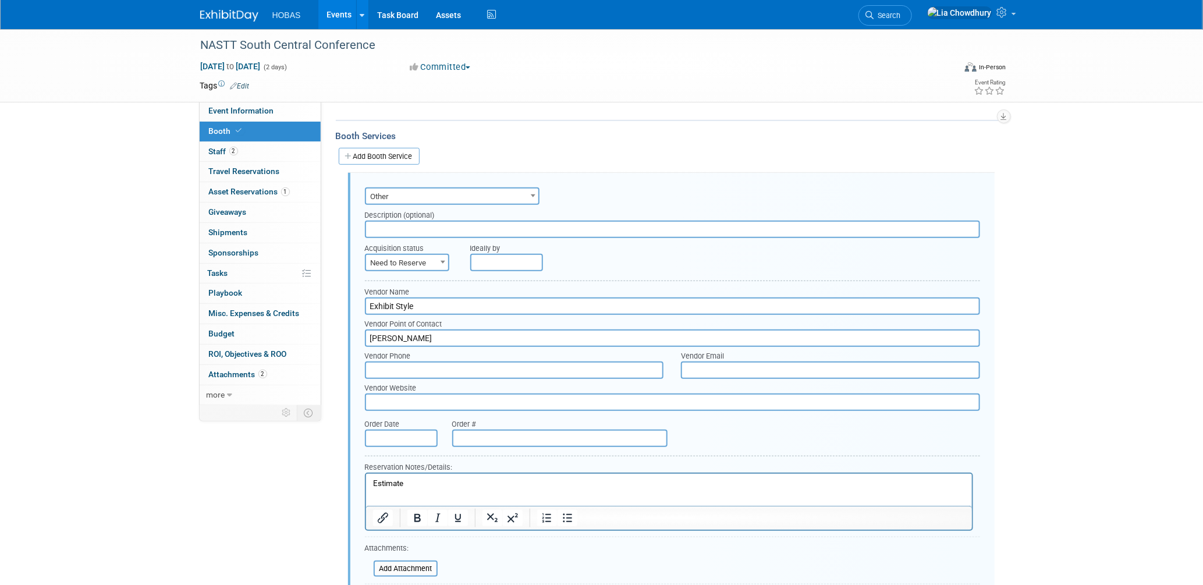
scroll to position [238, 0]
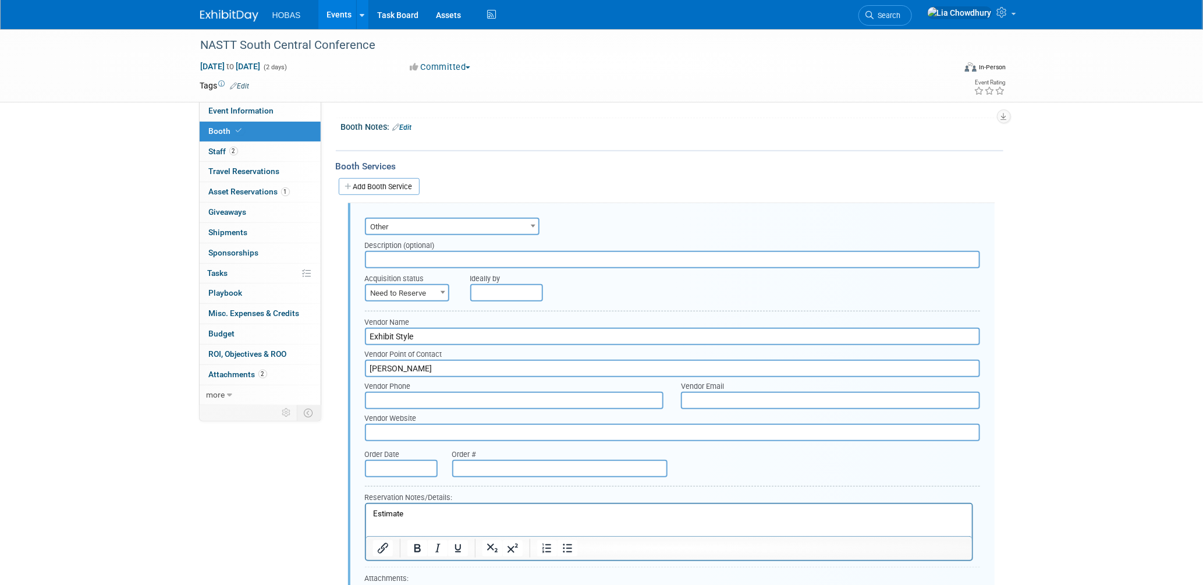
click at [438, 288] on span at bounding box center [443, 292] width 12 height 15
select select "2"
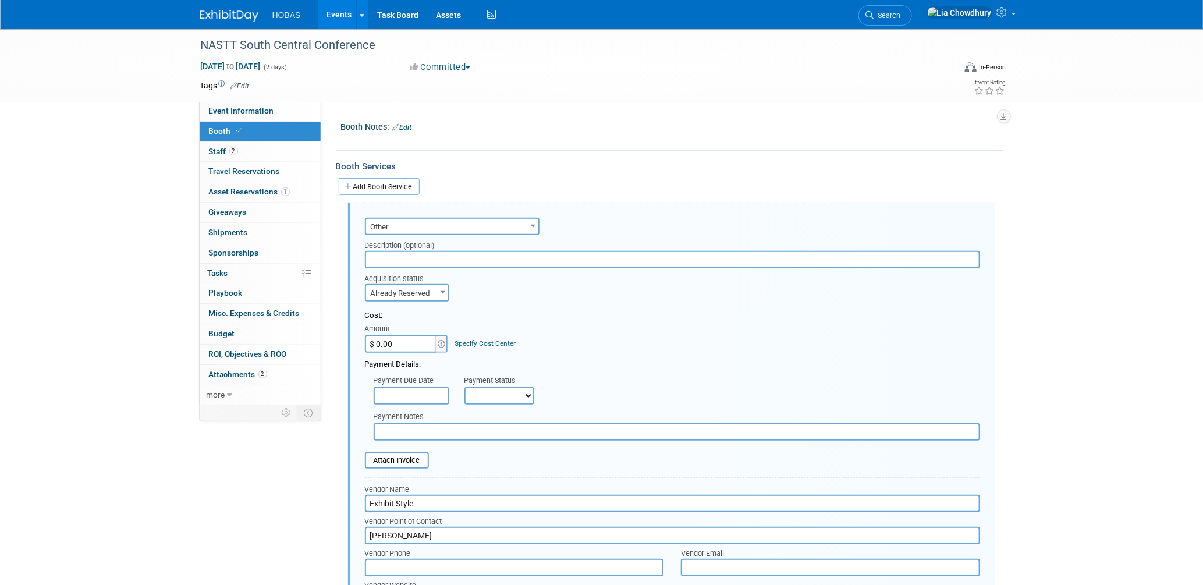
click at [489, 388] on select "Not Paid Yet Partially Paid Paid in Full" at bounding box center [500, 395] width 70 height 17
select select "3"
click at [465, 387] on select "Not Paid Yet Partially Paid Paid in Full" at bounding box center [500, 395] width 70 height 17
click at [411, 423] on input "text" at bounding box center [677, 431] width 607 height 17
drag, startPoint x: 428, startPoint y: 424, endPoint x: 351, endPoint y: 421, distance: 76.9
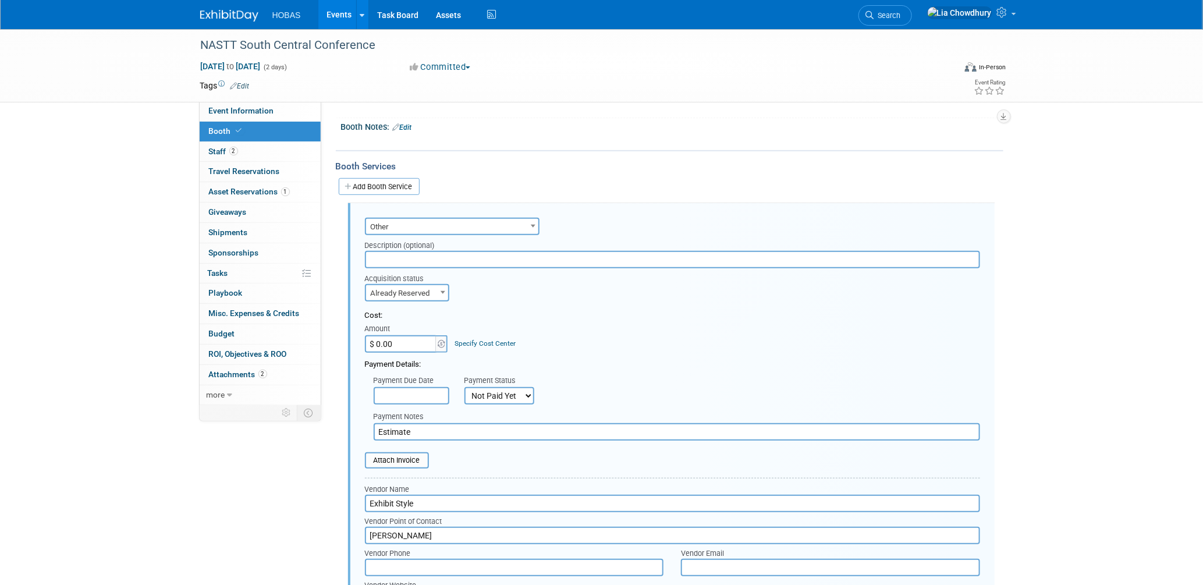
click at [351, 421] on div "Audio / Video Carpet / Flooring Catering / Food / Beverage Floral / Decorative …" at bounding box center [671, 518] width 647 height 631
type input "T"
type input "e"
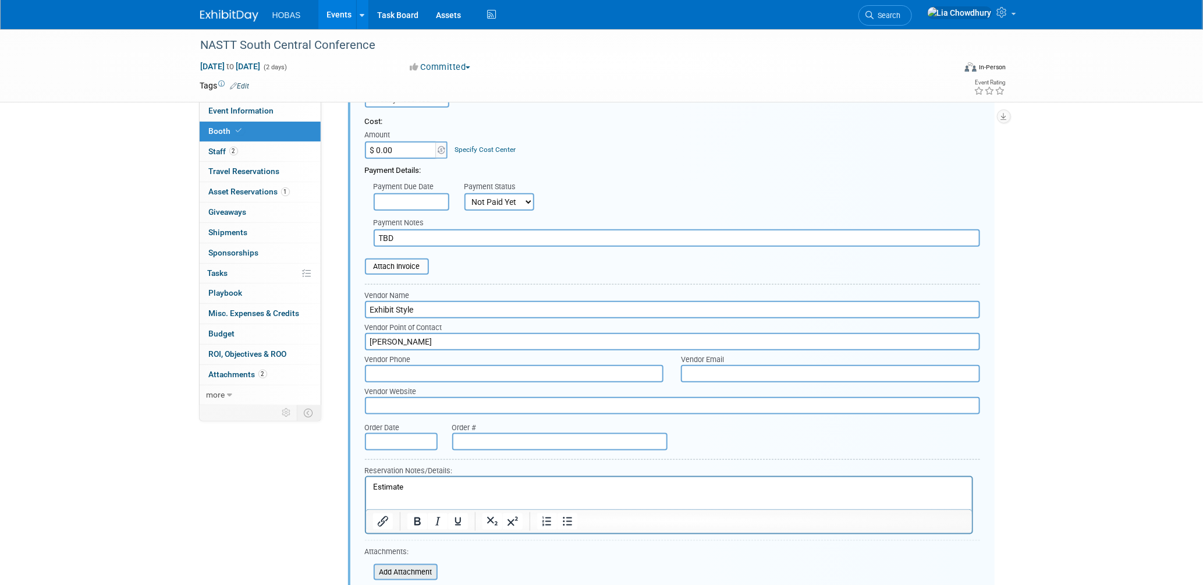
scroll to position [736, 0]
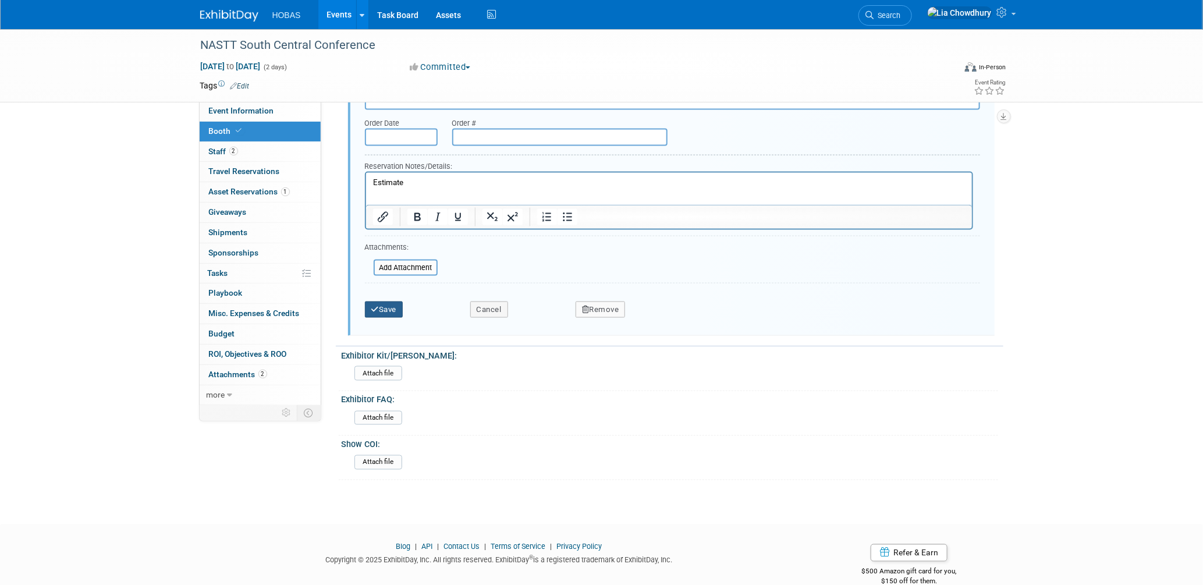
type input "TBD"
click at [379, 302] on button "Save" at bounding box center [384, 310] width 38 height 16
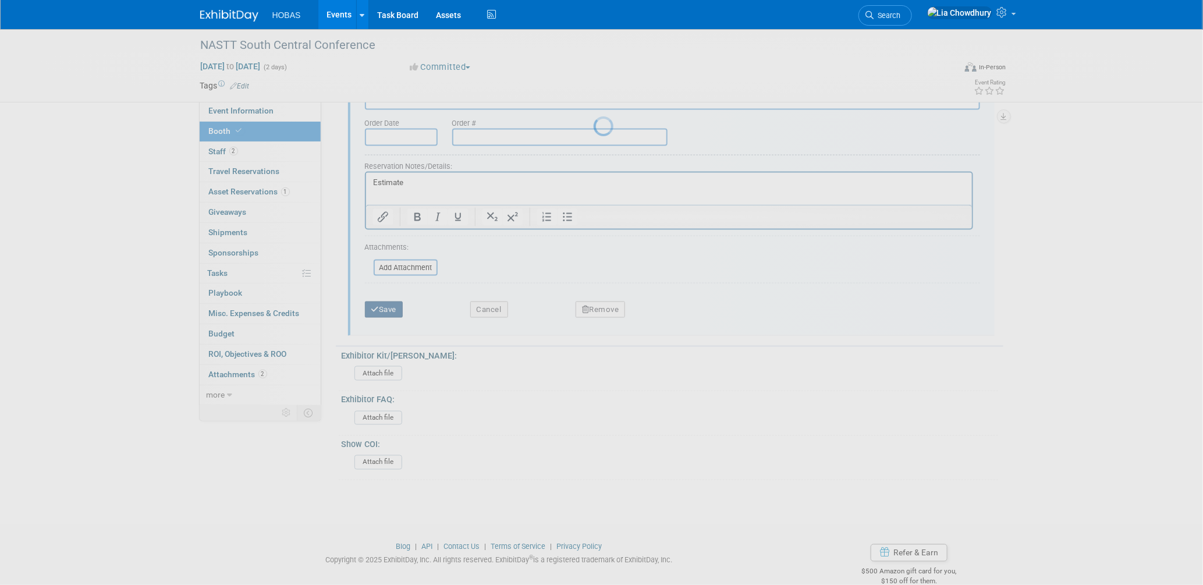
scroll to position [265, 0]
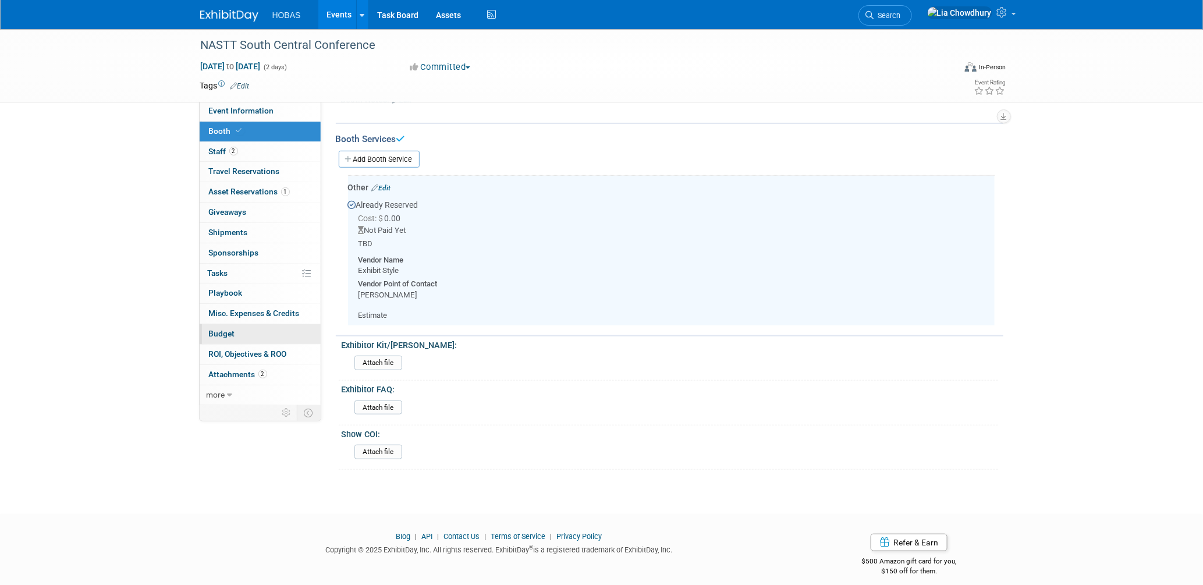
click at [226, 329] on span "Budget" at bounding box center [222, 333] width 26 height 9
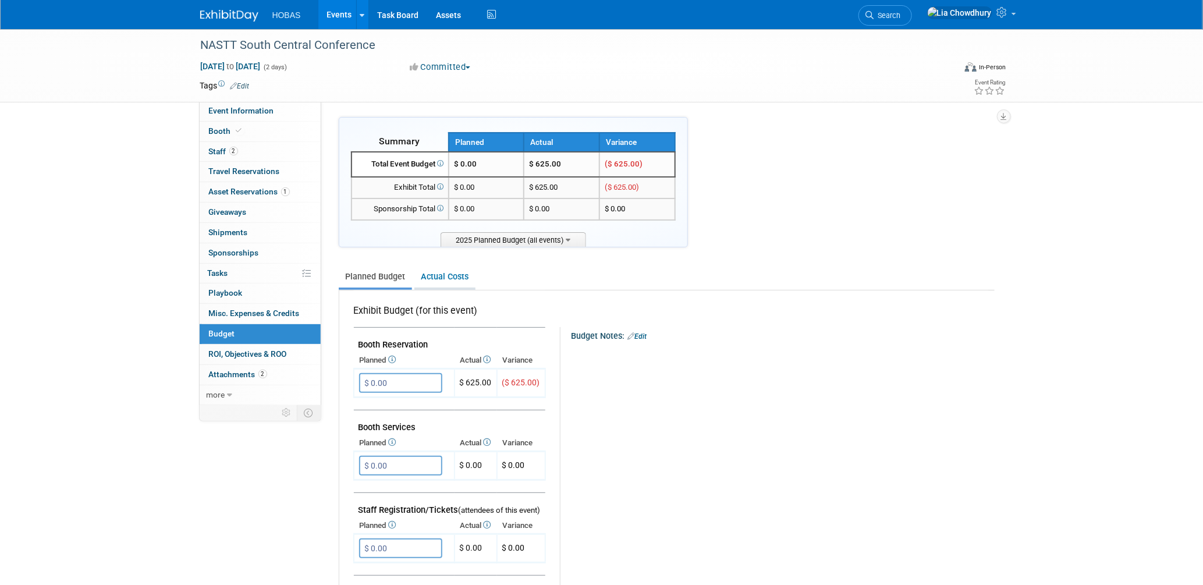
click at [432, 278] on link "Actual Costs" at bounding box center [444, 277] width 61 height 22
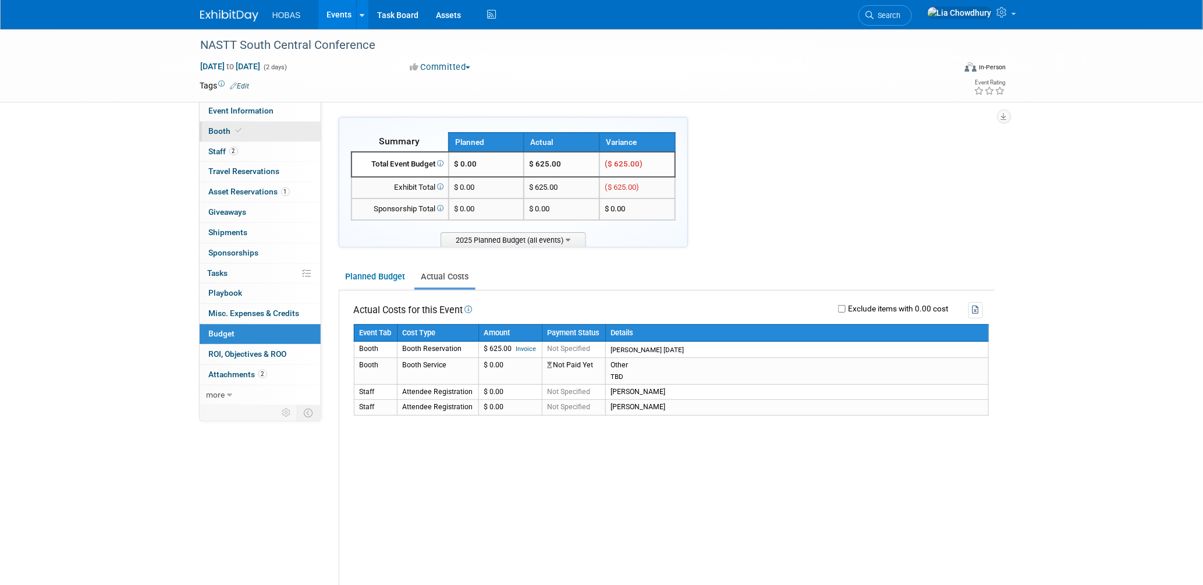
click at [222, 130] on span "Booth" at bounding box center [227, 130] width 36 height 9
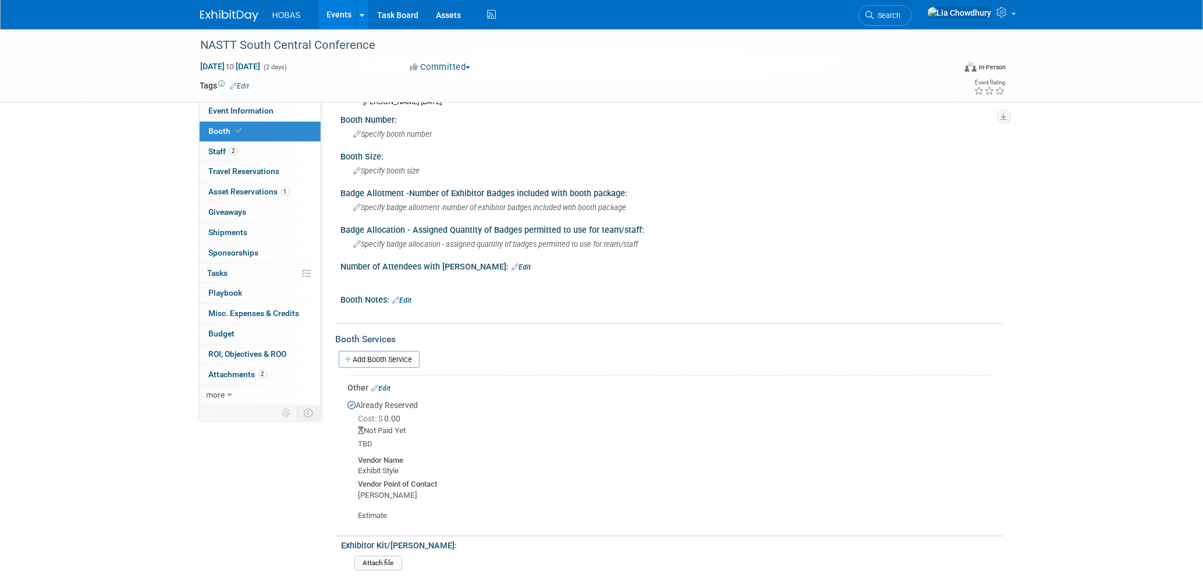
scroll to position [194, 0]
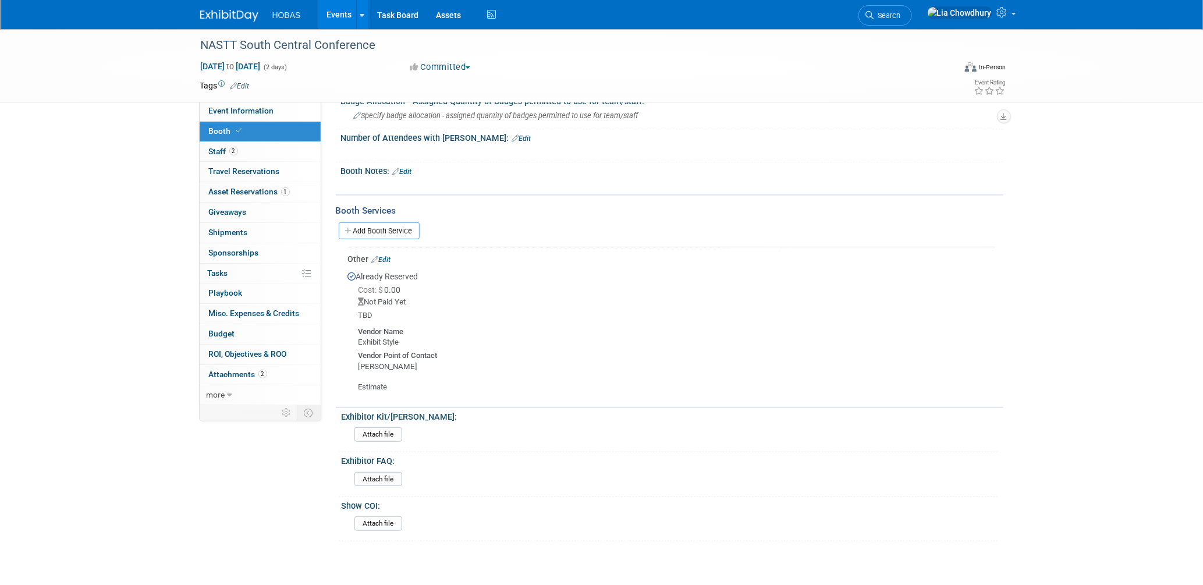
click at [389, 256] on link "Edit" at bounding box center [381, 260] width 19 height 8
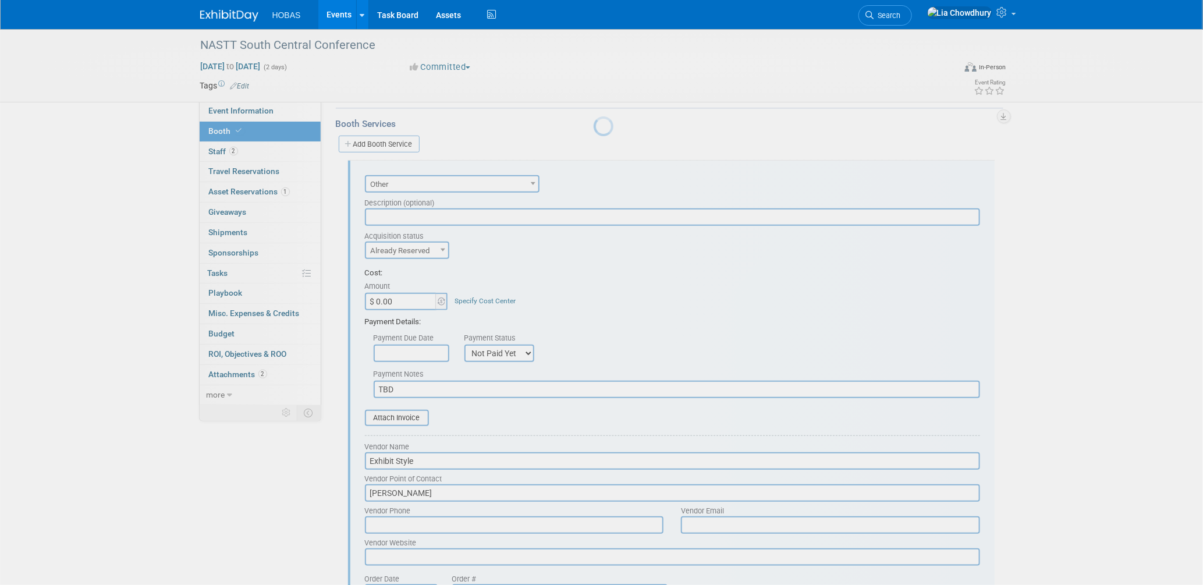
scroll to position [0, 0]
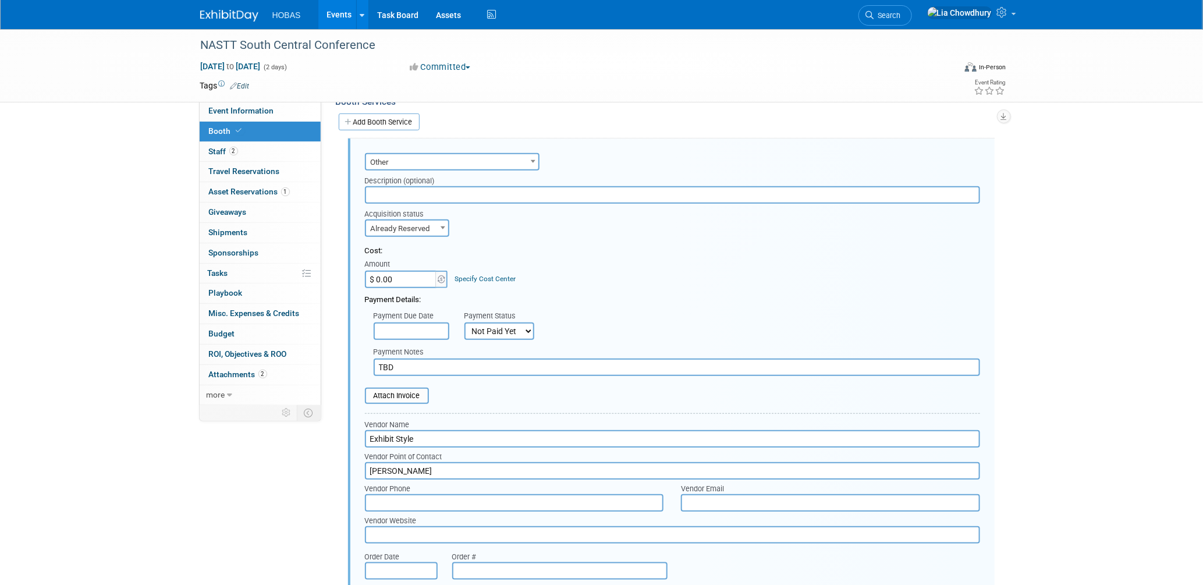
click at [374, 359] on input "TBD" at bounding box center [677, 367] width 607 height 17
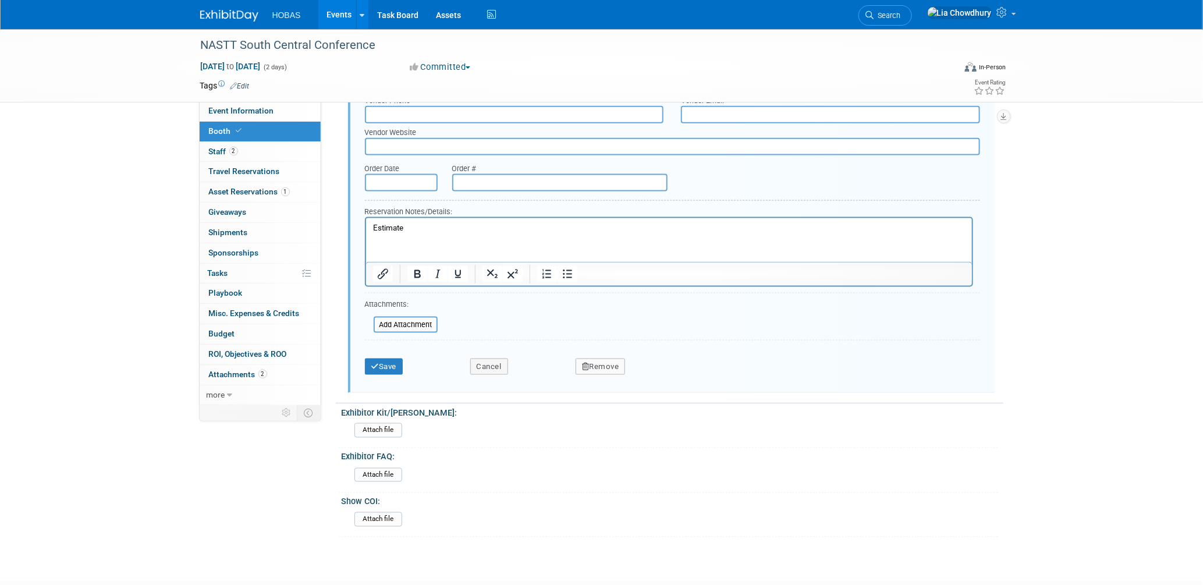
type input "Exhibit Style: TBD"
click at [385, 359] on div "Save Cancel Remove" at bounding box center [672, 363] width 615 height 36
click at [387, 359] on button "Save" at bounding box center [384, 367] width 38 height 16
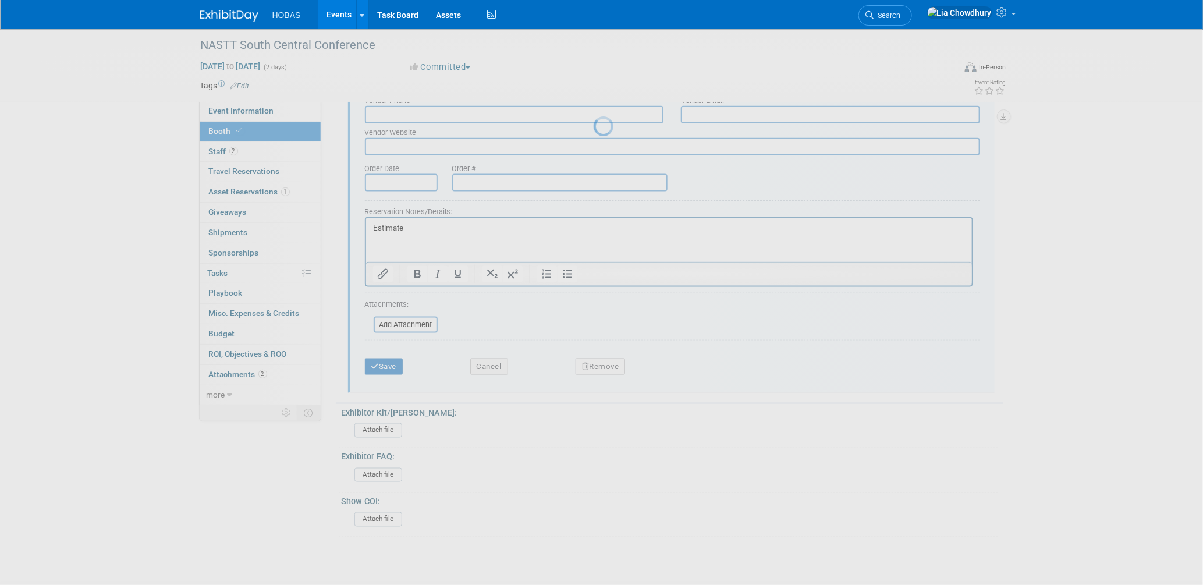
scroll to position [265, 0]
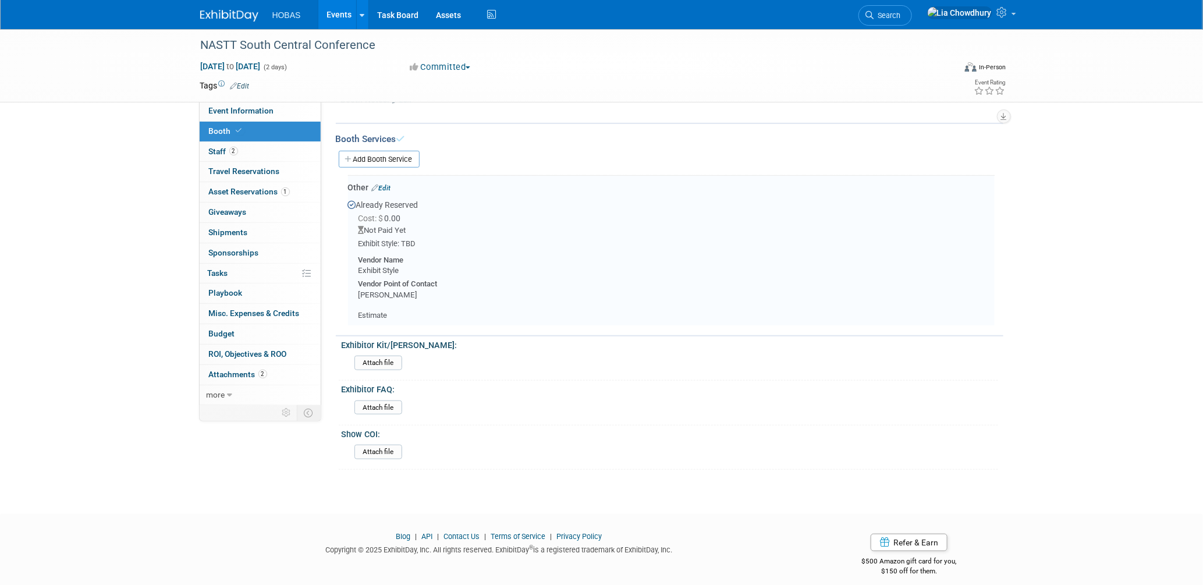
click at [327, 16] on link "Events" at bounding box center [339, 14] width 42 height 29
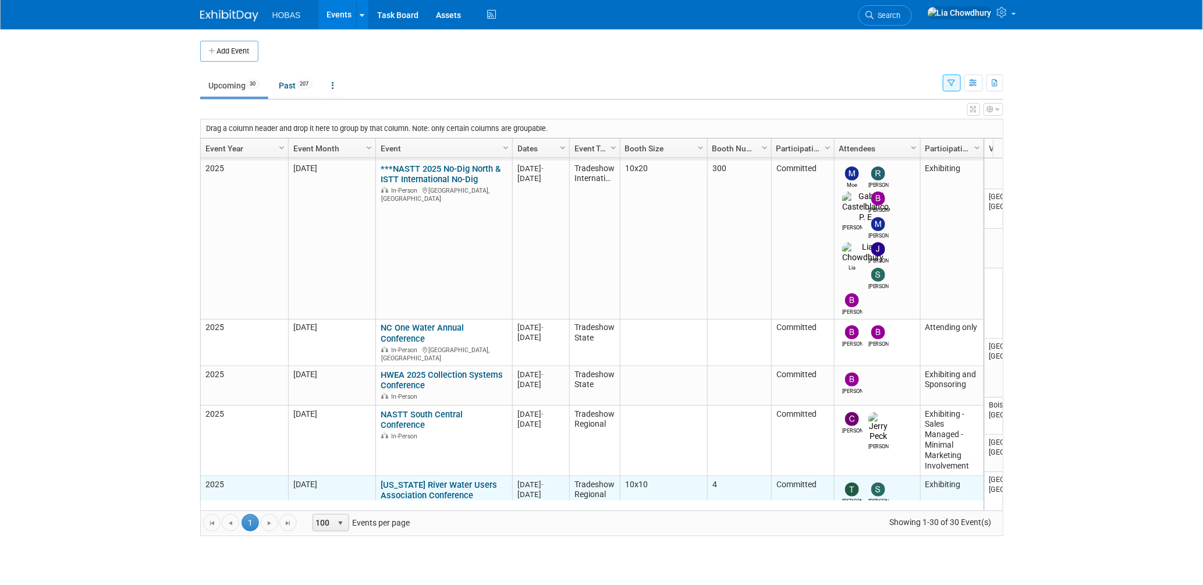
click at [434, 480] on link "[US_STATE] River Water Users Association Conference" at bounding box center [439, 491] width 116 height 22
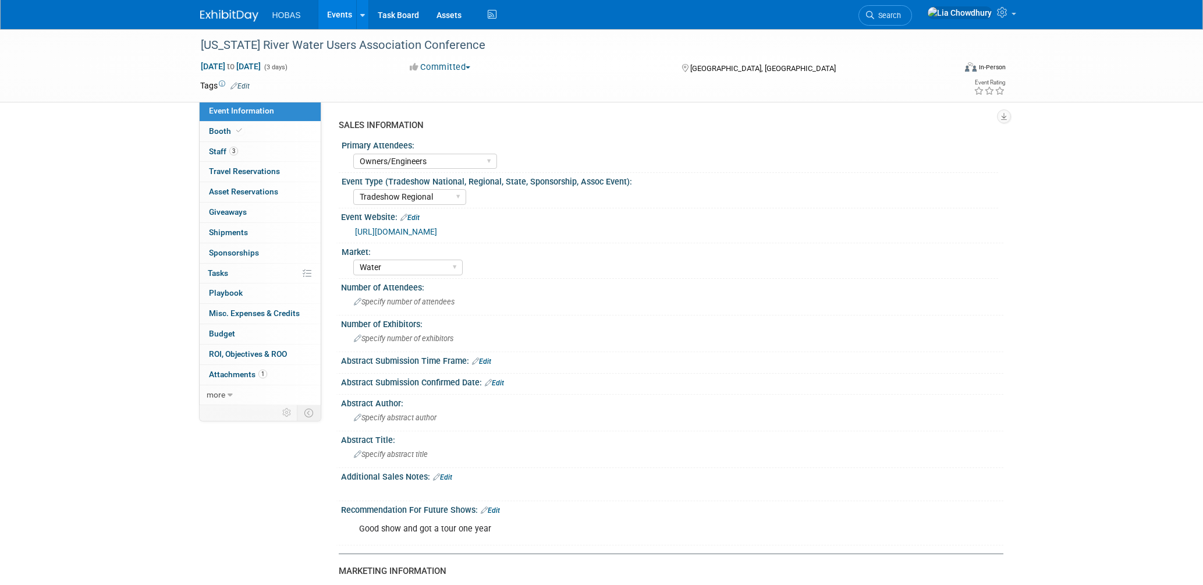
select select "Owners/Engineers"
select select "Tradeshow Regional"
select select "Water"
select select "Exhibiting"
click at [214, 129] on span "Booth" at bounding box center [227, 130] width 36 height 9
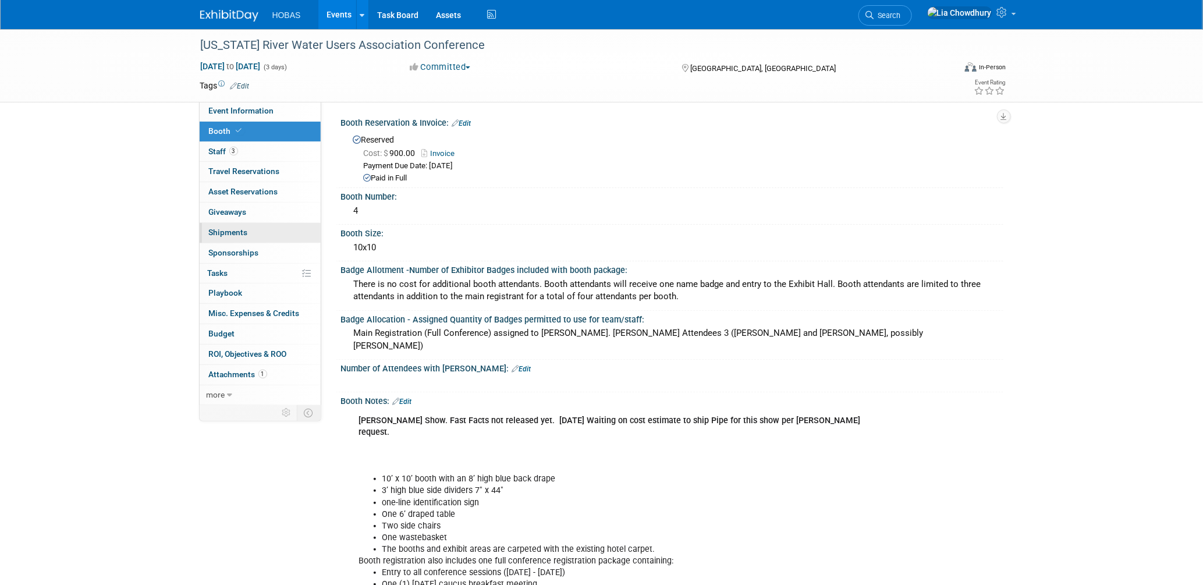
click at [221, 231] on span "Shipments 0" at bounding box center [228, 232] width 39 height 9
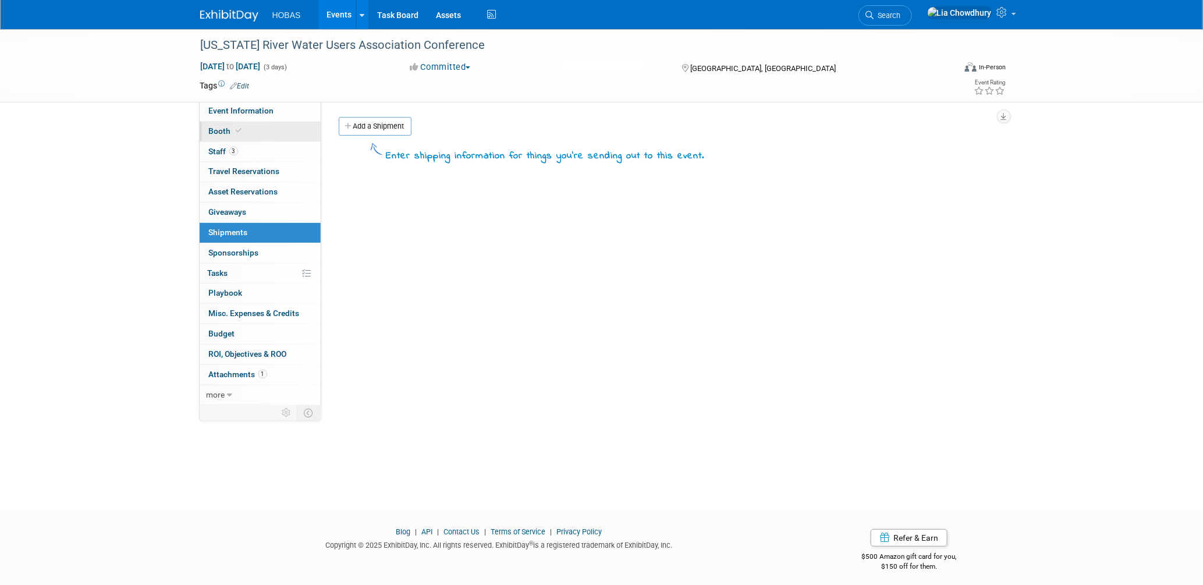
click at [218, 131] on span "Booth" at bounding box center [227, 130] width 36 height 9
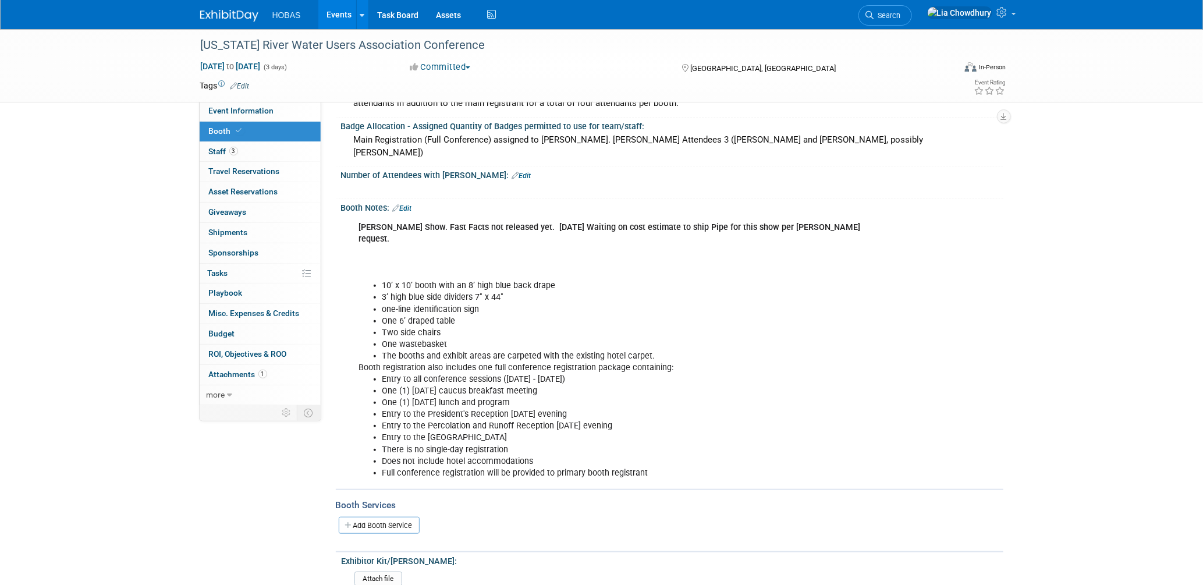
scroll to position [323, 0]
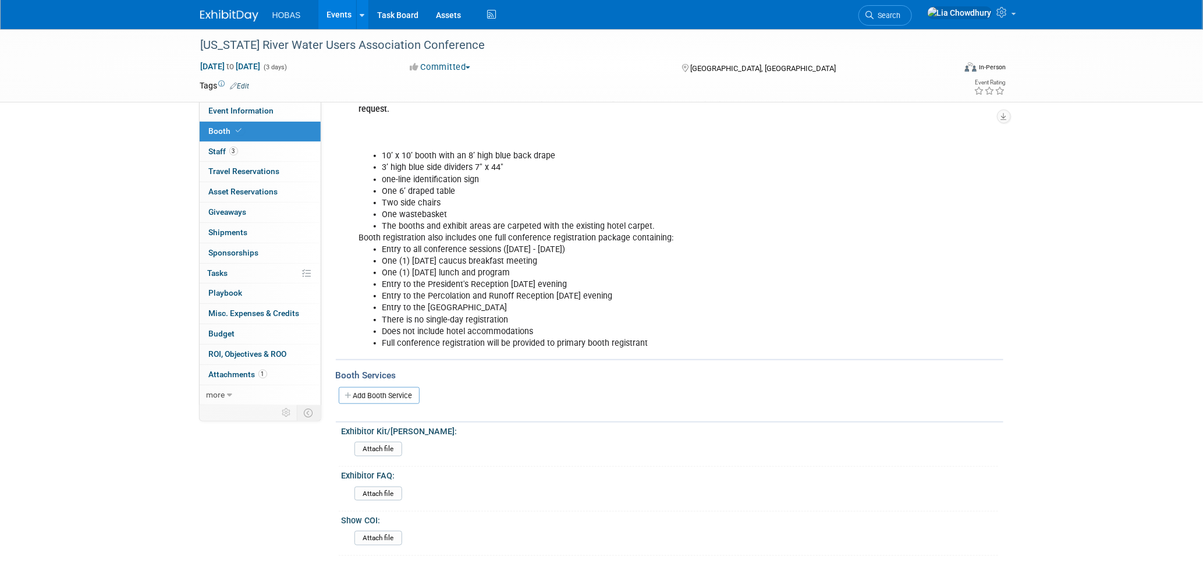
click at [367, 387] on link "Add Booth Service" at bounding box center [379, 395] width 81 height 17
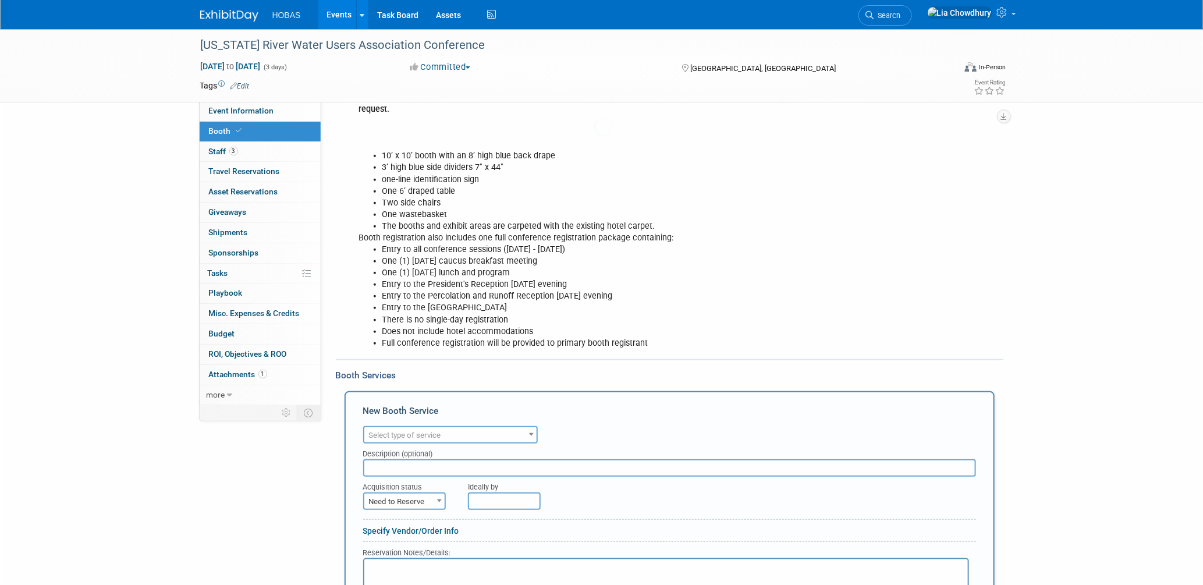
scroll to position [0, 0]
click at [395, 431] on span "Select type of service" at bounding box center [405, 435] width 72 height 9
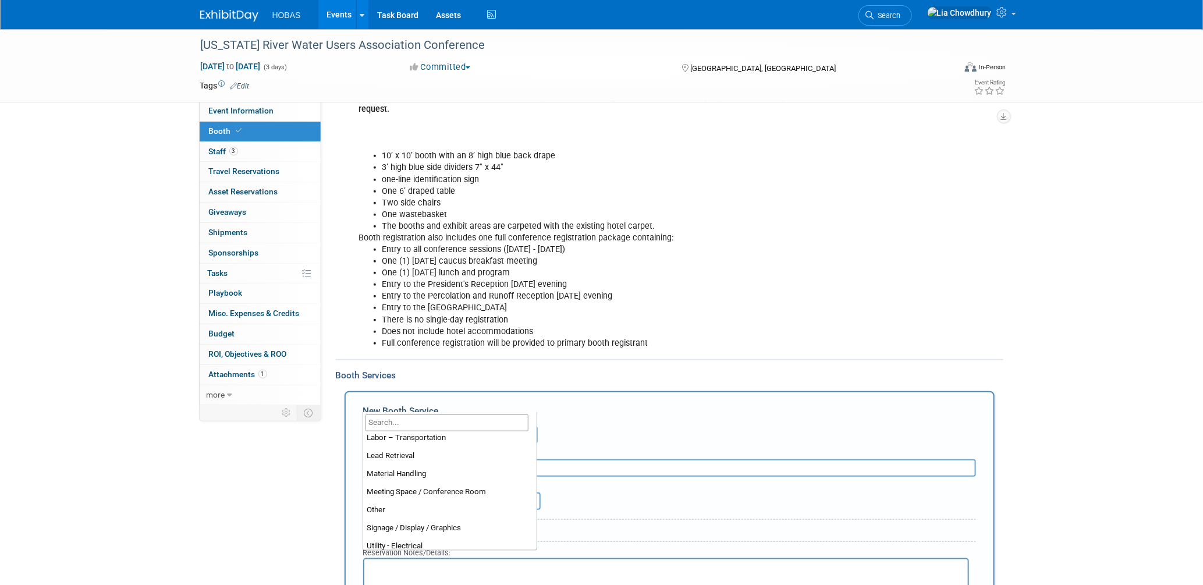
scroll to position [297, 0]
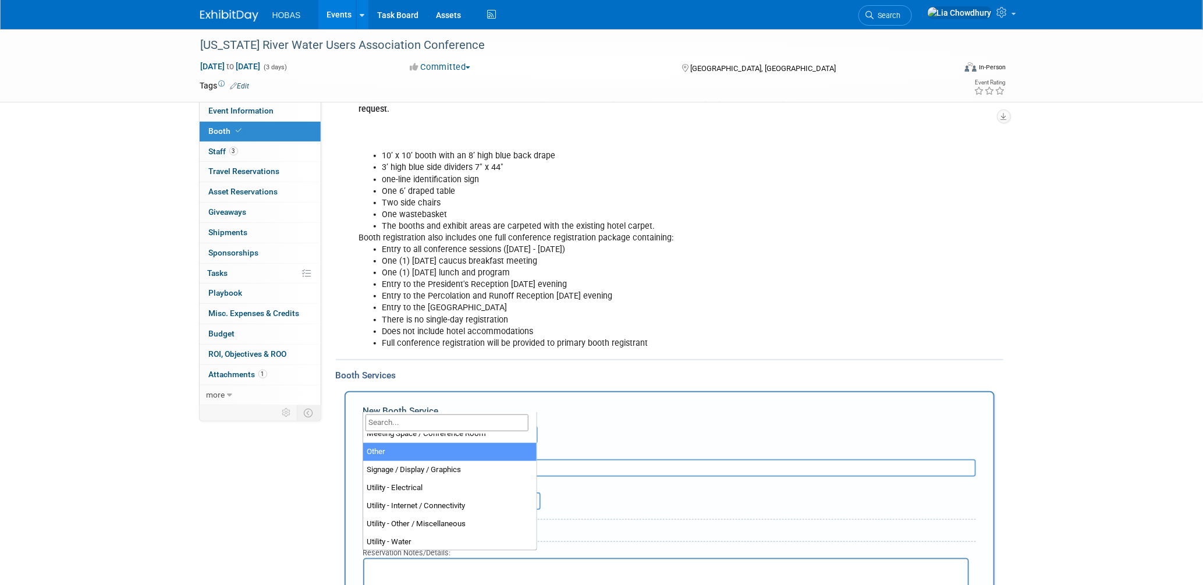
select select "1"
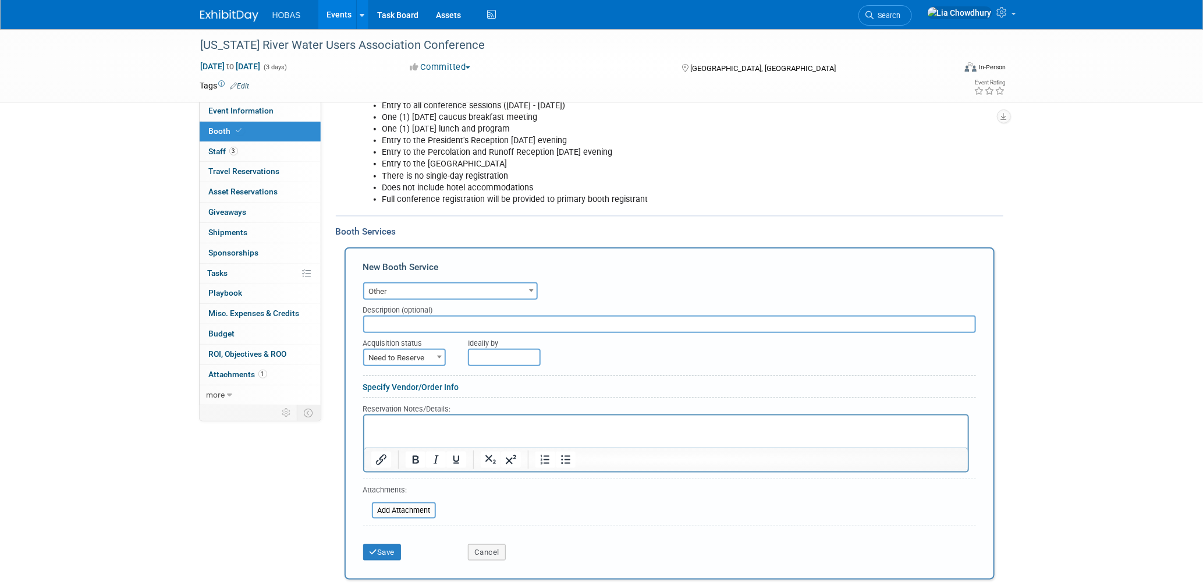
scroll to position [582, 0]
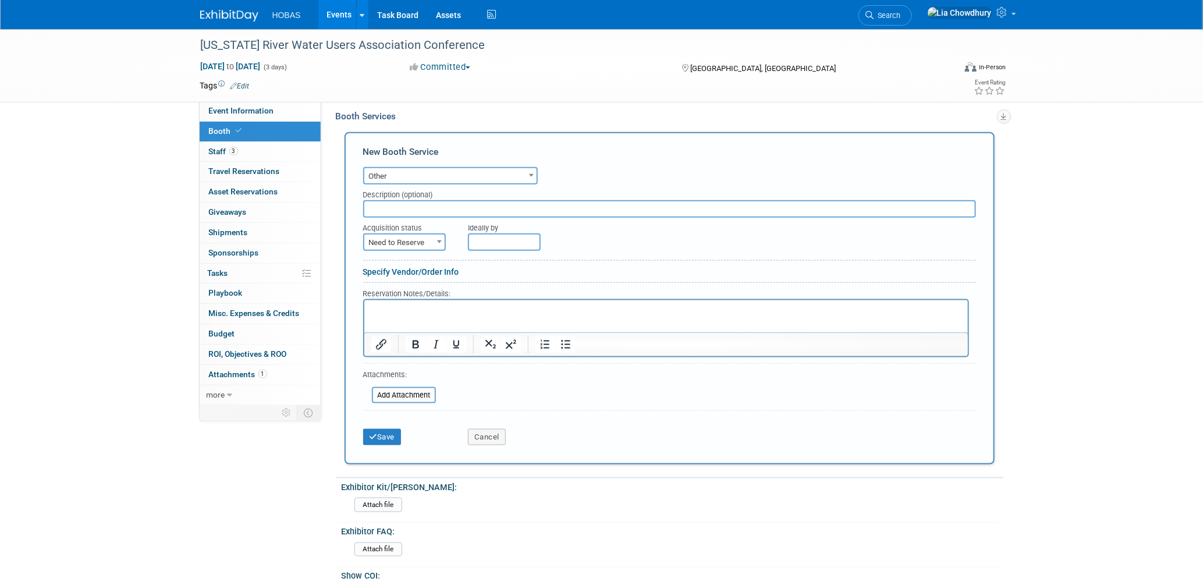
click at [399, 267] on link "Specify Vendor/Order Info" at bounding box center [411, 271] width 96 height 9
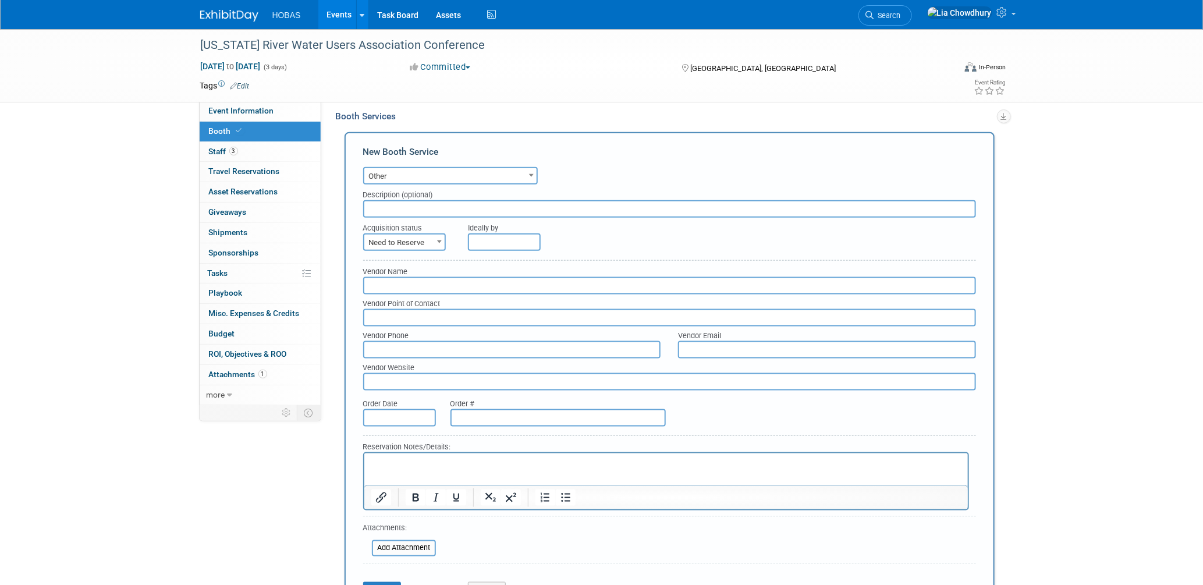
click at [396, 277] on input "text" at bounding box center [669, 285] width 613 height 17
type input "Exhibit Style"
click at [382, 327] on div "Vendor Phone" at bounding box center [513, 343] width 316 height 32
click at [382, 309] on input "text" at bounding box center [669, 317] width 613 height 17
type input "[PERSON_NAME]"
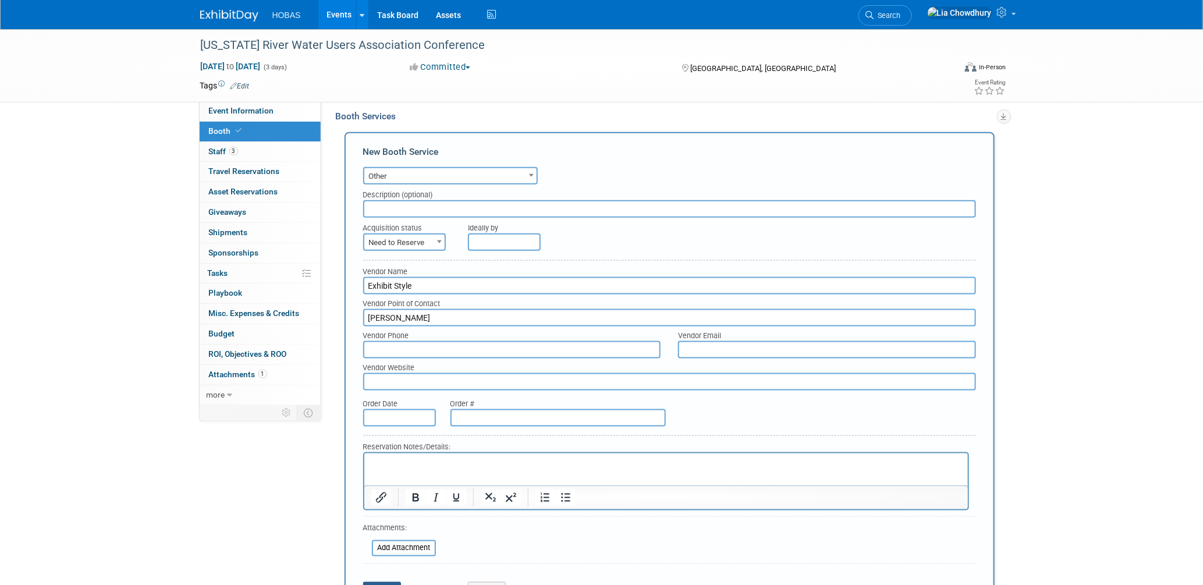
click at [375, 582] on button "Save" at bounding box center [382, 590] width 38 height 16
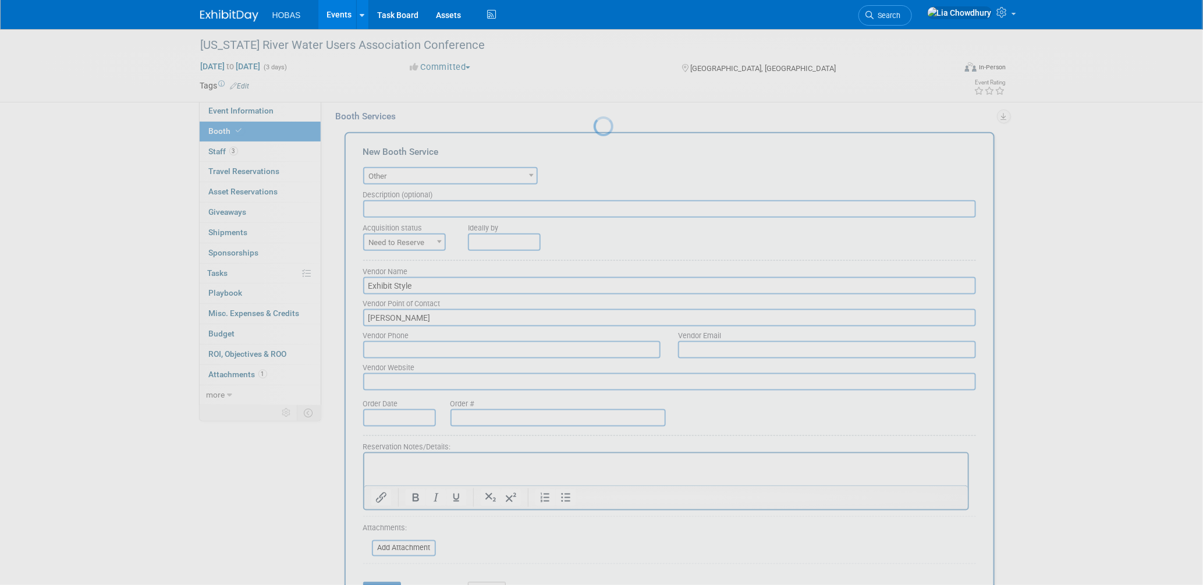
scroll to position [496, 0]
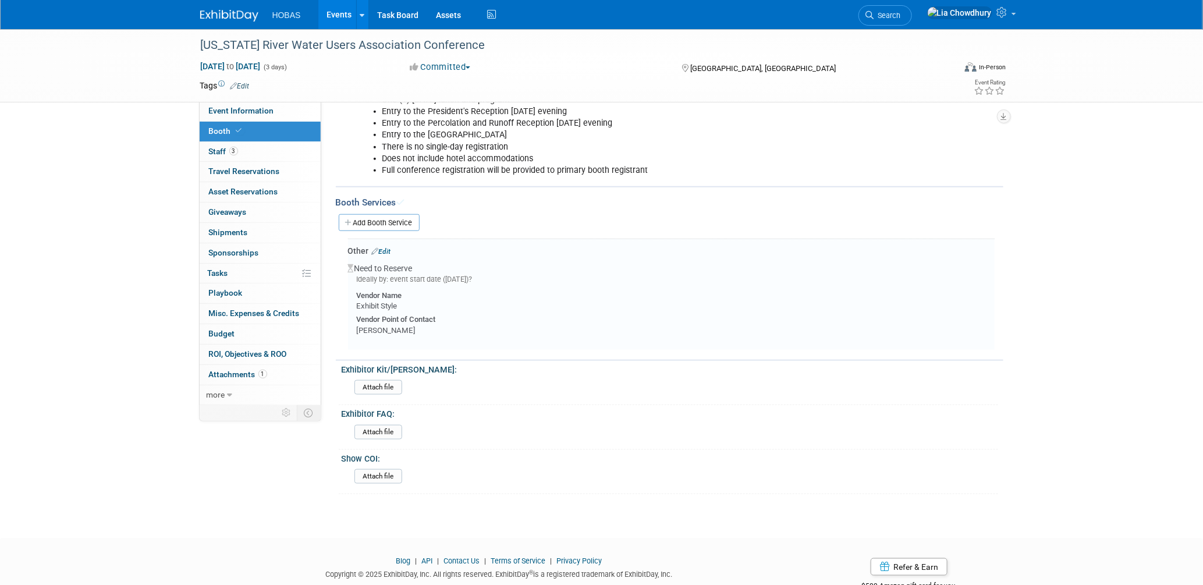
click at [387, 247] on link "Edit" at bounding box center [381, 251] width 19 height 8
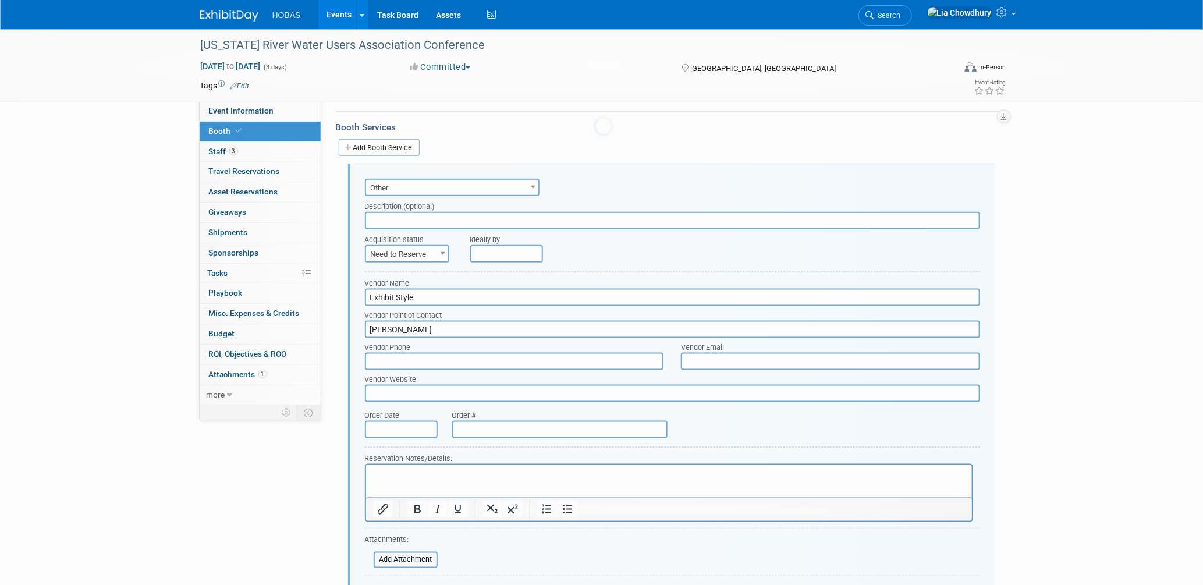
scroll to position [572, 0]
click at [406, 245] on span "Need to Reserve" at bounding box center [407, 253] width 83 height 16
drag, startPoint x: 399, startPoint y: 254, endPoint x: 409, endPoint y: 247, distance: 11.6
select select "2"
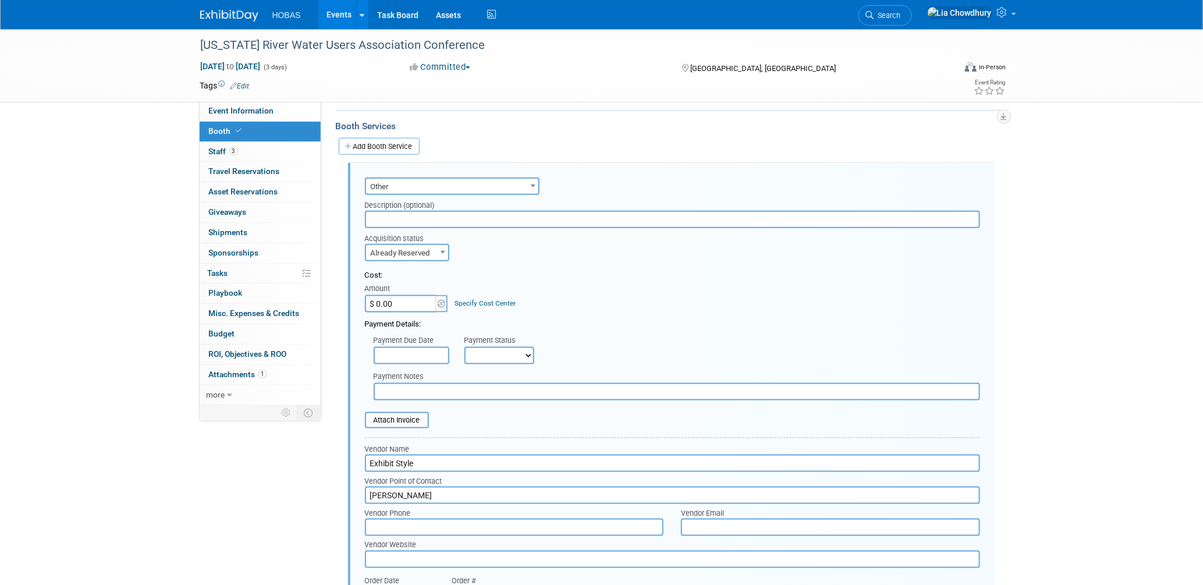
click at [501, 347] on select "Not Paid Yet Partially Paid Paid in Full" at bounding box center [500, 355] width 70 height 17
select select "3"
click at [465, 347] on select "Not Paid Yet Partially Paid Paid in Full" at bounding box center [500, 355] width 70 height 17
click at [412, 383] on input "text" at bounding box center [677, 391] width 607 height 17
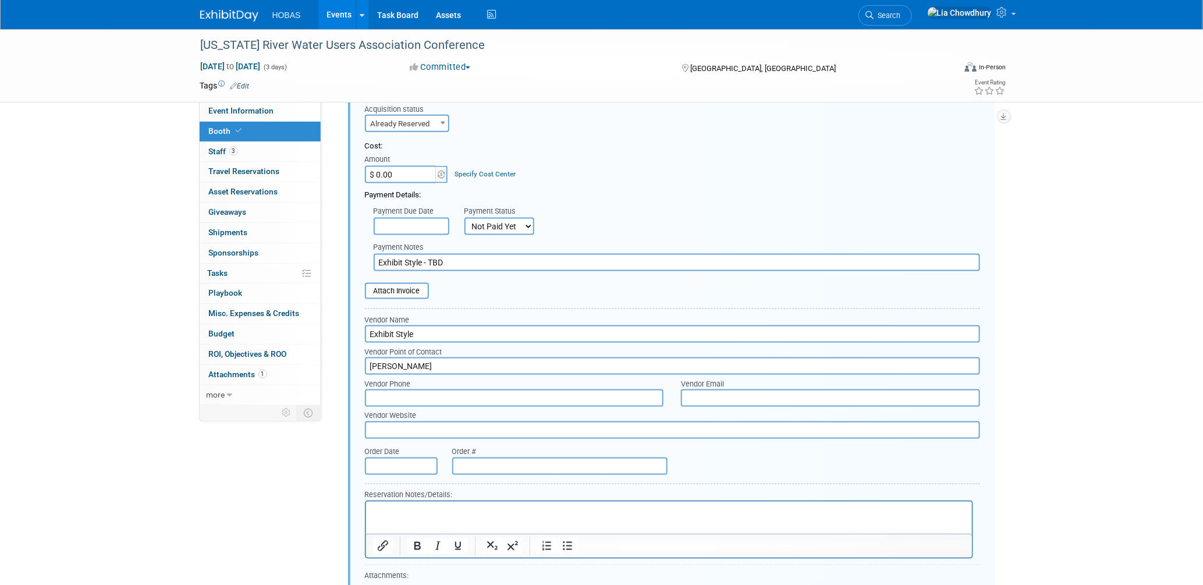
scroll to position [896, 0]
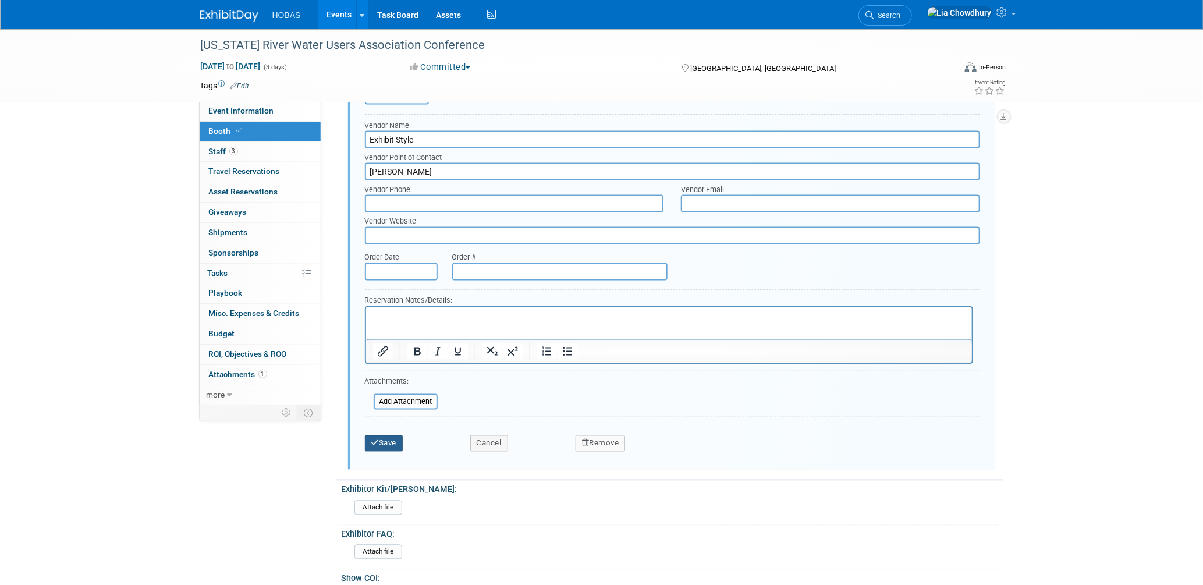
type input "Exhibit Style - TBD"
click at [383, 435] on button "Save" at bounding box center [384, 443] width 38 height 16
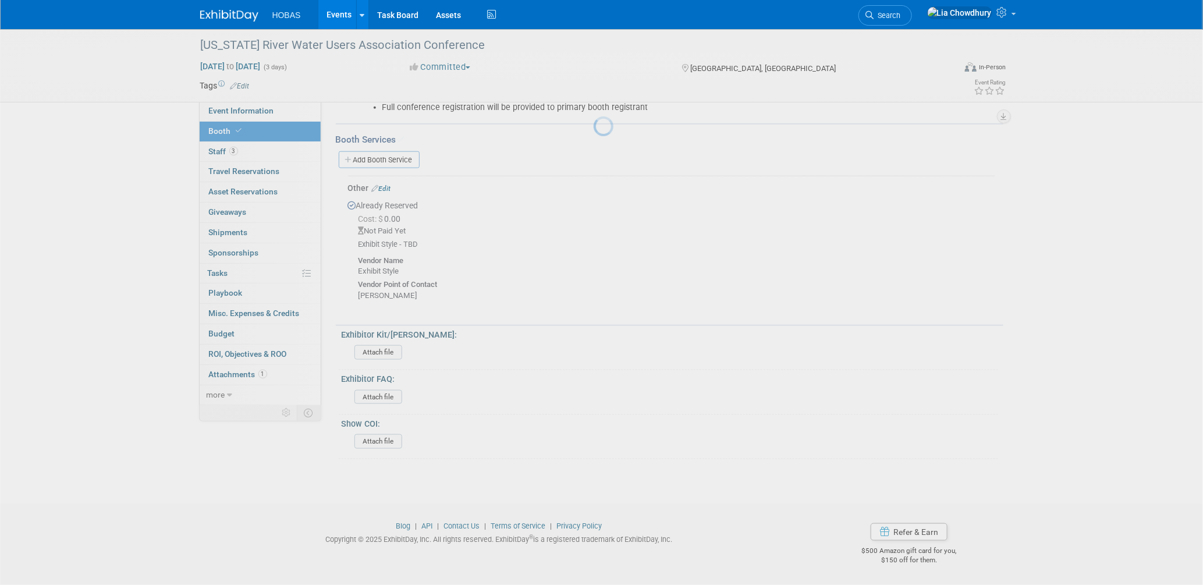
scroll to position [524, 0]
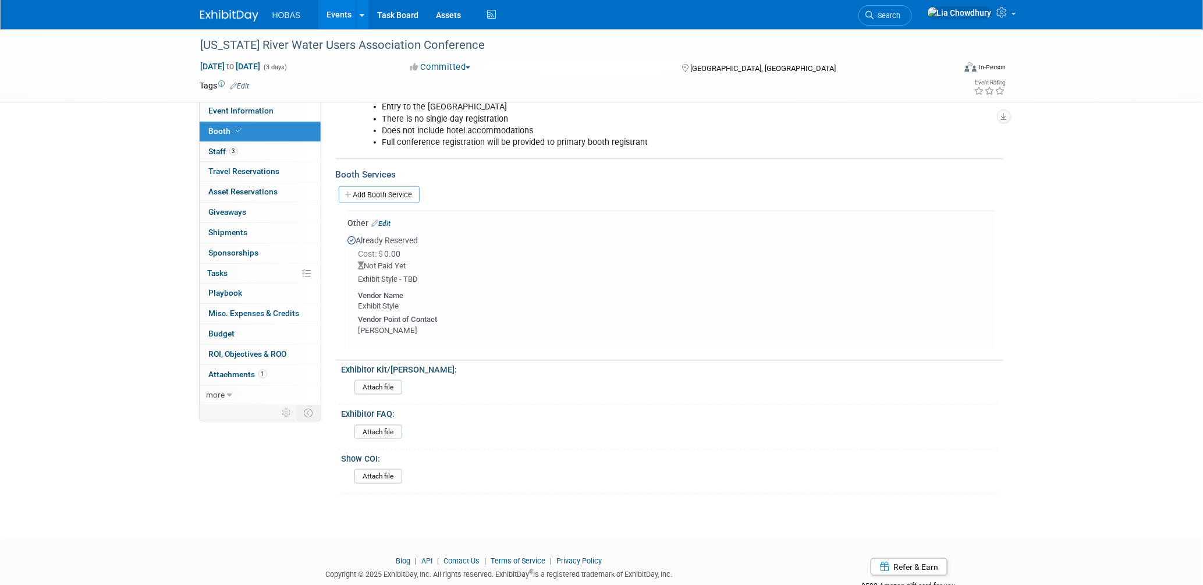
click at [238, 311] on span "Misc. Expenses & Credits 0" at bounding box center [254, 313] width 91 height 9
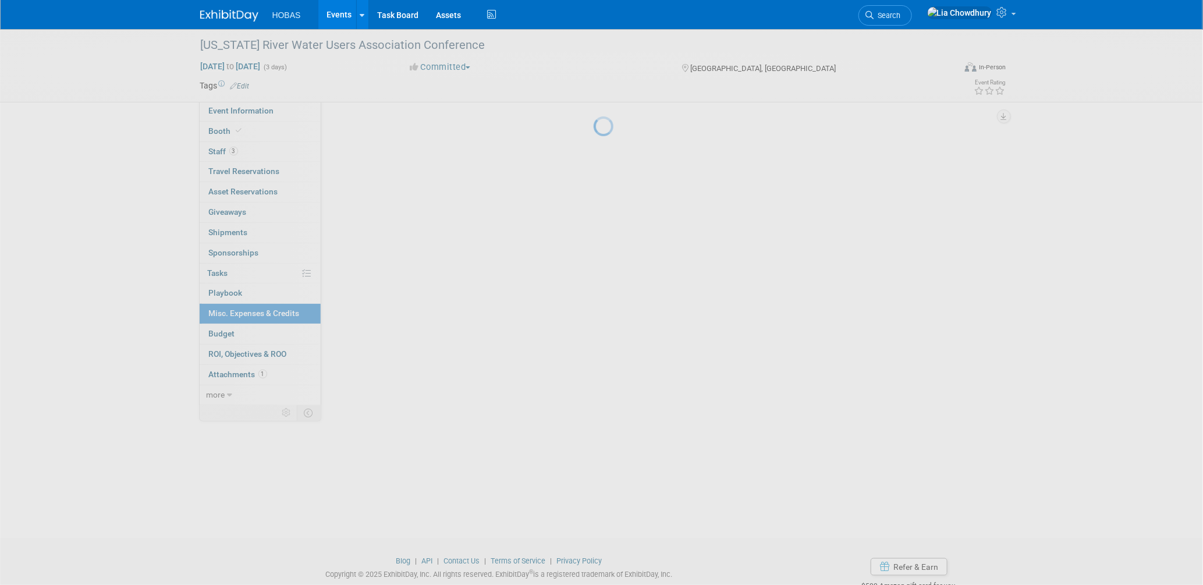
scroll to position [0, 0]
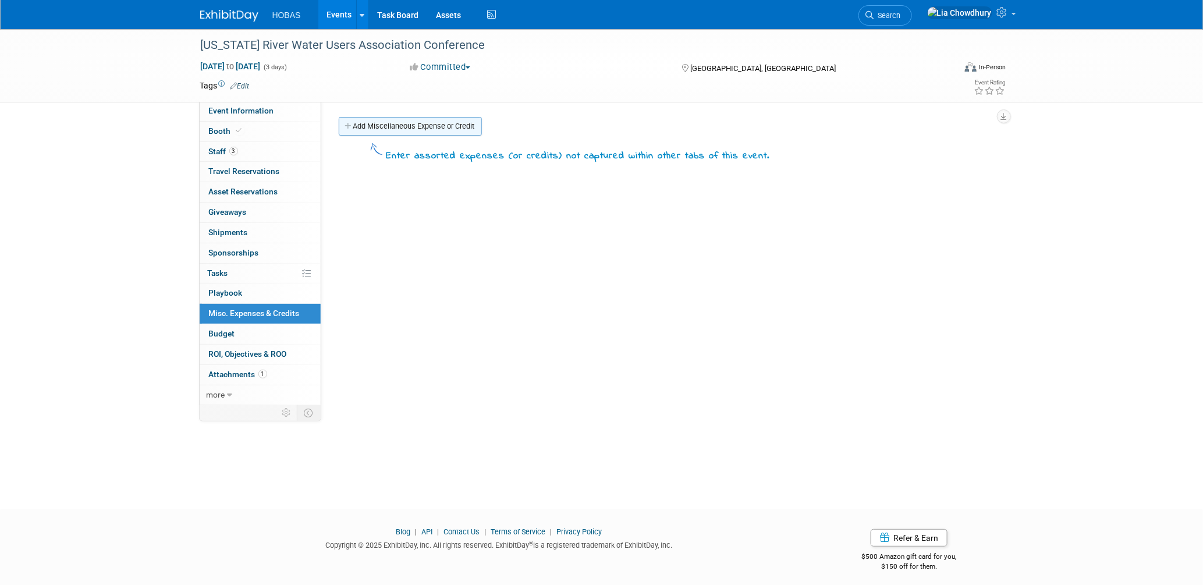
click at [389, 130] on link "Add Miscellaneous Expense or Credit" at bounding box center [410, 126] width 143 height 19
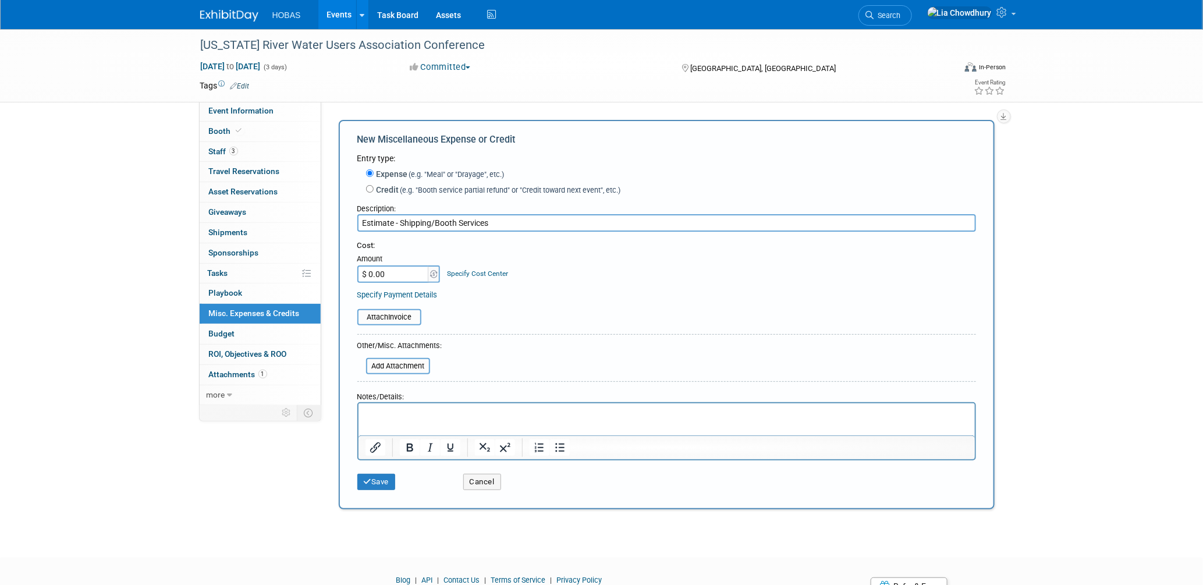
type input "Estimate - Shipping/Booth Services"
click at [392, 267] on input "$ 0.00" at bounding box center [393, 273] width 73 height 17
type input "$ 2,000.00"
click at [392, 479] on button "Save" at bounding box center [376, 482] width 38 height 16
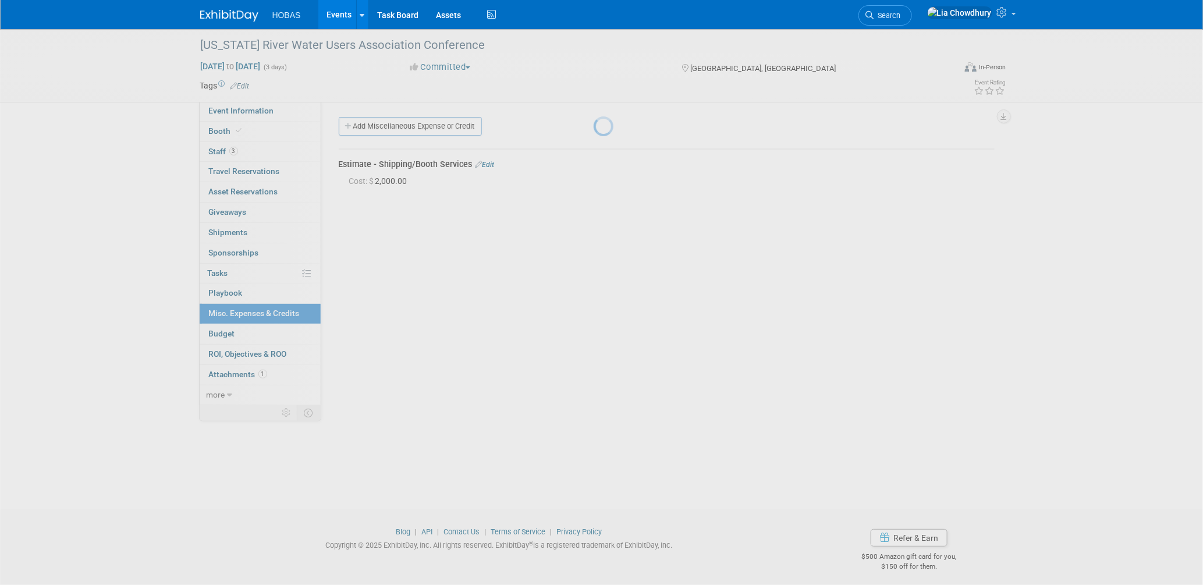
scroll to position [5, 0]
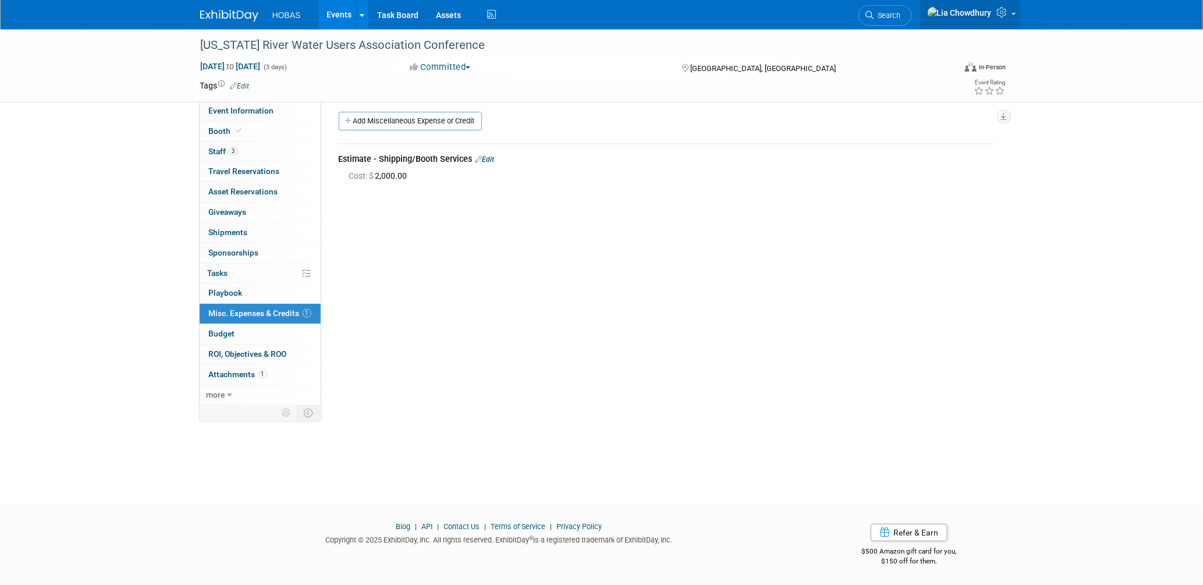
click at [1002, 15] on icon at bounding box center [1003, 12] width 13 height 10
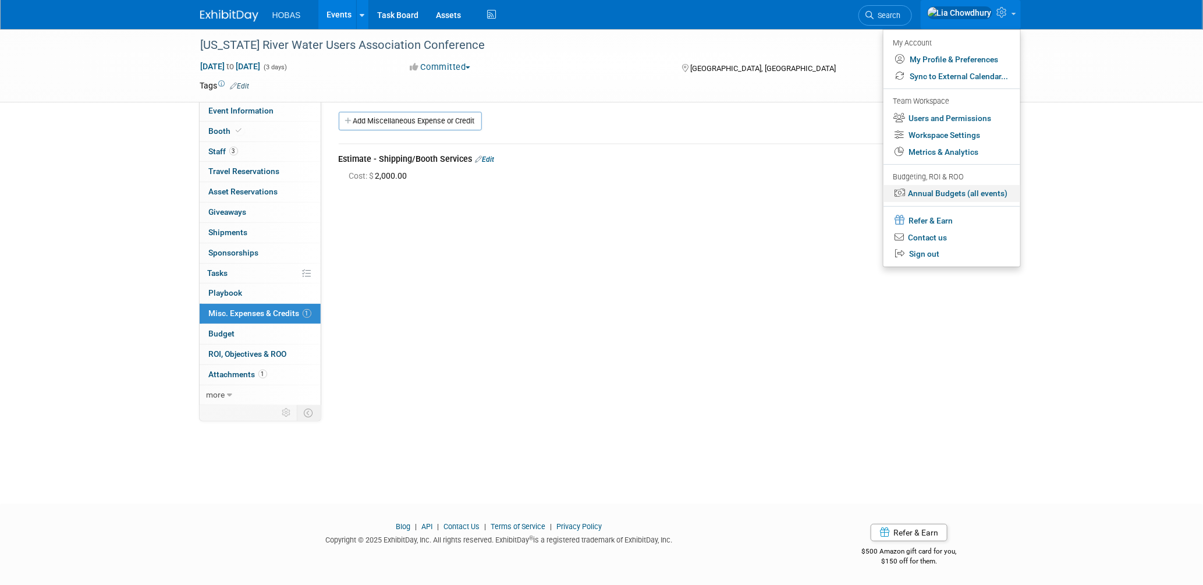
click at [953, 190] on link "Annual Budgets (all events)" at bounding box center [952, 193] width 137 height 17
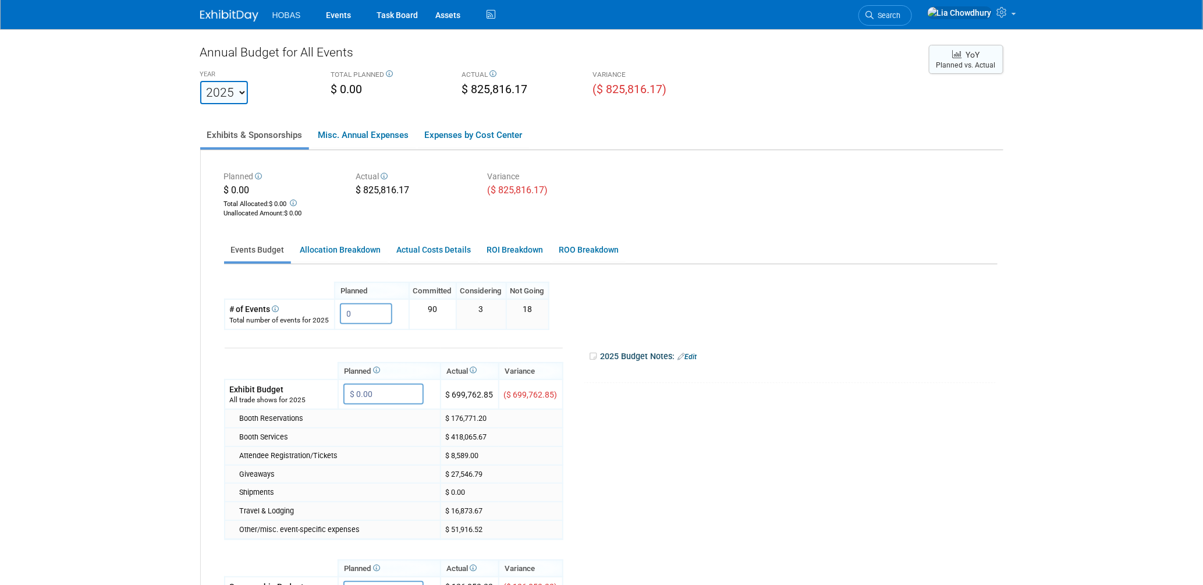
click at [971, 61] on button "YoY Planned vs. Actual" at bounding box center [966, 59] width 75 height 29
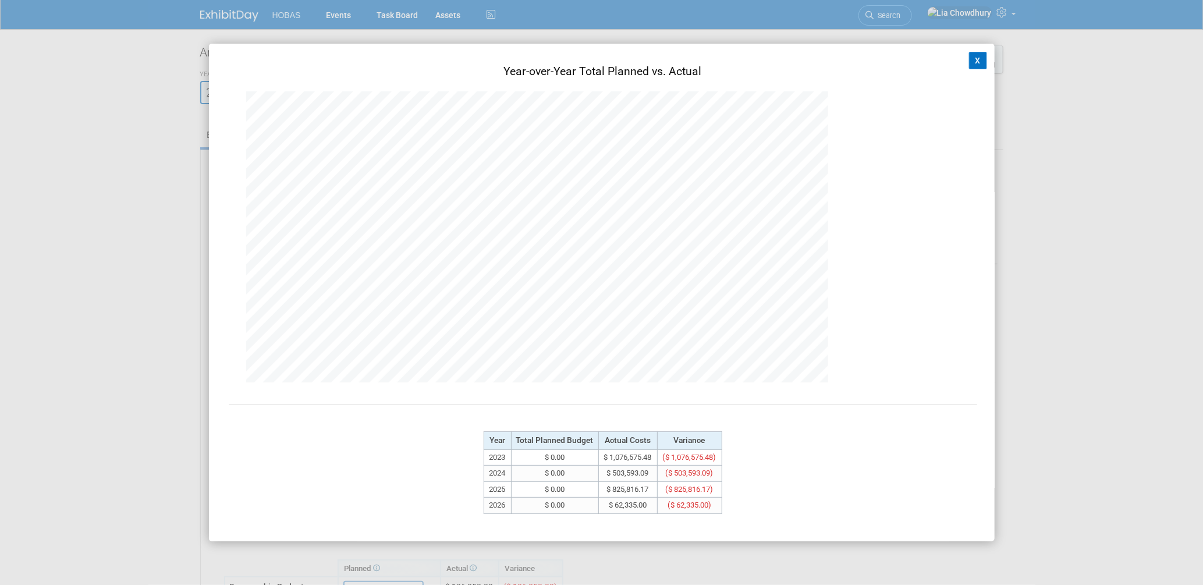
click at [971, 61] on button "X" at bounding box center [978, 60] width 19 height 17
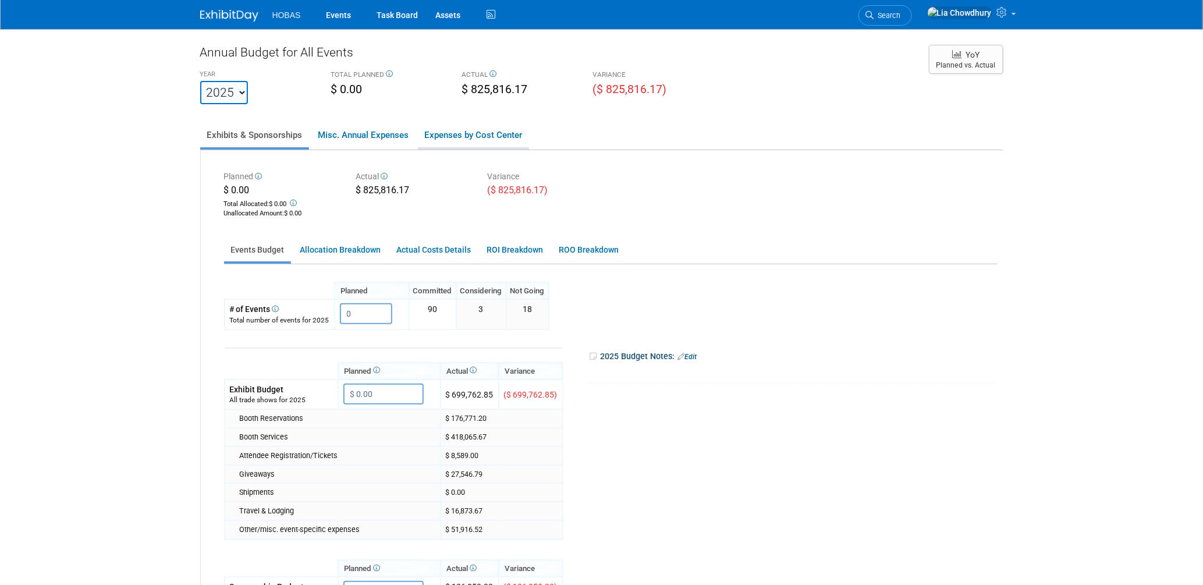
click at [484, 127] on link "Expenses by Cost Center" at bounding box center [473, 135] width 111 height 24
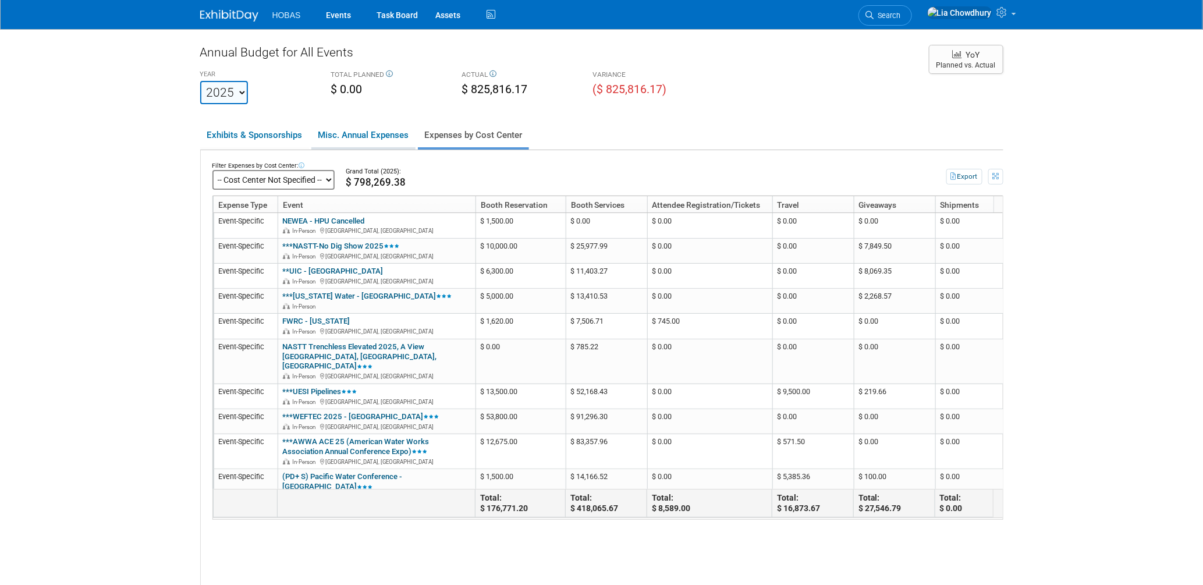
click at [389, 133] on link "Misc. Annual Expenses" at bounding box center [363, 135] width 104 height 24
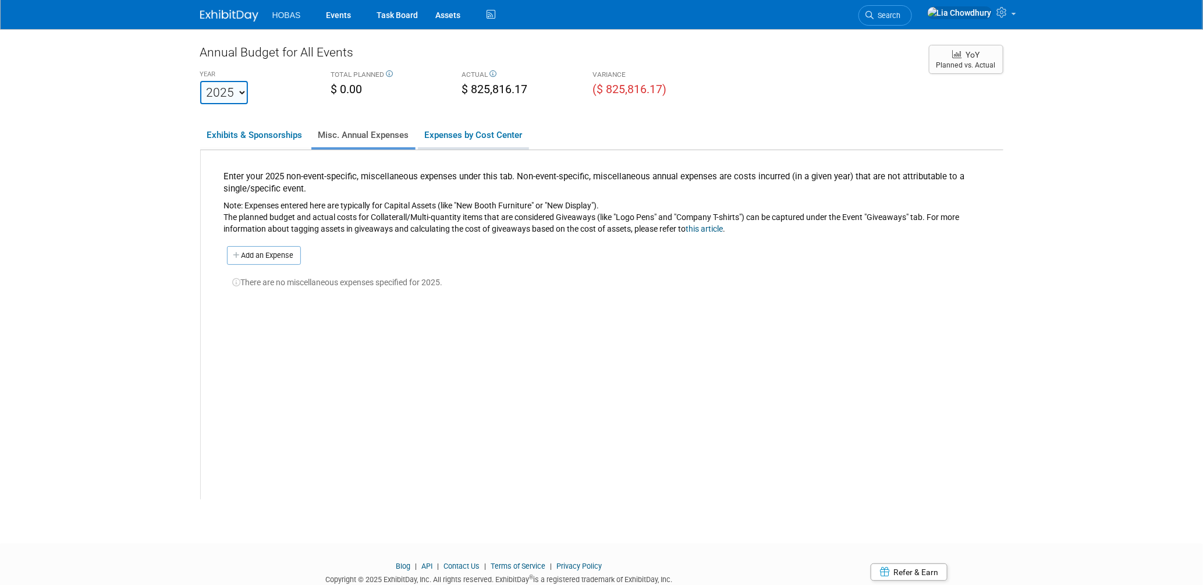
click at [480, 129] on link "Expenses by Cost Center" at bounding box center [473, 135] width 111 height 24
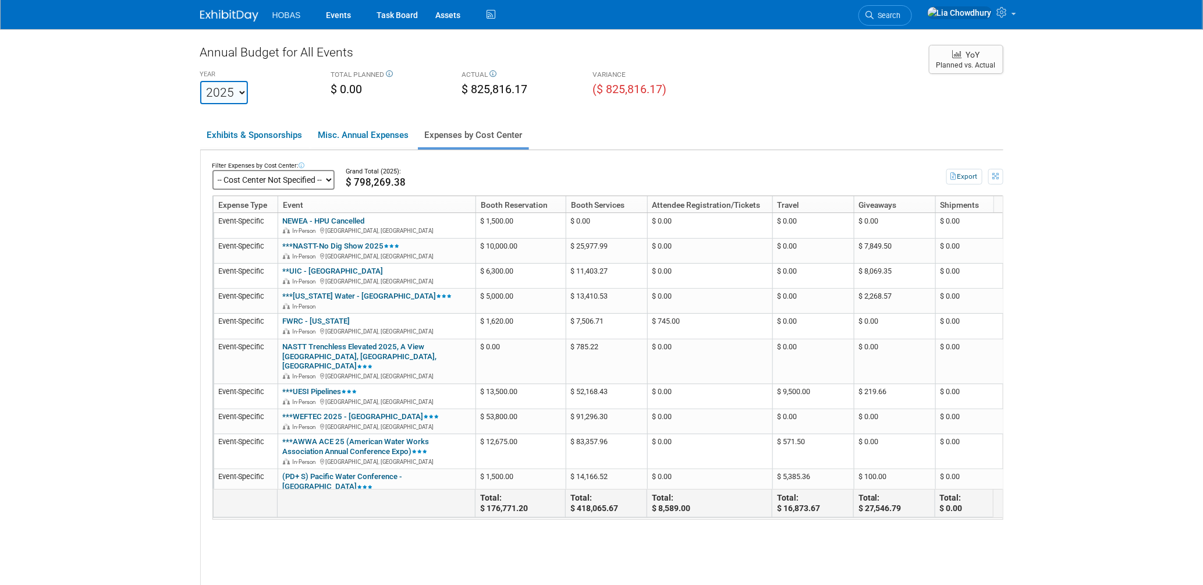
click at [287, 179] on select "-- Cost Center Not Specified --" at bounding box center [273, 180] width 122 height 20
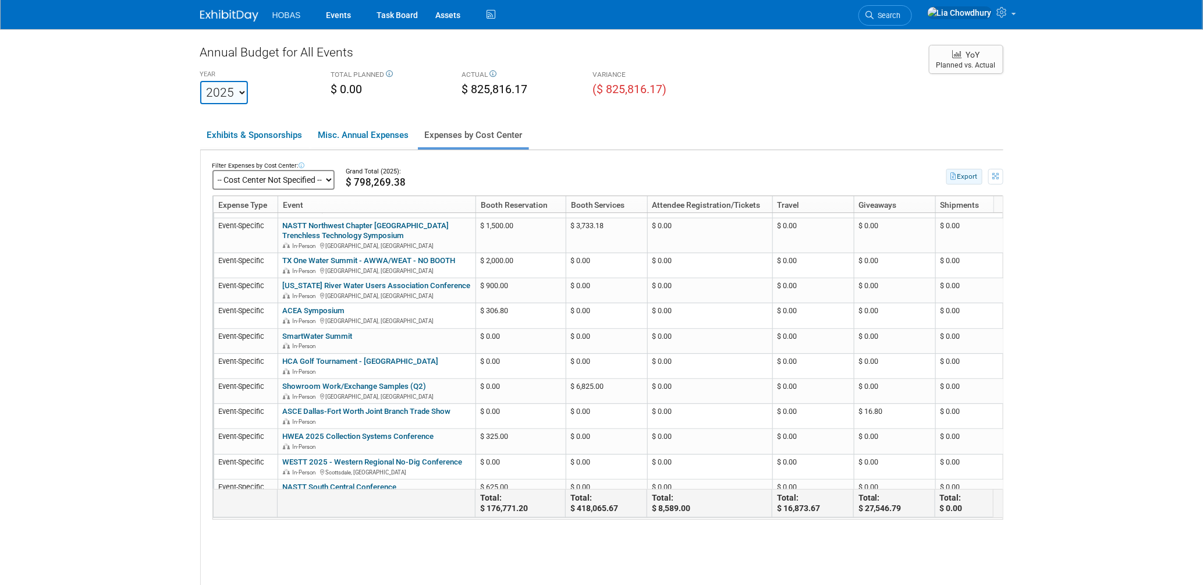
click at [960, 173] on button "Export" at bounding box center [965, 177] width 36 height 16
click at [970, 176] on button "Export" at bounding box center [965, 177] width 36 height 16
click at [456, 132] on link "Expenses by Cost Center" at bounding box center [473, 135] width 111 height 24
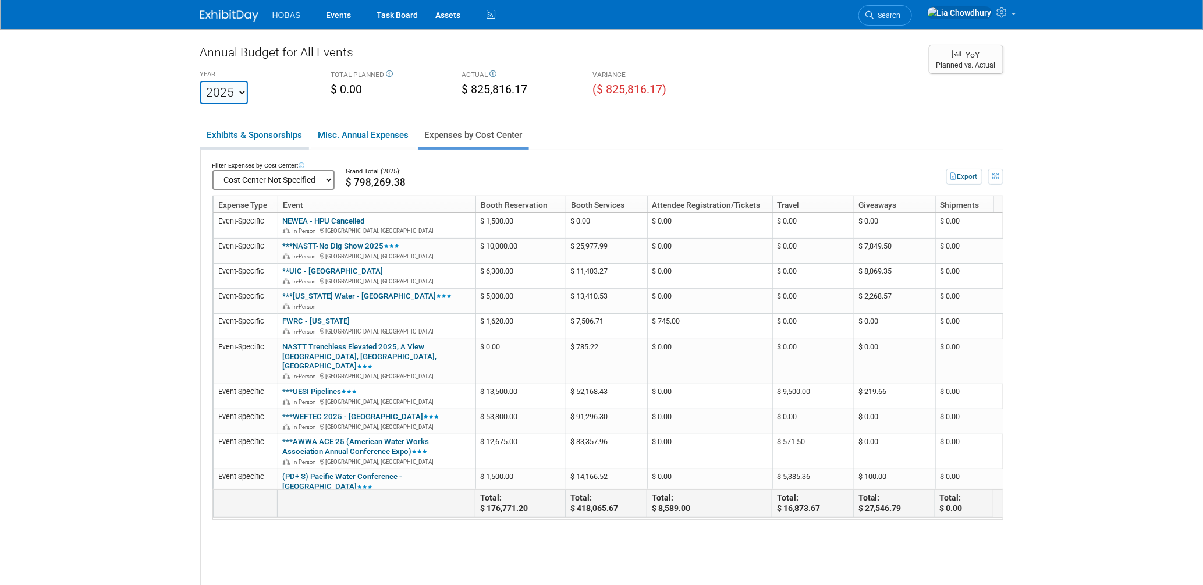
click at [254, 138] on link "Exhibits & Sponsorships" at bounding box center [254, 135] width 109 height 24
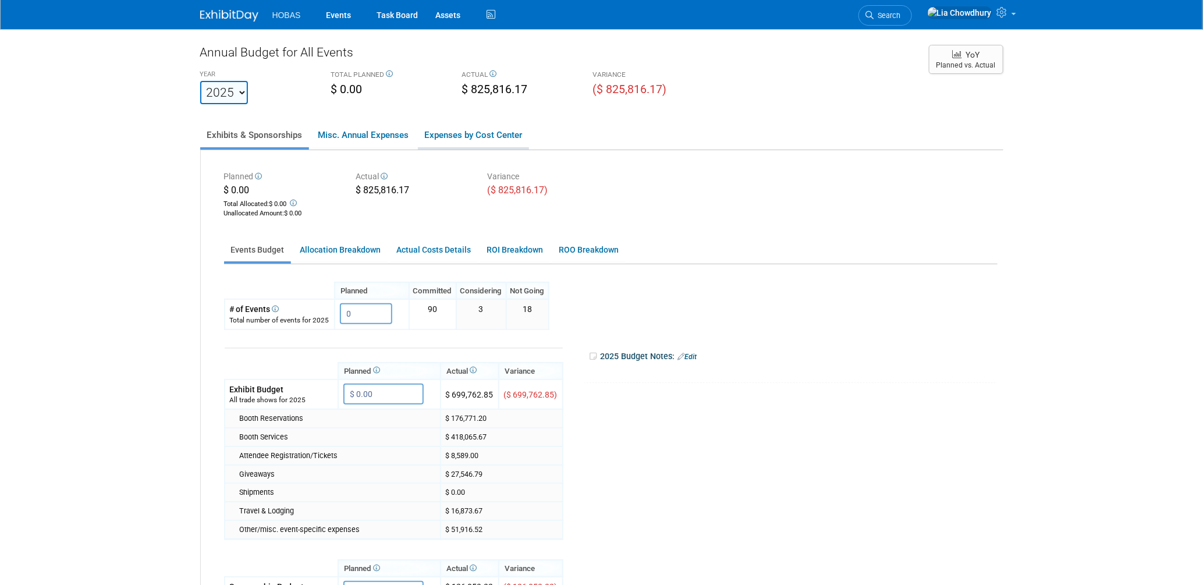
click at [458, 137] on link "Expenses by Cost Center" at bounding box center [473, 135] width 111 height 24
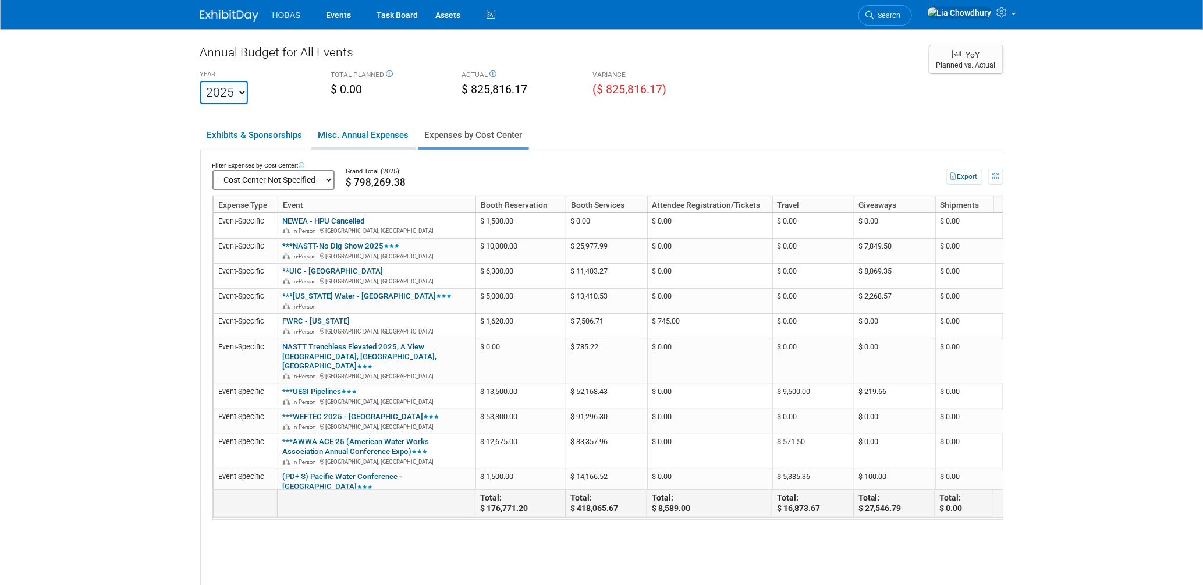
click at [366, 125] on link "Misc. Annual Expenses" at bounding box center [363, 135] width 104 height 24
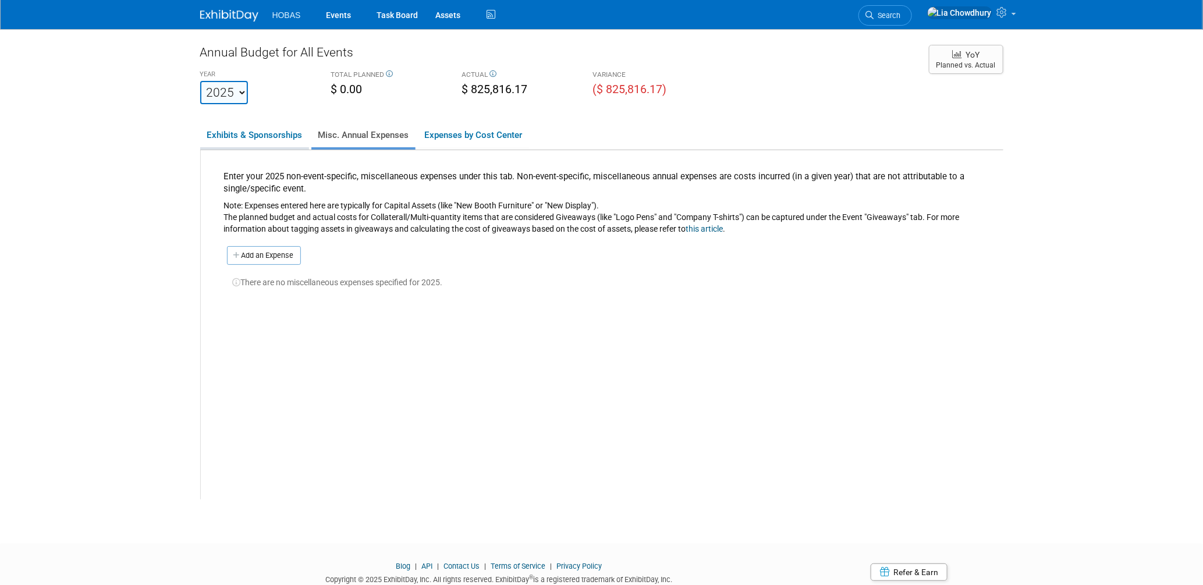
click at [255, 130] on link "Exhibits & Sponsorships" at bounding box center [254, 135] width 109 height 24
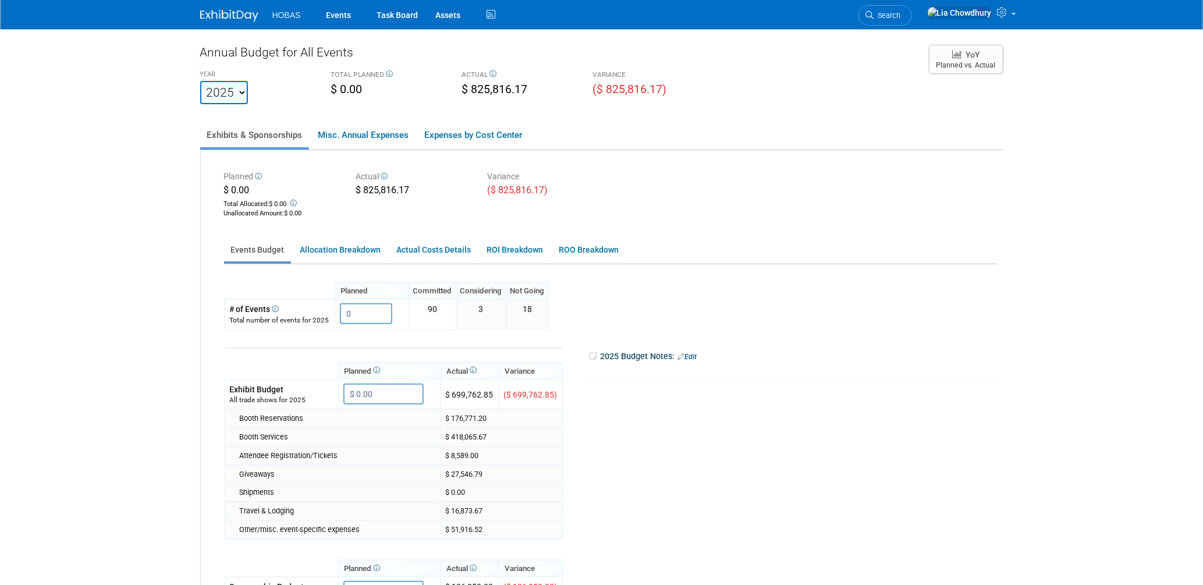
click at [259, 257] on link "Events Budget" at bounding box center [257, 250] width 67 height 23
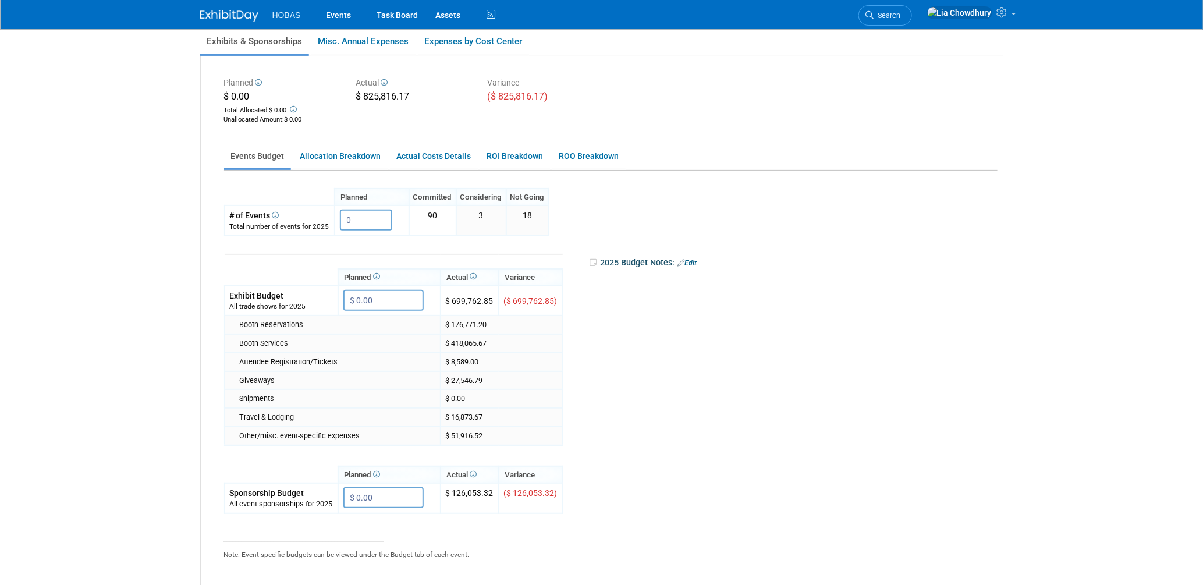
scroll to position [29, 0]
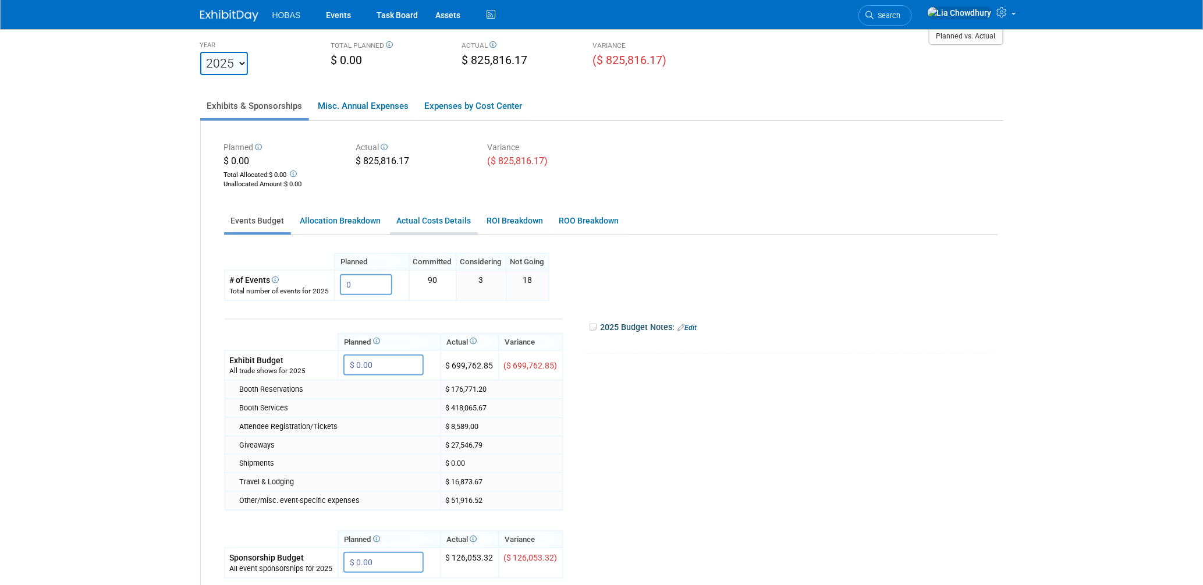
click at [390, 229] on link "Actual Costs Details" at bounding box center [434, 221] width 88 height 23
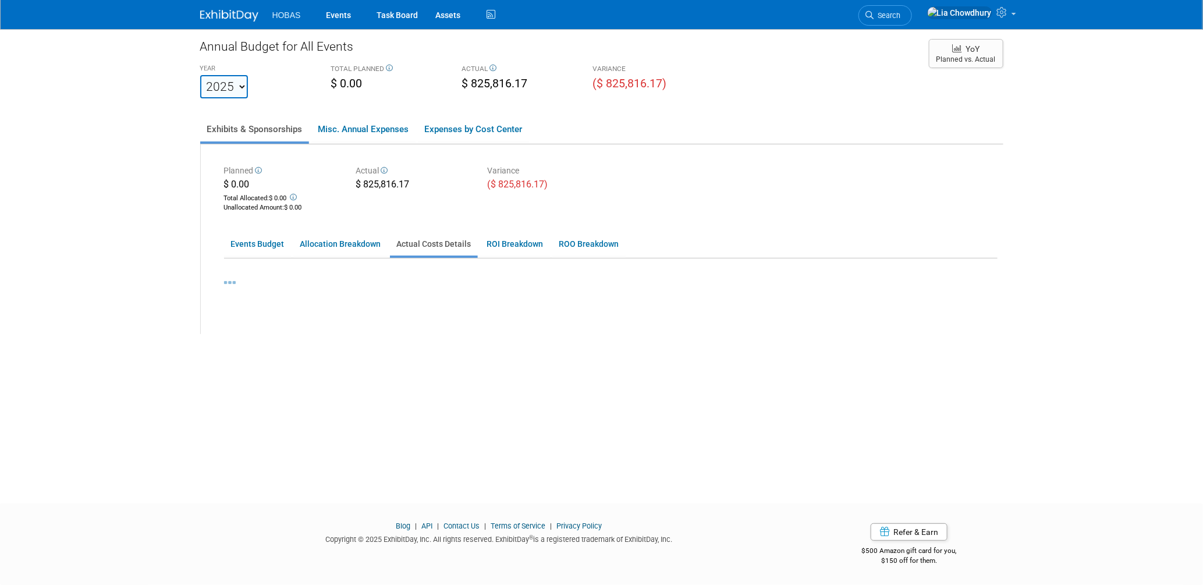
scroll to position [5, 0]
click at [335, 242] on link "Allocation Breakdown" at bounding box center [340, 244] width 94 height 23
click at [335, 246] on link "Allocation Breakdown" at bounding box center [340, 244] width 94 height 23
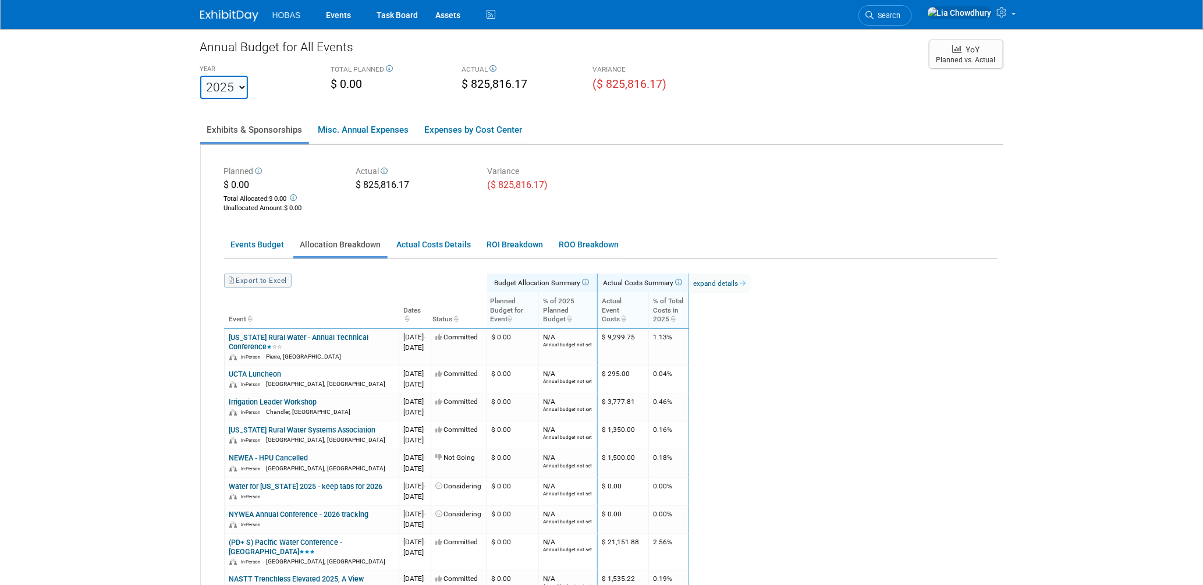
click at [275, 279] on link "Export to Excel" at bounding box center [258, 281] width 68 height 14
click at [349, 237] on link "Allocation Breakdown" at bounding box center [340, 244] width 94 height 23
click at [269, 244] on link "Events Budget" at bounding box center [257, 244] width 67 height 23
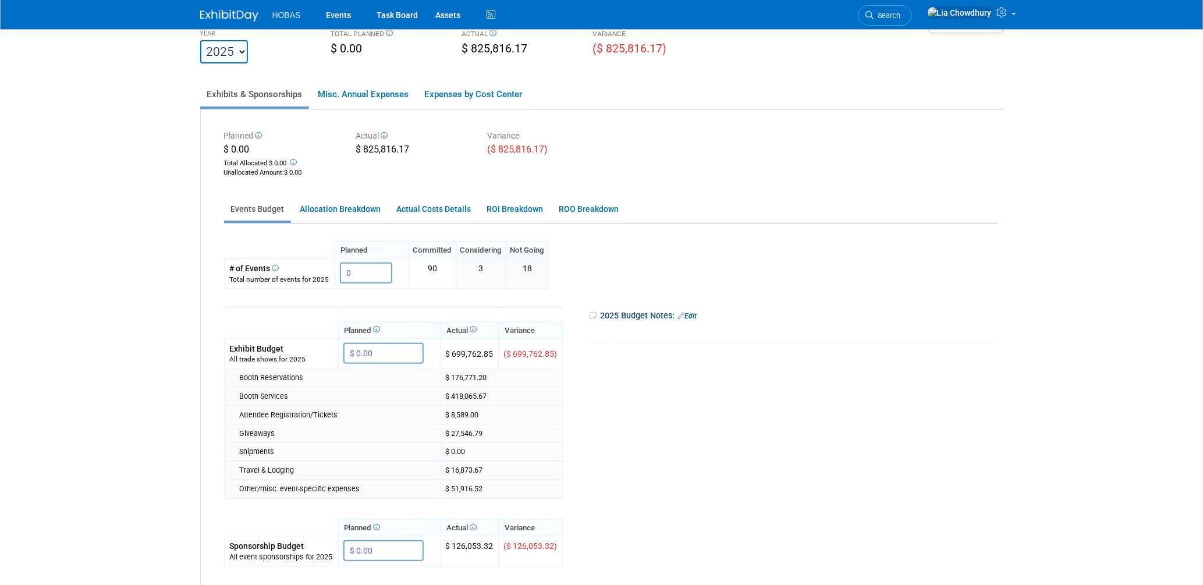
scroll to position [29, 0]
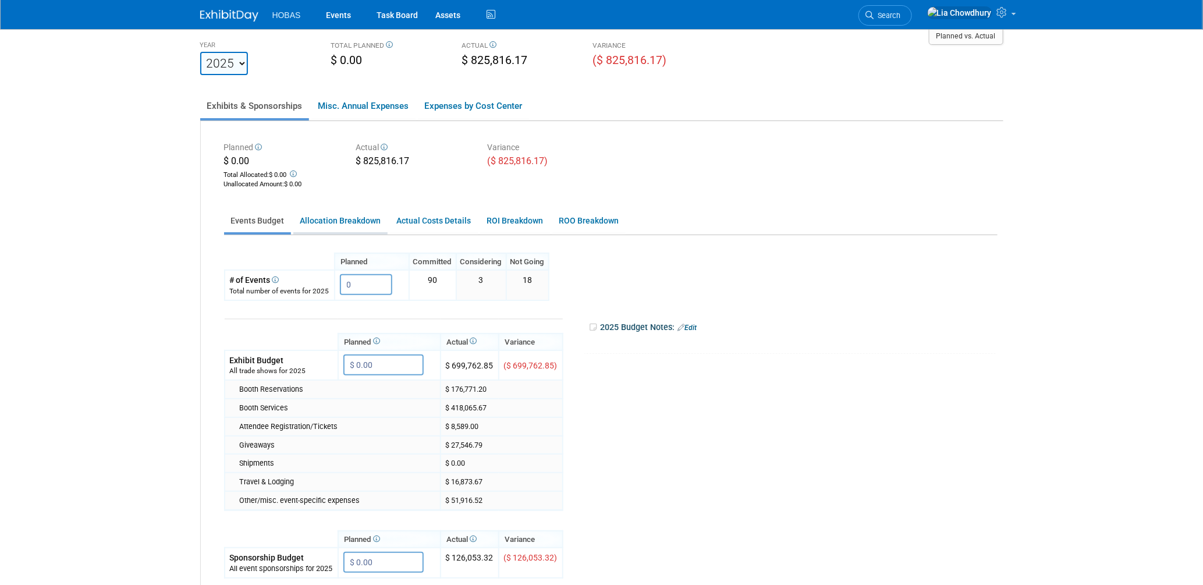
click at [328, 222] on link "Allocation Breakdown" at bounding box center [340, 221] width 94 height 23
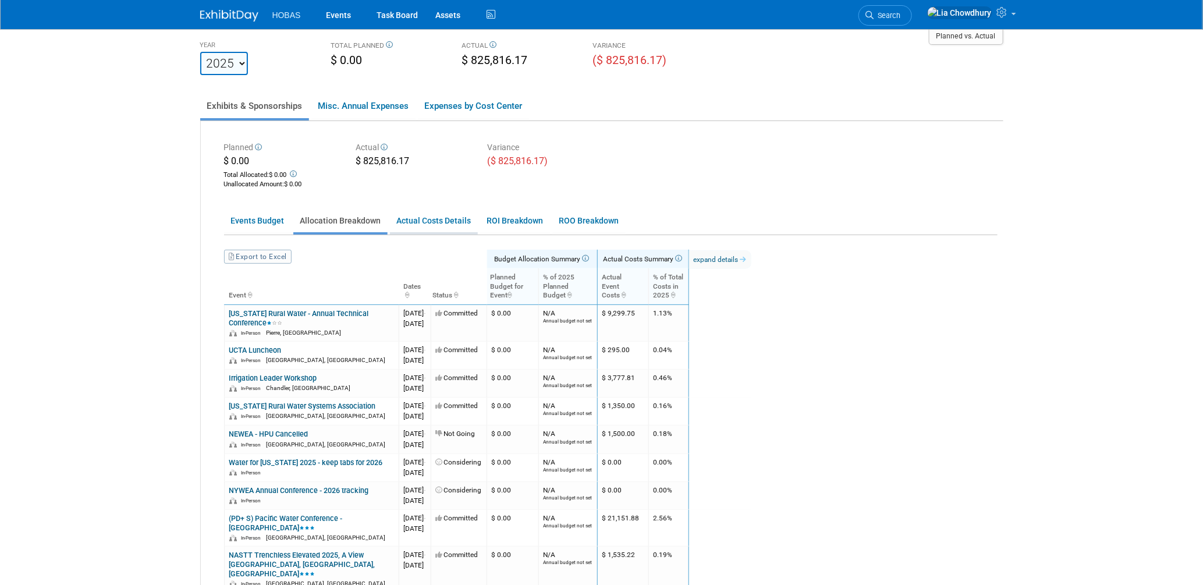
click at [409, 221] on link "Actual Costs Details" at bounding box center [434, 221] width 88 height 23
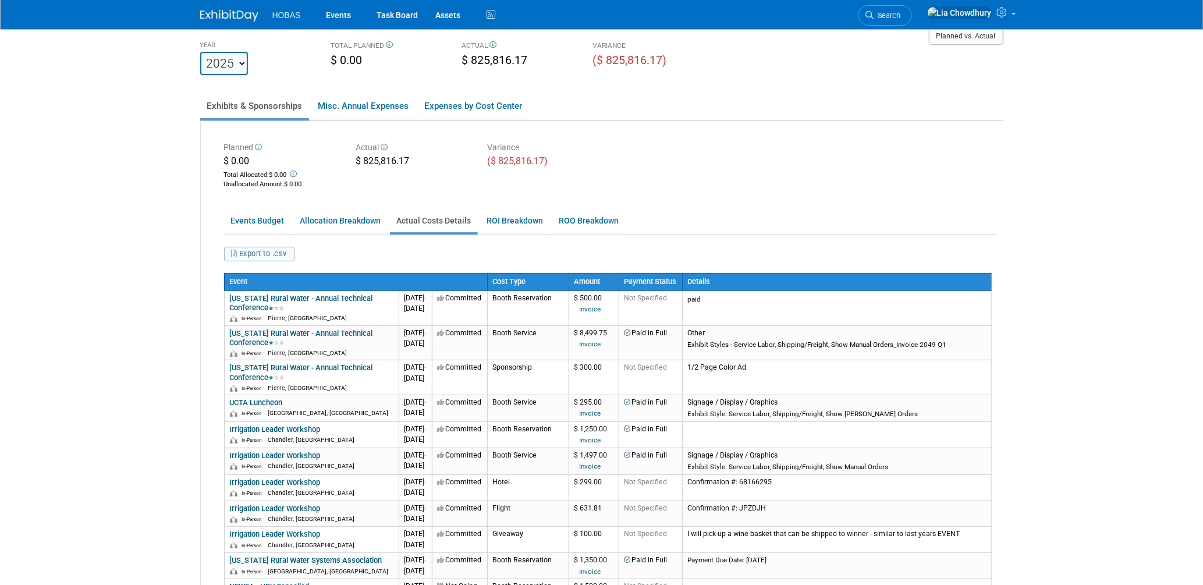
click at [263, 253] on button "Export to .csv" at bounding box center [259, 254] width 71 height 15
click at [711, 159] on div "Planned $ 0.00 Total Allocated: $ 0.00 Unallocated Amount : $ 0.00 Actual $ 825…" at bounding box center [610, 165] width 791 height 52
click at [515, 215] on link "ROI Breakdown" at bounding box center [515, 221] width 70 height 23
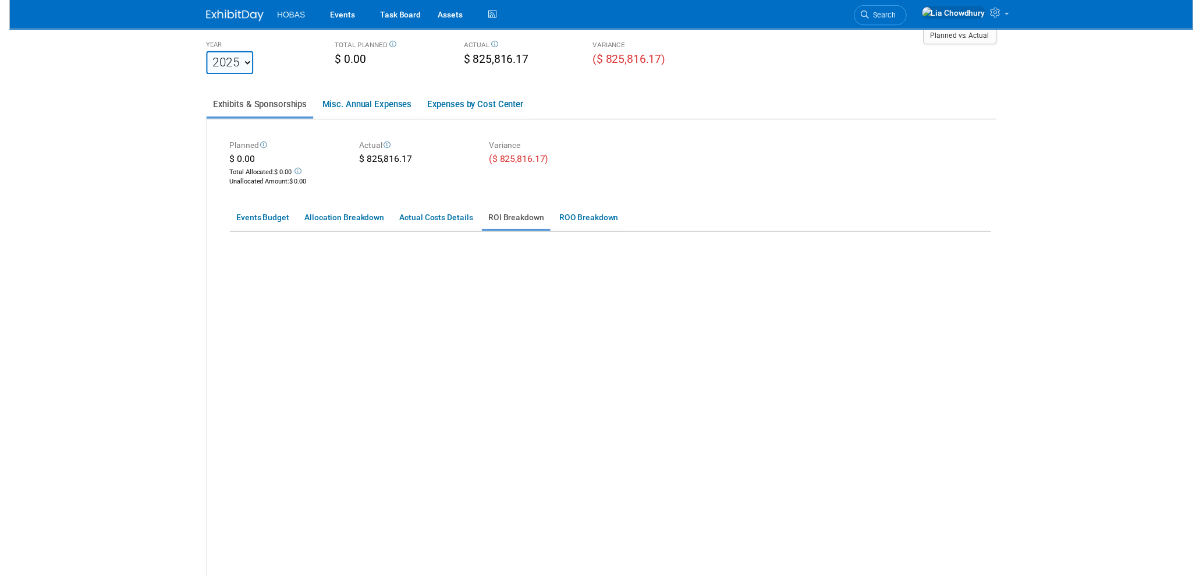
scroll to position [5, 0]
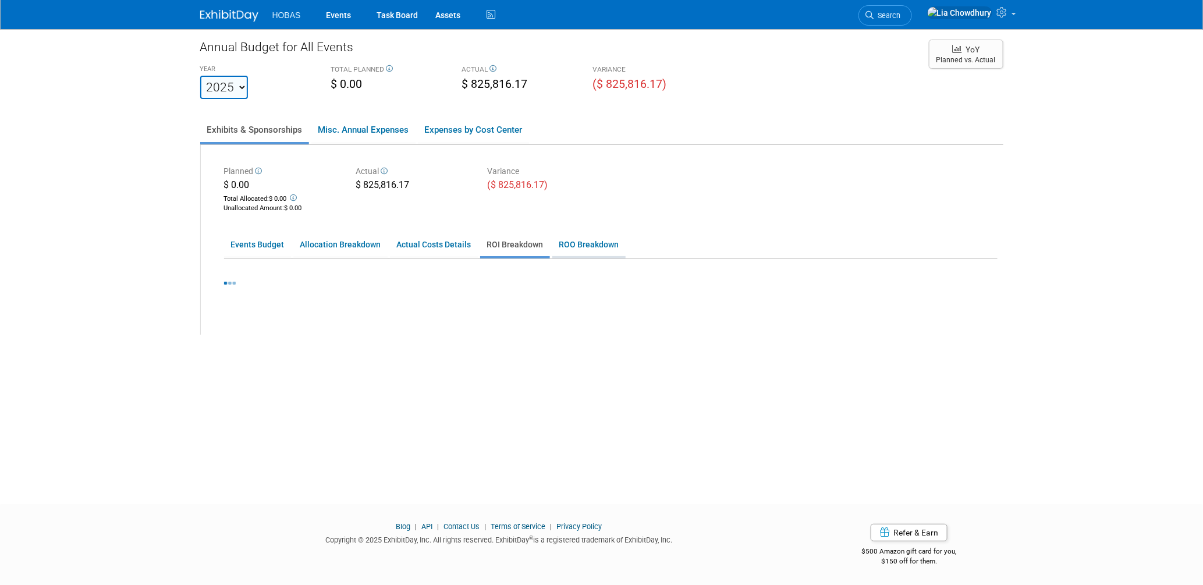
click at [574, 240] on link "ROO Breakdown" at bounding box center [588, 244] width 73 height 23
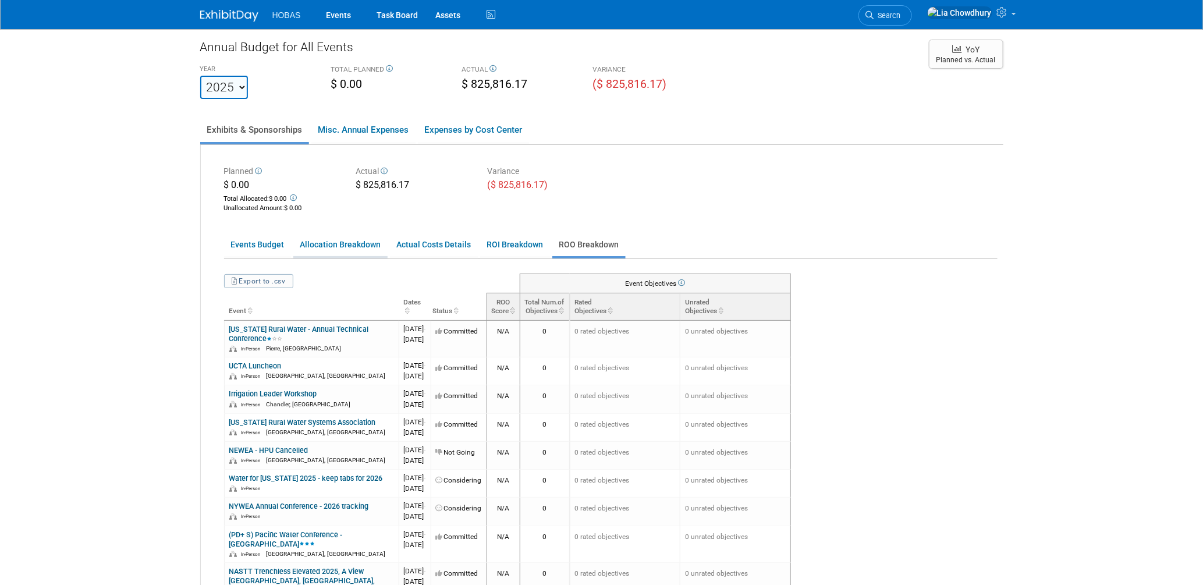
click at [349, 244] on link "Allocation Breakdown" at bounding box center [340, 244] width 94 height 23
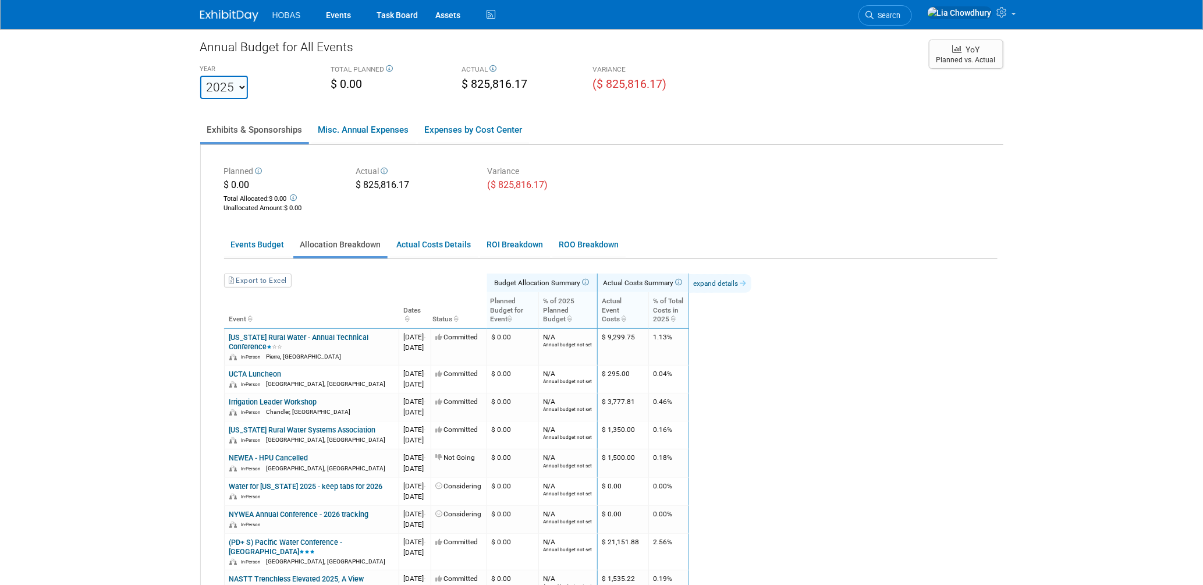
click at [749, 281] on link "expand details" at bounding box center [720, 283] width 62 height 19
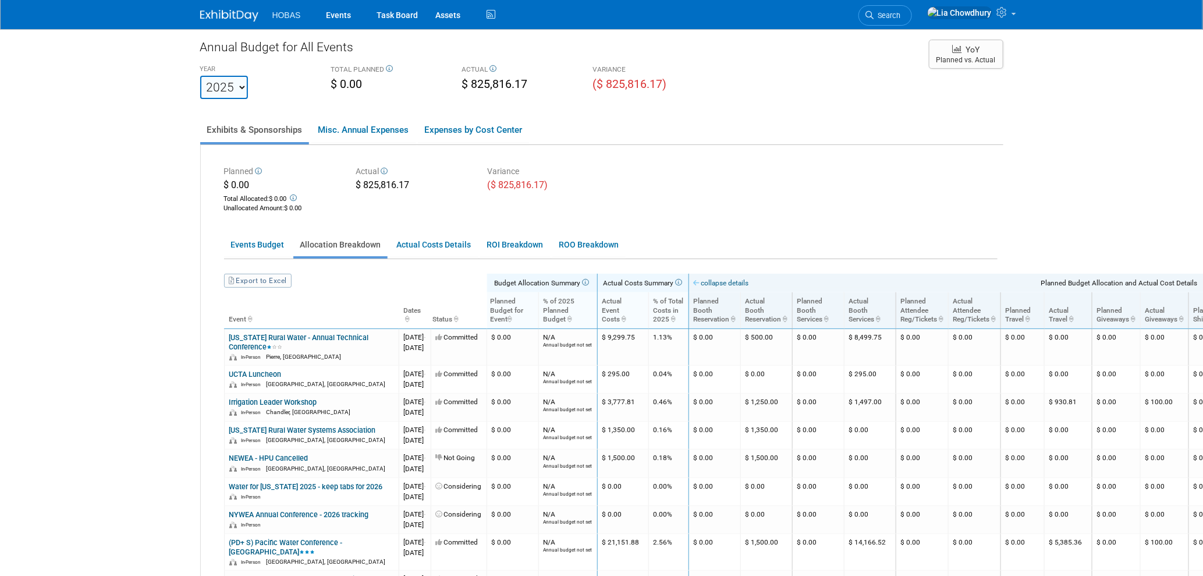
click at [251, 278] on link "Export to Excel" at bounding box center [258, 281] width 68 height 14
click at [676, 169] on div "Planned $ 0.00 Total Allocated: $ 0.00 Unallocated Amount : $ 0.00 Actual $ 825…" at bounding box center [610, 188] width 791 height 52
click at [346, 13] on link "Events" at bounding box center [339, 14] width 42 height 29
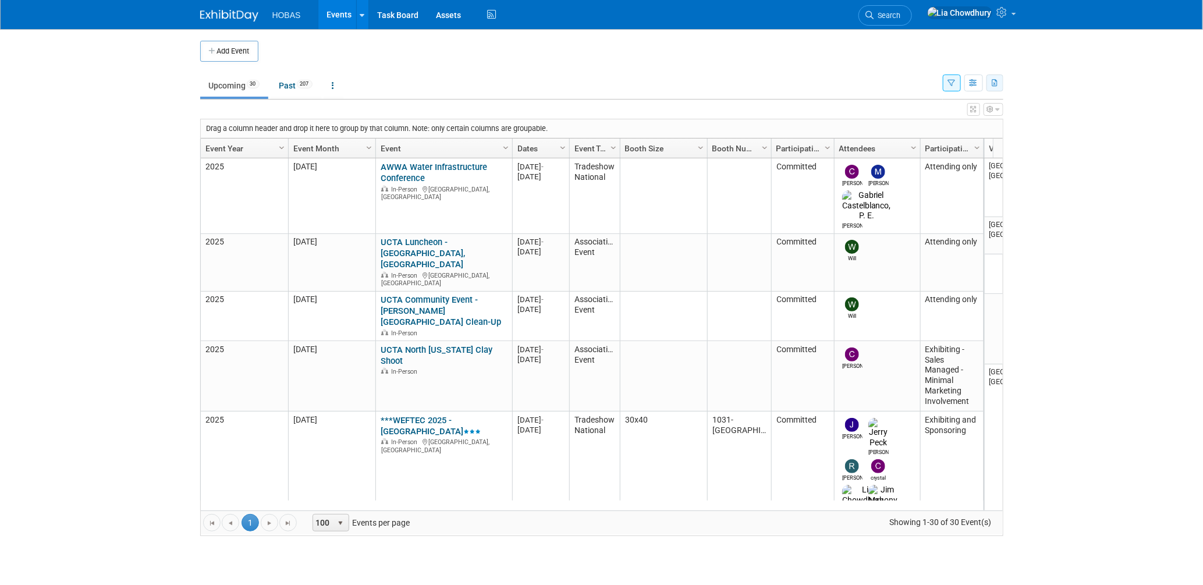
click at [997, 80] on icon "button" at bounding box center [996, 84] width 6 height 8
click at [885, 137] on link "Export All (276 Events)" at bounding box center [931, 138] width 126 height 16
click at [617, 60] on td at bounding box center [611, 51] width 706 height 21
click at [998, 86] on icon "button" at bounding box center [996, 84] width 6 height 8
click at [892, 139] on link "Export All (276 Events)" at bounding box center [931, 138] width 126 height 16
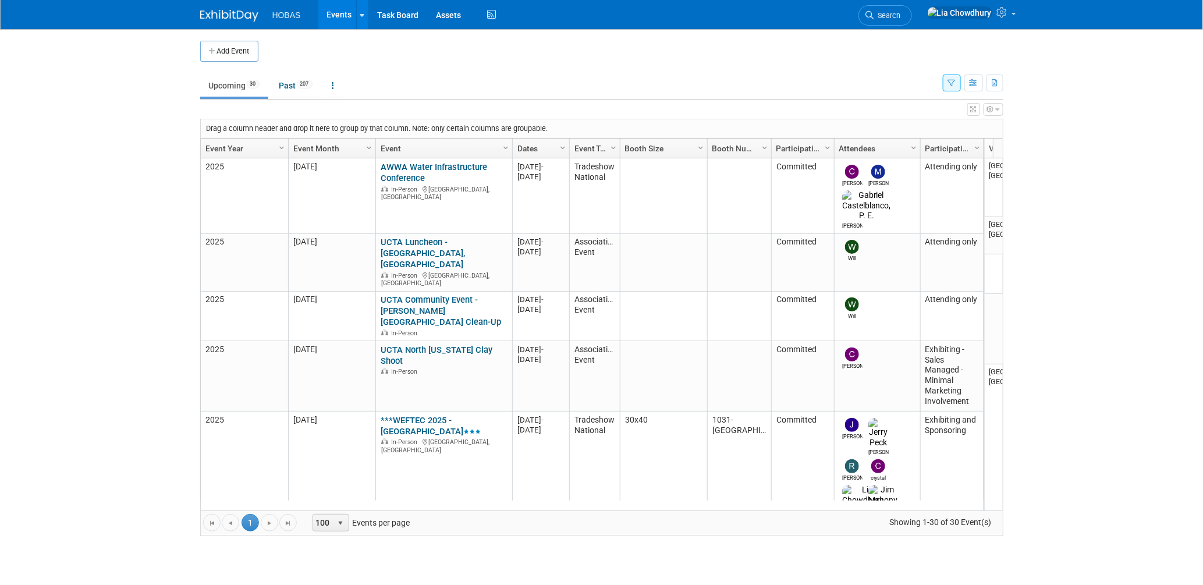
click at [675, 52] on td at bounding box center [611, 51] width 706 height 21
click at [1005, 17] on icon at bounding box center [1003, 12] width 13 height 10
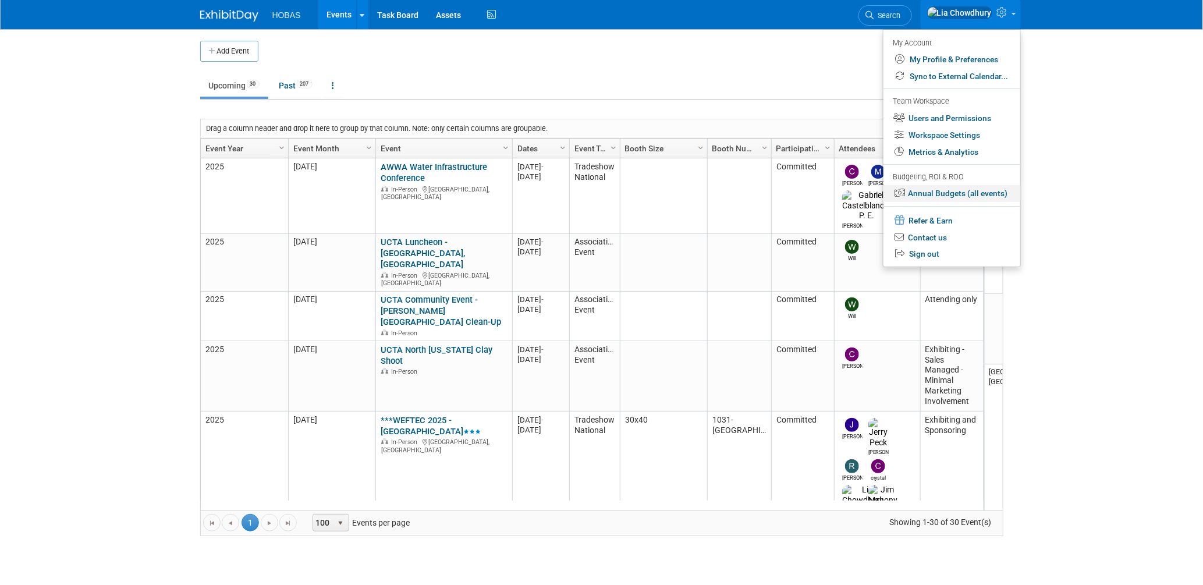
click at [915, 190] on link "Annual Budgets (all events)" at bounding box center [952, 193] width 137 height 17
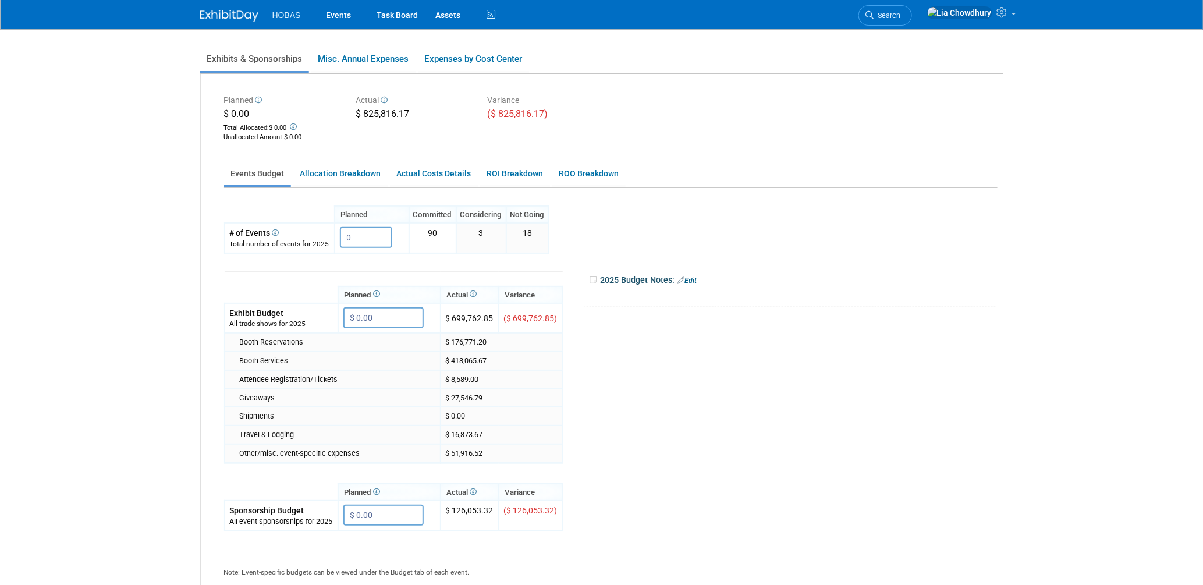
scroll to position [194, 0]
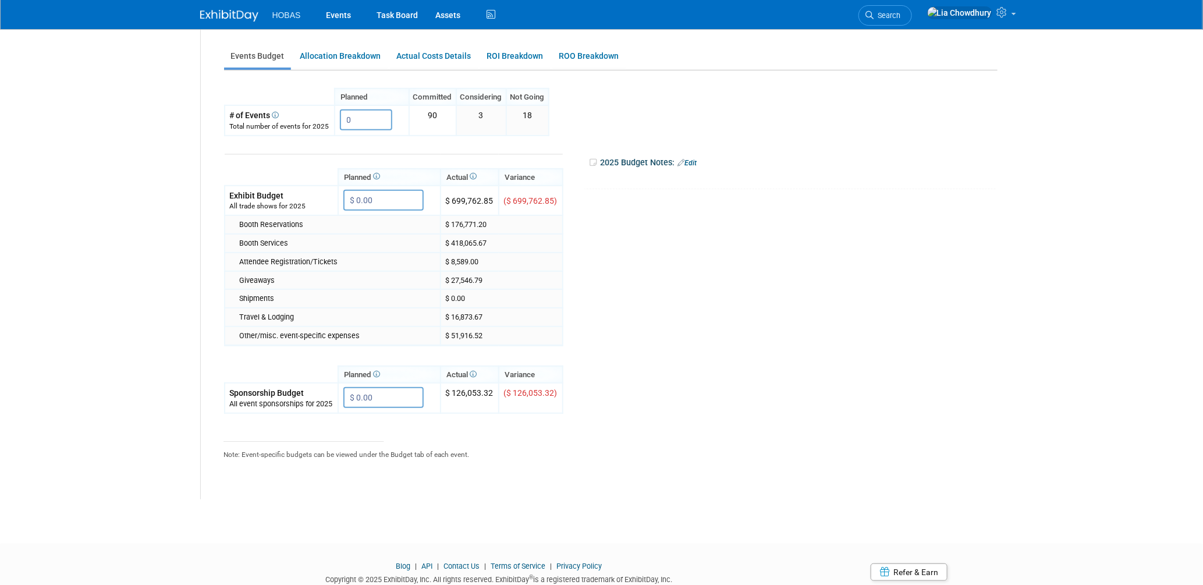
click at [676, 239] on tr "Planned Actual X X" at bounding box center [608, 317] width 768 height 363
click at [432, 53] on link "Actual Costs Details" at bounding box center [434, 56] width 88 height 23
